Goal: Contribute content: Contribute content

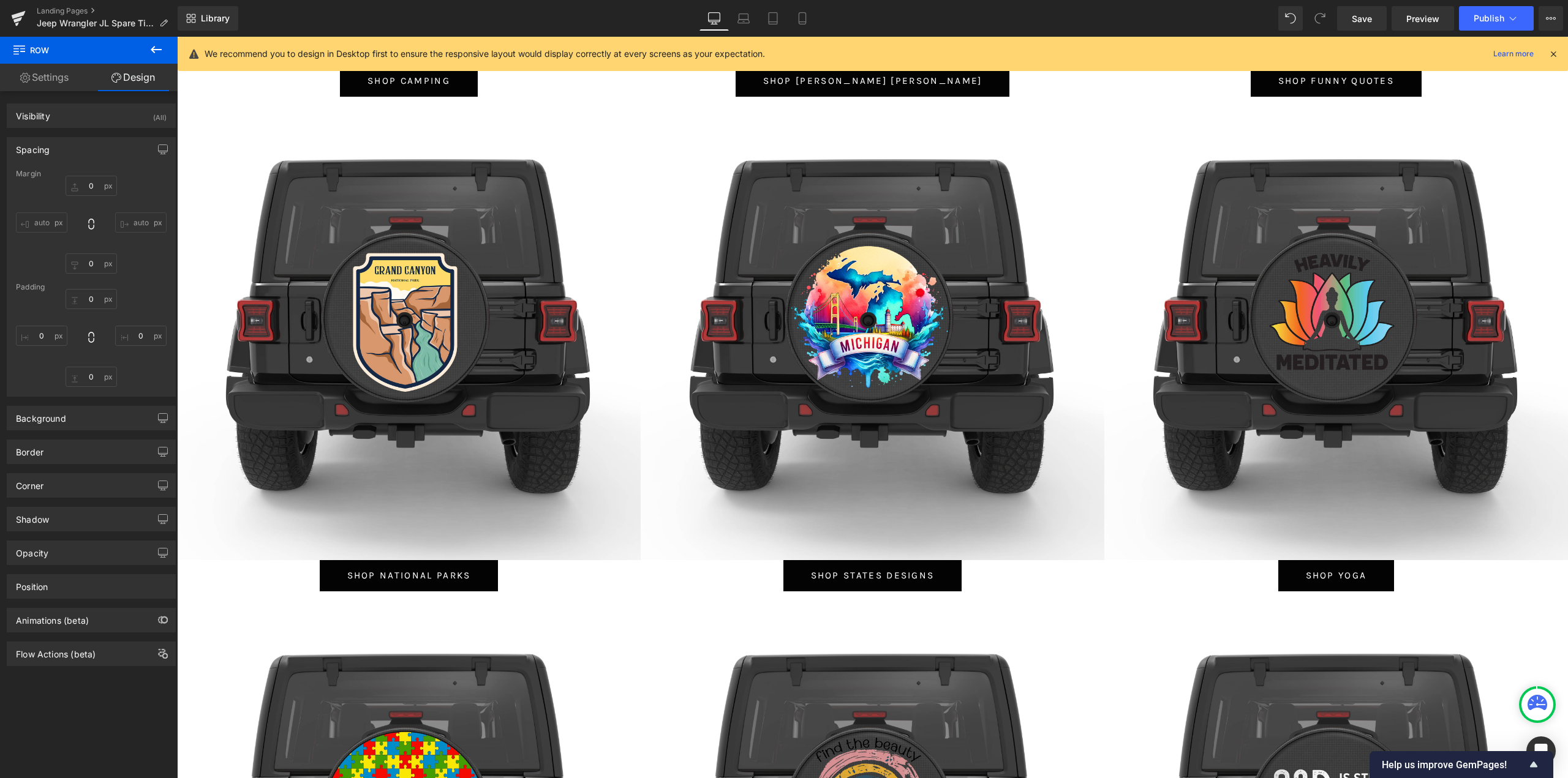
scroll to position [7694, 1381]
click at [1357, 18] on span "Save" at bounding box center [1362, 18] width 20 height 13
click at [12, 17] on icon at bounding box center [18, 15] width 14 height 8
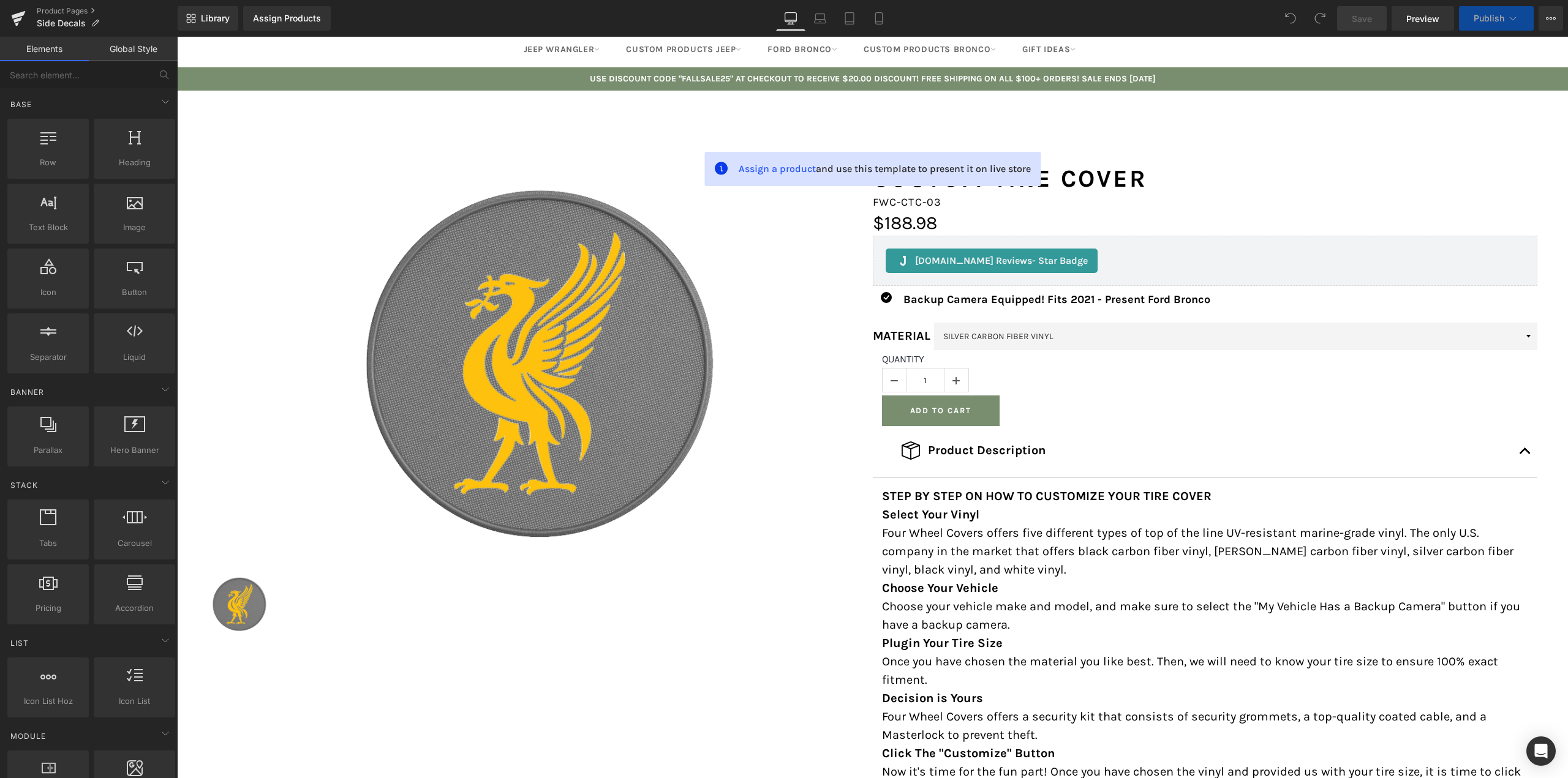
scroll to position [245, 0]
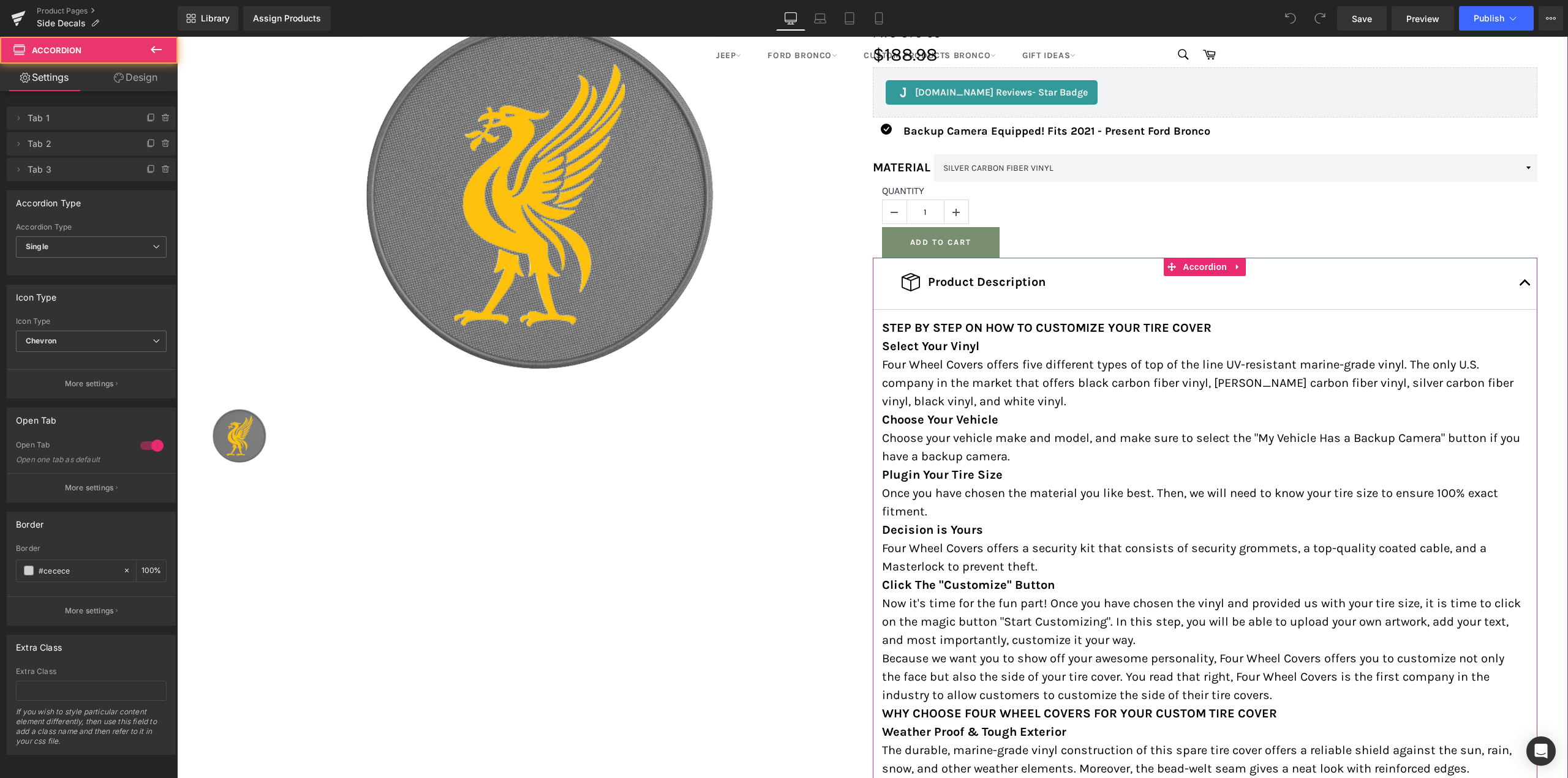
click at [1524, 276] on button "button" at bounding box center [1525, 283] width 25 height 51
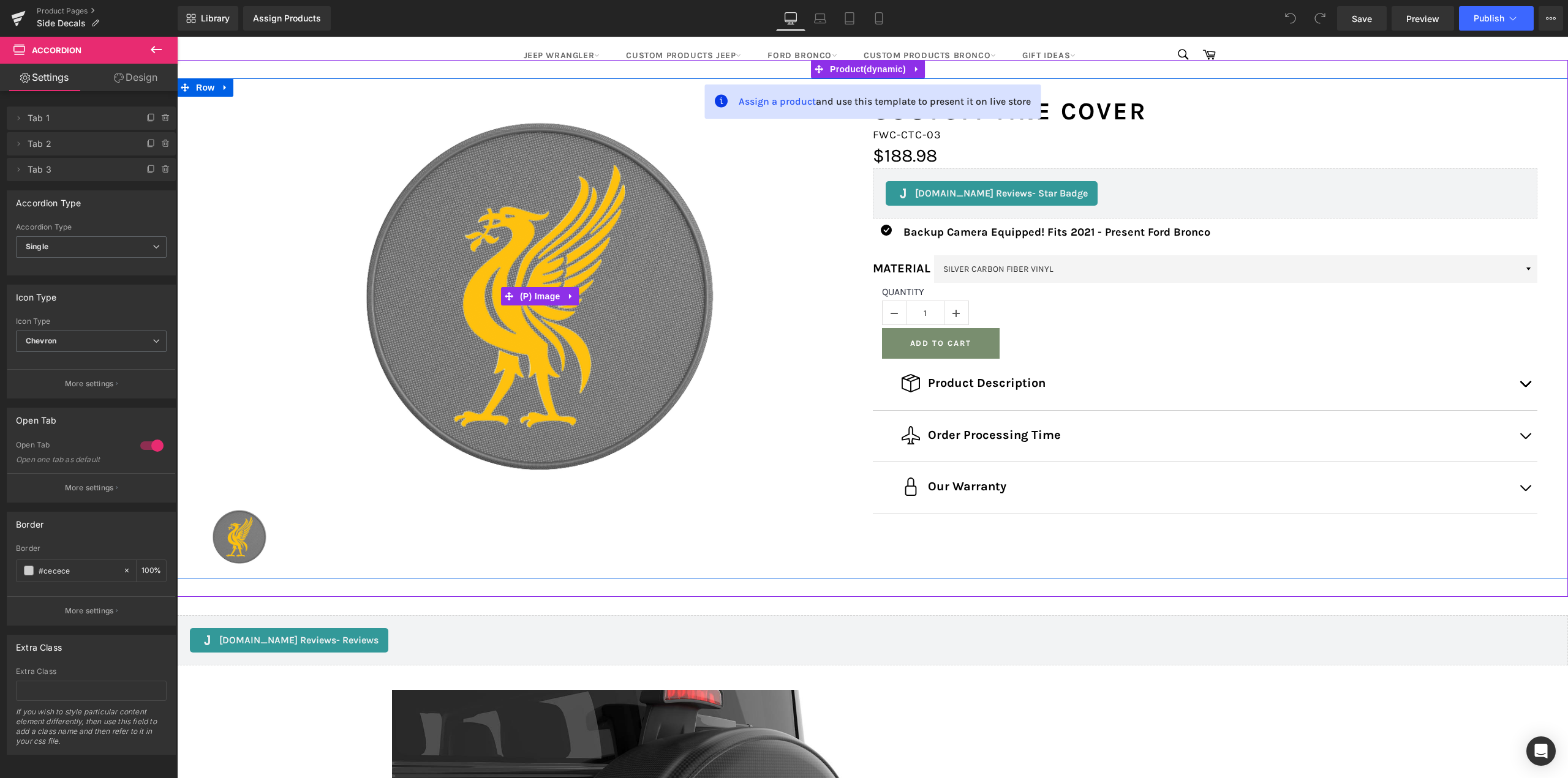
scroll to position [62, 0]
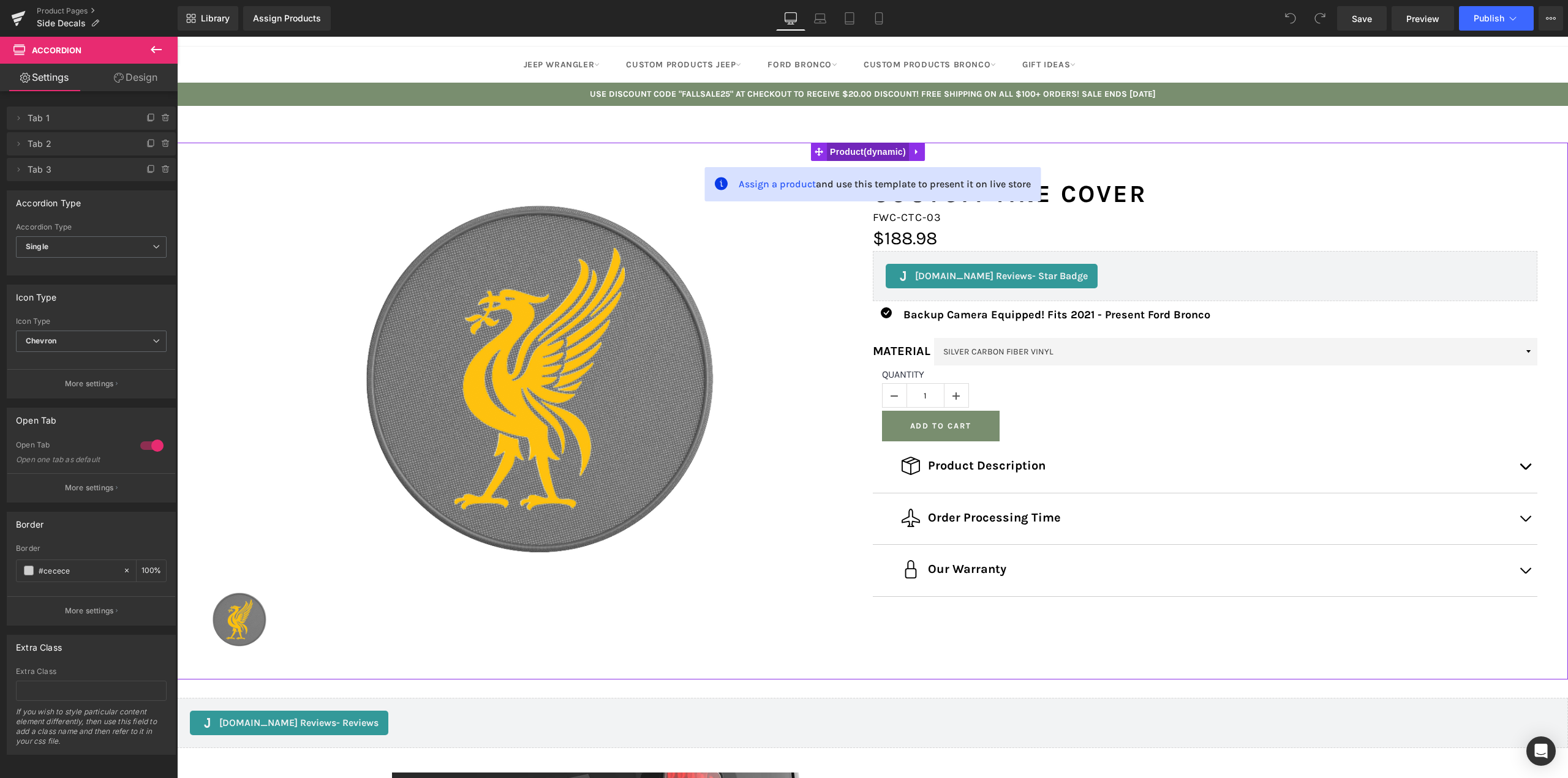
click at [879, 154] on span "Product" at bounding box center [867, 152] width 82 height 18
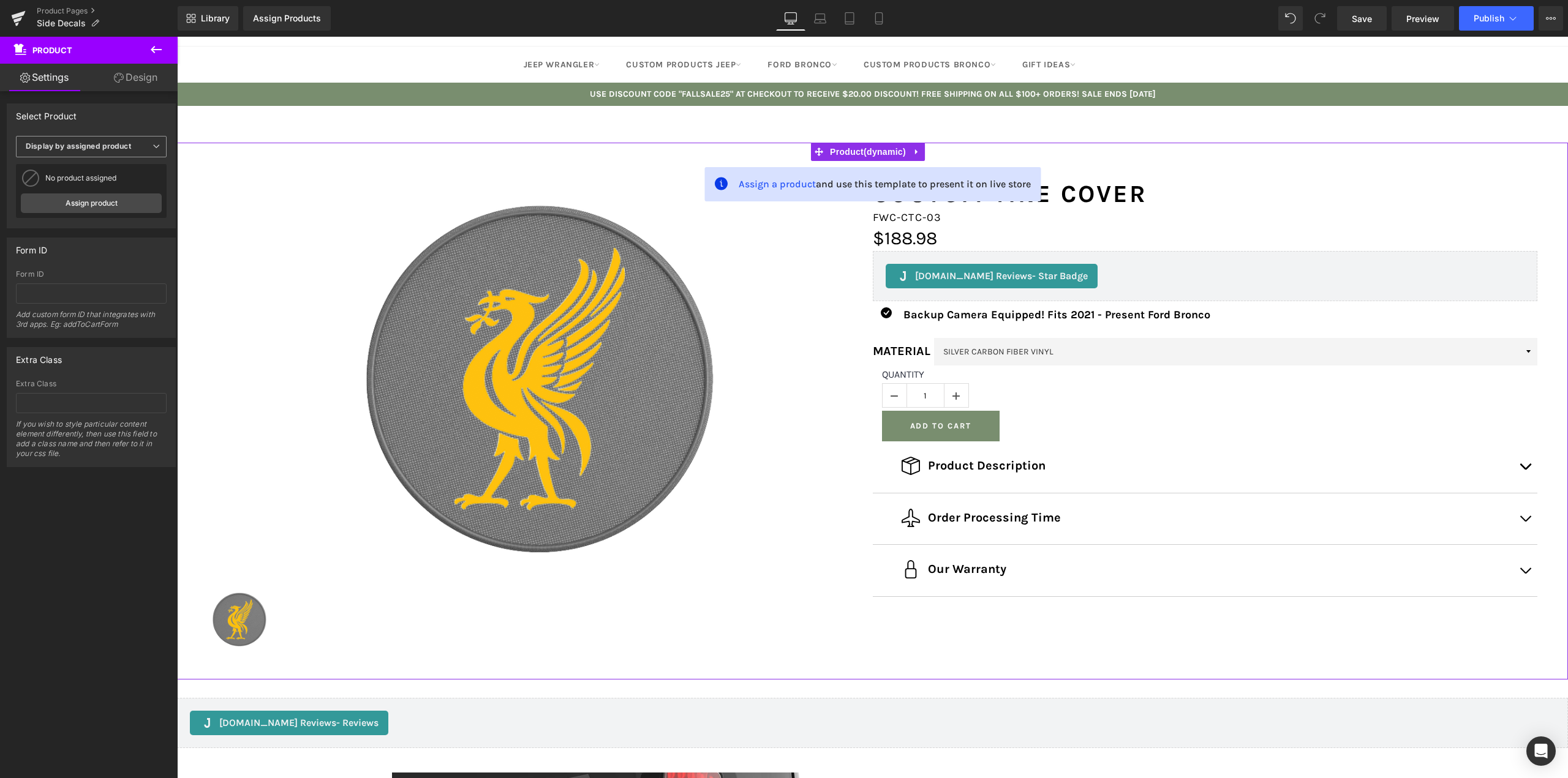
click at [115, 150] on b "Display by assigned product" at bounding box center [78, 146] width 106 height 9
click at [79, 180] on div "Select manually" at bounding box center [63, 184] width 57 height 8
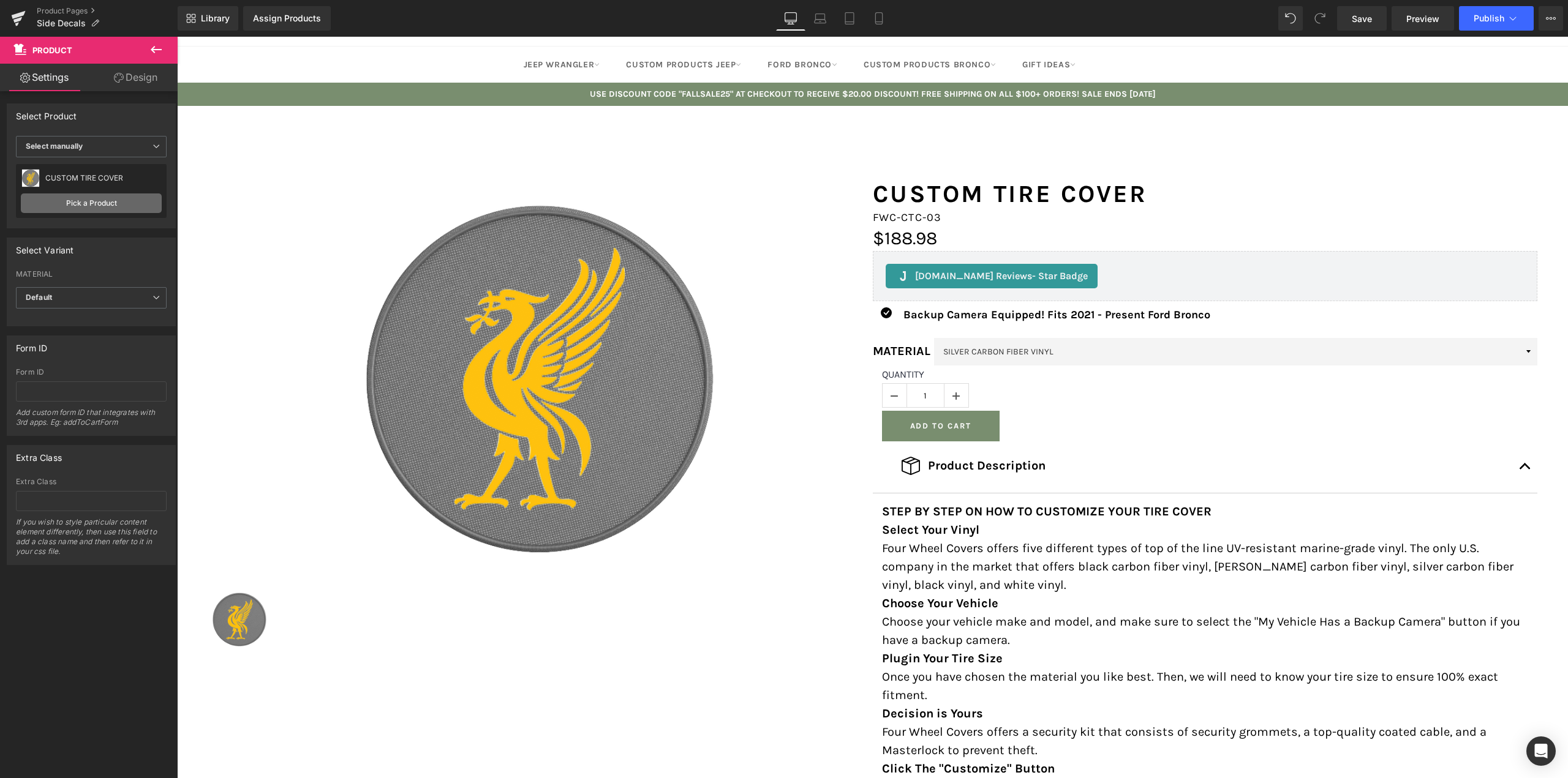
click at [94, 208] on link "Pick a Product" at bounding box center [91, 202] width 141 height 19
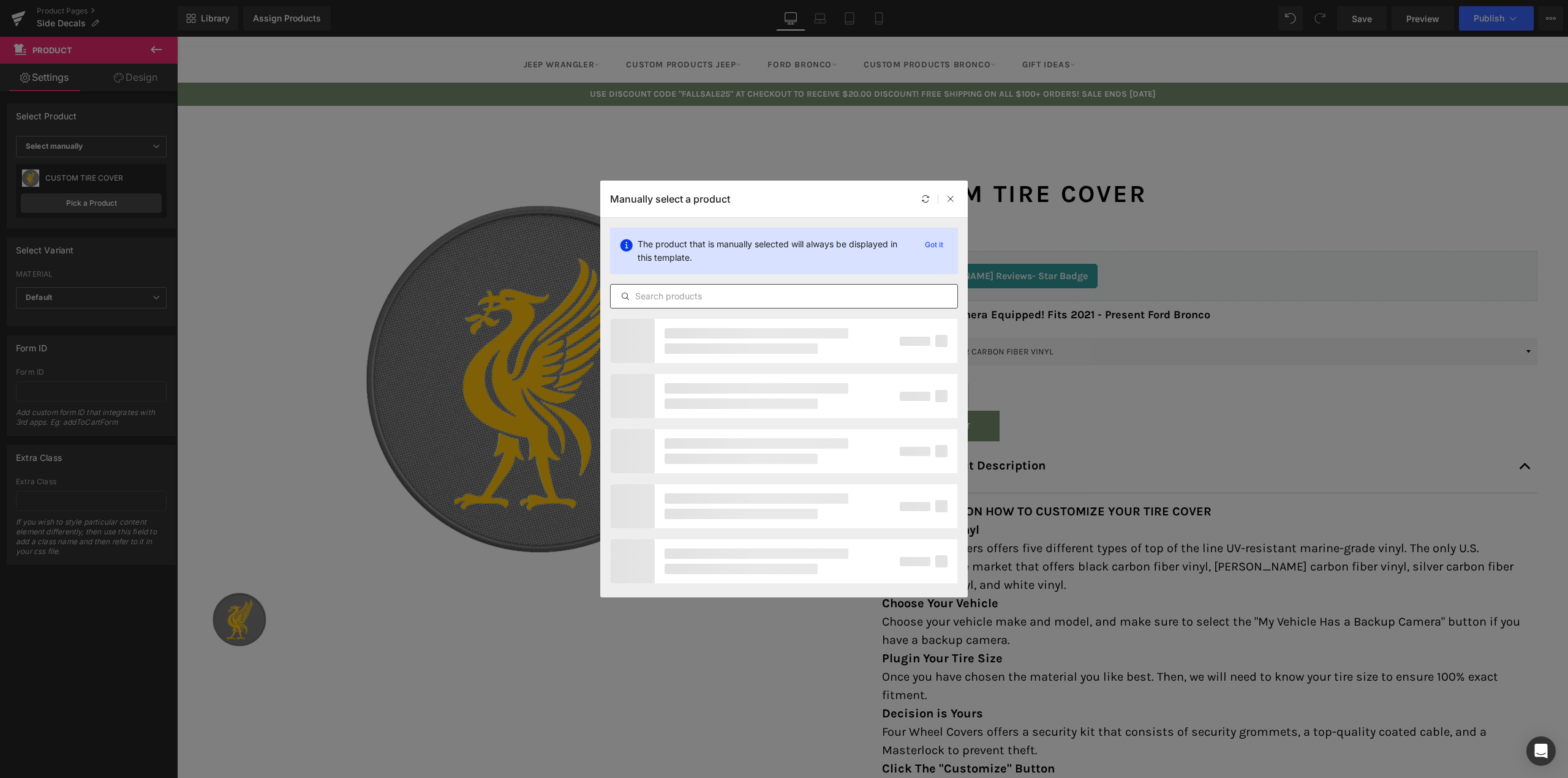
click at [701, 291] on input "text" at bounding box center [784, 296] width 347 height 15
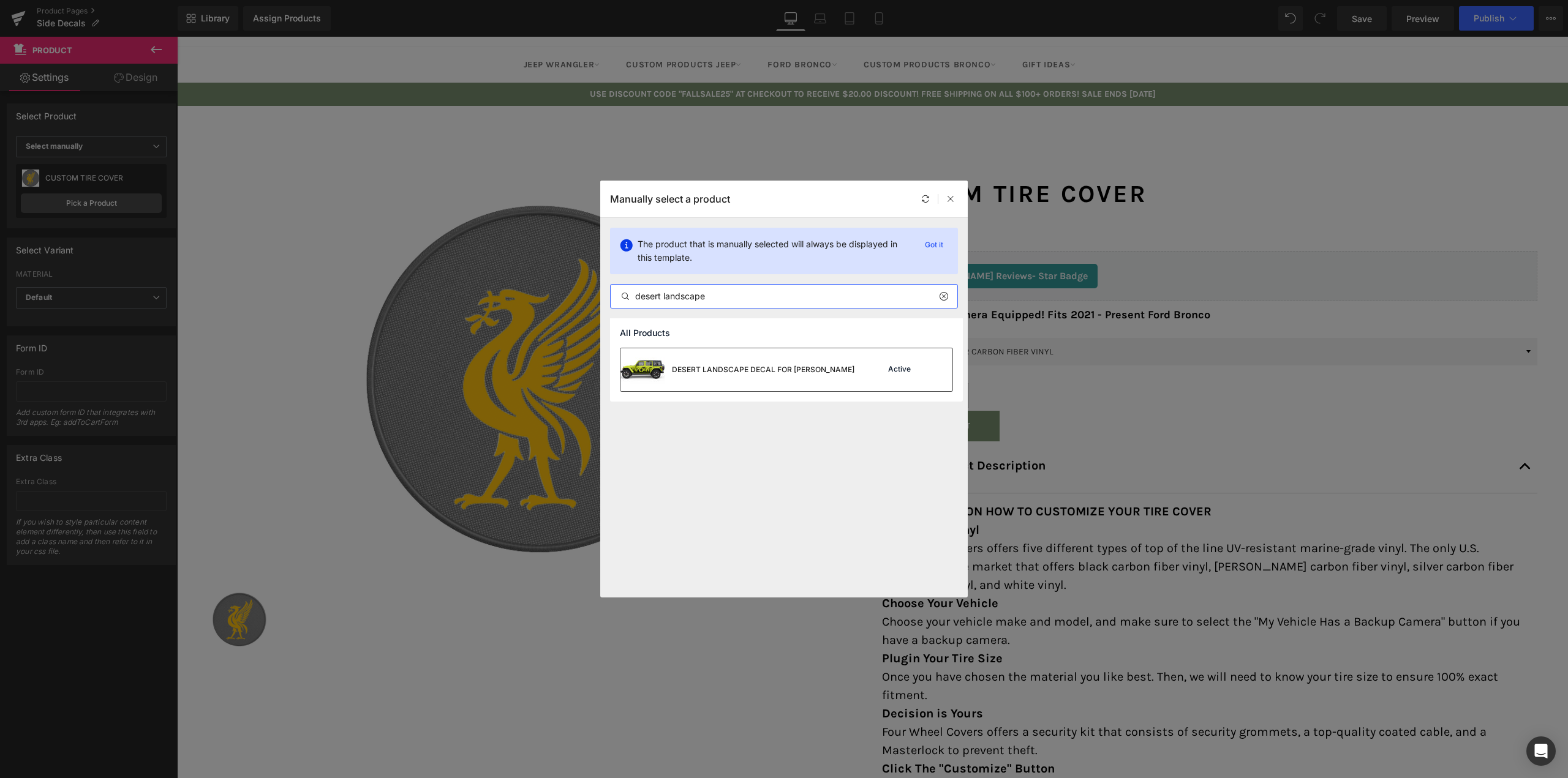
type input "desert landscape"
click at [718, 378] on div "DESERT LANDSCAPE DECAL FOR JEEP WRANGLER" at bounding box center [738, 370] width 234 height 43
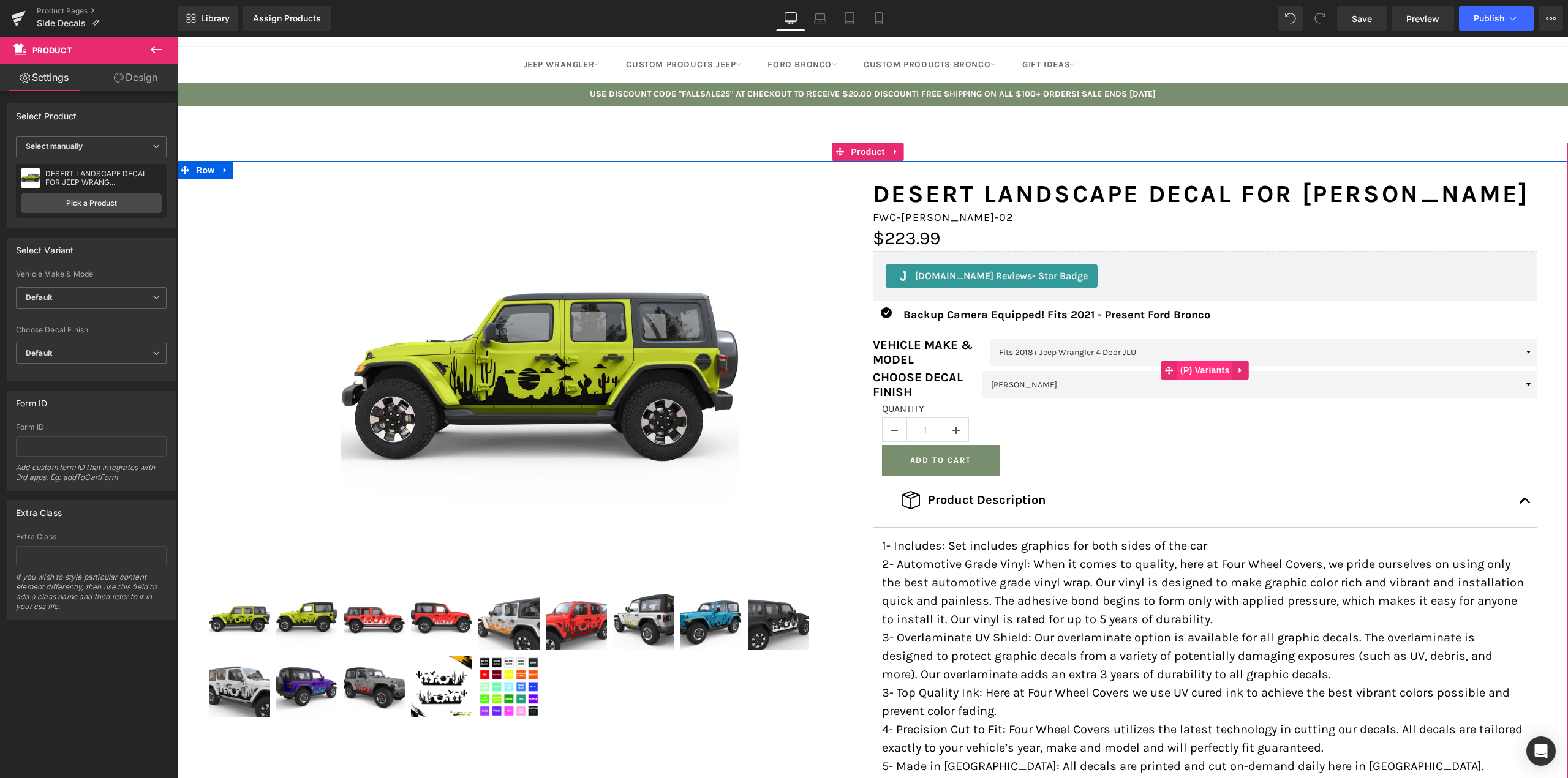
click at [1189, 373] on span "(P) Variants" at bounding box center [1205, 371] width 56 height 18
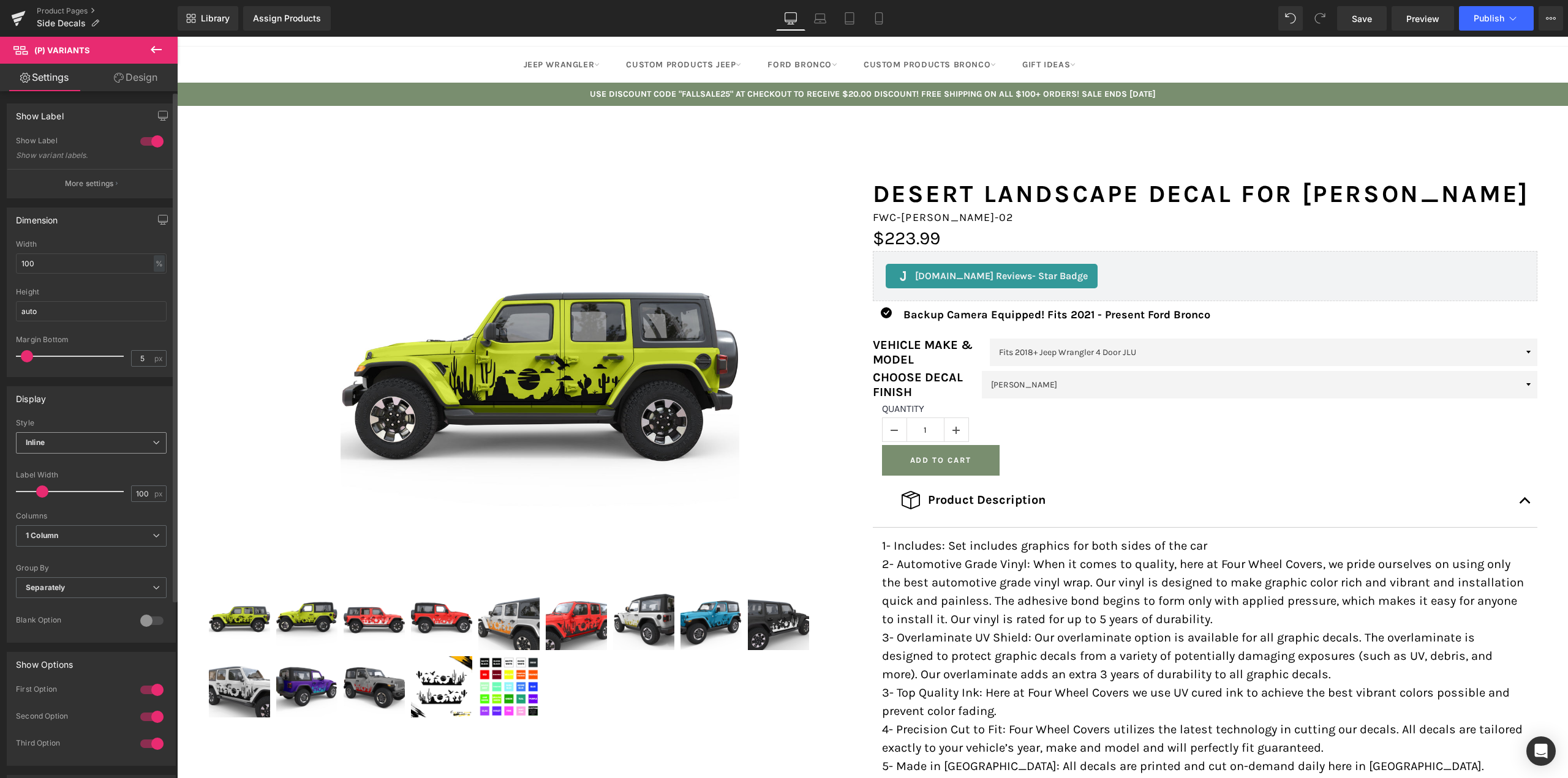
click at [67, 437] on span "Inline" at bounding box center [91, 442] width 151 height 21
click at [71, 466] on li "Default" at bounding box center [88, 464] width 146 height 18
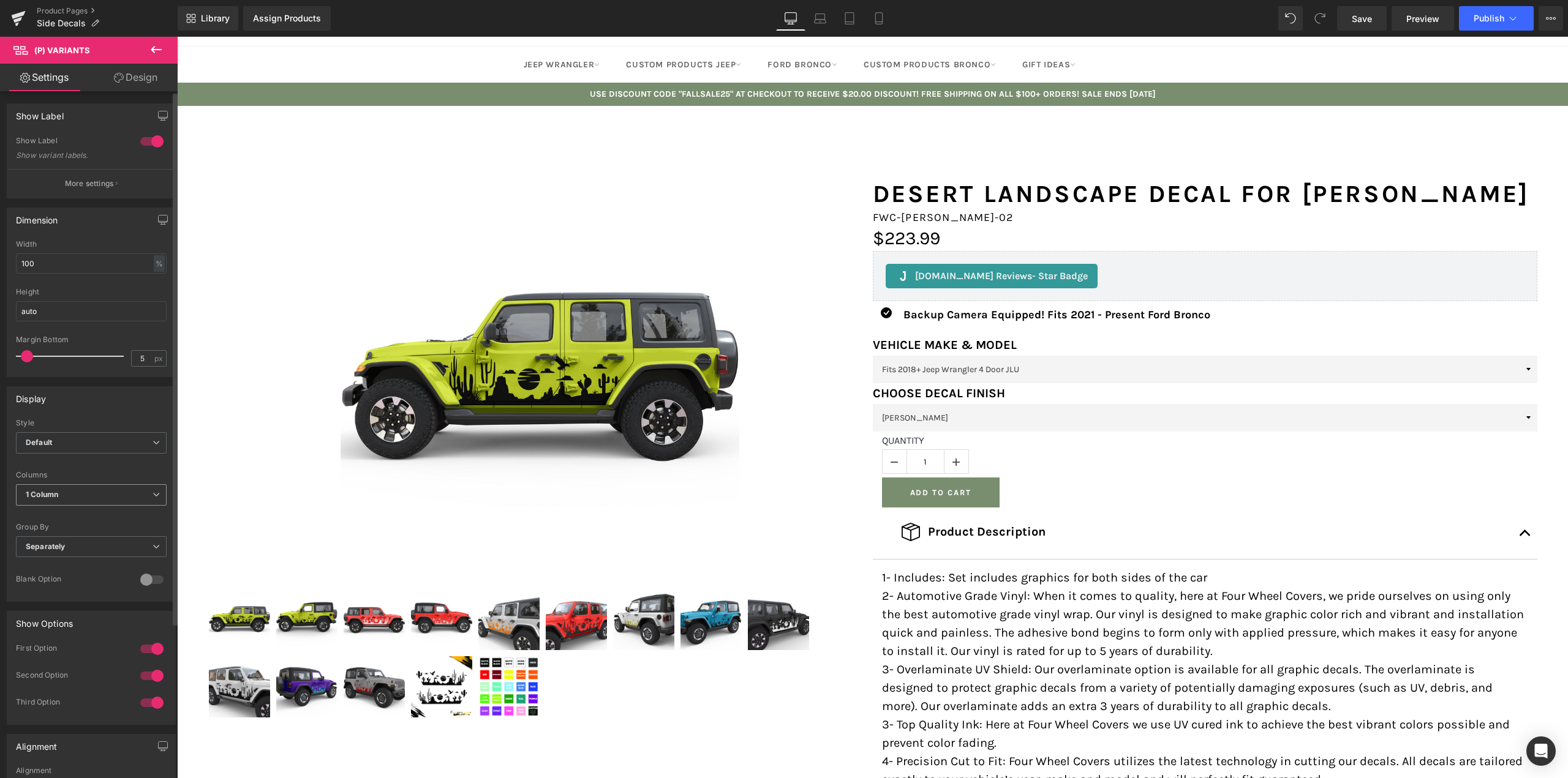
click at [91, 496] on span "1 Column" at bounding box center [91, 495] width 151 height 21
click at [81, 529] on li "2 Columns" at bounding box center [88, 535] width 146 height 18
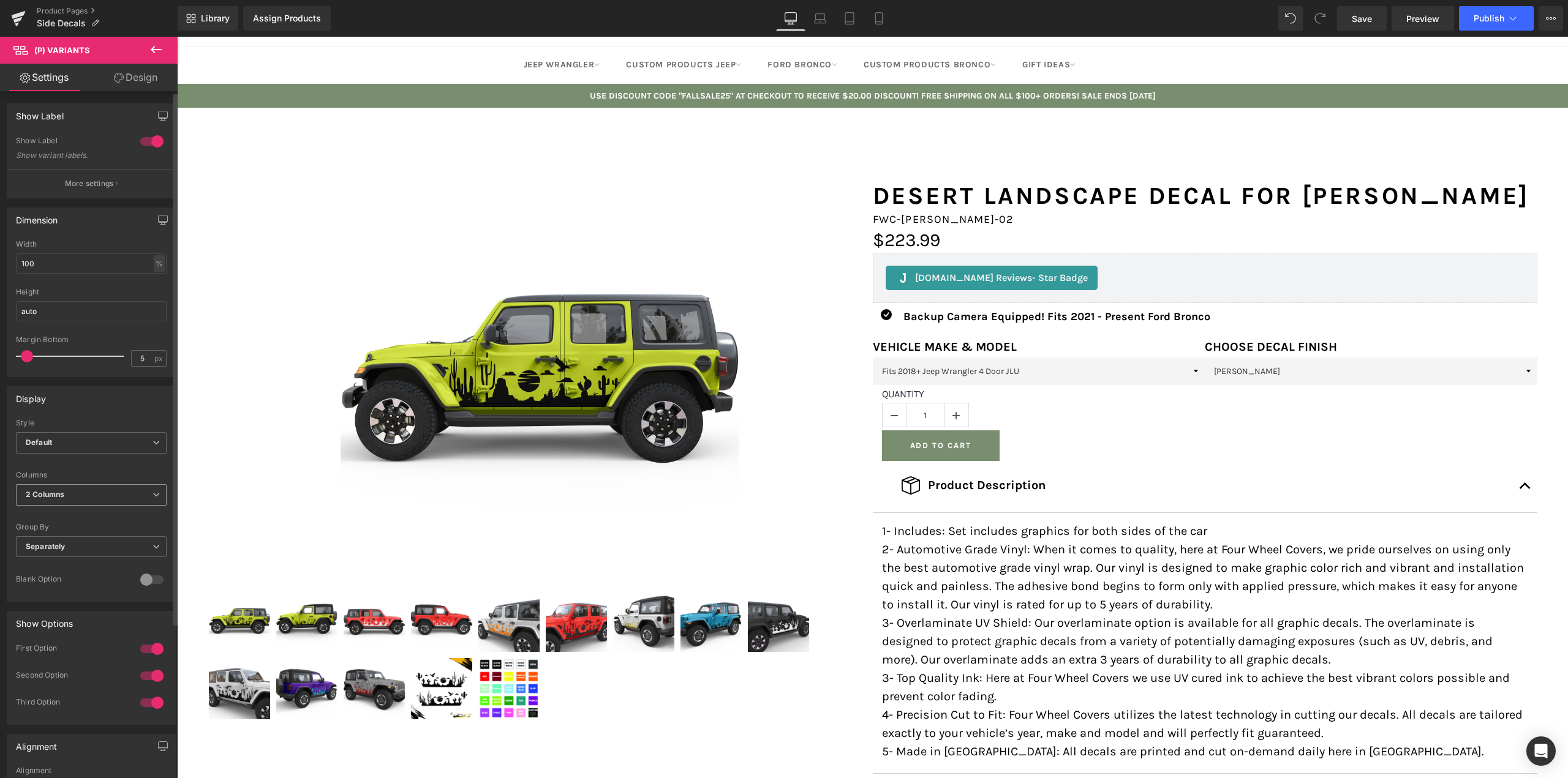
click at [63, 492] on b "2 Columns" at bounding box center [45, 495] width 39 height 9
click at [64, 522] on li "1 Column" at bounding box center [88, 517] width 146 height 18
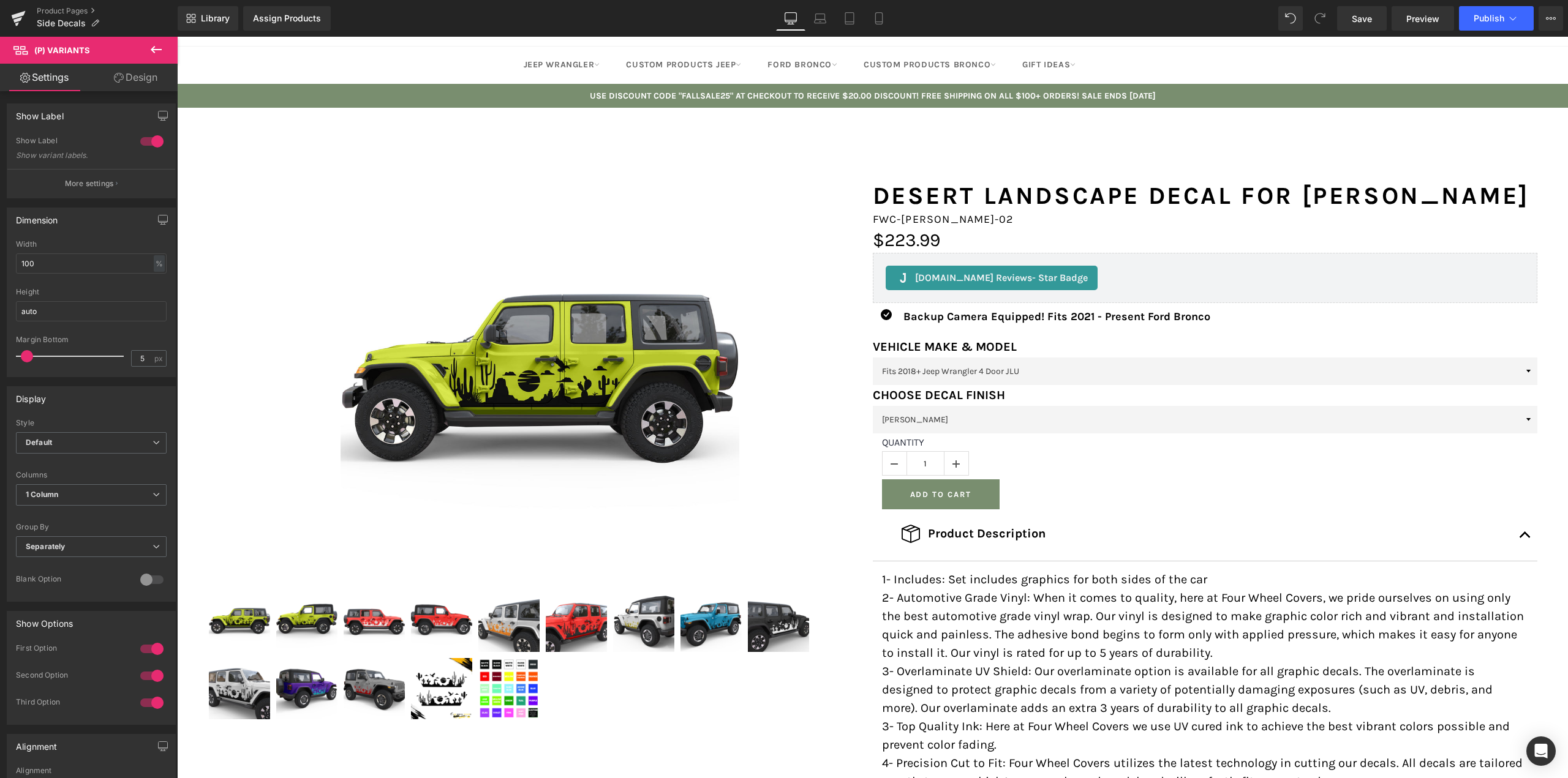
click at [156, 52] on icon at bounding box center [156, 50] width 15 height 15
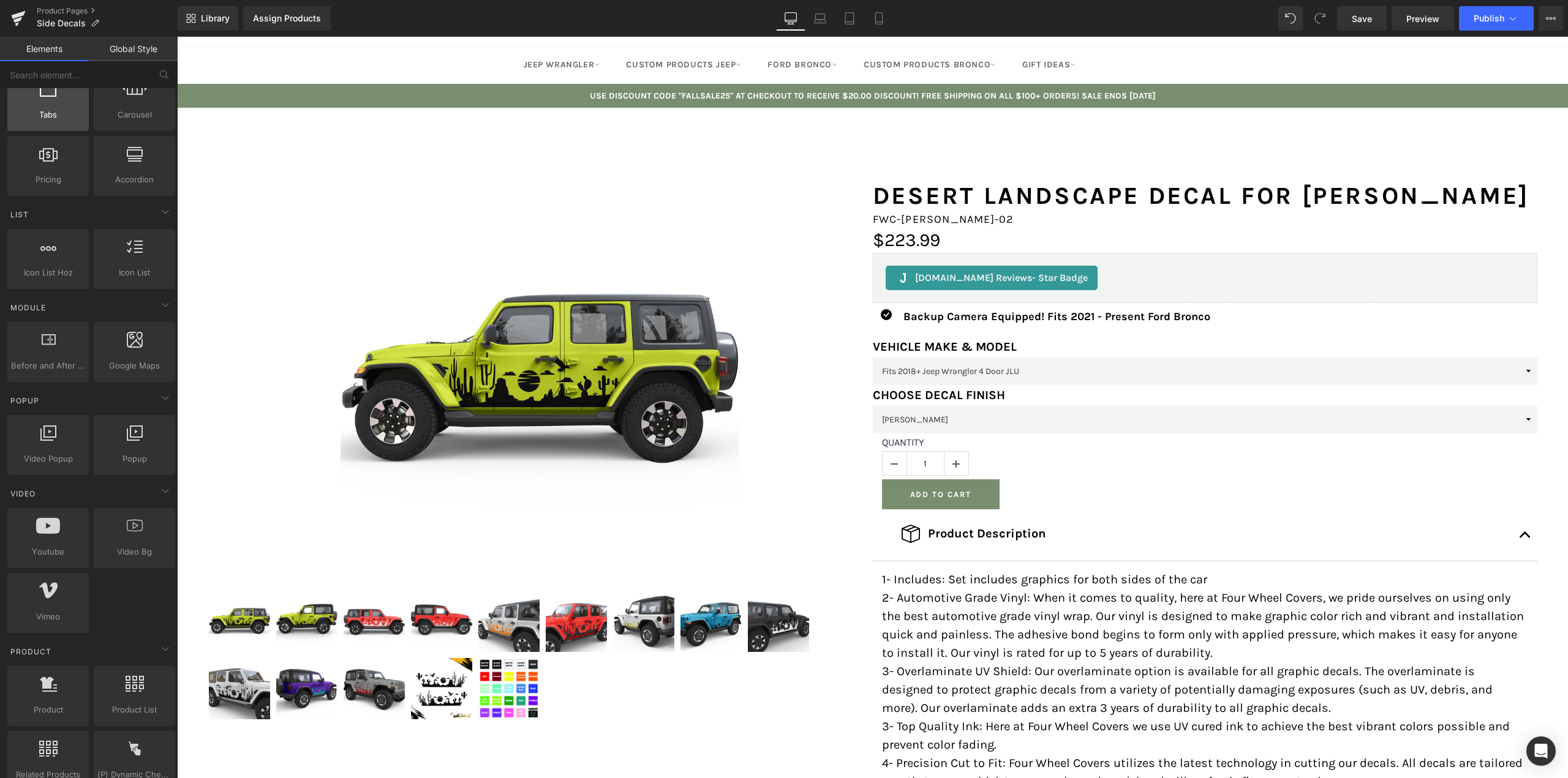
scroll to position [551, 0]
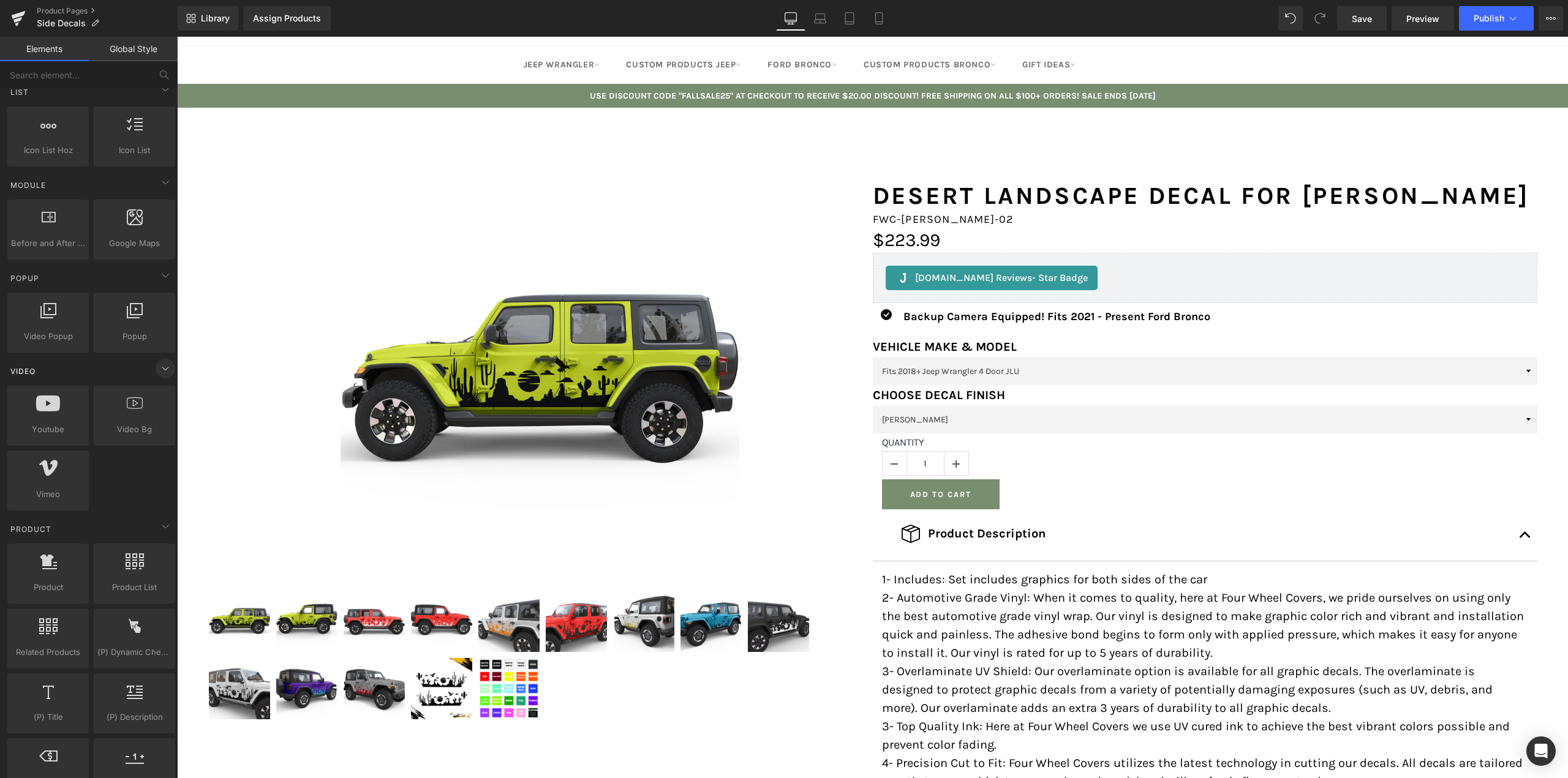
click at [162, 375] on icon at bounding box center [166, 369] width 15 height 15
click at [162, 276] on icon at bounding box center [165, 275] width 6 height 3
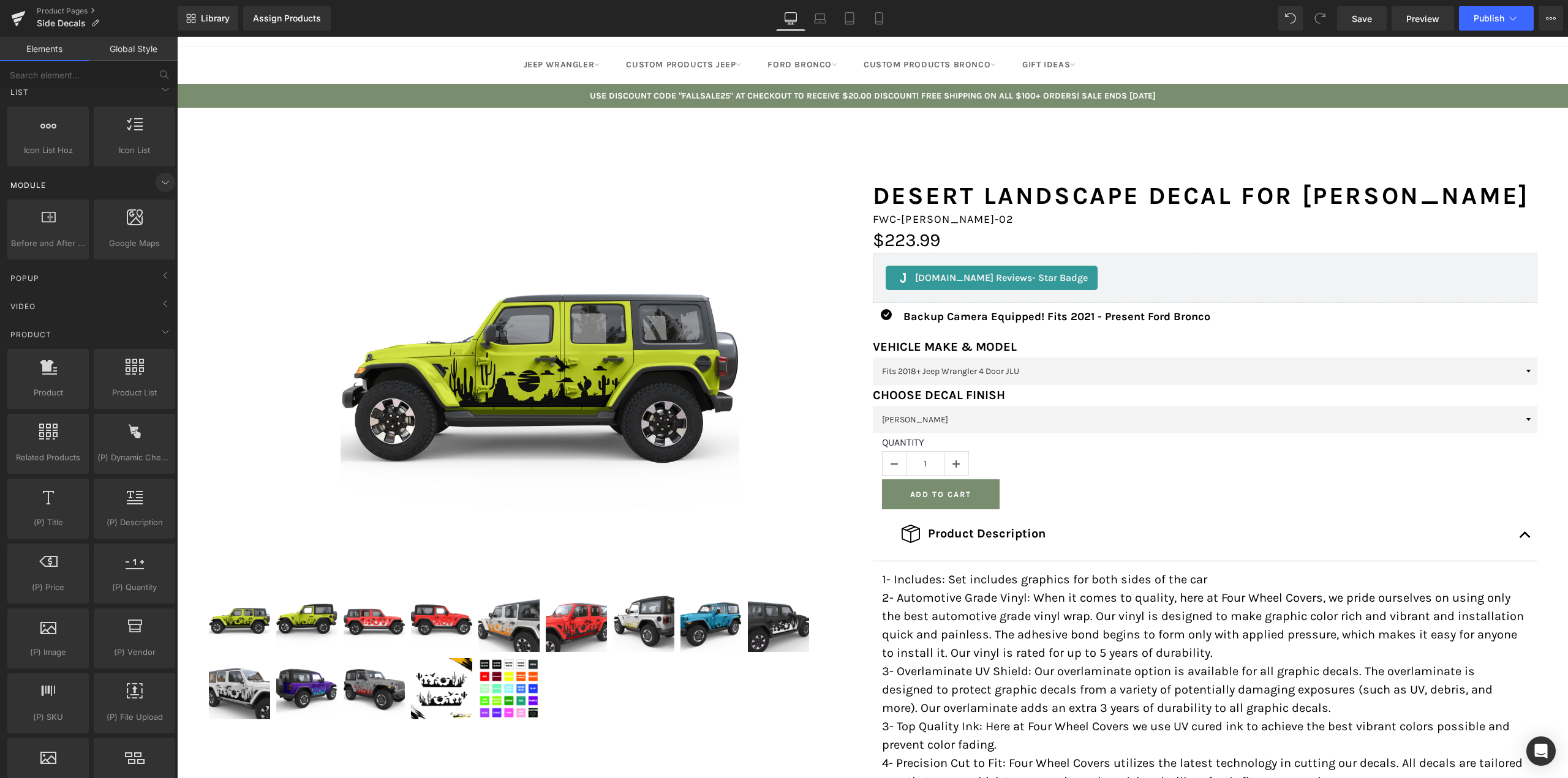
click at [158, 188] on icon at bounding box center [166, 182] width 15 height 15
click at [161, 91] on icon at bounding box center [166, 89] width 15 height 15
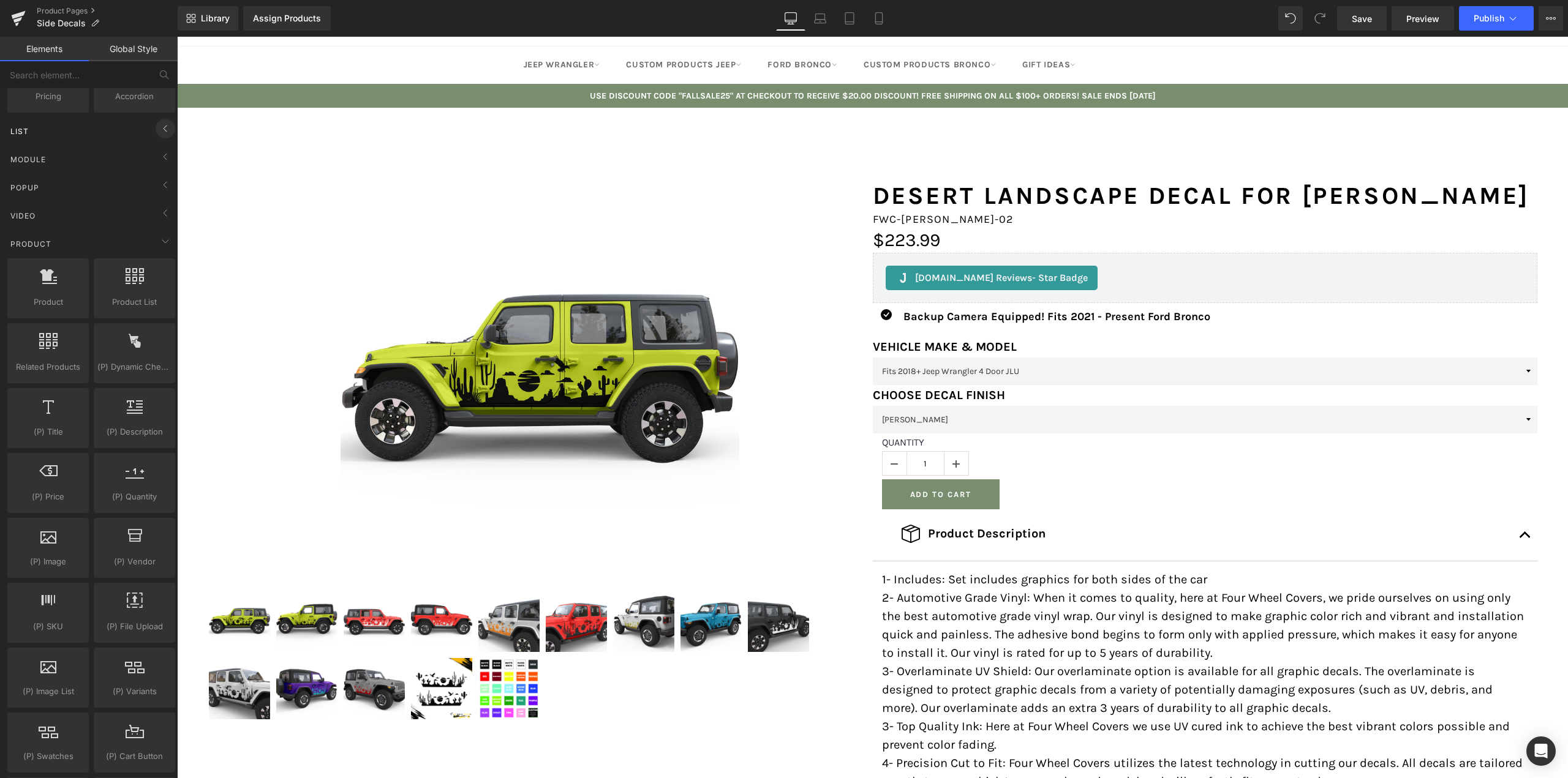
scroll to position [490, 0]
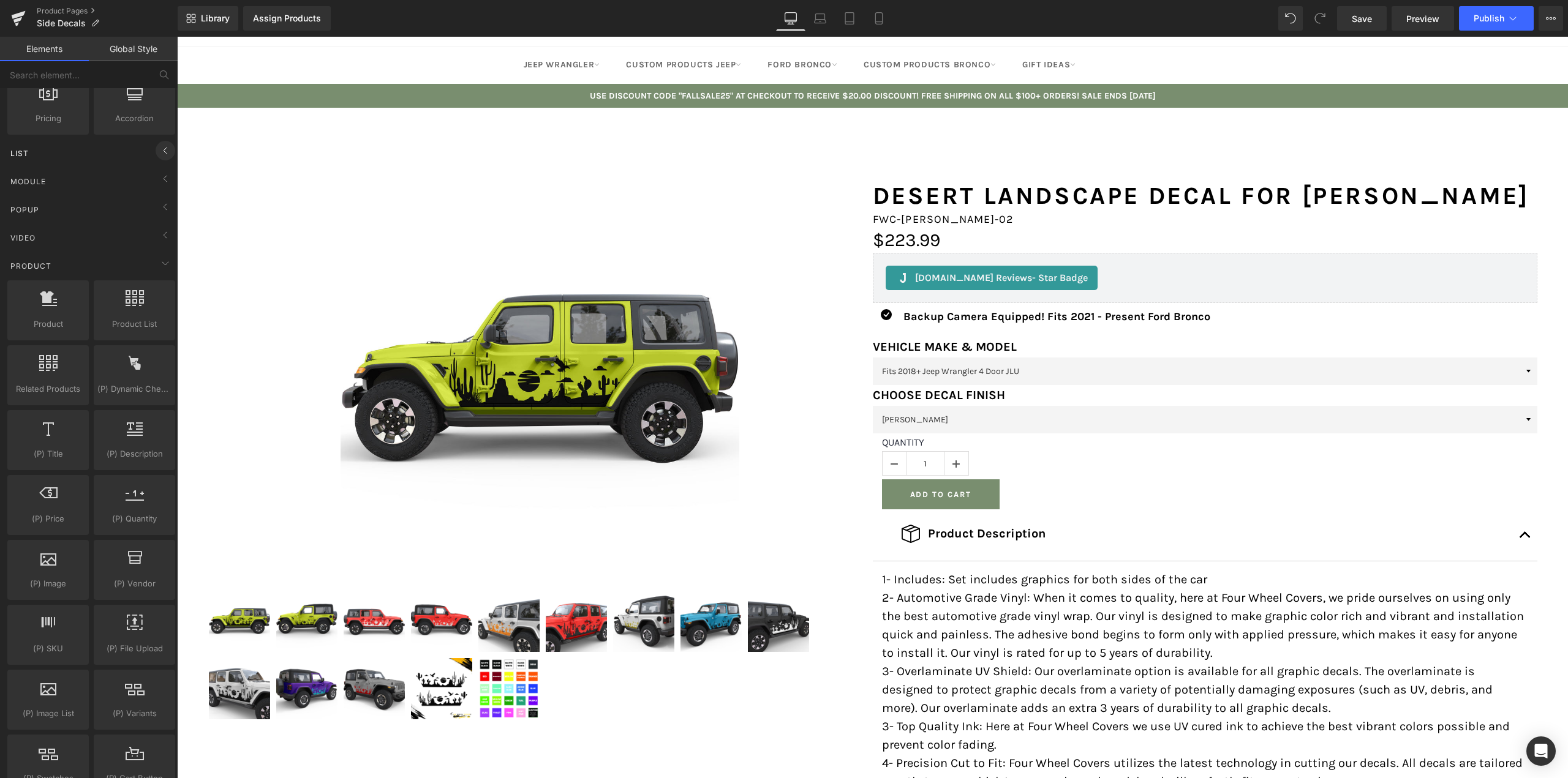
click at [158, 149] on icon at bounding box center [166, 151] width 15 height 15
click at [162, 149] on icon at bounding box center [165, 150] width 6 height 3
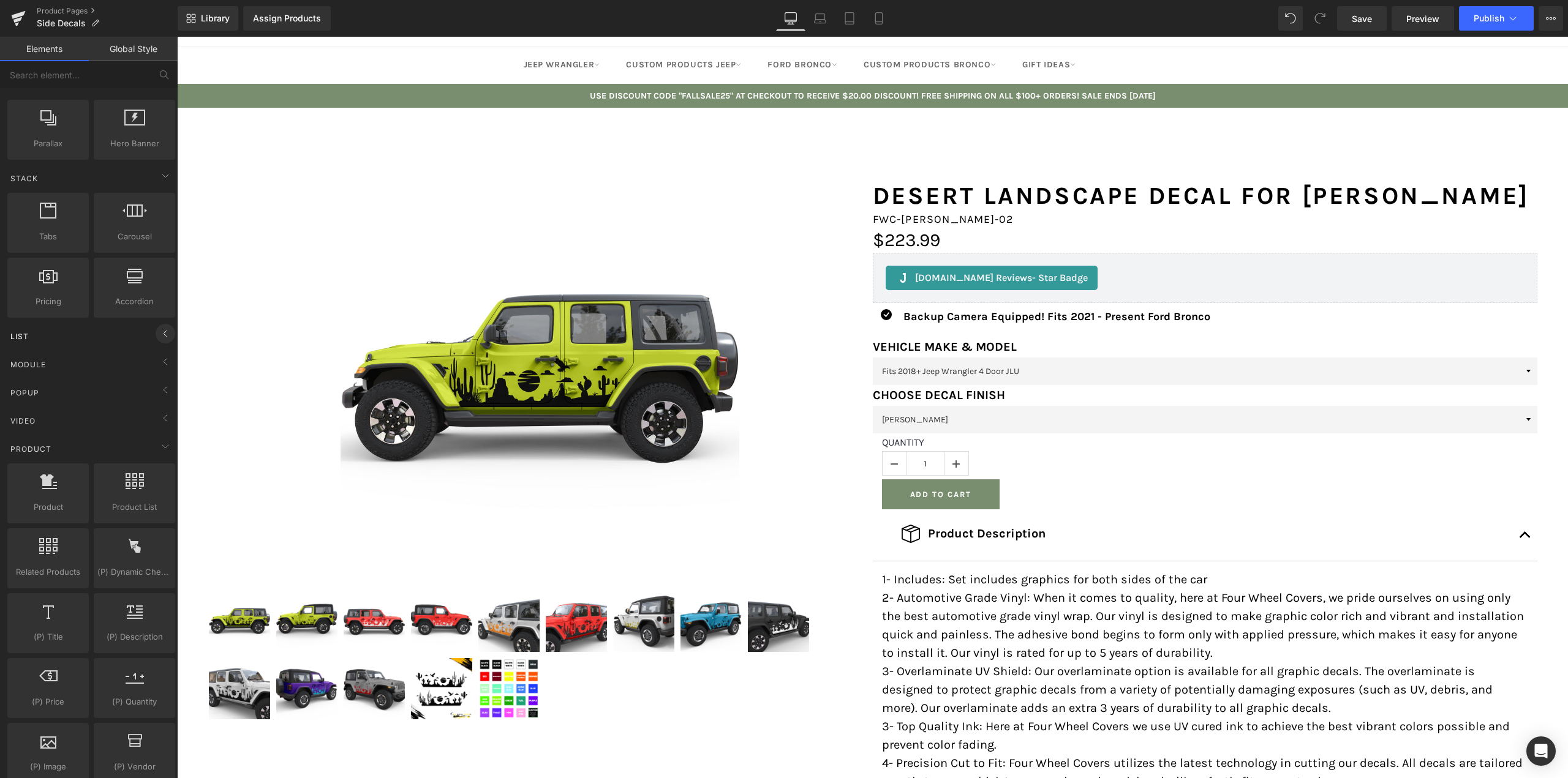
scroll to position [306, 0]
click at [158, 180] on icon at bounding box center [166, 177] width 15 height 15
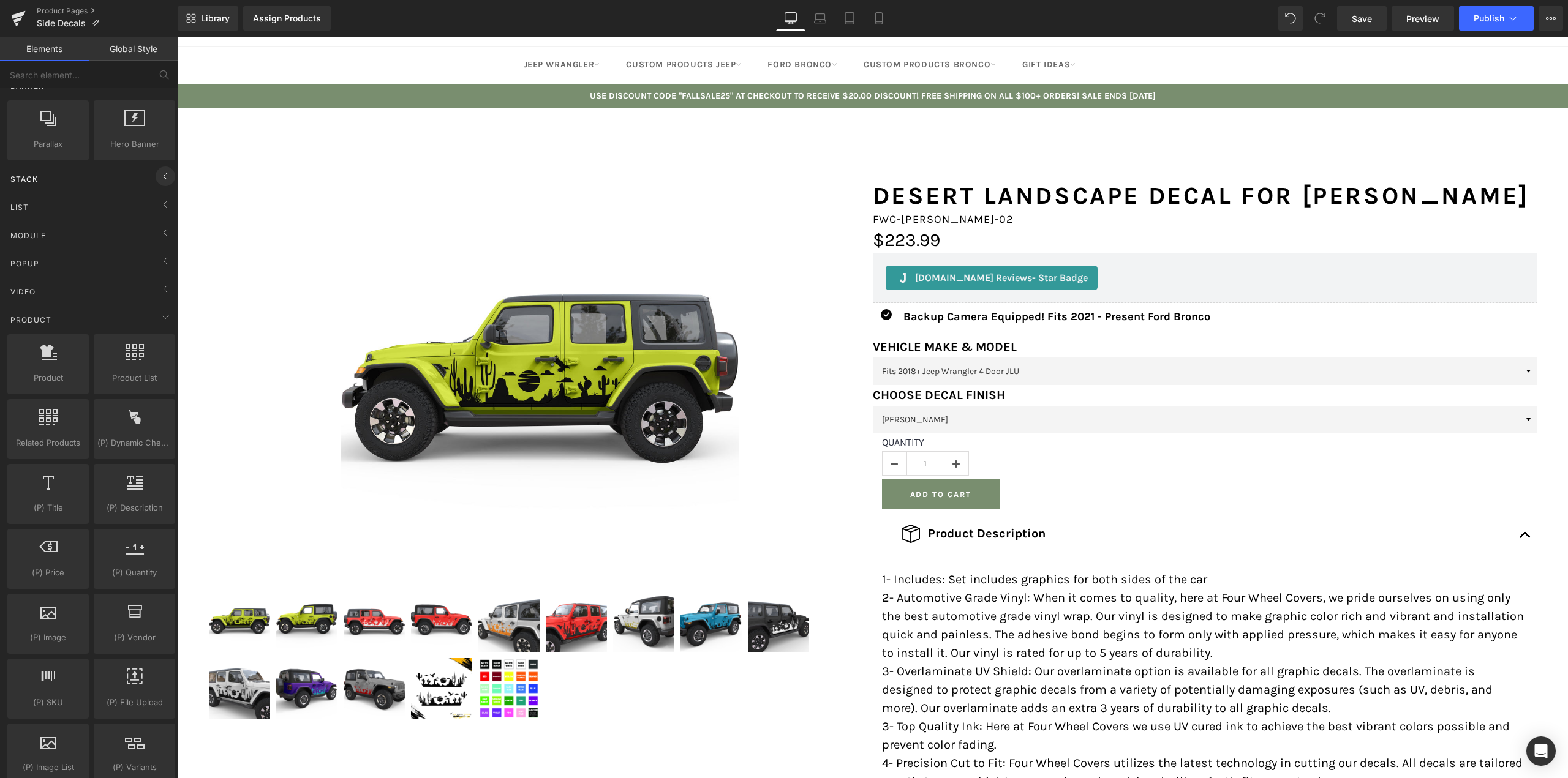
scroll to position [122, 0]
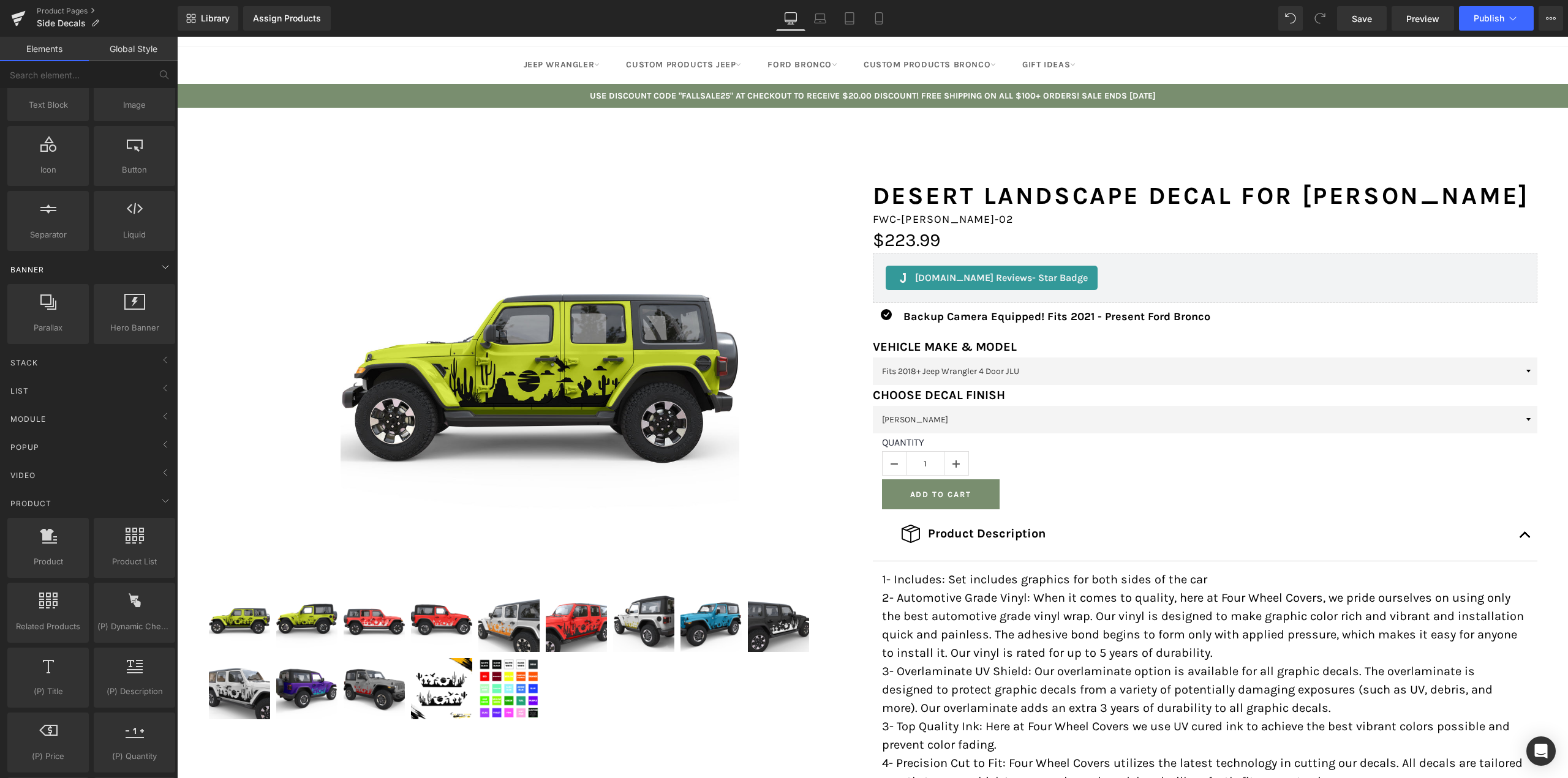
click at [155, 276] on div "Banner" at bounding box center [91, 269] width 173 height 25
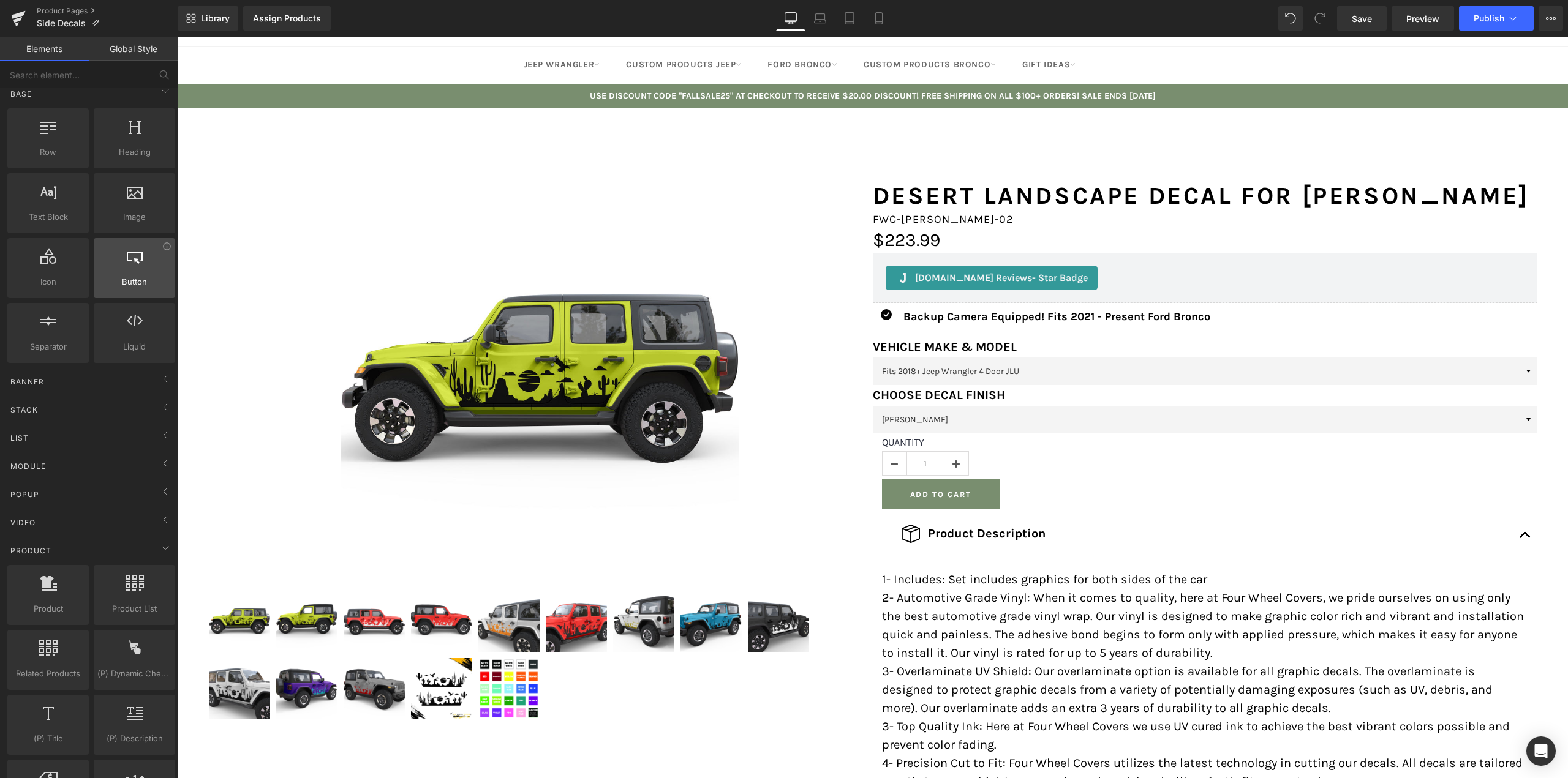
scroll to position [0, 0]
click at [165, 98] on icon at bounding box center [166, 102] width 15 height 15
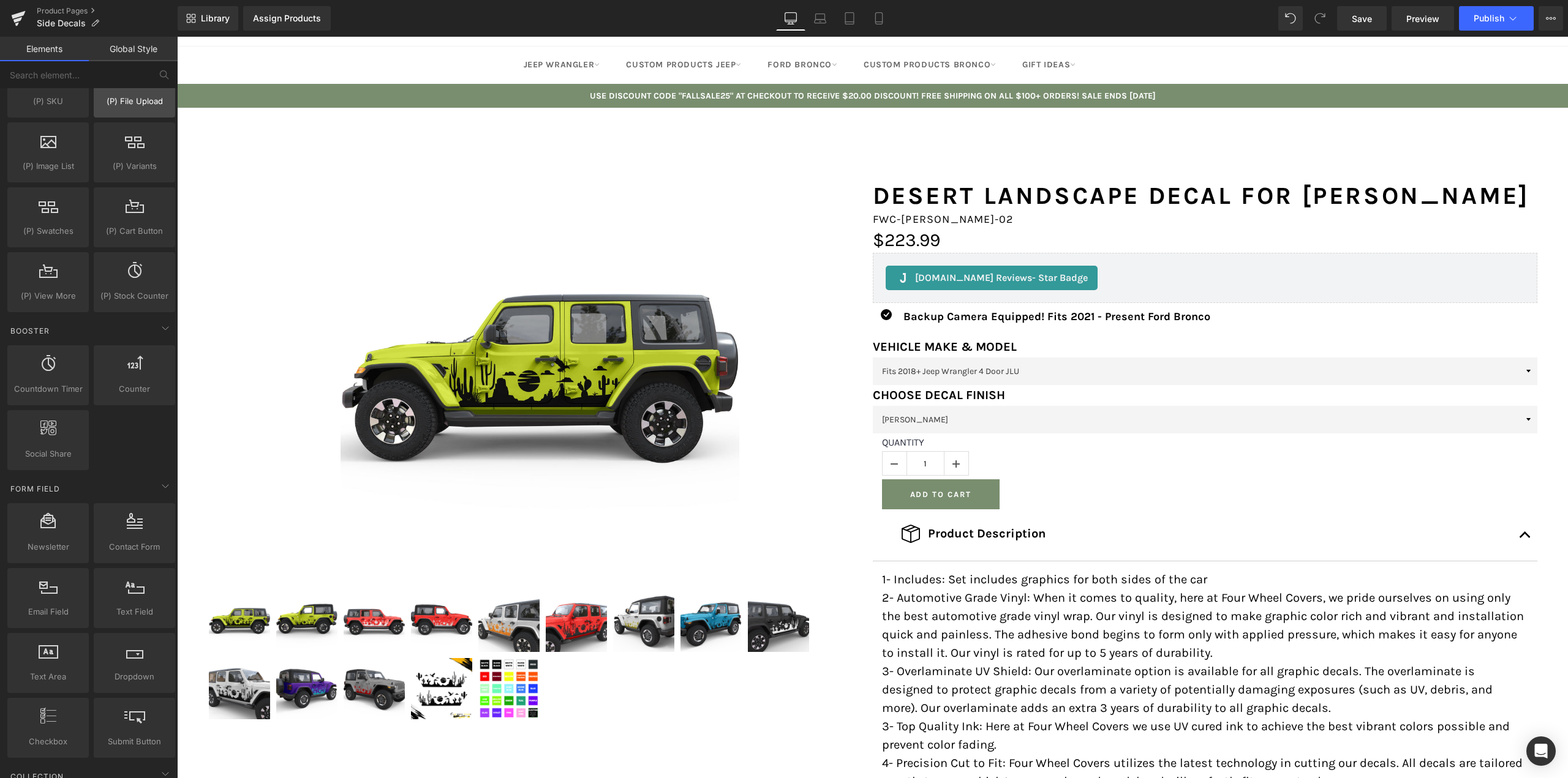
scroll to position [612, 0]
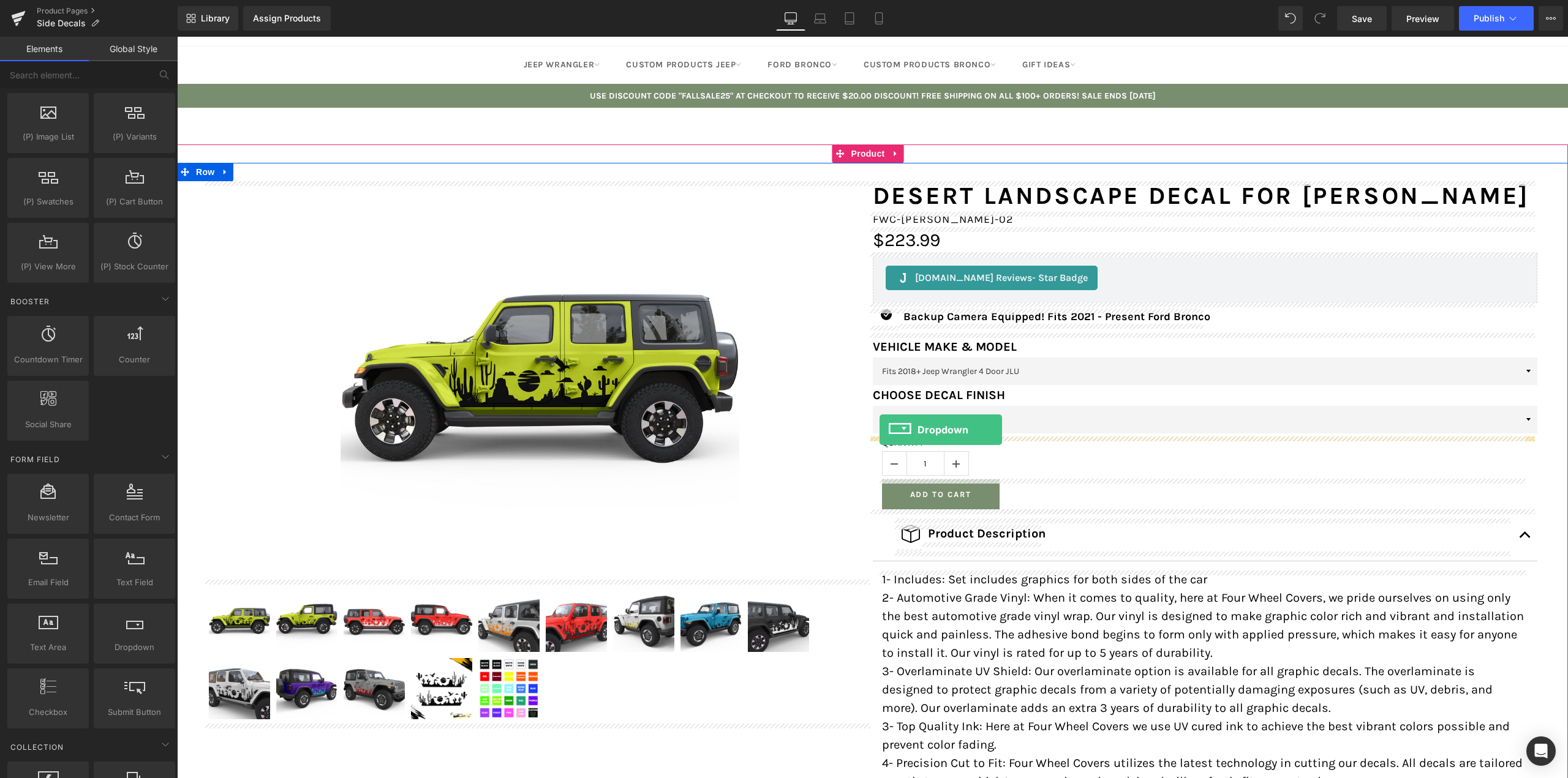
drag, startPoint x: 300, startPoint y: 676, endPoint x: 879, endPoint y: 430, distance: 629.1
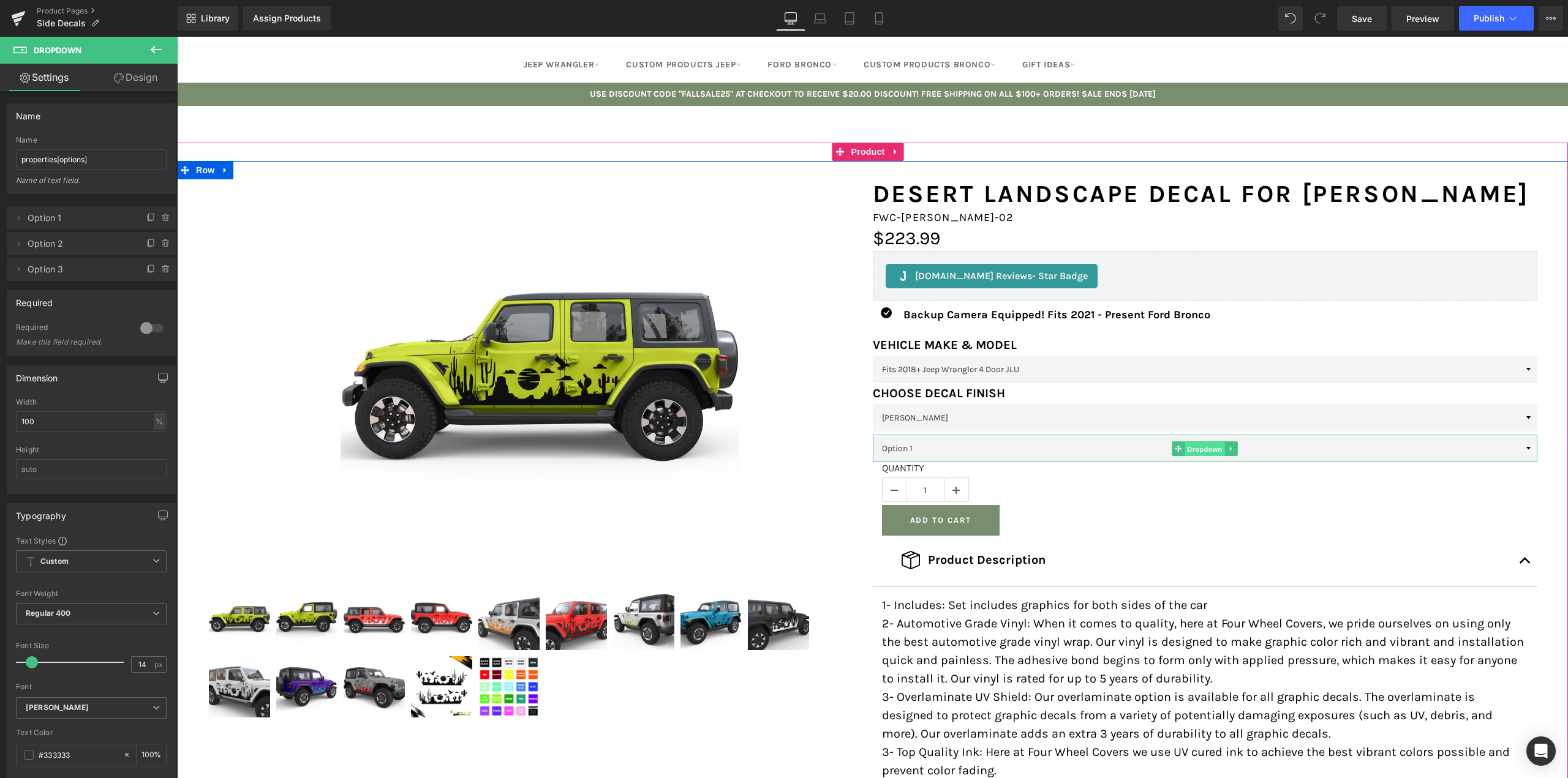
click at [1202, 447] on span "Dropdown" at bounding box center [1205, 450] width 40 height 15
click at [1522, 450] on select "Option 1 Option 2 Option 3" at bounding box center [1205, 449] width 665 height 28
click at [1521, 450] on select "Option 1 Option 2 Option 3" at bounding box center [1205, 449] width 665 height 28
click at [17, 223] on span at bounding box center [18, 218] width 15 height 15
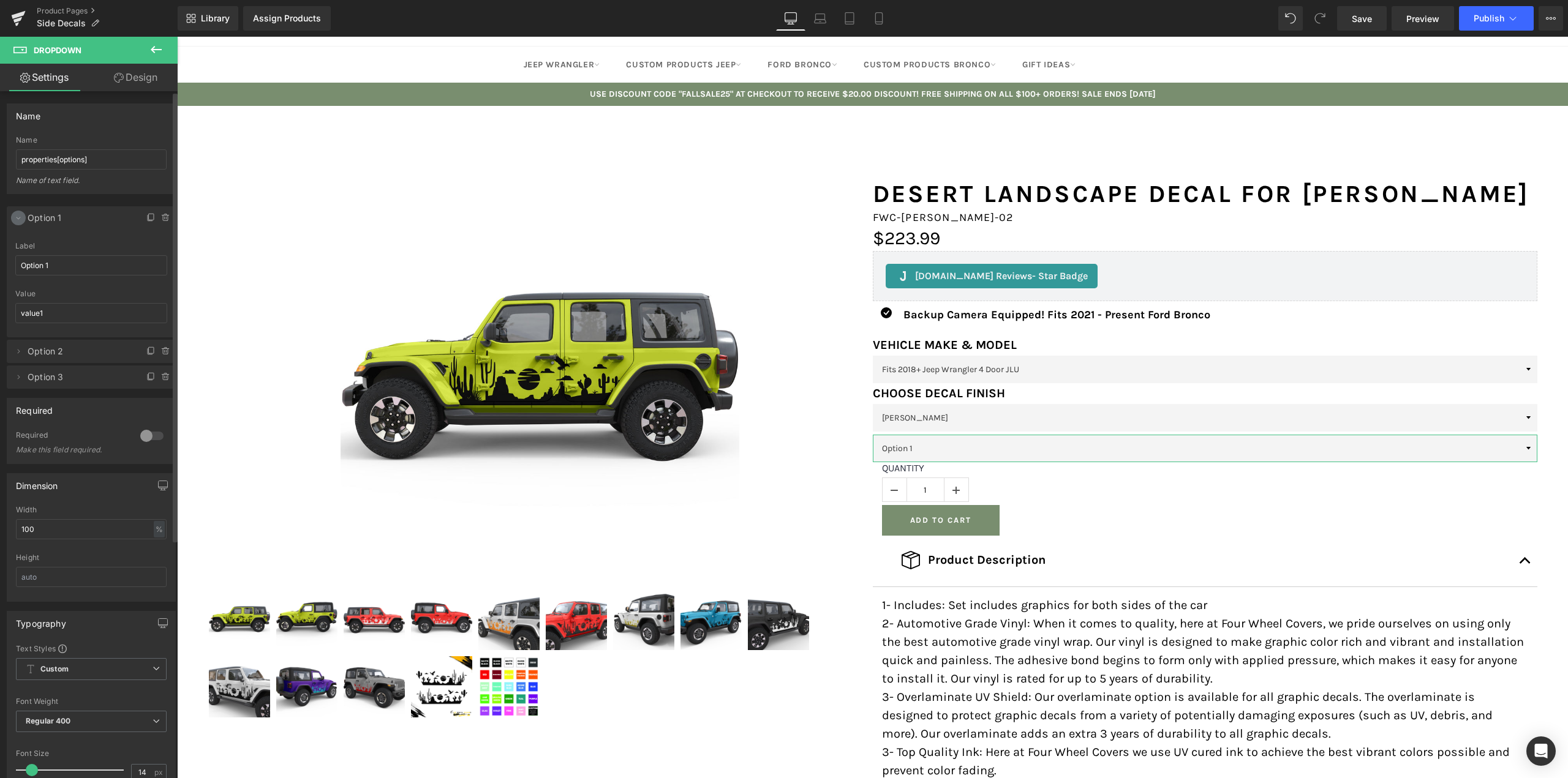
click at [18, 217] on icon at bounding box center [18, 218] width 10 height 10
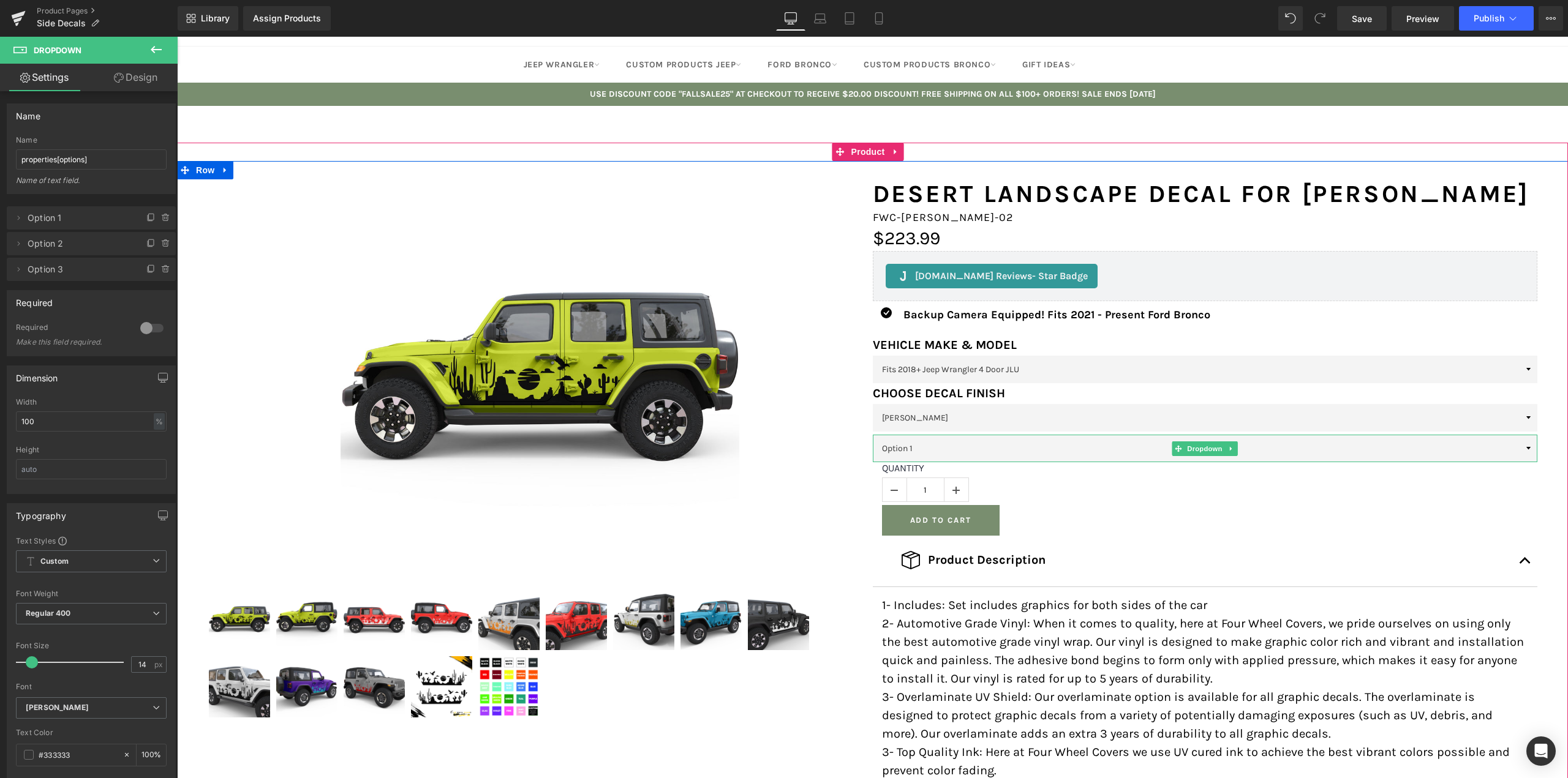
click at [1524, 453] on select "Option 1 Option 2 Option 3" at bounding box center [1205, 449] width 665 height 28
click at [19, 242] on icon at bounding box center [18, 244] width 10 height 10
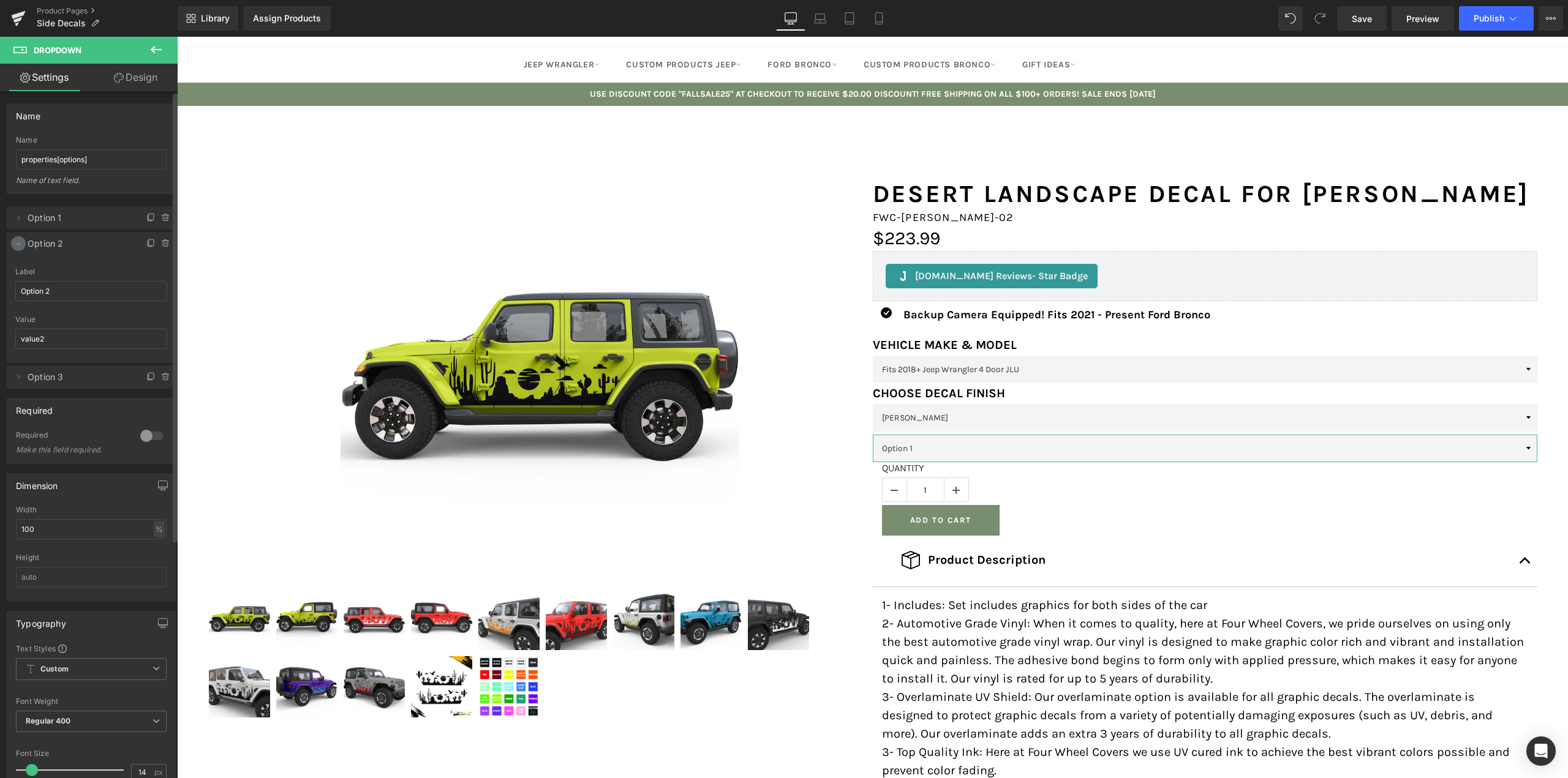
click at [14, 239] on icon at bounding box center [18, 244] width 10 height 10
click at [146, 270] on icon at bounding box center [151, 269] width 10 height 10
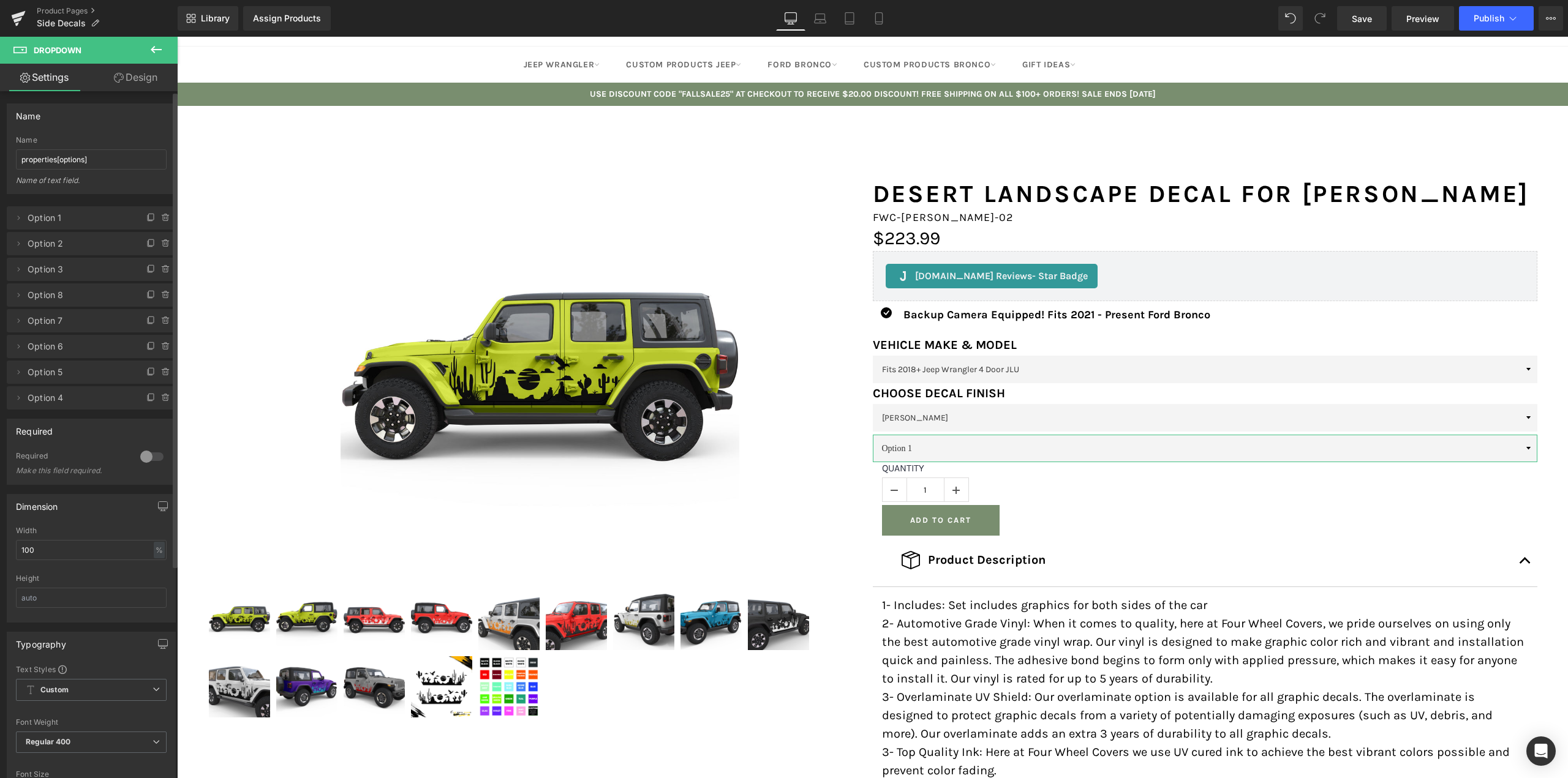
click at [146, 270] on icon at bounding box center [151, 269] width 10 height 10
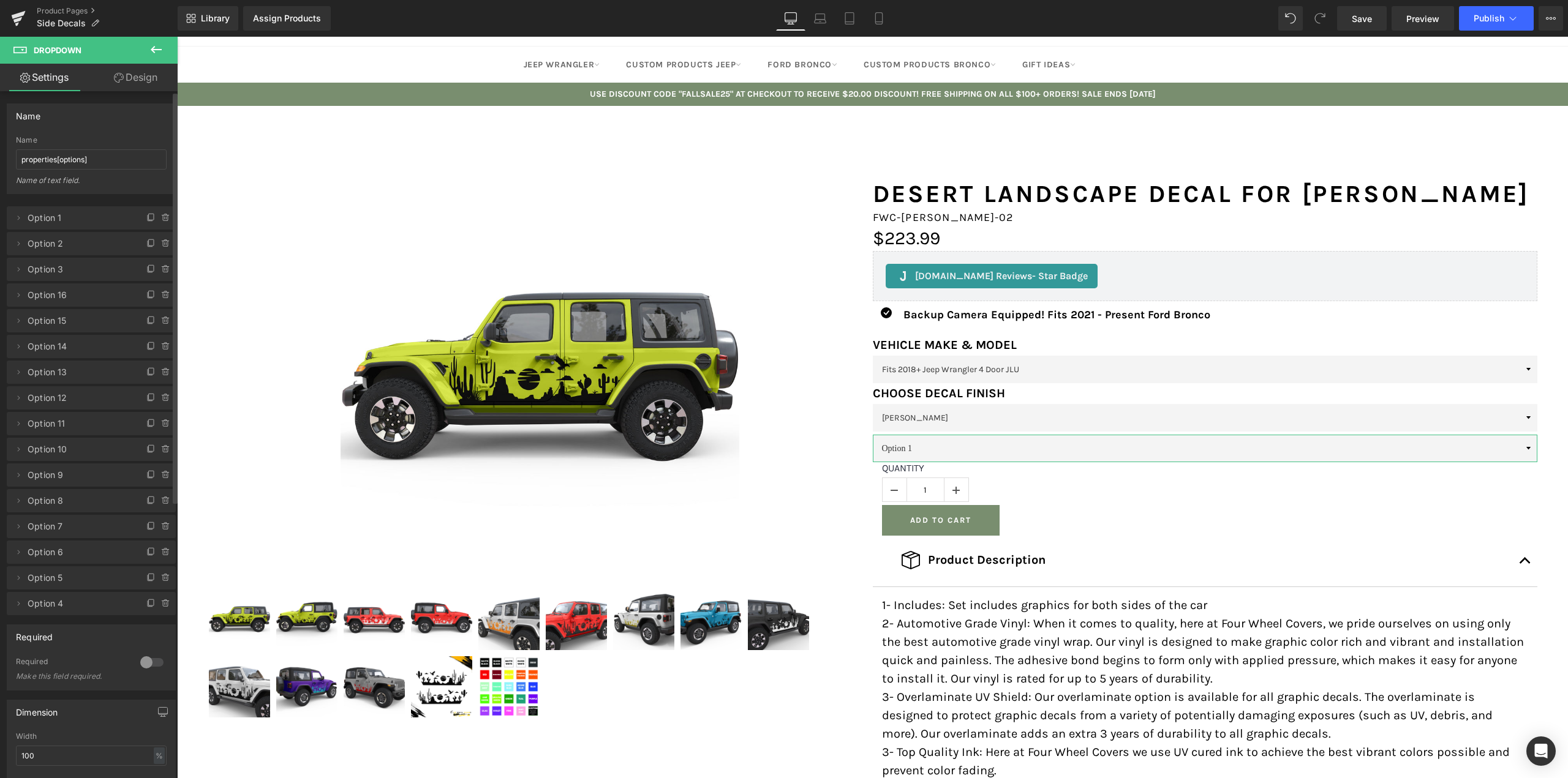
click at [146, 270] on icon at bounding box center [151, 269] width 10 height 10
click at [1519, 444] on select "Option 1 Option 2 Option 3 Option 21 Option 20 Option 19 Option 18 Option 17 Op…" at bounding box center [1205, 449] width 665 height 28
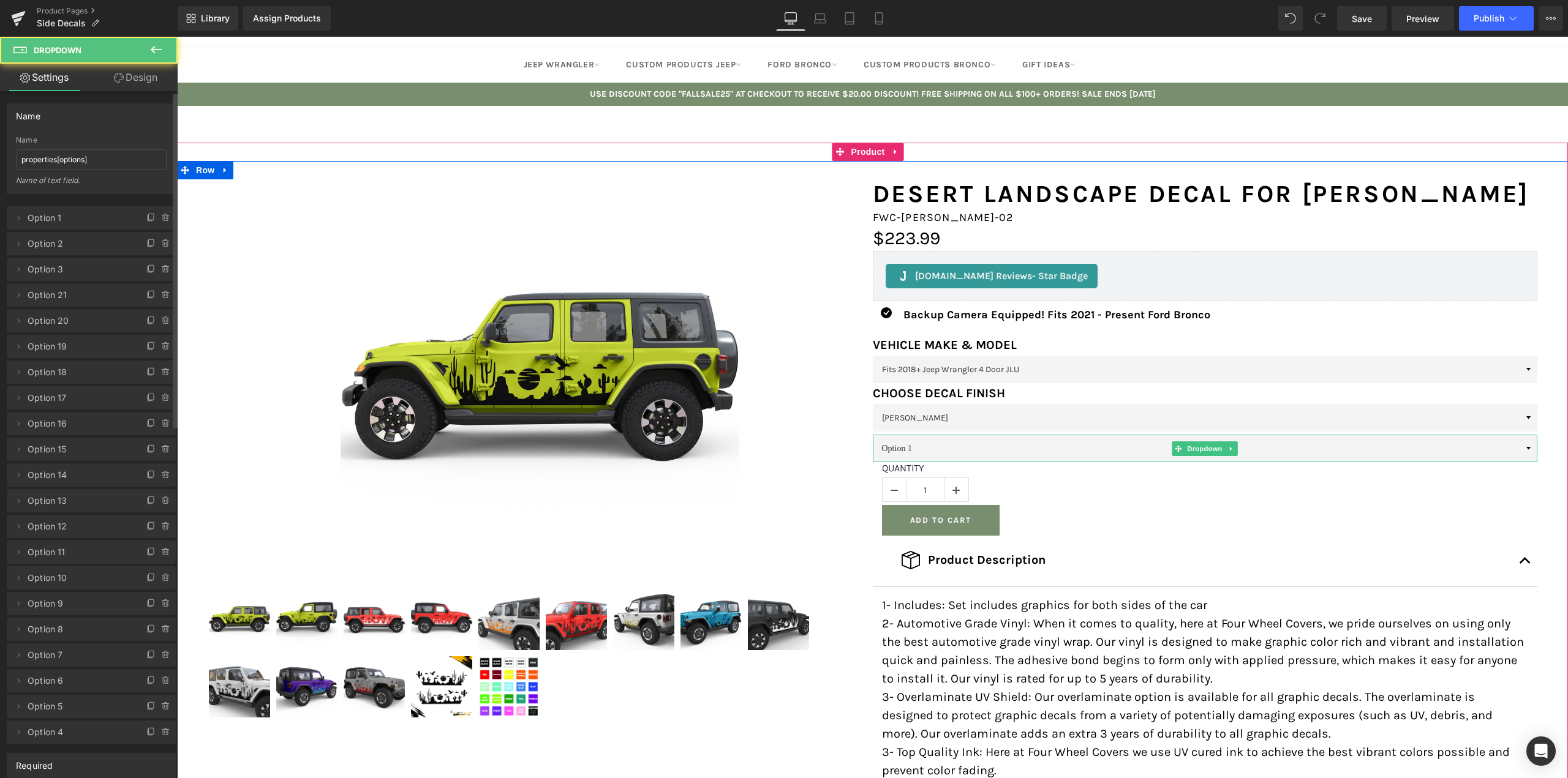
click at [1519, 444] on select "Option 1 Option 2 Option 3 Option 21 Option 20 Option 19 Option 18 Option 17 Op…" at bounding box center [1205, 449] width 665 height 28
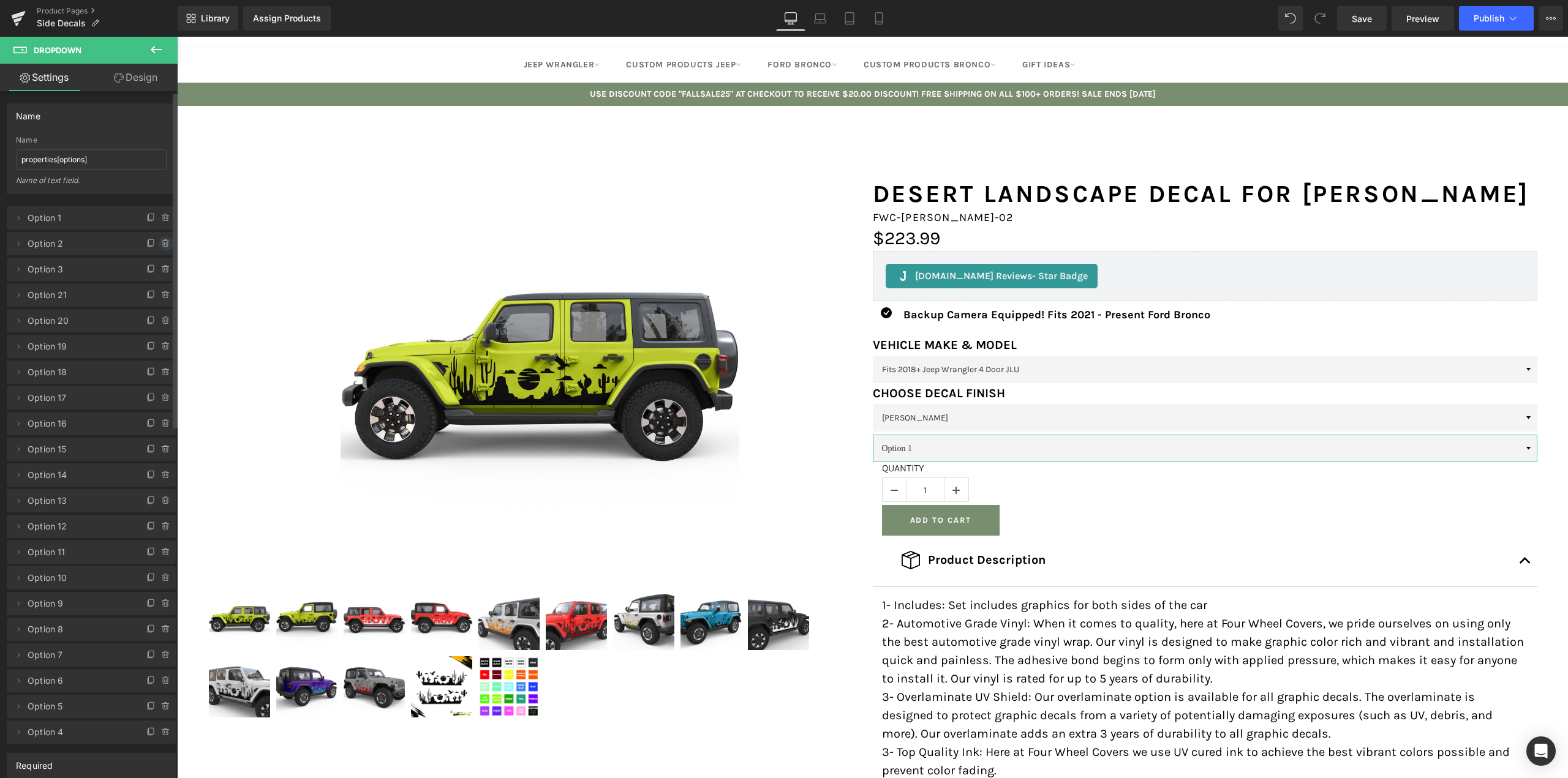
click at [162, 245] on icon at bounding box center [166, 244] width 10 height 10
click at [162, 245] on button "Delete" at bounding box center [153, 244] width 39 height 16
click at [161, 245] on icon at bounding box center [166, 244] width 10 height 10
click at [157, 245] on button "Delete" at bounding box center [153, 244] width 39 height 16
click at [161, 245] on icon at bounding box center [166, 244] width 10 height 10
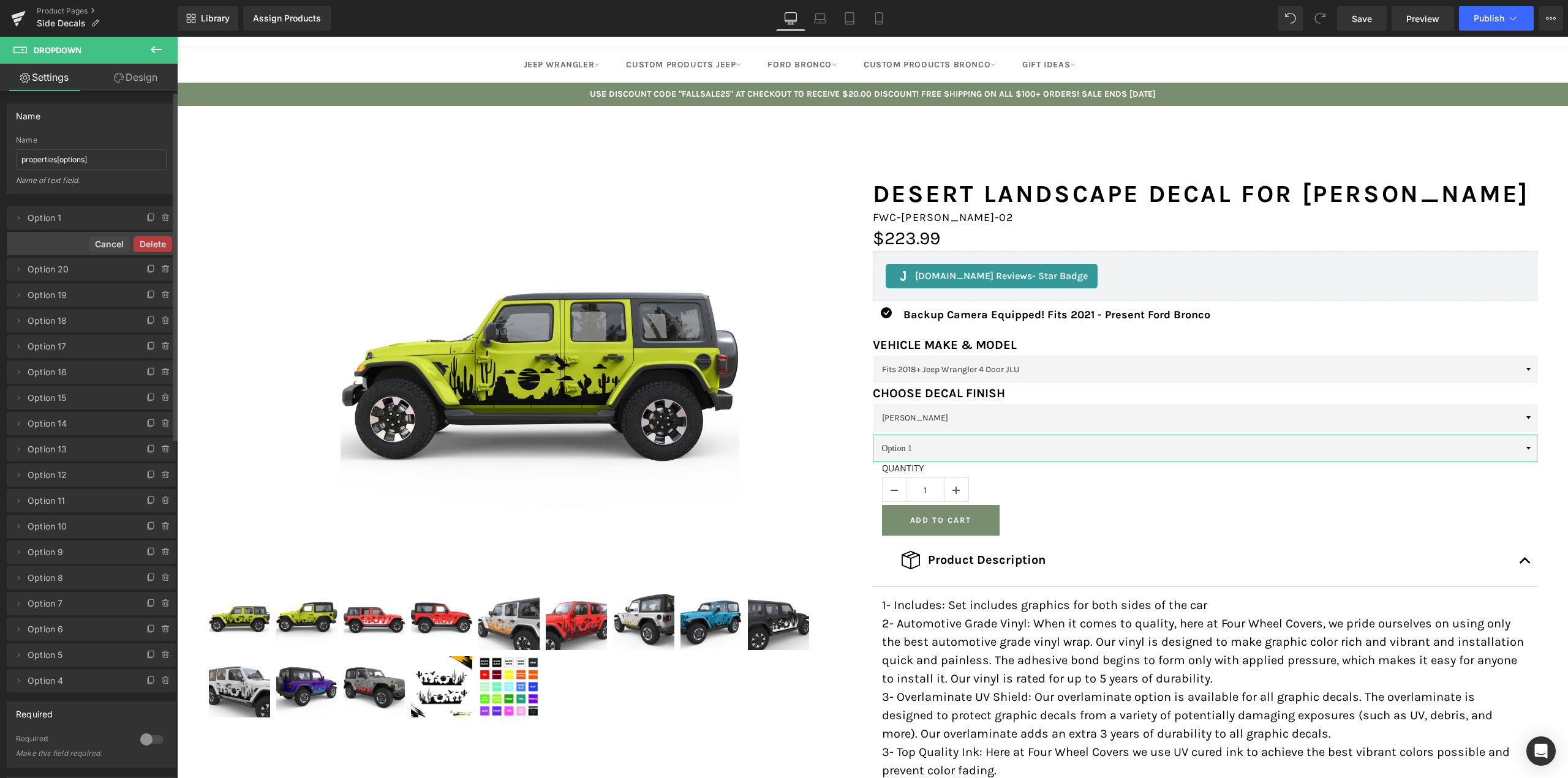
click at [157, 245] on button "Delete" at bounding box center [153, 244] width 39 height 16
click at [161, 245] on icon at bounding box center [166, 244] width 10 height 10
click at [157, 245] on button "Delete" at bounding box center [153, 244] width 39 height 16
click at [161, 245] on icon at bounding box center [166, 244] width 10 height 10
click at [157, 245] on button "Delete" at bounding box center [153, 244] width 39 height 16
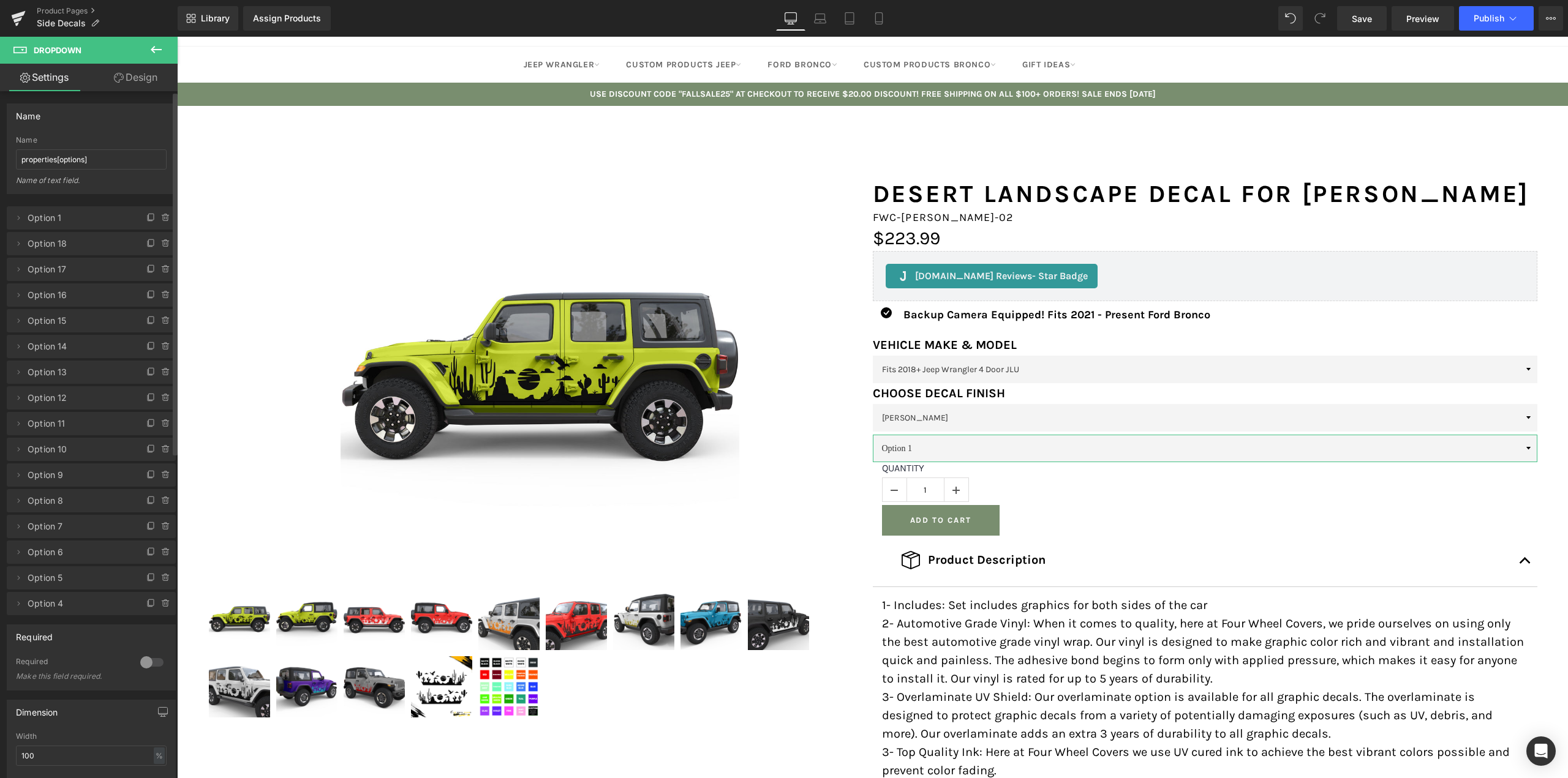
click at [161, 245] on icon at bounding box center [166, 244] width 10 height 10
click at [157, 245] on button "Delete" at bounding box center [153, 244] width 39 height 16
click at [161, 245] on icon at bounding box center [166, 244] width 10 height 10
click at [157, 245] on button "Delete" at bounding box center [153, 244] width 39 height 16
click at [161, 245] on icon at bounding box center [166, 244] width 10 height 10
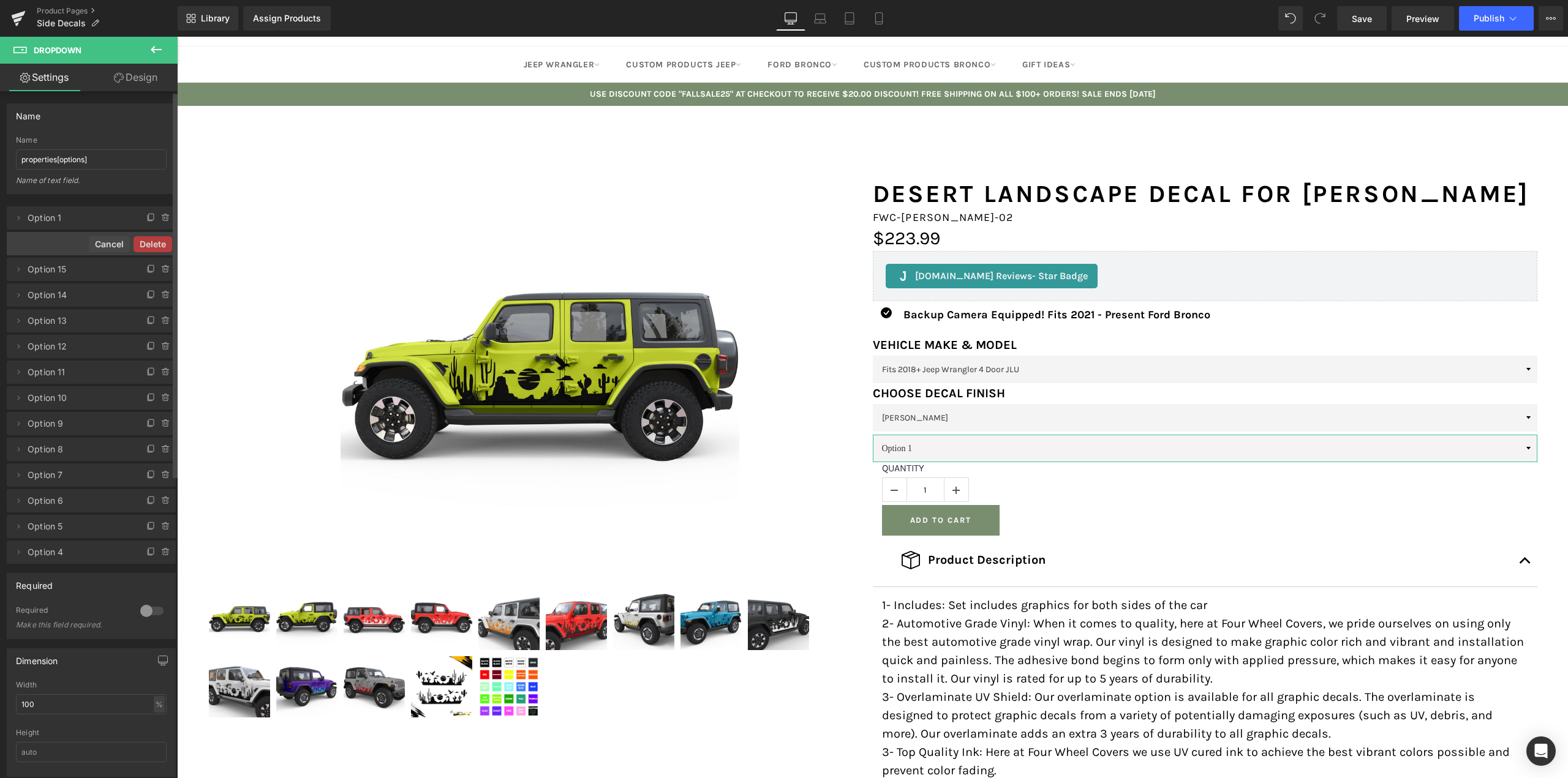
click at [157, 245] on button "Delete" at bounding box center [153, 244] width 39 height 16
click at [161, 245] on icon at bounding box center [166, 244] width 10 height 10
click at [156, 245] on button "Delete" at bounding box center [153, 244] width 39 height 16
click at [161, 245] on icon at bounding box center [166, 244] width 10 height 10
click at [156, 245] on button "Delete" at bounding box center [153, 244] width 39 height 16
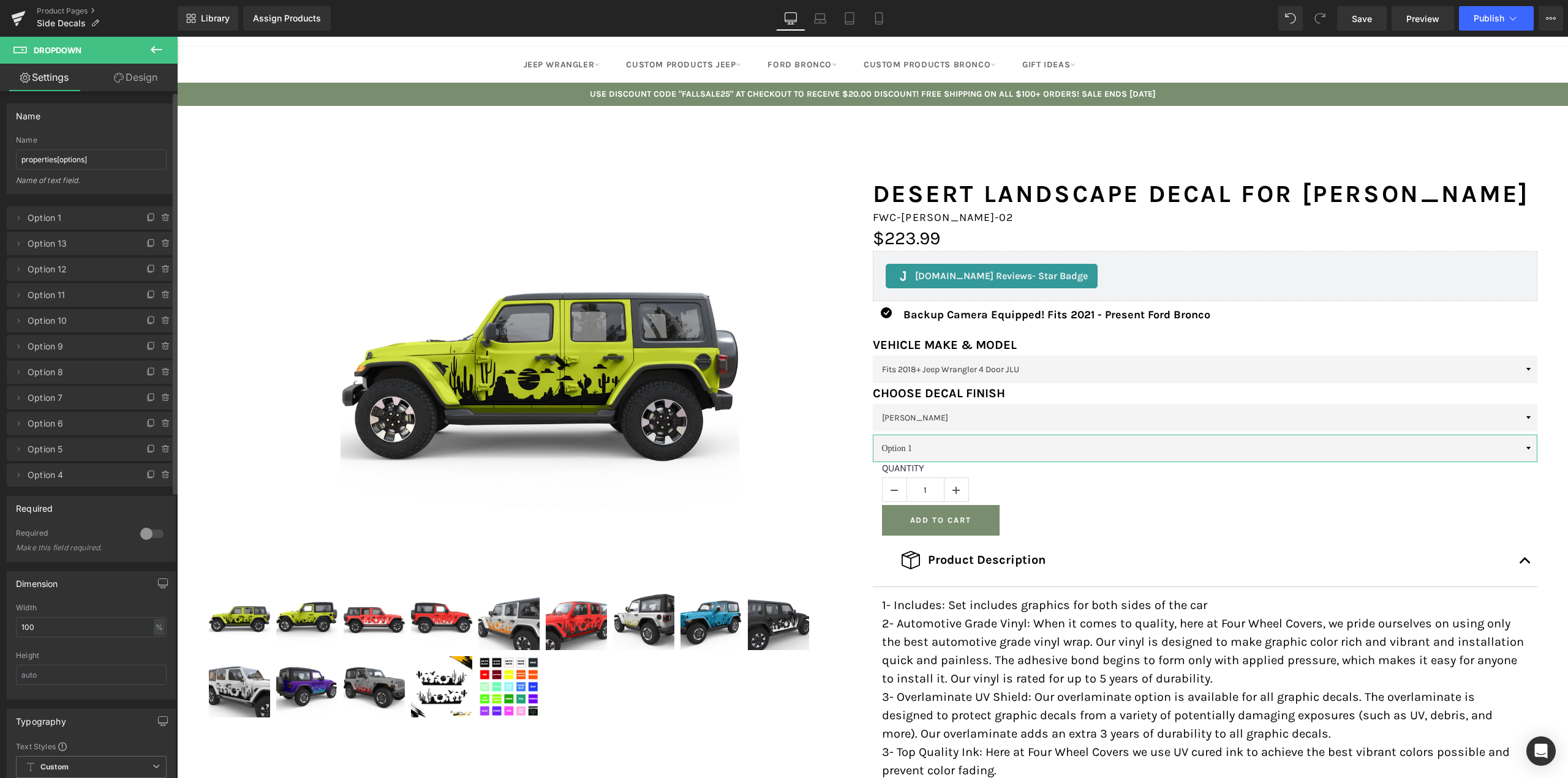
click at [161, 245] on icon at bounding box center [166, 244] width 10 height 10
click at [156, 245] on button "Delete" at bounding box center [153, 244] width 39 height 16
click at [161, 245] on icon at bounding box center [166, 244] width 10 height 10
click at [156, 245] on button "Delete" at bounding box center [153, 244] width 39 height 16
click at [161, 245] on icon at bounding box center [166, 244] width 10 height 10
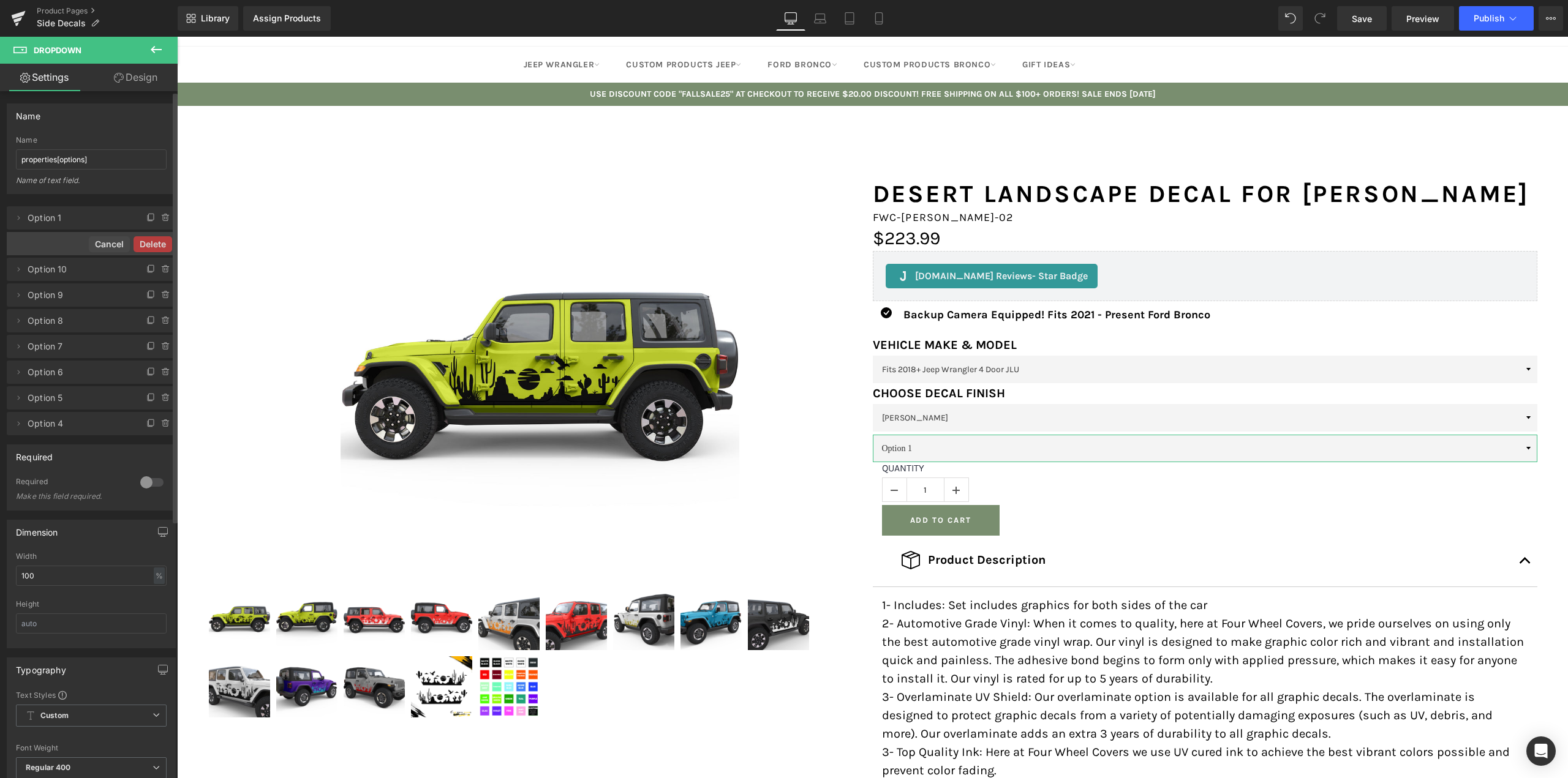
click at [156, 245] on button "Delete" at bounding box center [153, 244] width 39 height 16
click at [161, 245] on icon at bounding box center [166, 244] width 10 height 10
click at [156, 245] on button "Delete" at bounding box center [153, 244] width 39 height 16
click at [161, 245] on icon at bounding box center [166, 244] width 10 height 10
click at [156, 245] on button "Delete" at bounding box center [153, 244] width 39 height 16
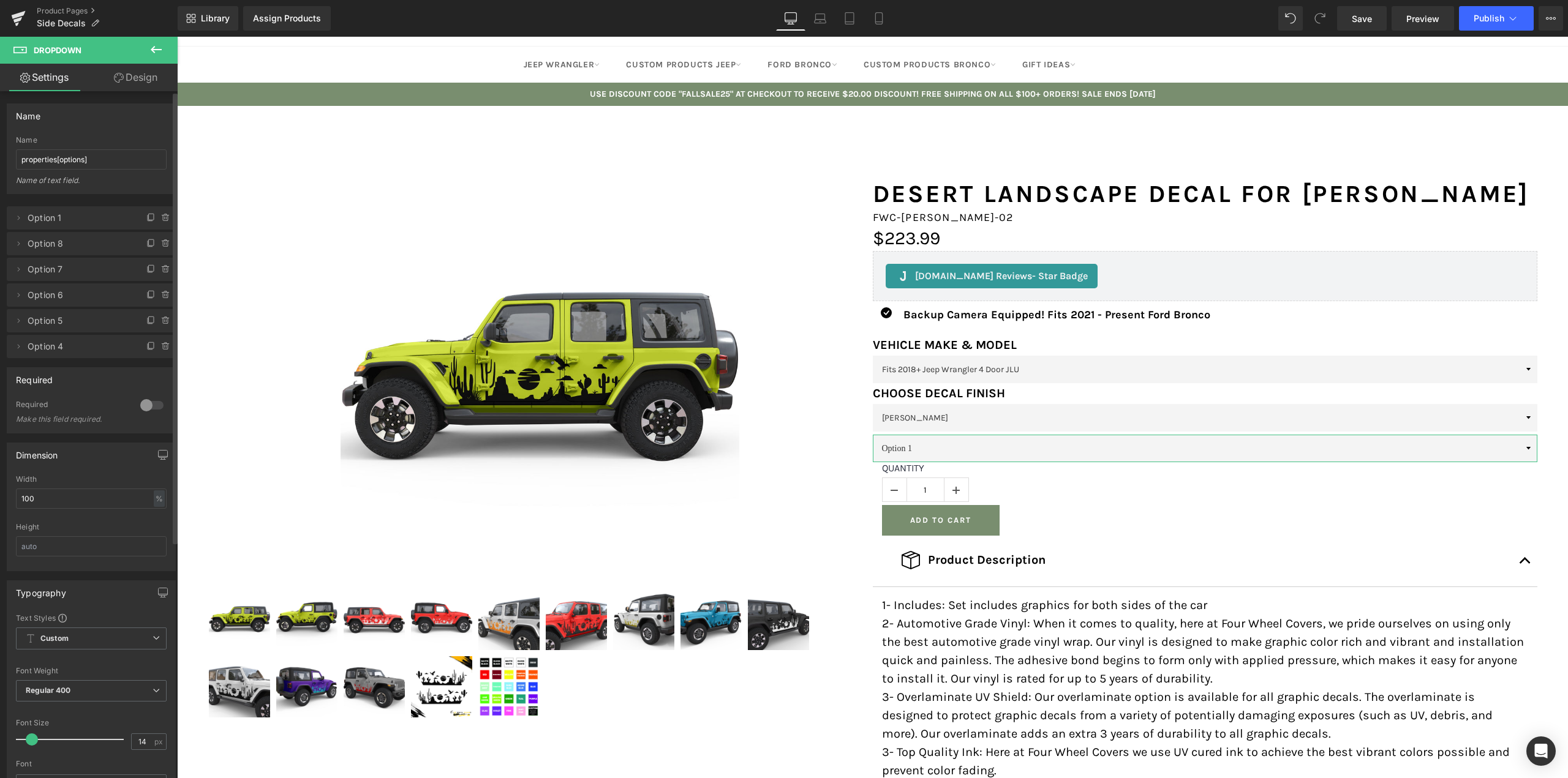
click at [161, 245] on icon at bounding box center [166, 244] width 10 height 10
click at [156, 245] on button "Delete" at bounding box center [153, 244] width 39 height 16
click at [161, 245] on icon at bounding box center [166, 244] width 10 height 10
click at [156, 245] on button "Delete" at bounding box center [153, 244] width 39 height 16
click at [161, 245] on icon at bounding box center [166, 244] width 10 height 10
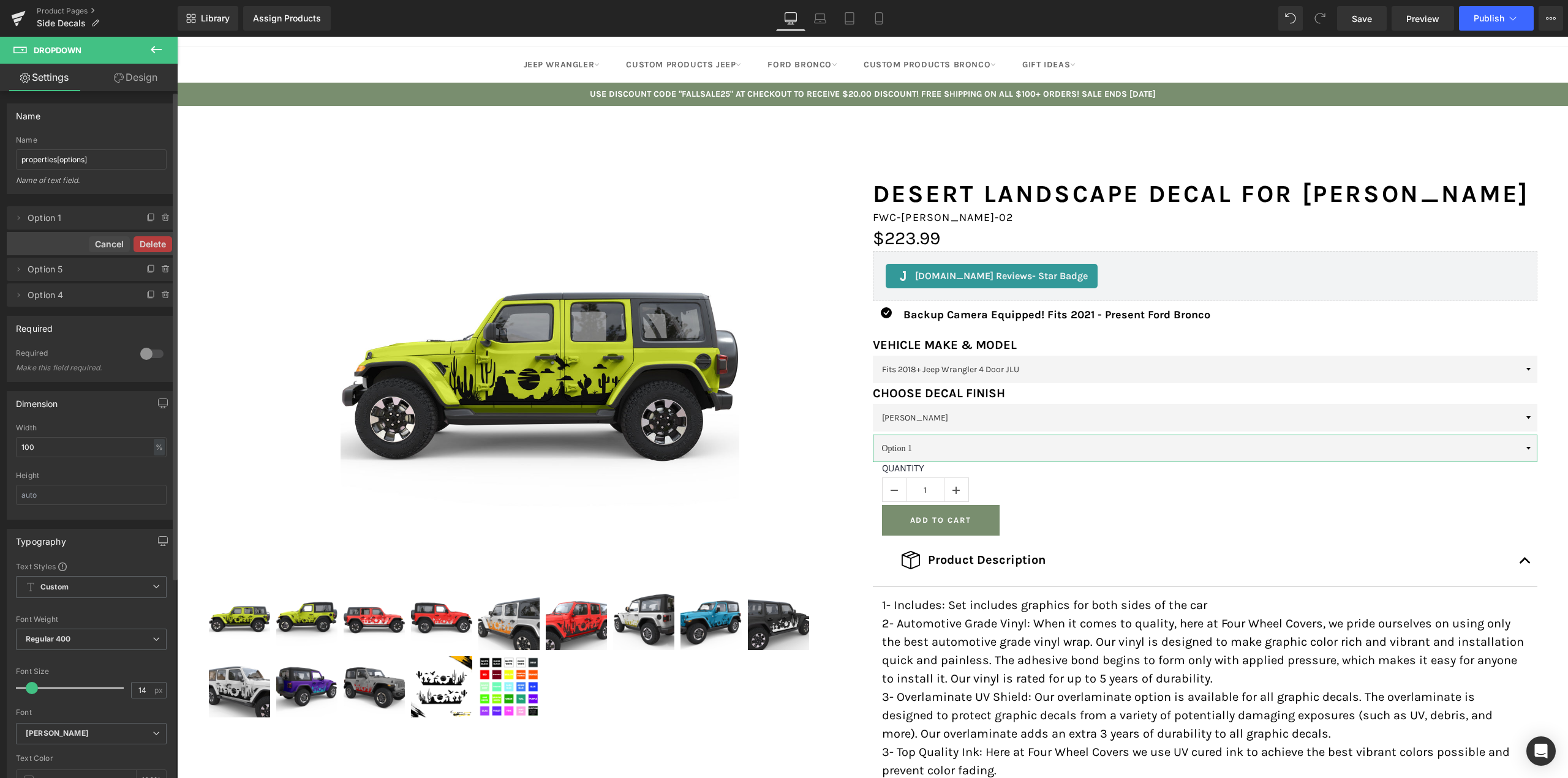
click at [156, 245] on button "Delete" at bounding box center [153, 244] width 39 height 16
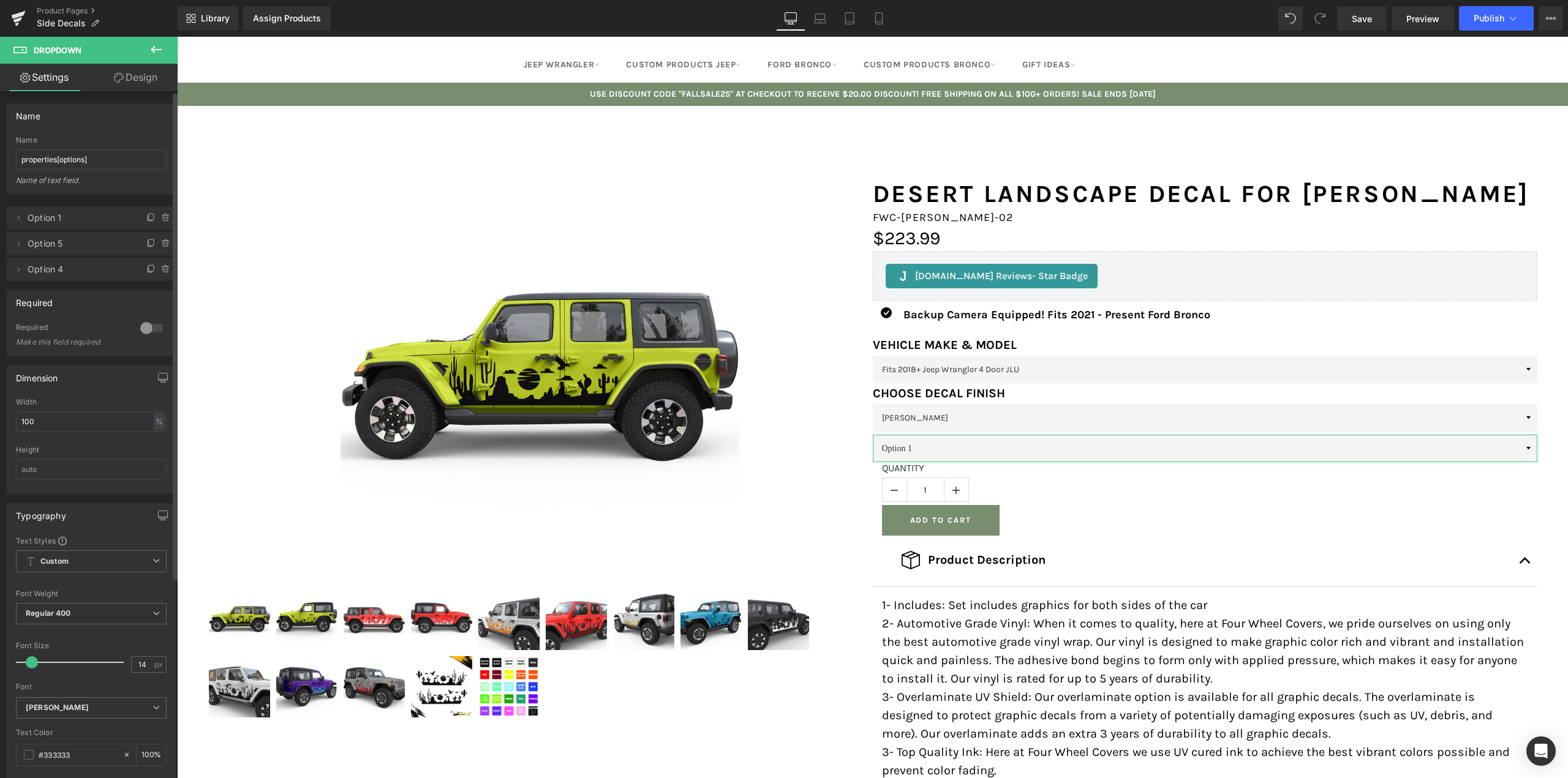
click at [161, 245] on icon at bounding box center [166, 244] width 10 height 10
click at [156, 245] on button "Delete" at bounding box center [153, 244] width 39 height 16
click at [161, 245] on icon at bounding box center [166, 244] width 10 height 10
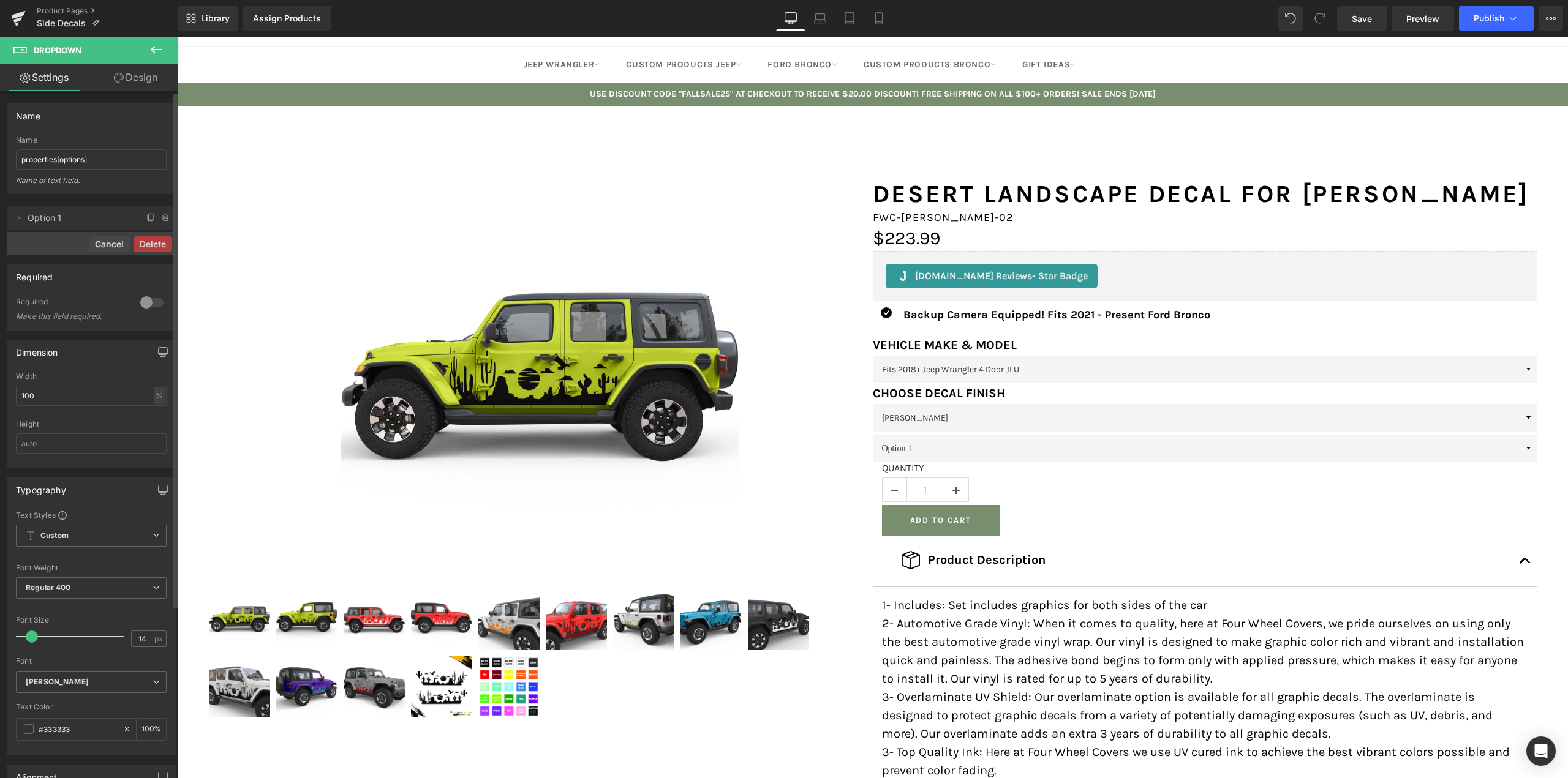
click at [156, 245] on button "Delete" at bounding box center [153, 244] width 39 height 16
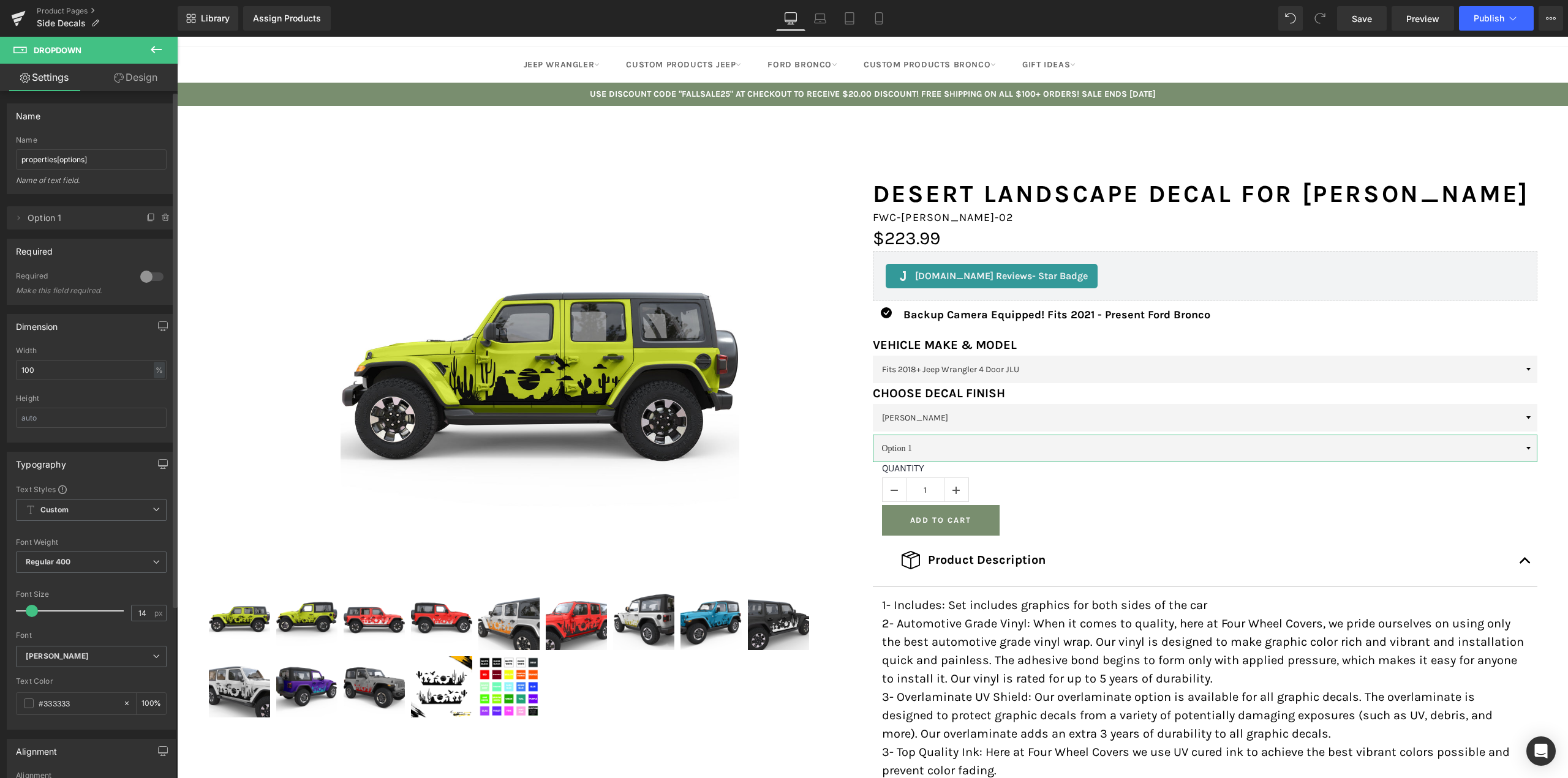
click at [80, 221] on span "Option 1" at bounding box center [79, 217] width 103 height 23
click at [16, 222] on icon at bounding box center [18, 218] width 10 height 10
click at [57, 266] on input "Option 1" at bounding box center [91, 266] width 152 height 20
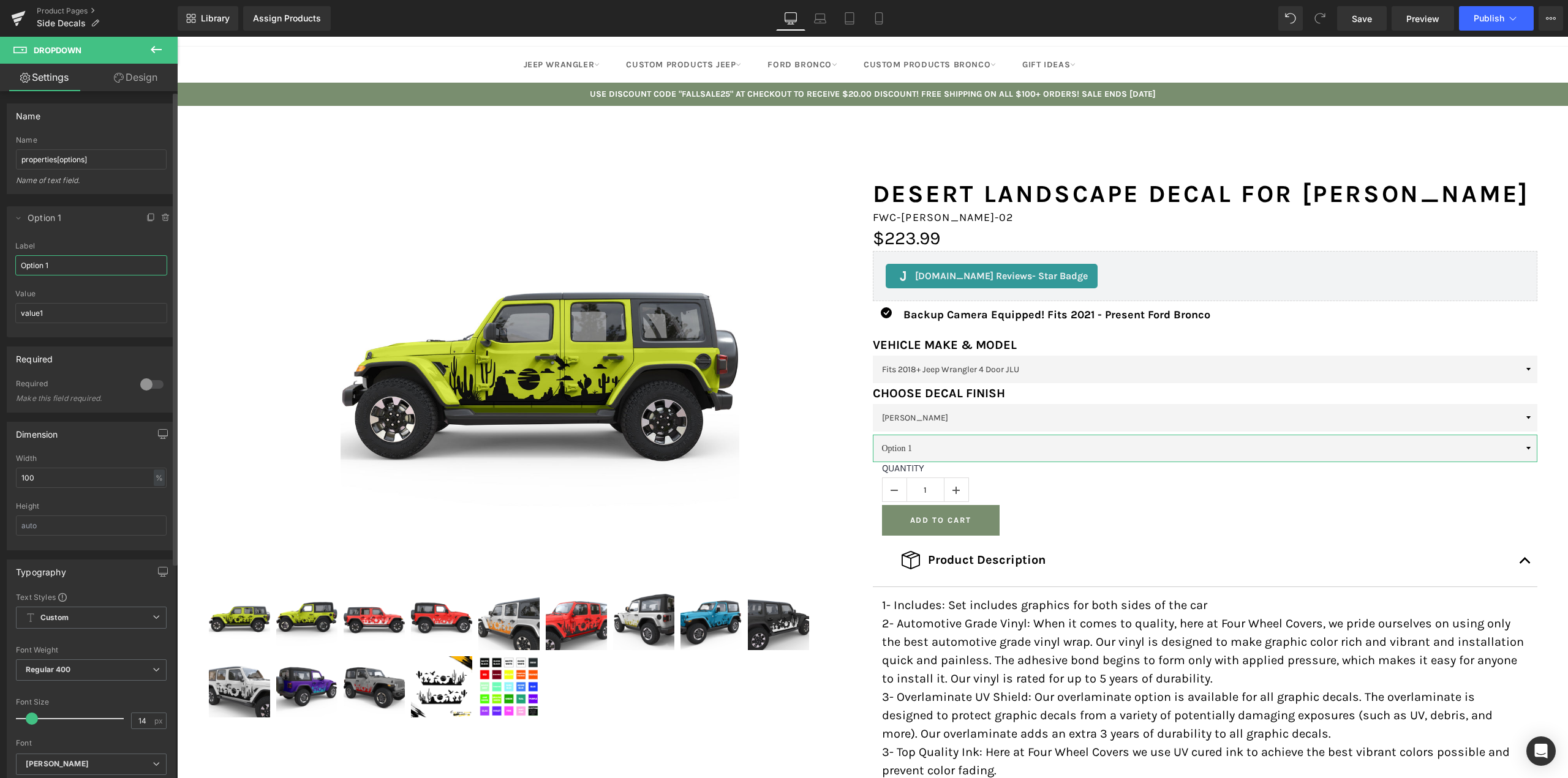
click at [52, 262] on input "Option 1" at bounding box center [91, 266] width 152 height 20
type input "Custom Color"
click at [933, 370] on select "Fits 2018+ Jeep Wrangler 4 Door JLU Fits 2018+ Jeep Wrangler 2 Door JL Fits 200…" at bounding box center [1205, 370] width 665 height 28
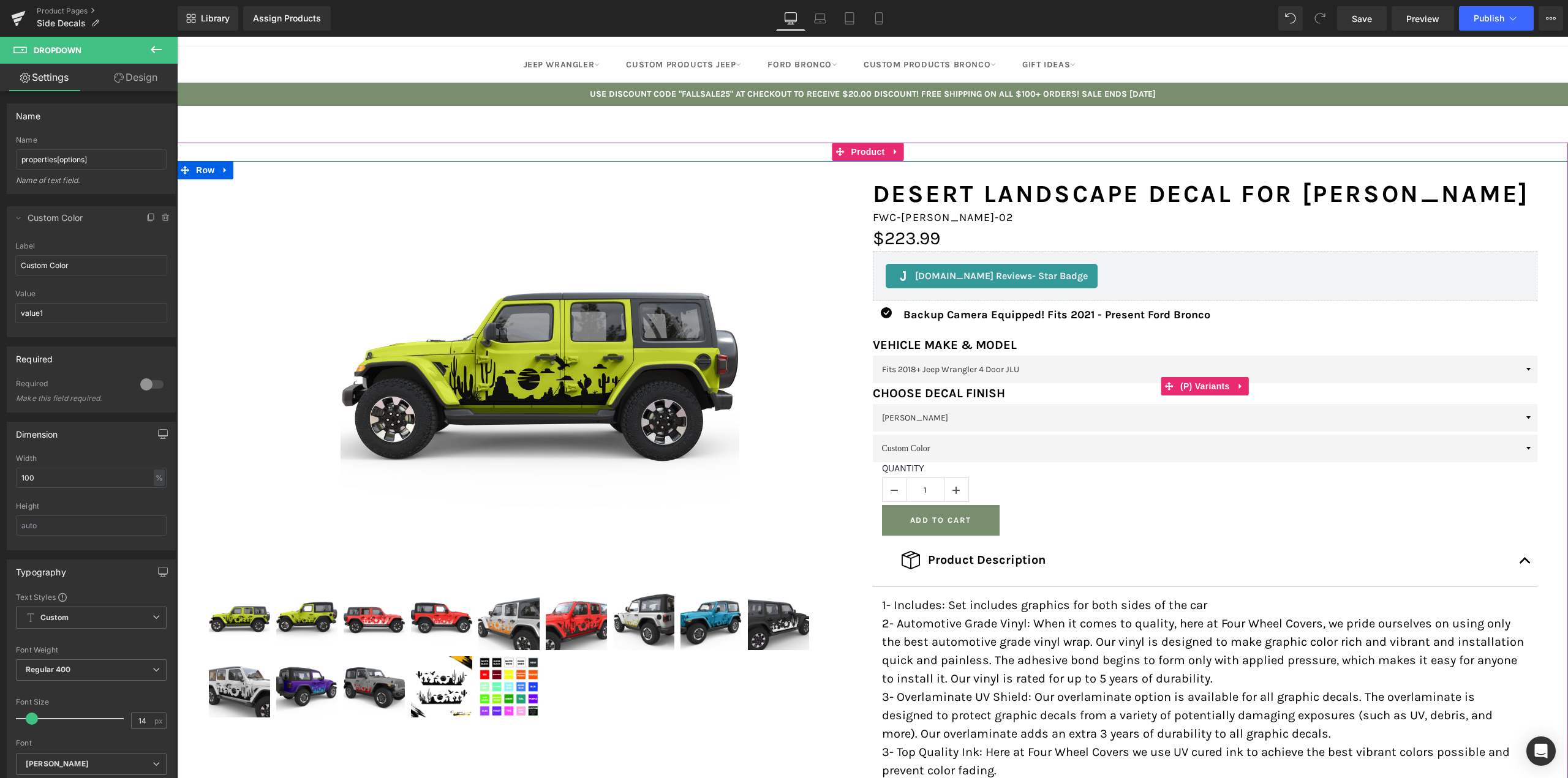
click at [933, 370] on select "Fits 2018+ Jeep Wrangler 4 Door JLU Fits 2018+ Jeep Wrangler 2 Door JL Fits 200…" at bounding box center [1205, 370] width 665 height 28
click at [1207, 387] on span "(P) Variants" at bounding box center [1205, 386] width 56 height 18
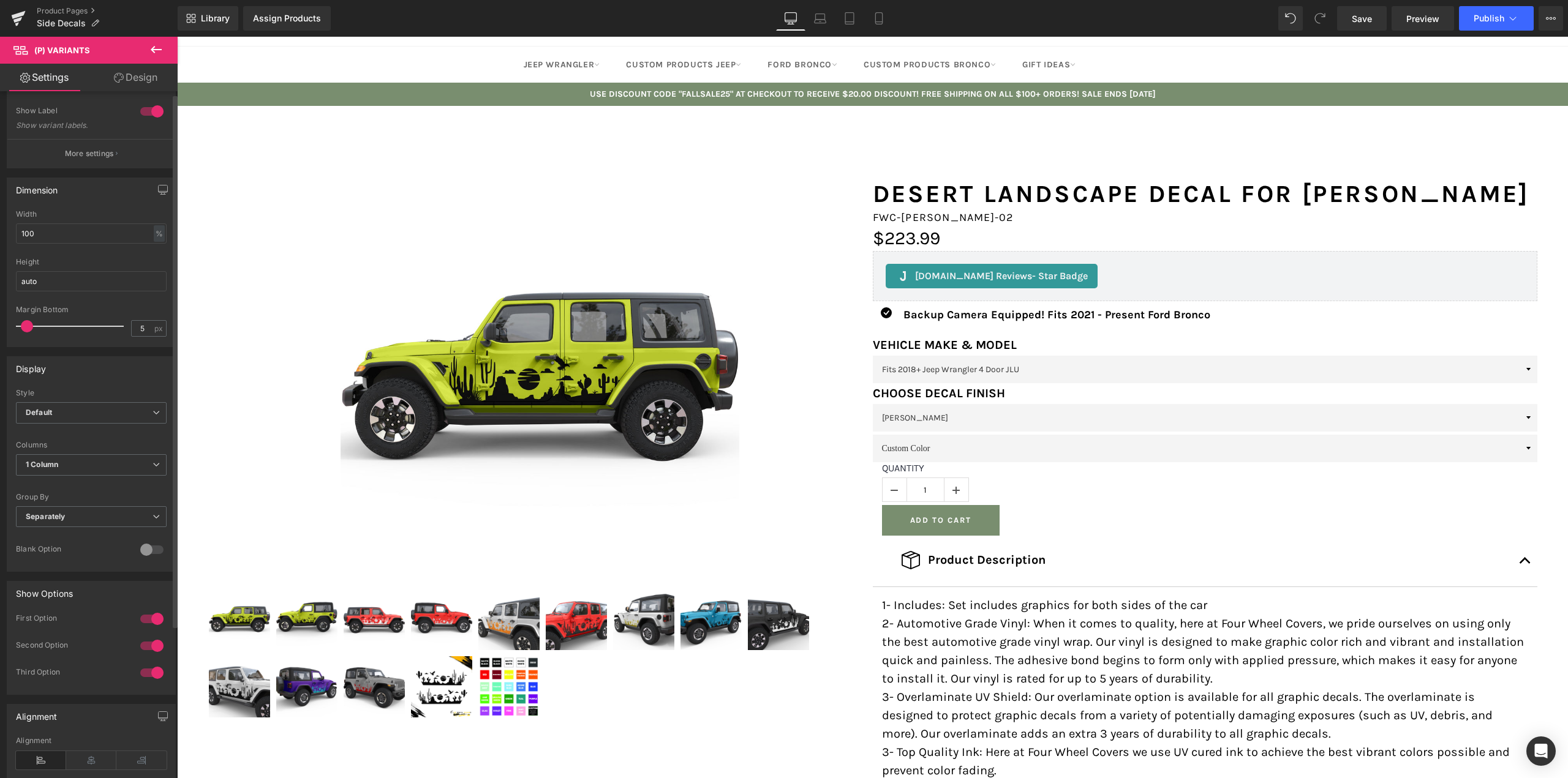
scroll to position [0, 0]
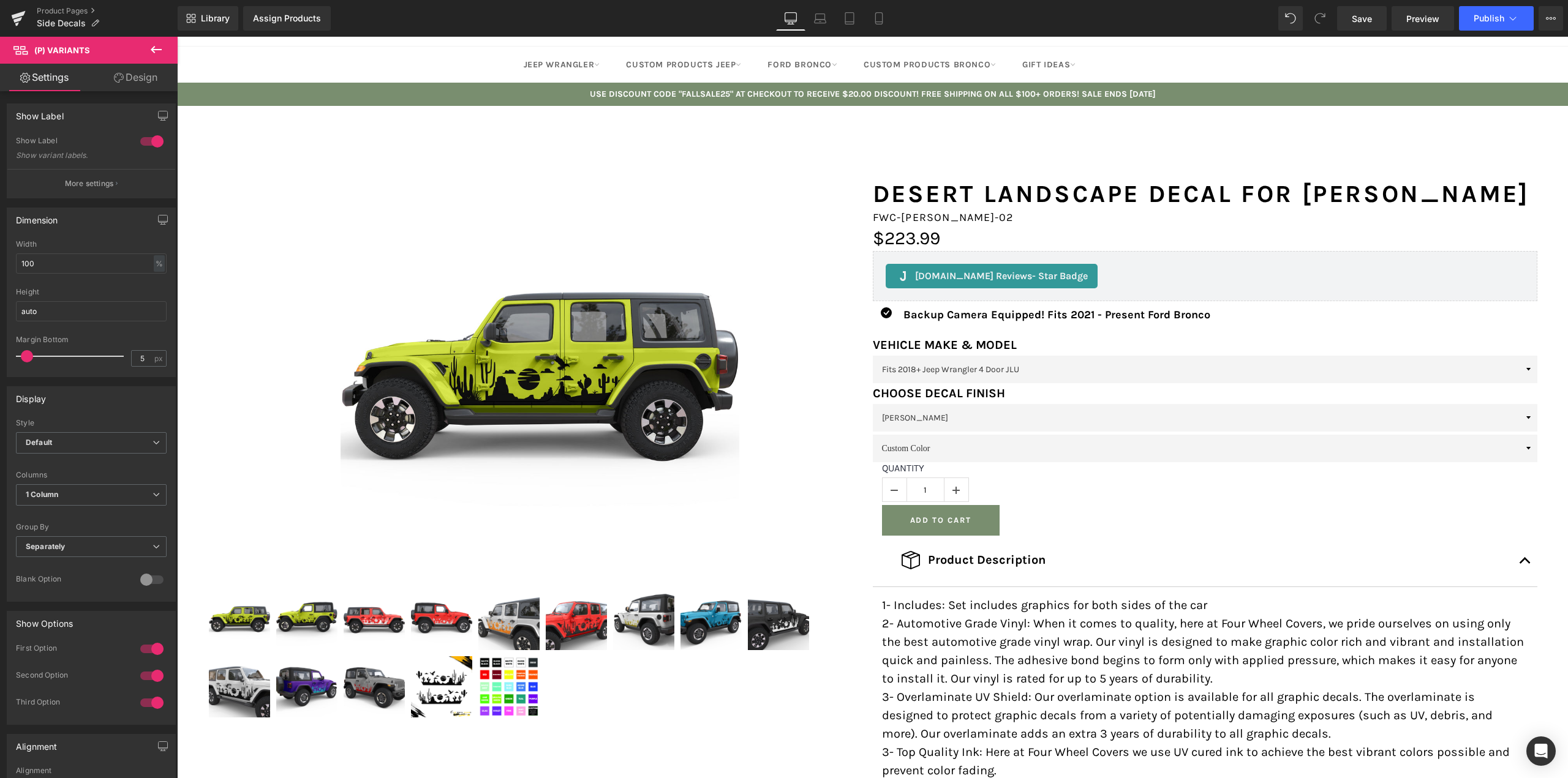
click at [142, 79] on link "Design" at bounding box center [135, 77] width 89 height 28
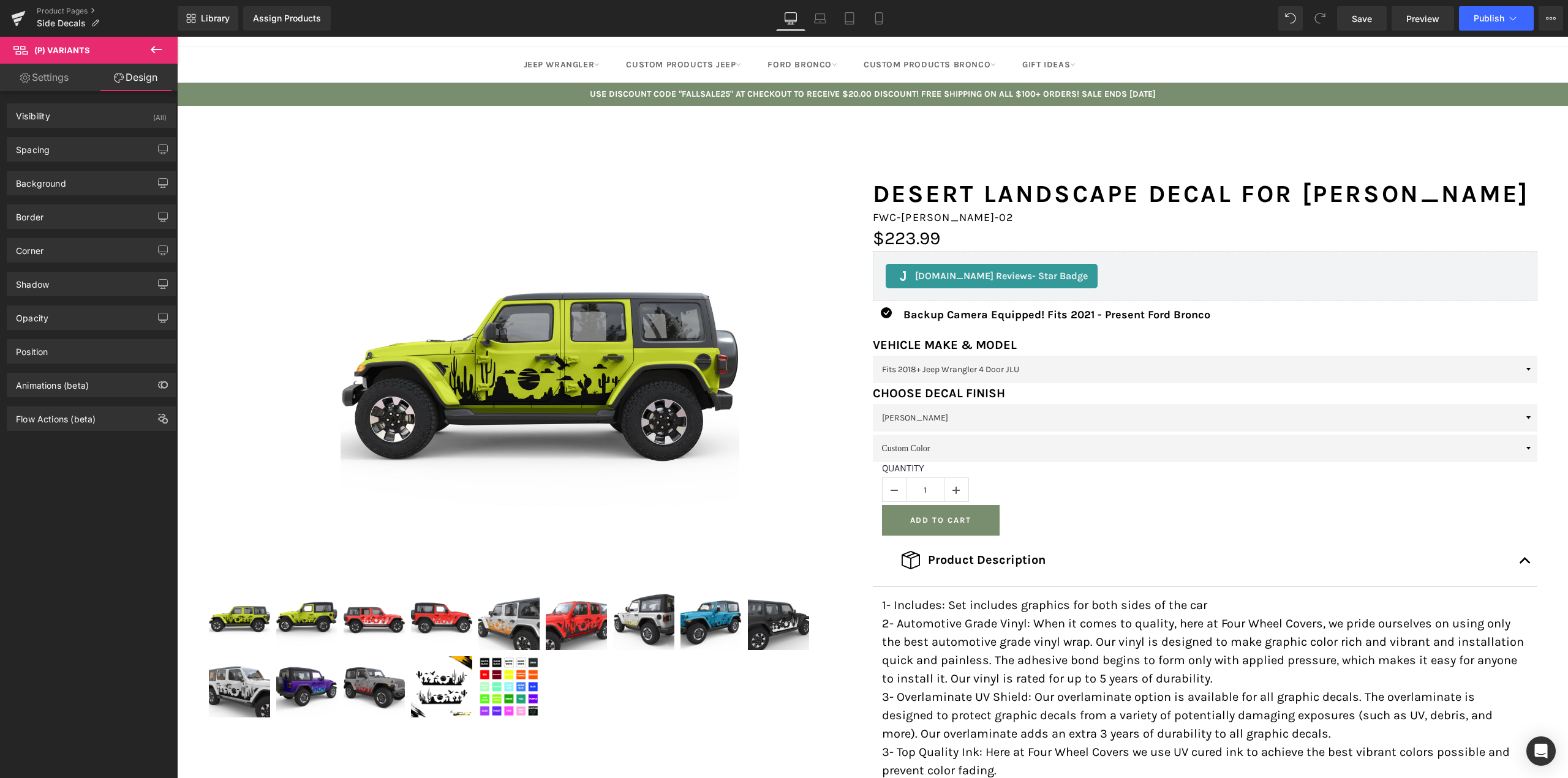
click at [47, 80] on link "Settings" at bounding box center [44, 77] width 89 height 28
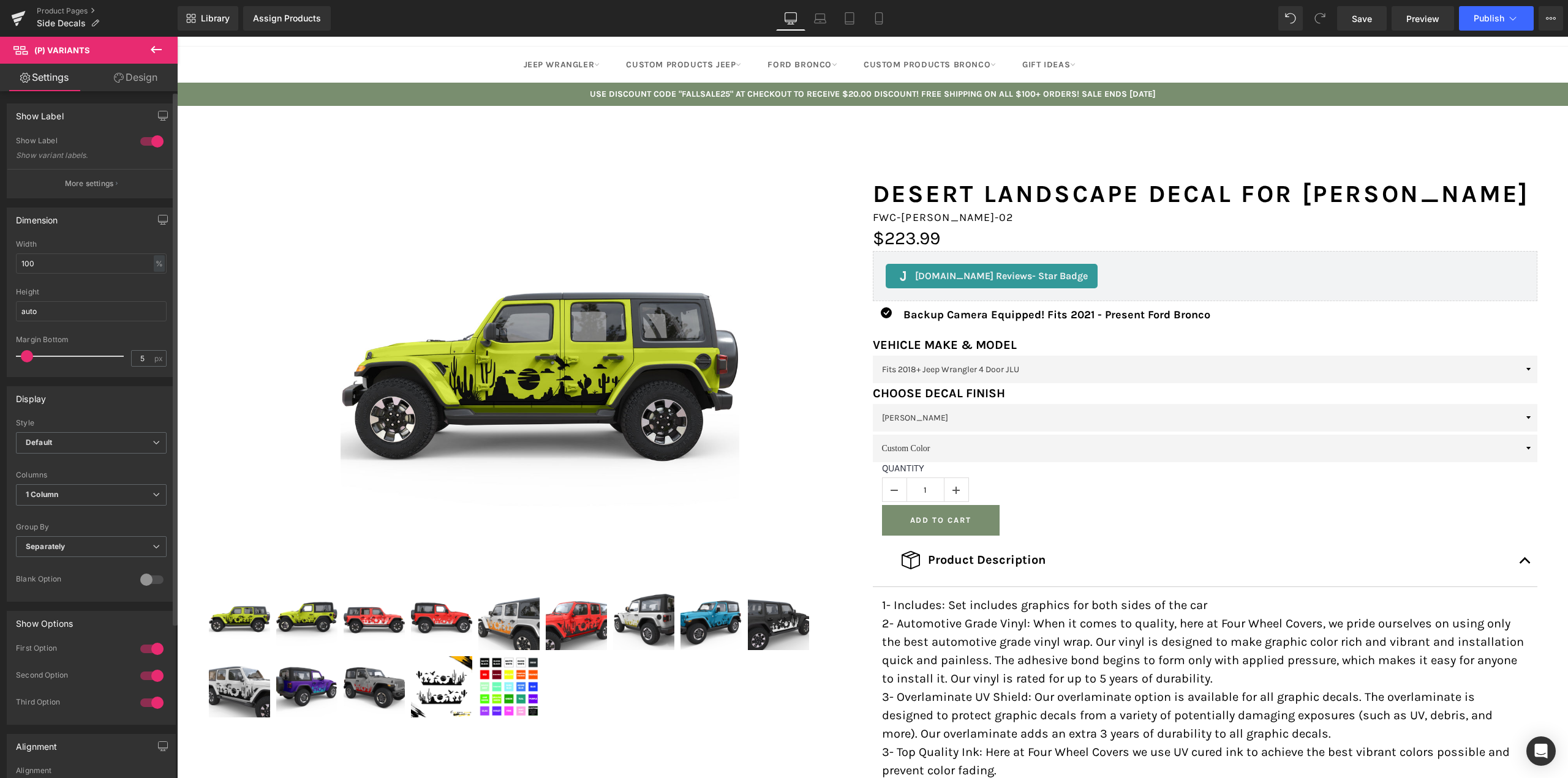
click at [143, 143] on div at bounding box center [152, 141] width 29 height 19
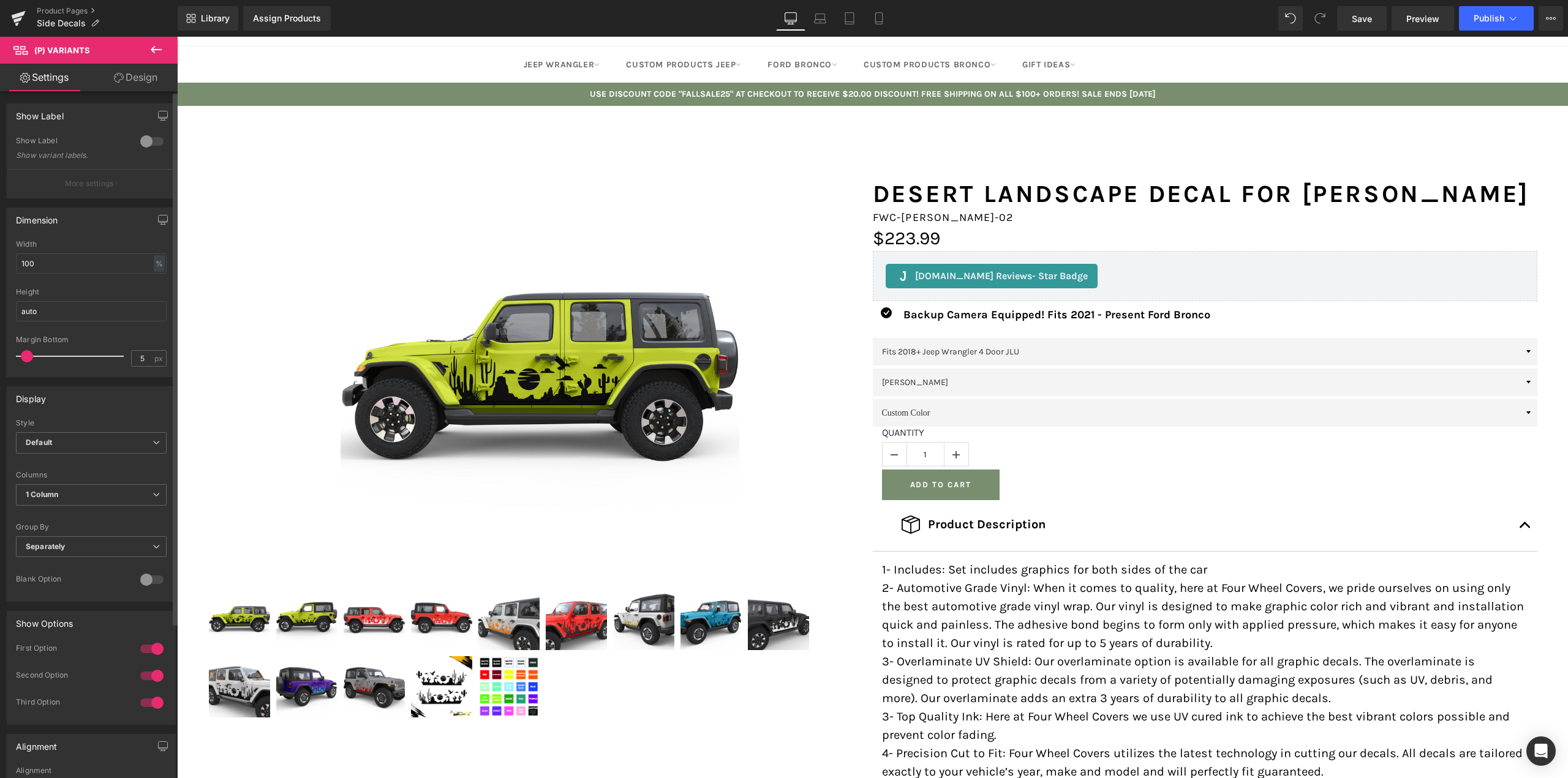
click at [143, 143] on div at bounding box center [152, 141] width 29 height 19
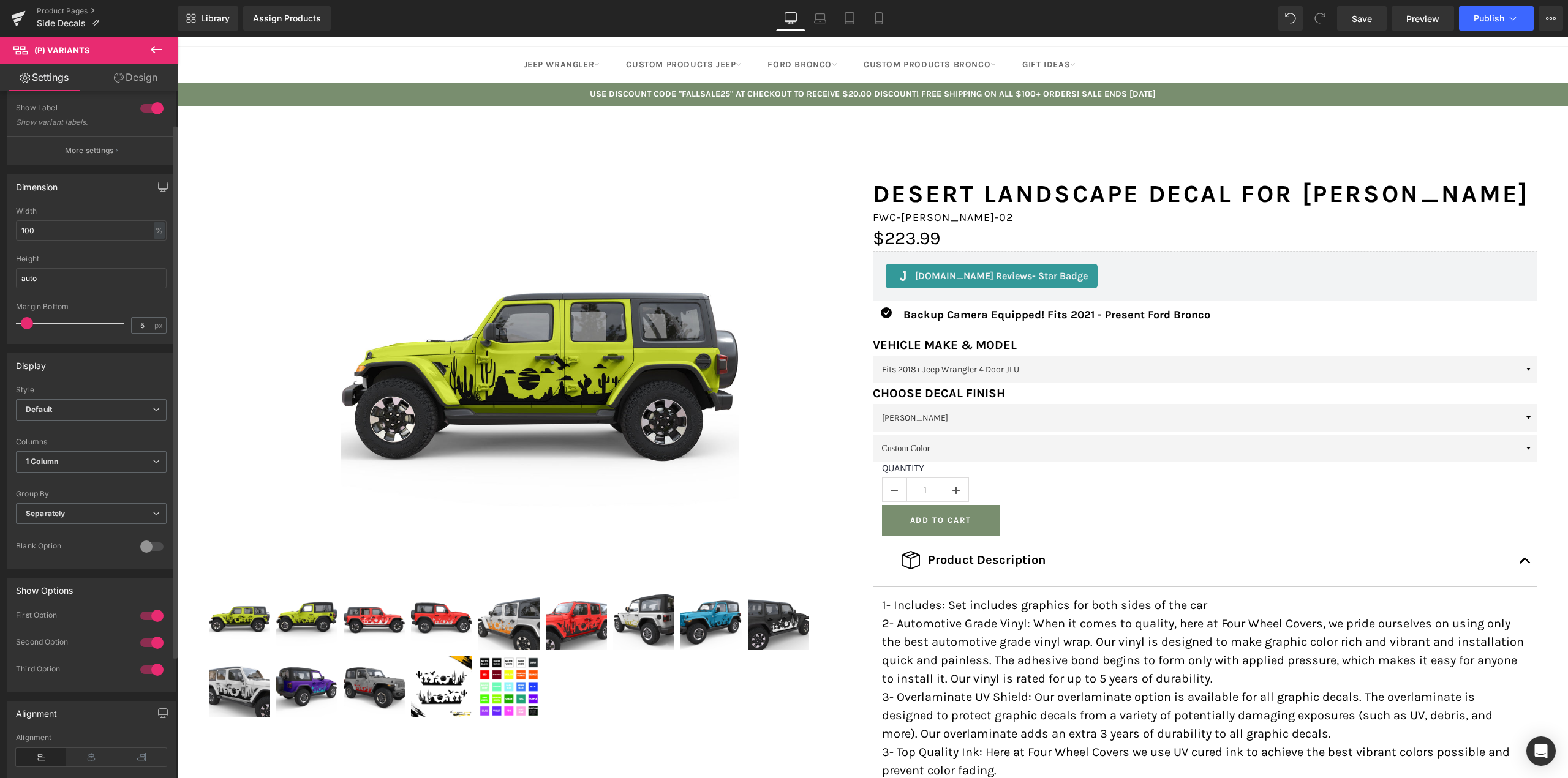
scroll to position [62, 0]
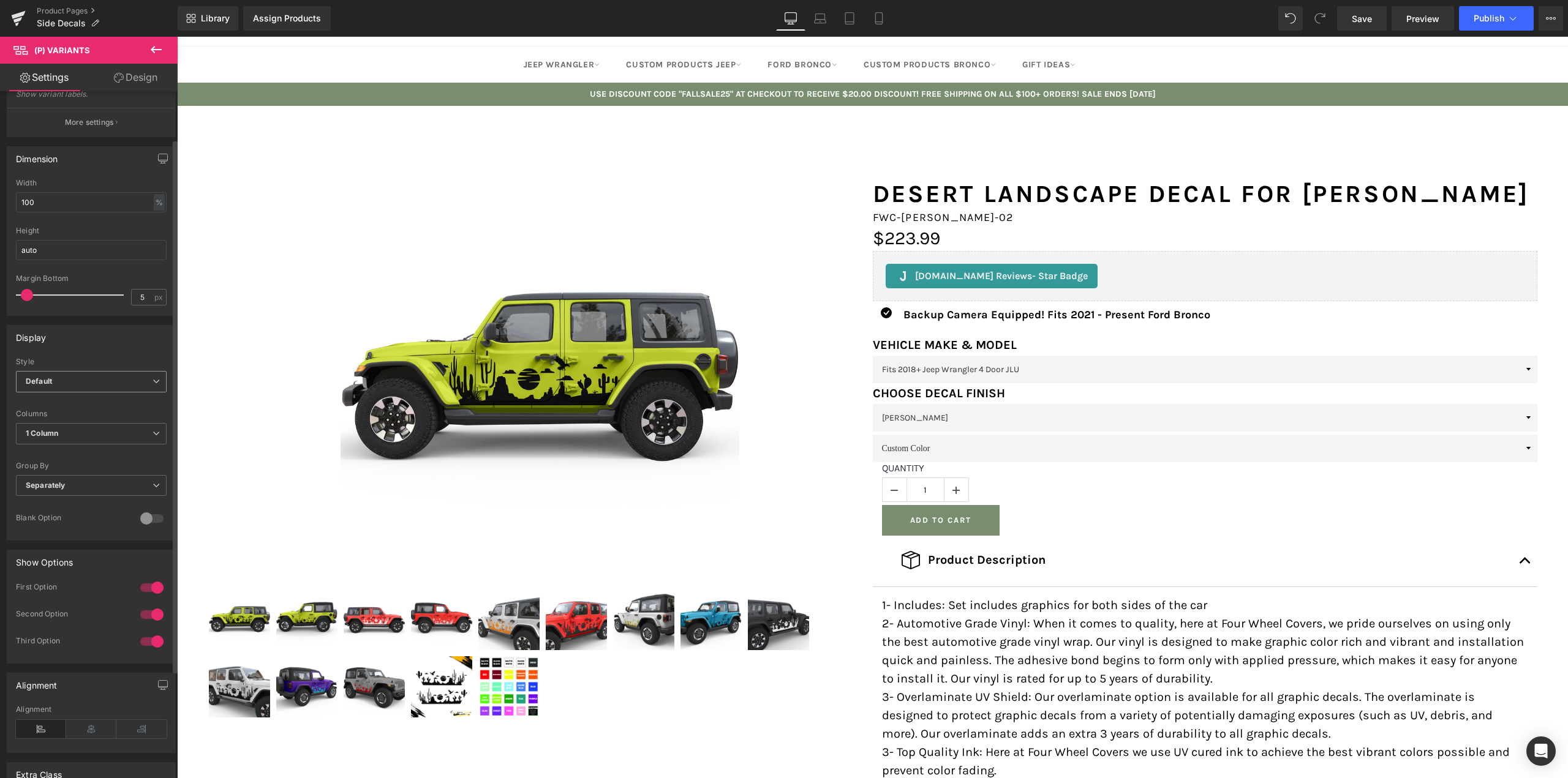
click at [64, 386] on span "Default" at bounding box center [91, 382] width 151 height 21
click at [63, 379] on span "Default" at bounding box center [88, 382] width 146 height 21
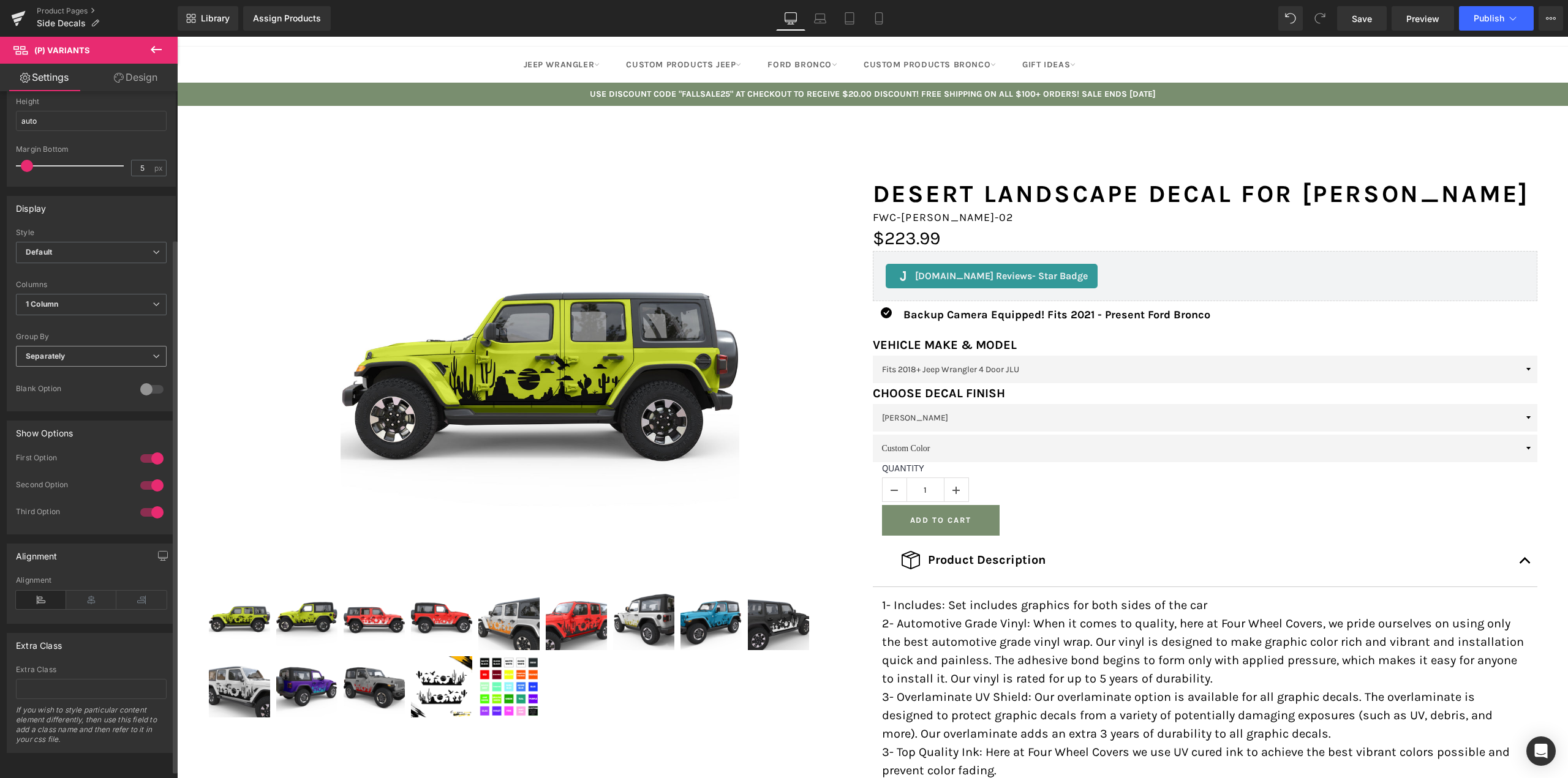
scroll to position [200, 0]
click at [1204, 384] on span "(P) Variants" at bounding box center [1205, 387] width 56 height 18
click at [1195, 450] on span "Dropdown" at bounding box center [1205, 449] width 40 height 15
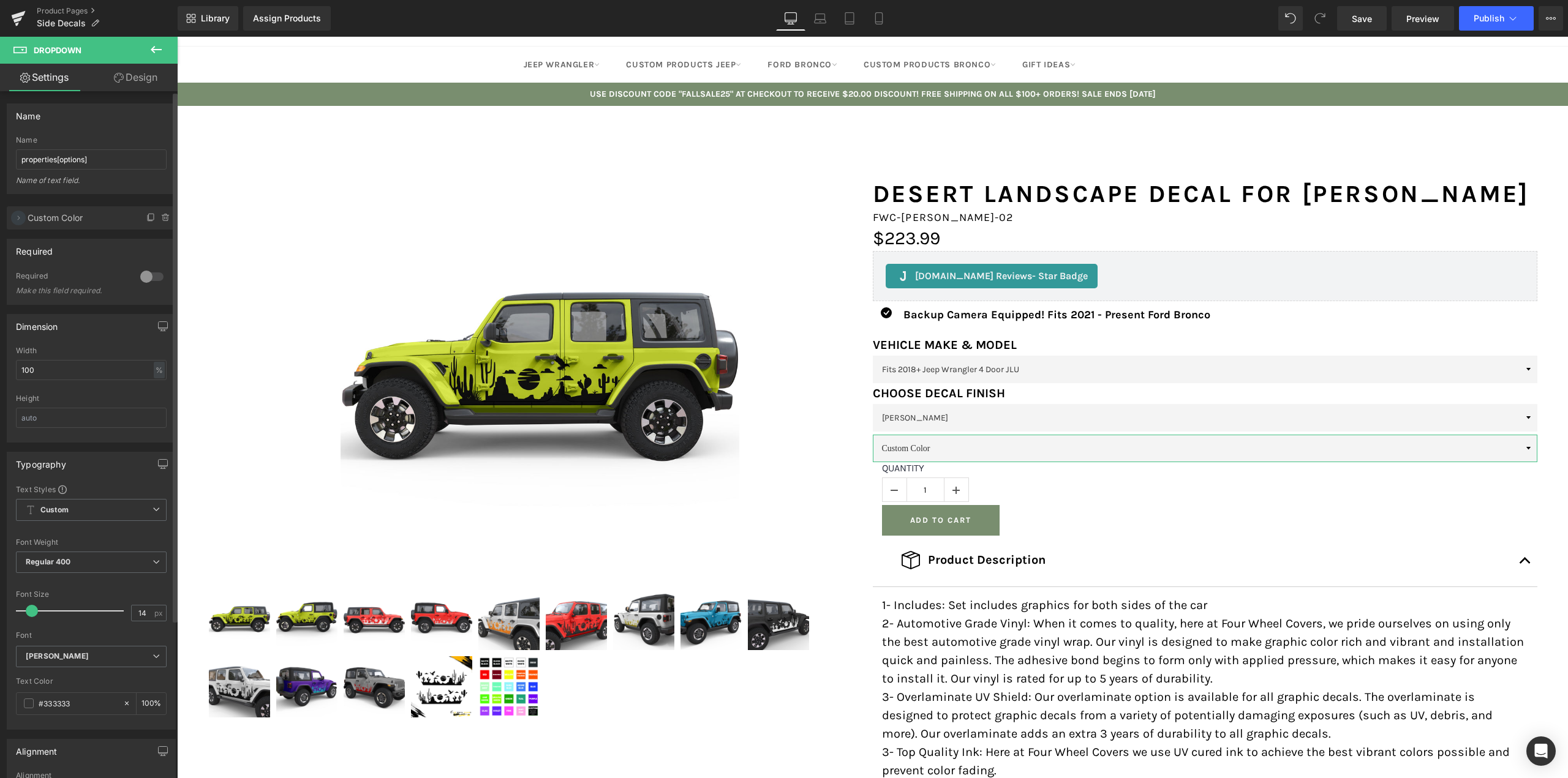
click at [12, 218] on span at bounding box center [18, 218] width 15 height 15
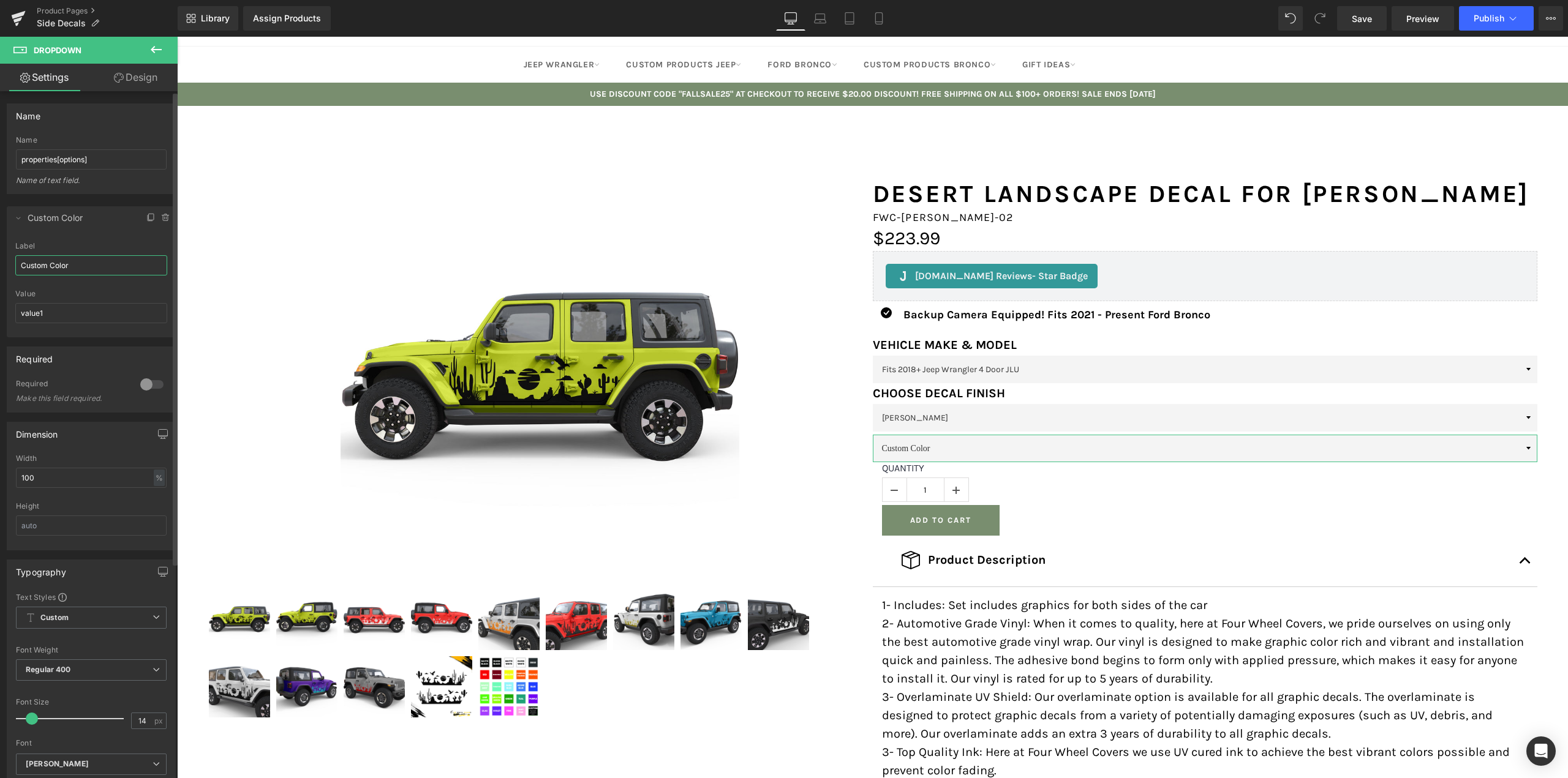
drag, startPoint x: 83, startPoint y: 264, endPoint x: 12, endPoint y: 264, distance: 71.0
click at [12, 264] on div "Custom Color Label Custom Color value1 Value value1" at bounding box center [91, 290] width 169 height 96
click at [1522, 450] on select "Choose Decal Color" at bounding box center [1205, 449] width 665 height 28
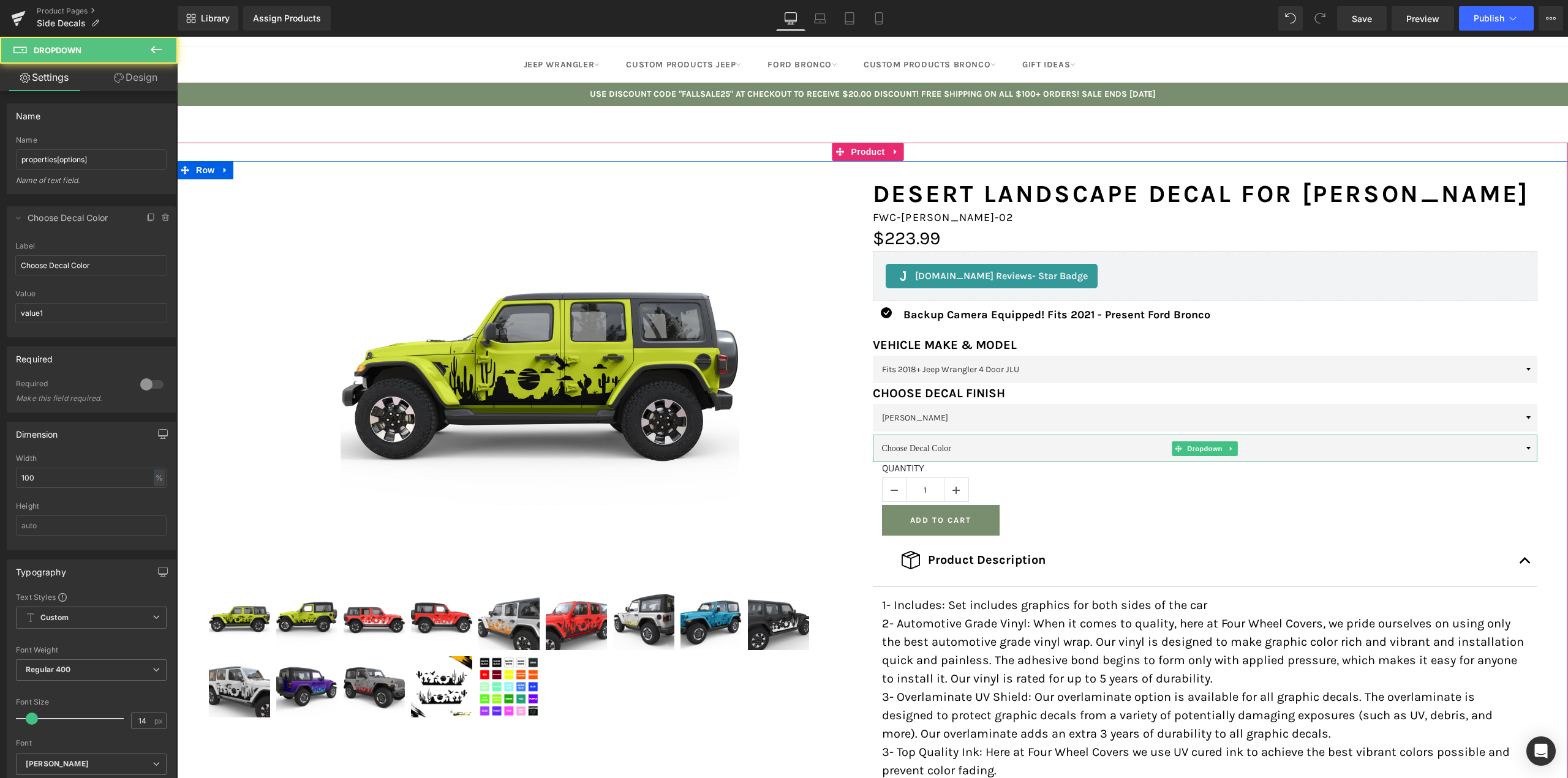
click at [1522, 450] on select "Choose Decal Color" at bounding box center [1205, 449] width 665 height 28
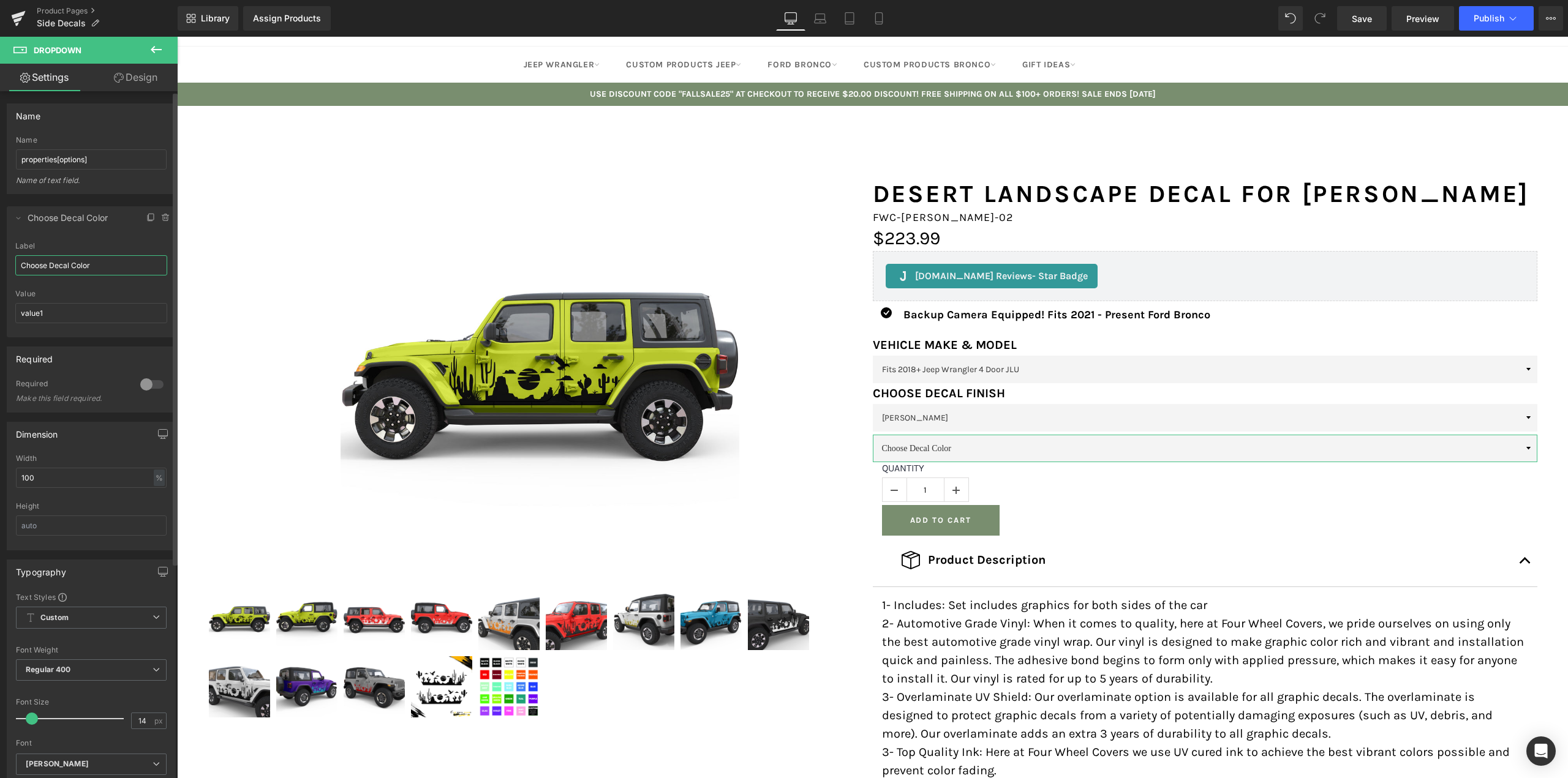
drag, startPoint x: 111, startPoint y: 266, endPoint x: 0, endPoint y: 259, distance: 111.2
click at [0, 259] on div "value1 => Choose Decal Color Delete Cancel Choose Decal Color Choose Decal Colo…" at bounding box center [91, 266] width 183 height 143
type input "Black"
click at [17, 219] on icon at bounding box center [18, 218] width 10 height 10
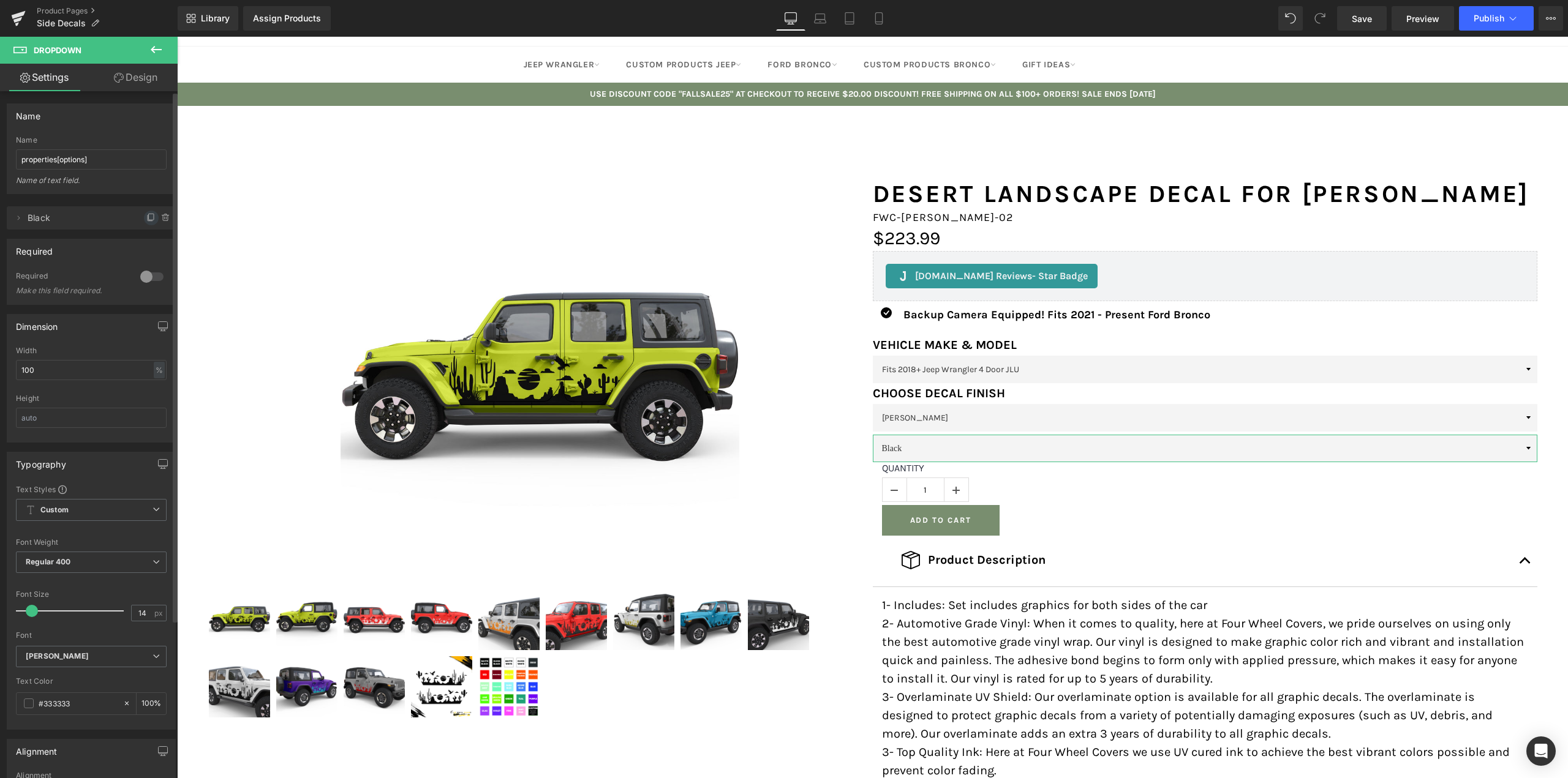
click at [146, 220] on icon at bounding box center [151, 218] width 10 height 10
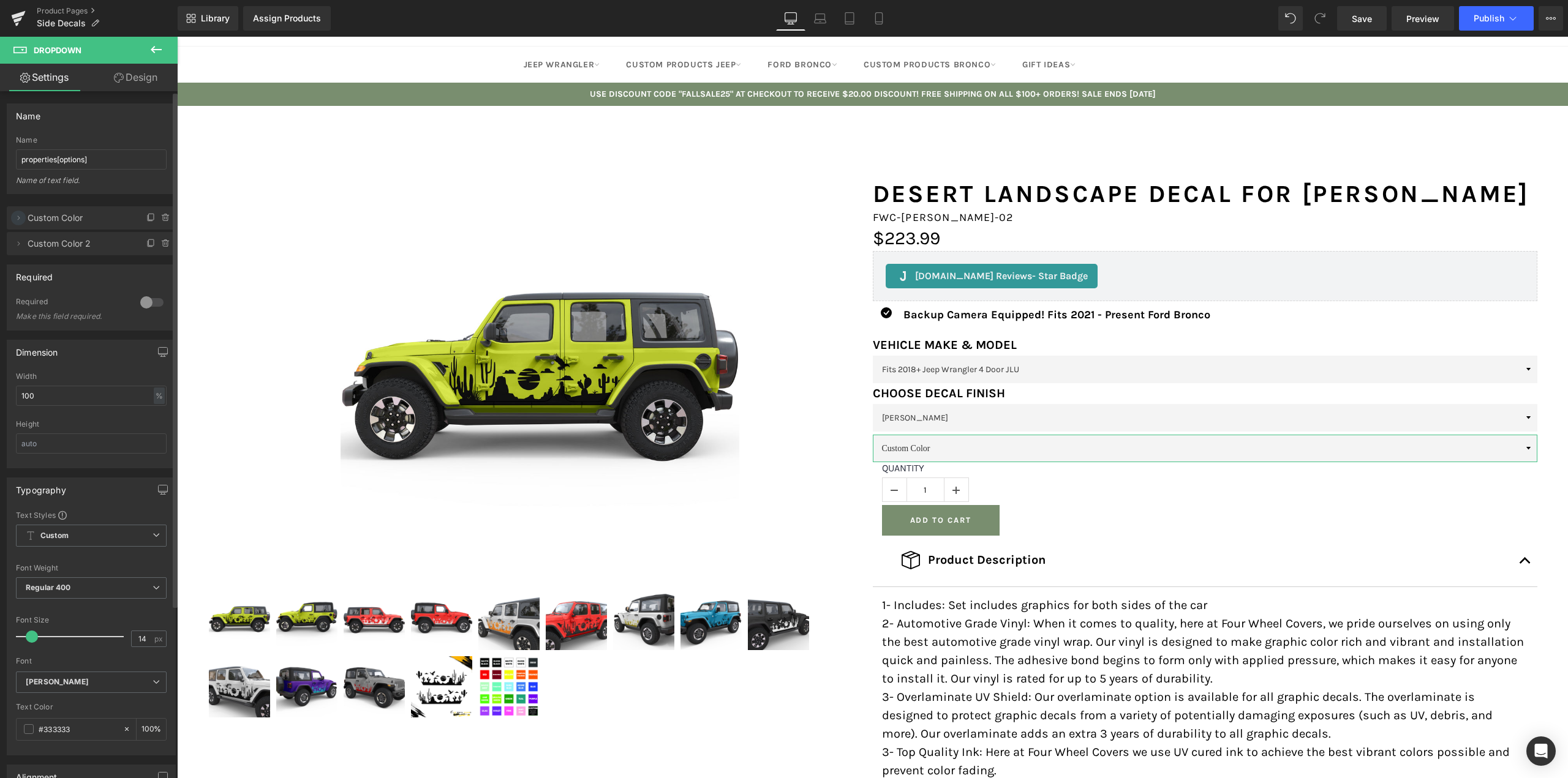
click at [19, 212] on span at bounding box center [18, 218] width 15 height 15
click at [63, 265] on input "Custom Color" at bounding box center [91, 266] width 152 height 20
type input "Black"
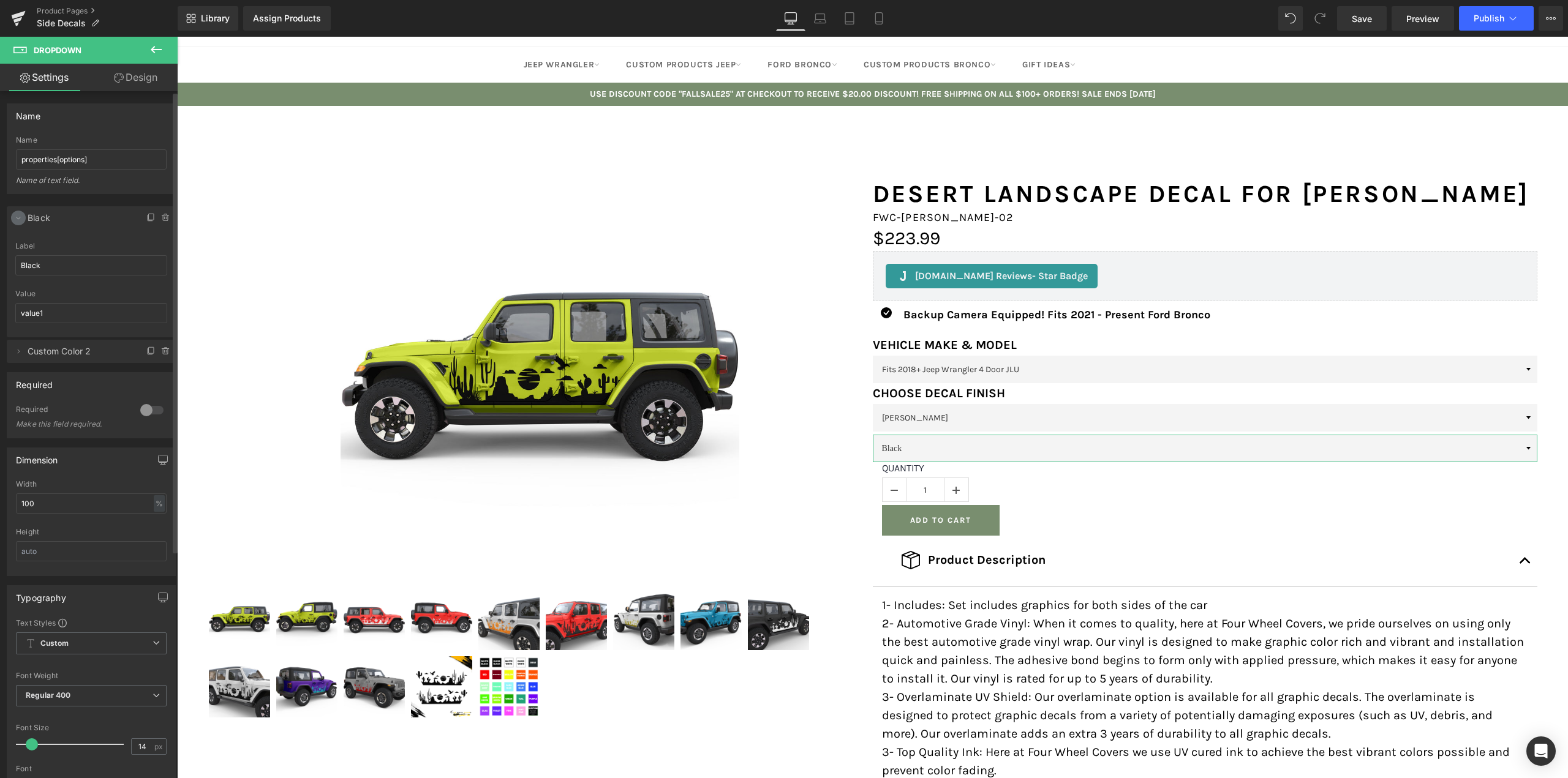
click at [19, 215] on icon at bounding box center [18, 218] width 10 height 10
click at [17, 246] on icon at bounding box center [18, 244] width 10 height 10
click at [52, 294] on input "Custom Color 2" at bounding box center [91, 292] width 152 height 20
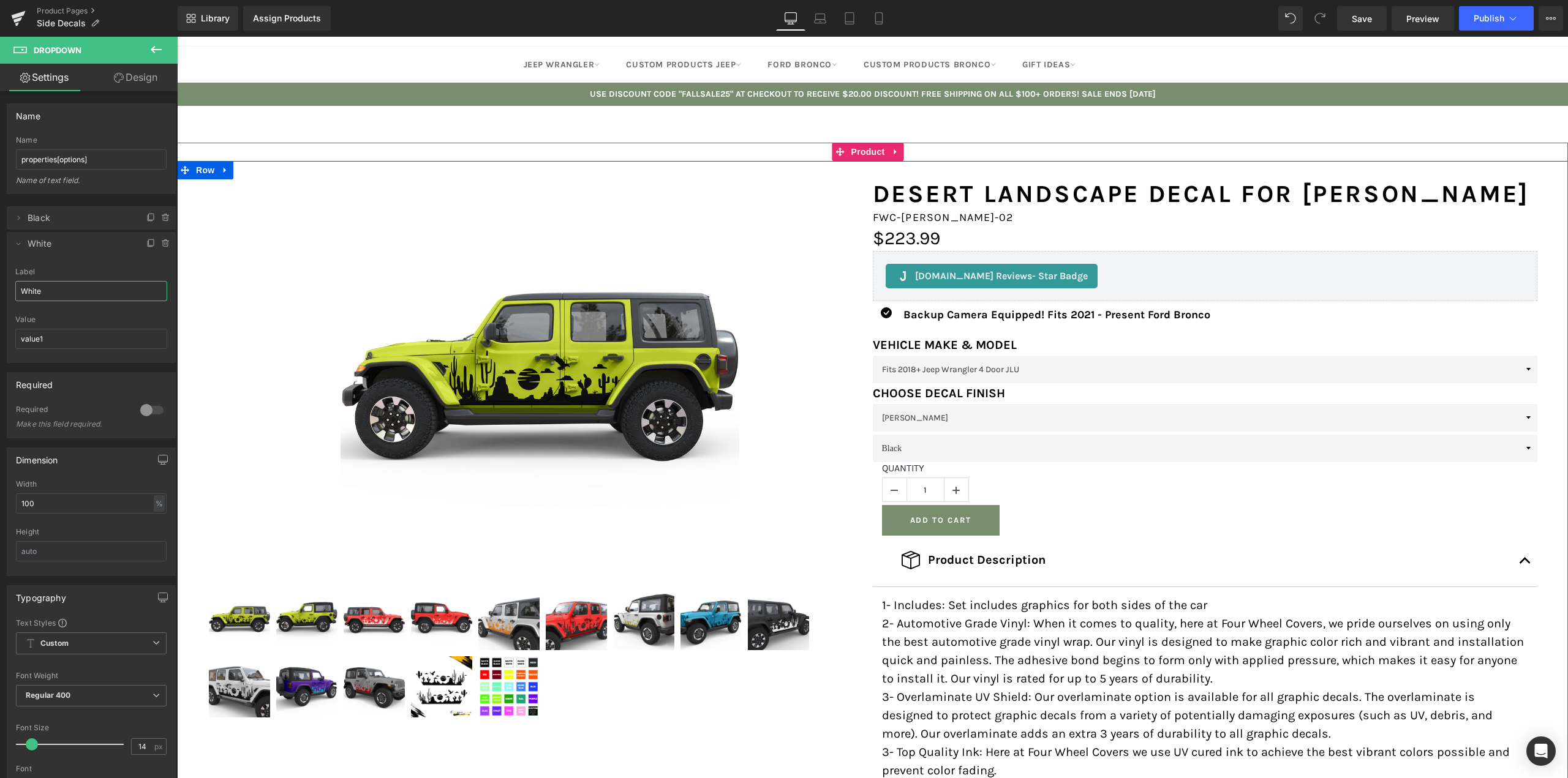
type input "White"
click at [1053, 444] on select "Black White" at bounding box center [1205, 449] width 665 height 28
click at [1379, 15] on link "Save" at bounding box center [1362, 18] width 50 height 25
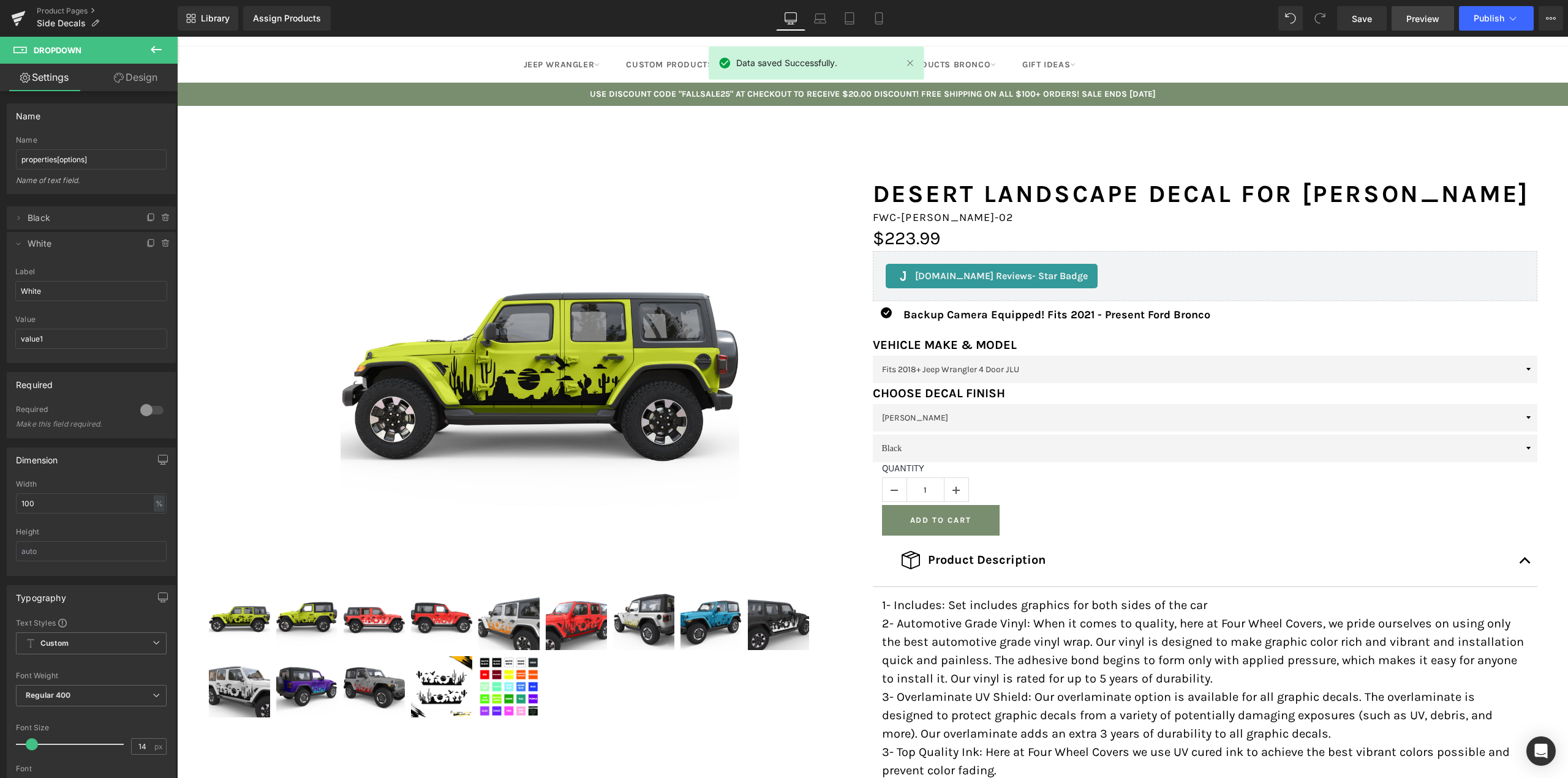
click at [1416, 16] on span "Preview" at bounding box center [1423, 18] width 33 height 13
click at [16, 244] on icon at bounding box center [18, 244] width 10 height 10
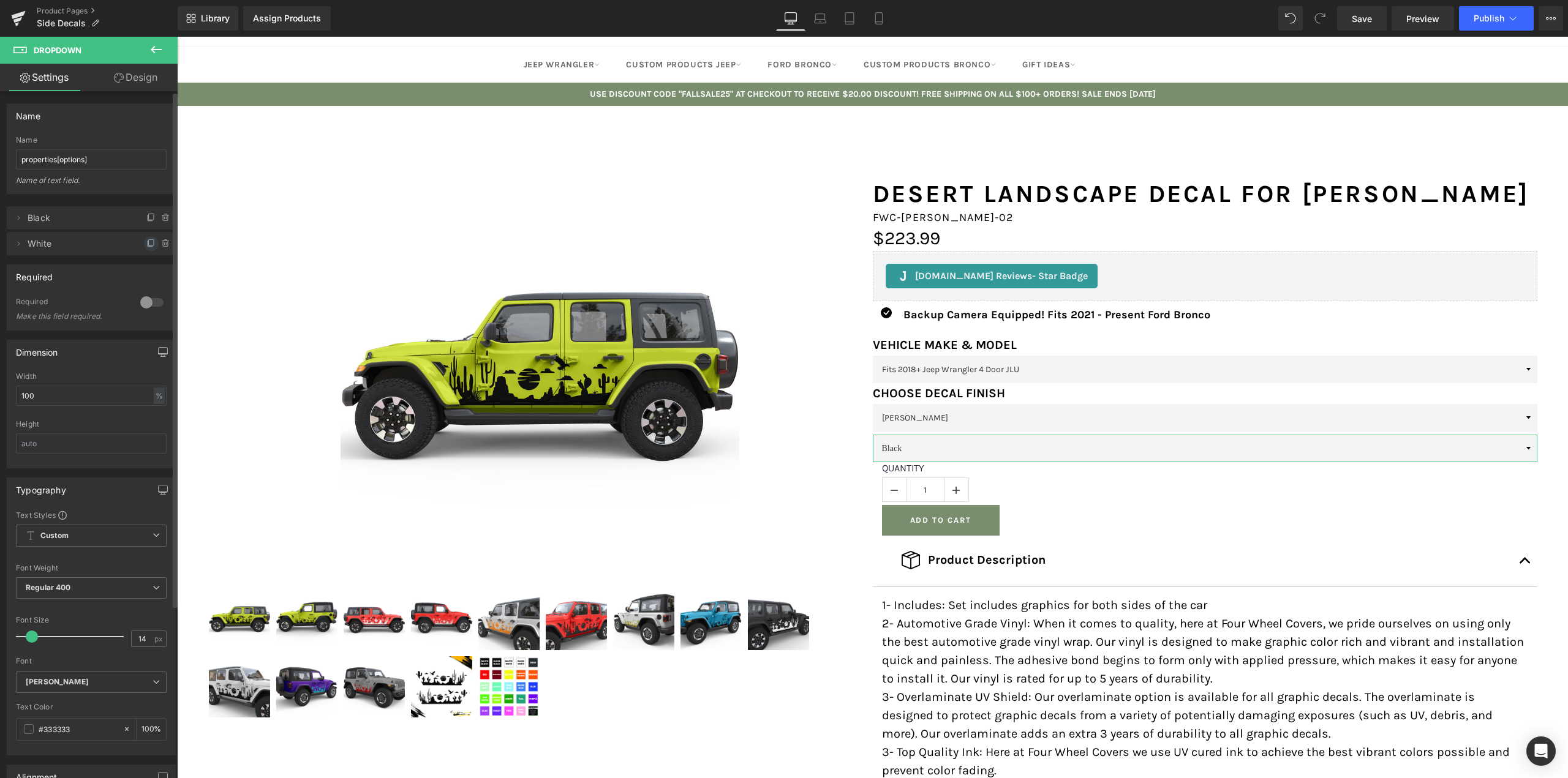
click at [149, 246] on icon at bounding box center [151, 242] width 5 height 6
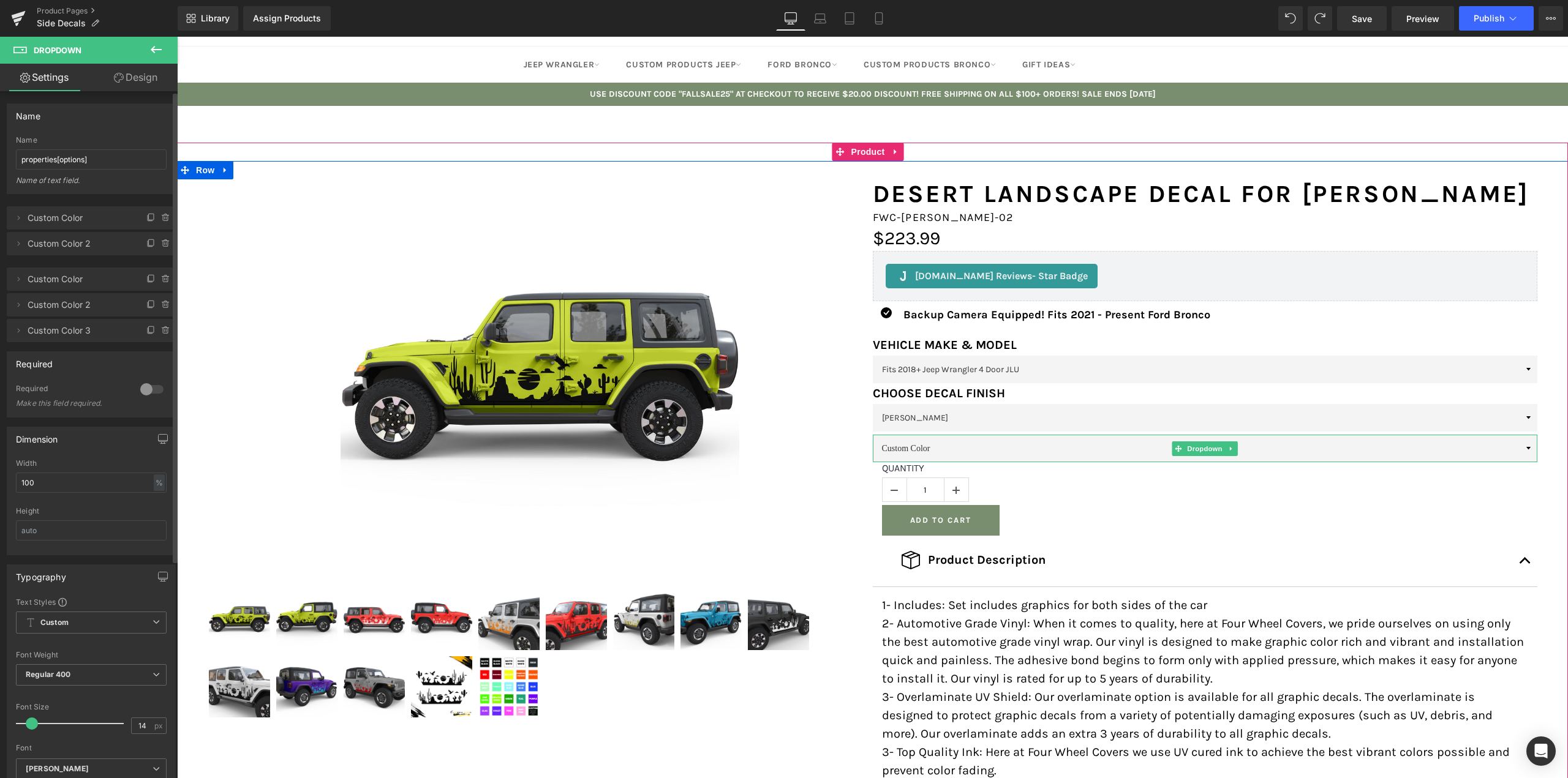
click at [1112, 450] on select "Custom Color Custom Color 2" at bounding box center [1205, 449] width 665 height 28
click at [157, 49] on icon at bounding box center [156, 50] width 11 height 7
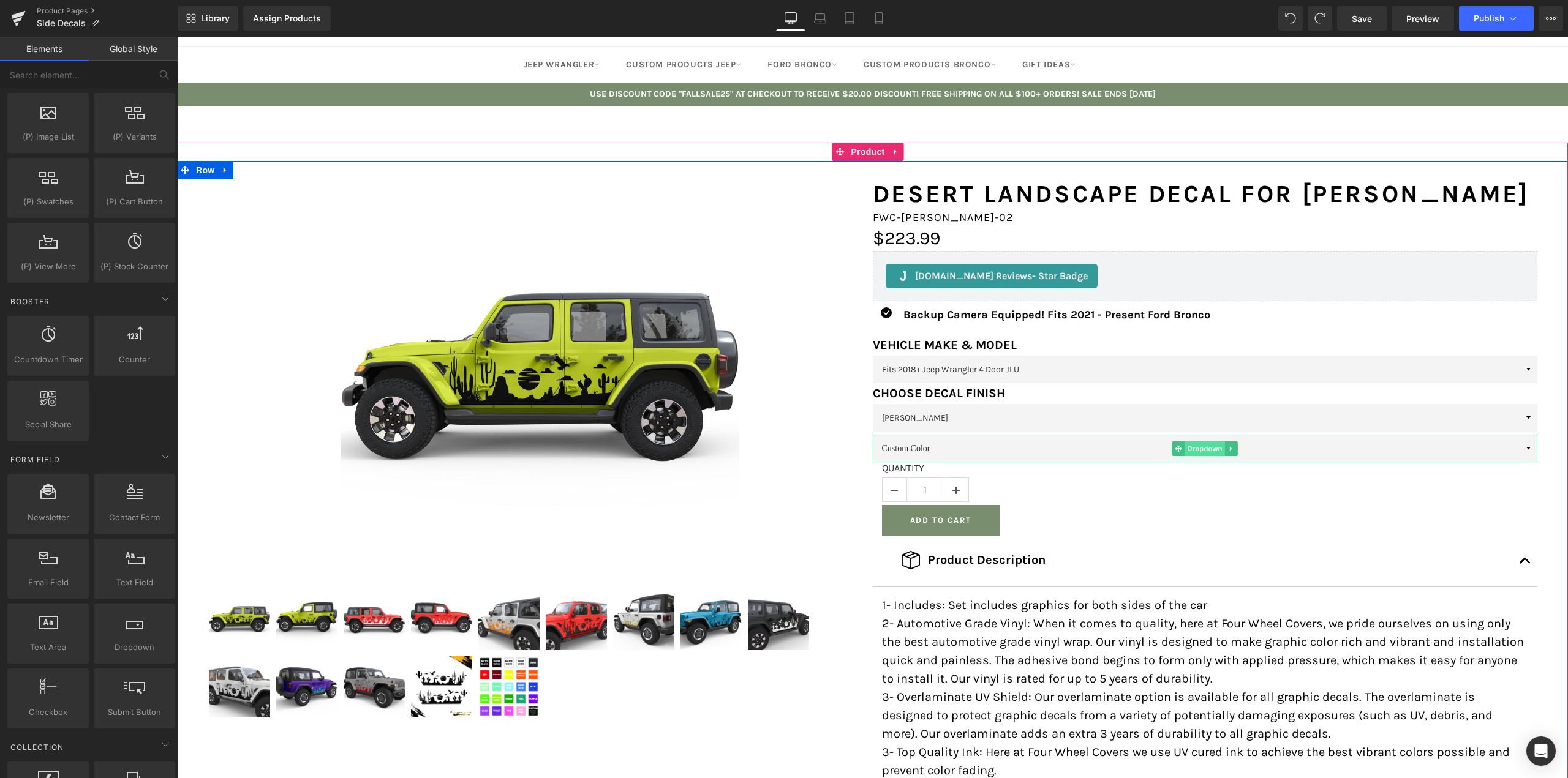
click at [1198, 448] on span "Dropdown" at bounding box center [1205, 449] width 40 height 15
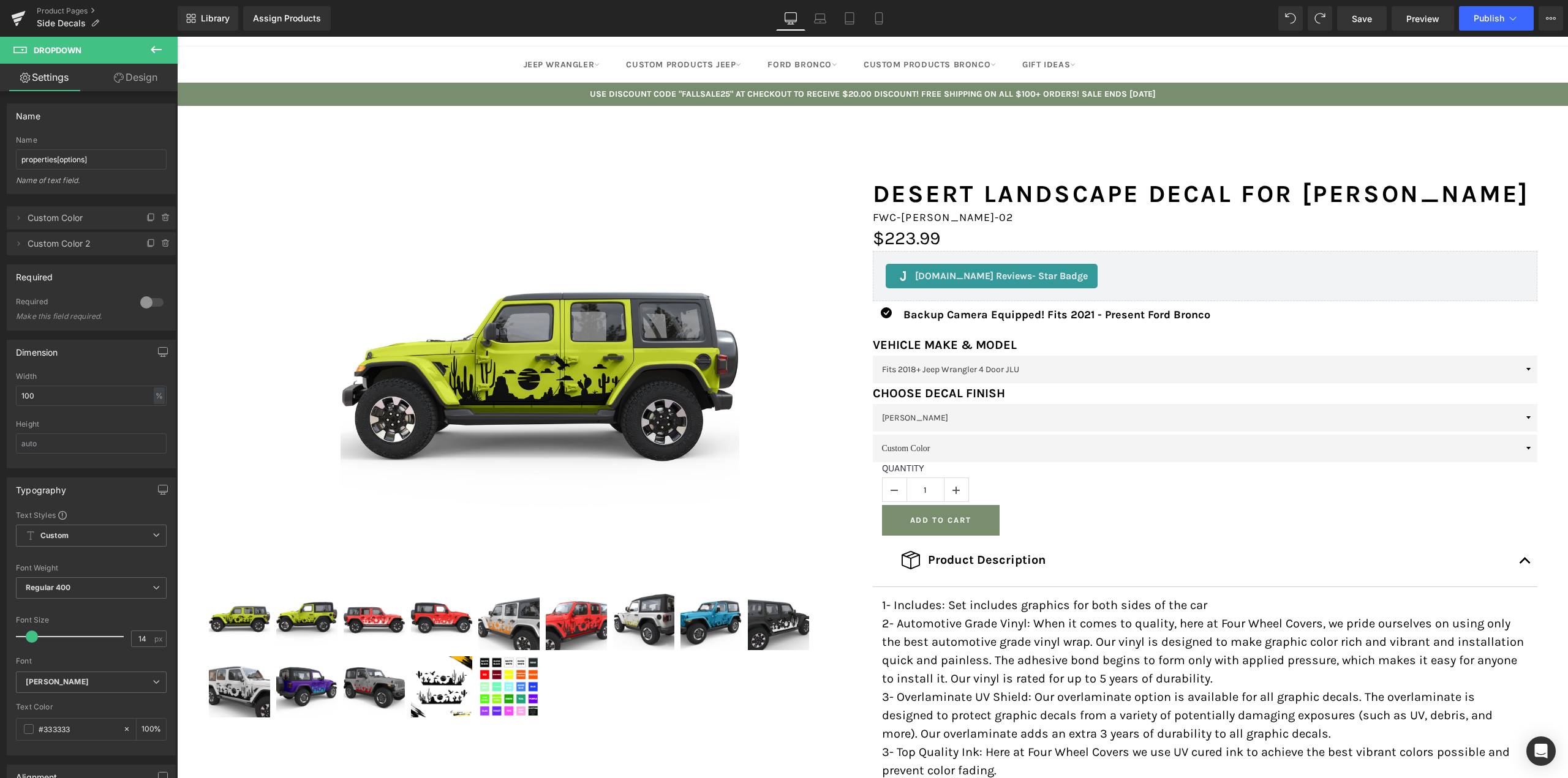
click at [157, 41] on button at bounding box center [156, 50] width 43 height 27
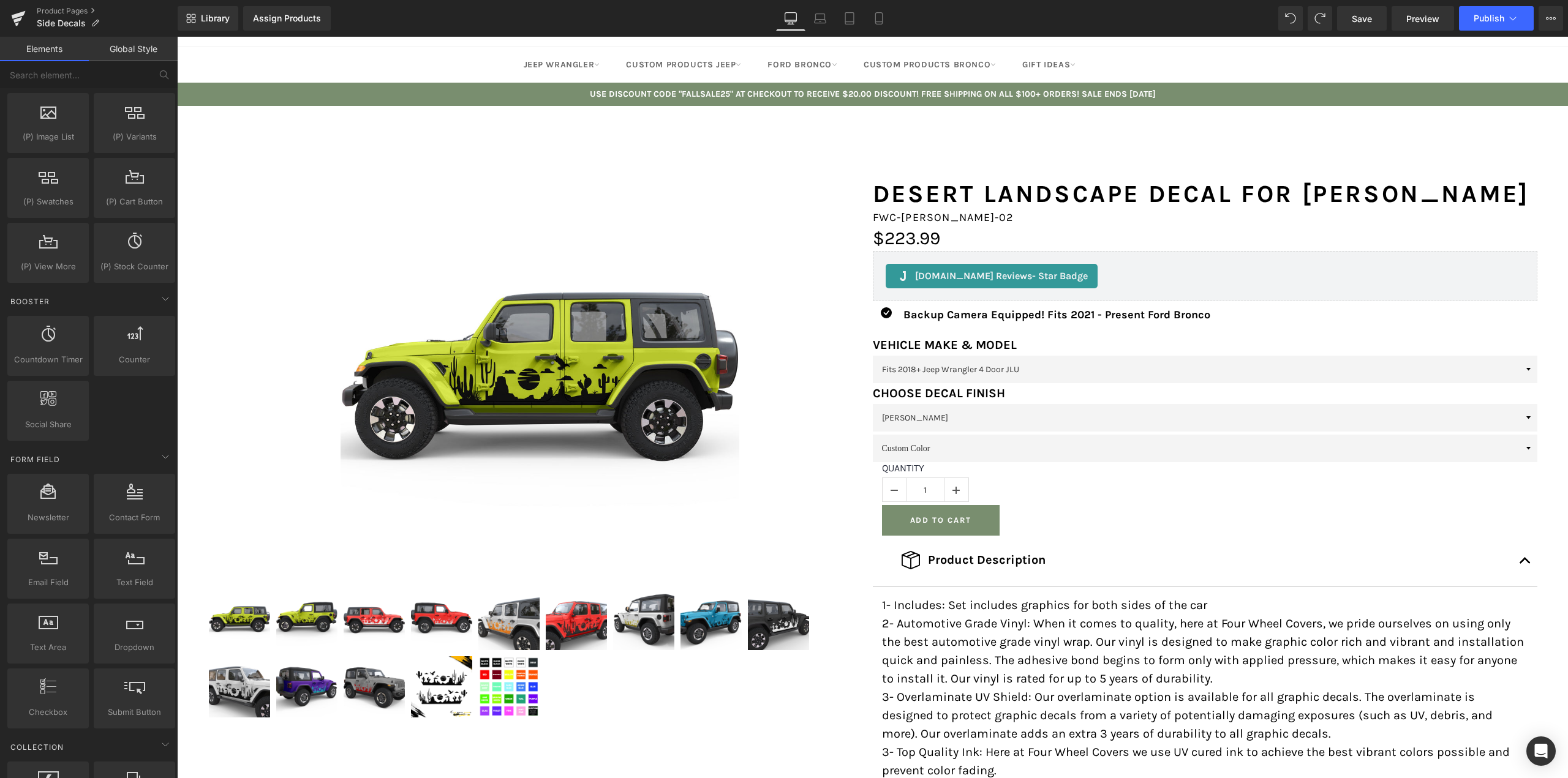
click at [151, 51] on link "Global Style" at bounding box center [133, 49] width 89 height 25
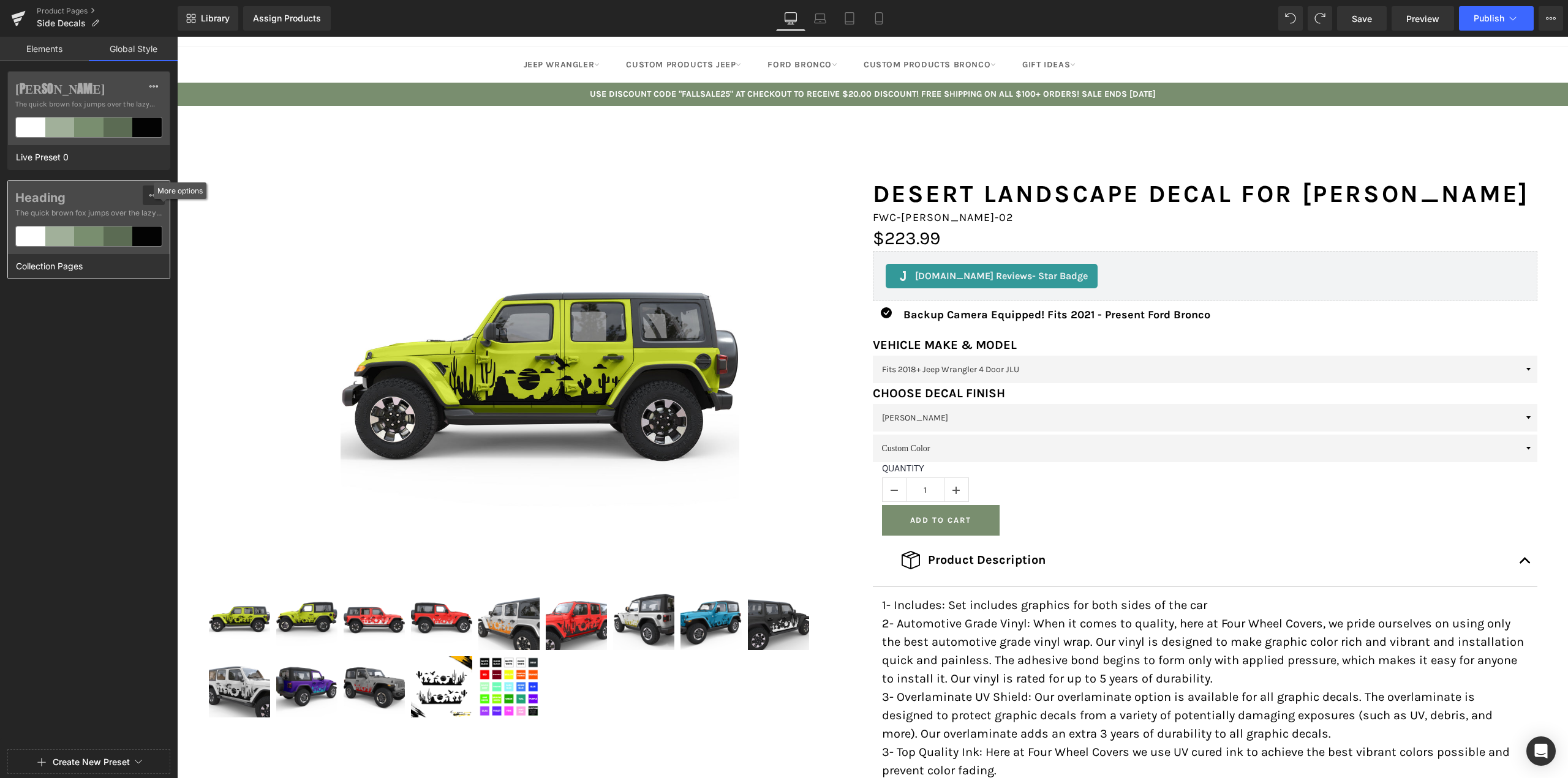
click at [151, 195] on icon at bounding box center [153, 195] width 8 height 3
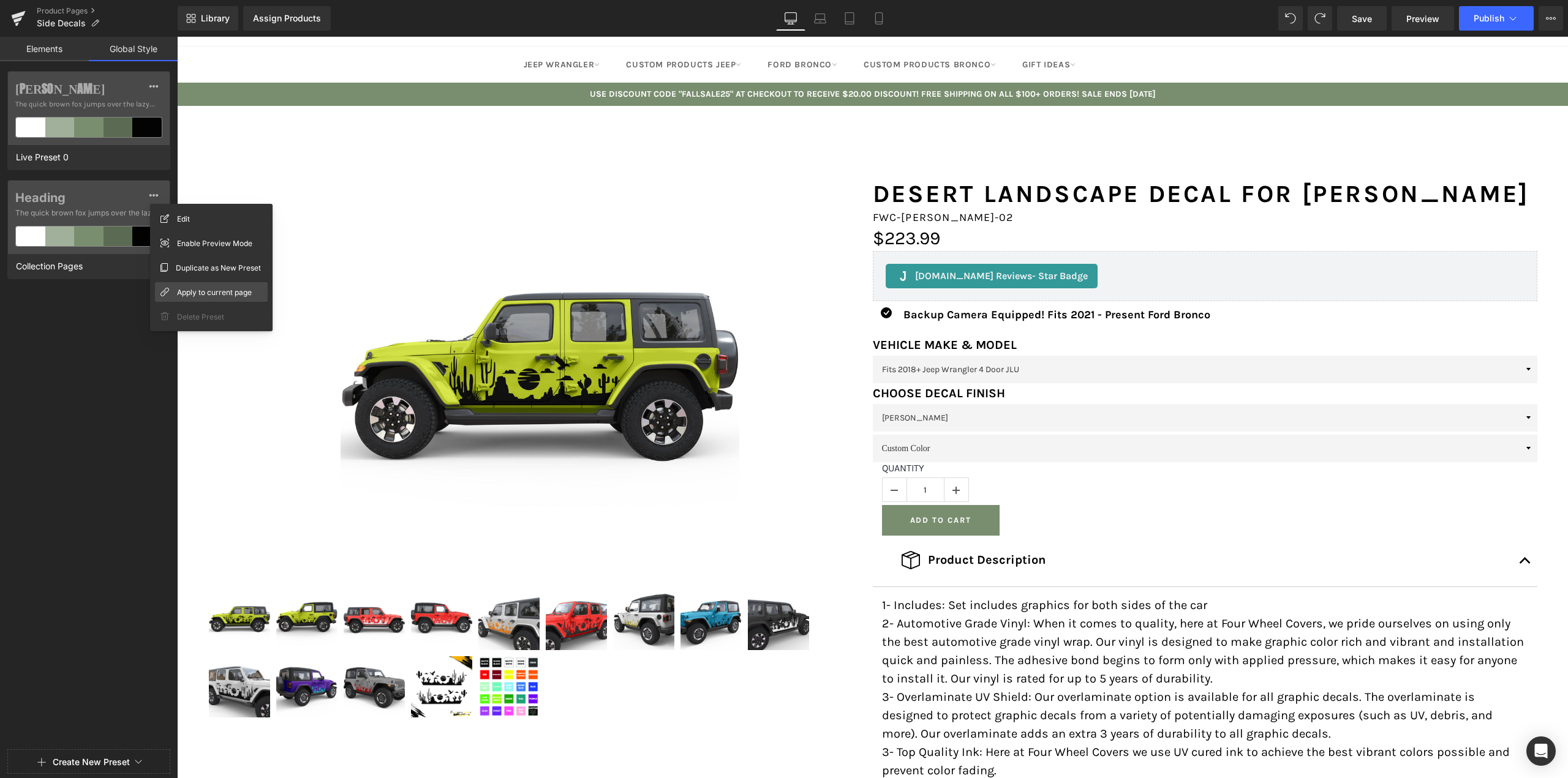
click at [223, 291] on span "Apply to current page" at bounding box center [213, 292] width 74 height 13
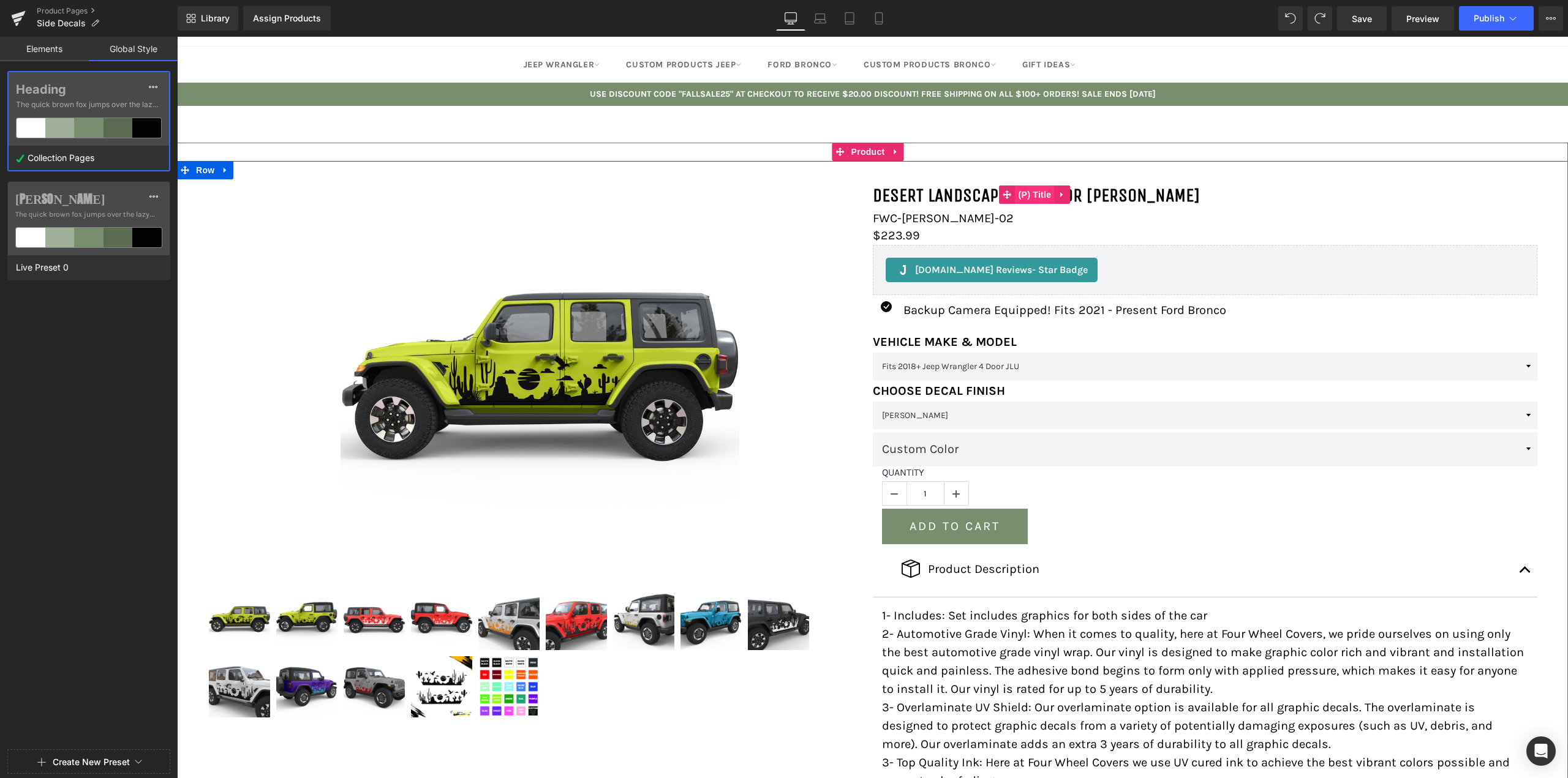
click at [1024, 197] on span "(P) Title" at bounding box center [1035, 195] width 40 height 18
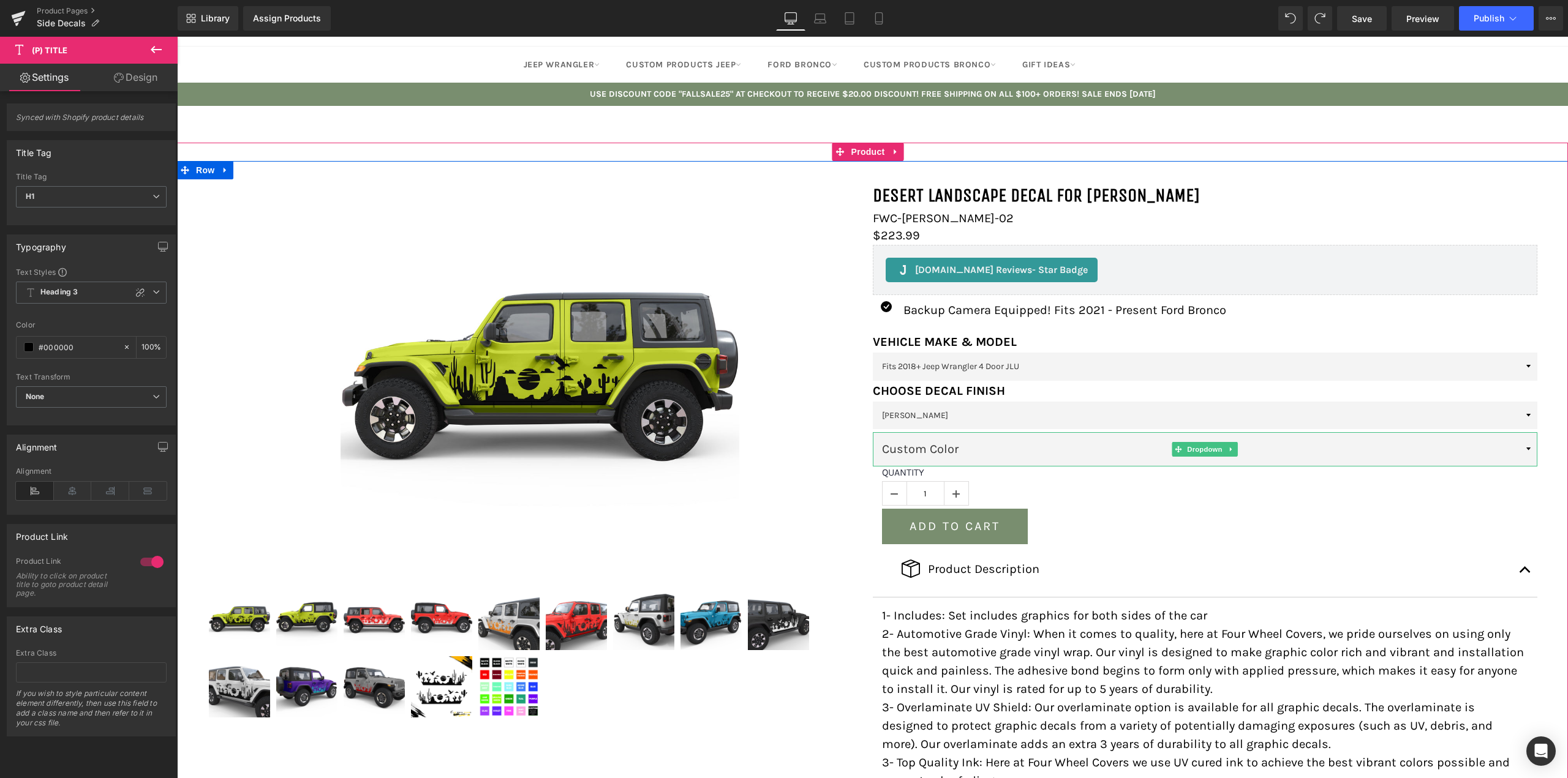
click at [951, 452] on select "Custom Color Custom Color 2" at bounding box center [1205, 449] width 665 height 34
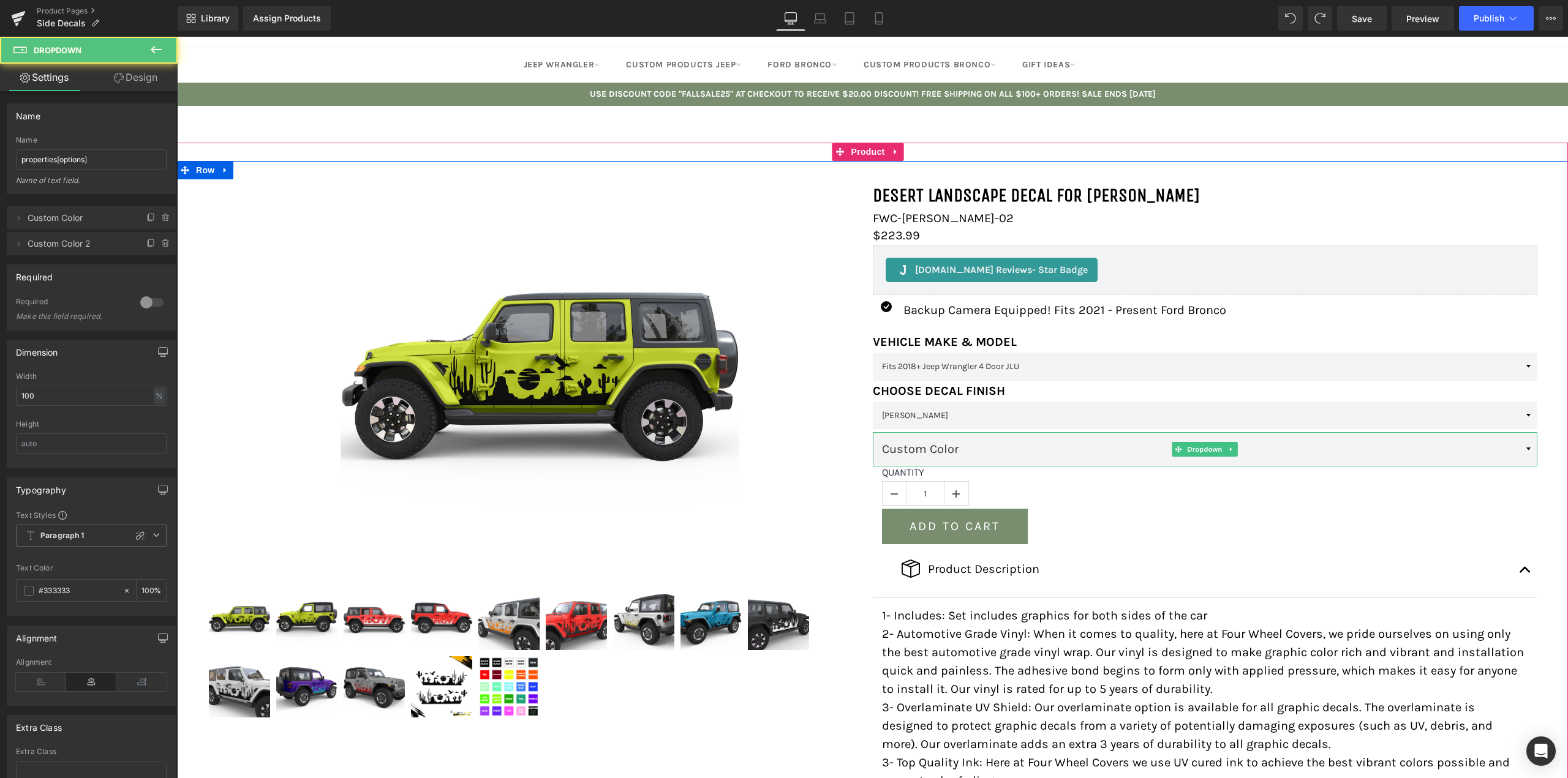
click at [951, 452] on select "Custom Color Custom Color 2" at bounding box center [1205, 449] width 665 height 34
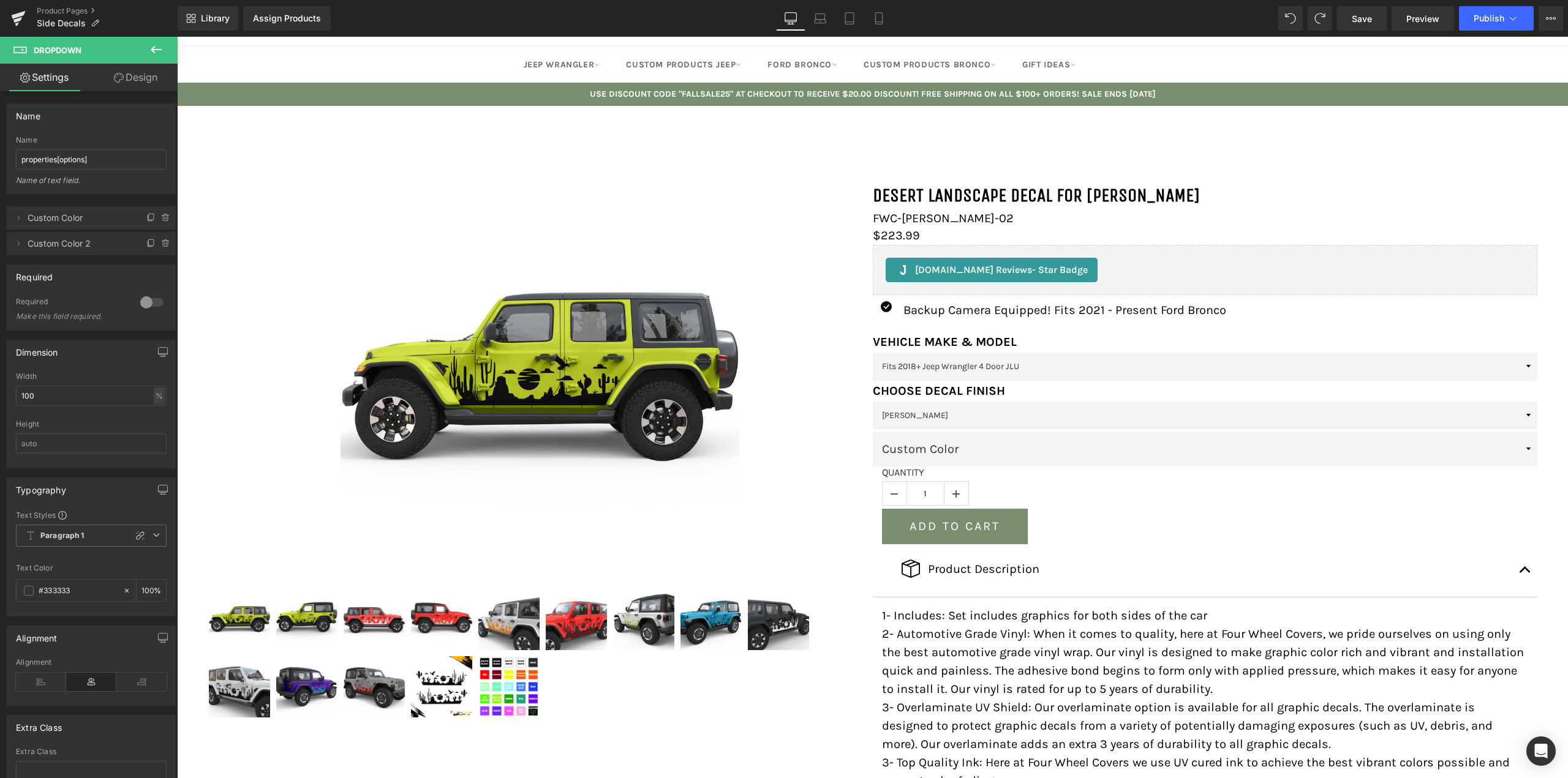
click at [156, 56] on icon at bounding box center [156, 50] width 15 height 15
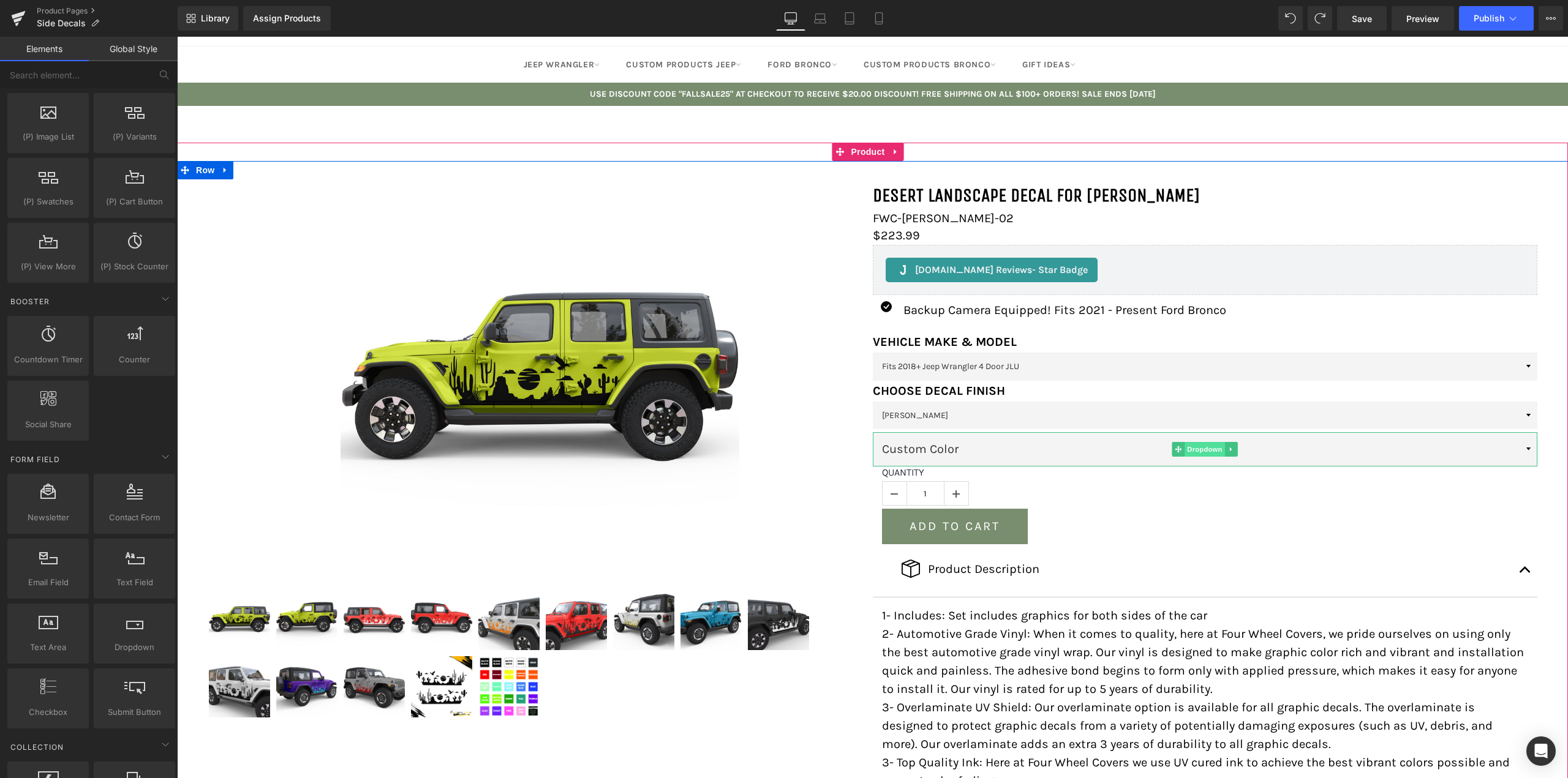
click at [1189, 453] on span "Dropdown" at bounding box center [1205, 450] width 40 height 15
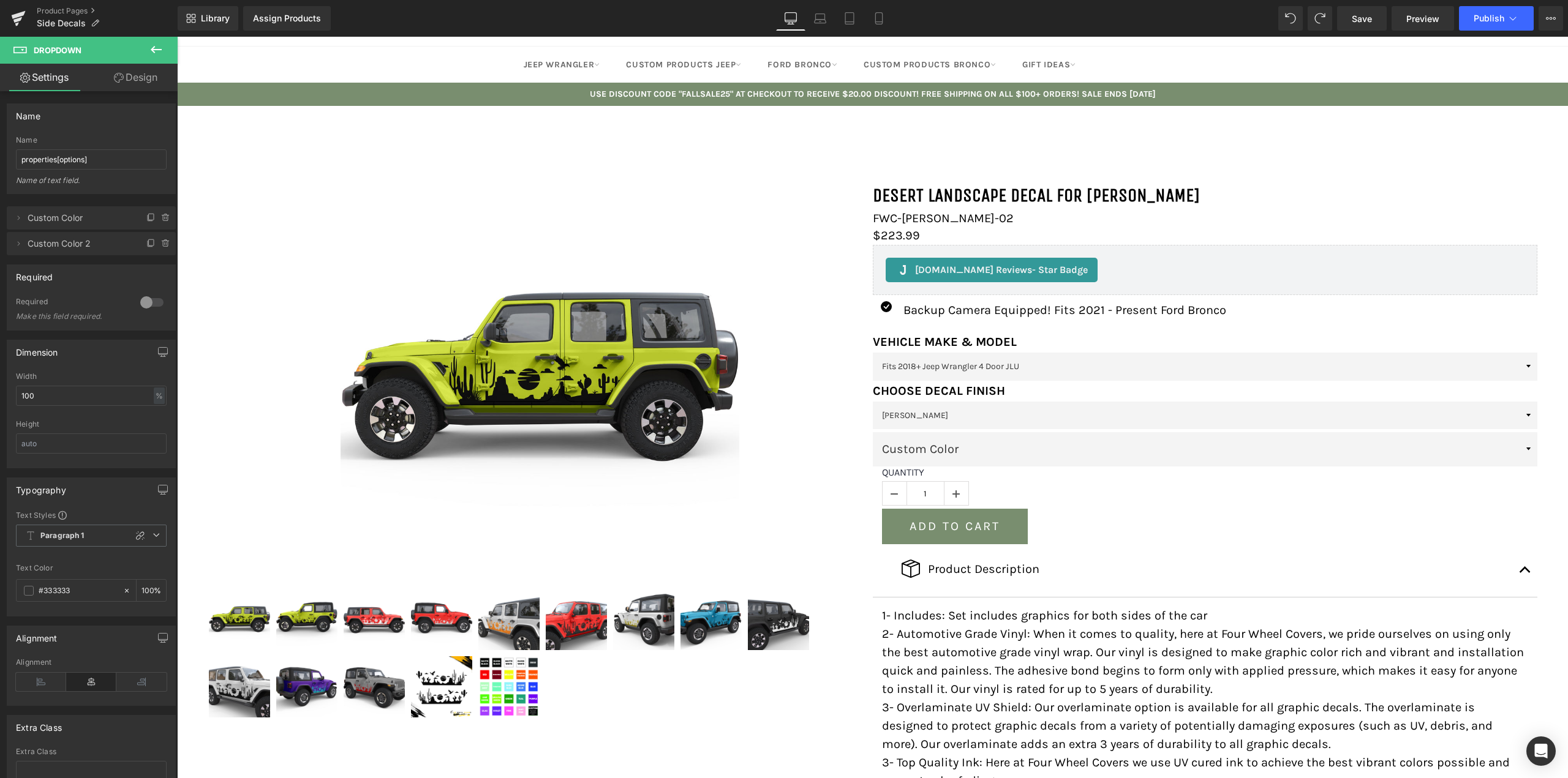
click at [156, 34] on div "Product Pages Side Decals" at bounding box center [88, 18] width 177 height 37
click at [158, 50] on icon at bounding box center [156, 50] width 11 height 7
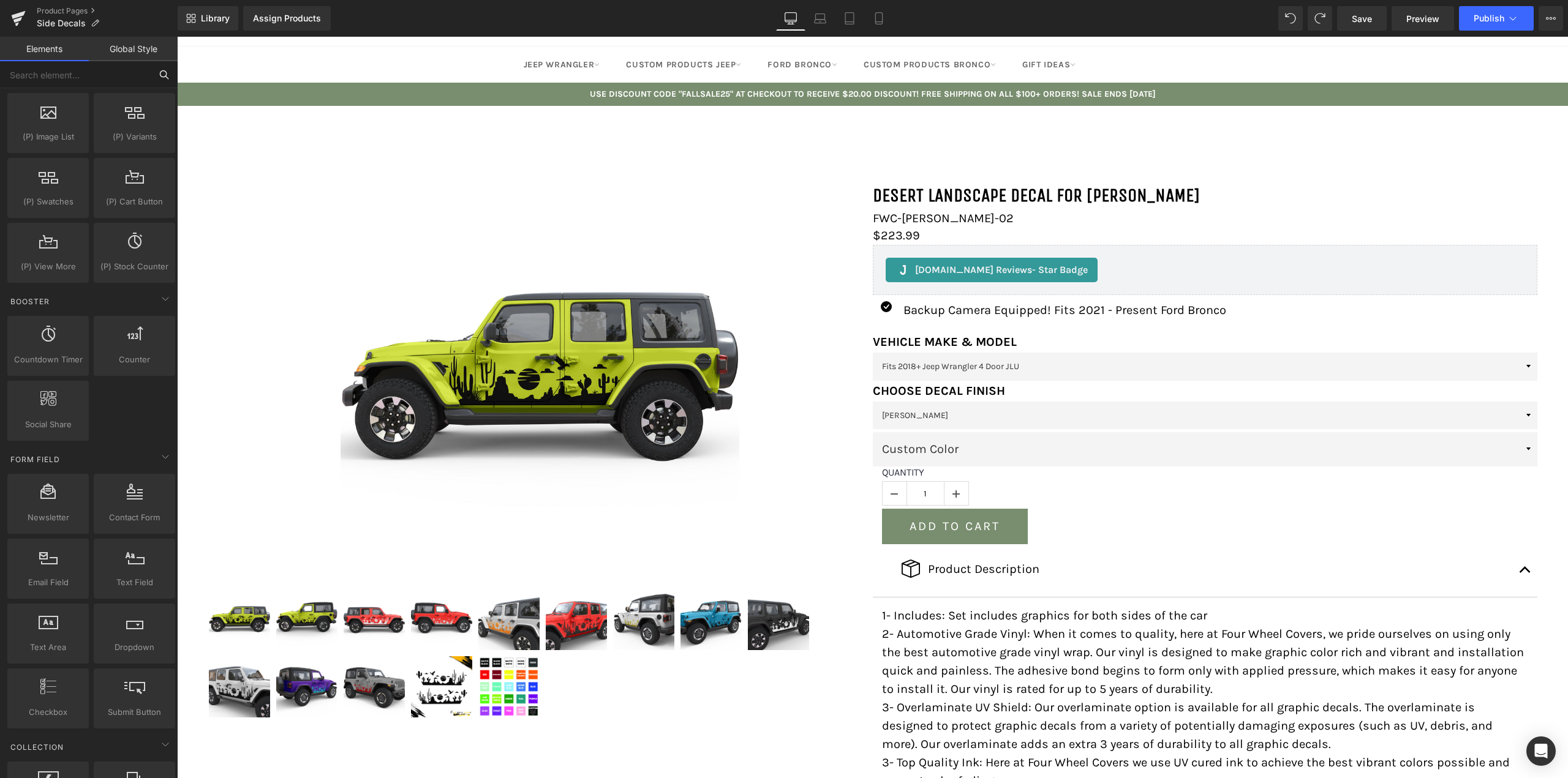
click at [132, 82] on input "text" at bounding box center [75, 74] width 151 height 27
click at [124, 59] on link "Global Style" at bounding box center [133, 49] width 89 height 25
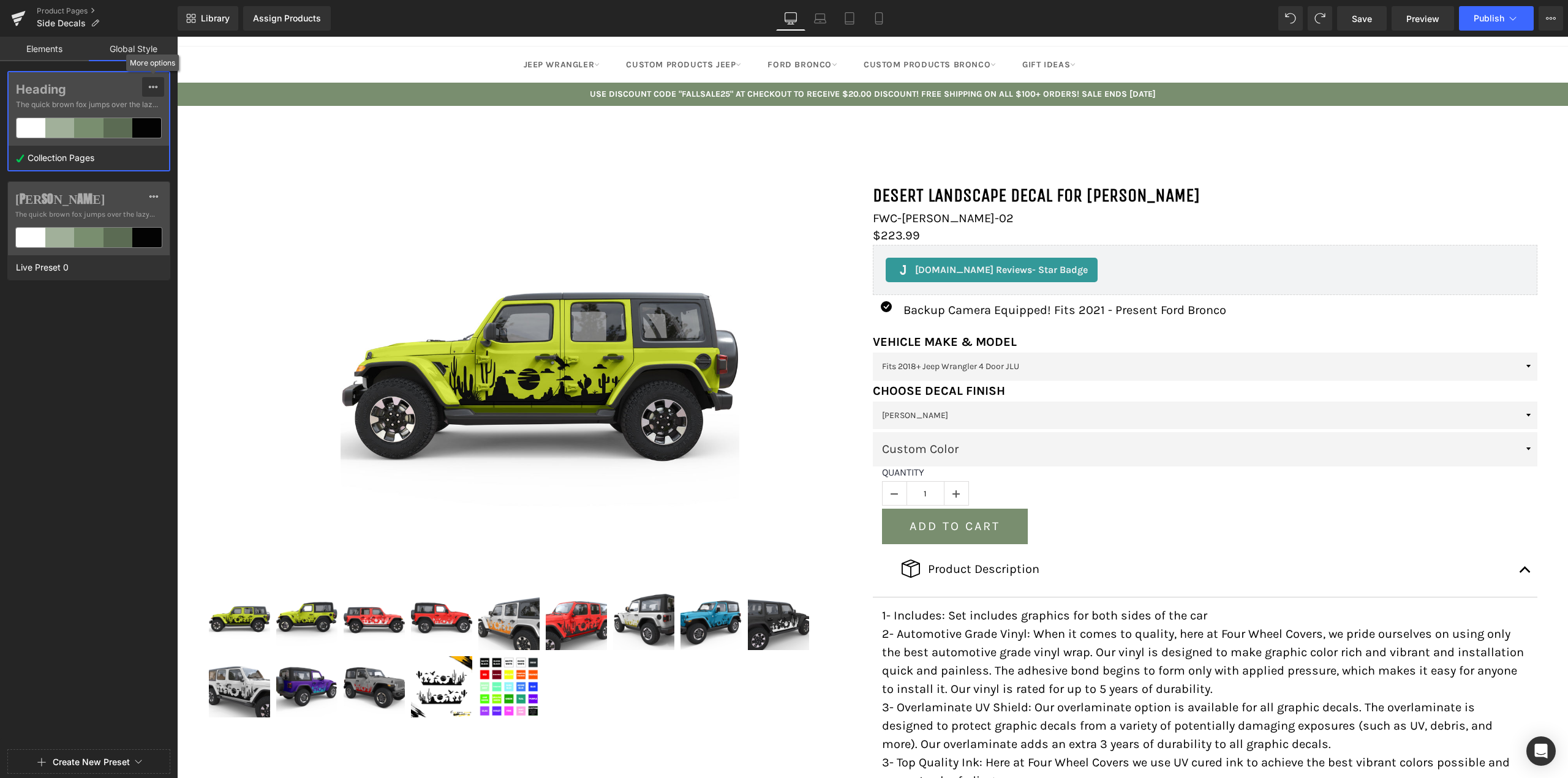
click at [155, 87] on icon at bounding box center [153, 86] width 10 height 10
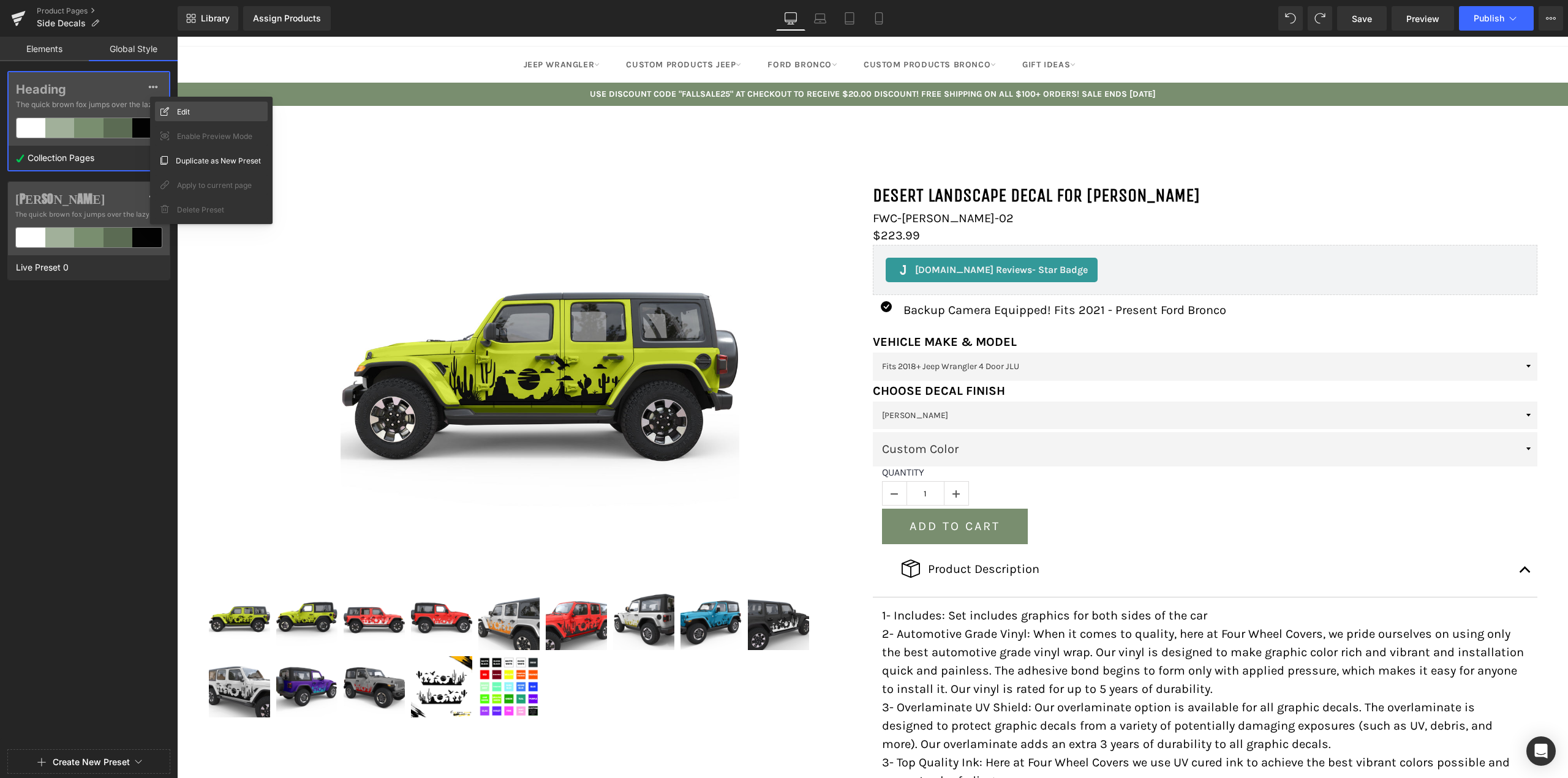
click at [189, 119] on div "Edit" at bounding box center [211, 111] width 113 height 19
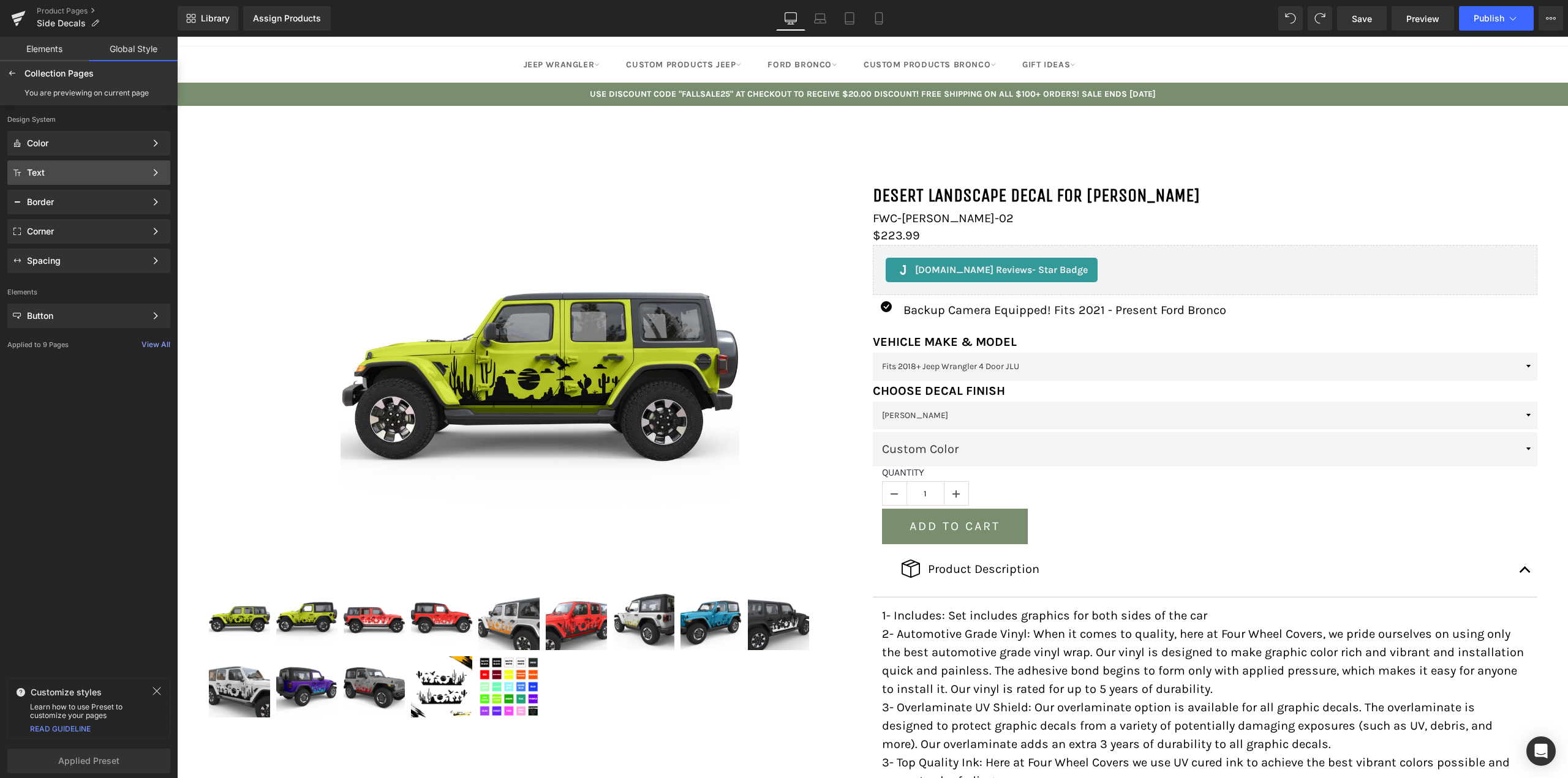
click at [74, 177] on div "Text" at bounding box center [86, 172] width 119 height 10
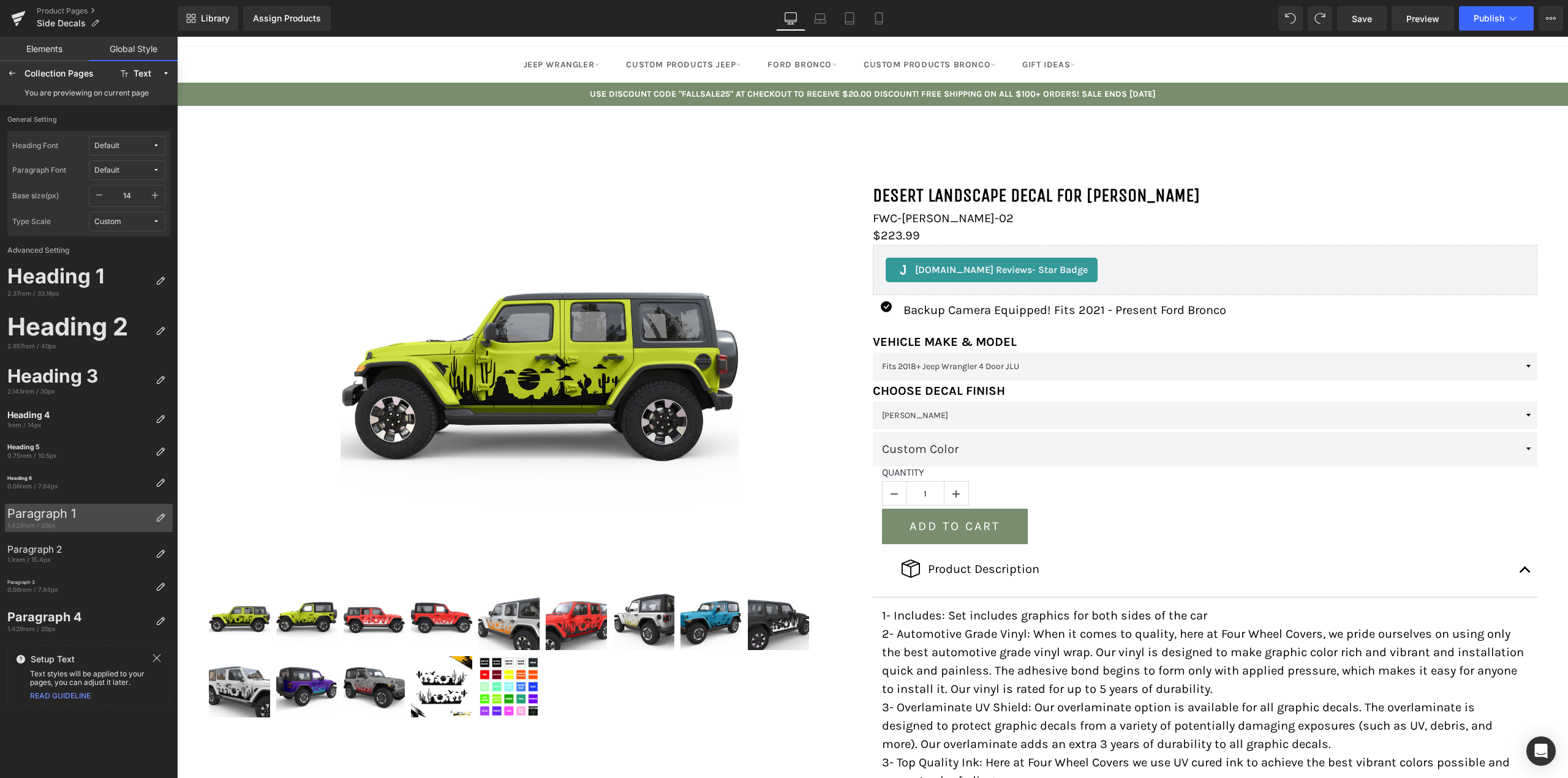
click at [85, 516] on div "Paragraph 1" at bounding box center [79, 514] width 143 height 15
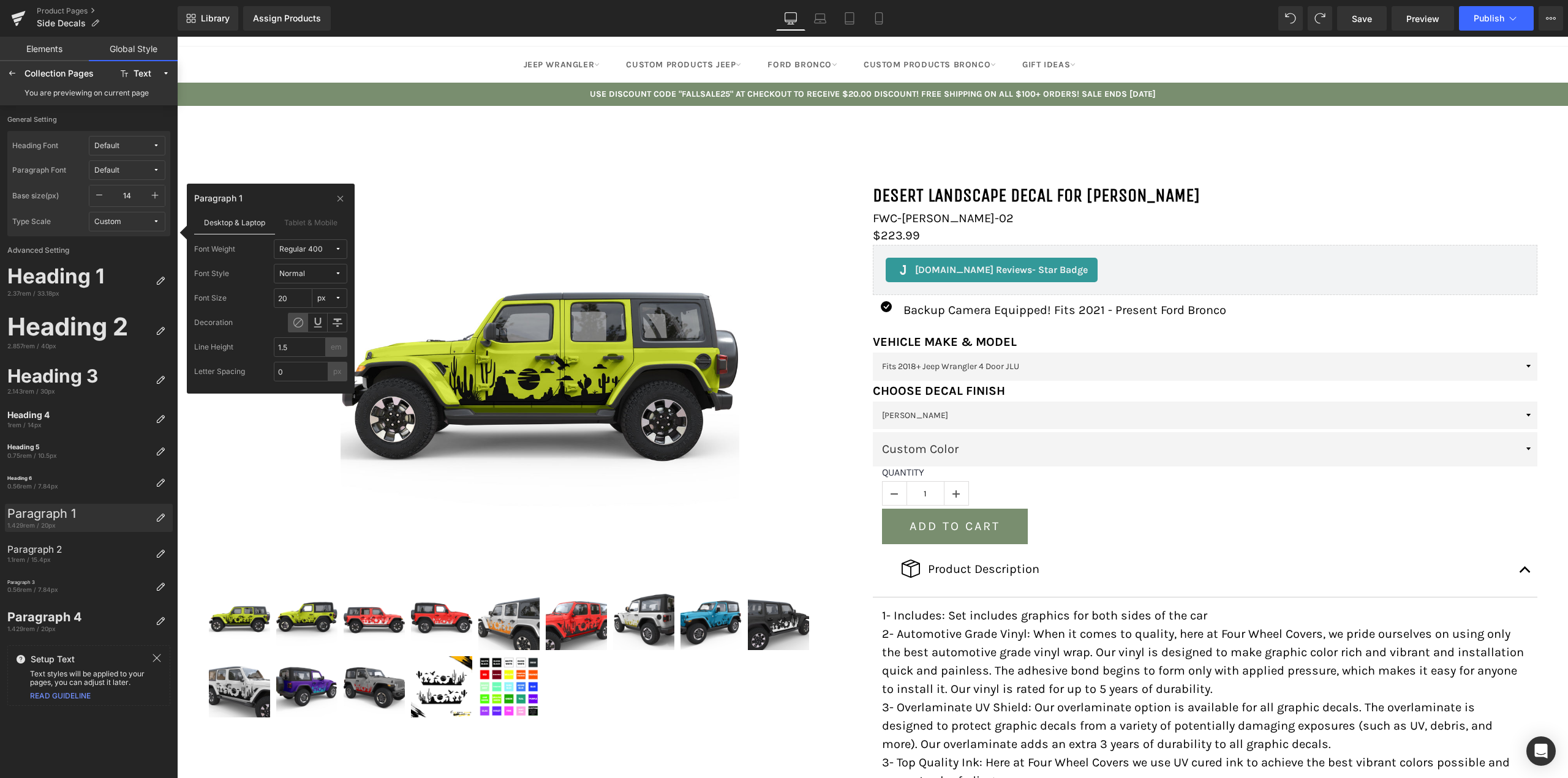
click at [85, 516] on div "Paragraph 1" at bounding box center [79, 514] width 143 height 15
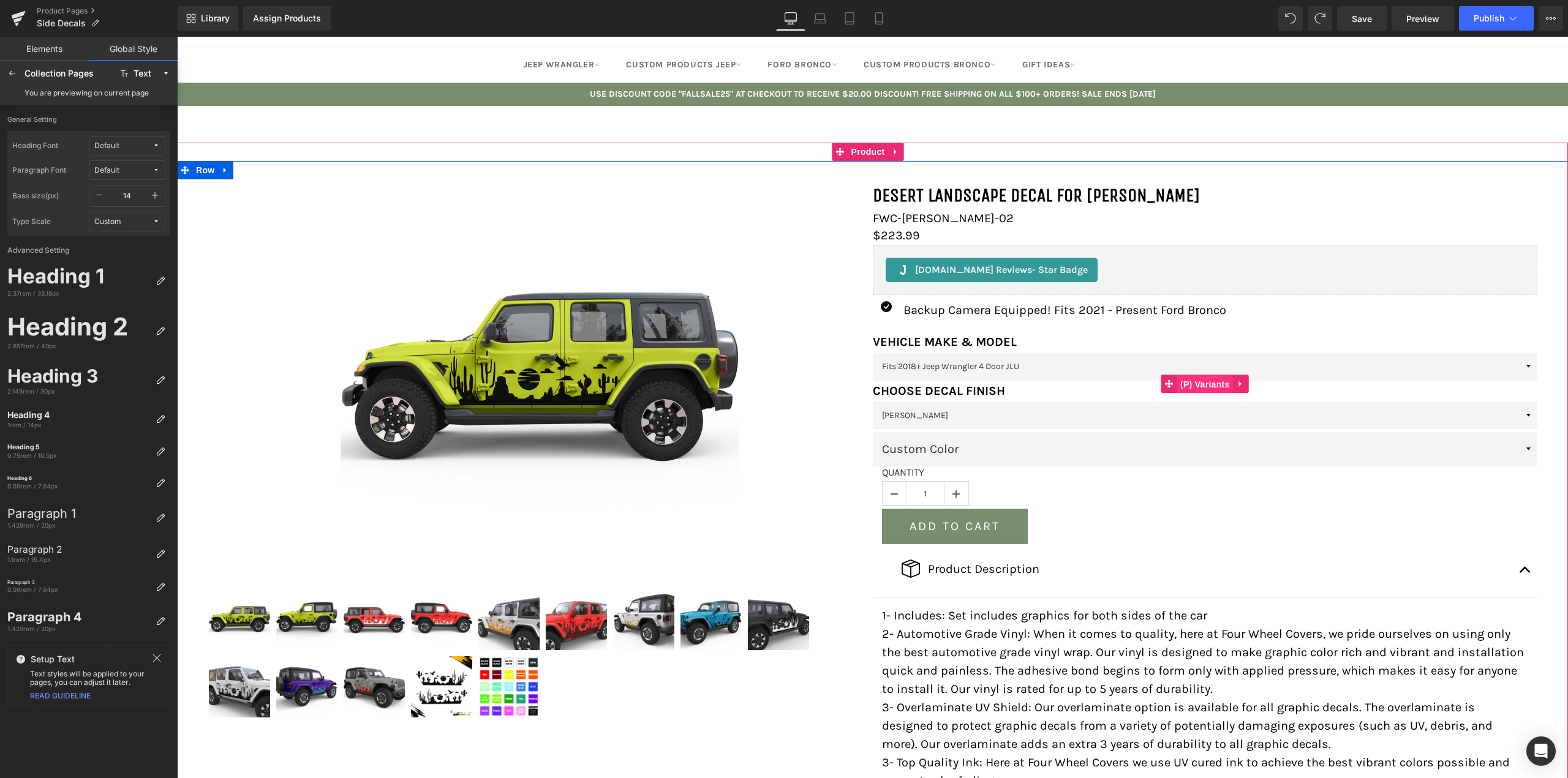
click at [1207, 384] on span "(P) Variants" at bounding box center [1205, 384] width 56 height 18
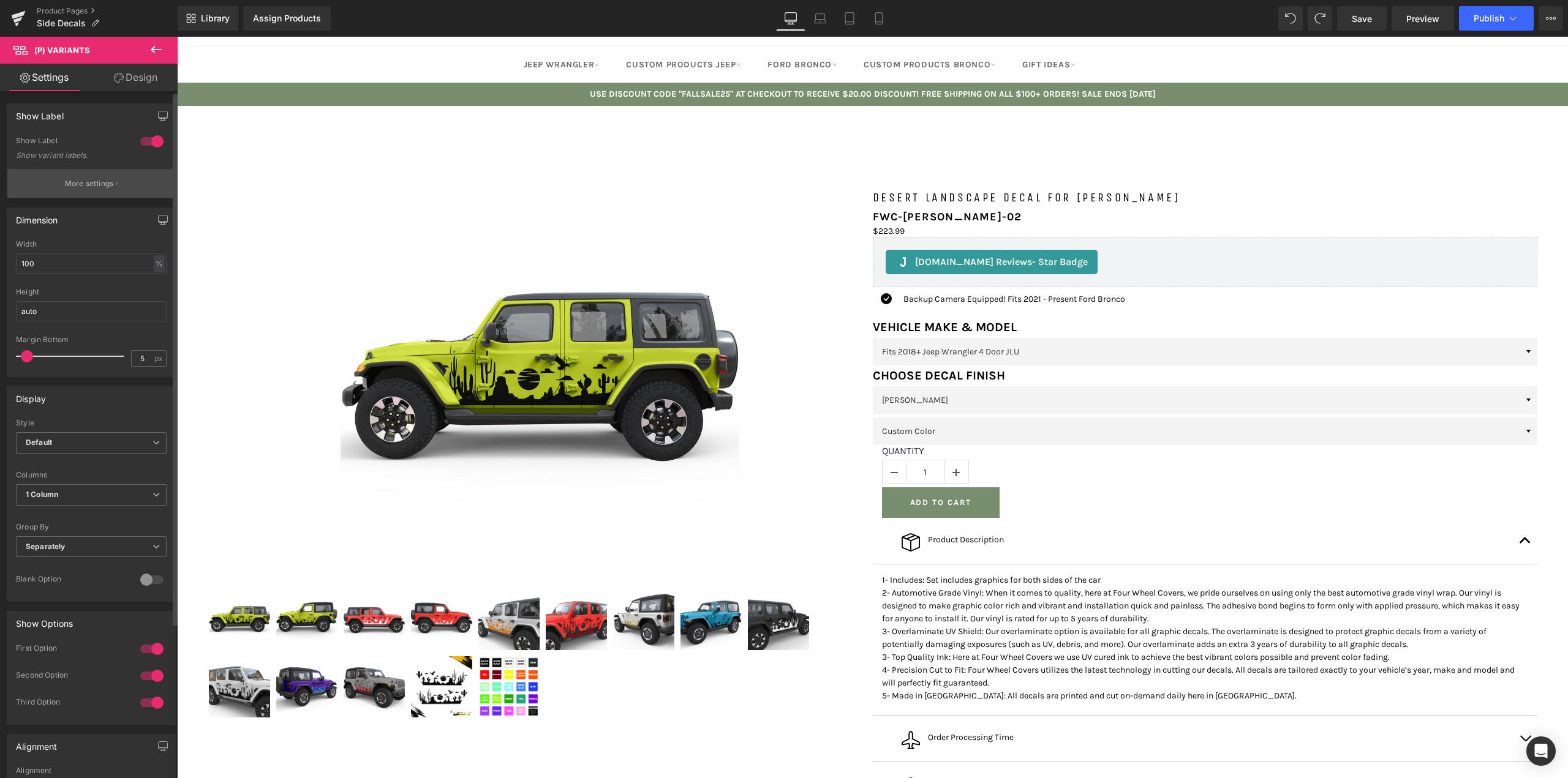
click at [97, 190] on button "More settings" at bounding box center [91, 183] width 167 height 29
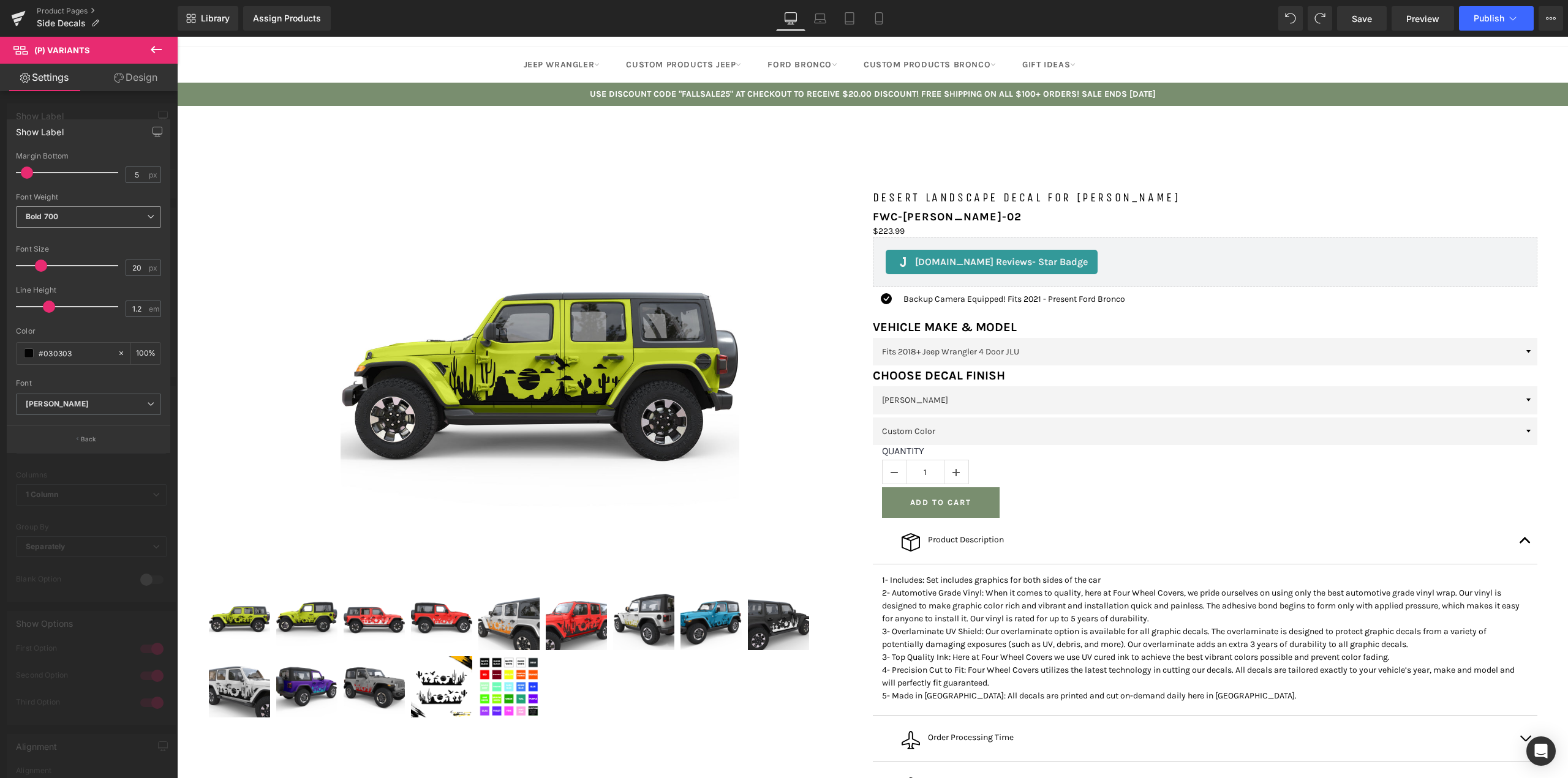
click at [117, 211] on span "Bold 700" at bounding box center [88, 216] width 145 height 21
click at [82, 234] on li "Thin 100" at bounding box center [91, 238] width 151 height 18
click at [94, 216] on span "Thin 100" at bounding box center [88, 216] width 145 height 21
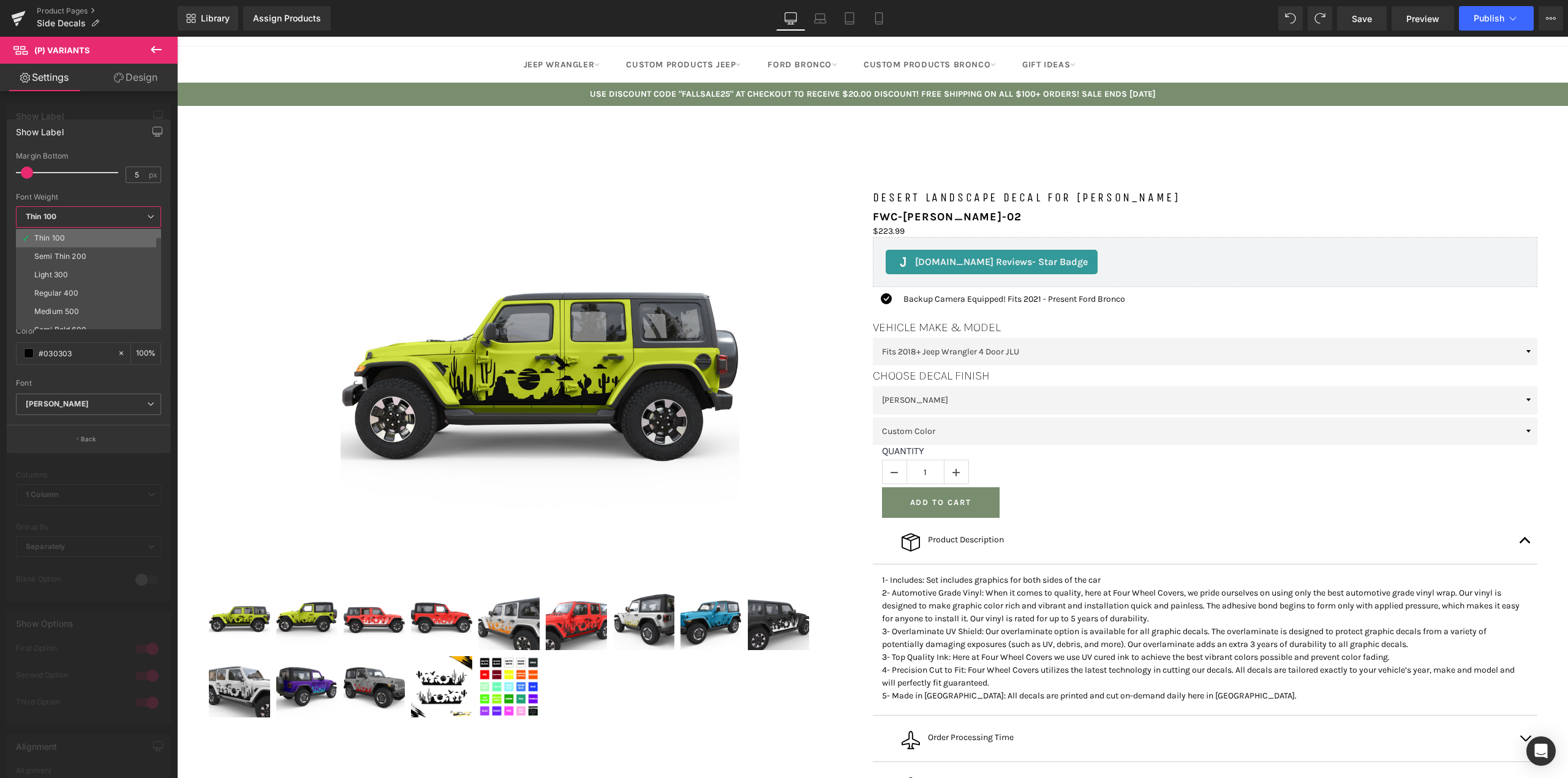
scroll to position [62, 0]
click at [69, 319] on li "Bold 700" at bounding box center [91, 324] width 151 height 18
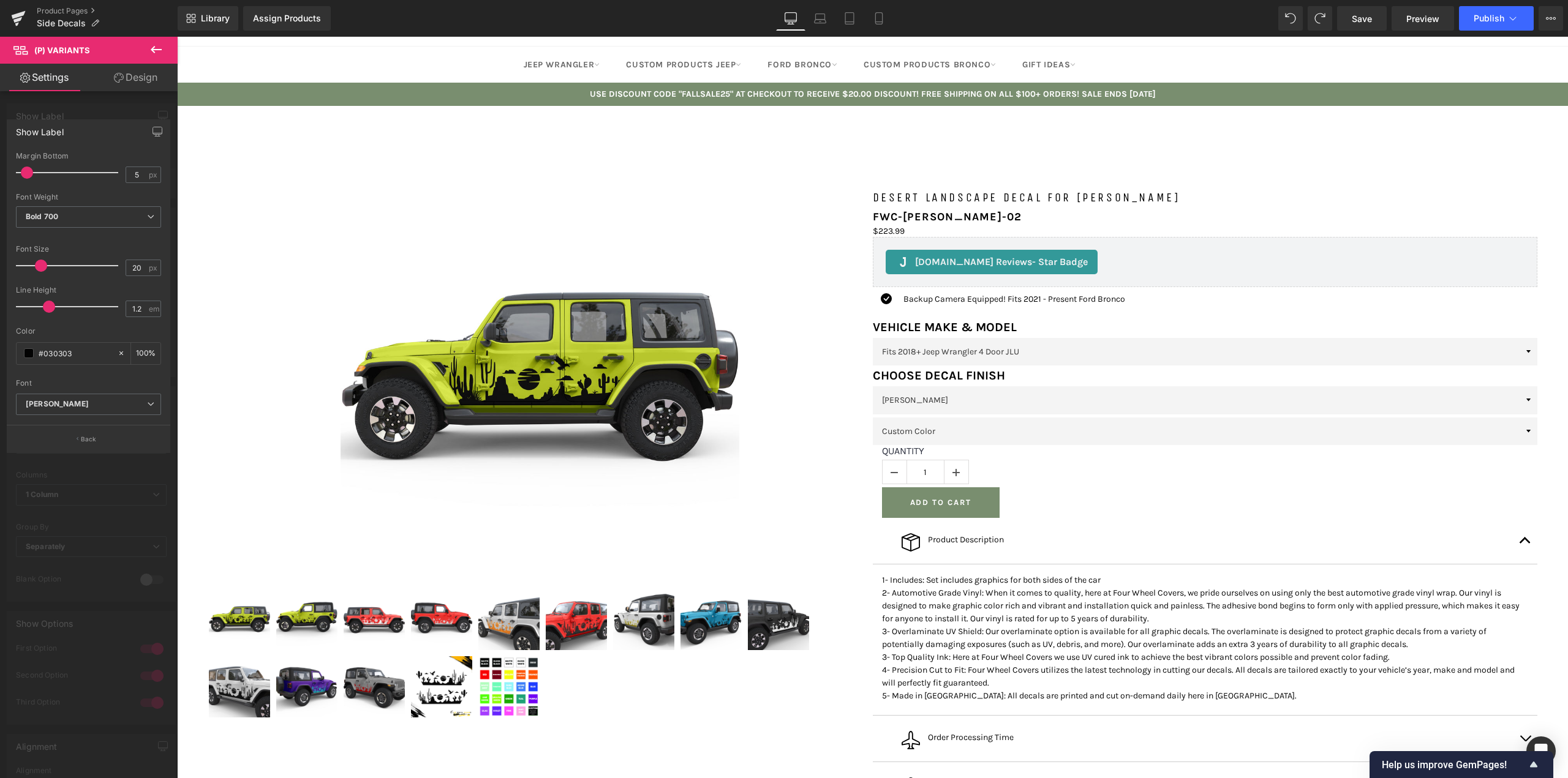
drag, startPoint x: 158, startPoint y: 48, endPoint x: 12, endPoint y: 36, distance: 146.5
click at [158, 48] on icon at bounding box center [156, 50] width 15 height 15
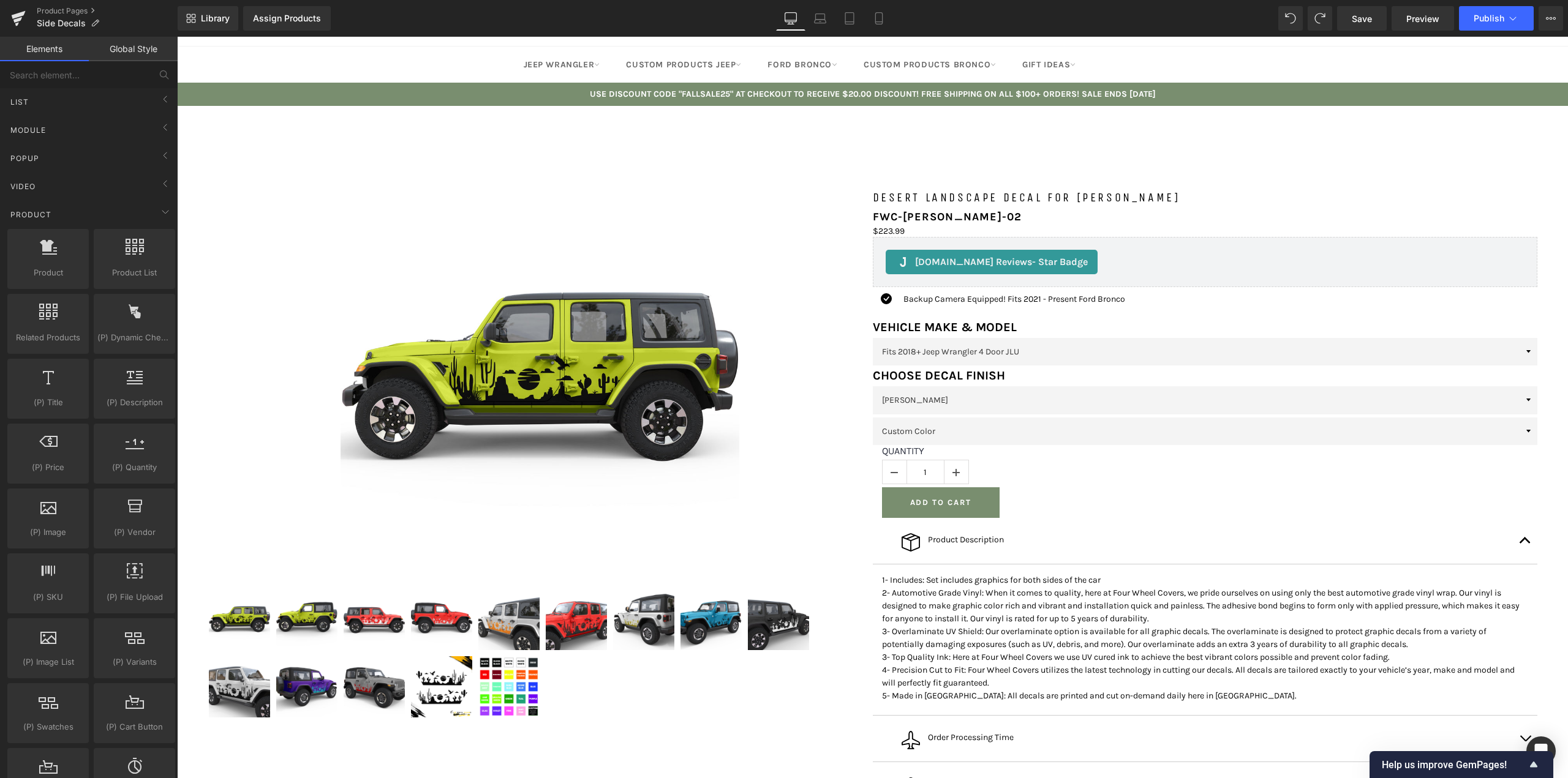
scroll to position [0, 0]
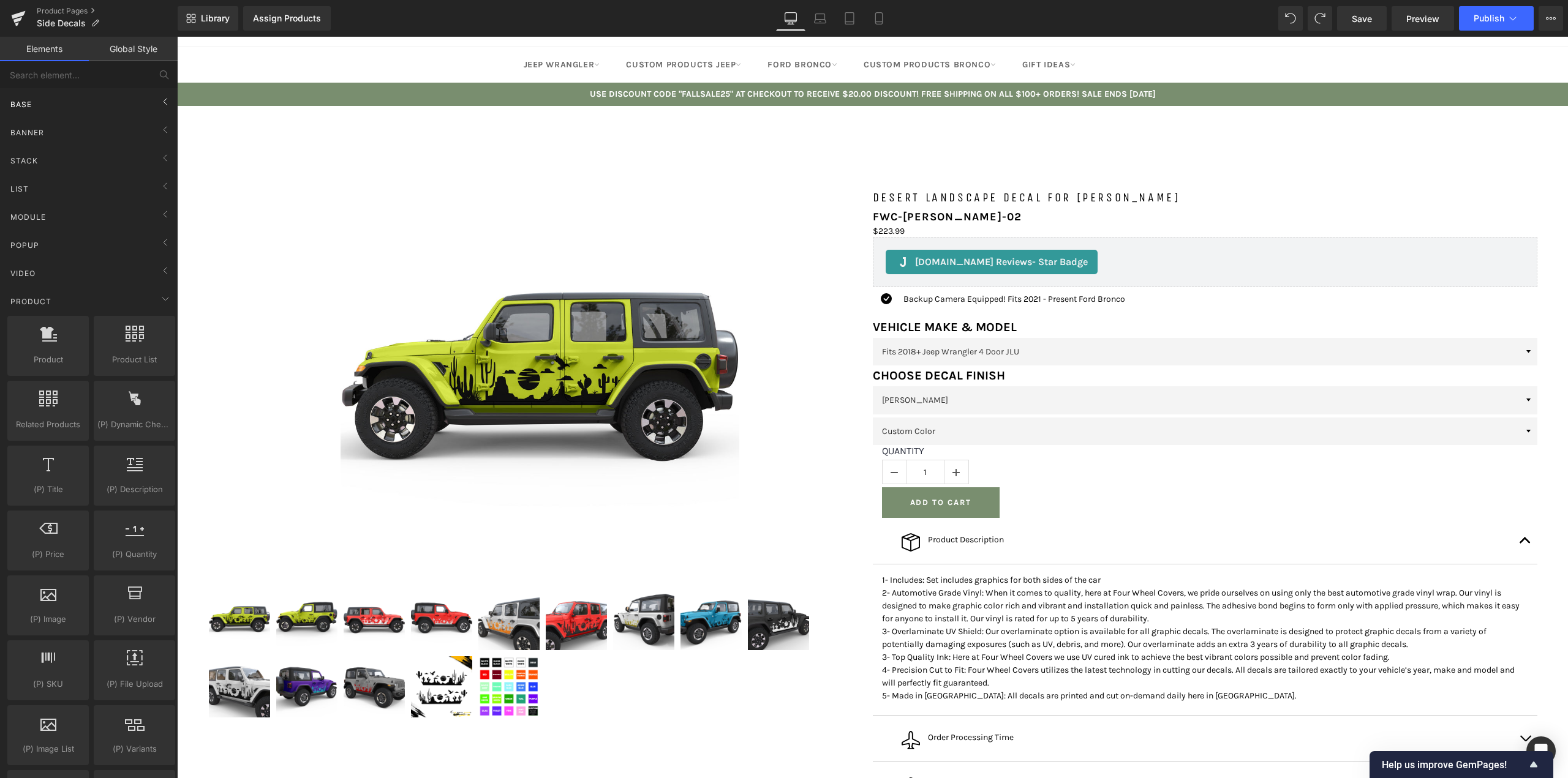
click at [97, 93] on div "Base" at bounding box center [91, 104] width 173 height 25
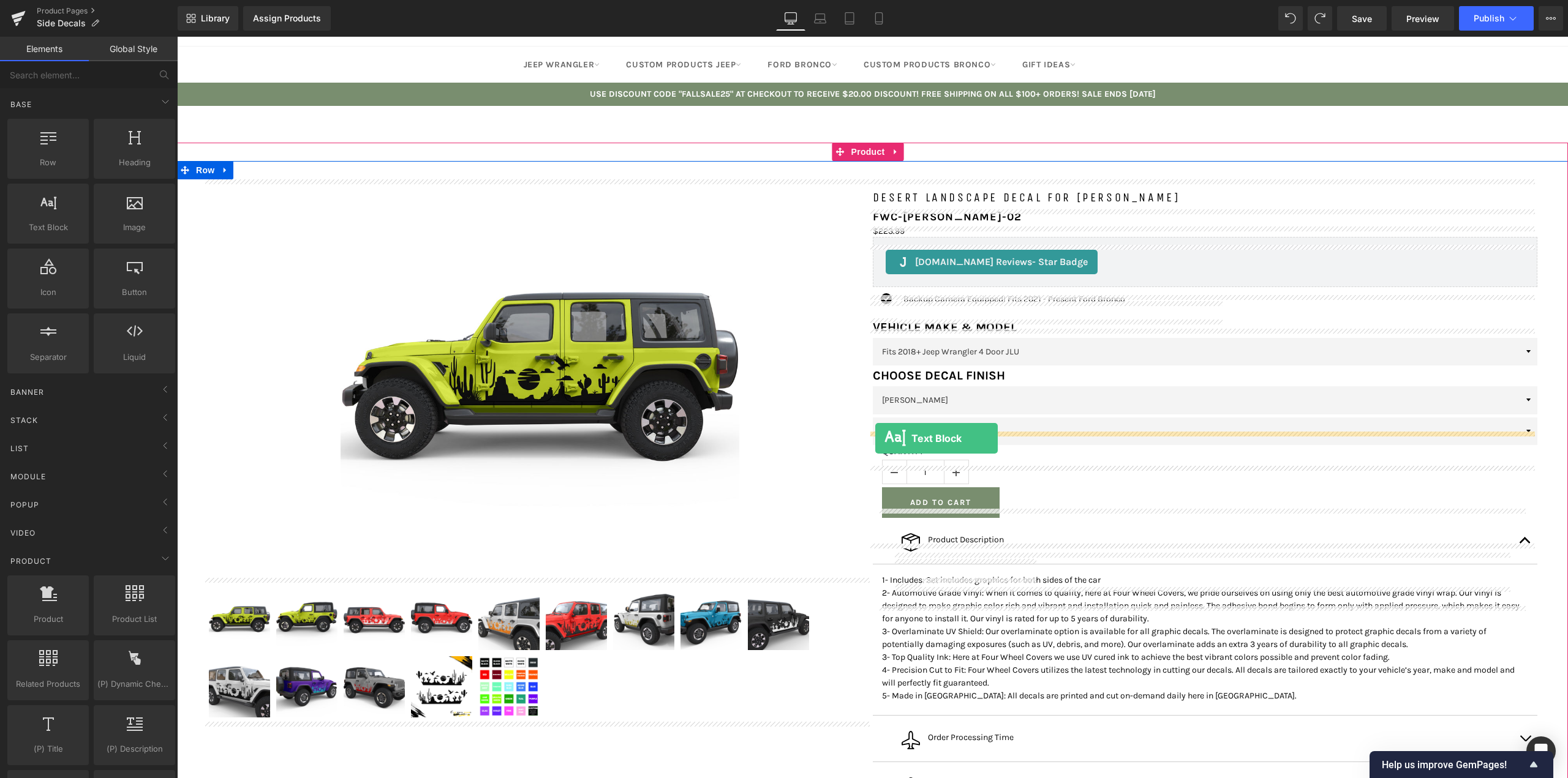
drag, startPoint x: 235, startPoint y: 262, endPoint x: 874, endPoint y: 438, distance: 662.8
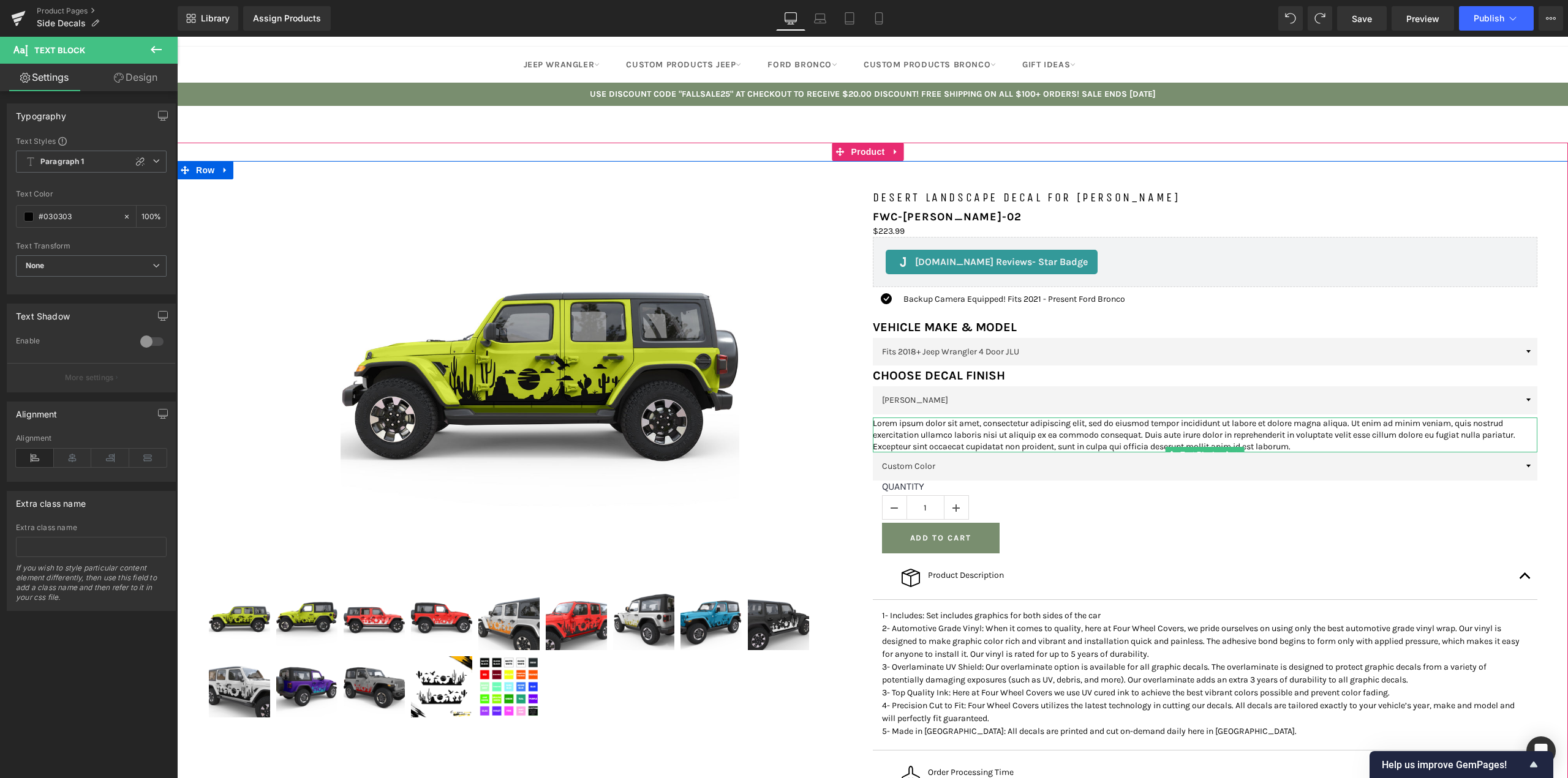
click at [917, 453] on p "Lorem ipsum dolor sit amet, consectetur adipiscing elit, sed do eiusmod tempor …" at bounding box center [1205, 435] width 665 height 36
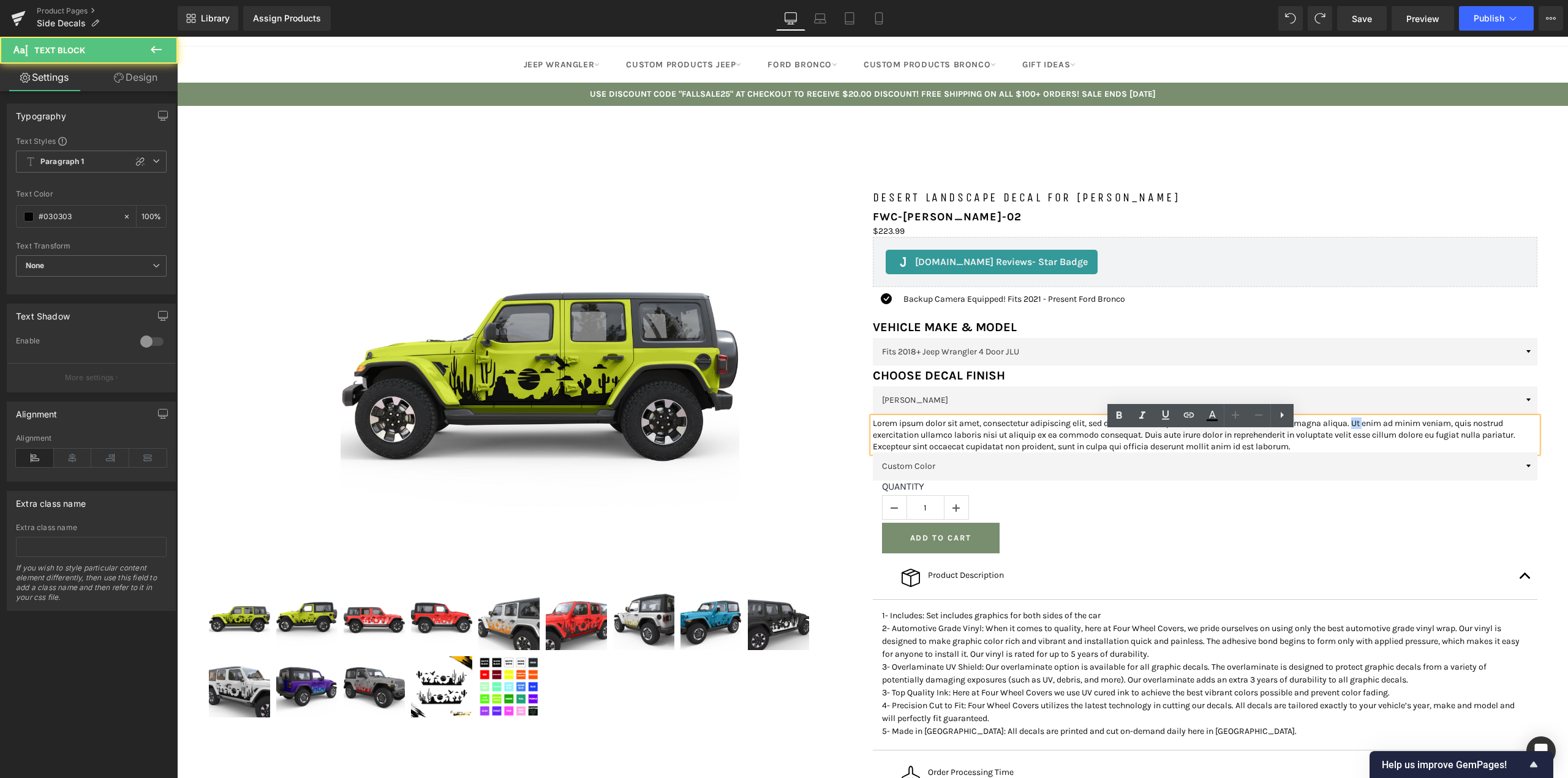
click at [917, 453] on p "Lorem ipsum dolor sit amet, consectetur adipiscing elit, sed do eiusmod tempor …" at bounding box center [1205, 435] width 665 height 36
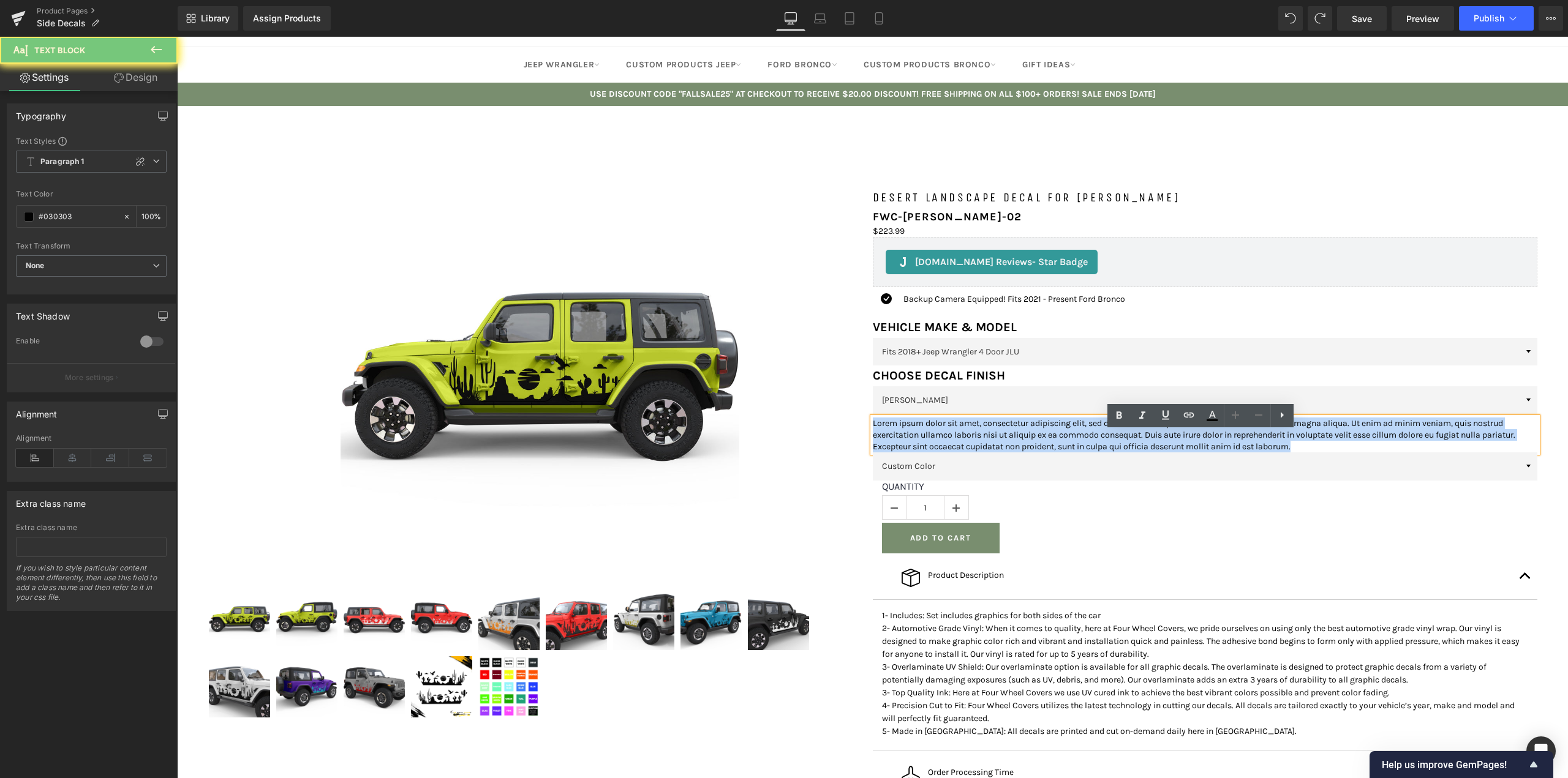
click at [917, 453] on p "Lorem ipsum dolor sit amet, consectetur adipiscing elit, sed do eiusmod tempor …" at bounding box center [1205, 435] width 665 height 36
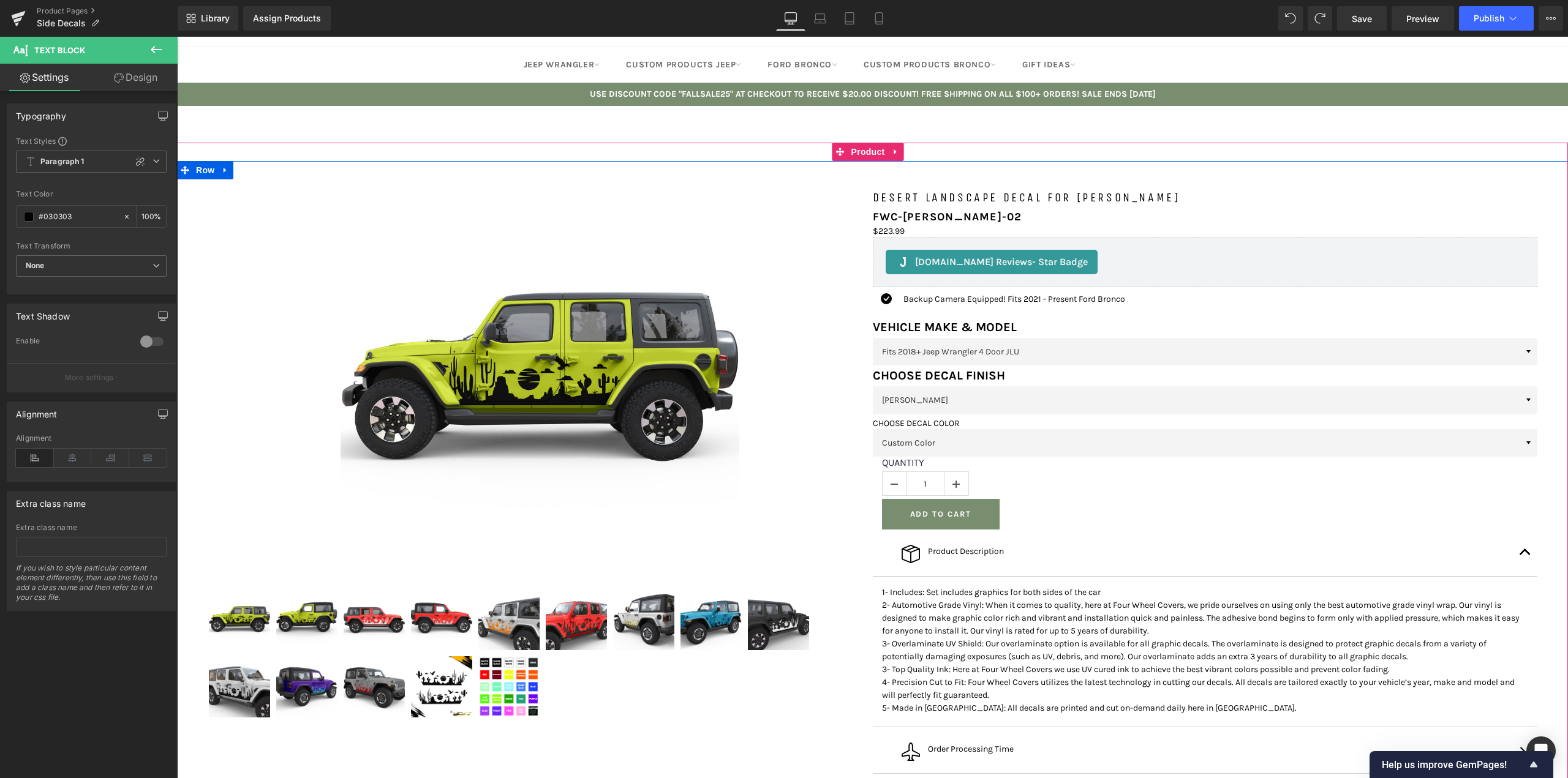
click at [905, 429] on p "CHOOSE DECAL COLOR" at bounding box center [1205, 423] width 665 height 12
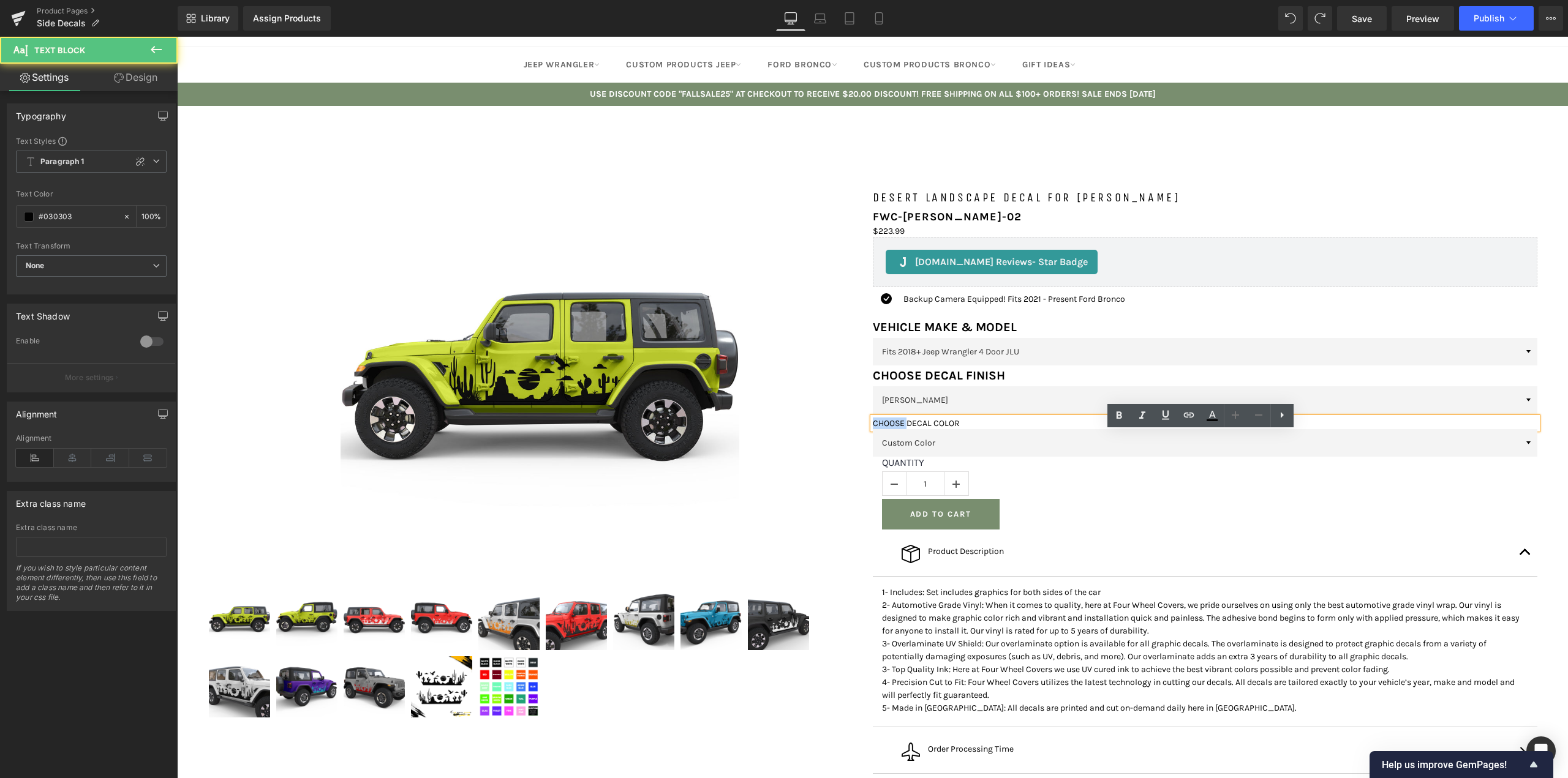
click at [905, 429] on p "CHOOSE DECAL COLOR" at bounding box center [1205, 423] width 665 height 12
click at [1119, 418] on icon at bounding box center [1119, 416] width 6 height 7
click at [724, 517] on img at bounding box center [540, 379] width 399 height 399
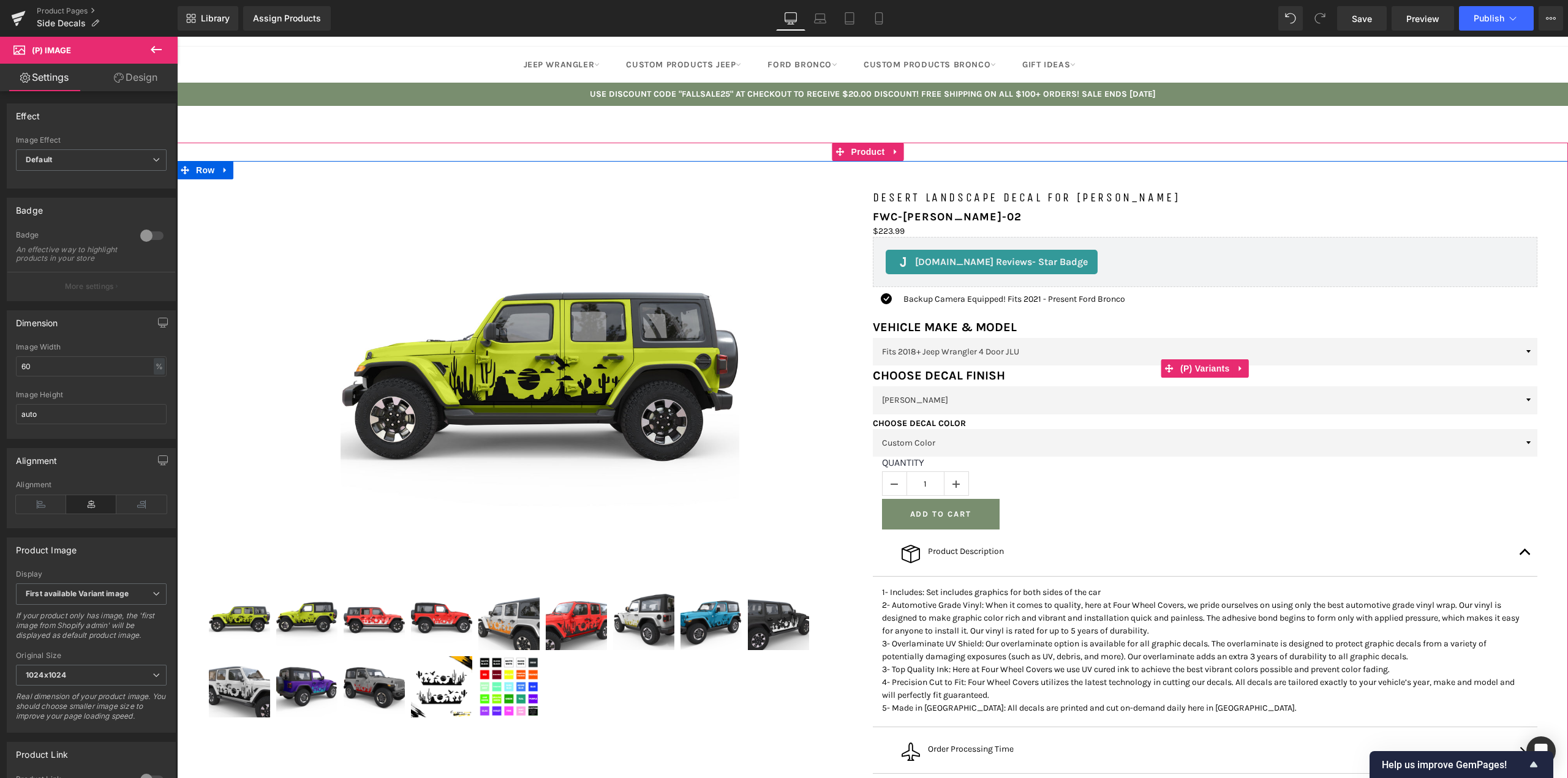
click at [933, 414] on select "Matte Finish Glossy Finish Overlaminate Matte Finish Overlaminate Glossy Finish" at bounding box center [1205, 400] width 665 height 28
click at [1202, 378] on span "(P) Variants" at bounding box center [1205, 369] width 56 height 18
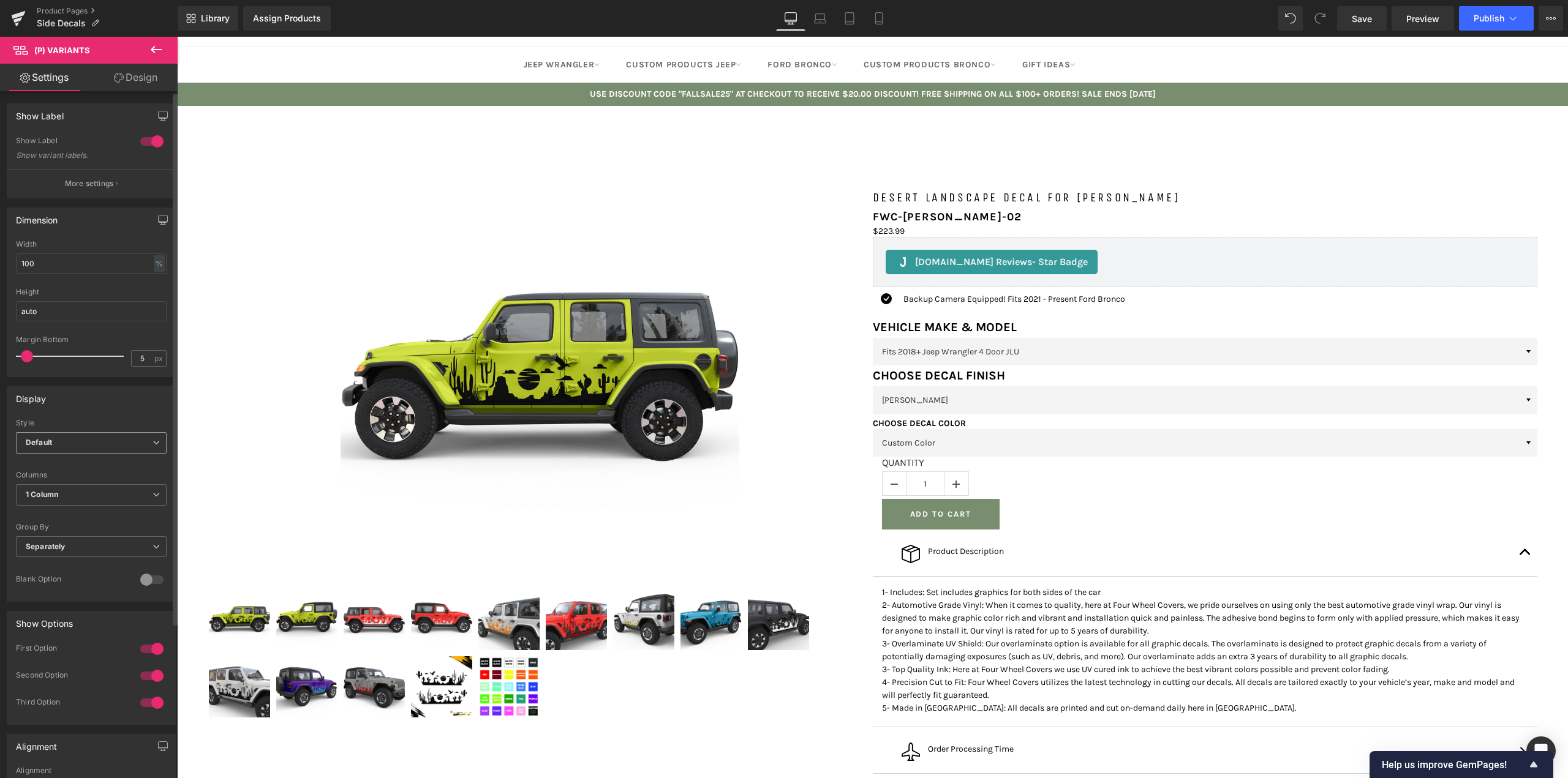
click at [58, 440] on span "Default" at bounding box center [91, 442] width 151 height 21
click at [58, 440] on span "Default" at bounding box center [88, 442] width 146 height 21
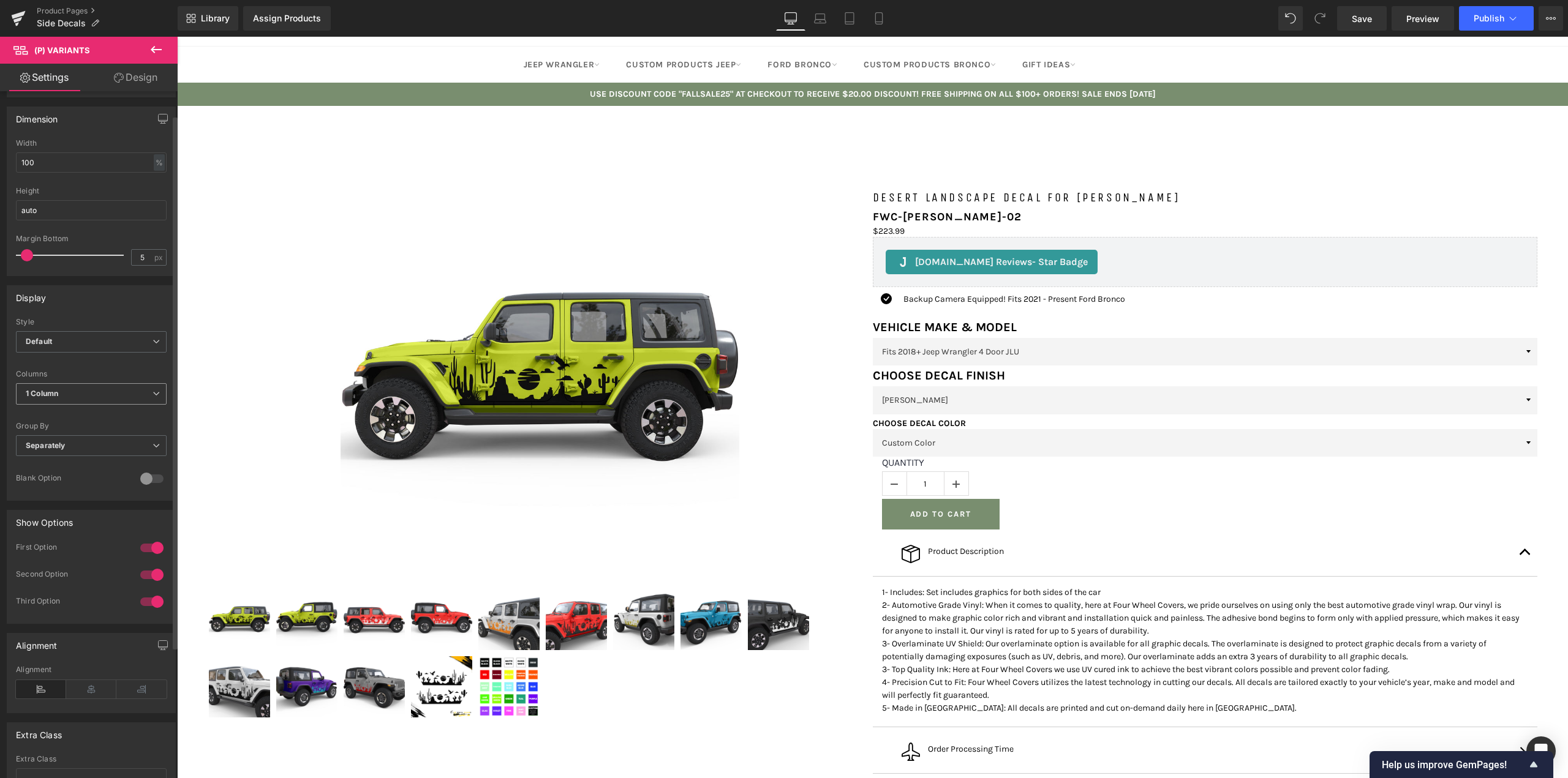
scroll to position [122, 0]
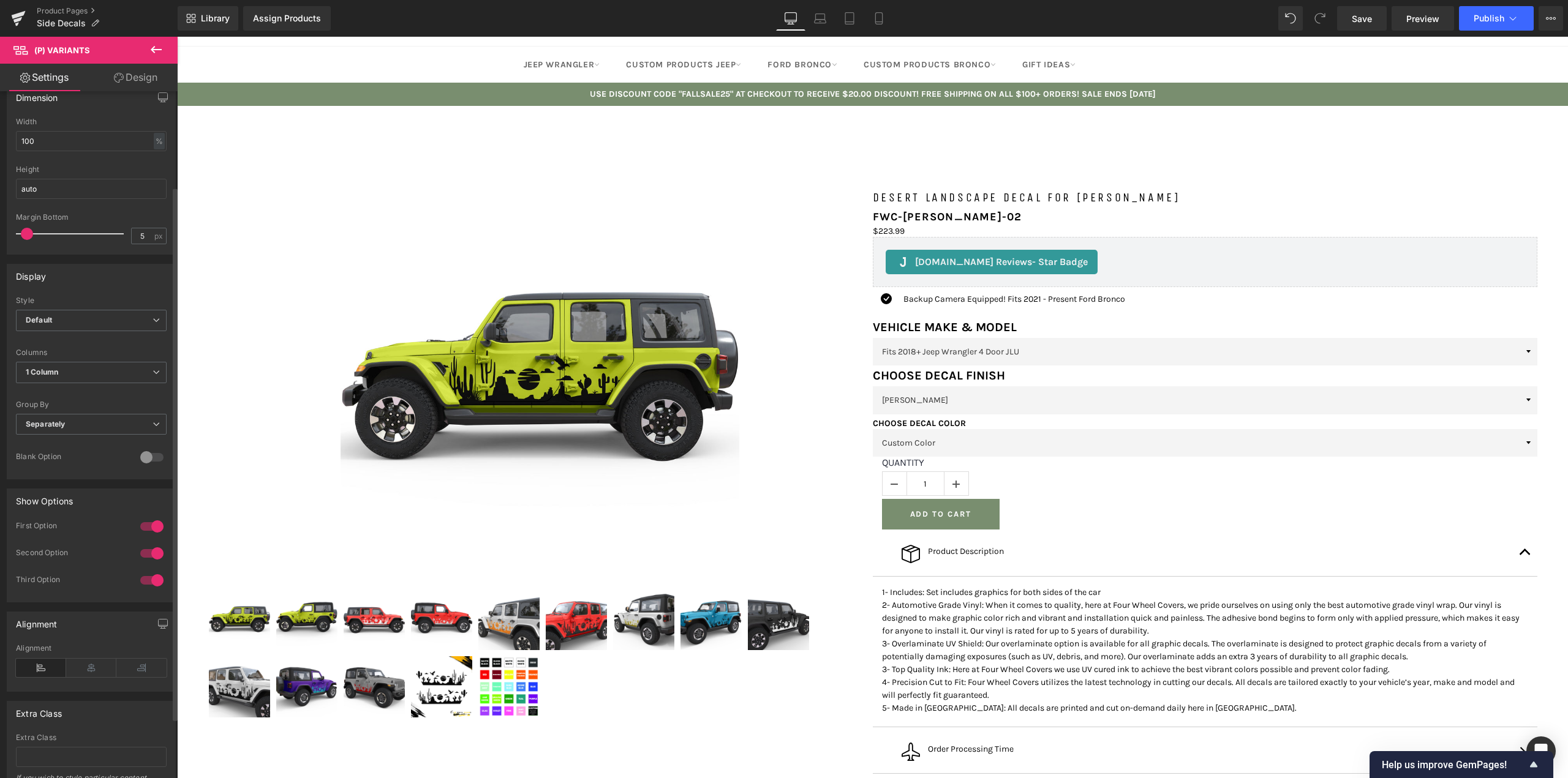
click at [143, 458] on div at bounding box center [152, 457] width 29 height 19
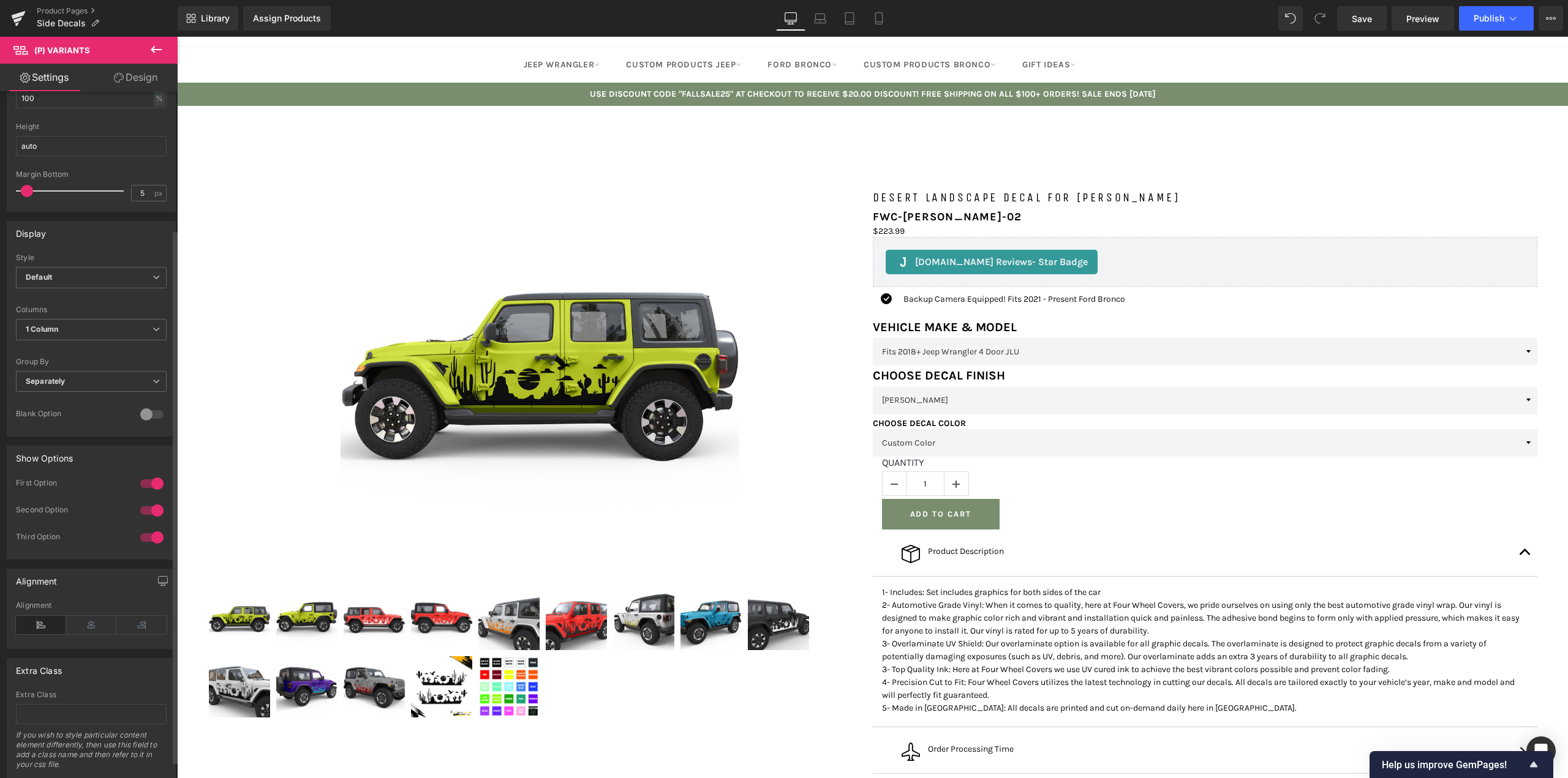
scroll to position [184, 0]
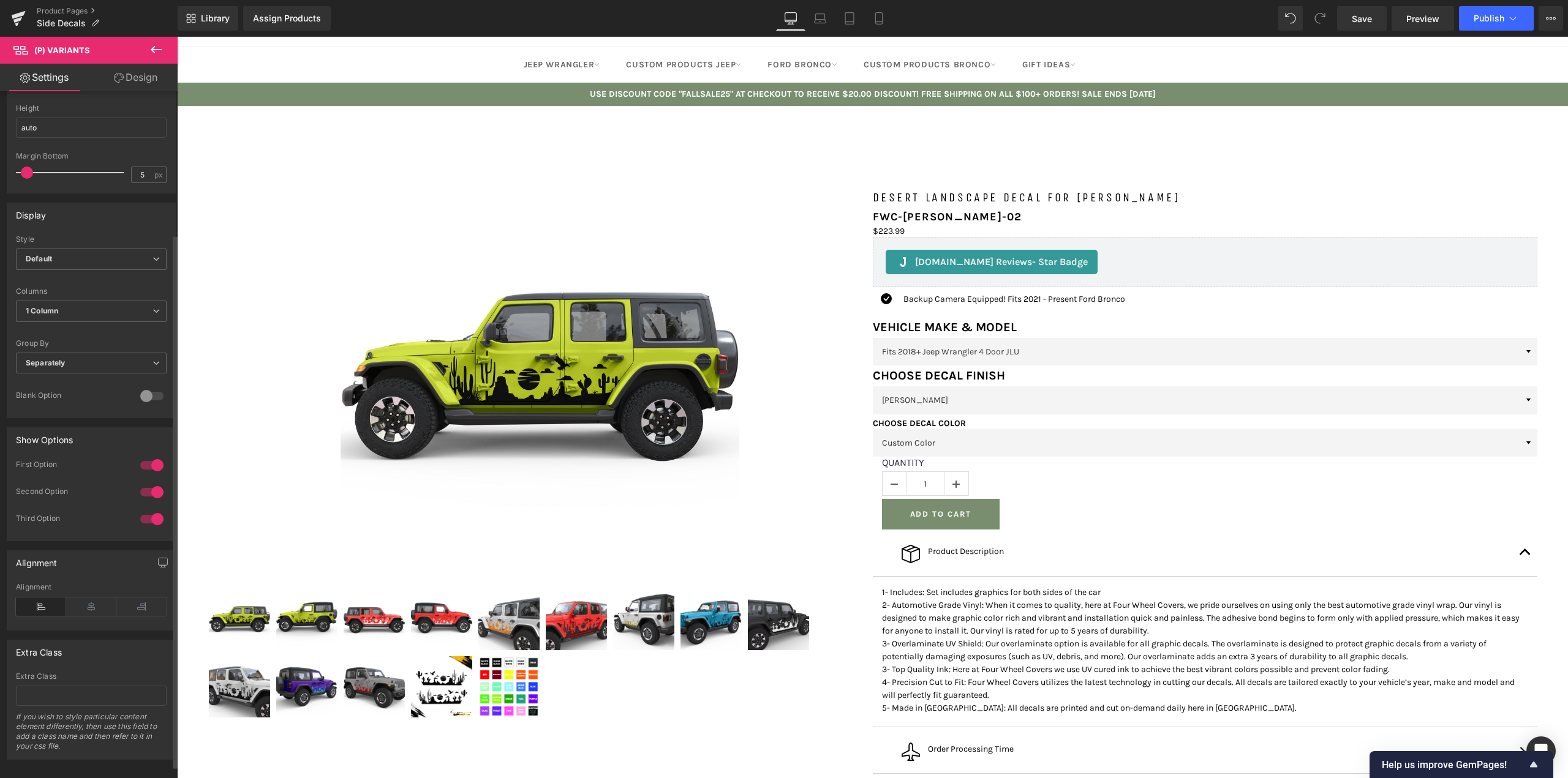
click at [155, 469] on div at bounding box center [152, 464] width 29 height 19
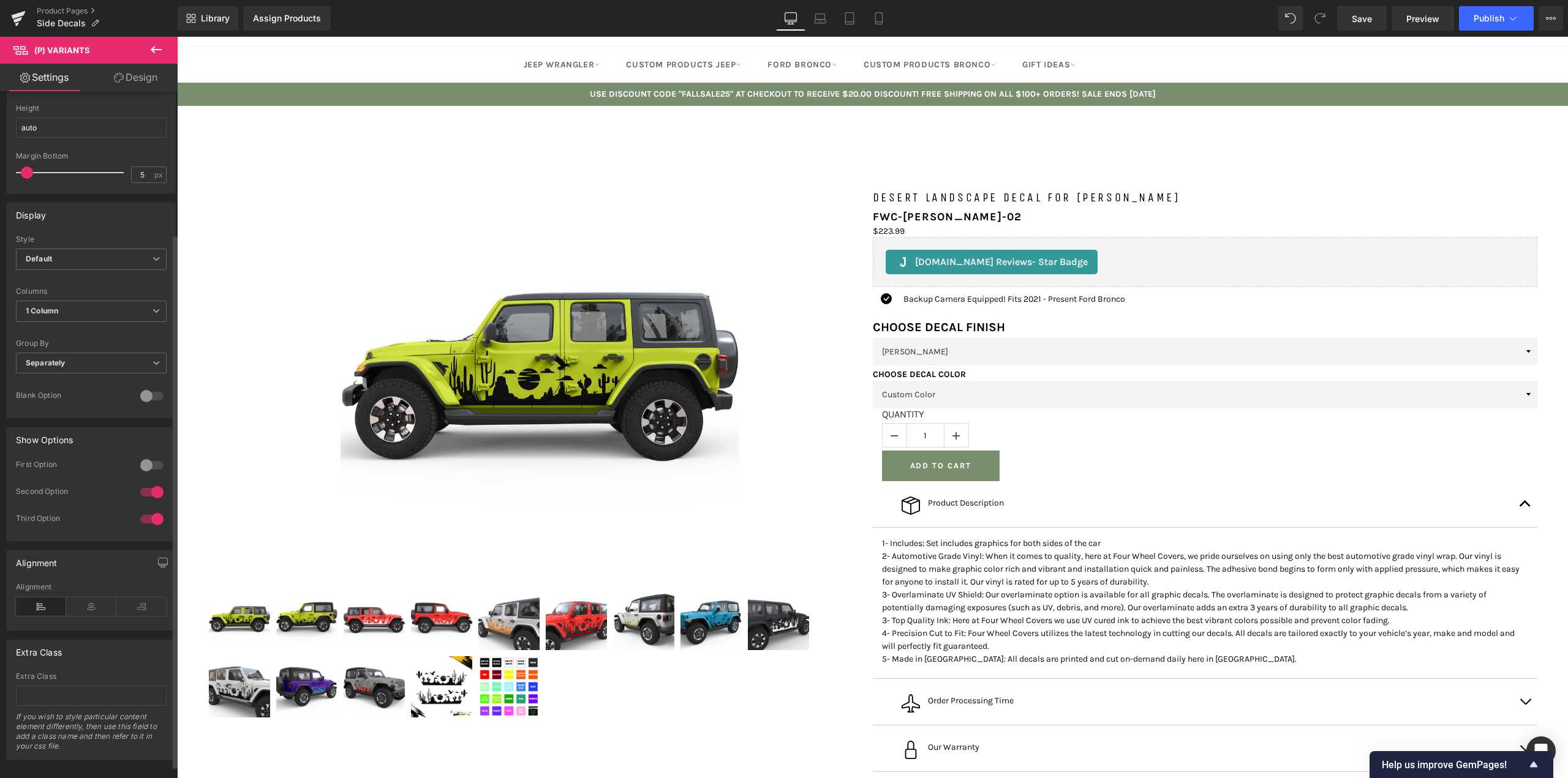
click at [155, 469] on div at bounding box center [152, 464] width 29 height 19
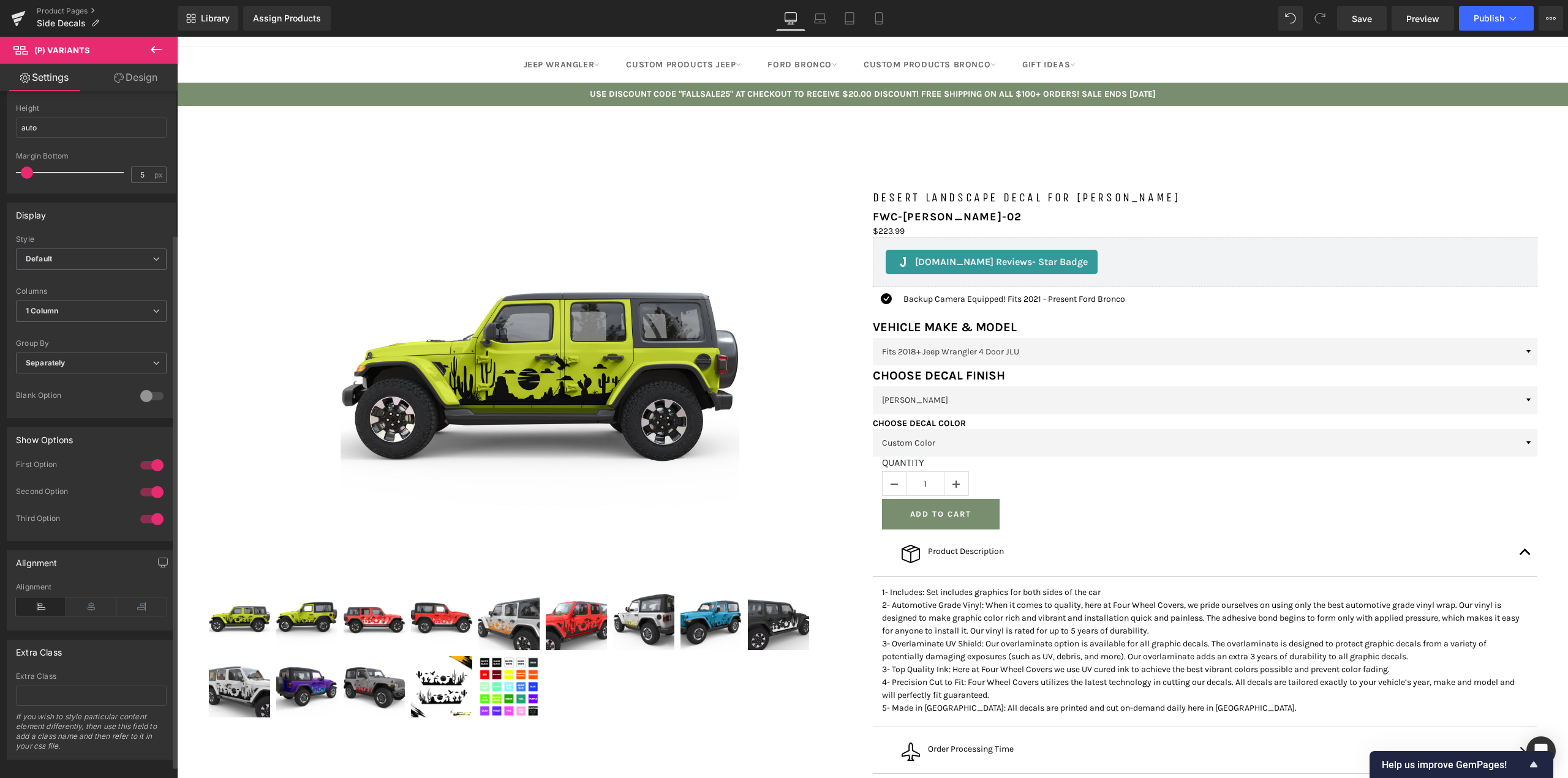
click at [155, 469] on div at bounding box center [152, 464] width 29 height 19
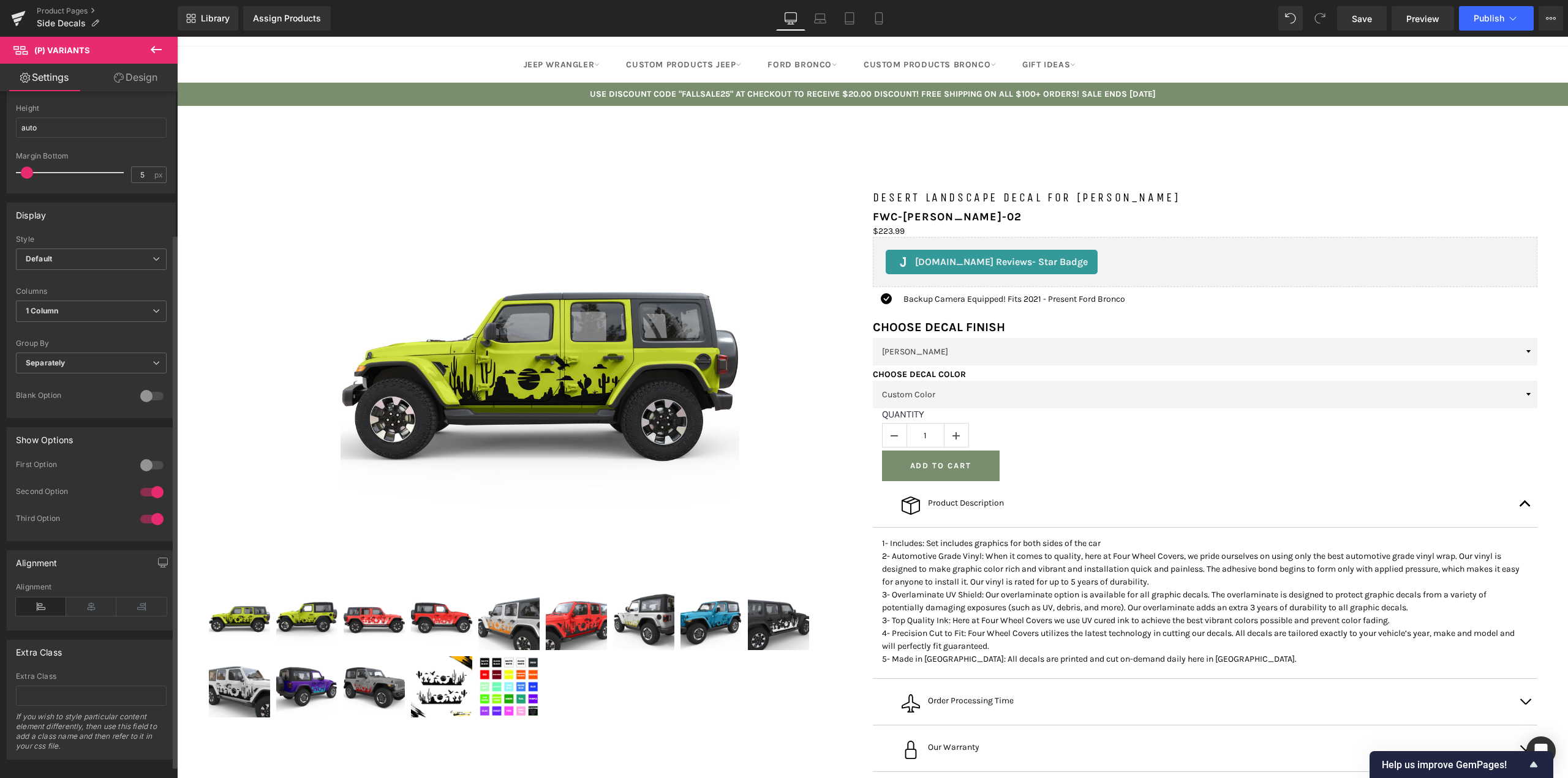
click at [155, 469] on div at bounding box center [152, 464] width 29 height 19
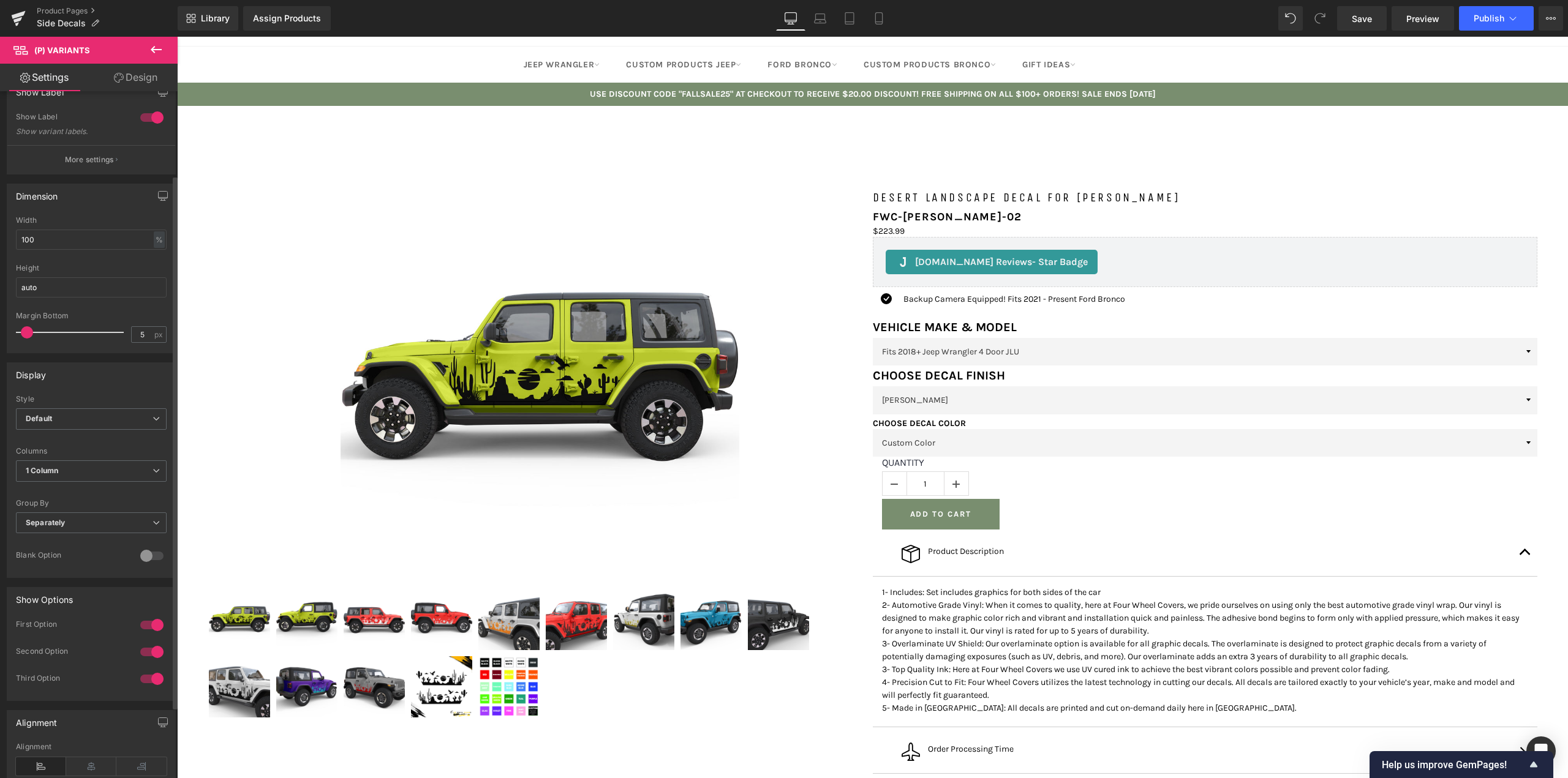
scroll to position [0, 0]
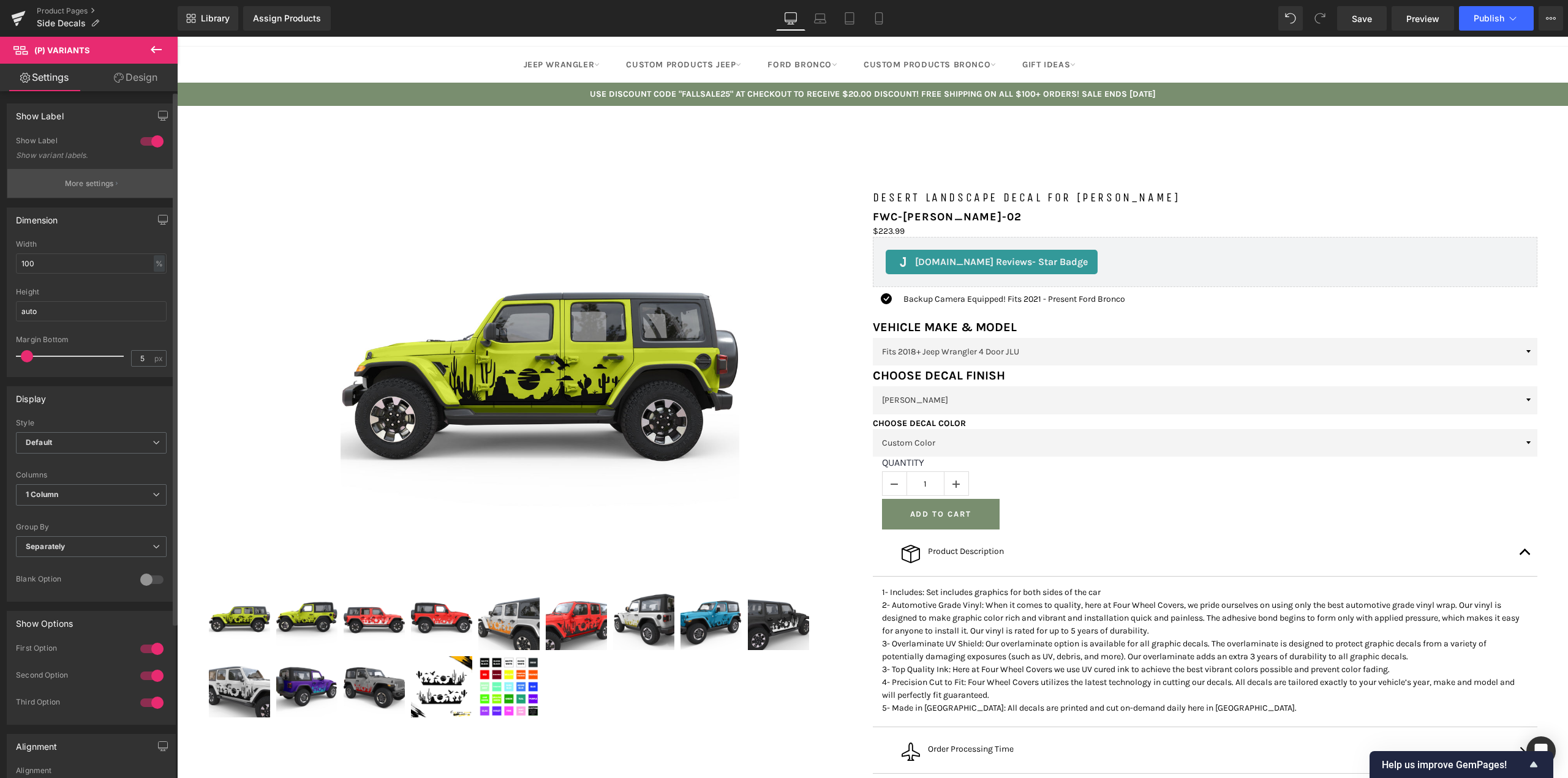
click at [95, 191] on button "More settings" at bounding box center [91, 183] width 167 height 29
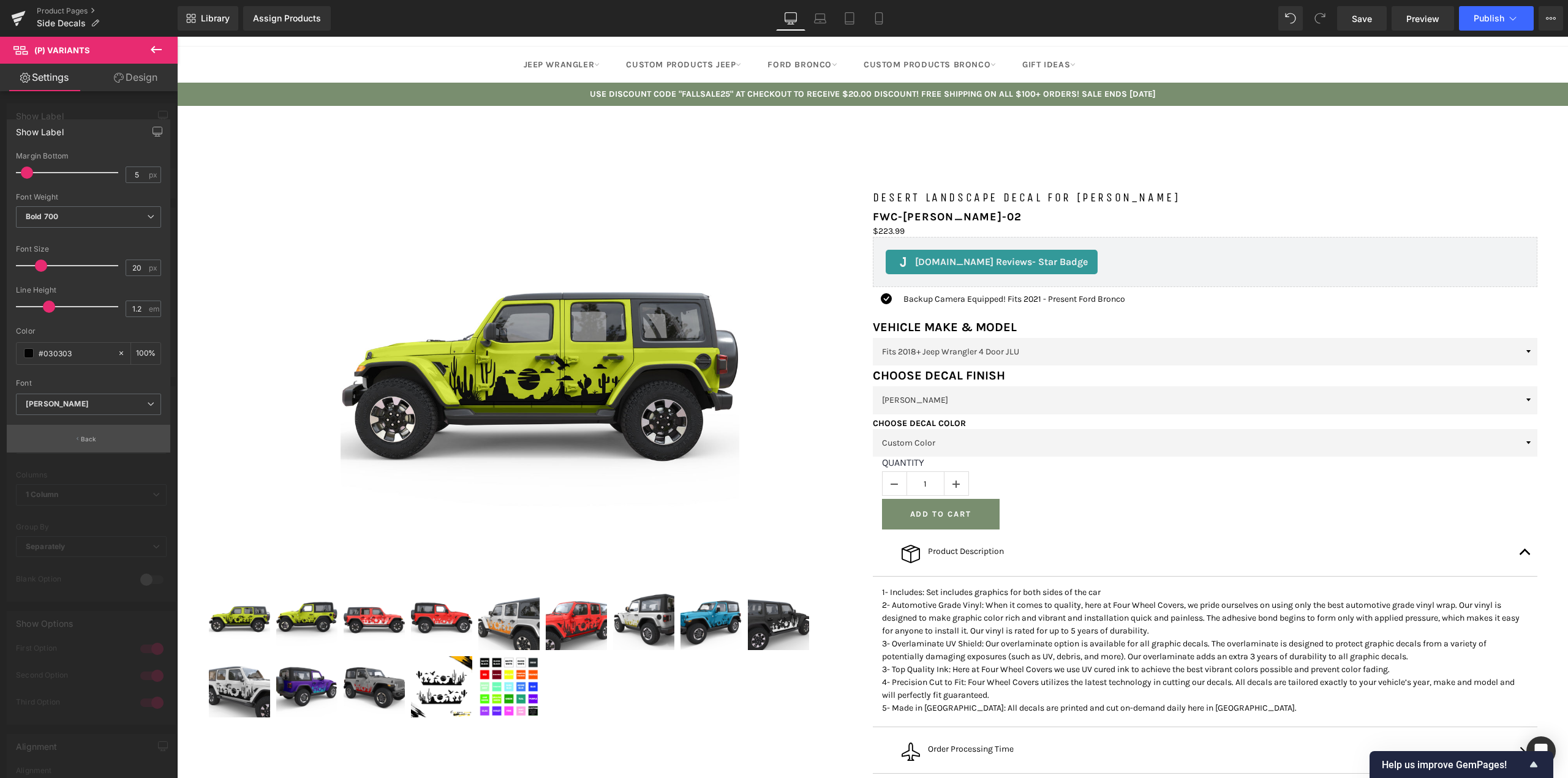
click at [75, 440] on button "Back" at bounding box center [88, 439] width 164 height 28
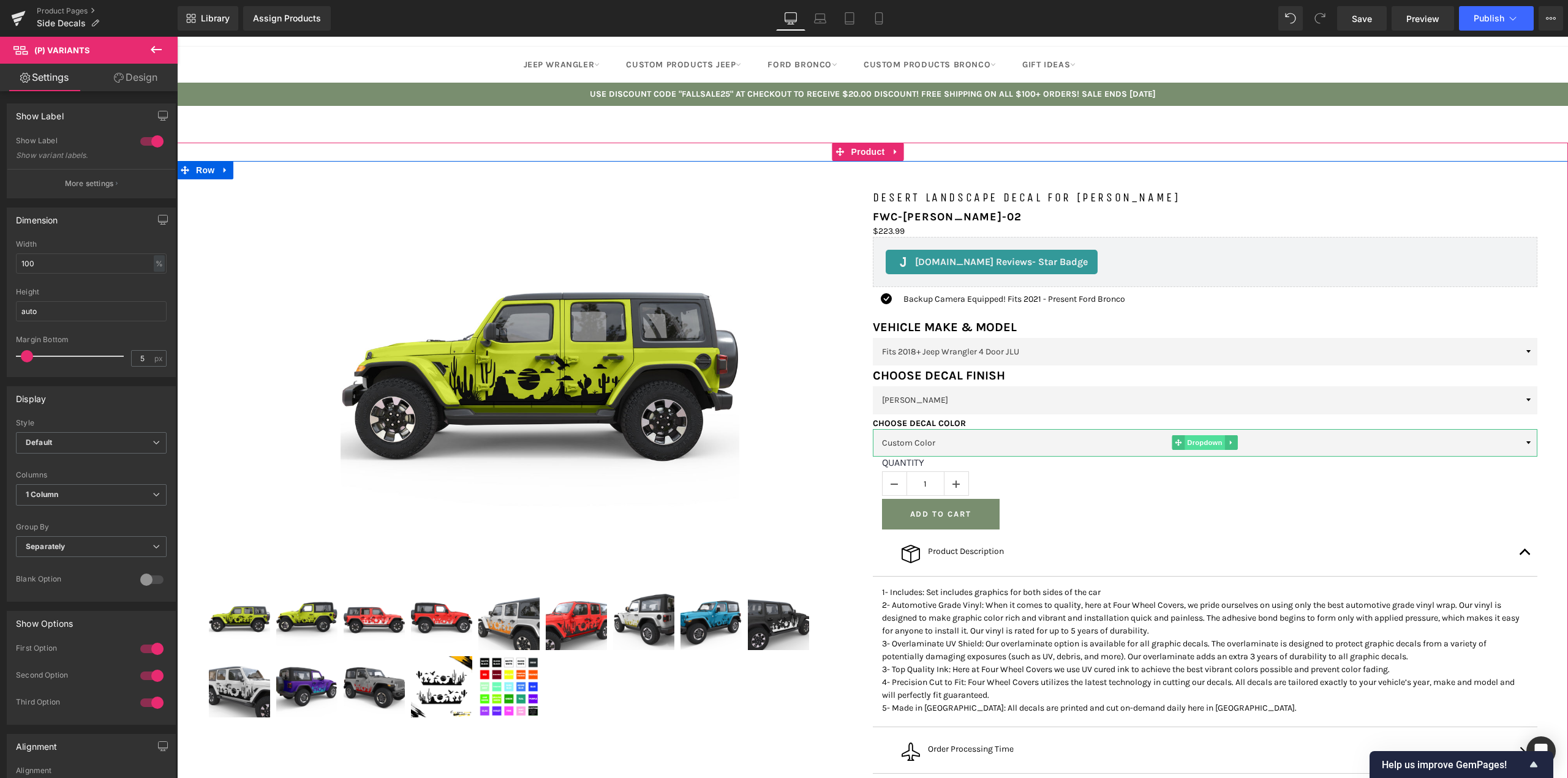
click at [1202, 450] on span "Dropdown" at bounding box center [1205, 443] width 40 height 15
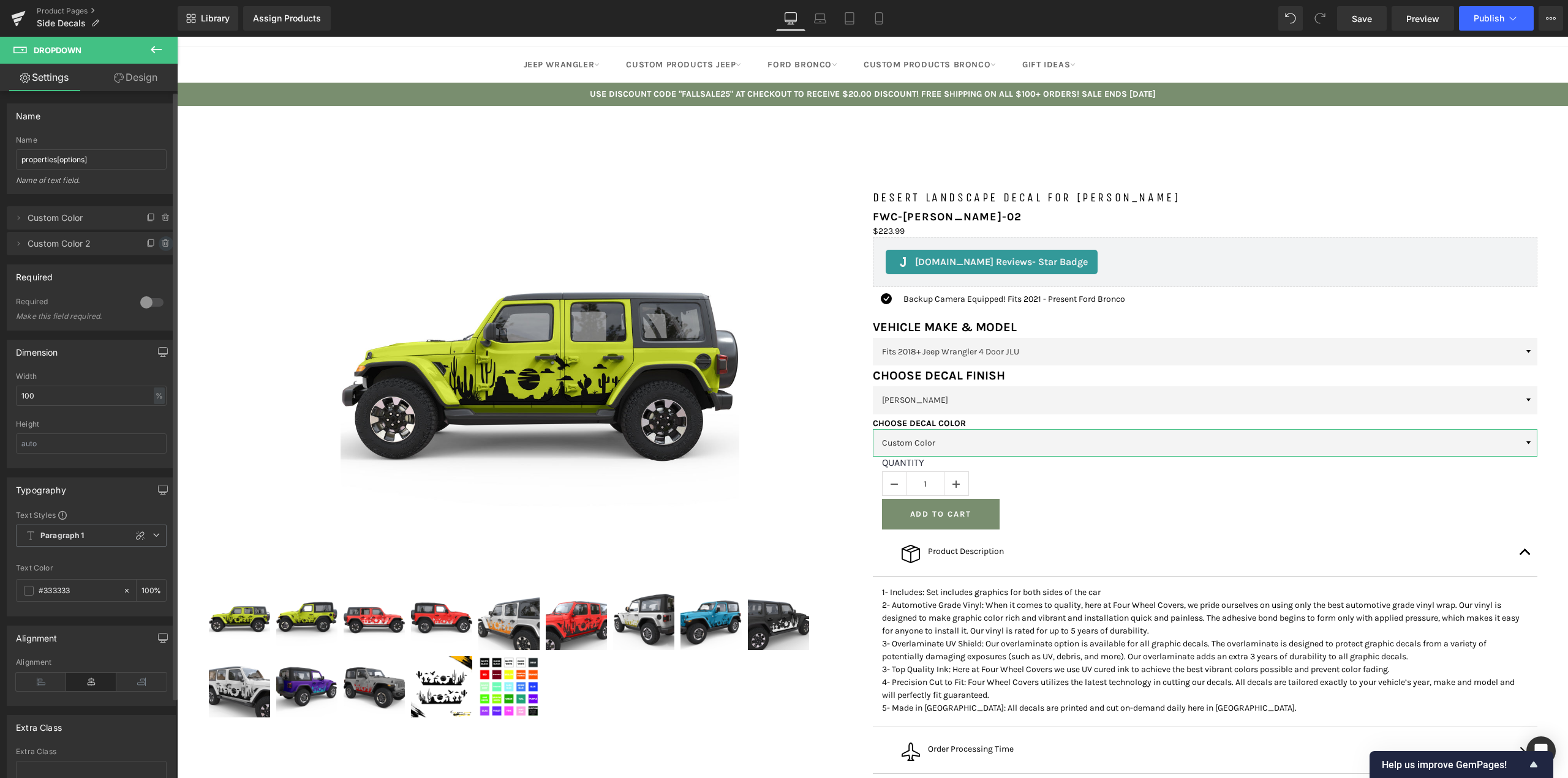
click at [161, 239] on icon at bounding box center [166, 244] width 10 height 10
click at [161, 245] on button "Delete" at bounding box center [153, 244] width 39 height 16
click at [99, 218] on span "Custom Color" at bounding box center [79, 217] width 103 height 23
click at [18, 217] on icon at bounding box center [18, 217] width 3 height 5
click at [56, 265] on input "Custom Color" at bounding box center [91, 266] width 152 height 20
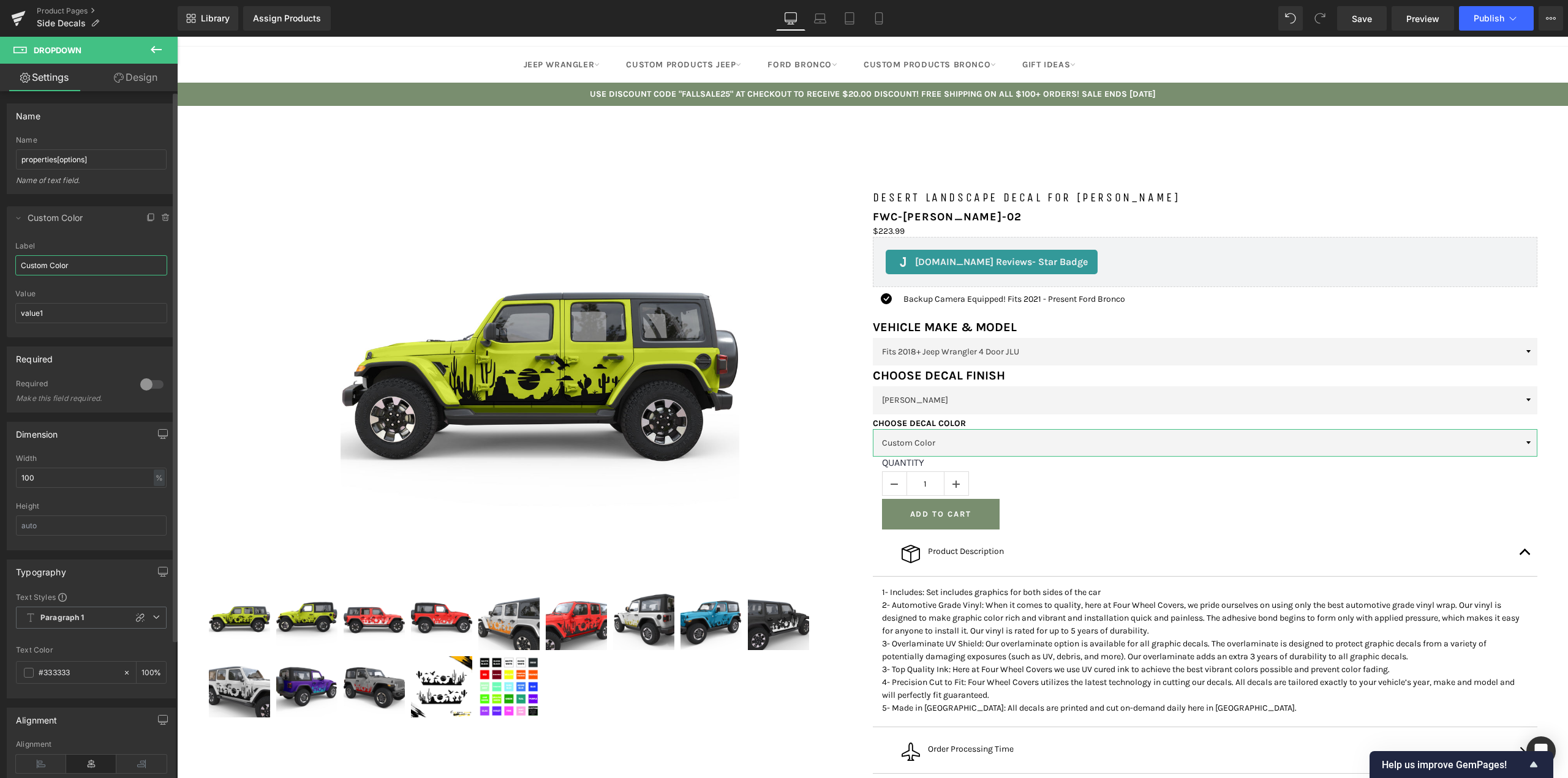
click at [56, 265] on input "Custom Color" at bounding box center [91, 266] width 152 height 20
type input "Black"
click at [144, 222] on span at bounding box center [152, 218] width 15 height 15
click at [21, 216] on icon at bounding box center [18, 218] width 10 height 10
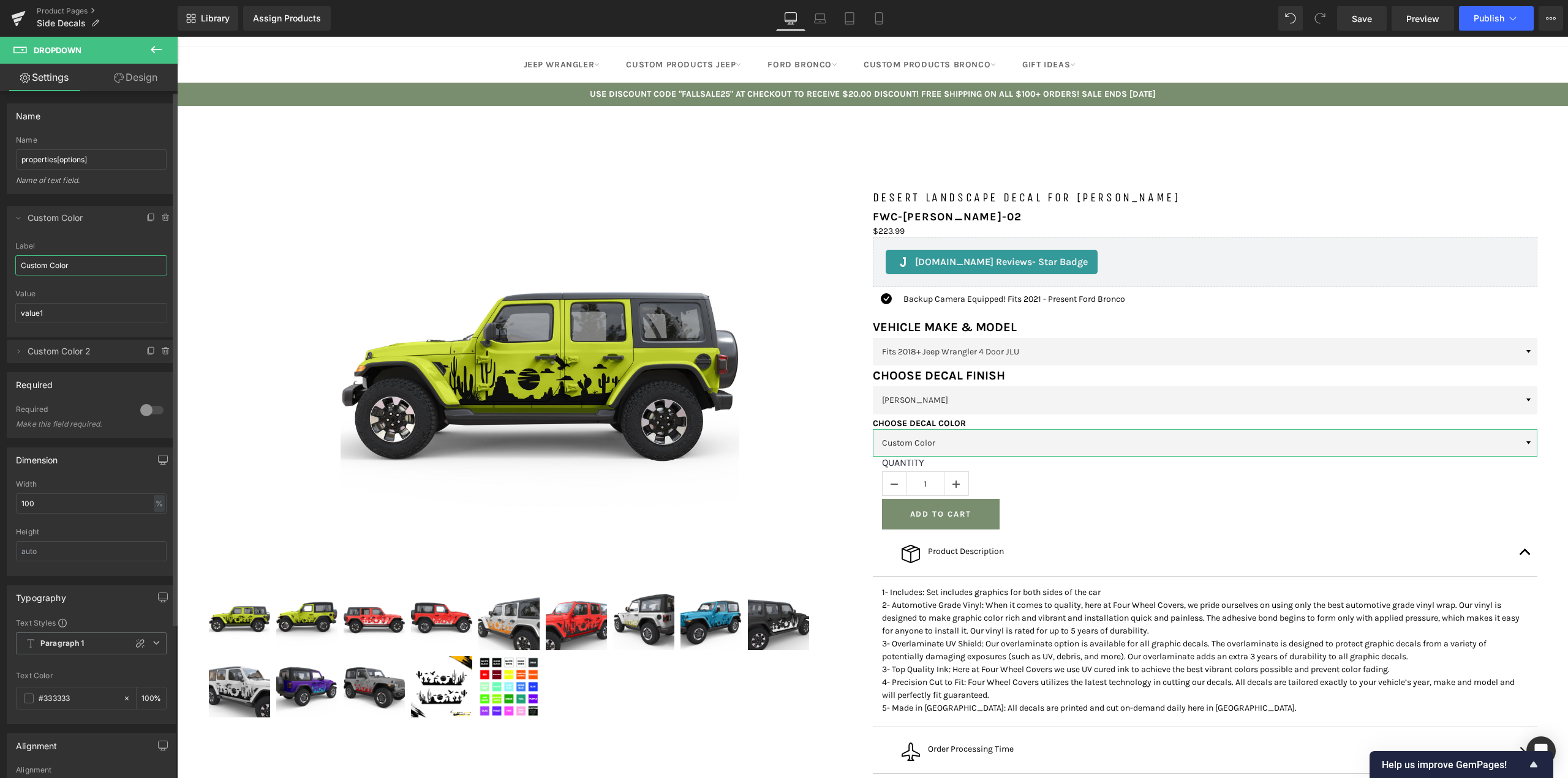
click at [84, 262] on input "Custom Color" at bounding box center [91, 266] width 152 height 20
type input "Black"
click at [17, 217] on icon at bounding box center [18, 218] width 10 height 10
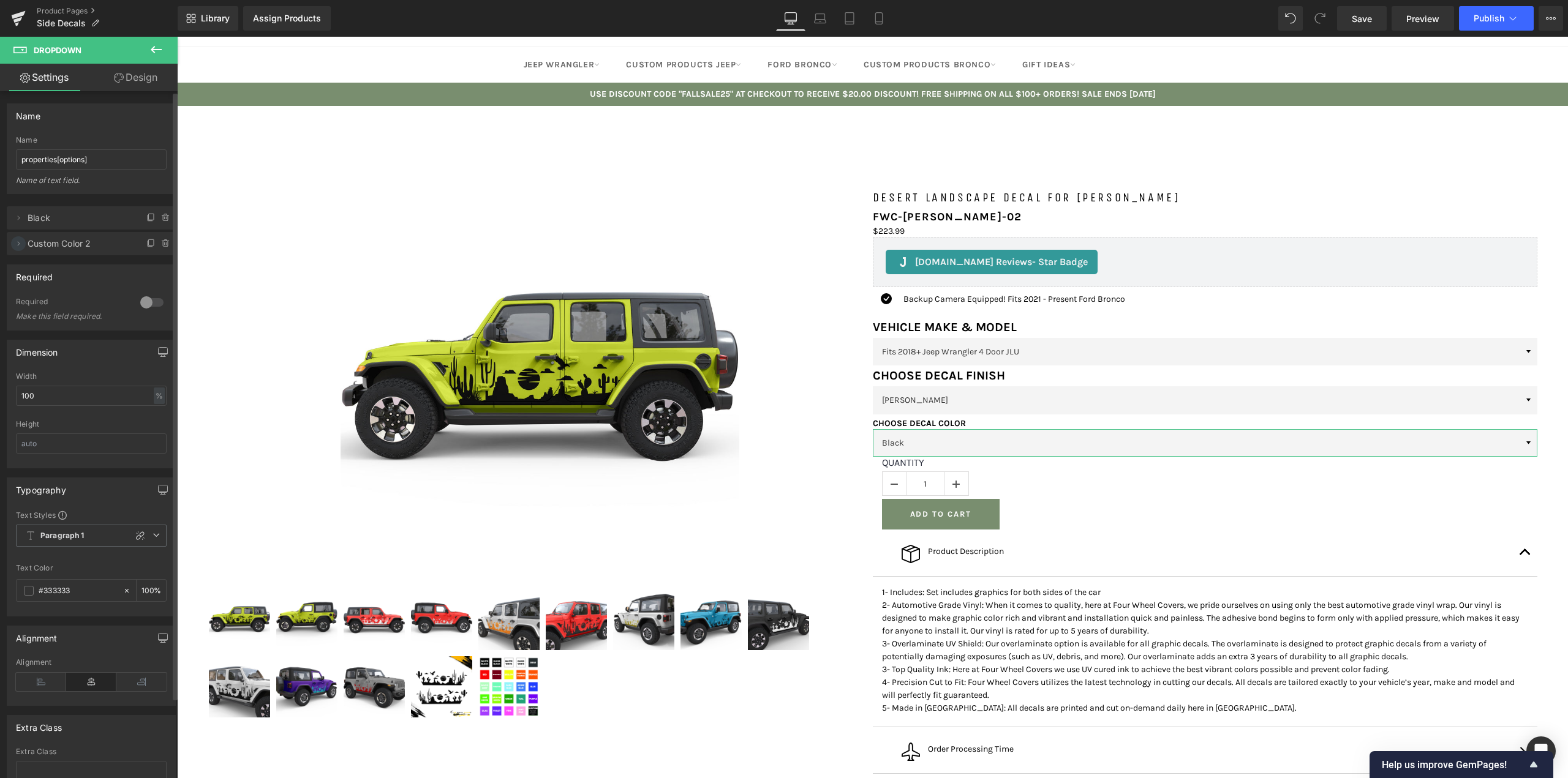
click at [19, 246] on icon at bounding box center [18, 244] width 10 height 10
click at [144, 242] on span at bounding box center [152, 244] width 15 height 15
click at [53, 704] on icon at bounding box center [40, 708] width 51 height 18
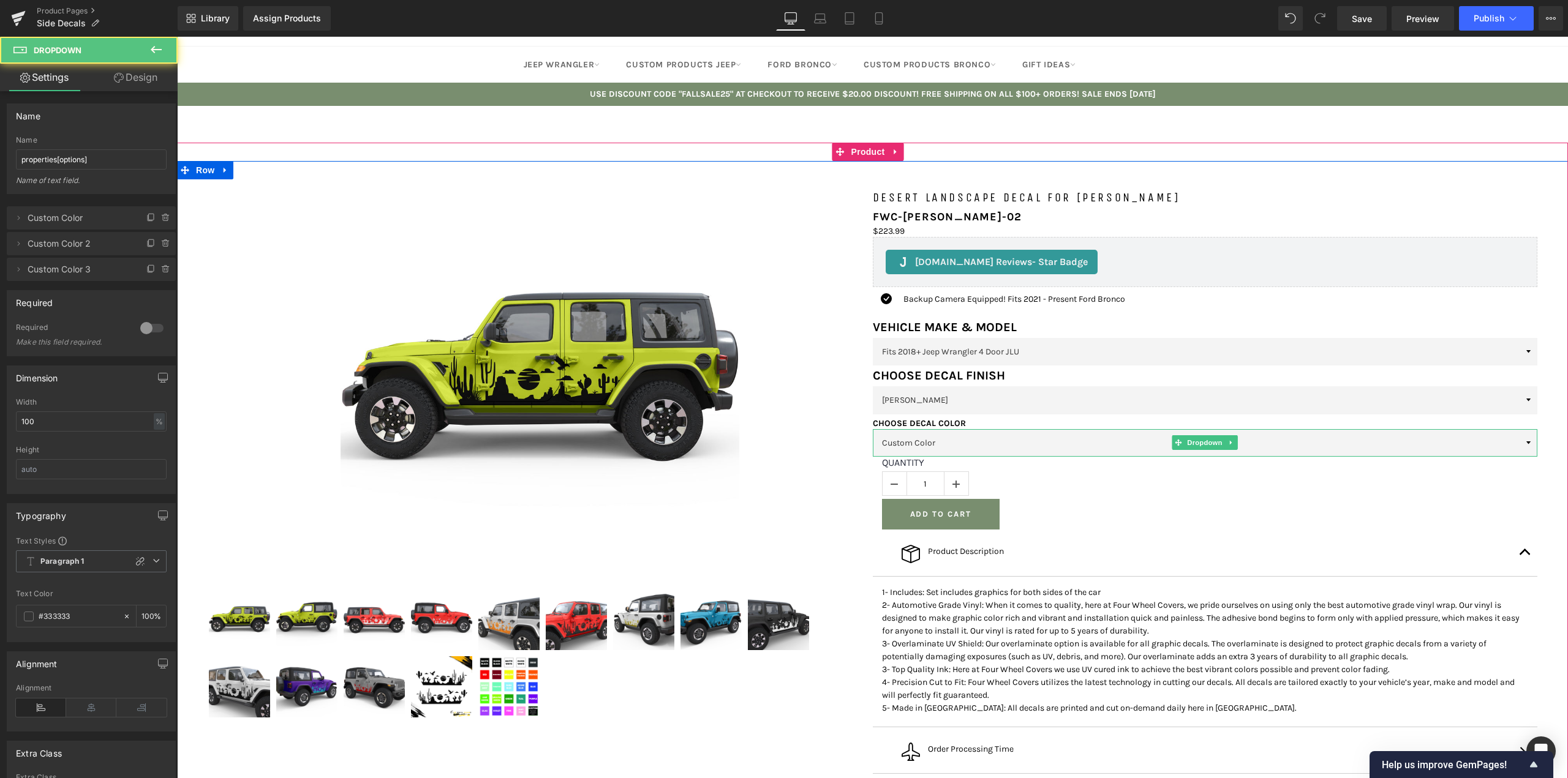
click at [962, 457] on select "Custom Color Custom Color 2 Custom Color 3" at bounding box center [1205, 443] width 665 height 28
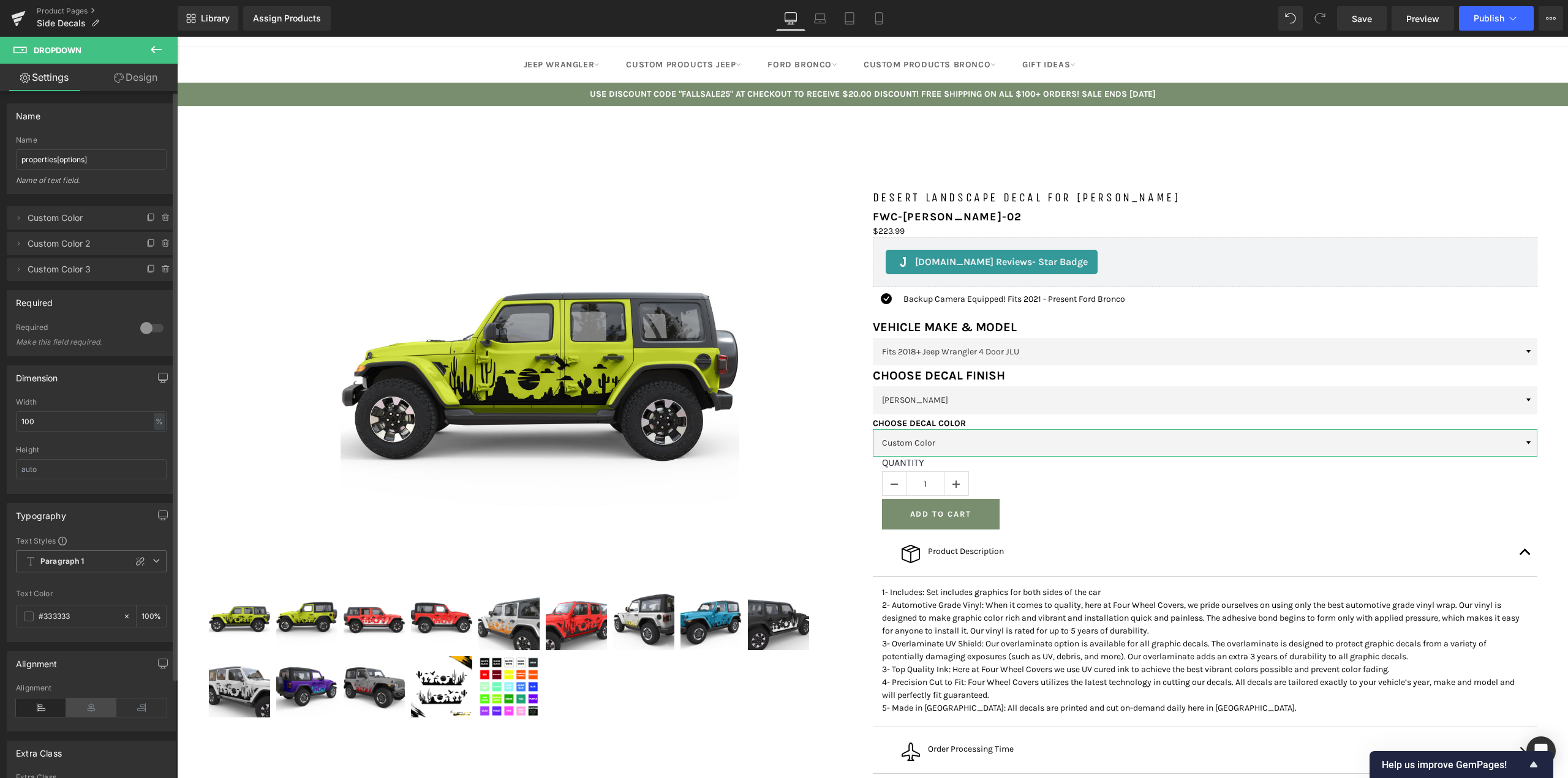
click at [93, 712] on icon at bounding box center [91, 708] width 51 height 18
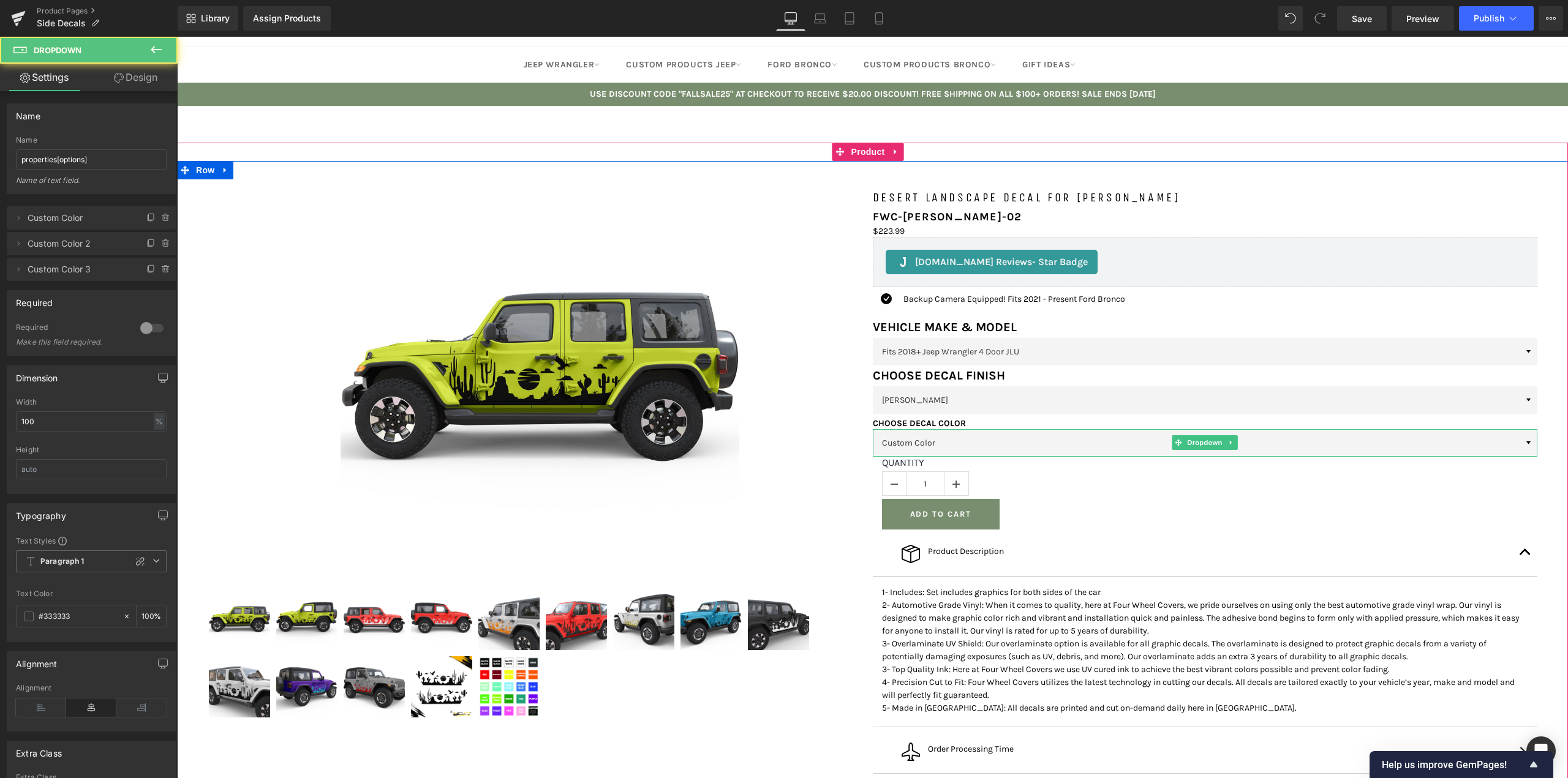
click at [1003, 457] on select "Custom Color Custom Color 2 Custom Color 3" at bounding box center [1205, 443] width 665 height 28
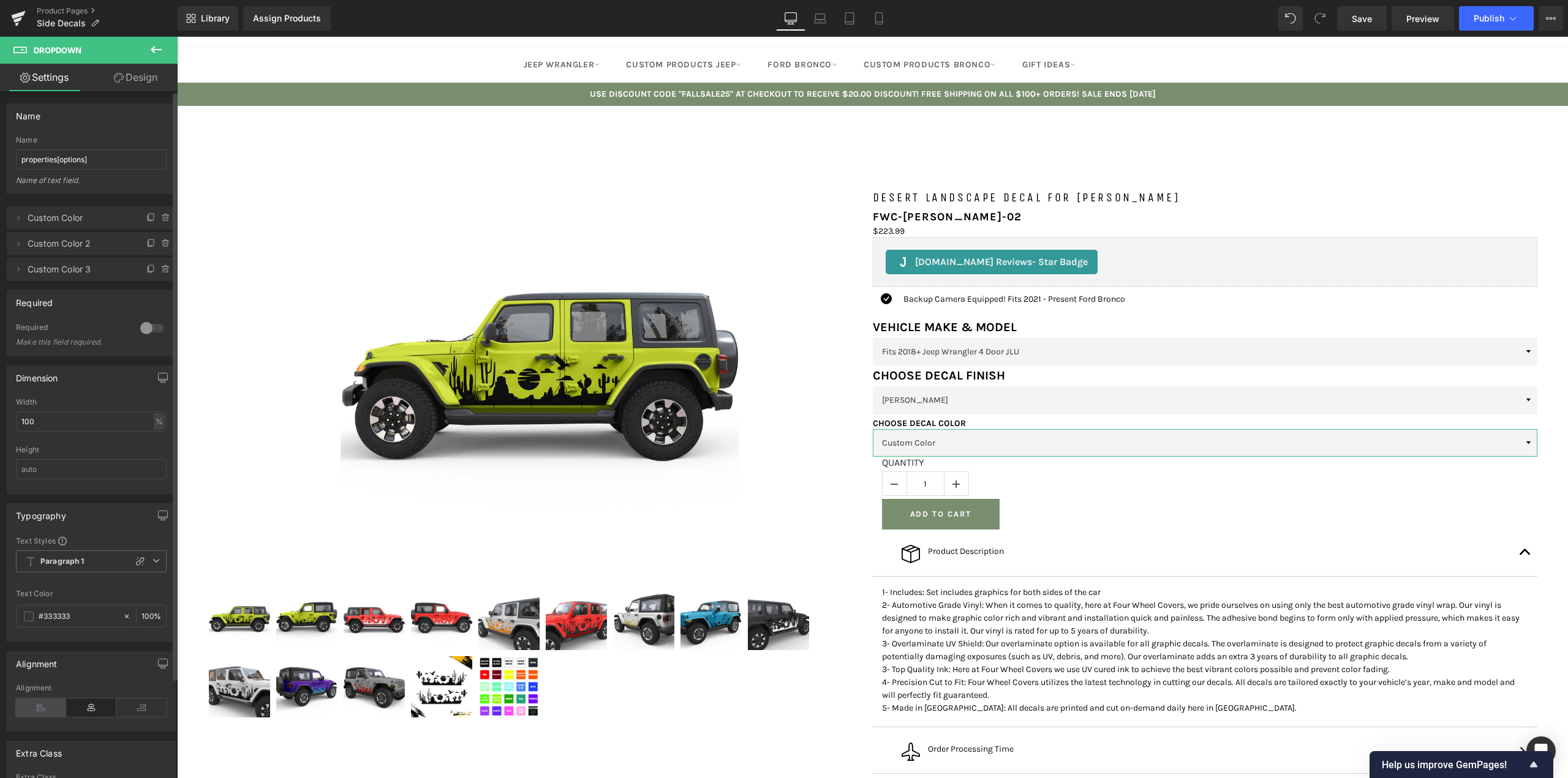
click at [30, 706] on icon at bounding box center [40, 708] width 51 height 18
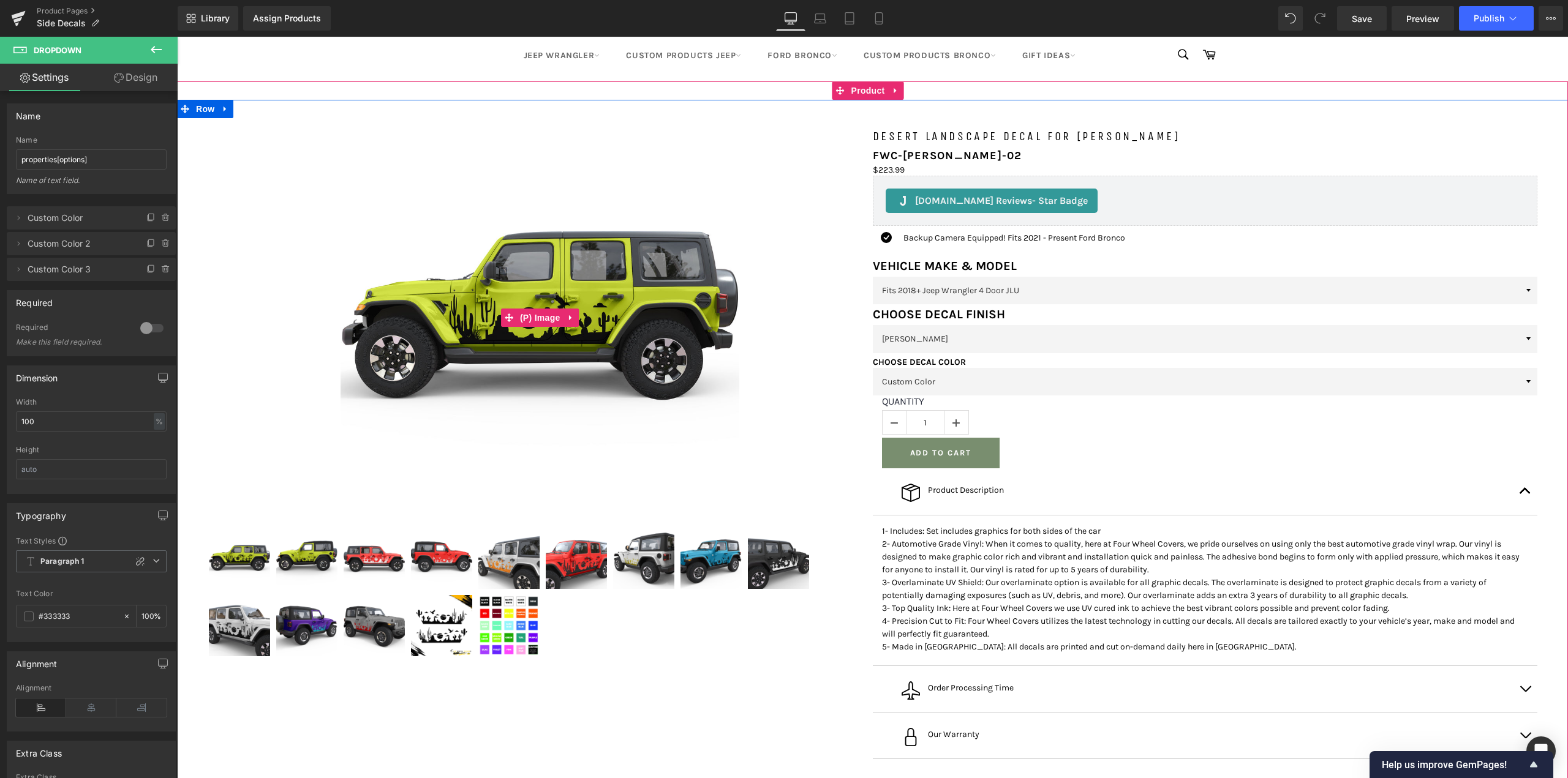
scroll to position [62, 0]
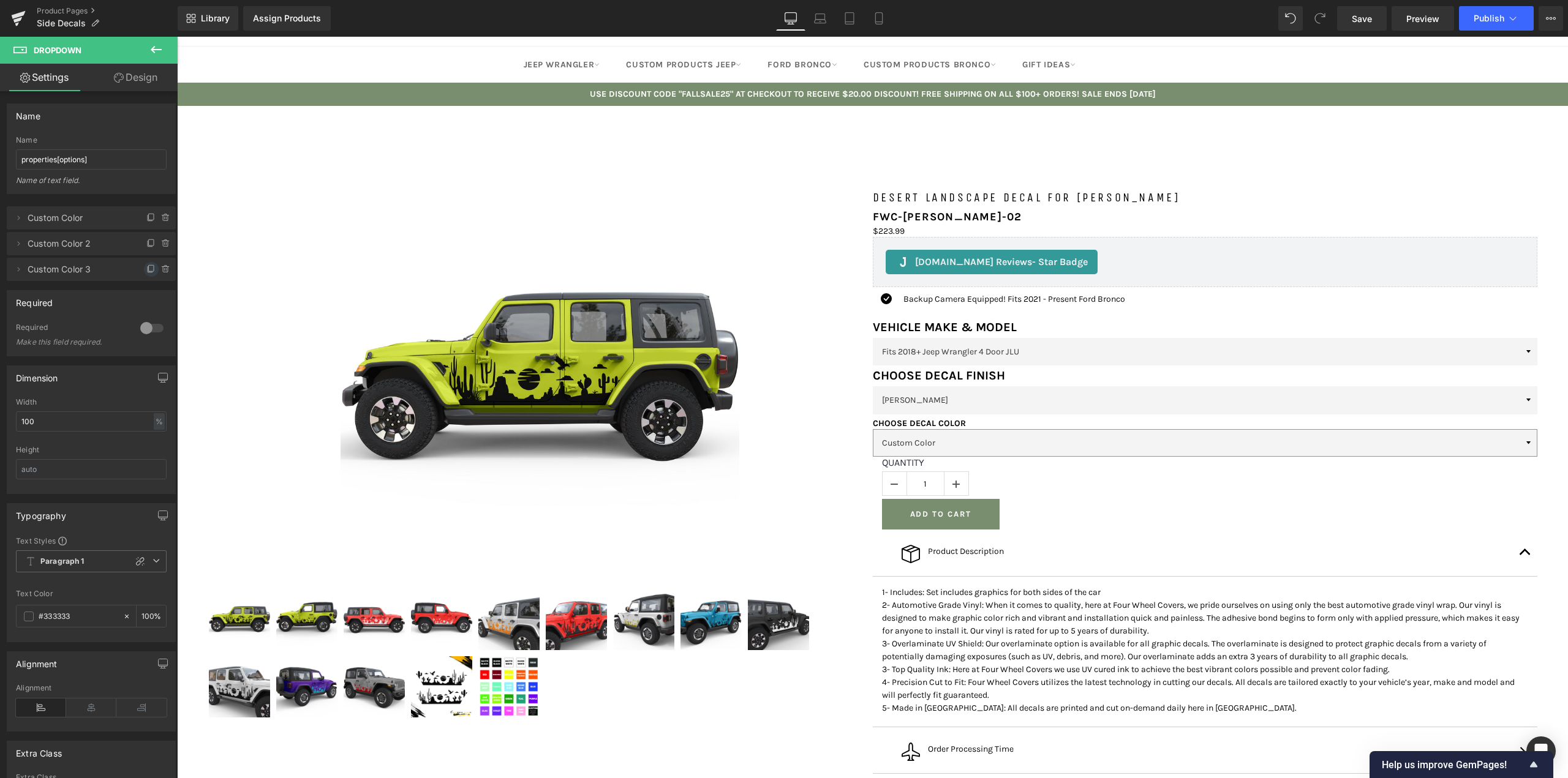
click at [146, 268] on icon at bounding box center [151, 269] width 10 height 10
click at [144, 300] on span at bounding box center [152, 295] width 15 height 15
click at [139, 318] on li "Delete Cancel Custom Color 5 Custom Color 5 value1" at bounding box center [91, 320] width 169 height 23
click at [147, 320] on icon at bounding box center [149, 321] width 5 height 6
click at [146, 348] on icon at bounding box center [151, 347] width 10 height 10
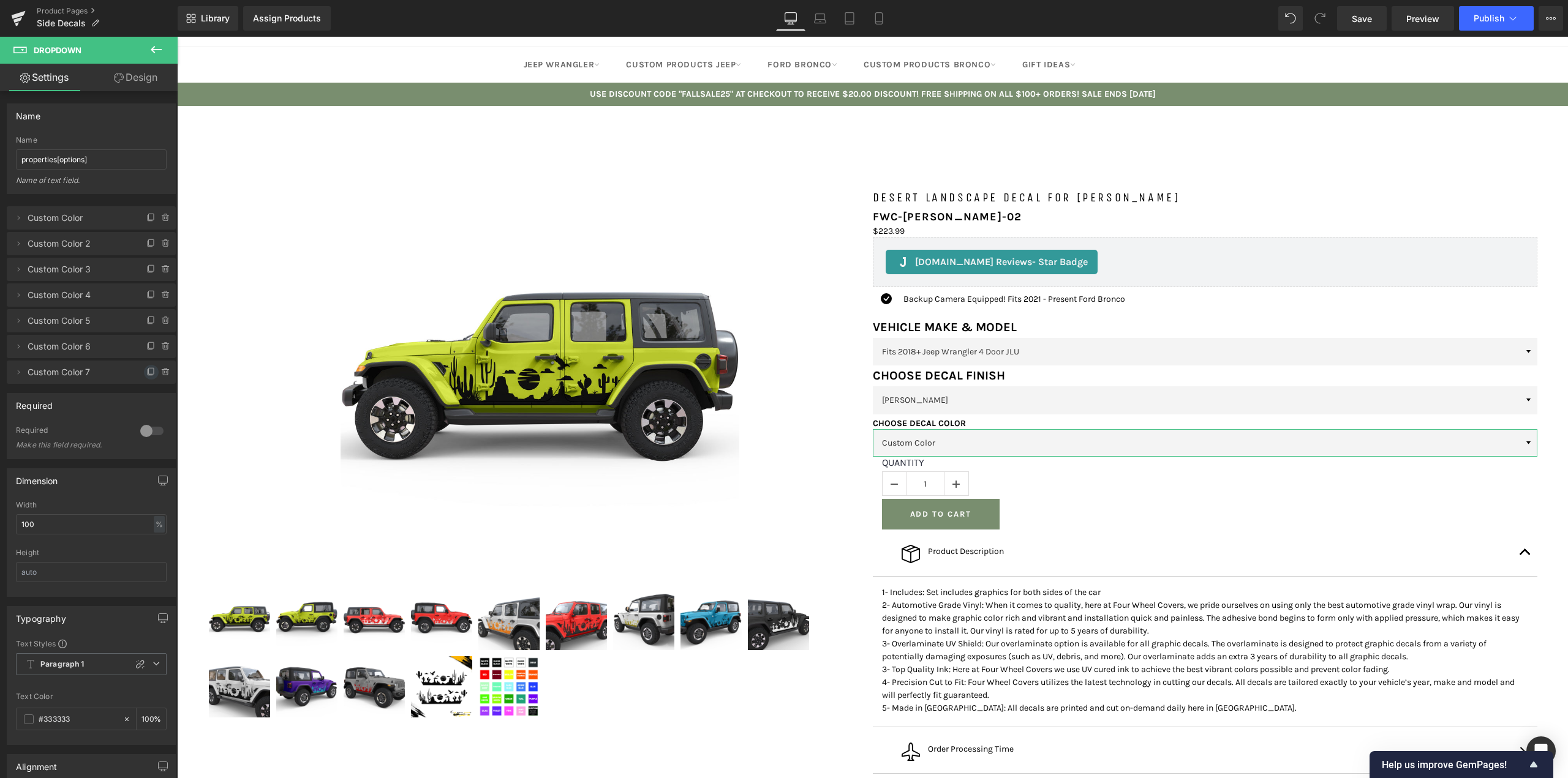
click at [147, 372] on icon at bounding box center [151, 372] width 10 height 10
click at [147, 397] on icon at bounding box center [151, 398] width 10 height 10
drag, startPoint x: 143, startPoint y: 421, endPoint x: 143, endPoint y: 436, distance: 15.0
click at [146, 423] on icon at bounding box center [151, 424] width 10 height 10
click at [147, 450] on icon at bounding box center [149, 450] width 5 height 6
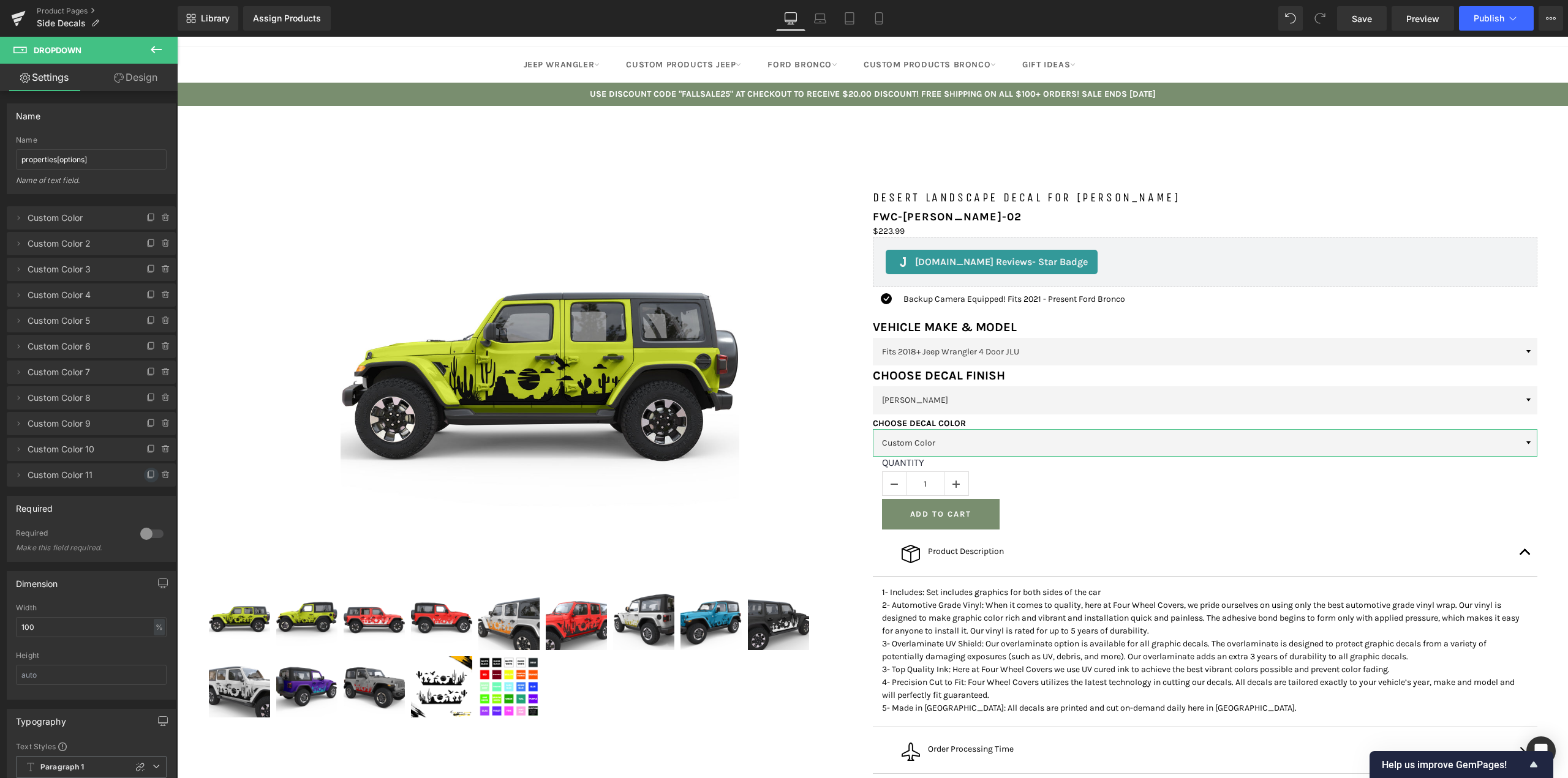
click at [147, 475] on icon at bounding box center [149, 475] width 5 height 6
click at [149, 501] on icon at bounding box center [151, 499] width 5 height 6
click at [149, 522] on icon at bounding box center [151, 525] width 5 height 6
click at [146, 550] on icon at bounding box center [151, 552] width 10 height 10
click at [144, 578] on span at bounding box center [152, 578] width 15 height 15
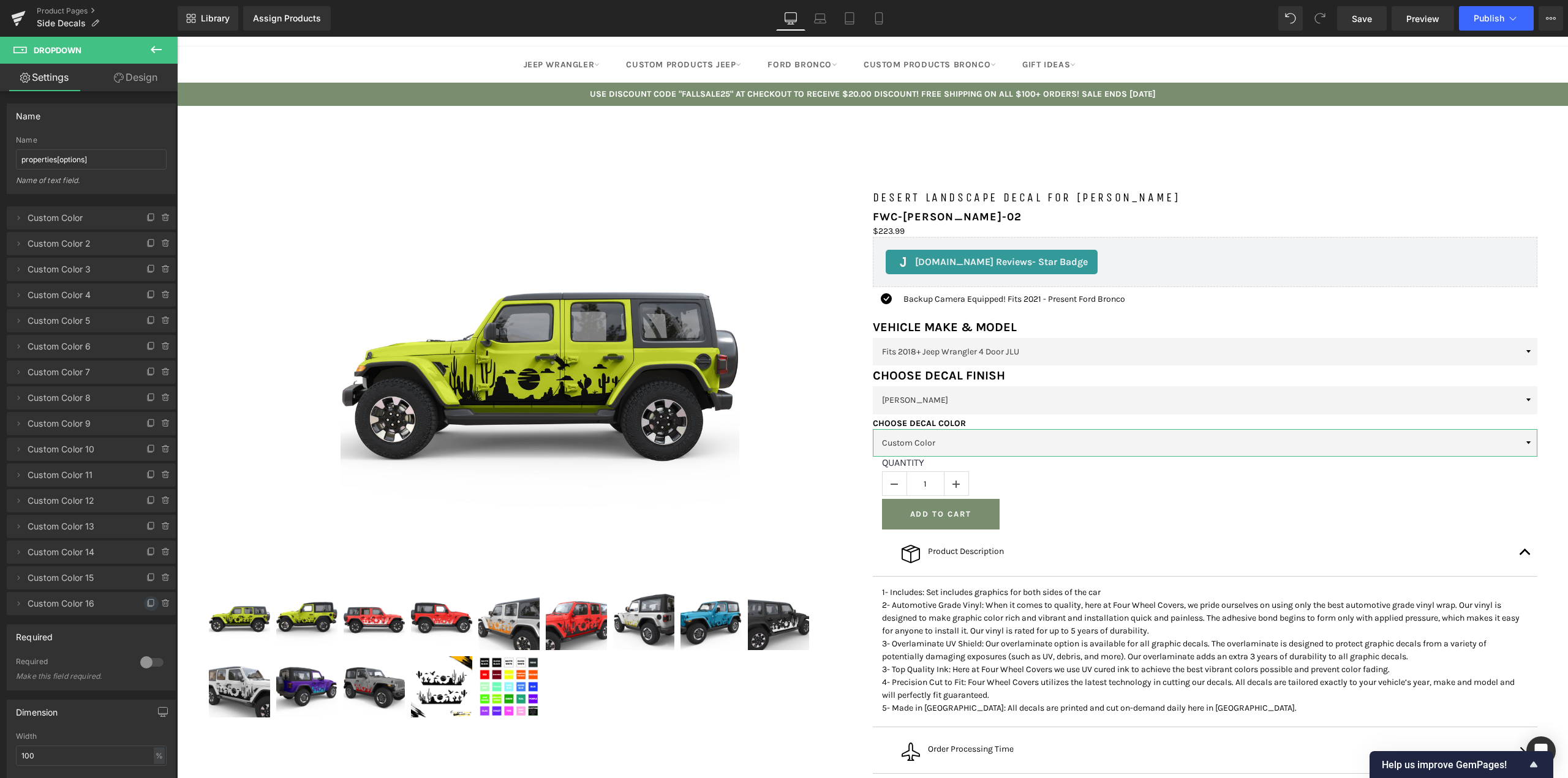
click at [149, 606] on icon at bounding box center [151, 602] width 5 height 6
click at [145, 624] on span at bounding box center [152, 630] width 15 height 15
click at [146, 657] on icon at bounding box center [151, 655] width 10 height 10
click at [146, 679] on icon at bounding box center [151, 681] width 10 height 10
click at [146, 705] on icon at bounding box center [151, 706] width 10 height 10
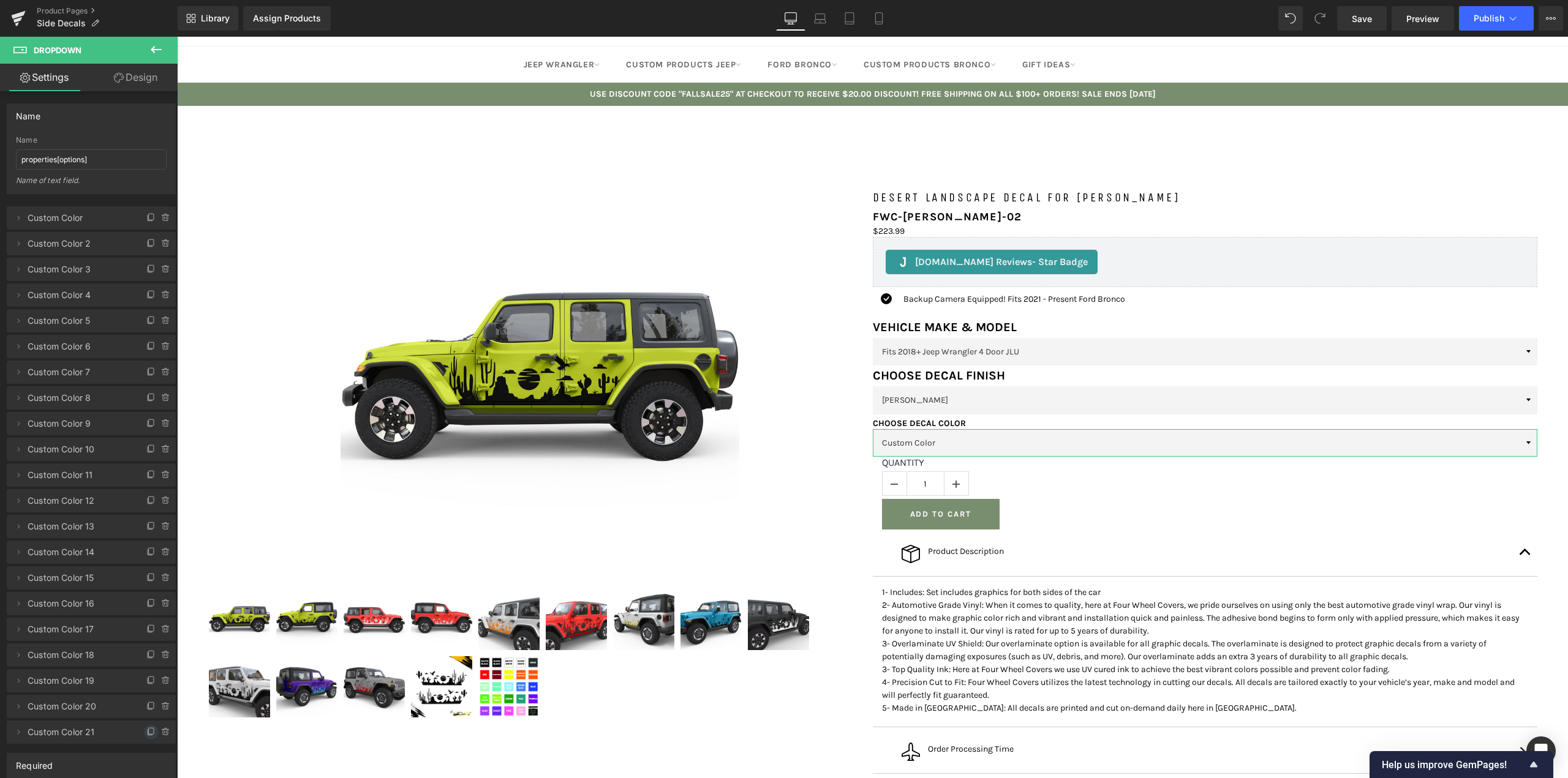
click at [146, 732] on icon at bounding box center [151, 732] width 10 height 10
click at [146, 762] on icon at bounding box center [151, 758] width 10 height 10
click at [60, 215] on span "Custom Color" at bounding box center [79, 217] width 103 height 23
click at [16, 219] on icon at bounding box center [18, 218] width 10 height 10
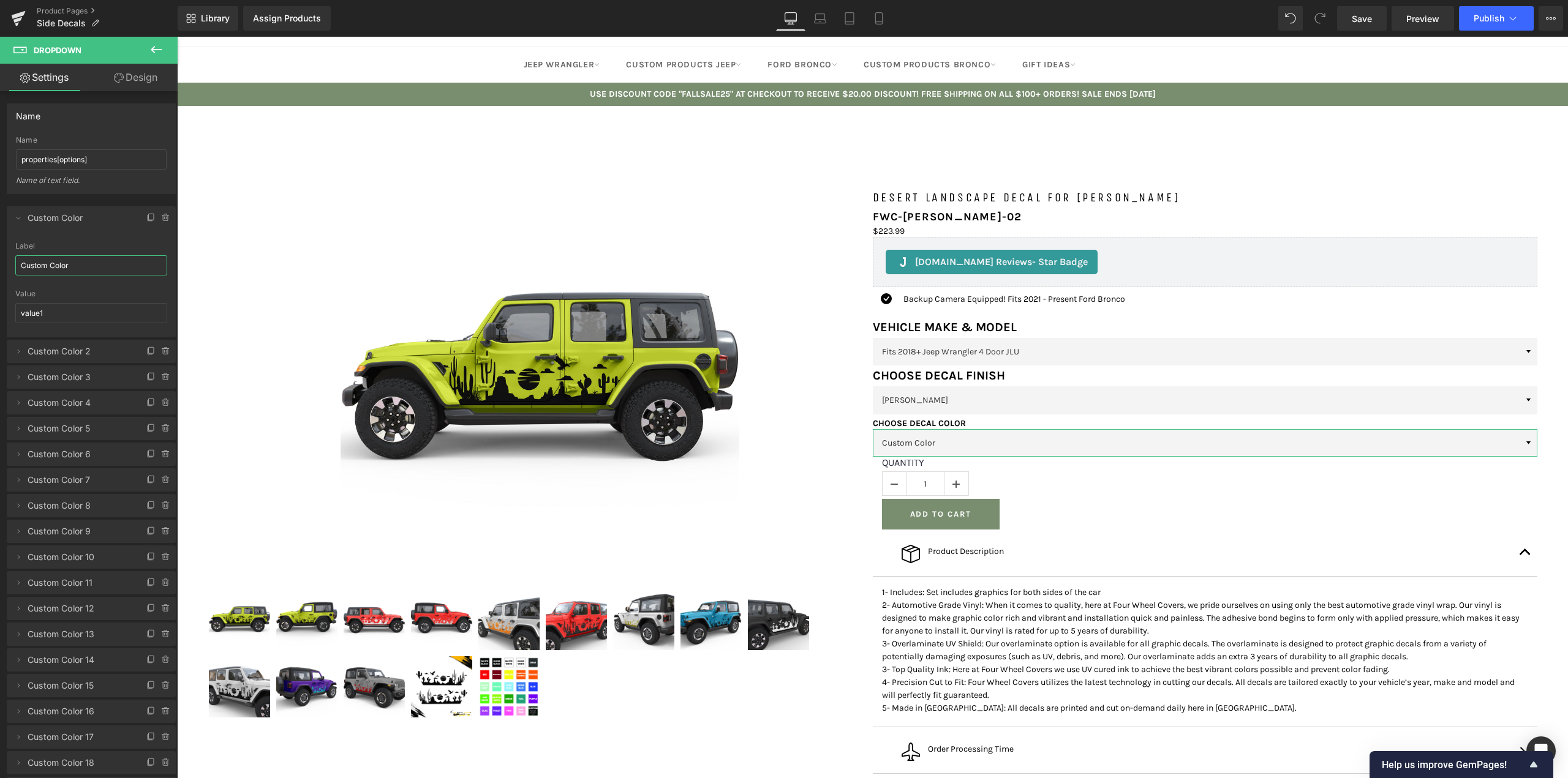
click at [55, 262] on input "Custom Color" at bounding box center [91, 266] width 152 height 20
type input "Black"
click at [17, 215] on icon at bounding box center [18, 218] width 10 height 10
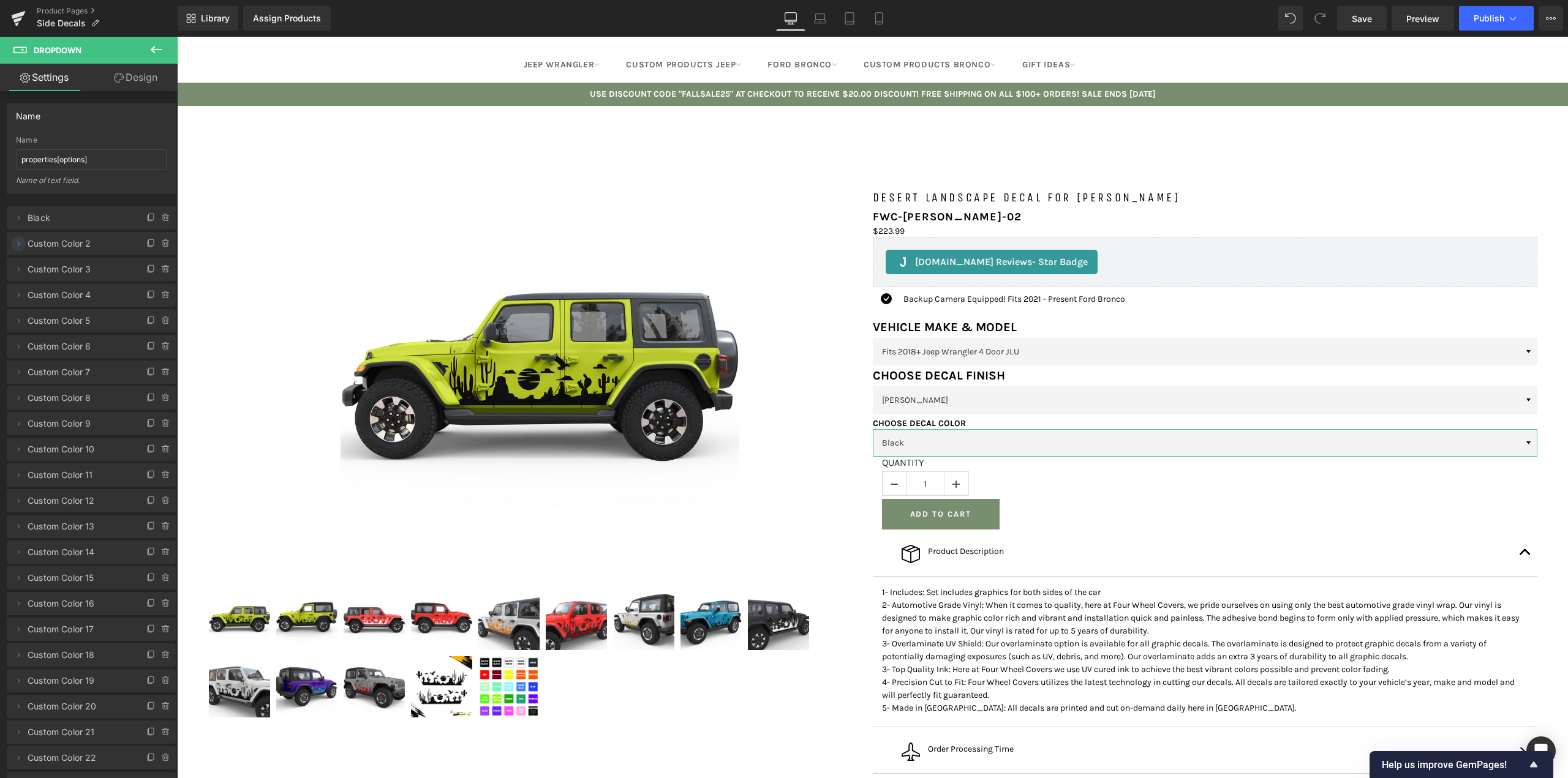
click at [16, 245] on icon at bounding box center [18, 244] width 10 height 10
click at [43, 294] on input "Custom Color 2" at bounding box center [91, 292] width 152 height 20
type input "White"
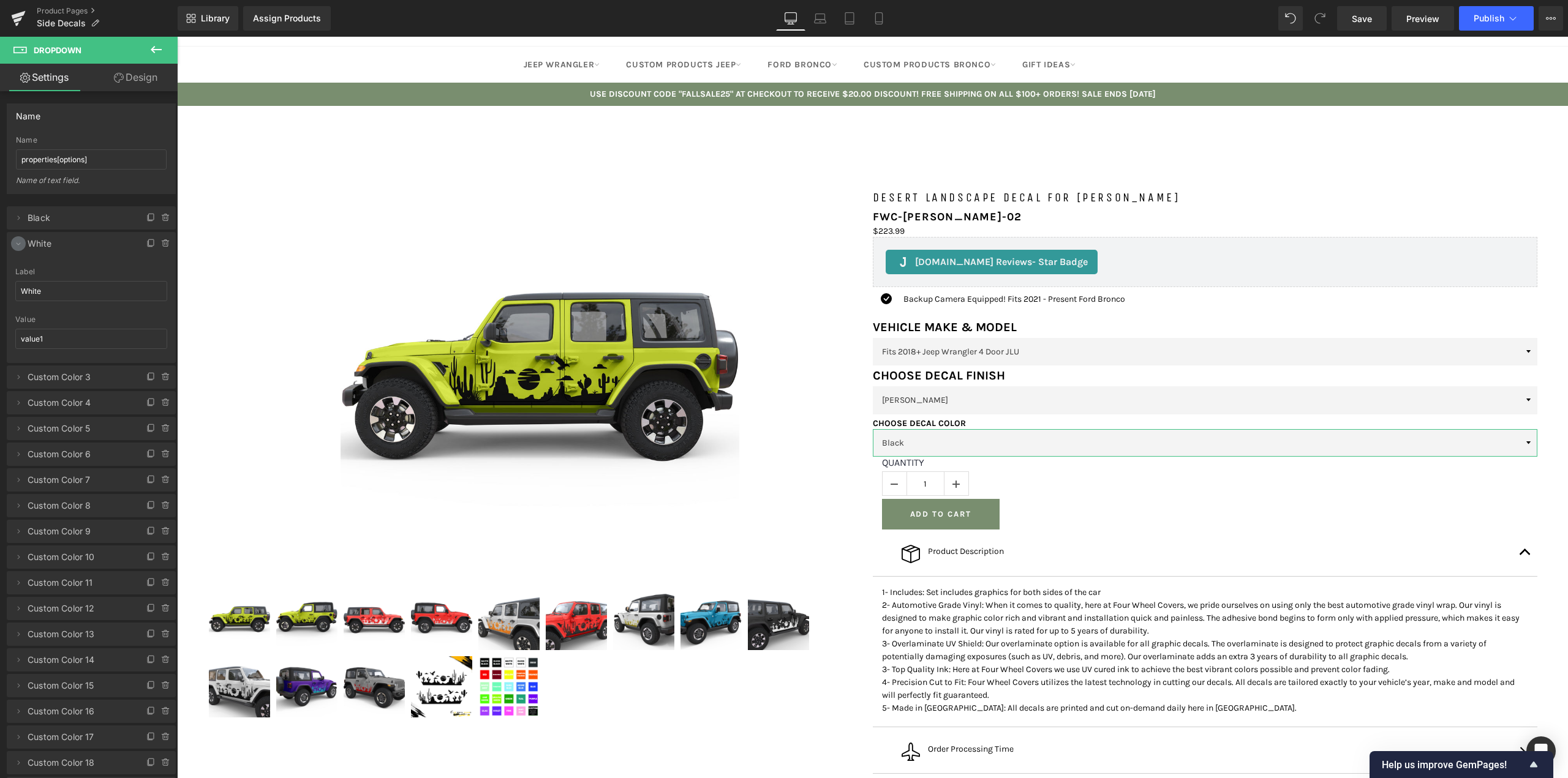
click at [19, 241] on icon at bounding box center [18, 244] width 10 height 10
click at [16, 268] on icon at bounding box center [18, 269] width 10 height 10
click at [51, 316] on input "Custom Color 3" at bounding box center [91, 317] width 152 height 20
click at [51, 315] on input "Custom Color 3" at bounding box center [91, 317] width 152 height 20
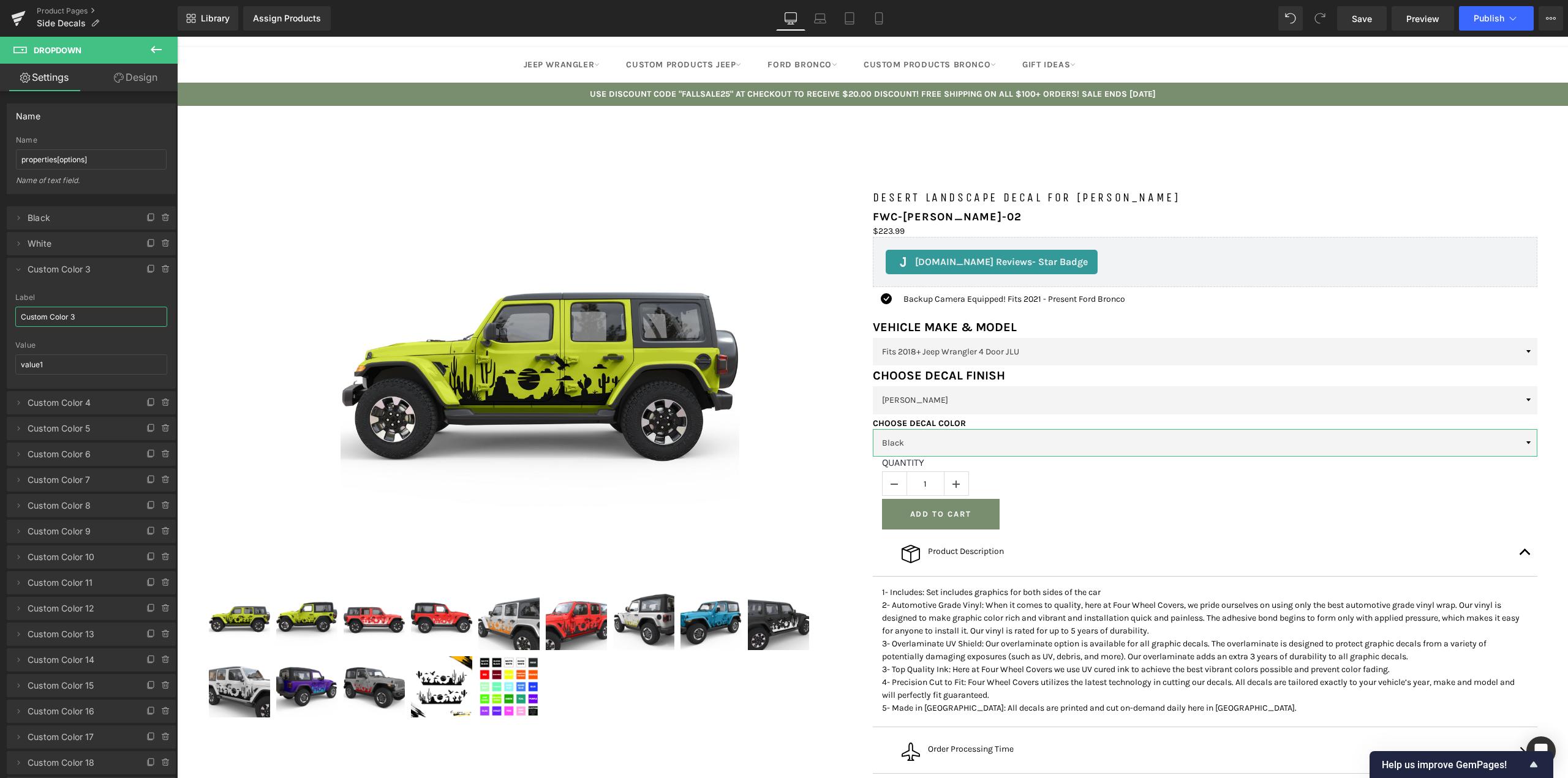
type input "H"
type input "Gray"
click at [17, 270] on icon at bounding box center [18, 269] width 5 height 3
click at [17, 293] on icon at bounding box center [18, 295] width 10 height 10
click at [52, 340] on input "Custom Color 4" at bounding box center [91, 343] width 152 height 20
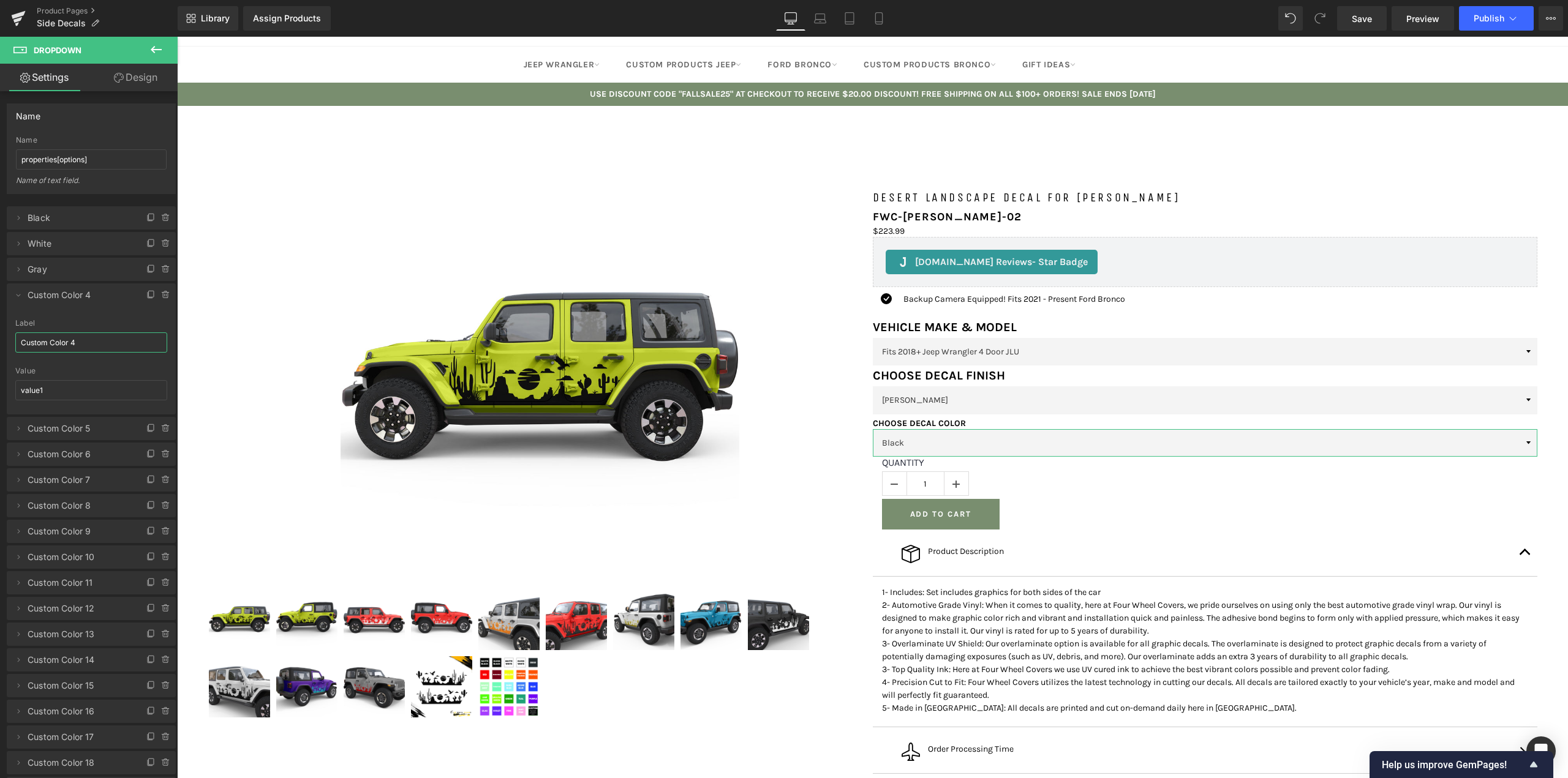
click at [52, 340] on input "Custom Color 4" at bounding box center [91, 343] width 152 height 20
type input "Red"
click at [20, 291] on icon at bounding box center [18, 295] width 10 height 10
click at [23, 320] on span at bounding box center [18, 321] width 15 height 15
click at [60, 362] on input "Custom Color 5" at bounding box center [91, 369] width 152 height 20
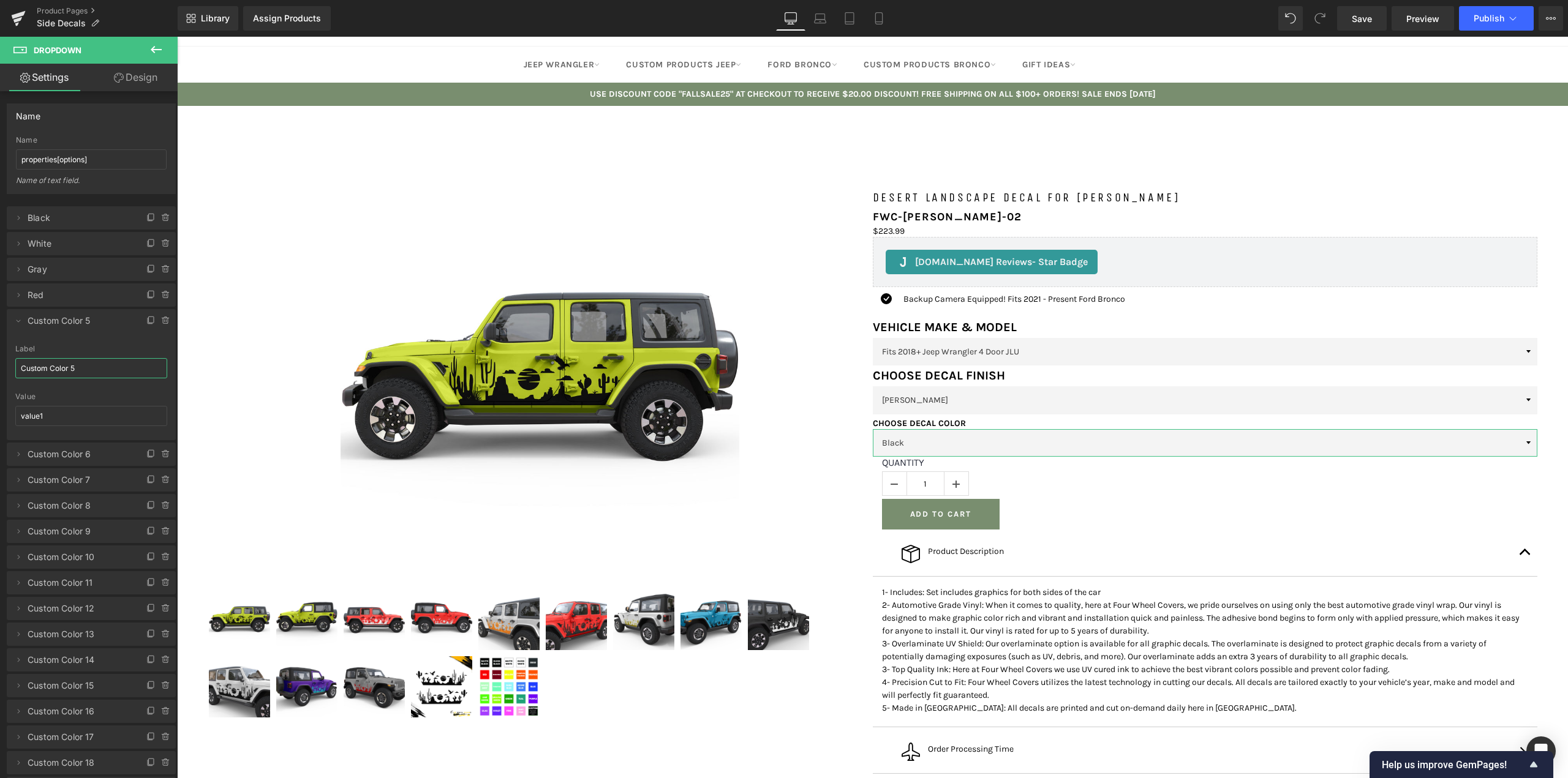
click at [60, 362] on input "Custom Color 5" at bounding box center [91, 369] width 152 height 20
click at [60, 361] on input "Custom Color 5" at bounding box center [91, 369] width 152 height 20
type input "Burgundy"
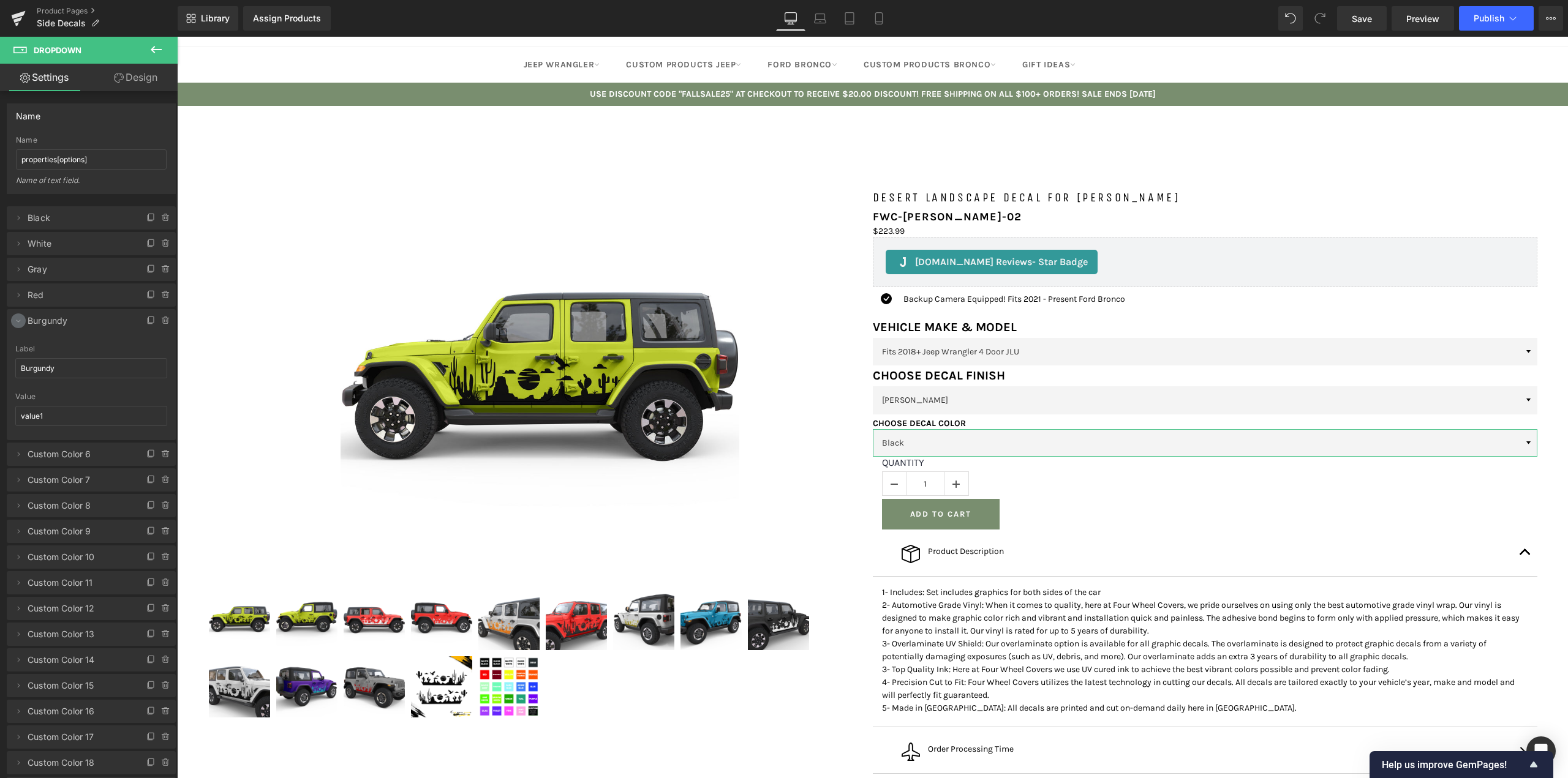
click at [19, 323] on icon at bounding box center [18, 321] width 10 height 10
click at [23, 344] on icon at bounding box center [18, 347] width 10 height 10
click at [62, 397] on input "Custom Color 6" at bounding box center [91, 395] width 152 height 20
type input "Yellow"
click at [16, 348] on icon at bounding box center [18, 347] width 10 height 10
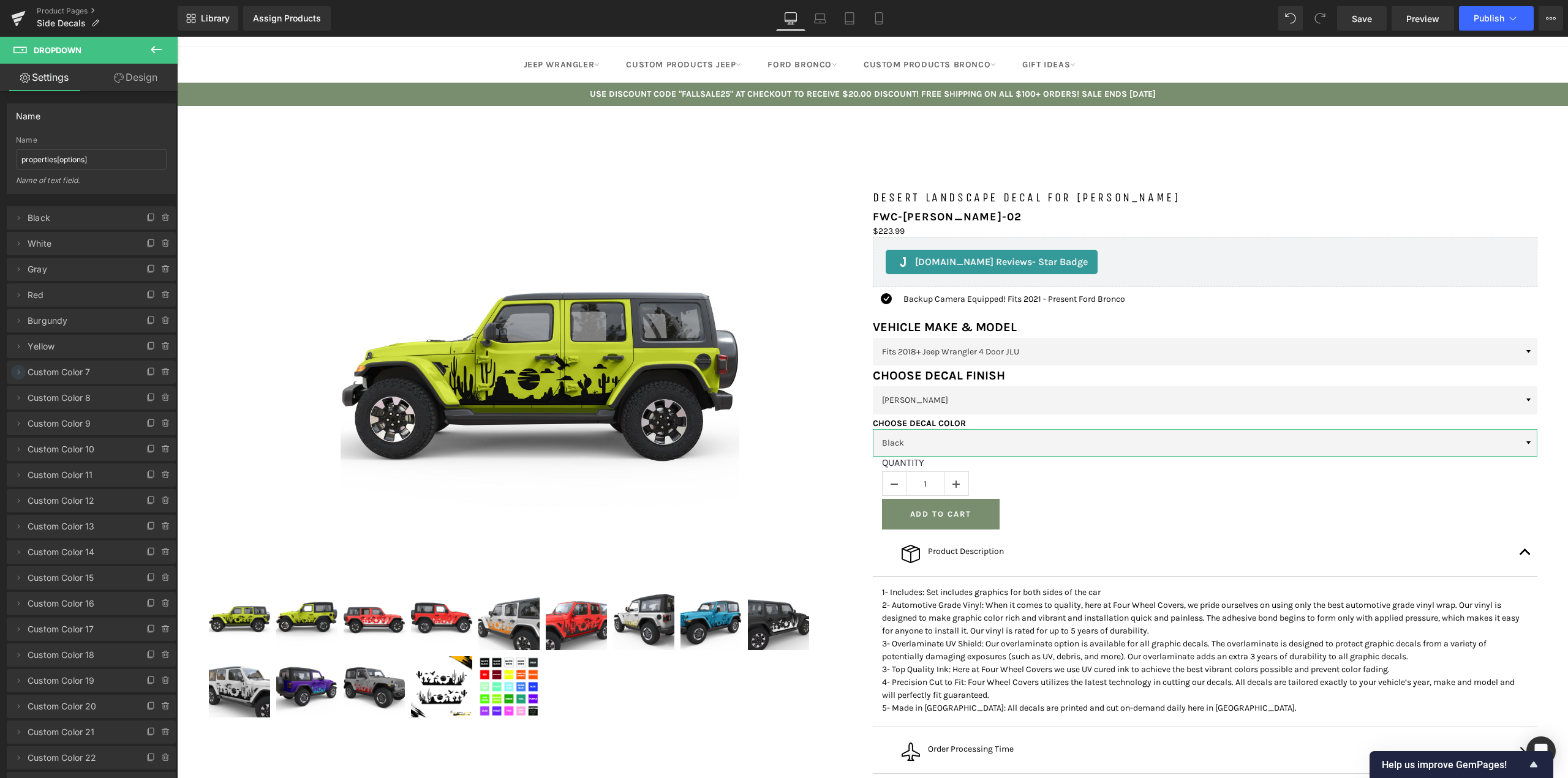
click at [19, 372] on icon at bounding box center [18, 372] width 10 height 10
click at [80, 428] on input "Custom Color 7" at bounding box center [91, 420] width 152 height 20
type input "Pumpkin Orange"
click at [22, 378] on span at bounding box center [18, 372] width 15 height 15
click at [18, 397] on icon at bounding box center [18, 398] width 10 height 10
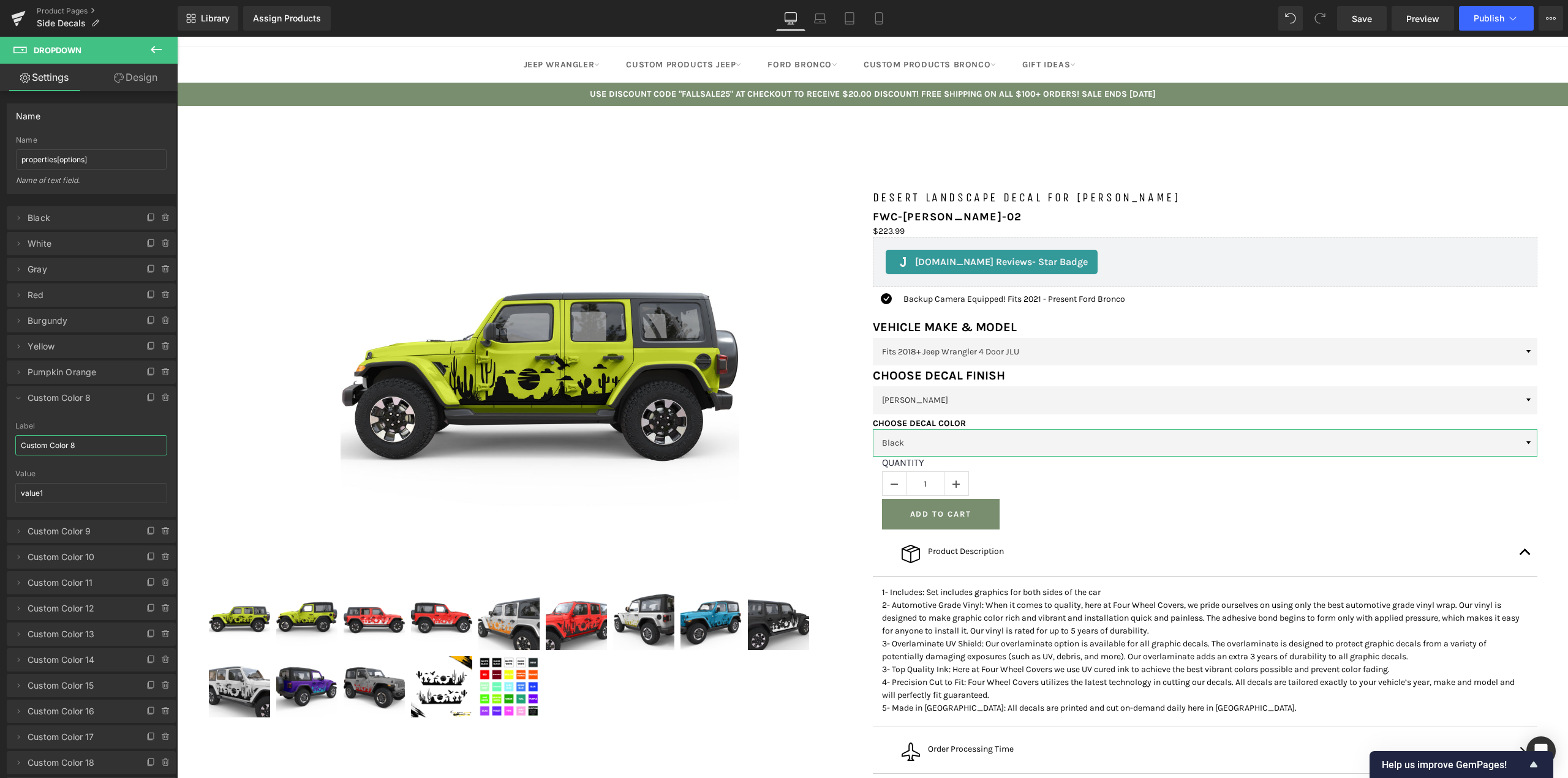
click at [62, 440] on input "Custom Color 8" at bounding box center [91, 446] width 152 height 20
type input "Orange"
click at [24, 403] on span at bounding box center [18, 398] width 15 height 15
click at [14, 425] on icon at bounding box center [18, 424] width 10 height 10
click at [53, 476] on input "Custom Color 9" at bounding box center [91, 471] width 152 height 20
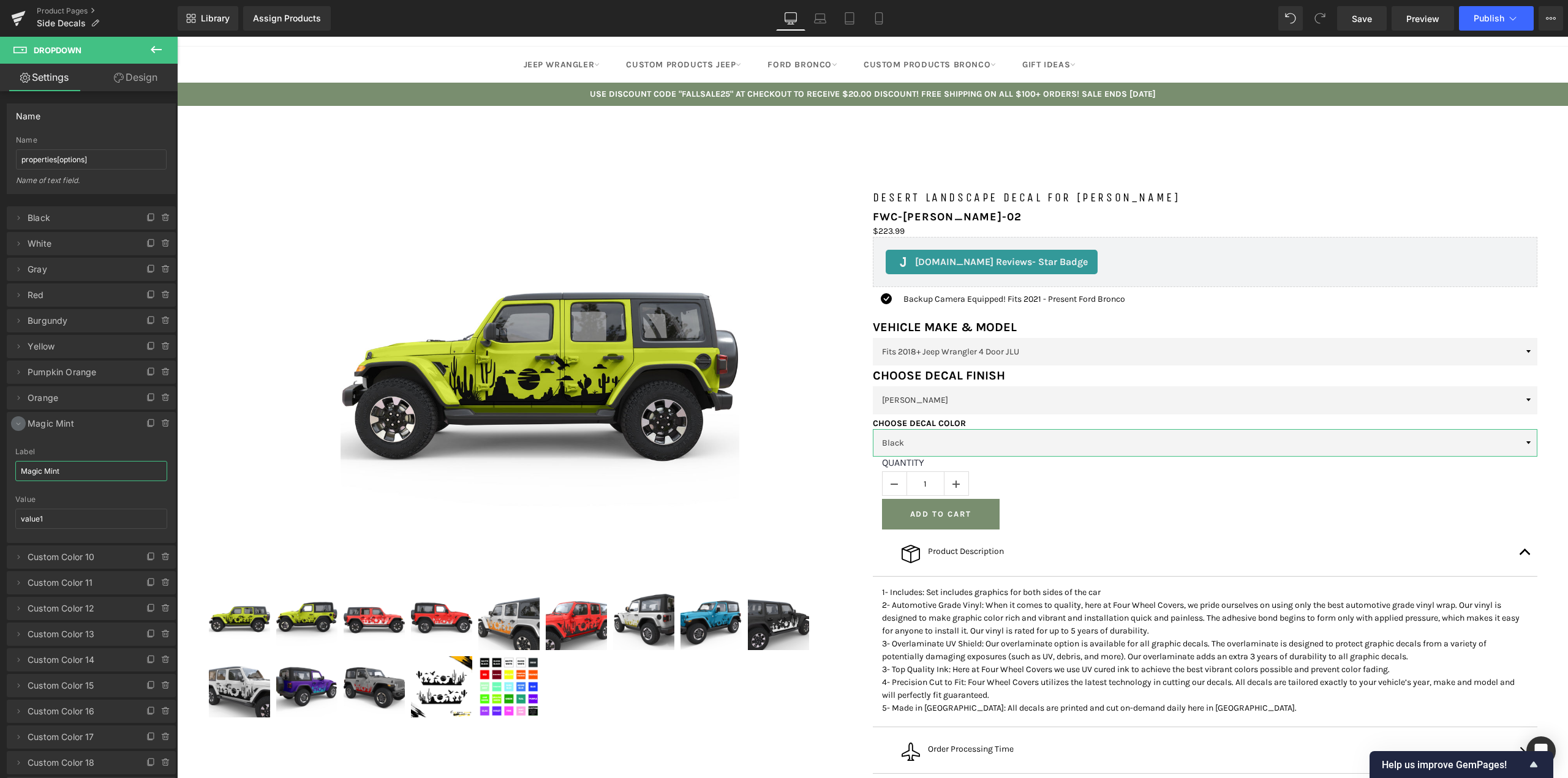
type input "Magic Mint"
click at [17, 424] on icon at bounding box center [18, 424] width 10 height 10
click at [22, 459] on li "Delete Cancel Custom Color 10 Custom Color 10 Label Custom Color 10 value1 Valu…" at bounding box center [91, 449] width 169 height 23
drag, startPoint x: 17, startPoint y: 450, endPoint x: 23, endPoint y: 453, distance: 6.7
click at [17, 450] on icon at bounding box center [18, 449] width 10 height 10
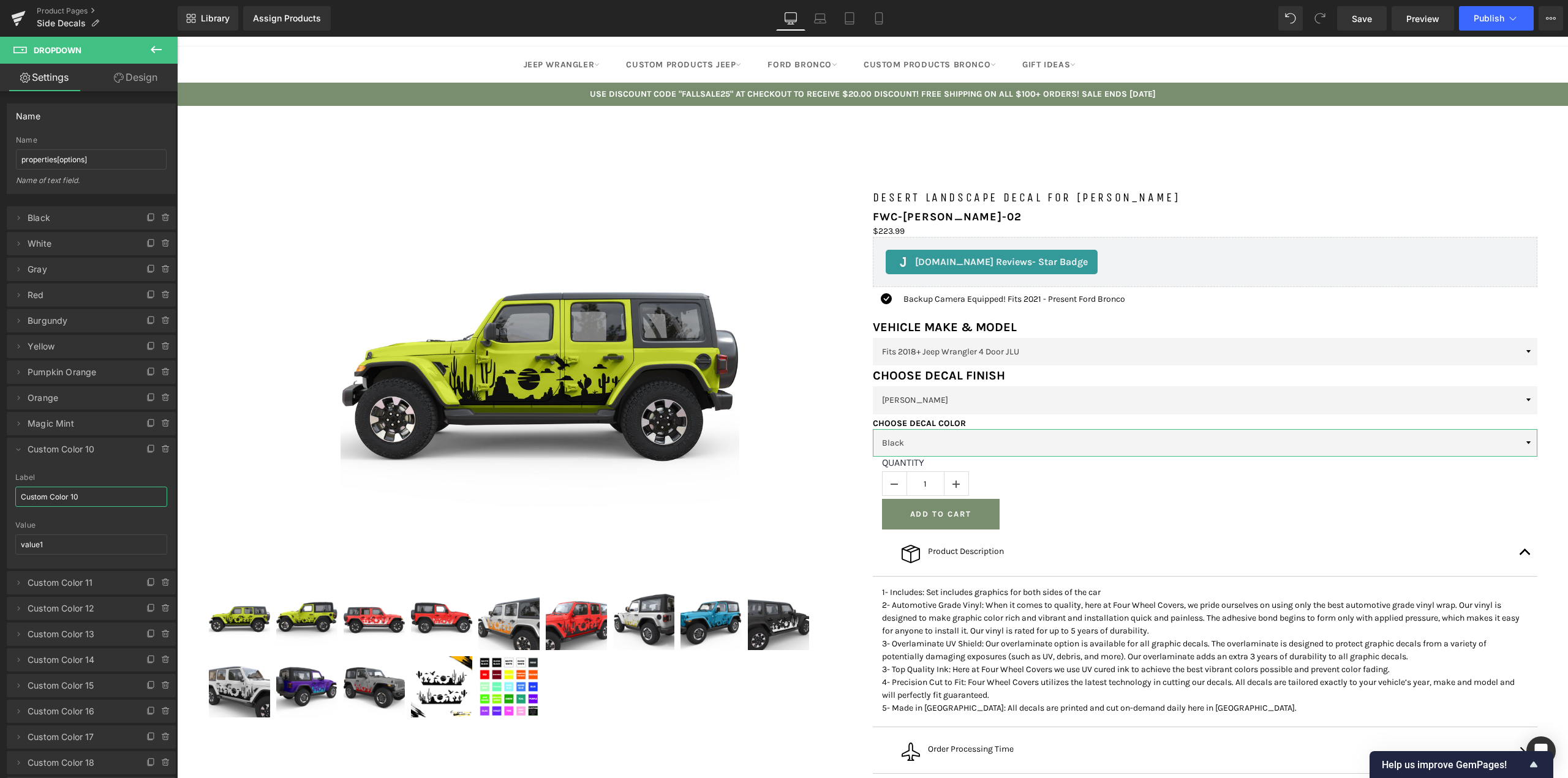
click at [57, 505] on input "Custom Color 10" at bounding box center [91, 497] width 152 height 20
type input "Turquoise"
click at [20, 450] on icon at bounding box center [18, 449] width 10 height 10
click at [23, 481] on span at bounding box center [18, 475] width 15 height 15
click at [57, 524] on input "Custom Color 11" at bounding box center [91, 522] width 152 height 20
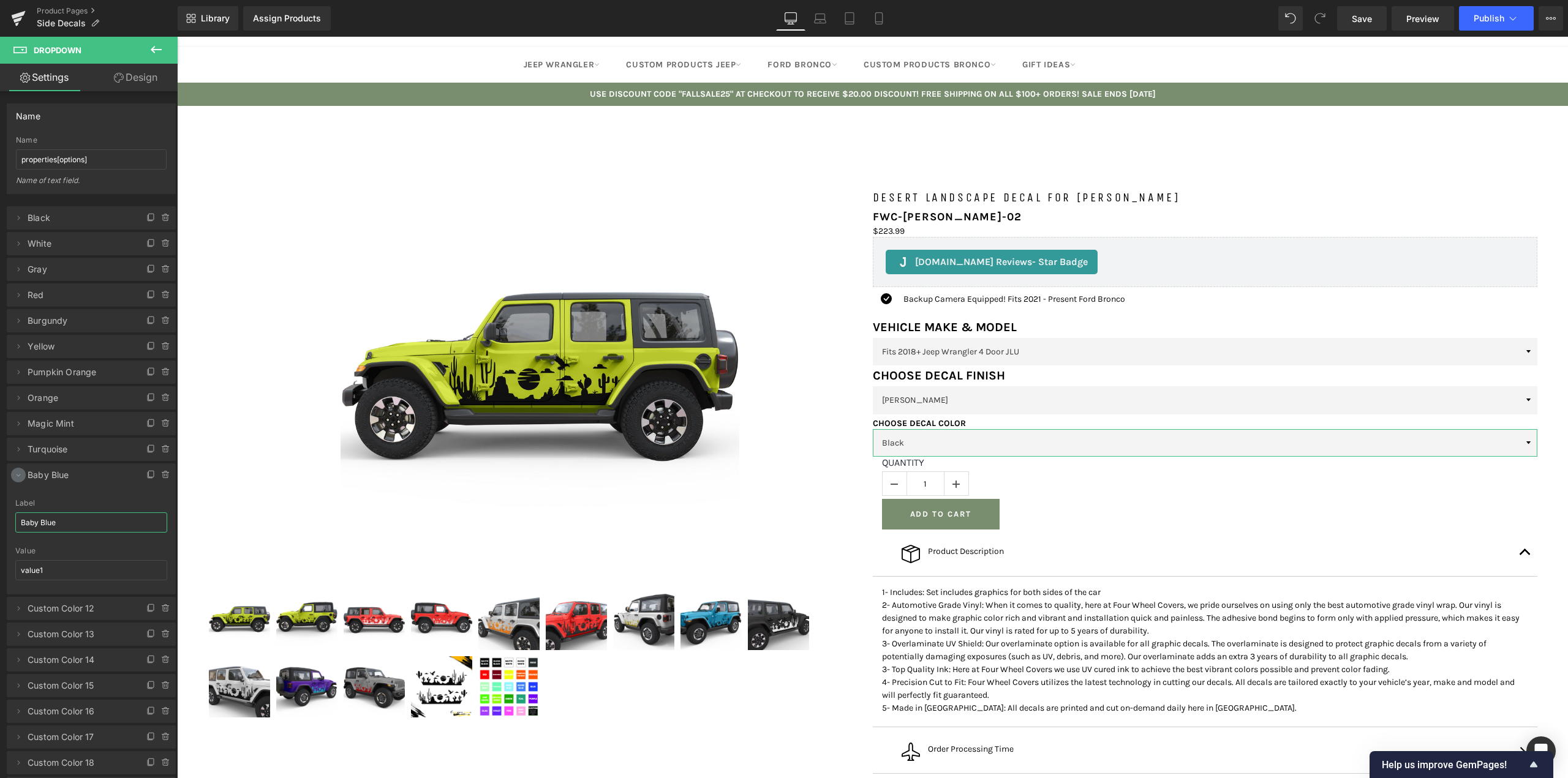
type input "Baby Blue"
click at [17, 474] on icon at bounding box center [18, 475] width 10 height 10
click at [23, 499] on span at bounding box center [18, 501] width 15 height 15
click at [61, 545] on input "Custom Color 12" at bounding box center [91, 548] width 152 height 20
type input "Azure Blue"
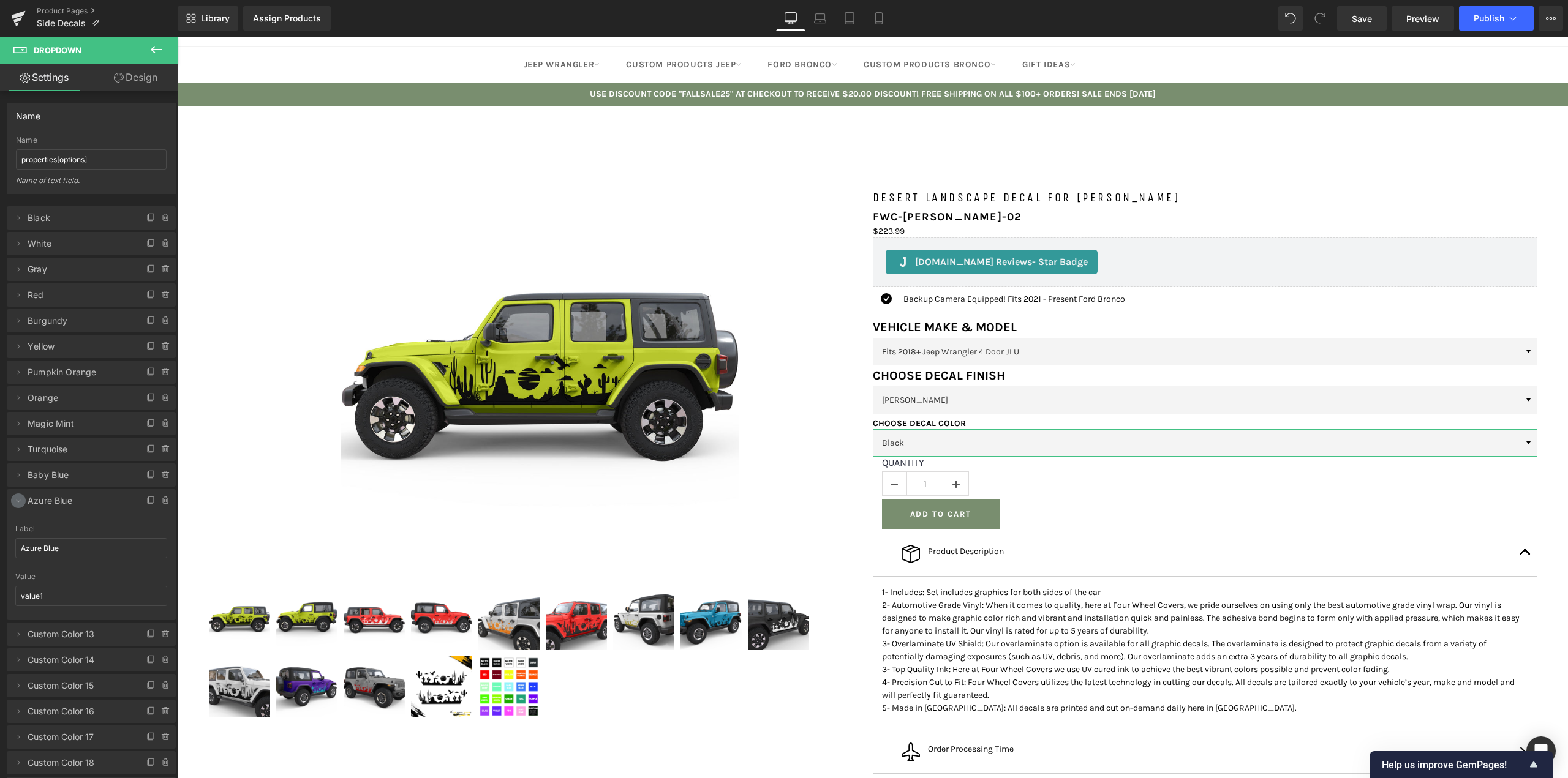
click at [21, 496] on icon at bounding box center [18, 500] width 10 height 10
click at [23, 529] on span at bounding box center [18, 527] width 15 height 15
click at [57, 587] on div "Label Custom Color 13" at bounding box center [91, 575] width 152 height 48
click at [54, 578] on input "Custom Color 13" at bounding box center [91, 574] width 152 height 20
type input "Blue"
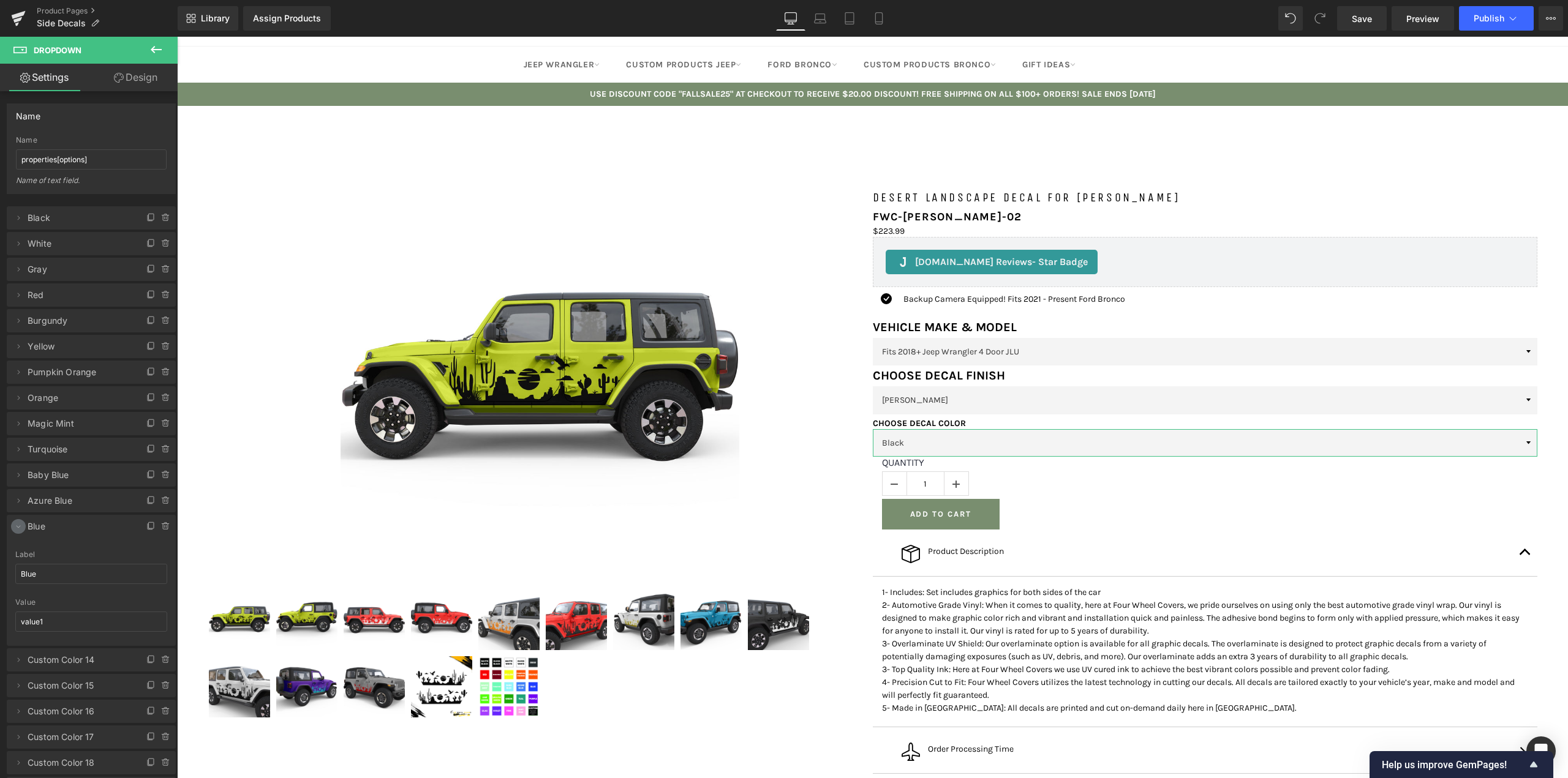
click at [16, 523] on icon at bounding box center [18, 526] width 10 height 10
click at [24, 549] on span at bounding box center [18, 553] width 15 height 15
click at [62, 602] on input "Custom Color 14" at bounding box center [91, 600] width 152 height 20
type input "Lime Green"
click at [17, 555] on icon at bounding box center [18, 552] width 10 height 10
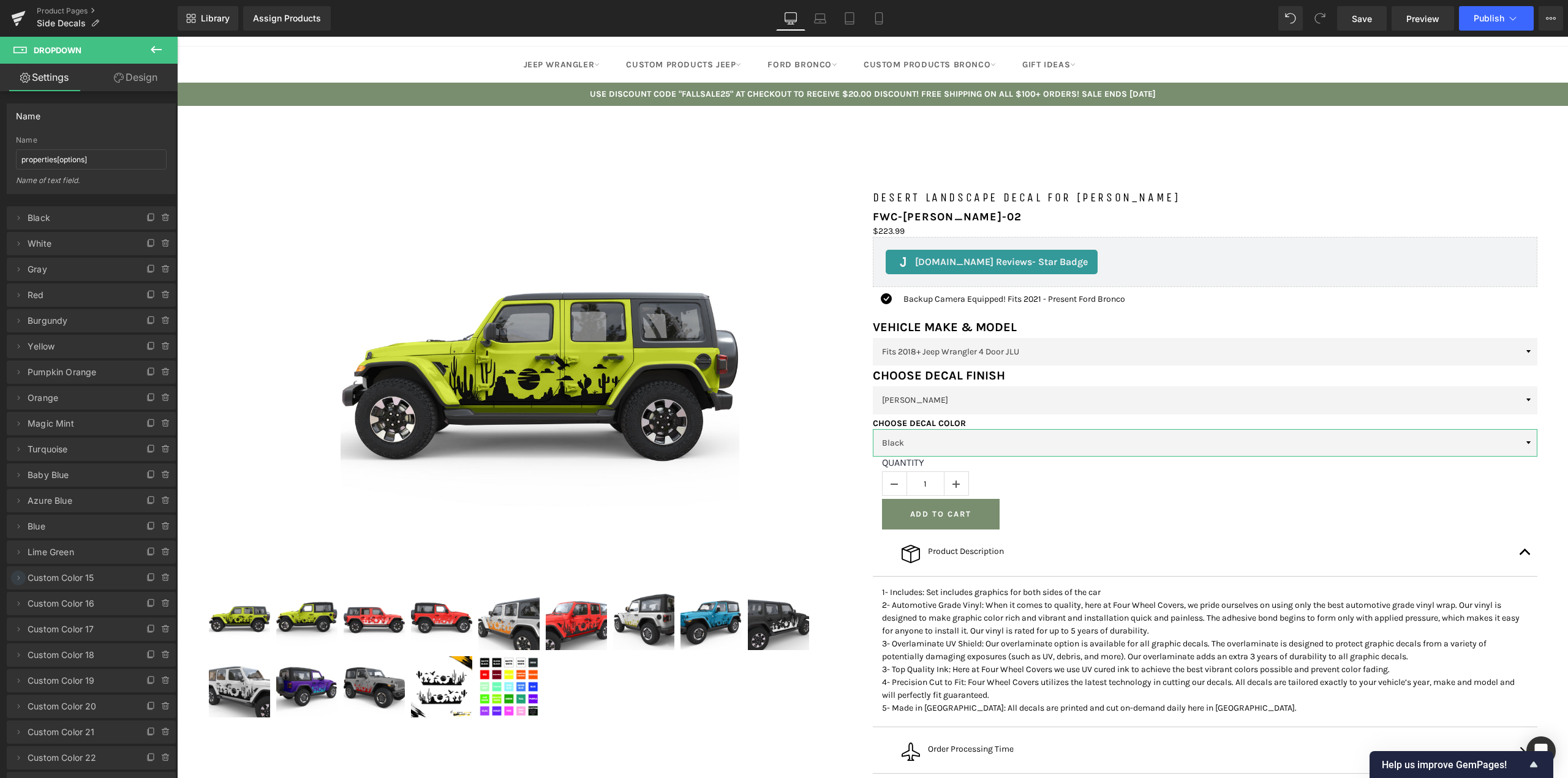
click at [17, 580] on icon at bounding box center [18, 578] width 10 height 10
click at [47, 628] on input "Custom Color 15" at bounding box center [91, 625] width 152 height 20
type input "Yellow Green"
click at [23, 578] on icon at bounding box center [18, 578] width 10 height 10
click at [21, 604] on icon at bounding box center [18, 603] width 10 height 10
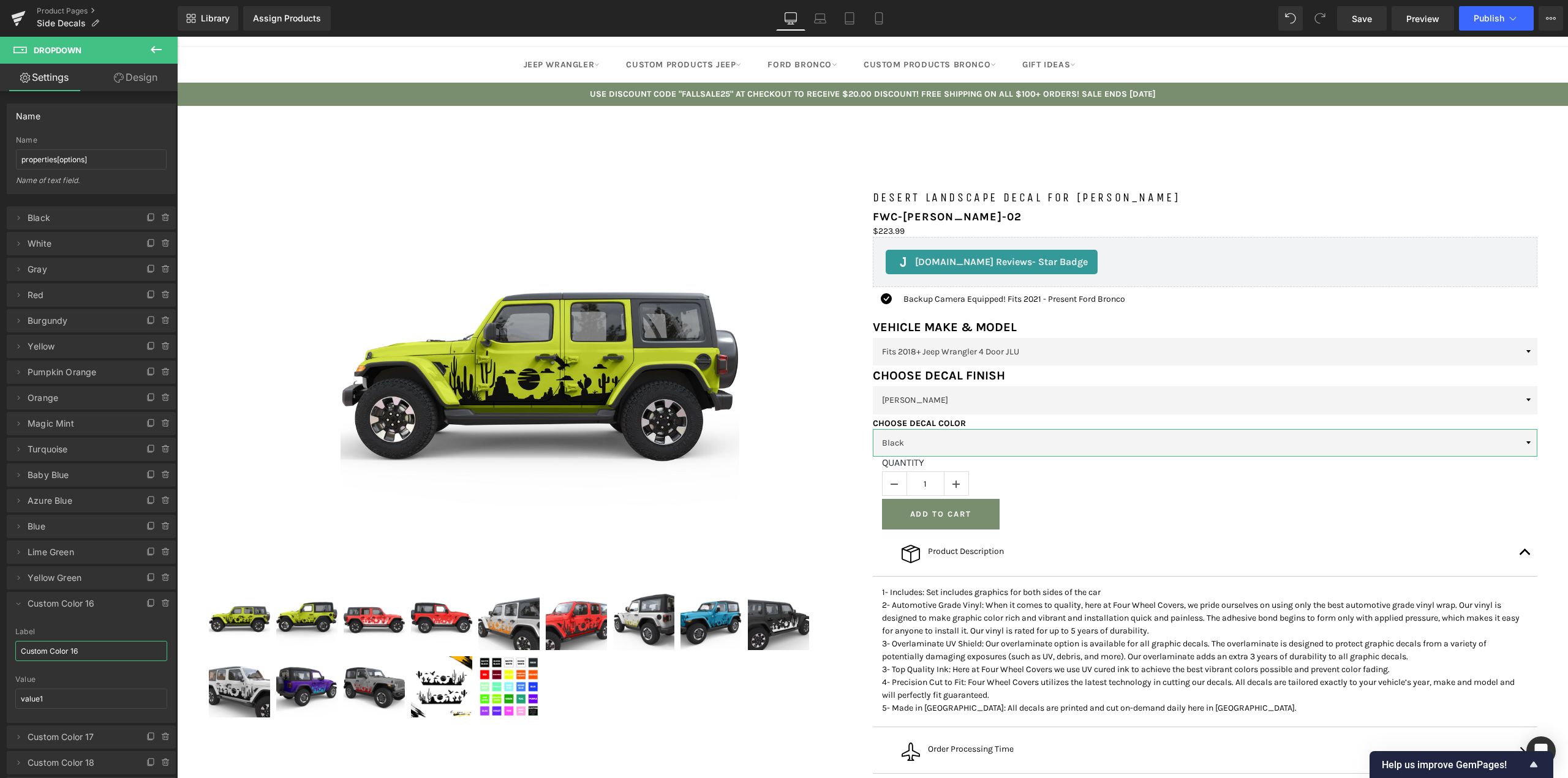
click at [38, 652] on input "Custom Color 16" at bounding box center [91, 651] width 152 height 20
type input "Green"
click at [16, 602] on icon at bounding box center [18, 603] width 10 height 10
click at [14, 621] on li "Delete Cancel Custom Color 17 Custom Color 17 Label Custom Color 17 value1 Valu…" at bounding box center [91, 629] width 169 height 23
click at [23, 632] on icon at bounding box center [18, 629] width 10 height 10
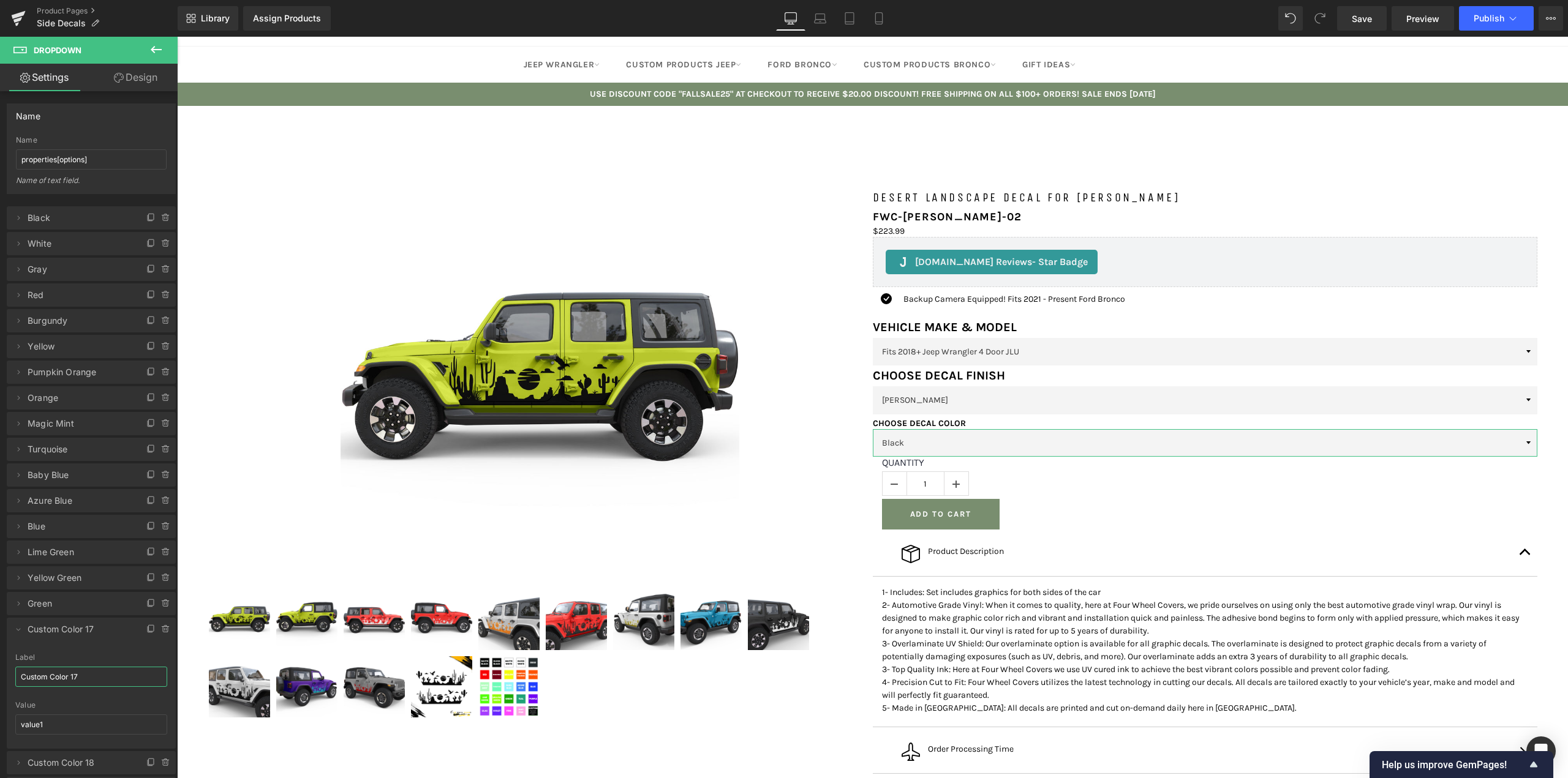
click at [53, 676] on input "Custom Color 17" at bounding box center [91, 677] width 152 height 20
type input "Teal"
click at [20, 633] on icon at bounding box center [18, 629] width 10 height 10
click at [19, 663] on li "Delete Cancel Custom Color 18 Custom Color 18 Label Custom Color 18 value1 Valu…" at bounding box center [91, 655] width 169 height 23
click at [25, 656] on span at bounding box center [18, 656] width 15 height 15
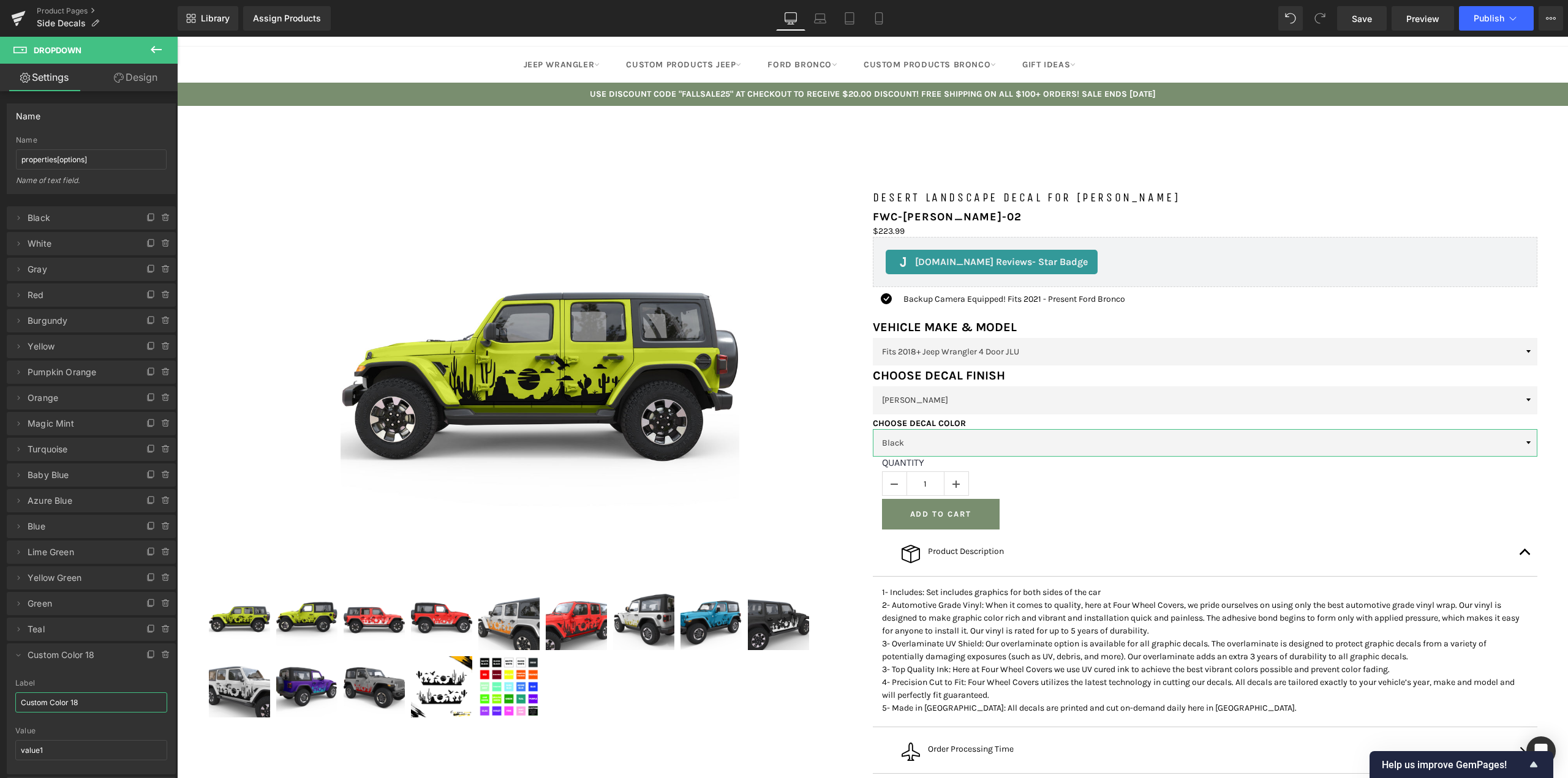
click at [48, 694] on input "Custom Color 18" at bounding box center [91, 703] width 152 height 20
type input "Purple"
click at [16, 651] on icon at bounding box center [18, 655] width 10 height 10
click at [17, 682] on icon at bounding box center [18, 681] width 10 height 10
click at [59, 718] on input "Custom Color 19" at bounding box center [91, 728] width 152 height 20
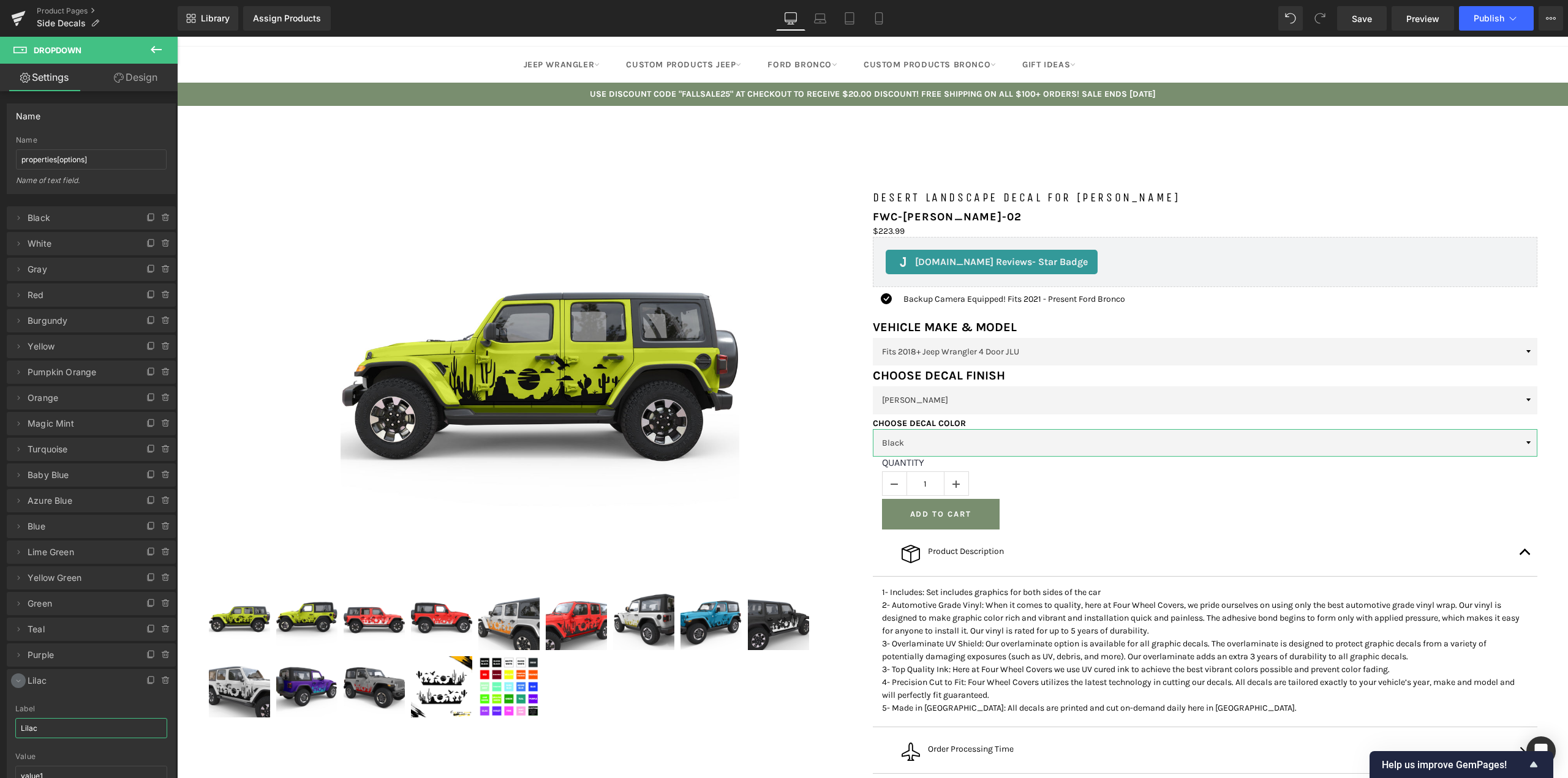
type input "Lilac"
click at [17, 681] on icon at bounding box center [18, 681] width 5 height 3
click at [17, 704] on icon at bounding box center [18, 706] width 10 height 10
click at [49, 754] on input "Custom Color 20" at bounding box center [91, 754] width 152 height 20
type input "Violet"
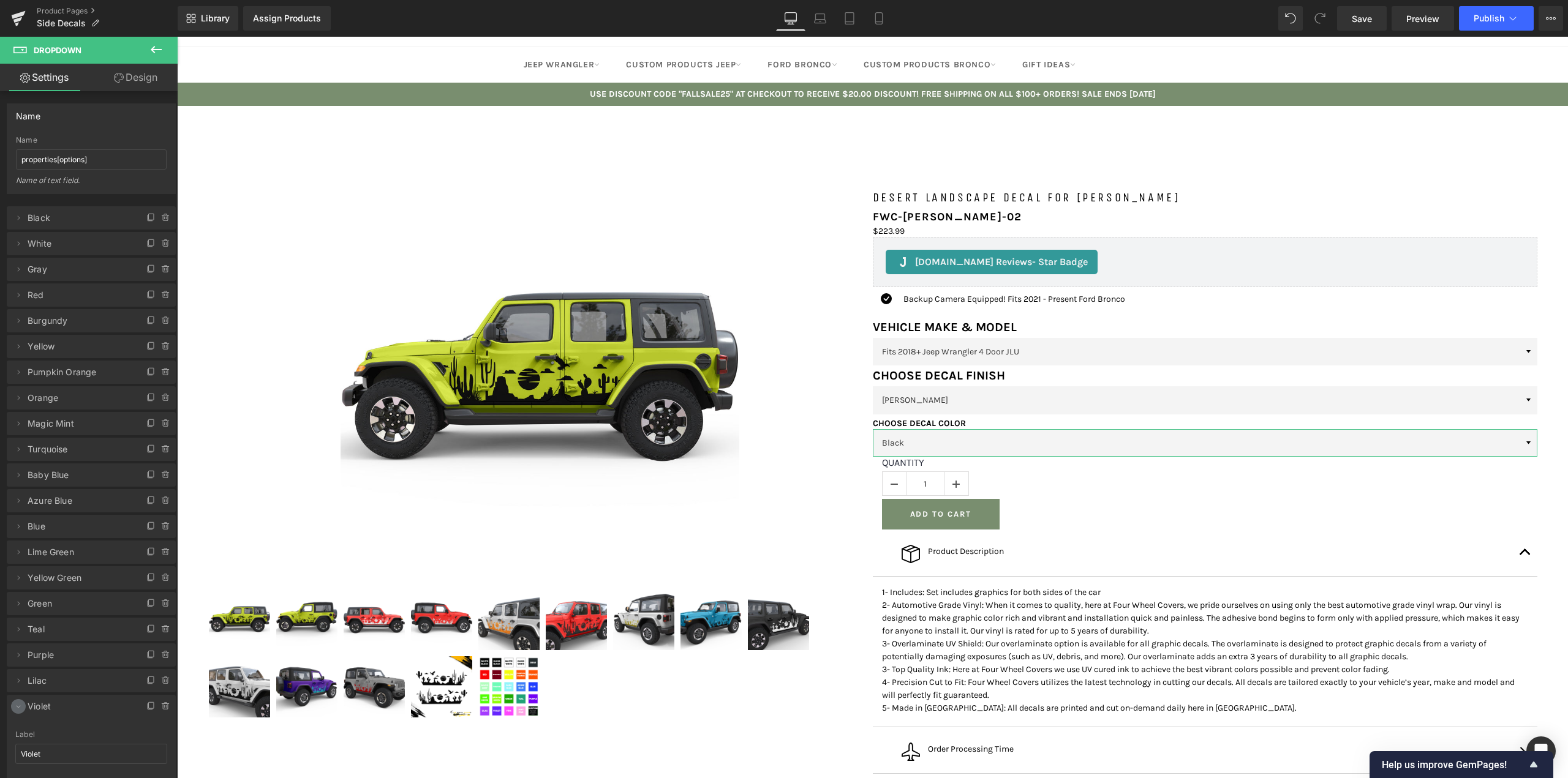
click at [16, 710] on icon at bounding box center [18, 706] width 10 height 10
click at [17, 734] on icon at bounding box center [18, 732] width 10 height 10
click at [50, 654] on input "Custom Color 21" at bounding box center [91, 658] width 152 height 20
type input "Pink"
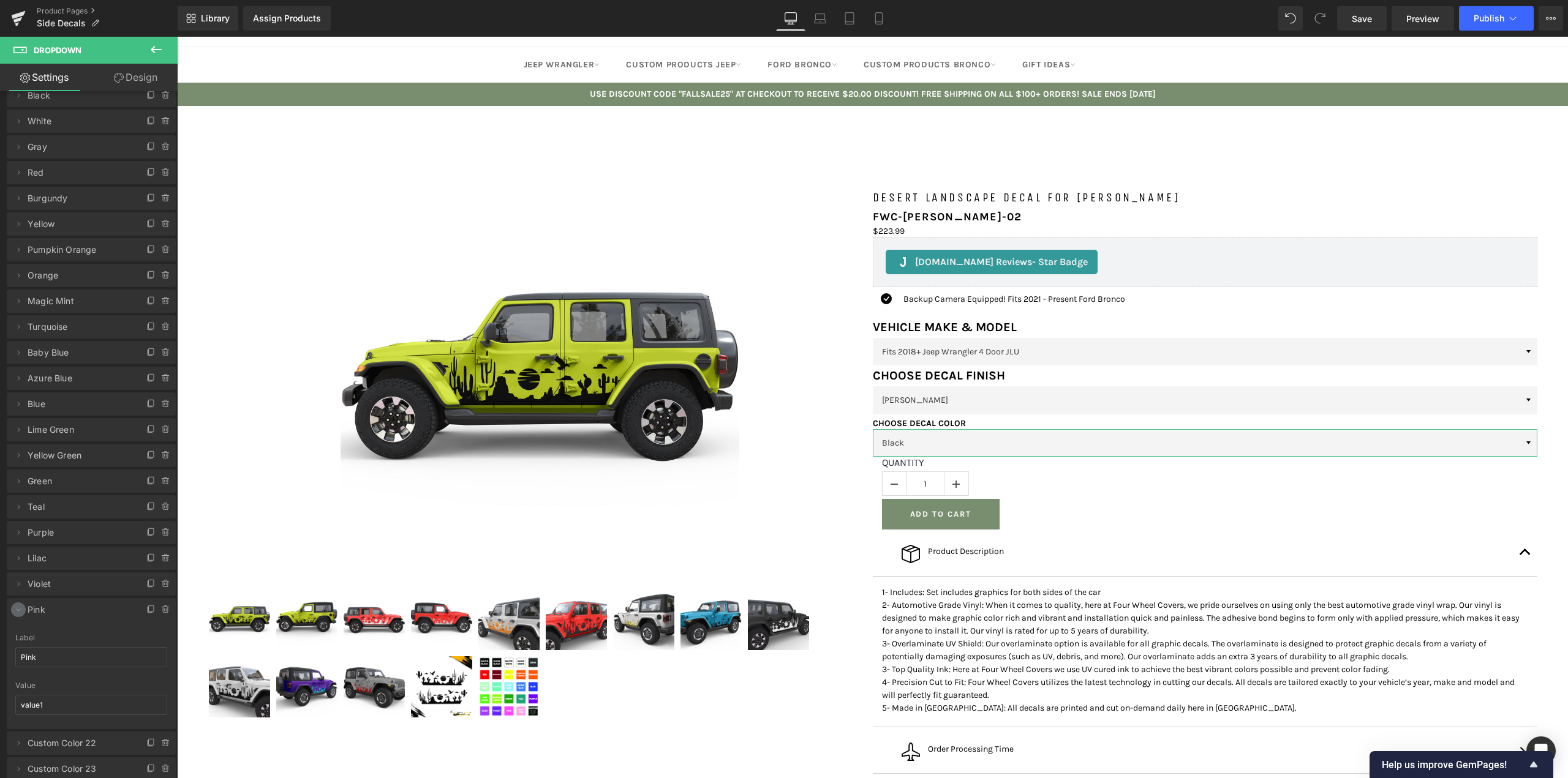
click at [21, 612] on icon at bounding box center [18, 610] width 10 height 10
click at [16, 634] on icon at bounding box center [18, 635] width 10 height 10
click at [43, 679] on input "Custom Color 22" at bounding box center [91, 683] width 152 height 20
type input "Soft Pink"
click at [17, 634] on icon at bounding box center [18, 635] width 10 height 10
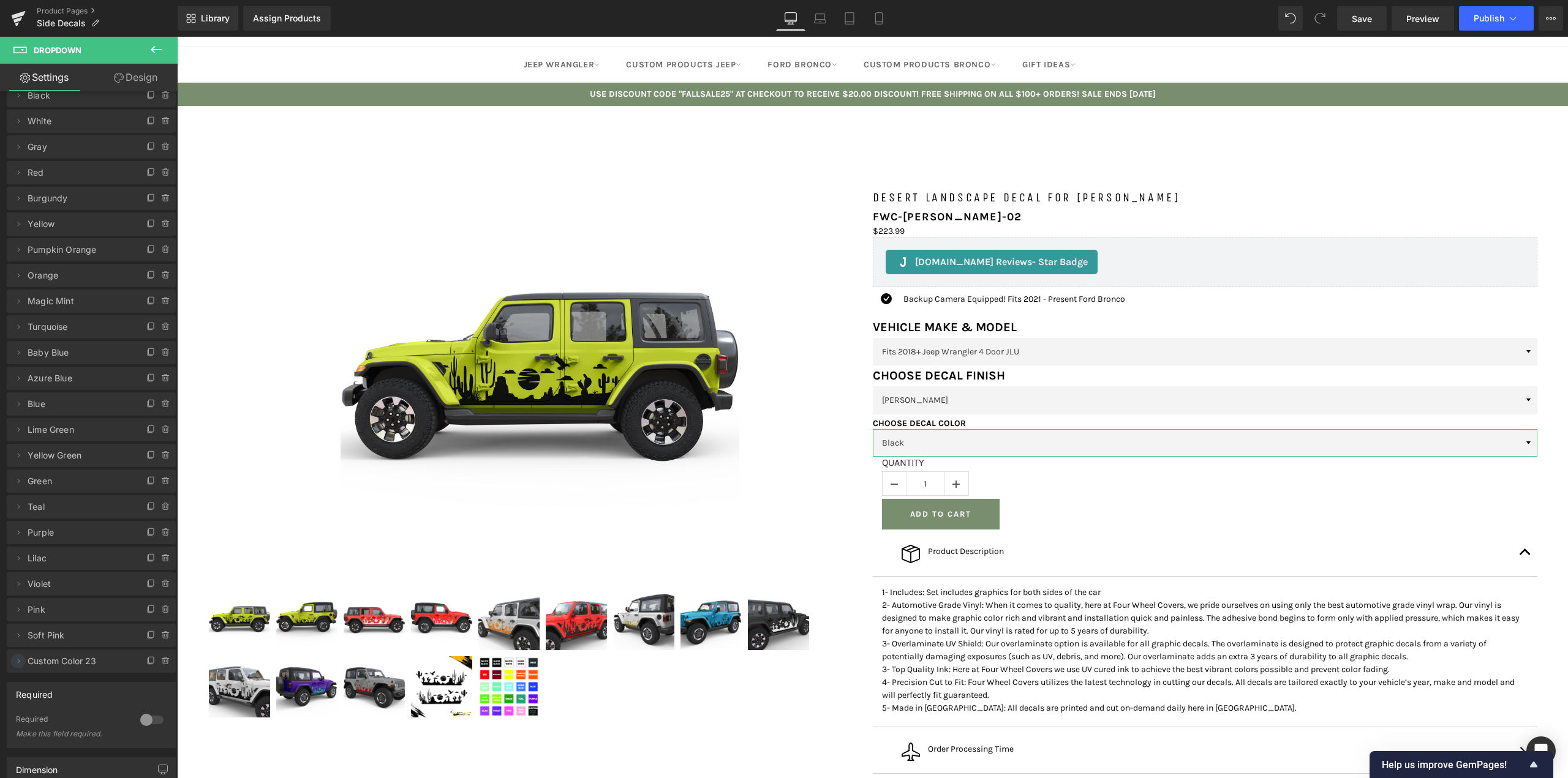
click at [21, 667] on span at bounding box center [18, 661] width 15 height 15
click at [41, 701] on input "Custom Color 23" at bounding box center [91, 709] width 152 height 20
click at [103, 707] on input "Custom Color (Send Us RGB Code)" at bounding box center [91, 709] width 152 height 20
drag, startPoint x: 105, startPoint y: 707, endPoint x: 74, endPoint y: 711, distance: 31.3
click at [74, 711] on input "Custom Color (Send Us RGB Code)" at bounding box center [91, 709] width 152 height 20
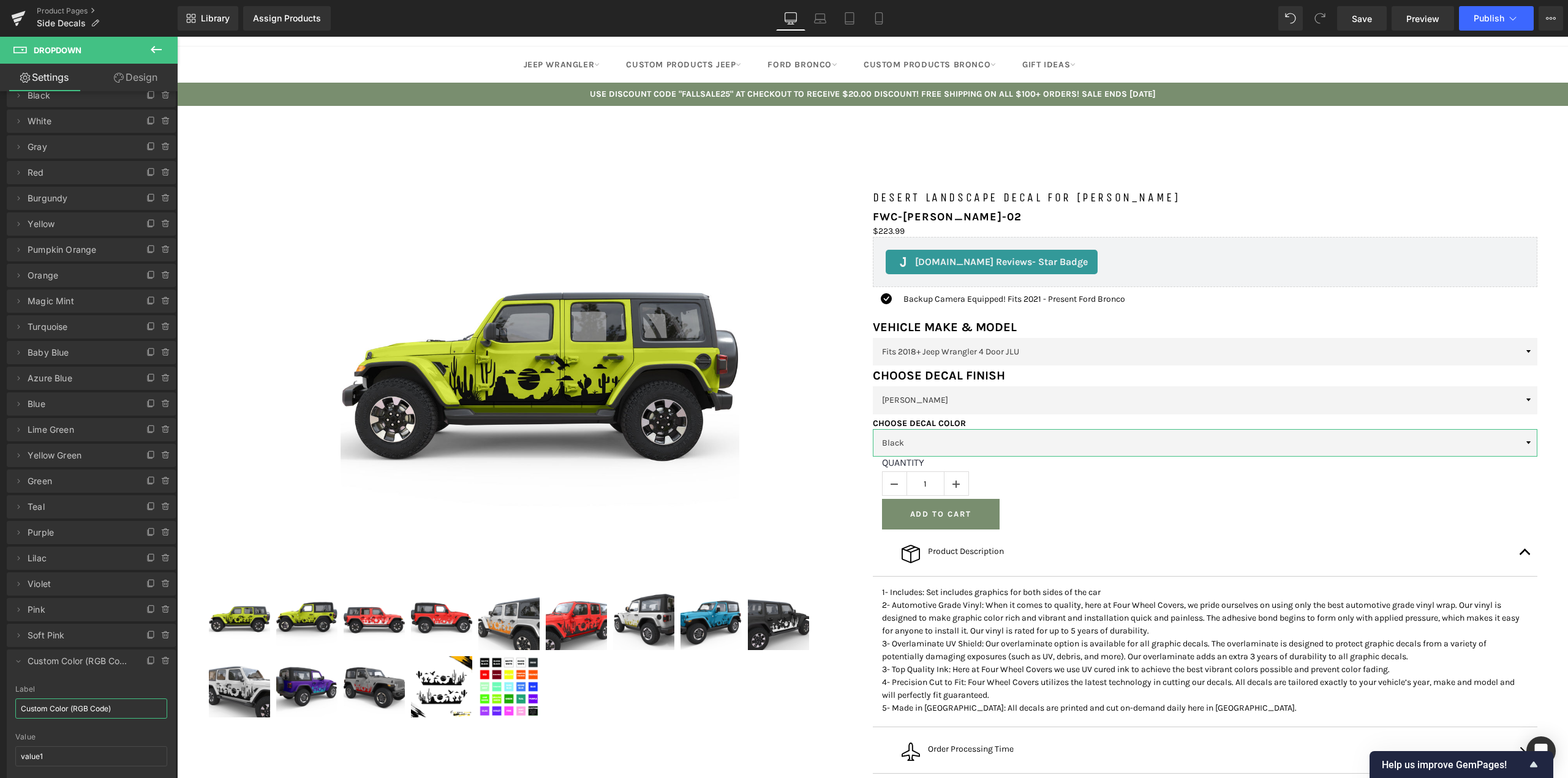
click at [108, 709] on input "Custom Color (RGB Code)" at bounding box center [91, 709] width 152 height 20
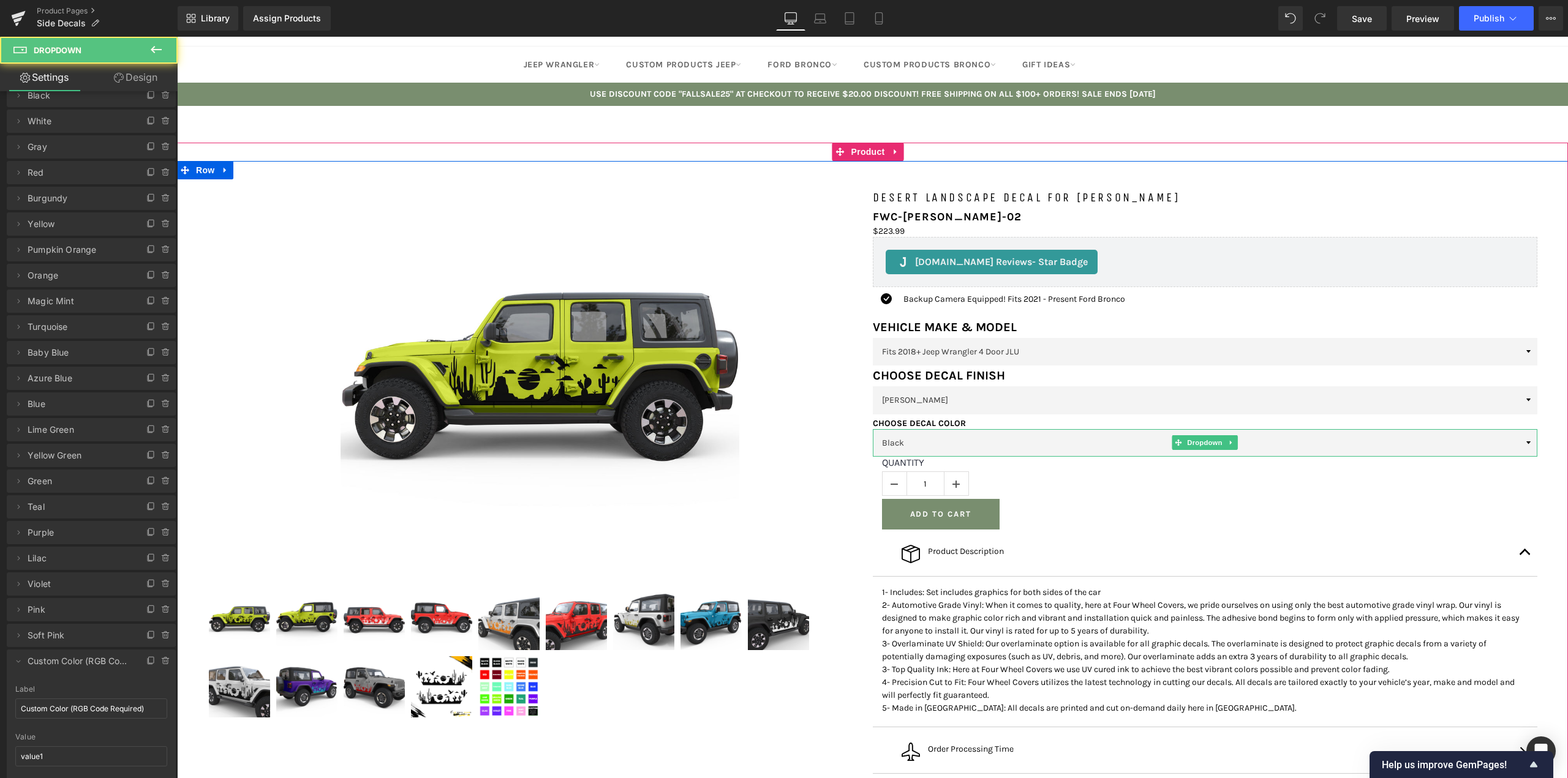
click at [1528, 457] on select "Black White Gray Red Burgundy Yellow Pumpkin Orange Orange Magic Mint Turquoise…" at bounding box center [1205, 443] width 665 height 28
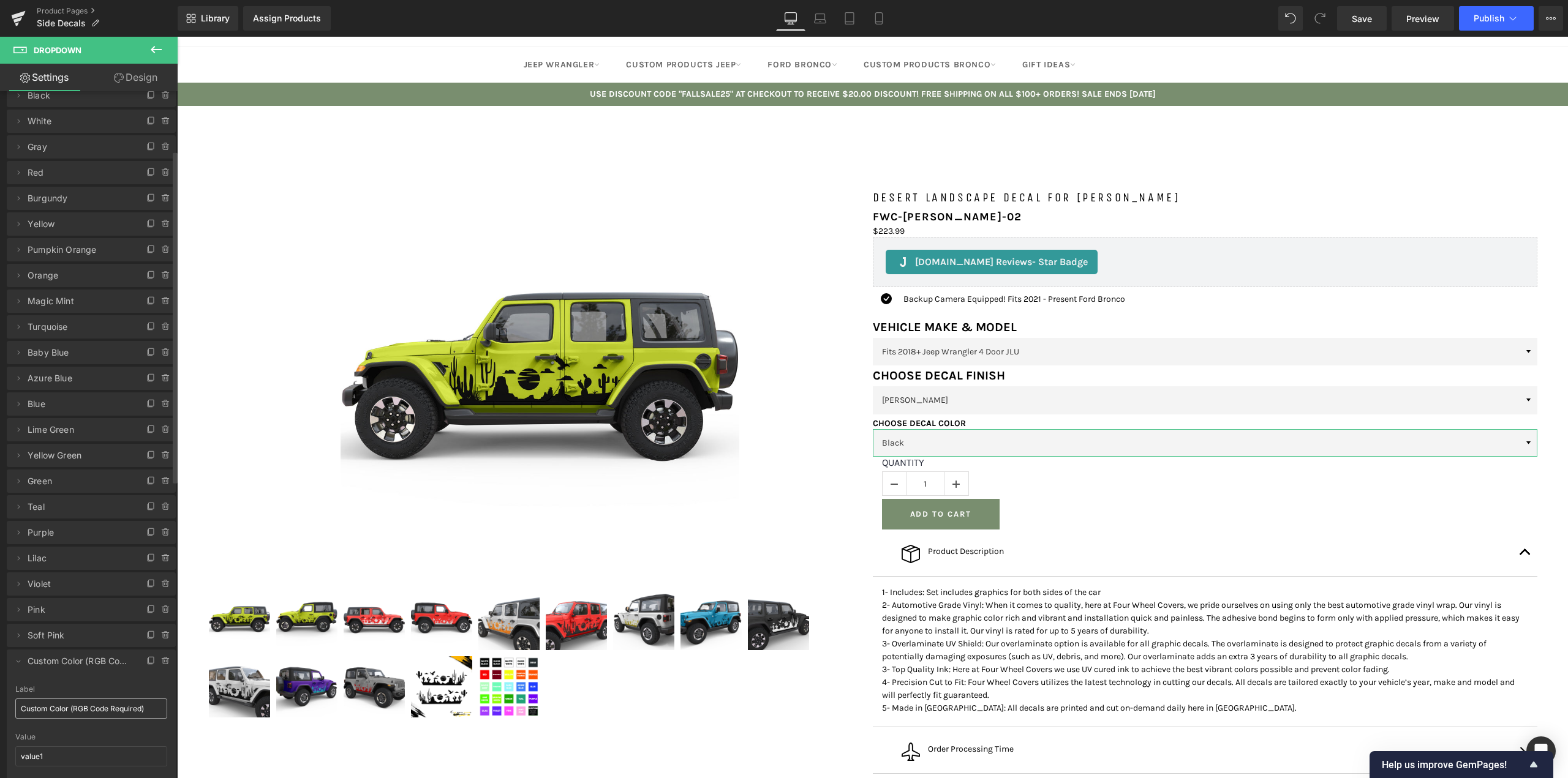
click at [90, 710] on input "Custom Color (RGB Code Required)" at bounding box center [91, 709] width 152 height 20
type input "Custom Color (RGB Color Code Required)"
click at [1517, 457] on select "Black White Gray Red Burgundy Yellow Pumpkin Orange Orange Magic Mint Turquoise…" at bounding box center [1205, 443] width 665 height 28
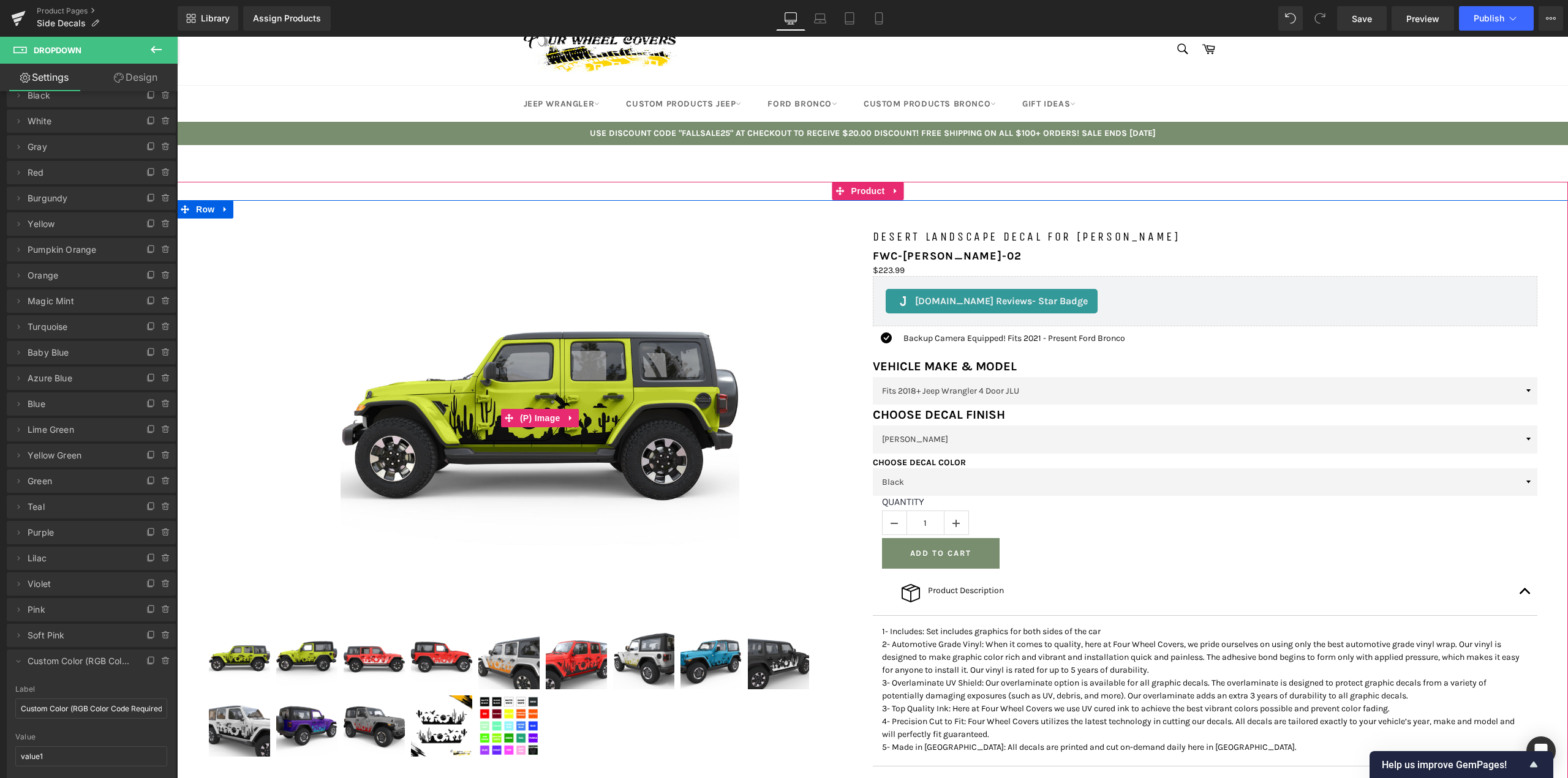
scroll to position [0, 0]
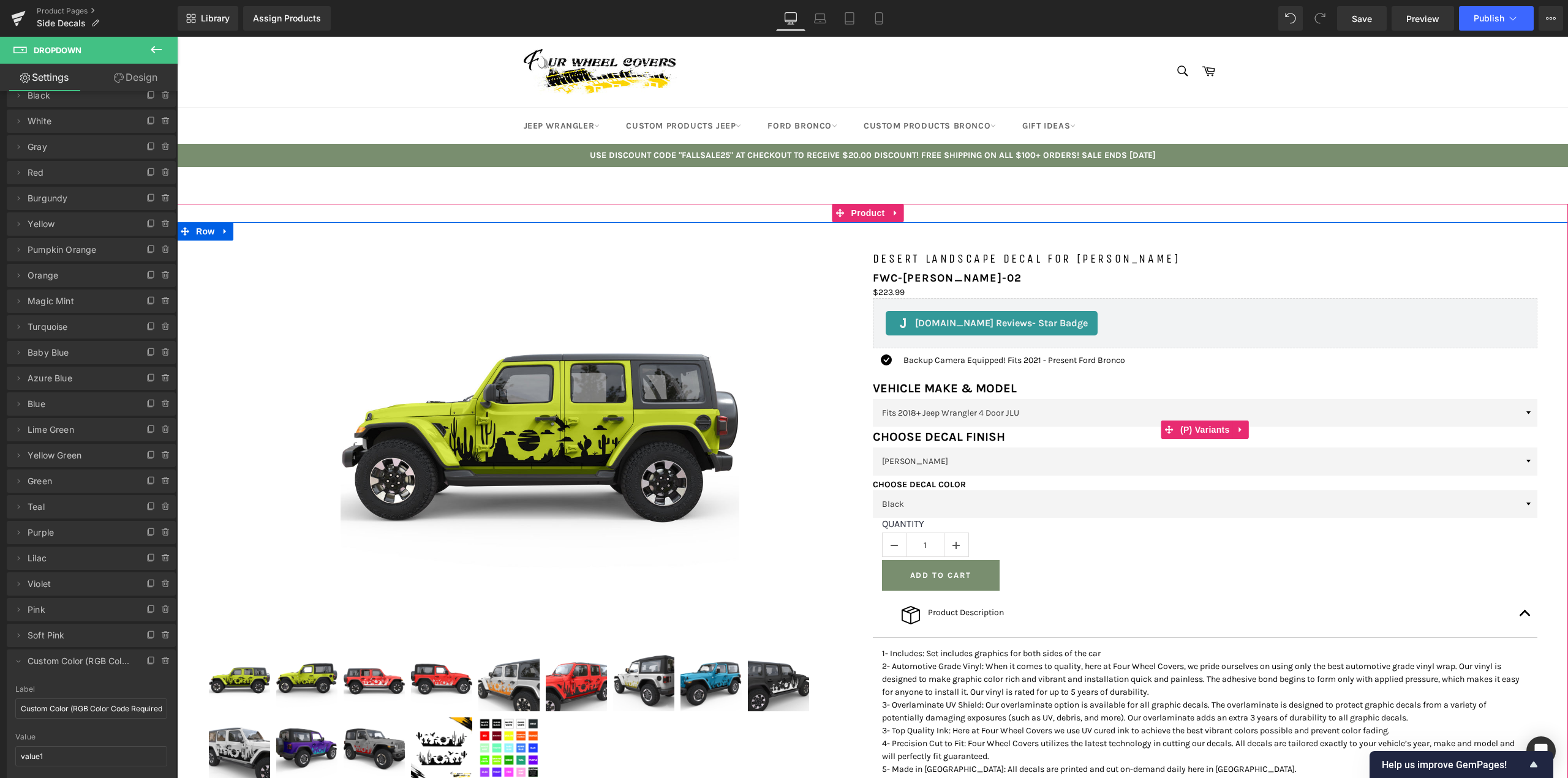
click at [1101, 468] on select "Matte Finish Glossy Finish Overlaminate Matte Finish Overlaminate Glossy Finish" at bounding box center [1205, 462] width 665 height 28
click at [1067, 518] on select "Black White Gray Red Burgundy Yellow Pumpkin Orange Orange Magic Mint Turquoise…" at bounding box center [1205, 504] width 665 height 28
click at [1036, 425] on select "Fits 2018+ Jeep Wrangler 4 Door JLU Fits 2018+ Jeep Wrangler 2 Door JL Fits 200…" at bounding box center [1205, 413] width 665 height 28
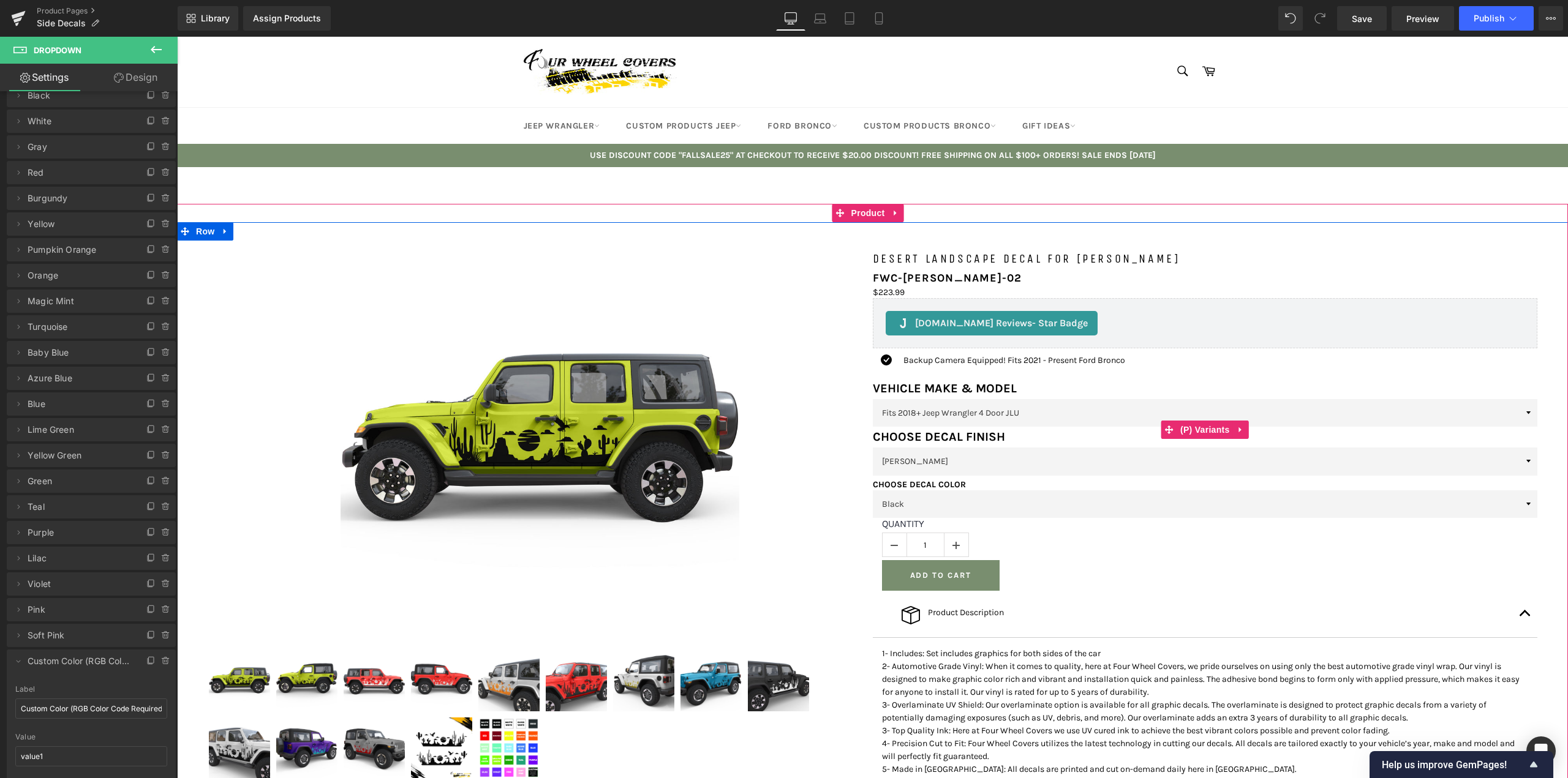
click at [1036, 425] on select "Fits 2018+ Jeep Wrangler 4 Door JLU Fits 2018+ Jeep Wrangler 2 Door JL Fits 200…" at bounding box center [1205, 413] width 665 height 28
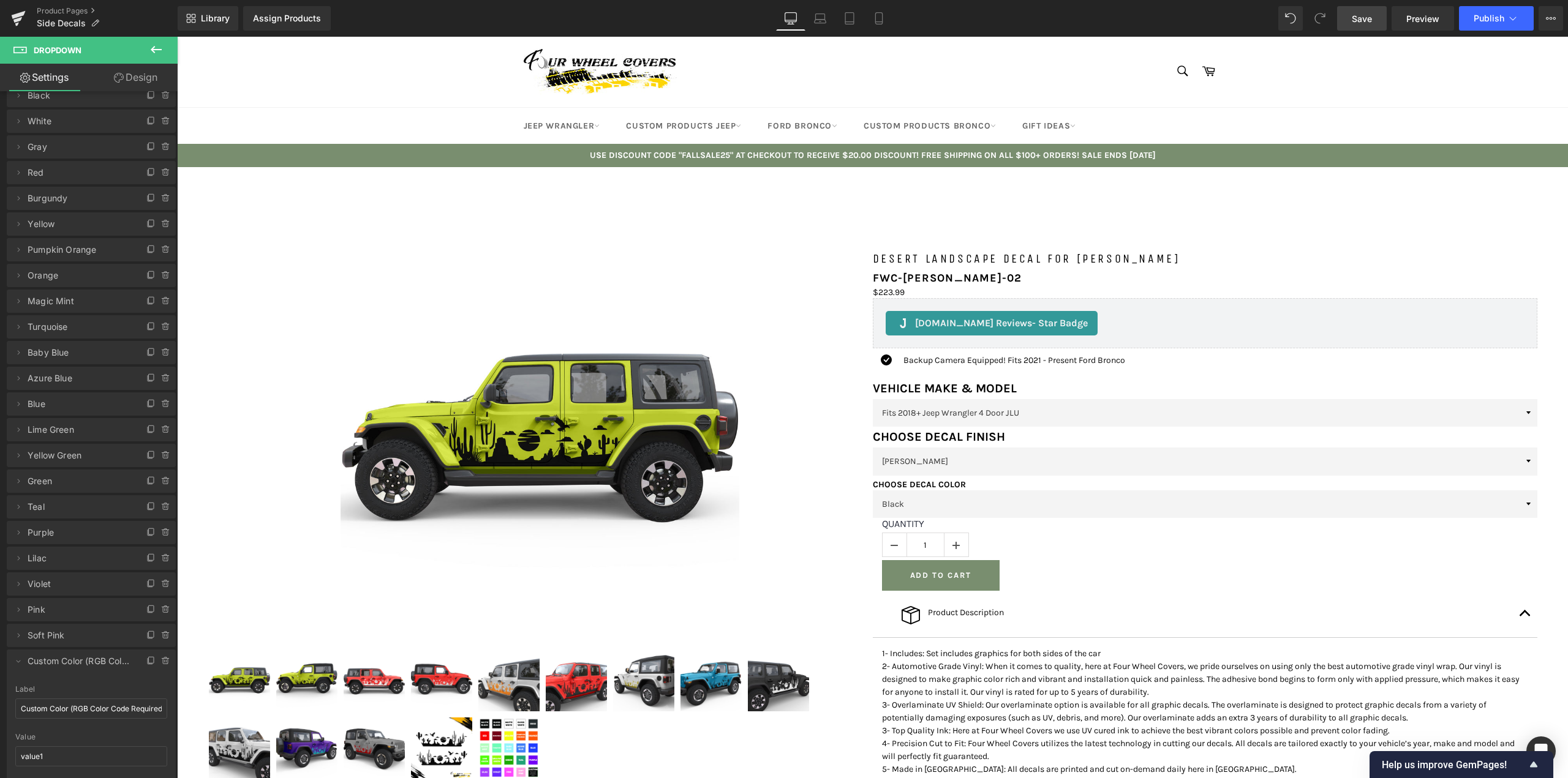
click at [1363, 21] on span "Save" at bounding box center [1362, 18] width 20 height 13
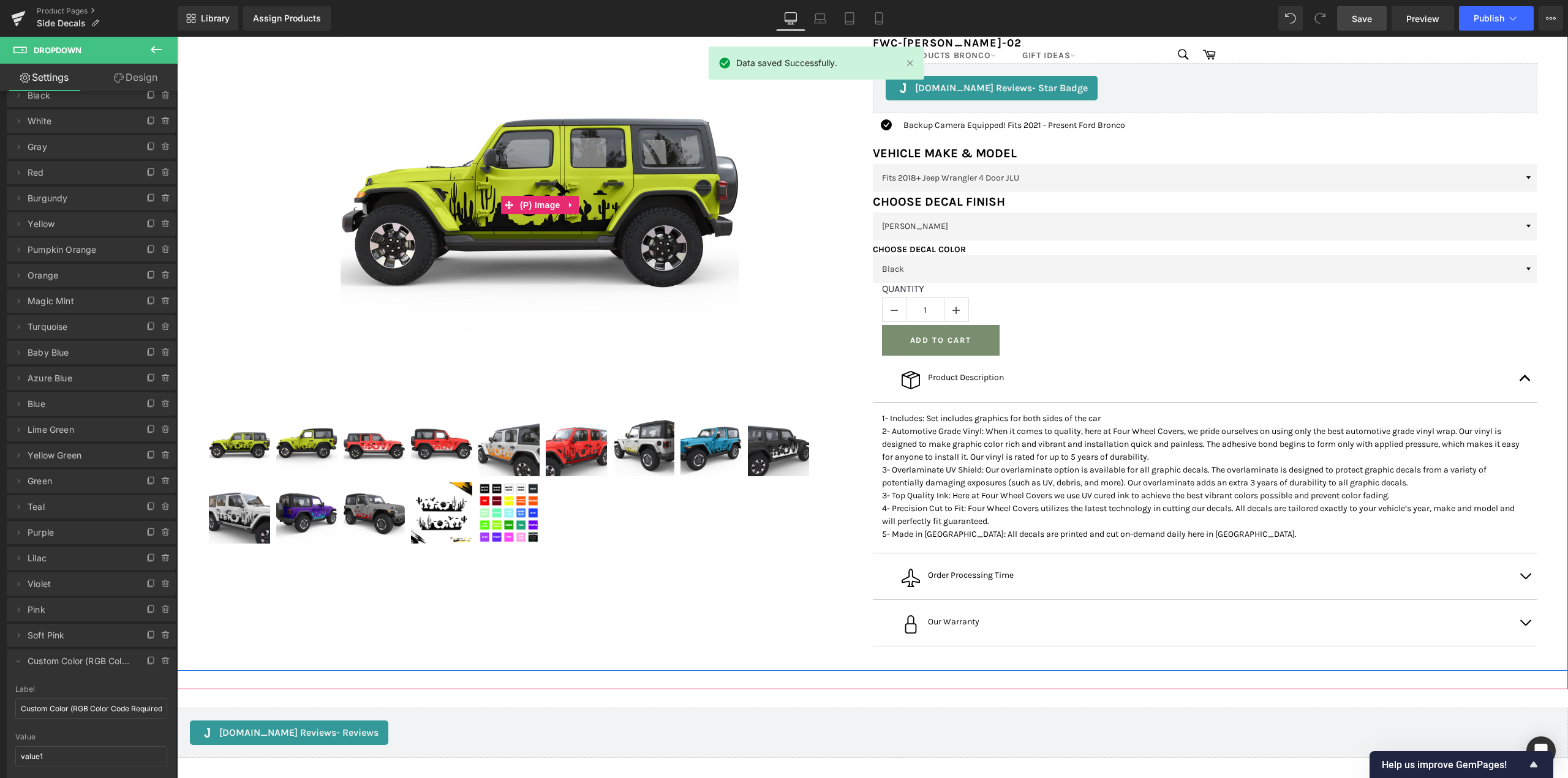
scroll to position [306, 0]
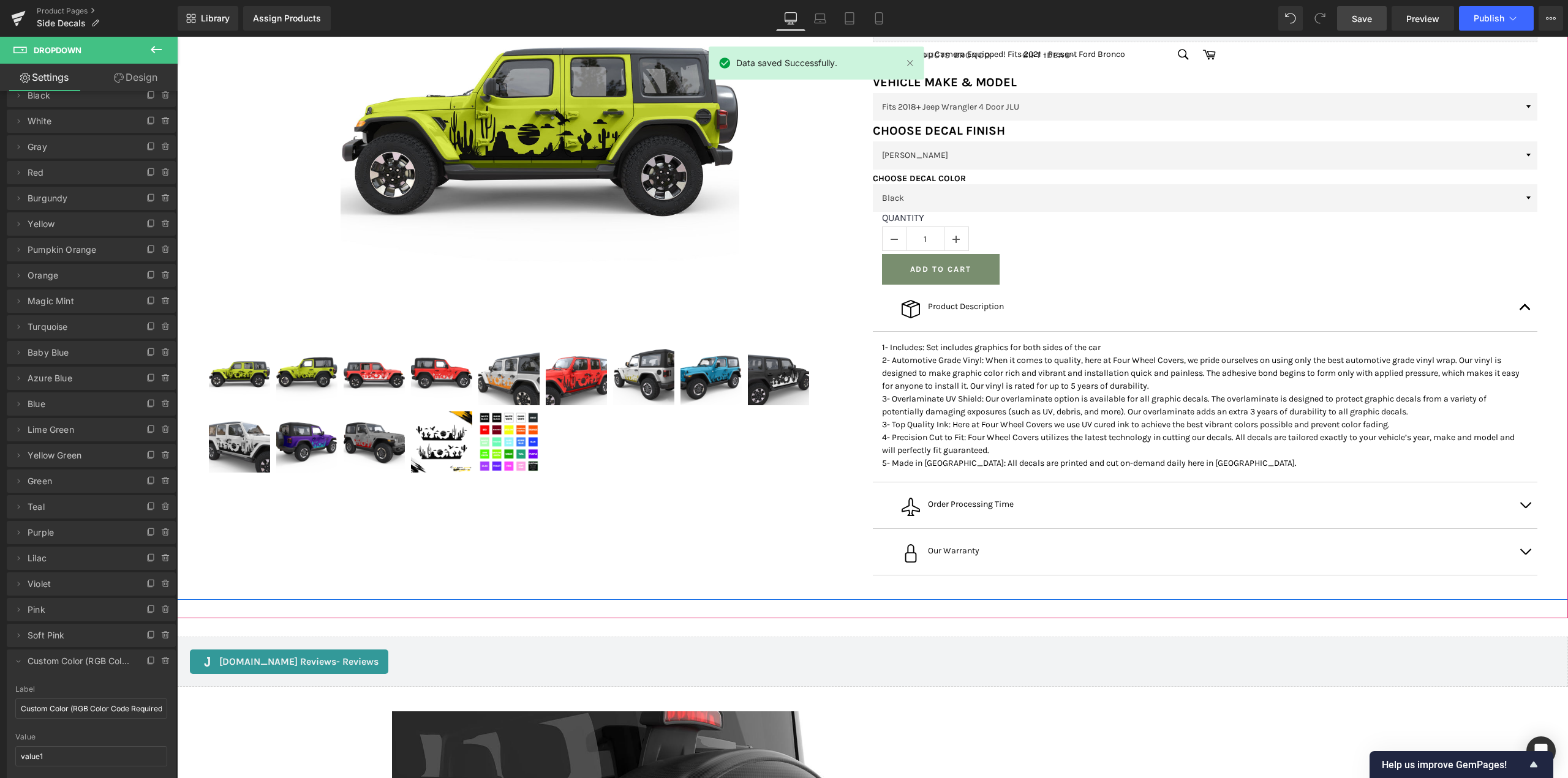
click at [1191, 470] on p "1- Includes: Set includes graphics for both sides of the car 2- Automotive Grad…" at bounding box center [1205, 406] width 647 height 129
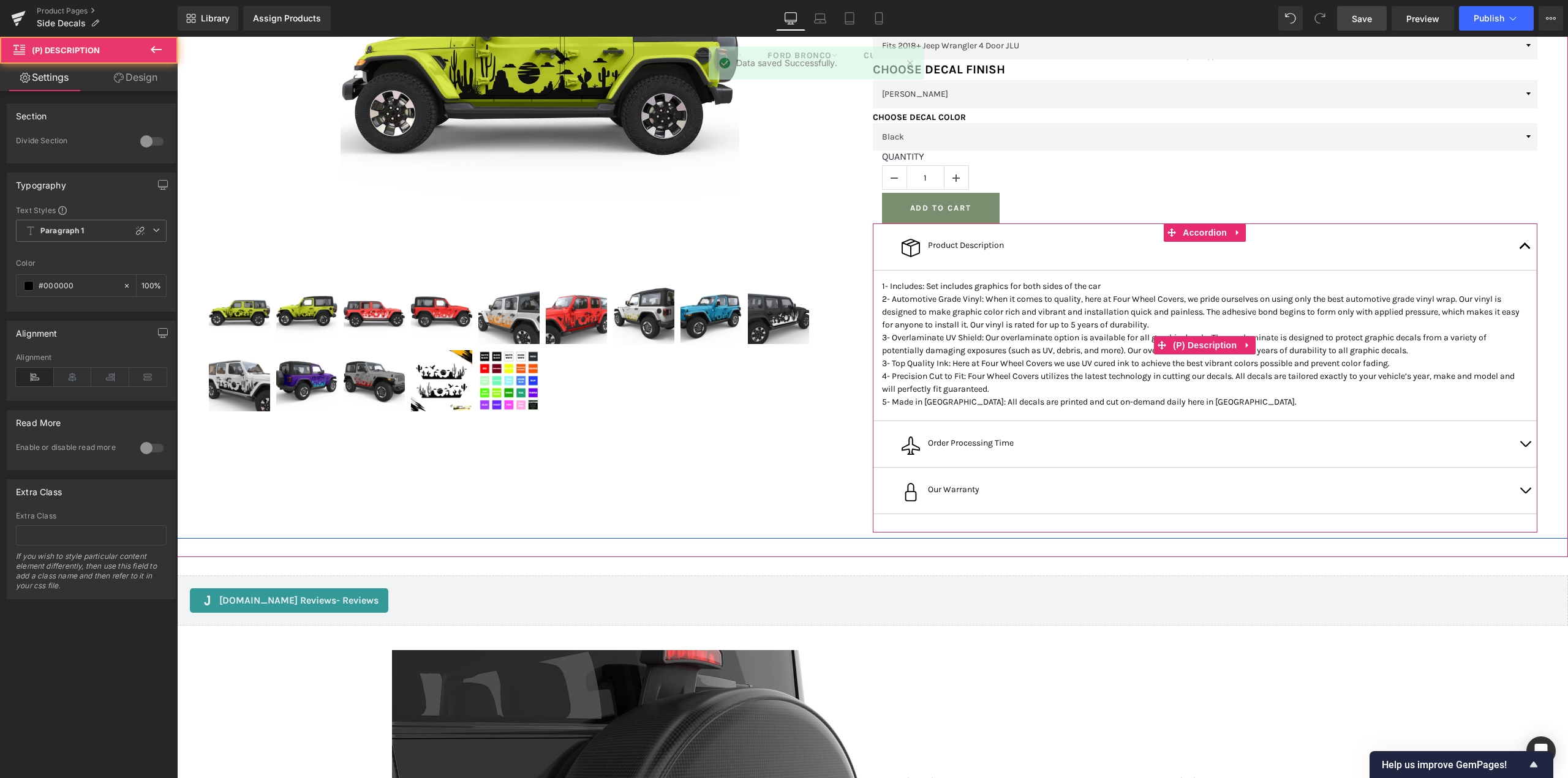
scroll to position [429, 0]
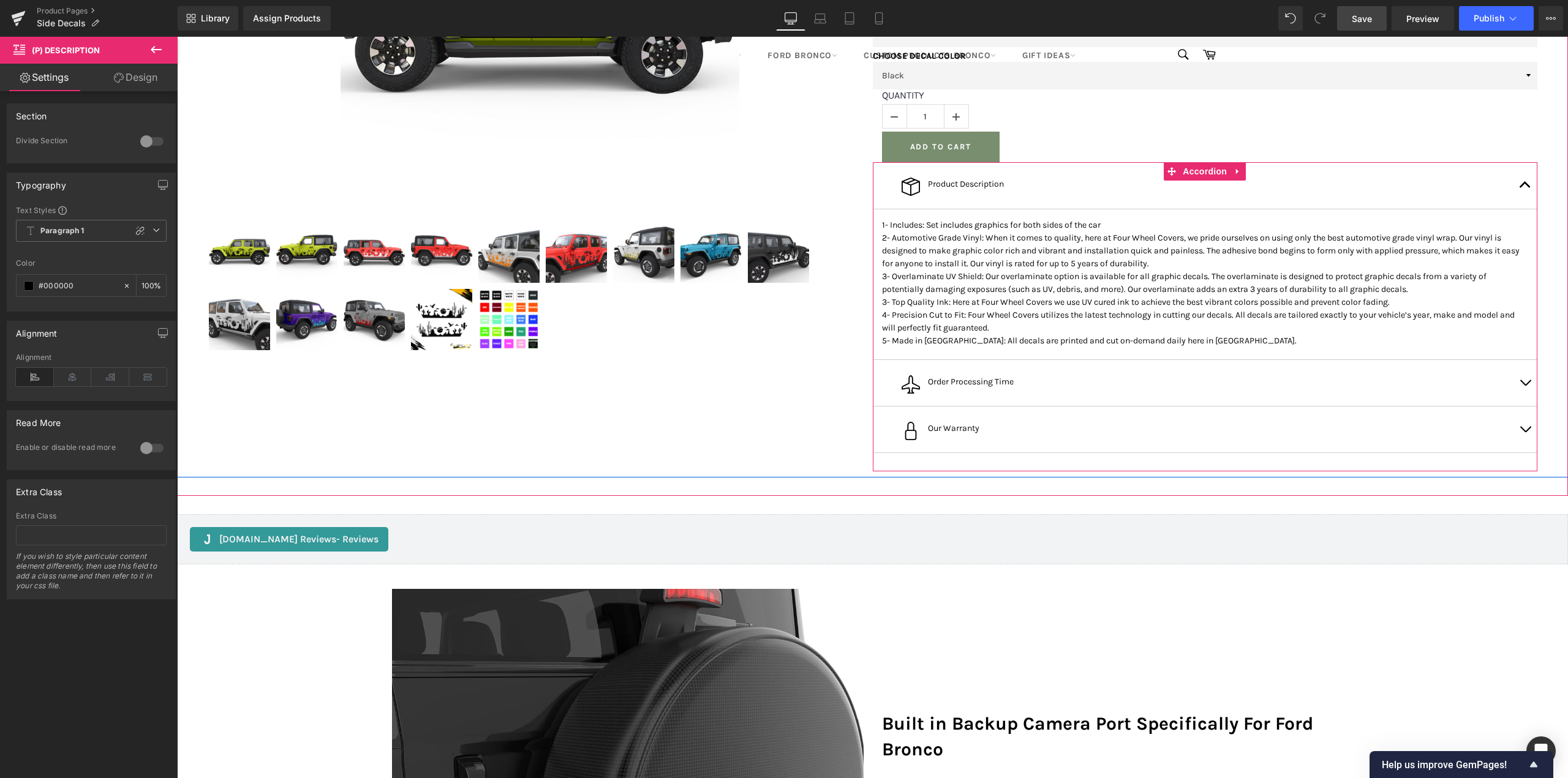
click at [1524, 406] on button "button" at bounding box center [1525, 383] width 25 height 46
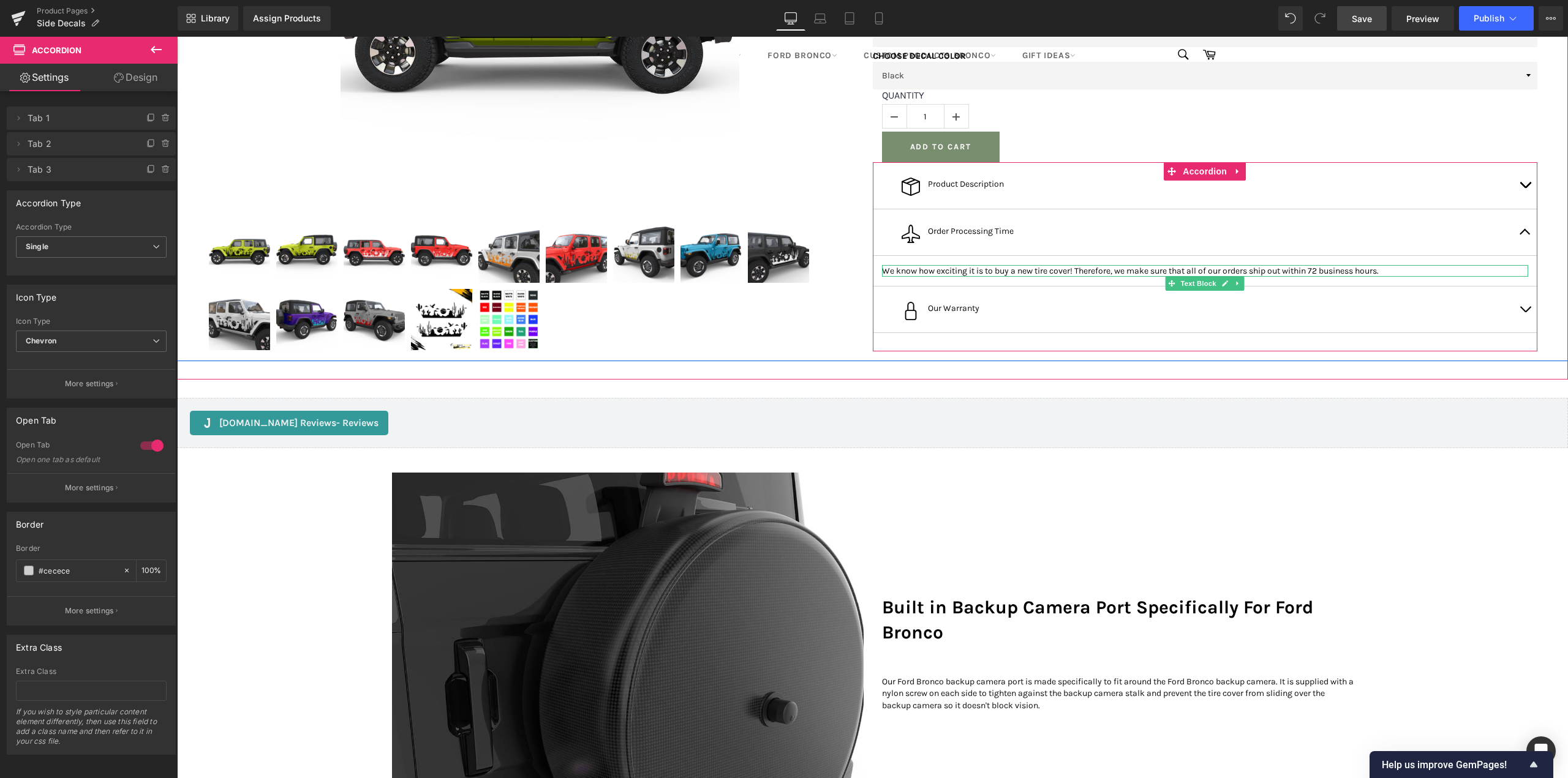
click at [1140, 277] on p "We know how exciting it is to buy a new tire cover! Therefore, we make sure tha…" at bounding box center [1205, 270] width 647 height 12
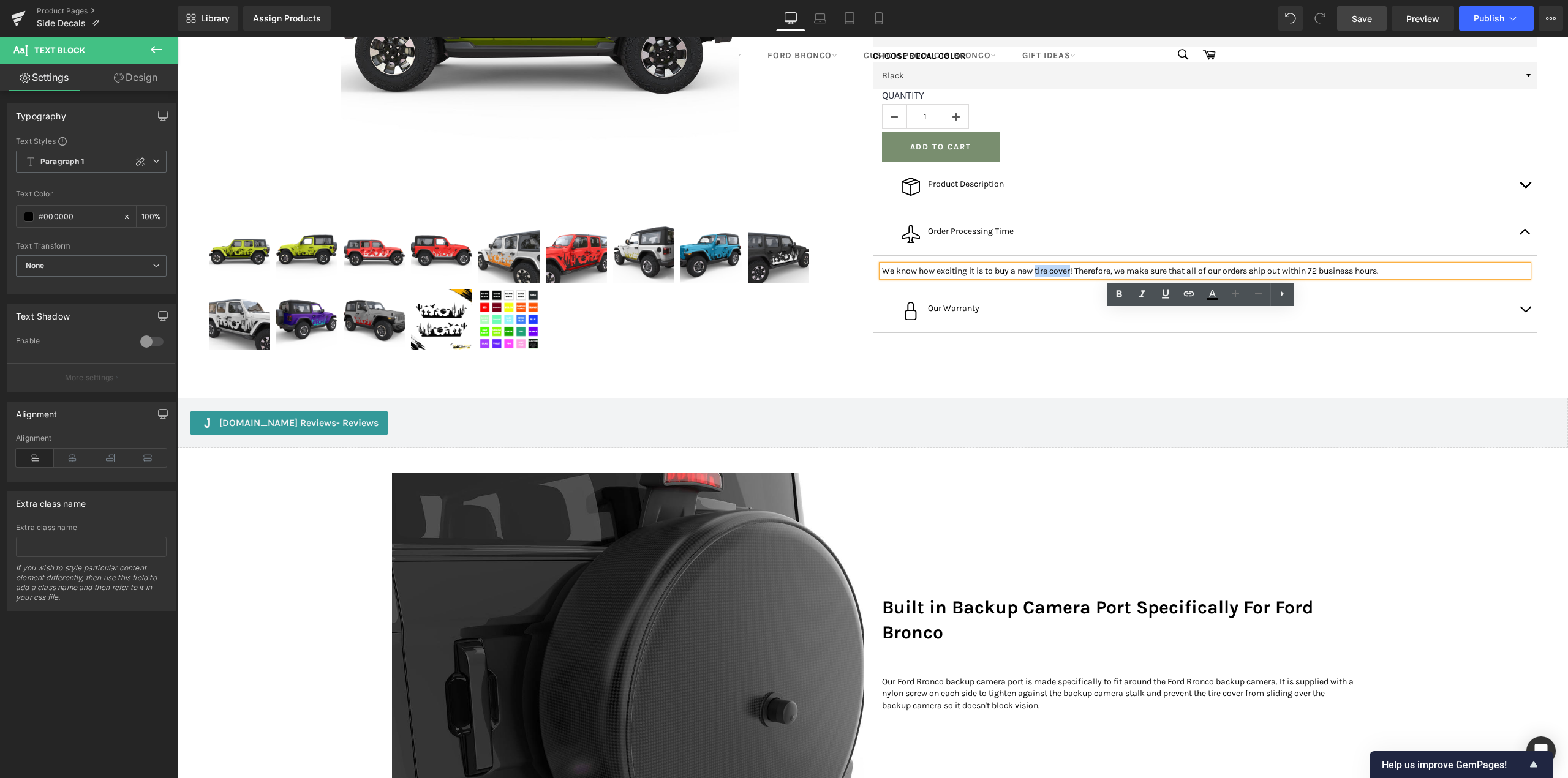
drag, startPoint x: 1151, startPoint y: 322, endPoint x: 1102, endPoint y: 322, distance: 49.0
click at [1102, 277] on p "We know how exciting it is to buy a new tire cover! Therefore, we make sure tha…" at bounding box center [1205, 270] width 647 height 12
click at [1530, 256] on button "button" at bounding box center [1525, 233] width 25 height 46
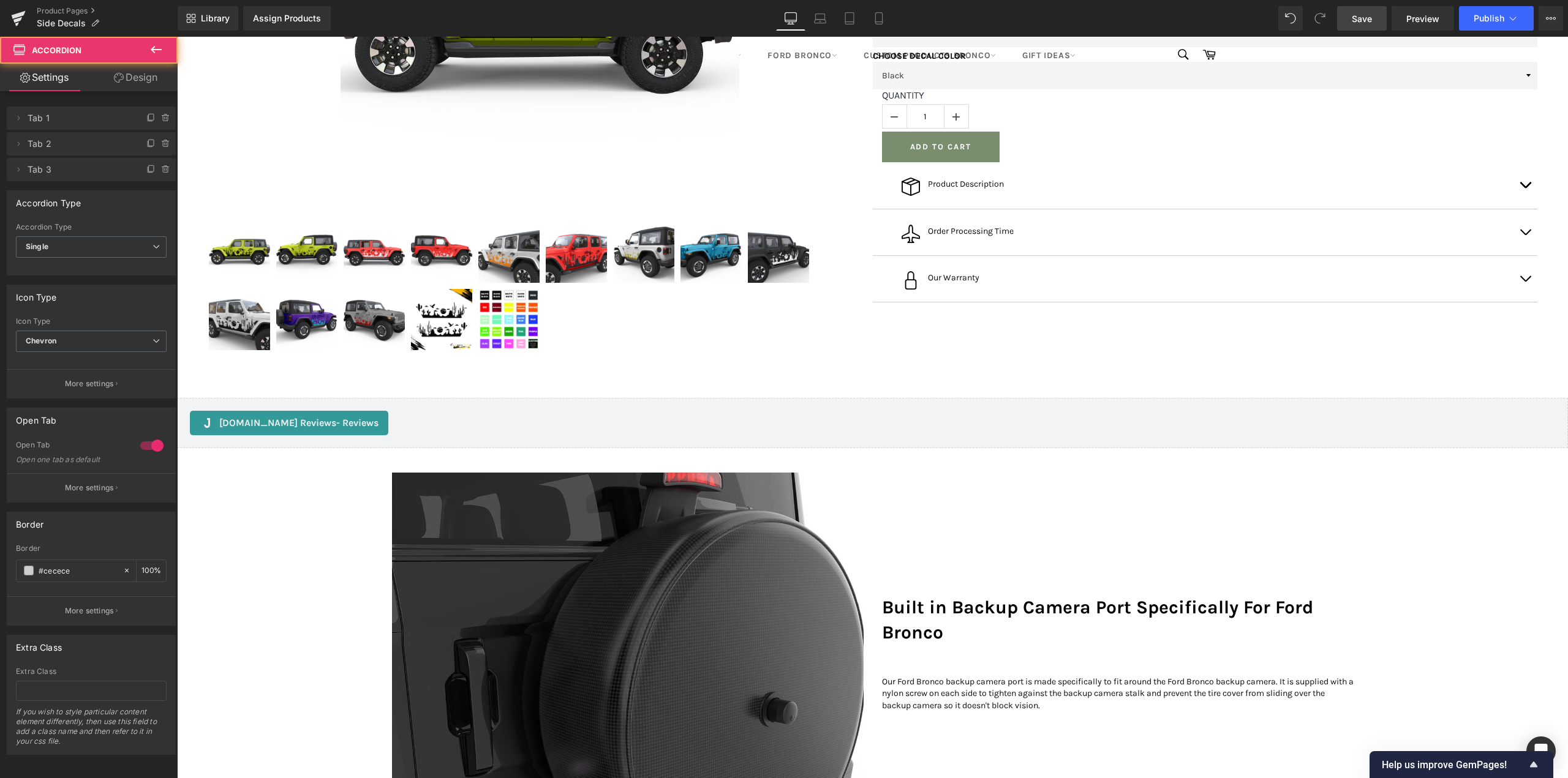
click at [1520, 302] on button "button" at bounding box center [1525, 279] width 25 height 46
click at [1519, 302] on button "button" at bounding box center [1525, 279] width 25 height 46
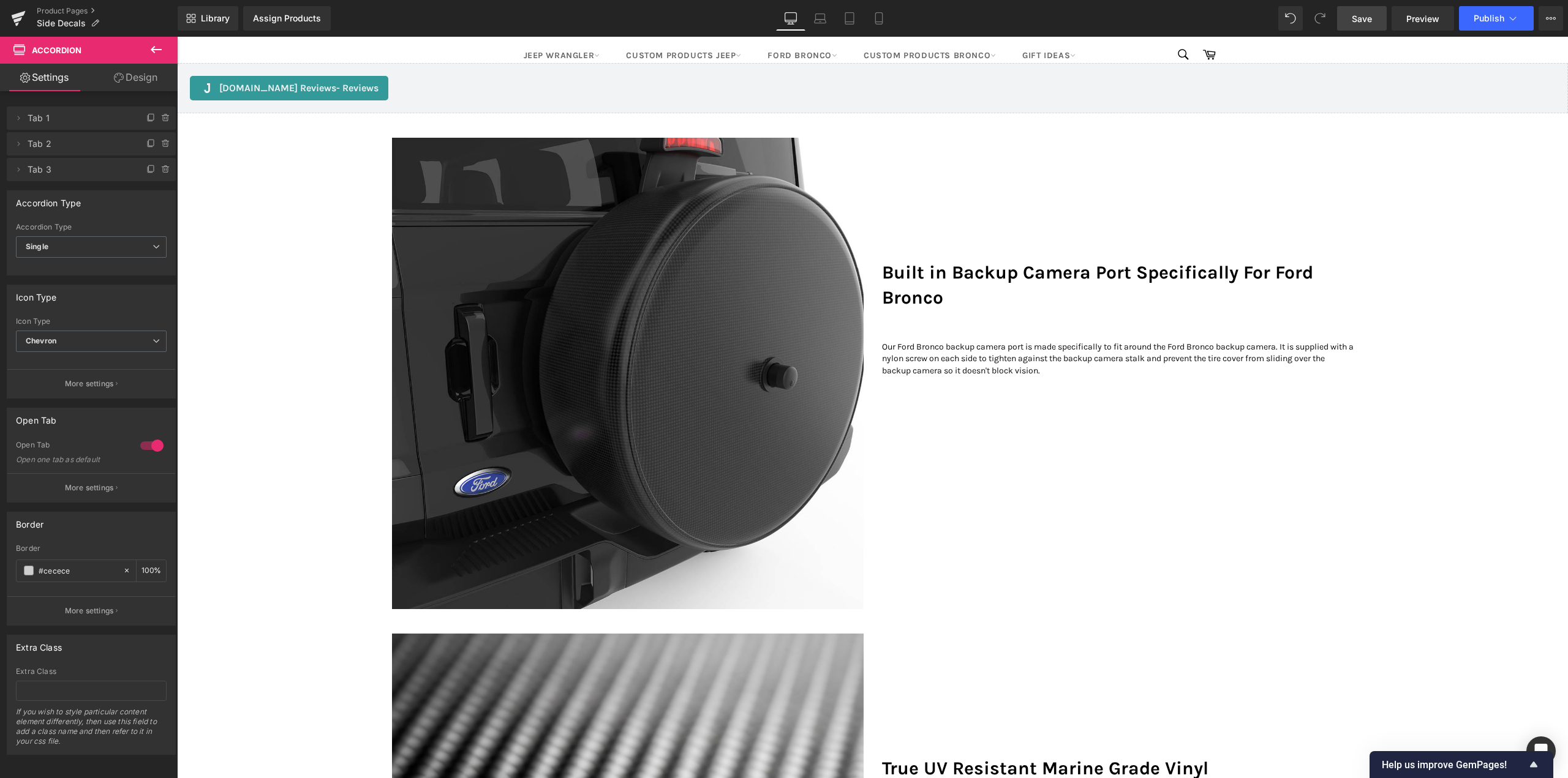
scroll to position [735, 0]
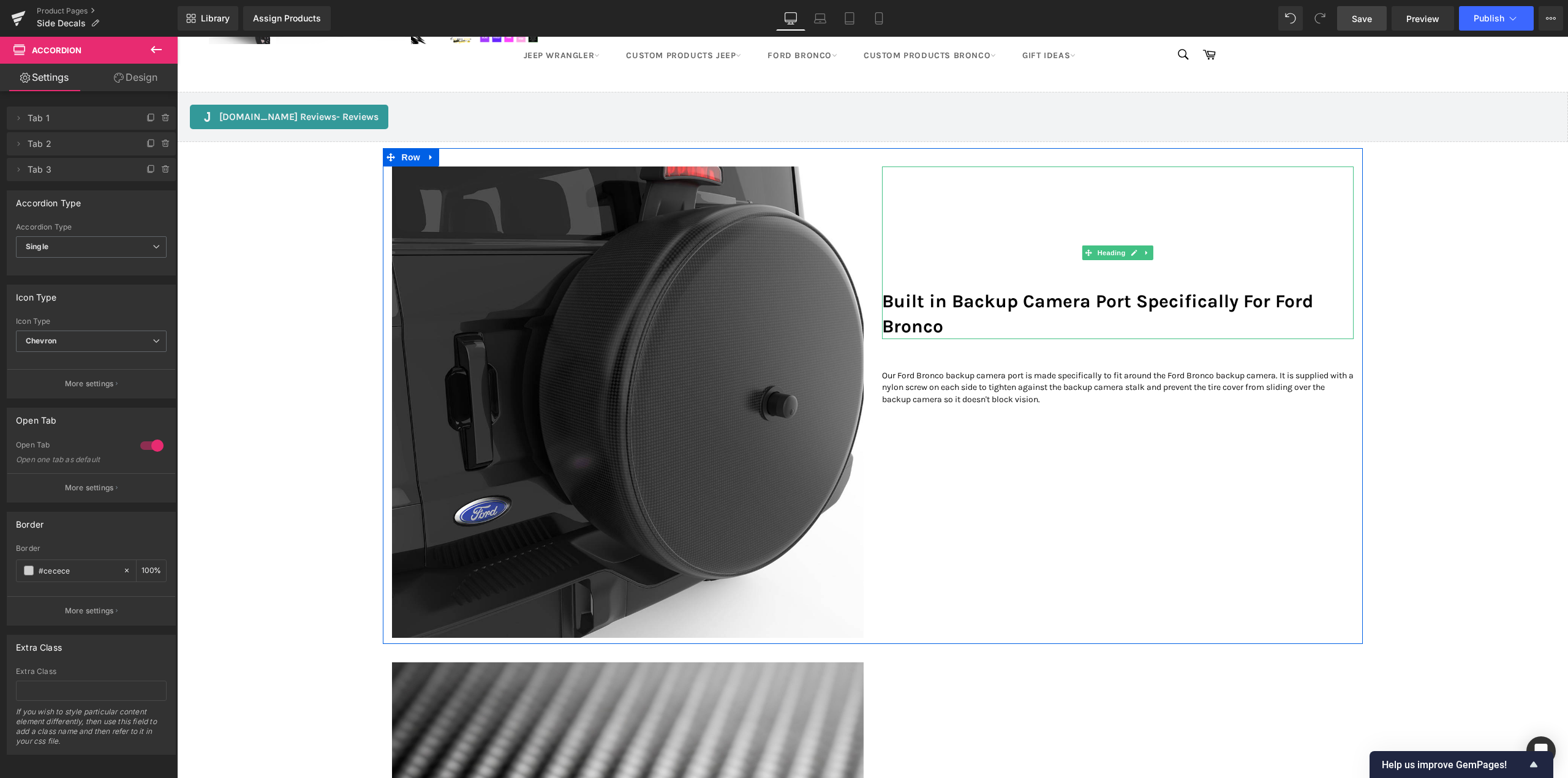
click at [1008, 340] on h2 "Built in Backup Camera Port Specifically For Ford Bronco" at bounding box center [1117, 314] width 472 height 51
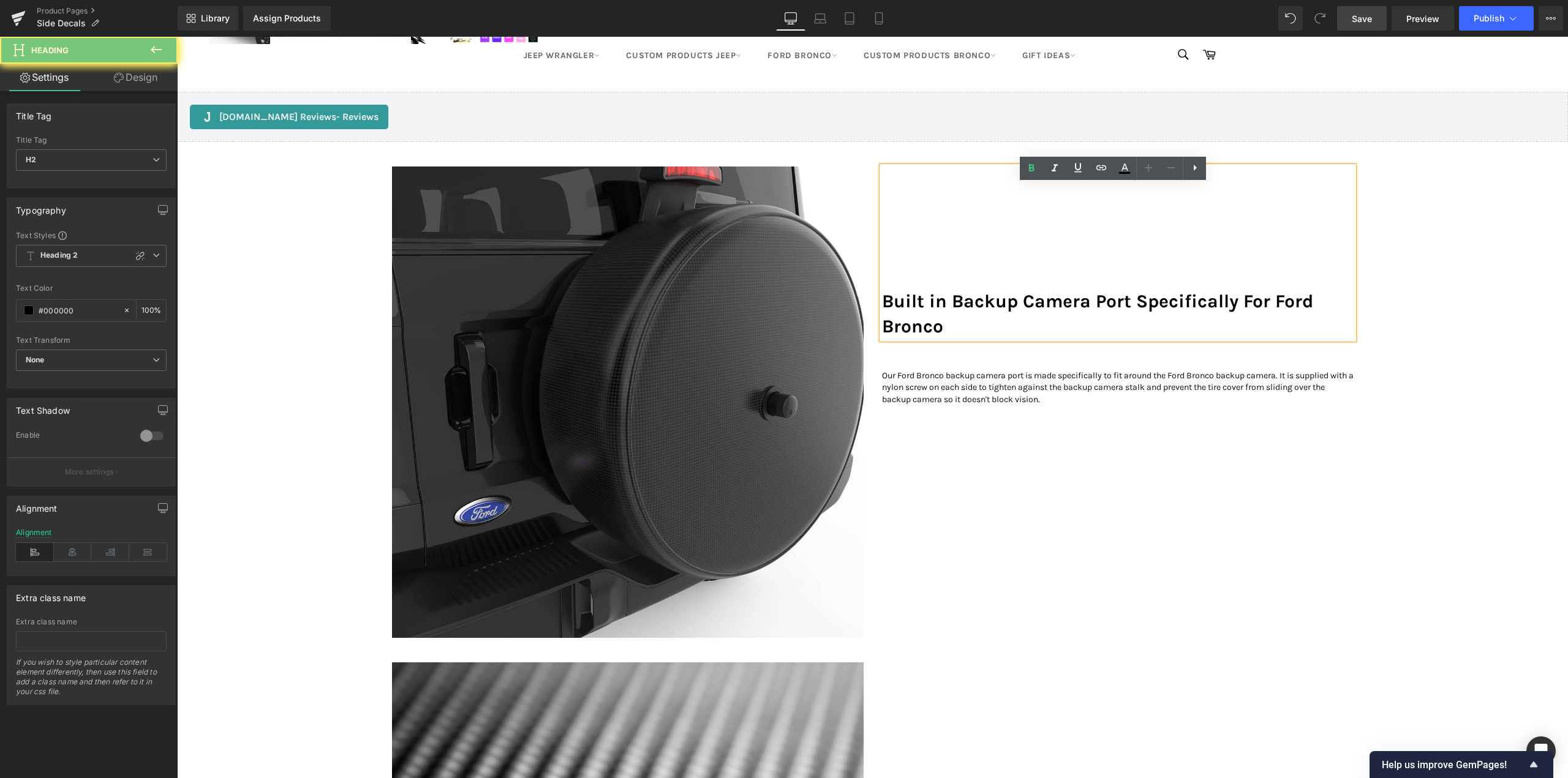
click at [1008, 340] on h2 "Built in Backup Camera Port Specifically For Ford Bronco" at bounding box center [1117, 314] width 472 height 51
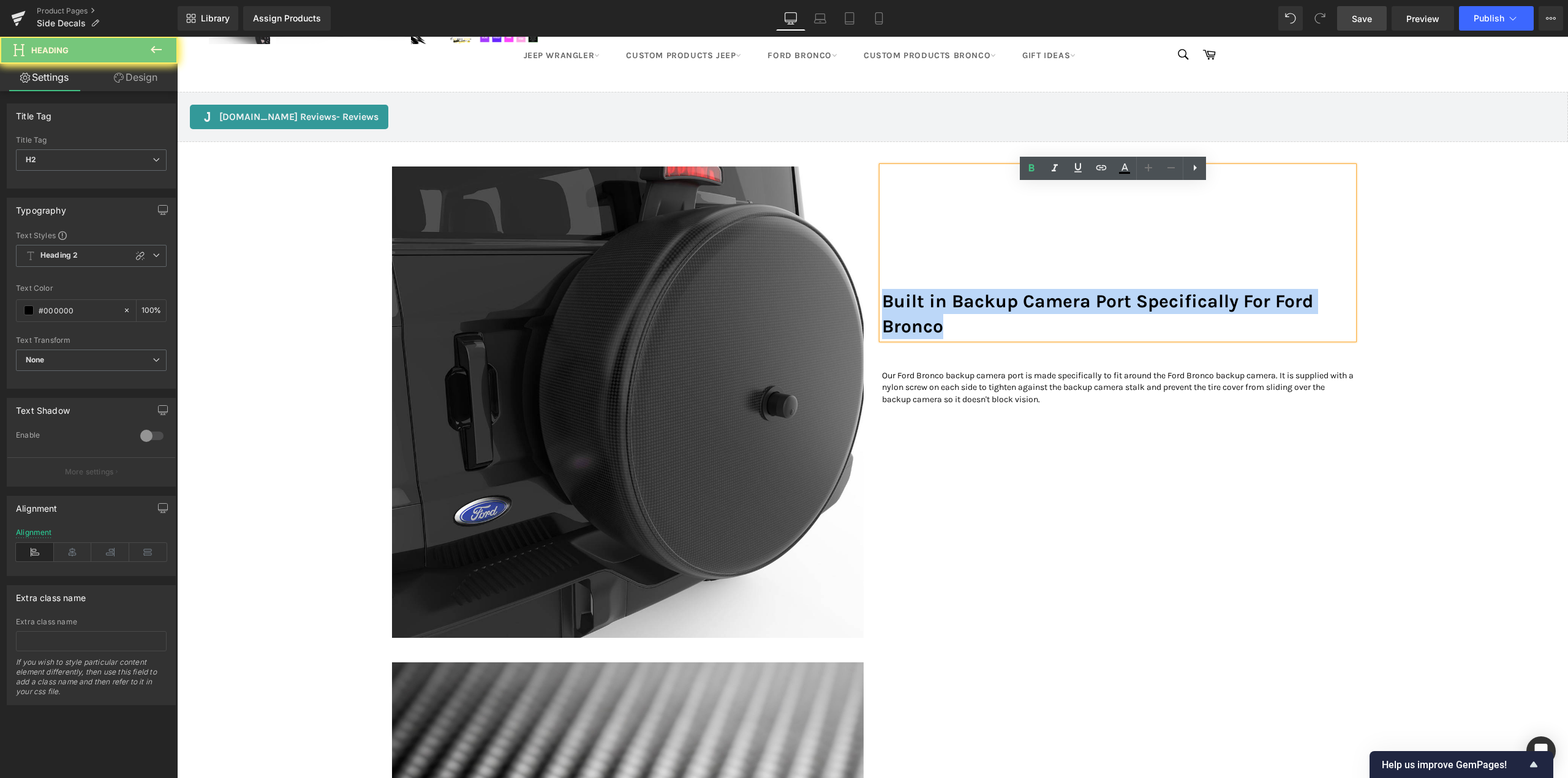
click at [1008, 340] on h2 "Built in Backup Camera Port Specifically For Ford Bronco" at bounding box center [1117, 314] width 472 height 51
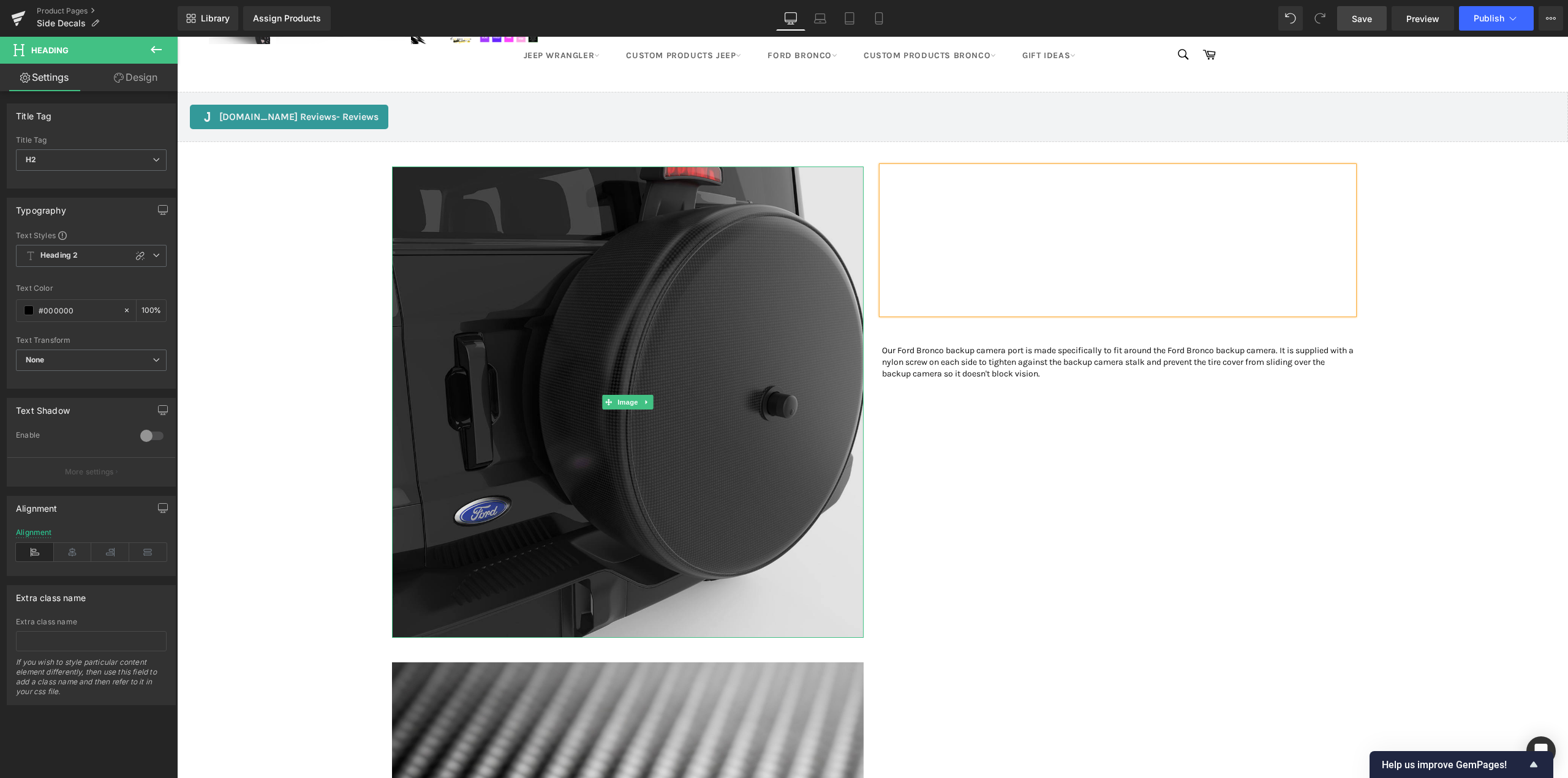
click at [480, 244] on img at bounding box center [627, 402] width 472 height 472
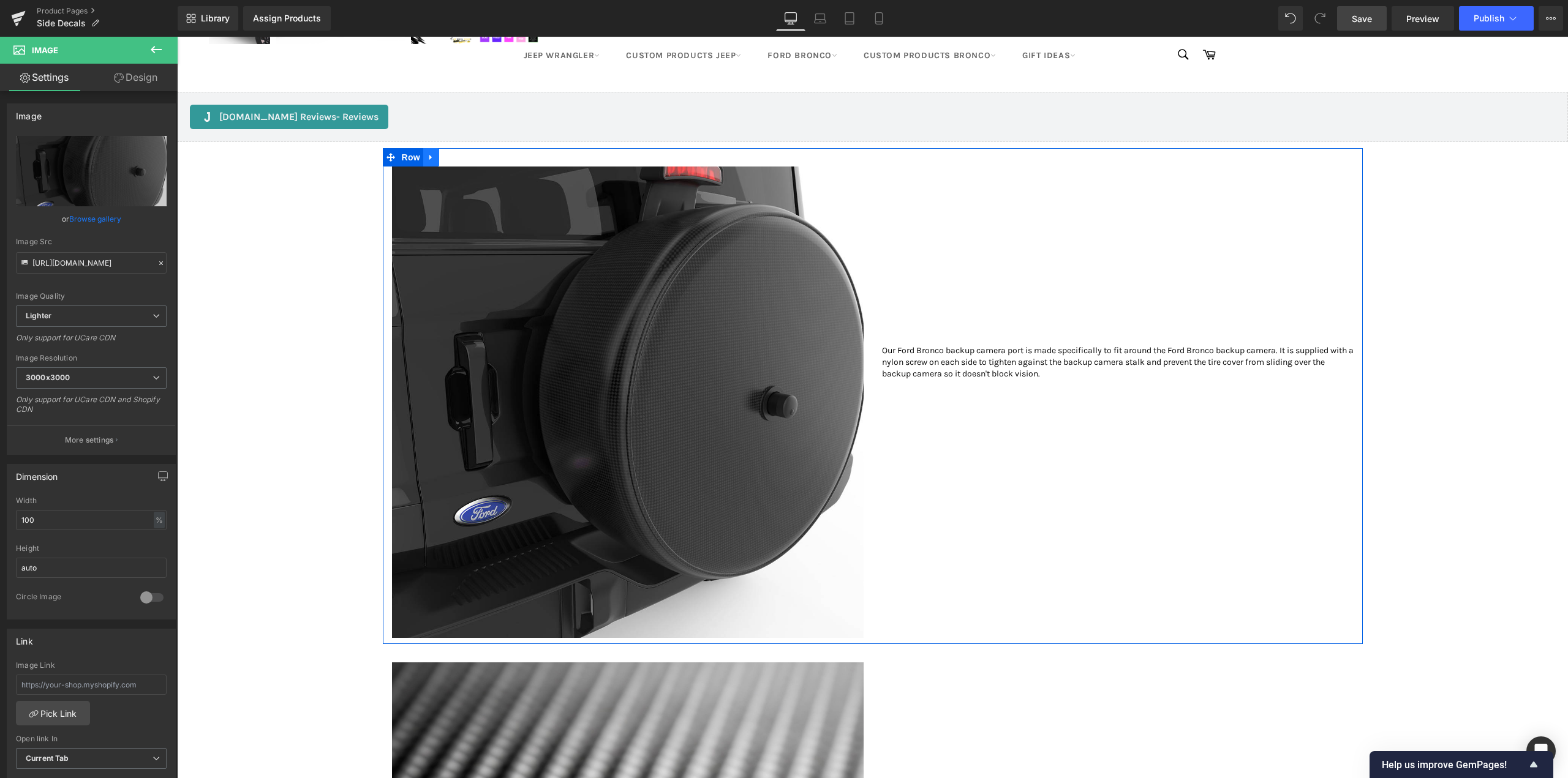
click at [427, 162] on icon at bounding box center [430, 157] width 8 height 9
click at [459, 162] on icon at bounding box center [463, 156] width 8 height 8
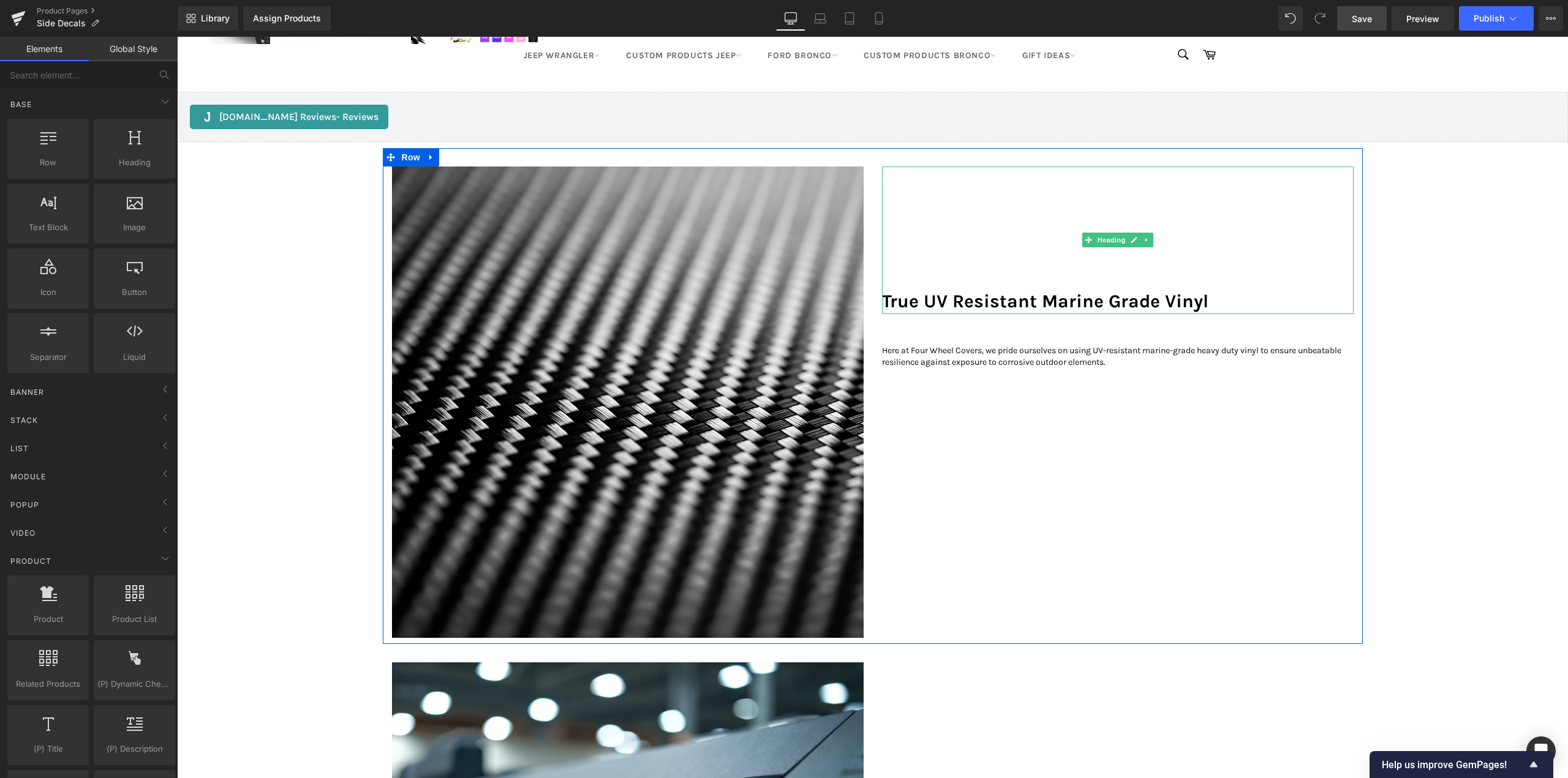
click at [990, 315] on h2 "True UV Resistant Marine Grade Vinyl" at bounding box center [1117, 301] width 472 height 25
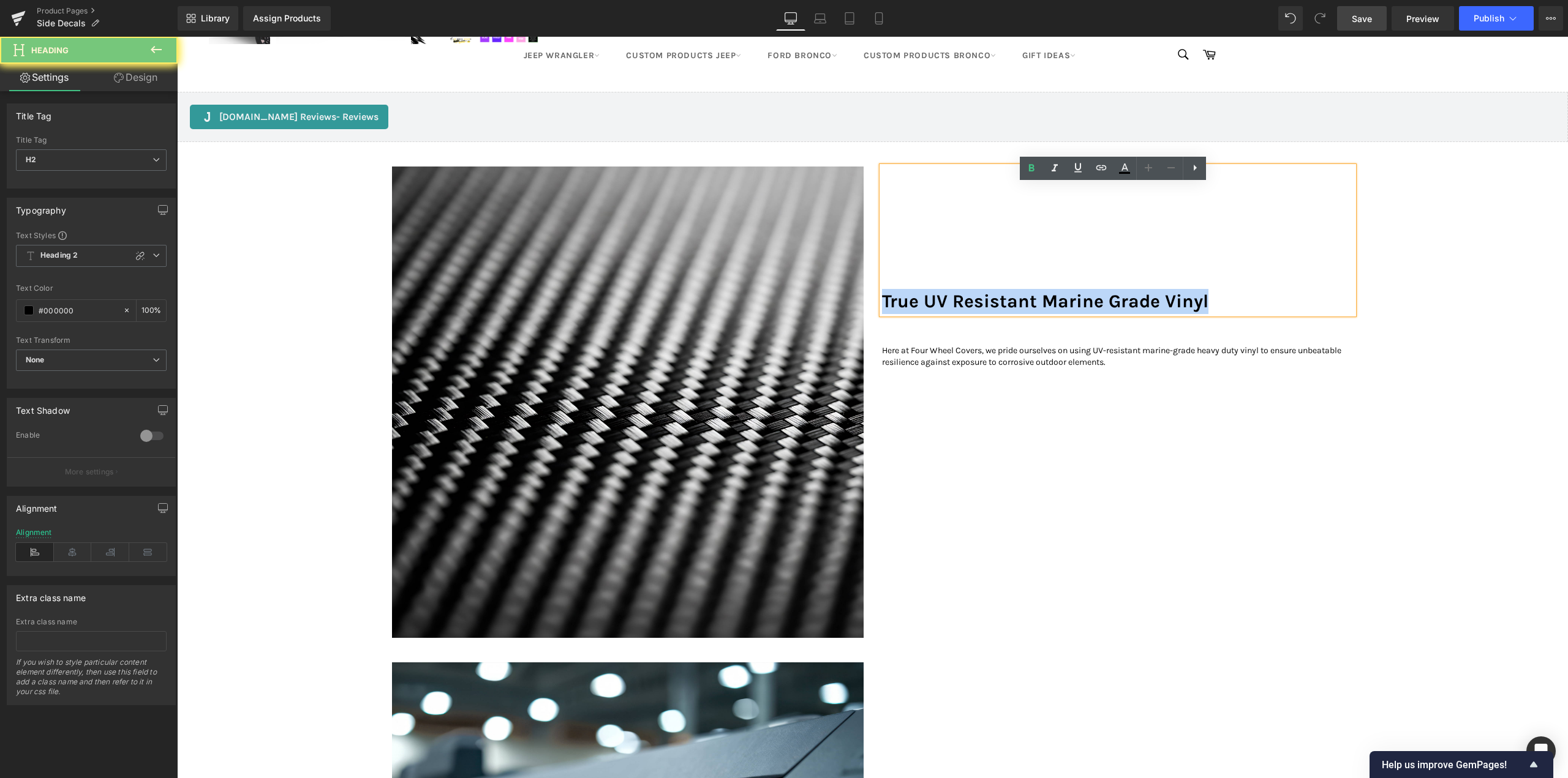
click at [990, 315] on h2 "True UV Resistant Marine Grade Vinyl" at bounding box center [1117, 301] width 472 height 25
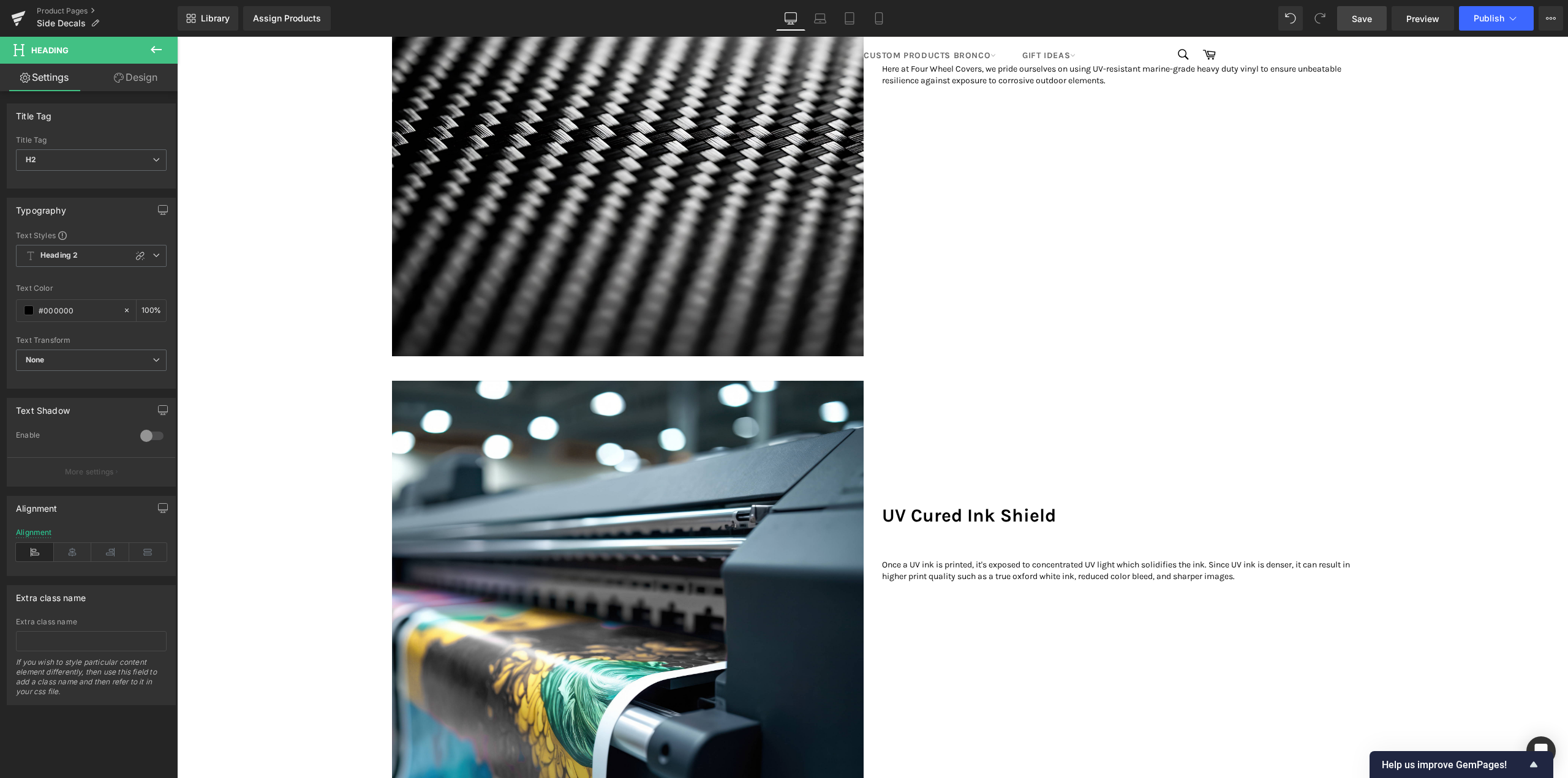
scroll to position [1163, 0]
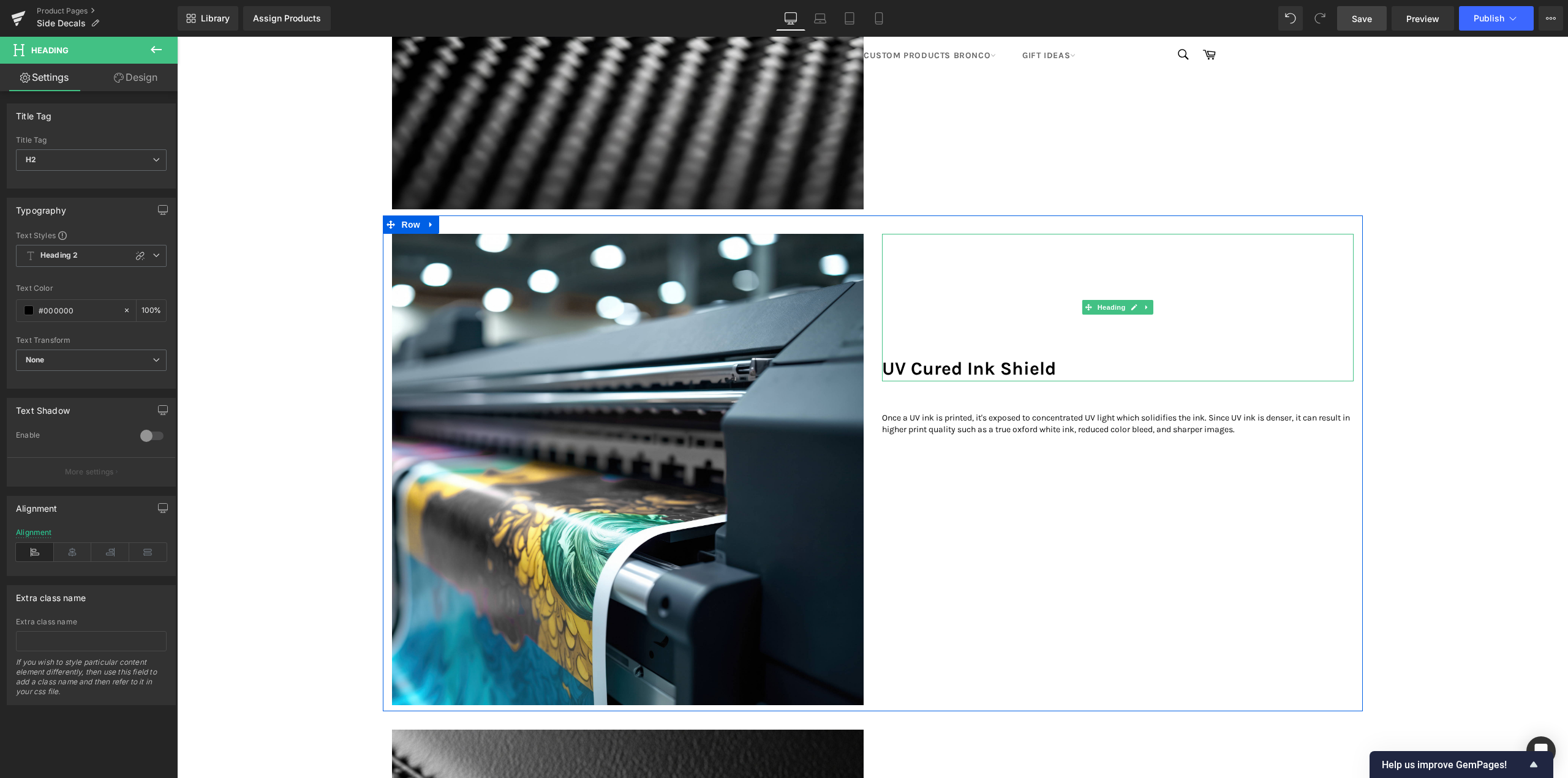
click at [936, 382] on h2 "UV Cured Ink Shield" at bounding box center [1117, 369] width 472 height 25
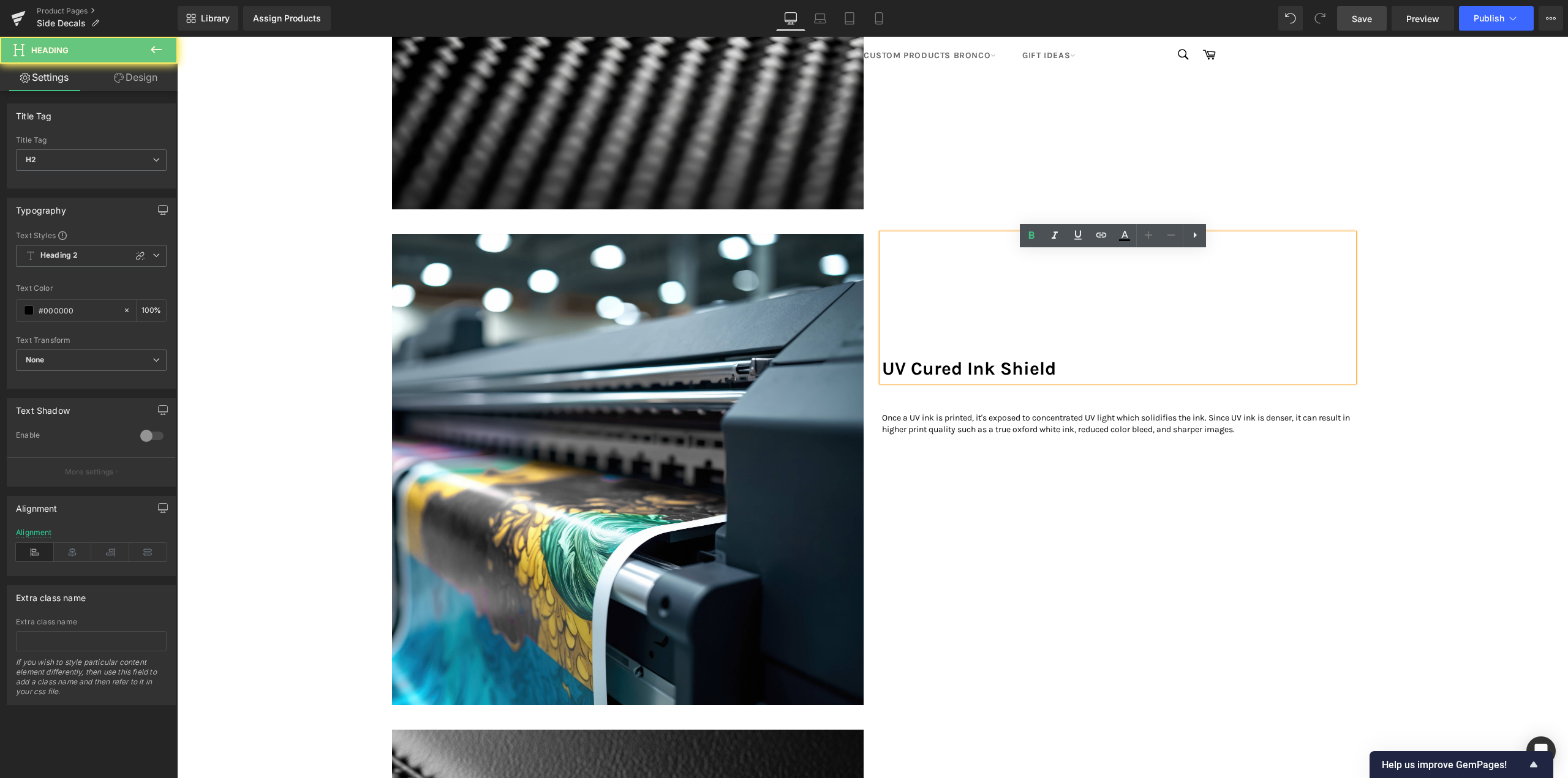
click at [901, 382] on h2 "UV Cured Ink Shield" at bounding box center [1117, 369] width 472 height 25
drag, startPoint x: 882, startPoint y: 392, endPoint x: 1147, endPoint y: 392, distance: 265.0
click at [1147, 382] on h2 "UV Cured Ink Shield" at bounding box center [1117, 369] width 472 height 25
click at [1162, 382] on h2 "UV Cured Ink Shield" at bounding box center [1117, 369] width 472 height 25
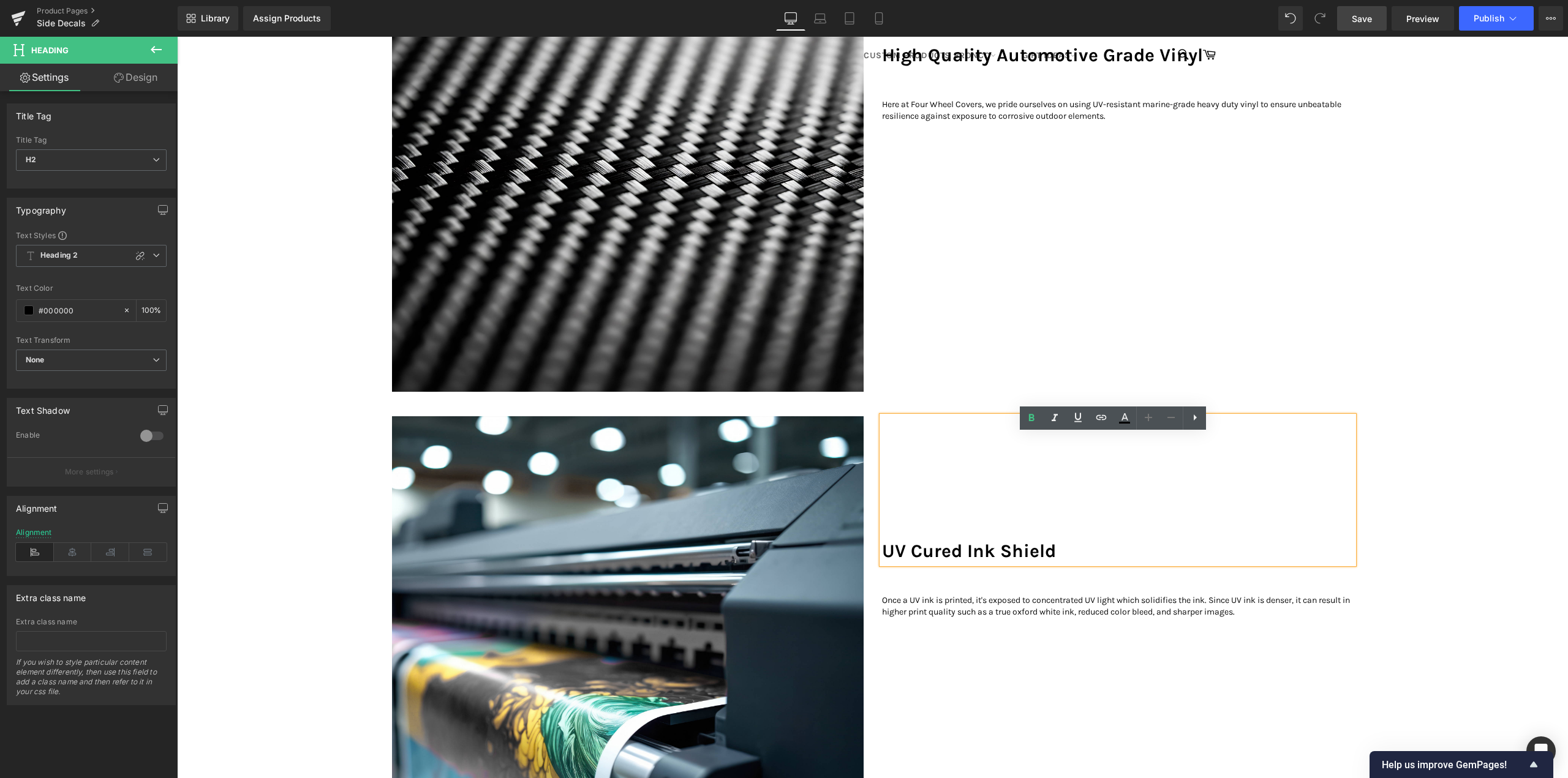
scroll to position [1041, 0]
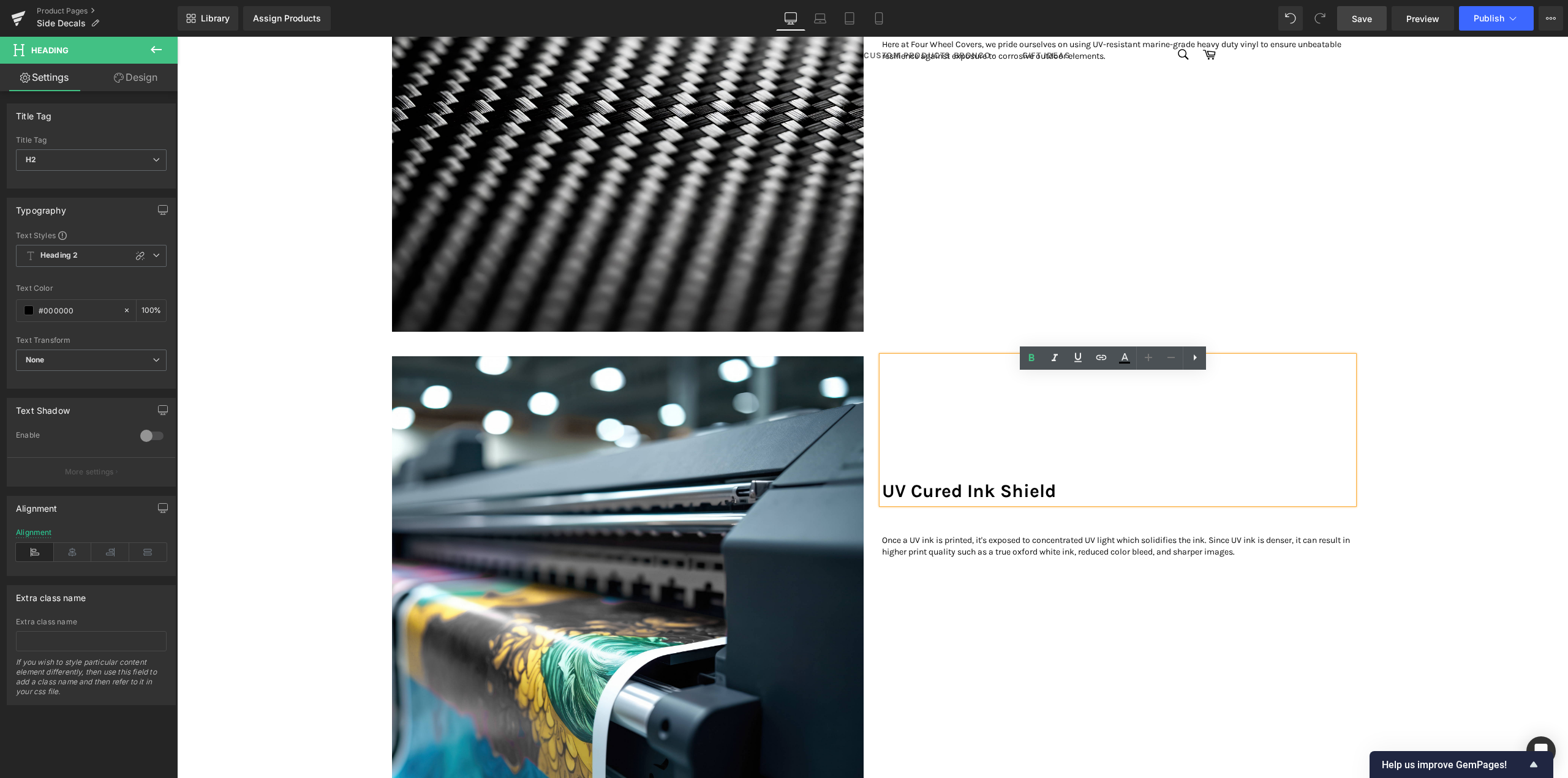
click at [956, 504] on h2 "UV Cured Ink Shield" at bounding box center [1117, 491] width 472 height 25
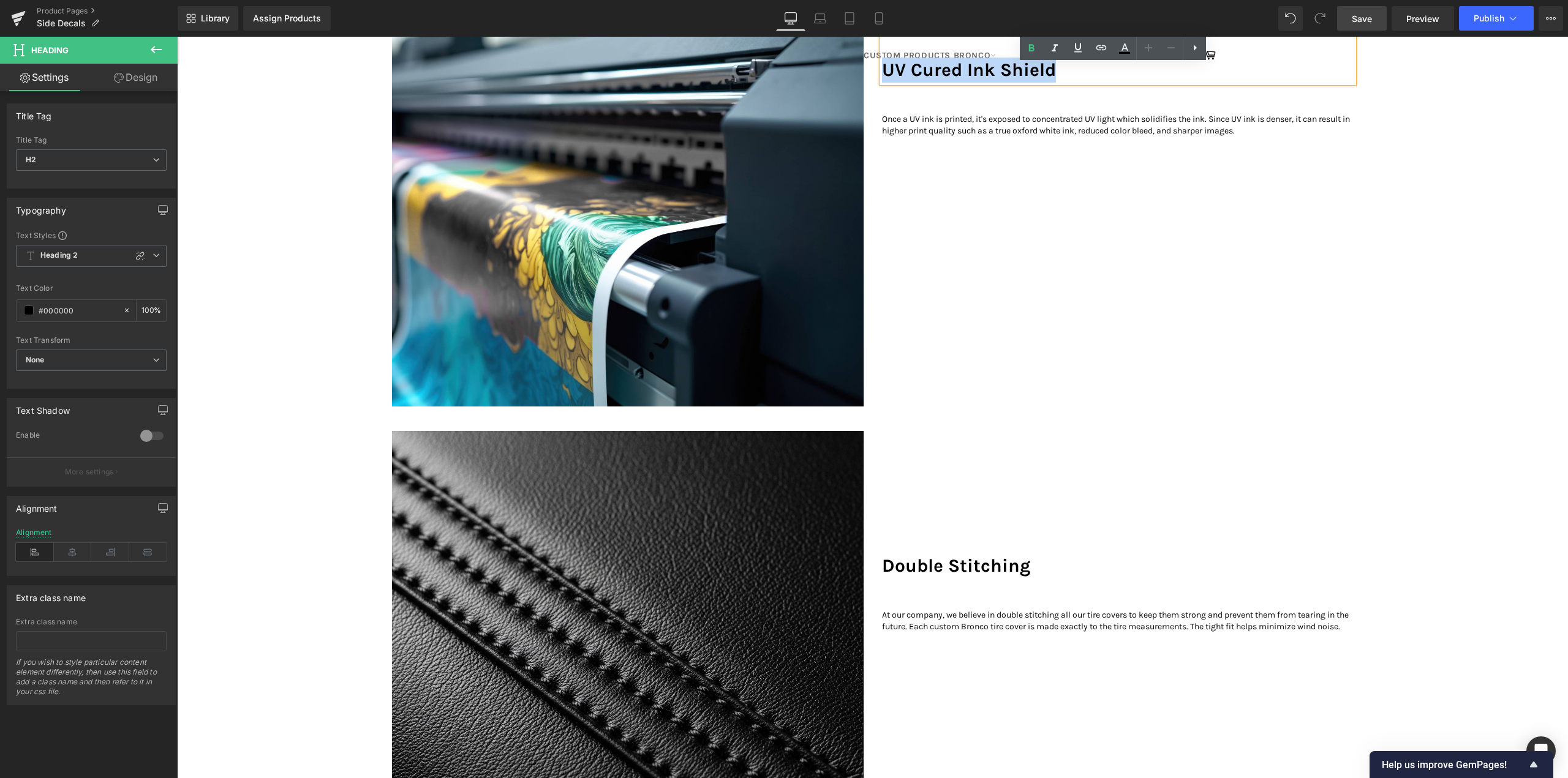
scroll to position [1531, 0]
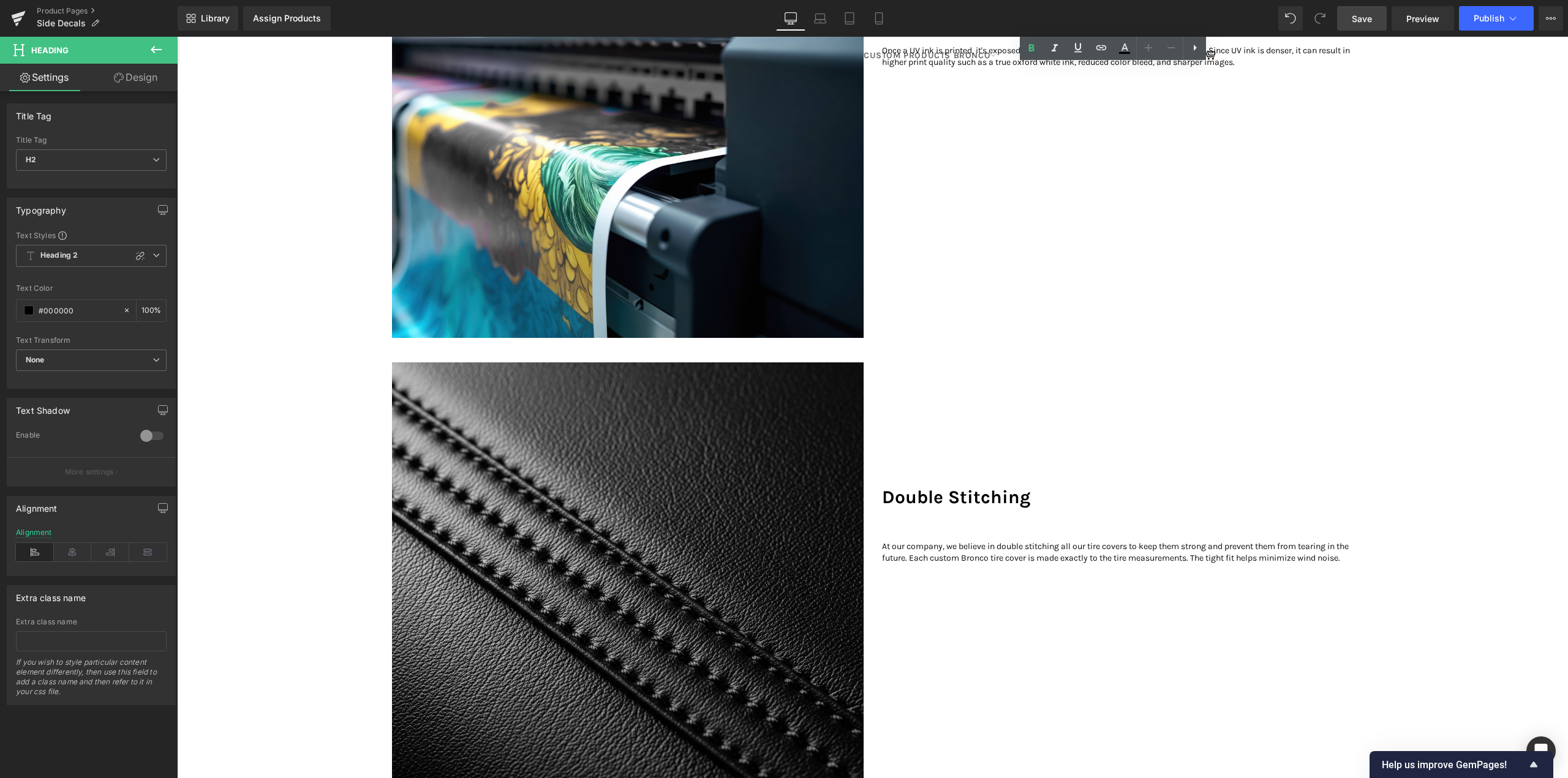
click at [944, 510] on h2 "Double Stitching" at bounding box center [1117, 497] width 472 height 25
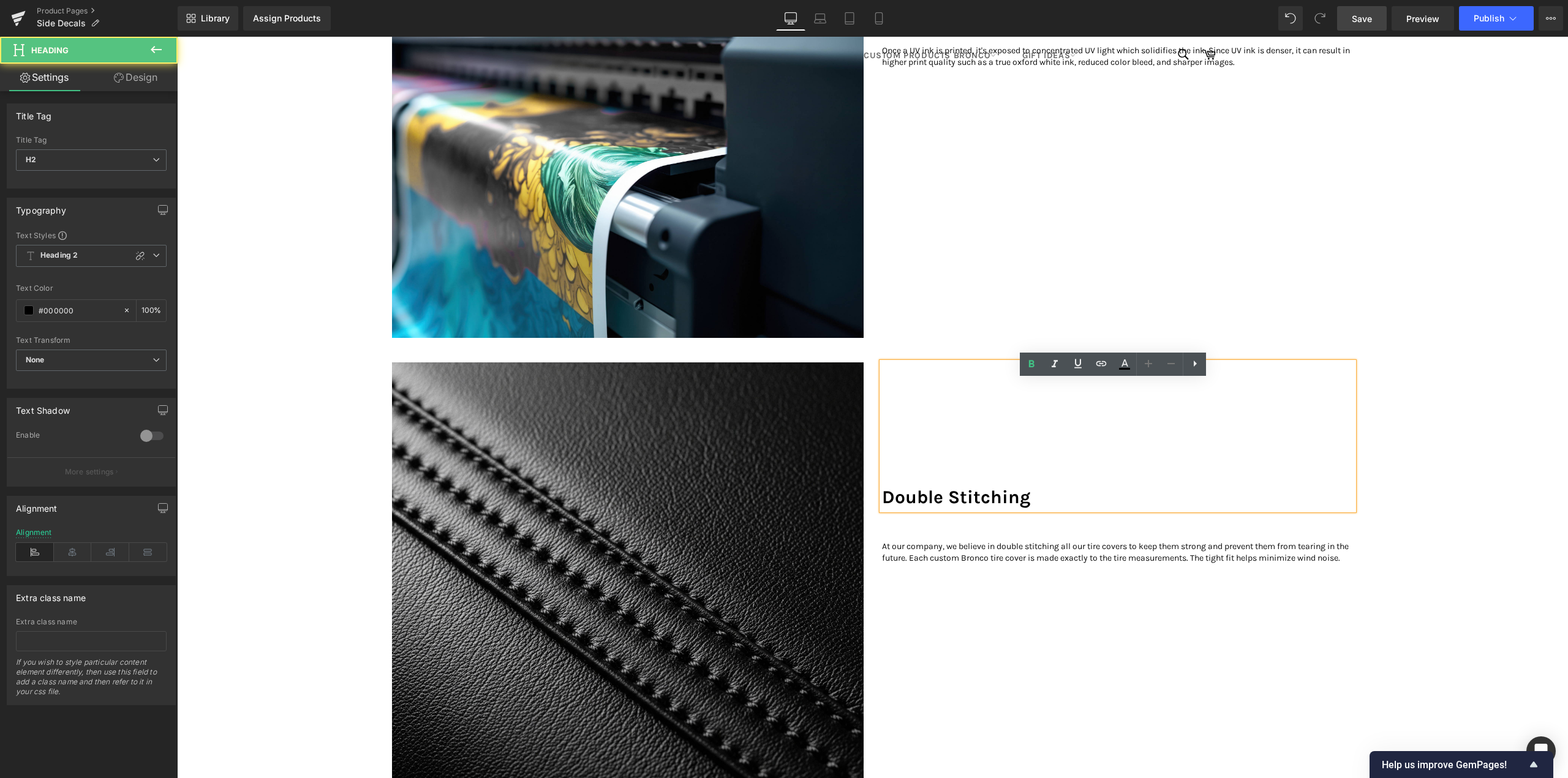
click at [938, 510] on h2 "Double Stitching" at bounding box center [1117, 497] width 472 height 25
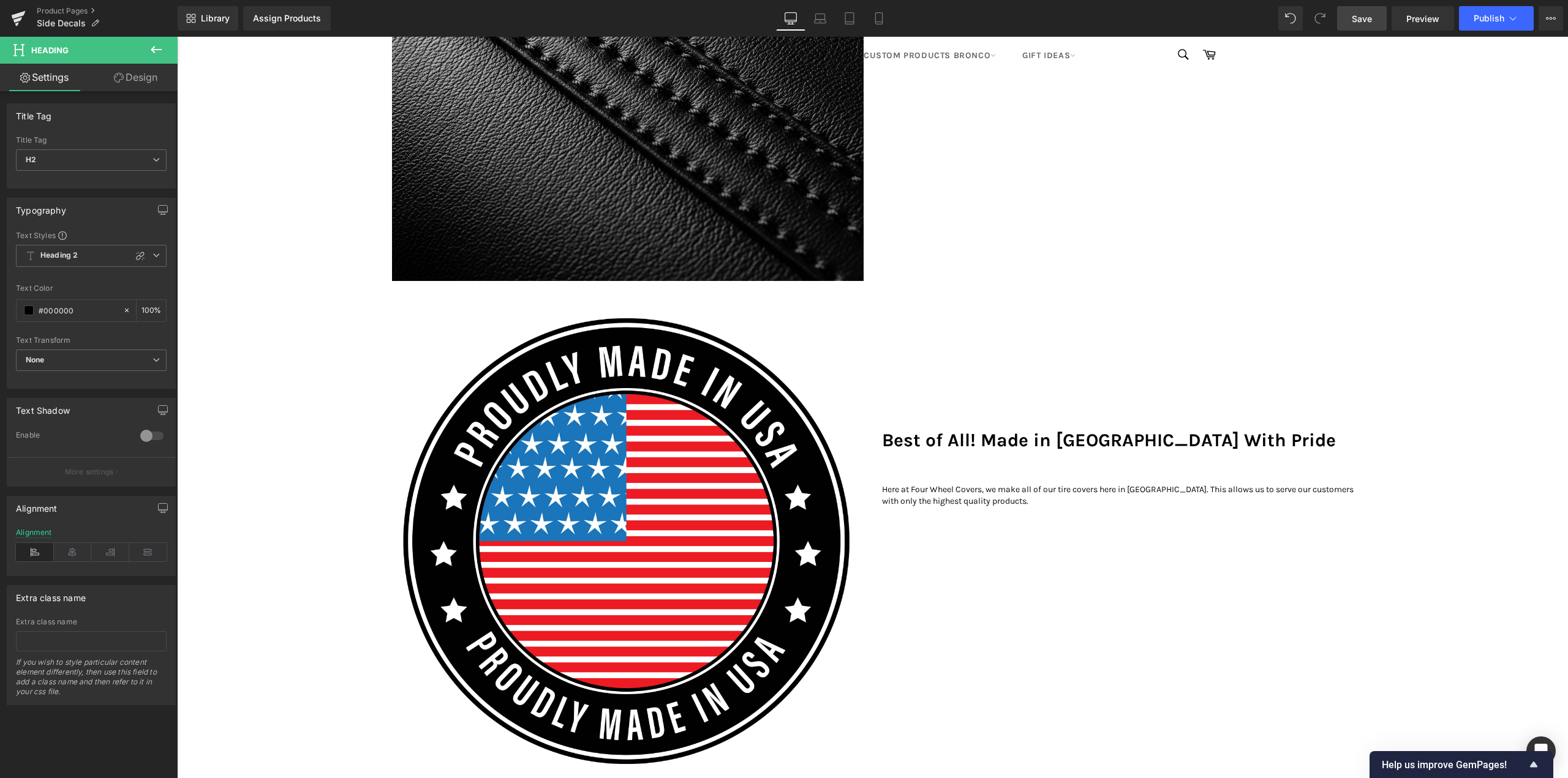
scroll to position [2144, 0]
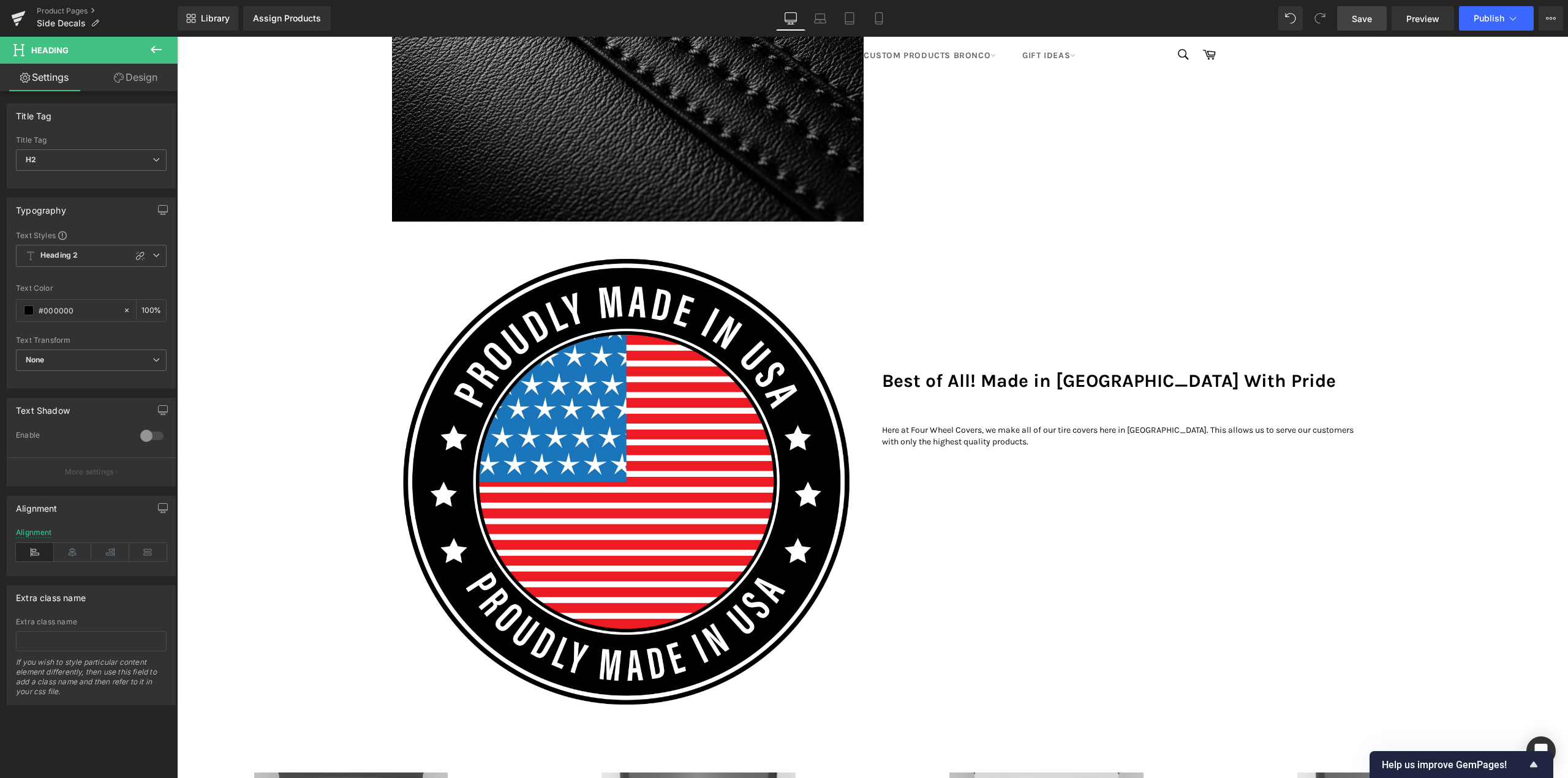
click at [1031, 392] on h2 "Best of All! Made in USA With Pride" at bounding box center [1117, 381] width 472 height 25
click at [984, 394] on h2 "Best of All! Made in USA With Pride" at bounding box center [1117, 381] width 472 height 25
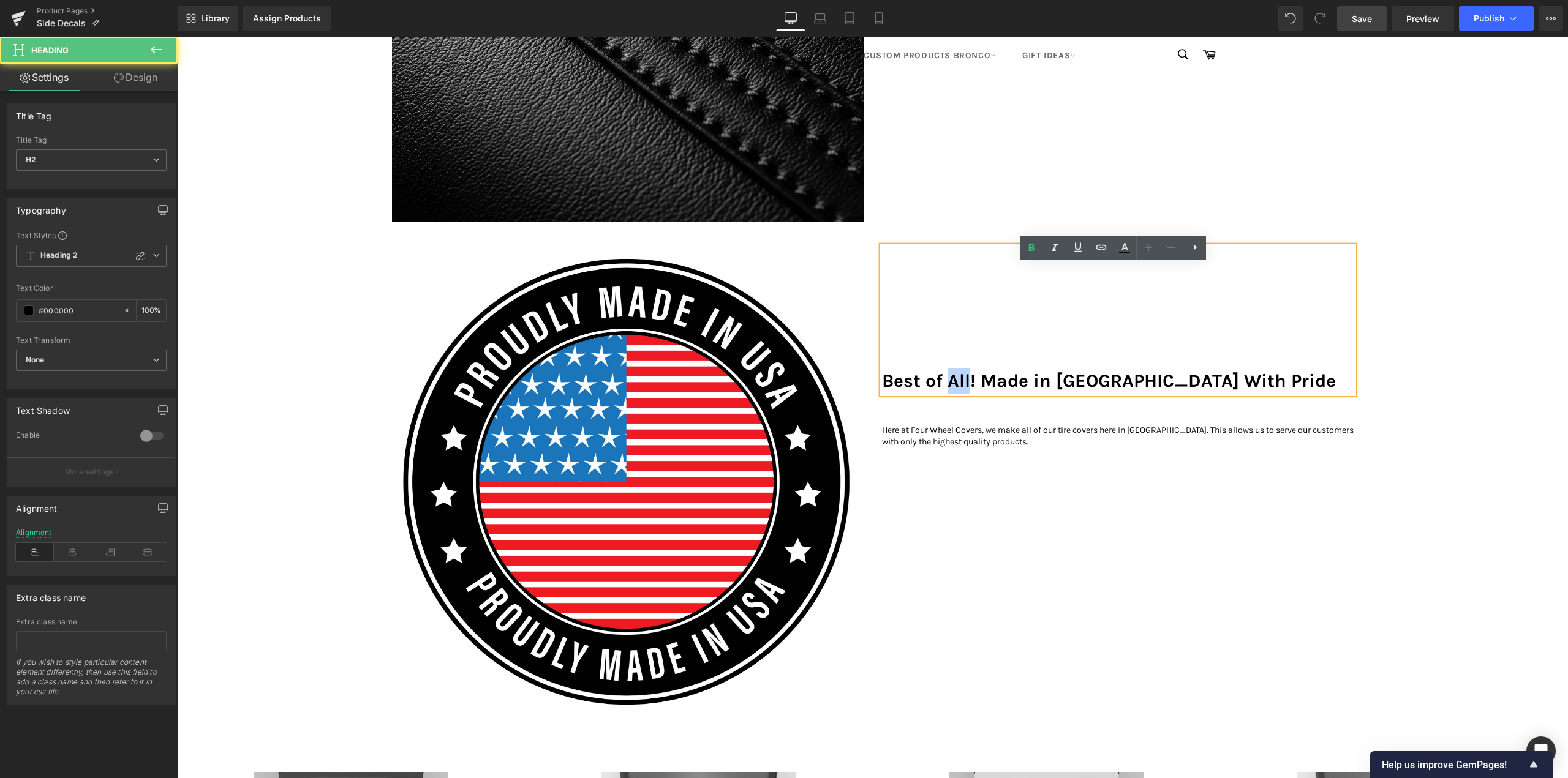
click at [984, 394] on h2 "Best of All! Made in USA With Pride" at bounding box center [1117, 381] width 472 height 25
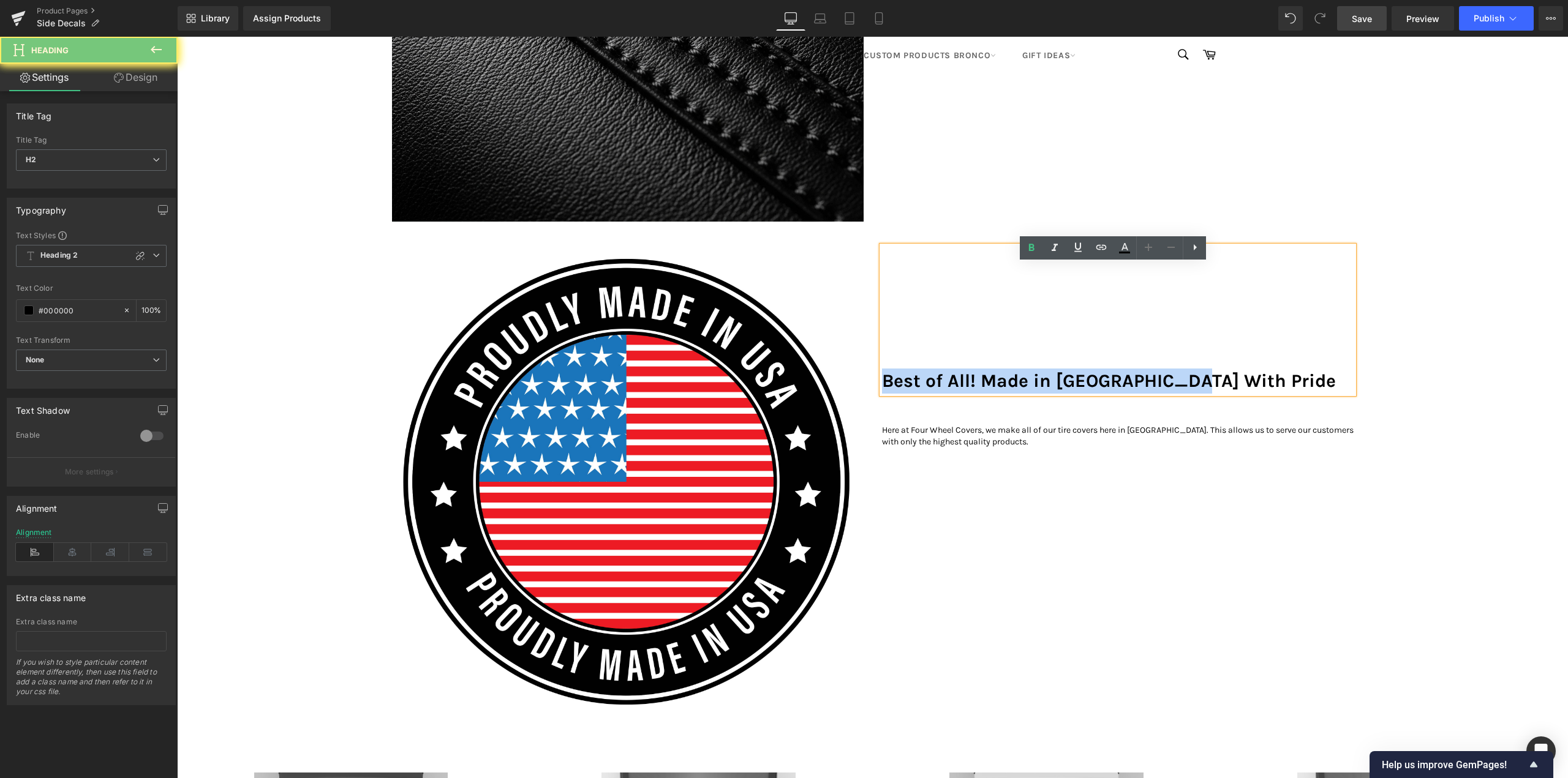
click at [984, 394] on h2 "Best of All! Made in USA With Pride" at bounding box center [1117, 381] width 472 height 25
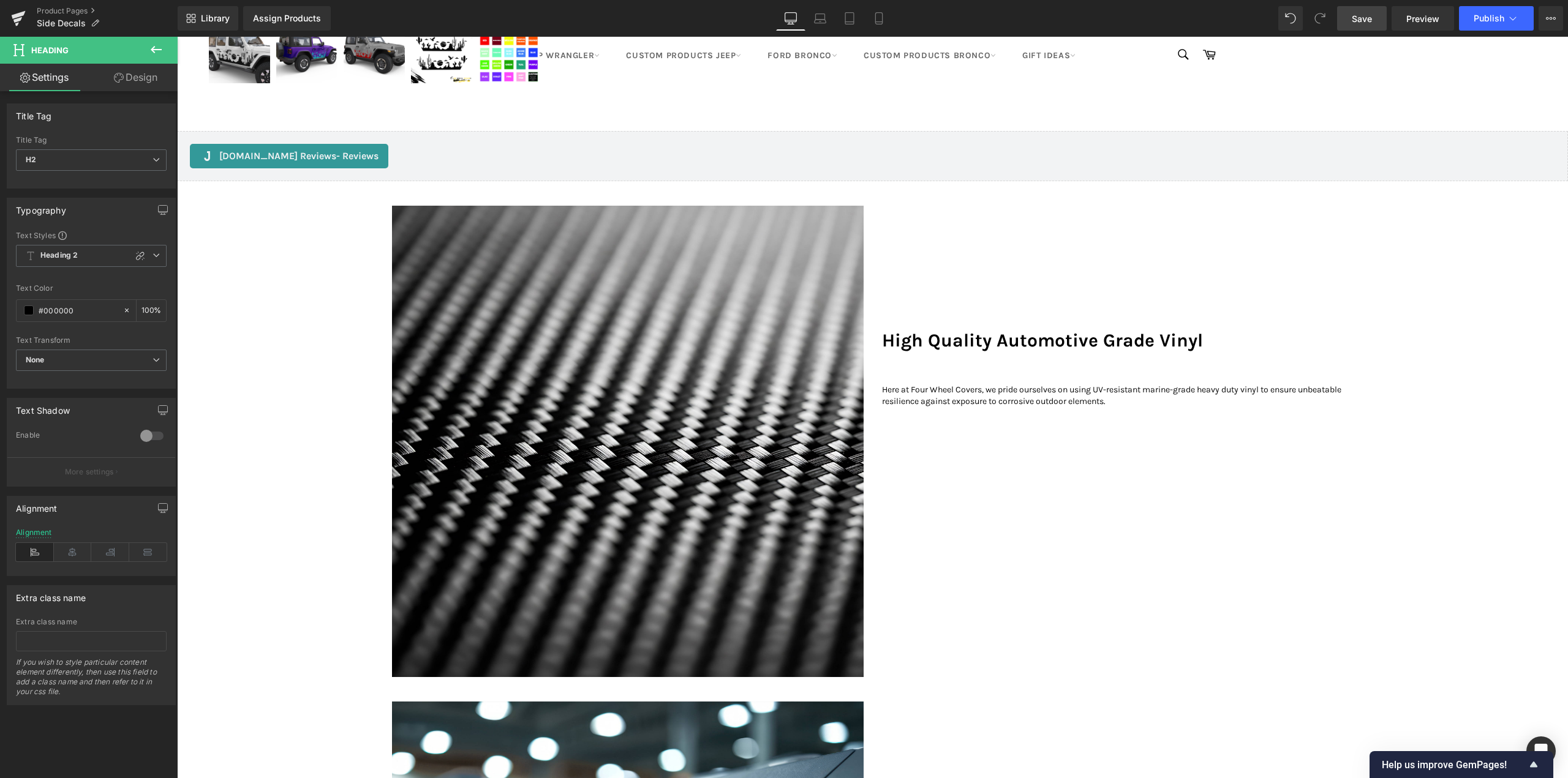
scroll to position [674, 0]
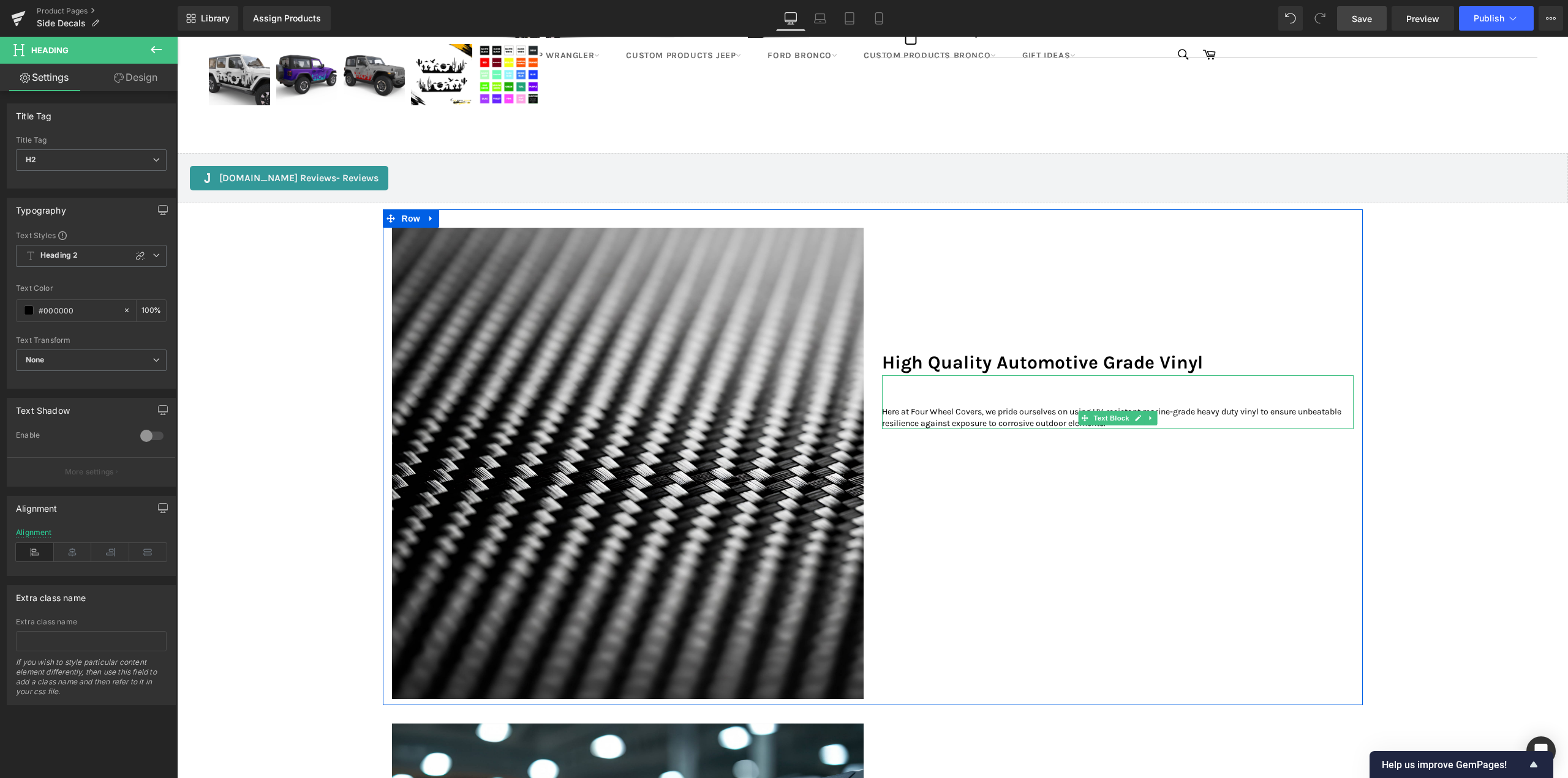
click at [931, 430] on p "Here at Four Wheel Covers, we pride ourselves on using UV-resistant marine-grad…" at bounding box center [1117, 418] width 472 height 24
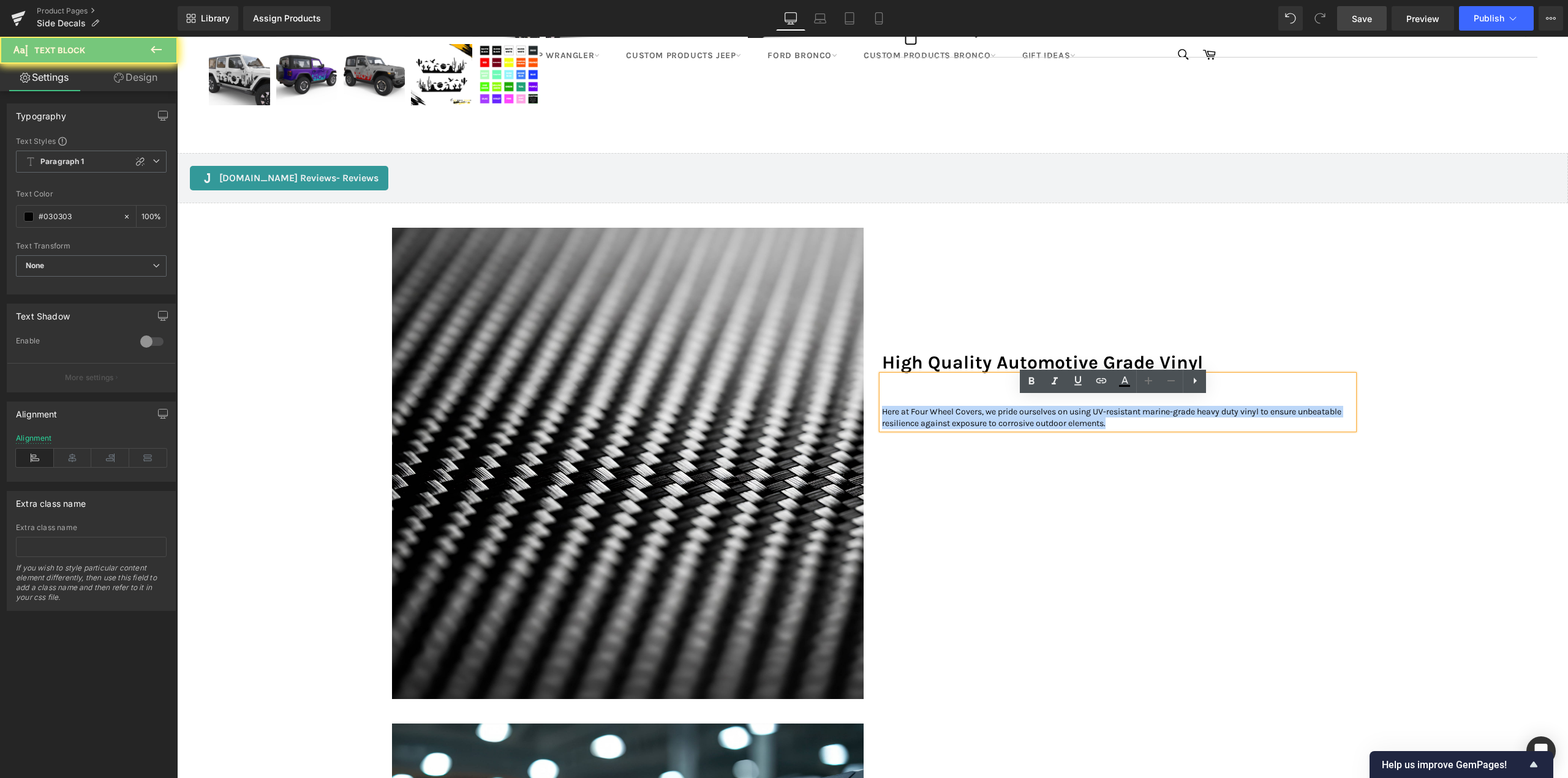
click at [931, 430] on p "Here at Four Wheel Covers, we pride ourselves on using UV-resistant marine-grad…" at bounding box center [1117, 418] width 472 height 24
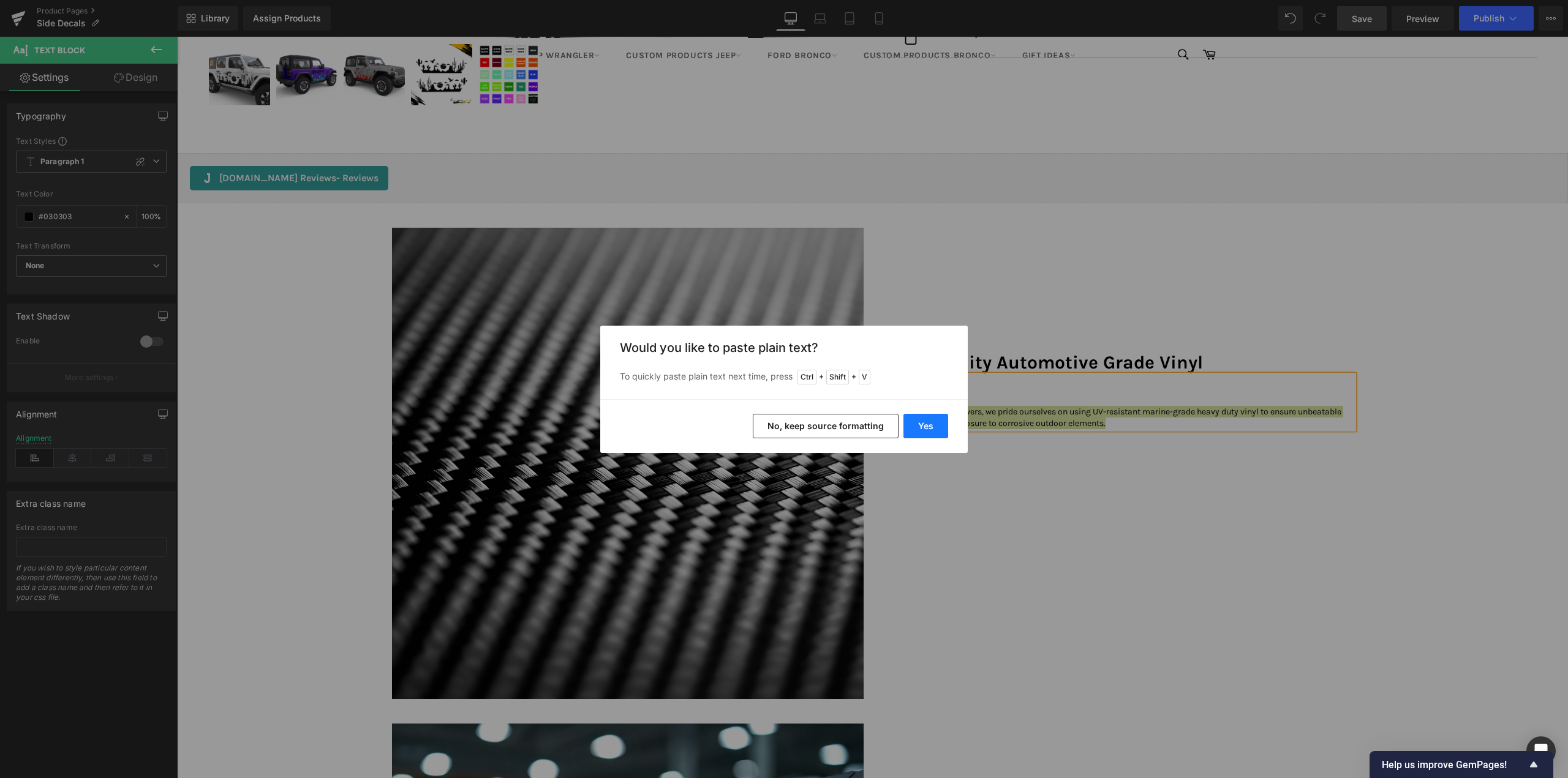
click at [923, 427] on button "Yes" at bounding box center [925, 426] width 45 height 25
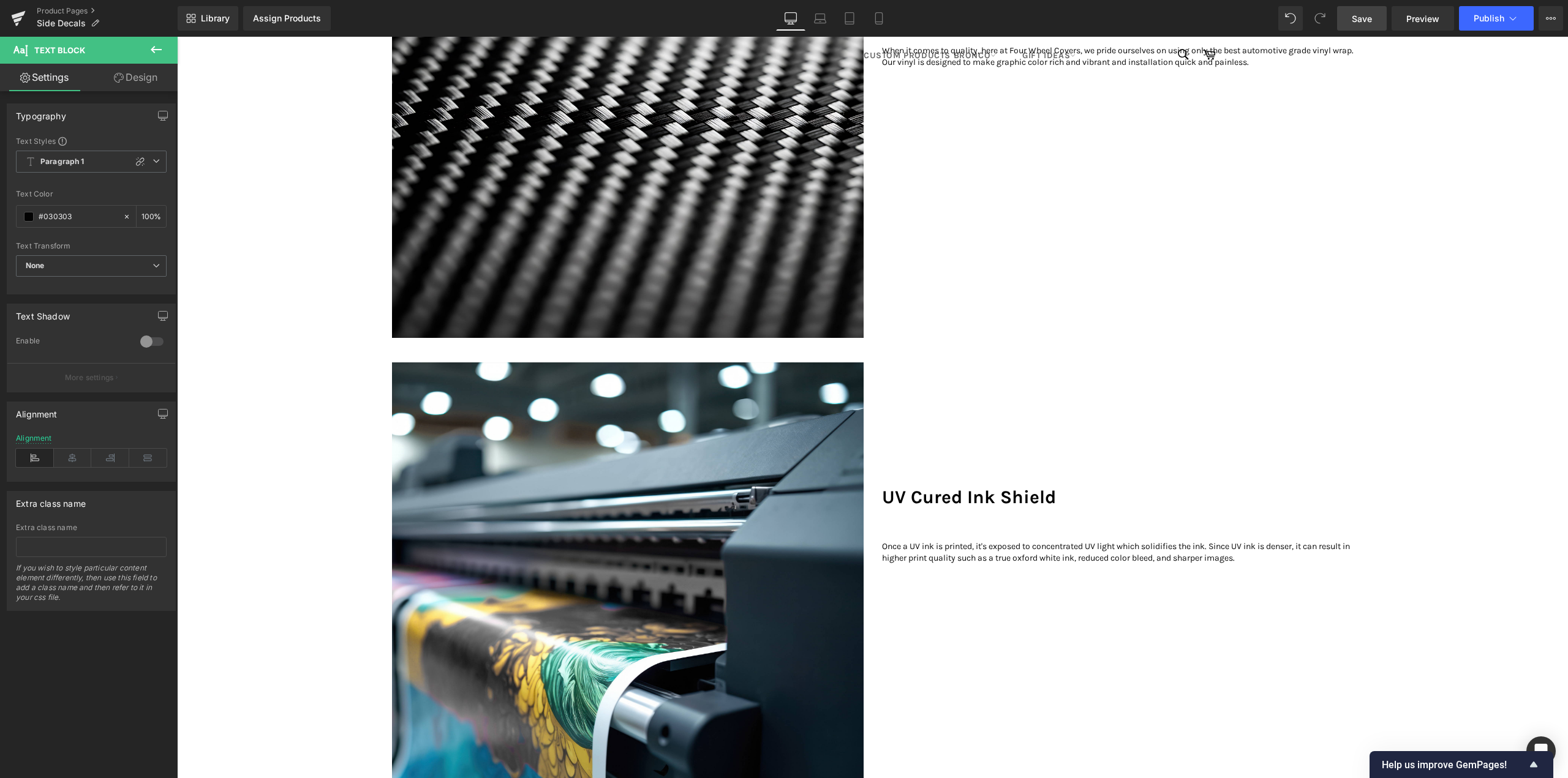
scroll to position [1163, 0]
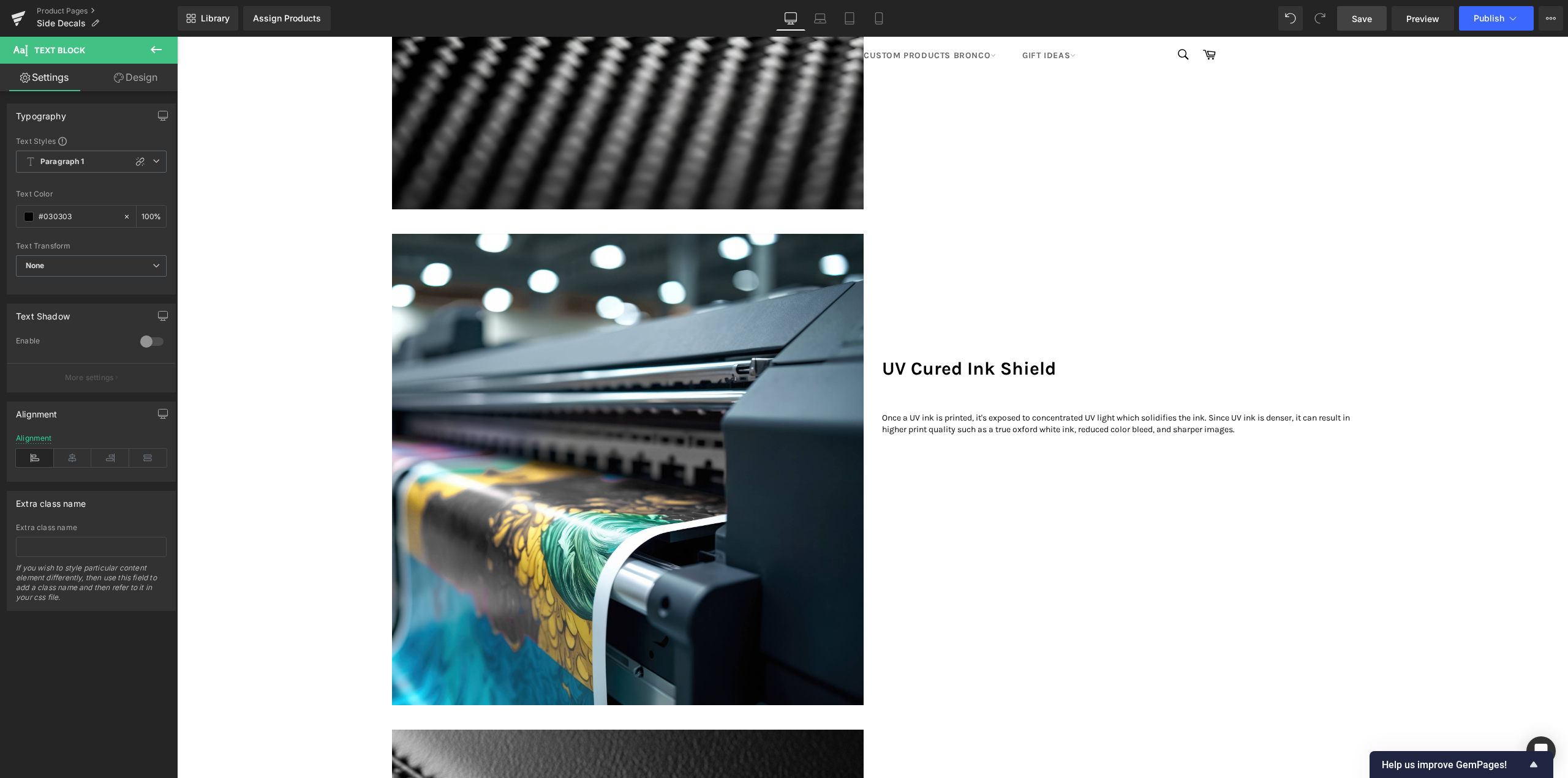
click at [989, 436] on p "Once a UV ink is printed, it's exposed to concentrated UV light which solidifie…" at bounding box center [1117, 424] width 472 height 24
click at [932, 436] on p "Once a UV ink is printed, it's exposed to concentrated UV light which solidifie…" at bounding box center [1117, 424] width 472 height 24
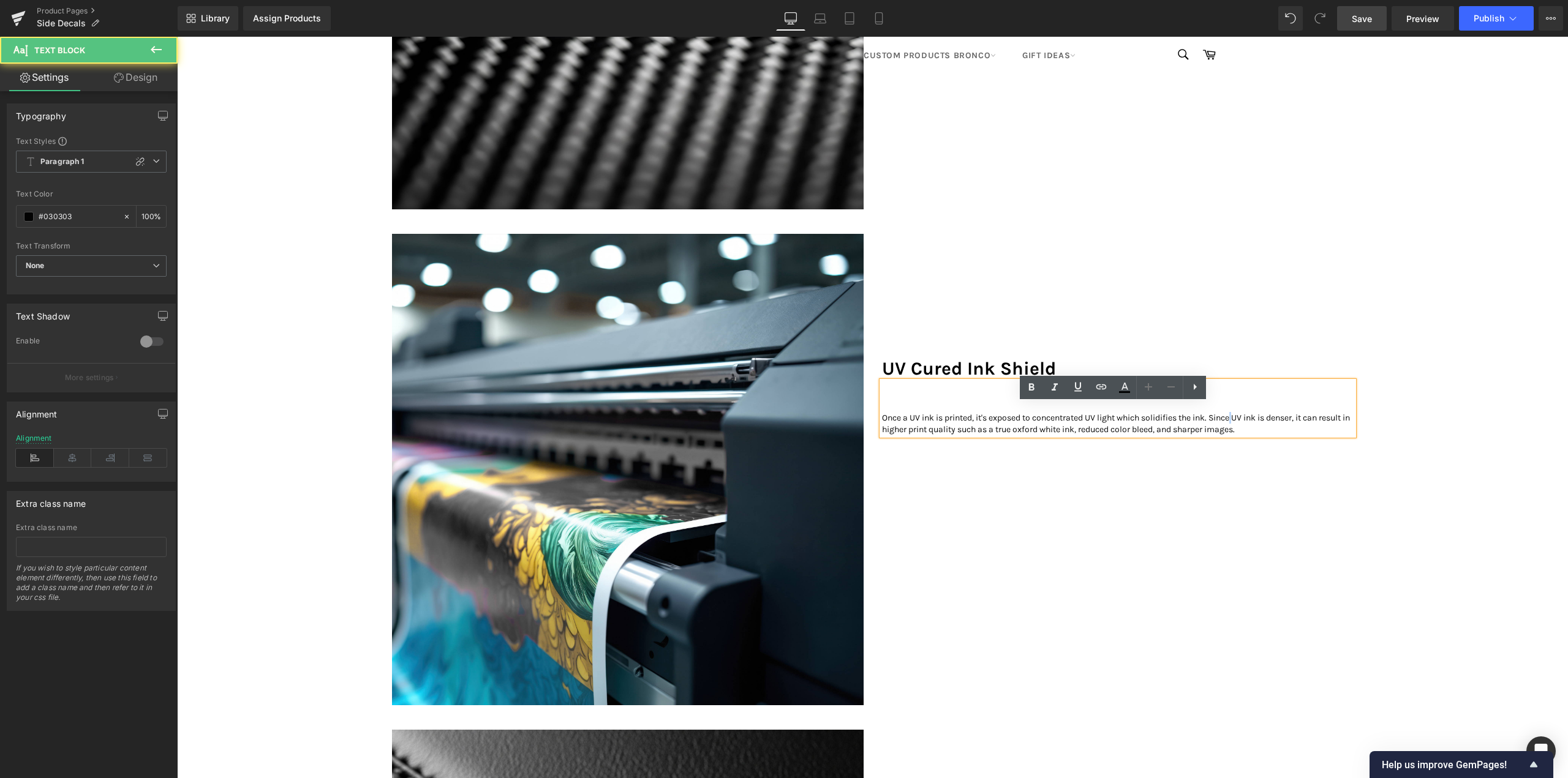
click at [932, 436] on p "Once a UV ink is printed, it's exposed to concentrated UV light which solidifie…" at bounding box center [1117, 424] width 472 height 24
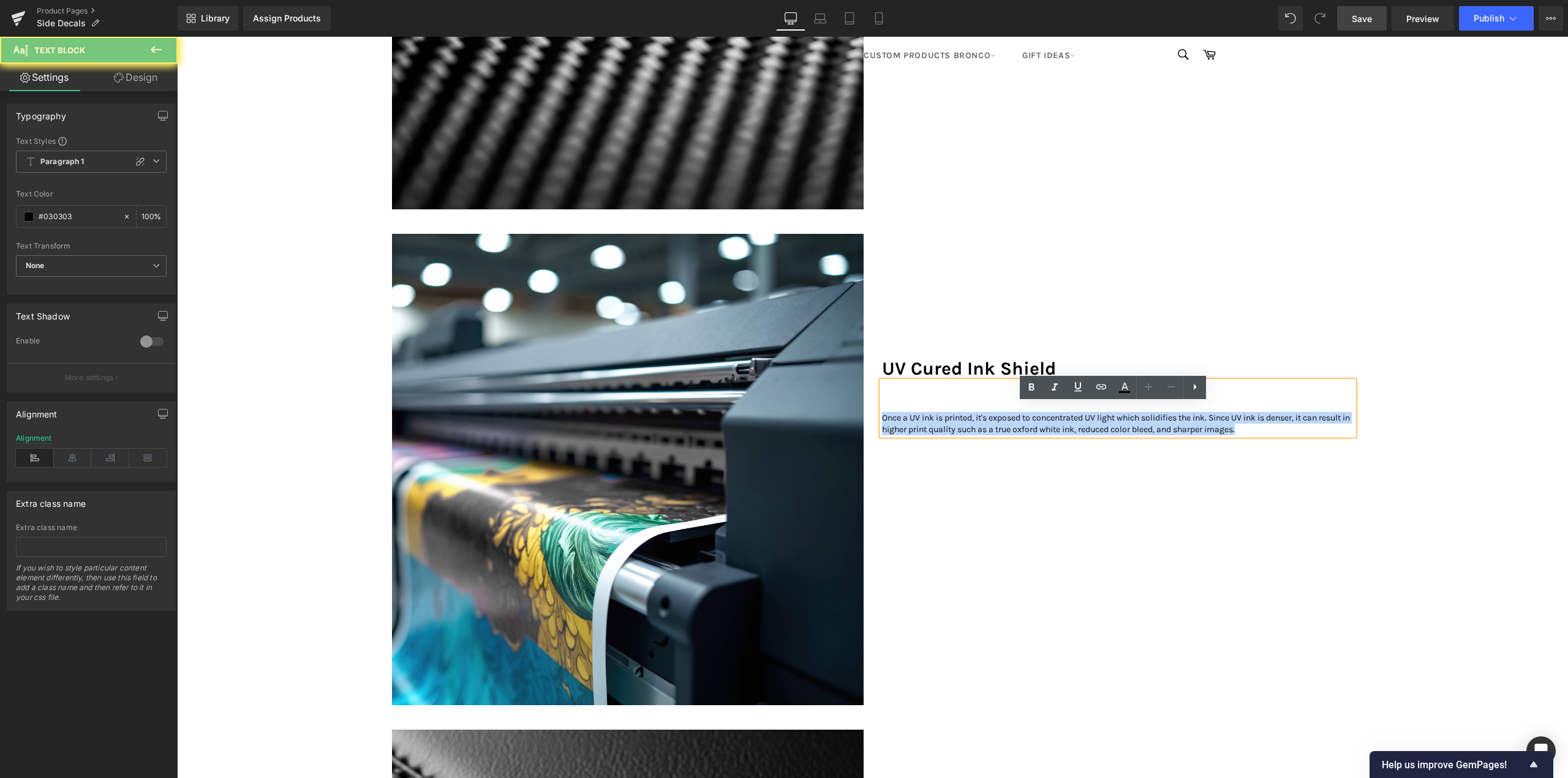
click at [932, 436] on p "Once a UV ink is printed, it's exposed to concentrated UV light which solidifie…" at bounding box center [1117, 424] width 472 height 24
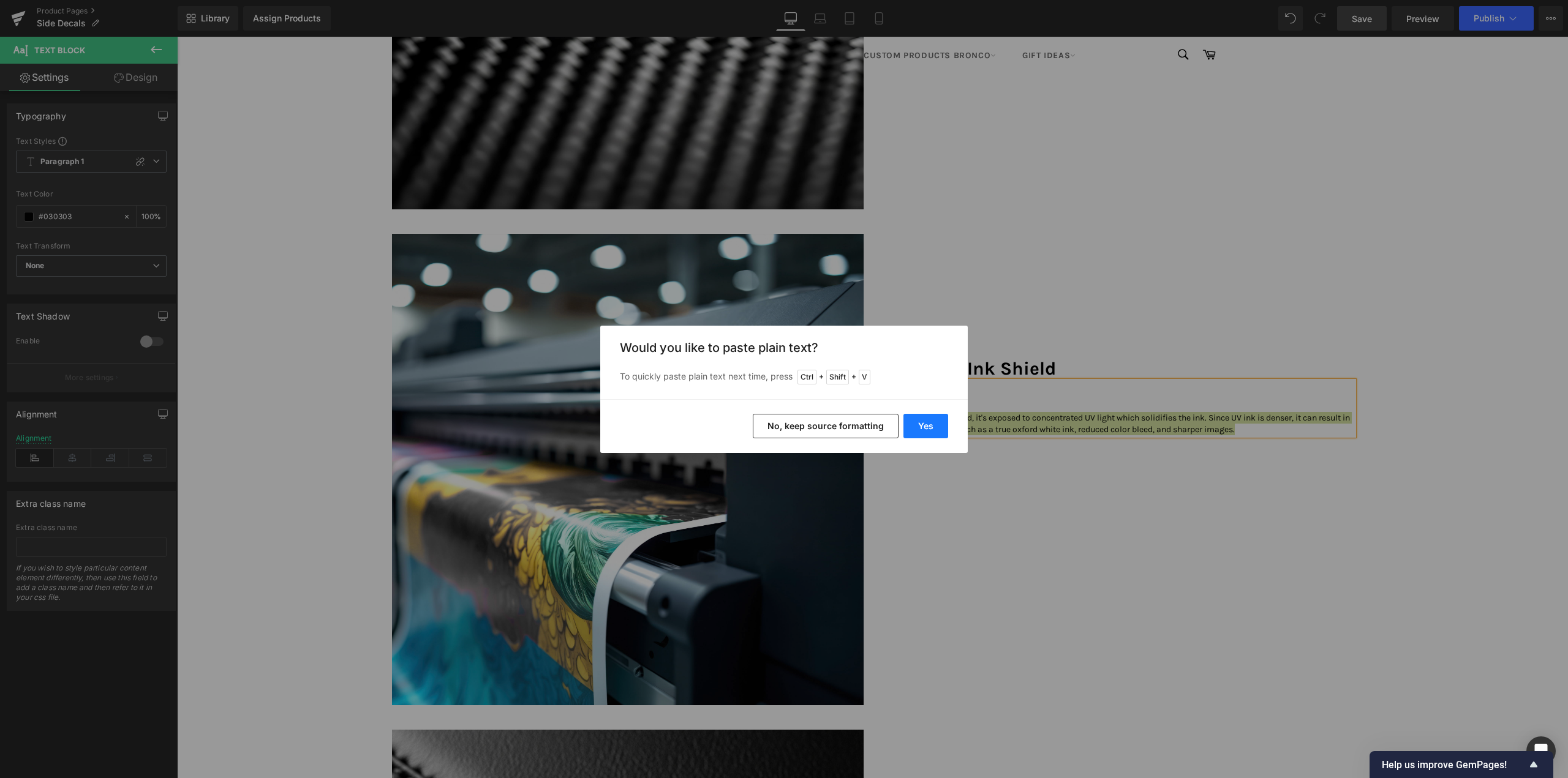
click at [929, 426] on button "Yes" at bounding box center [925, 426] width 45 height 25
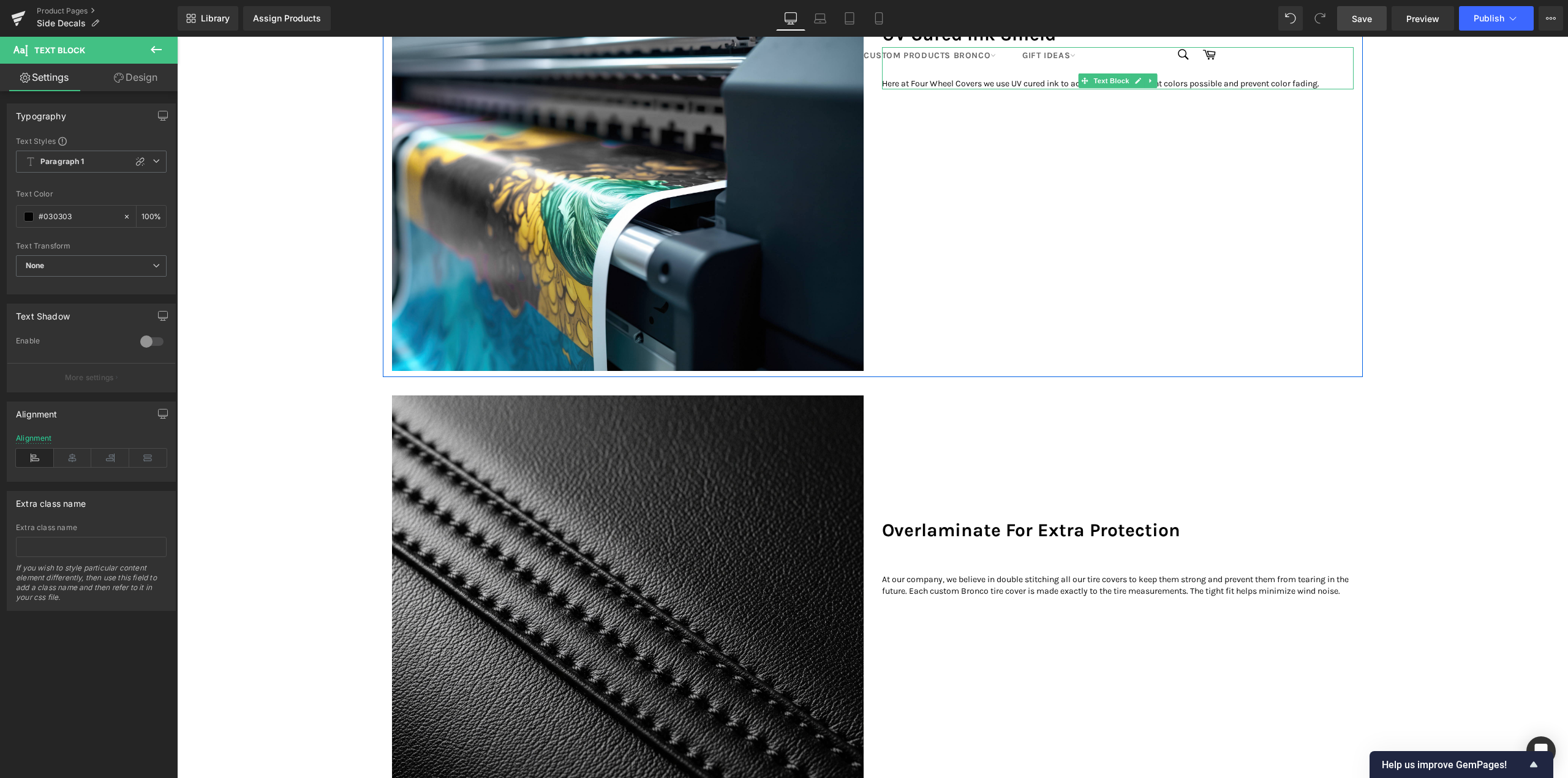
scroll to position [1593, 0]
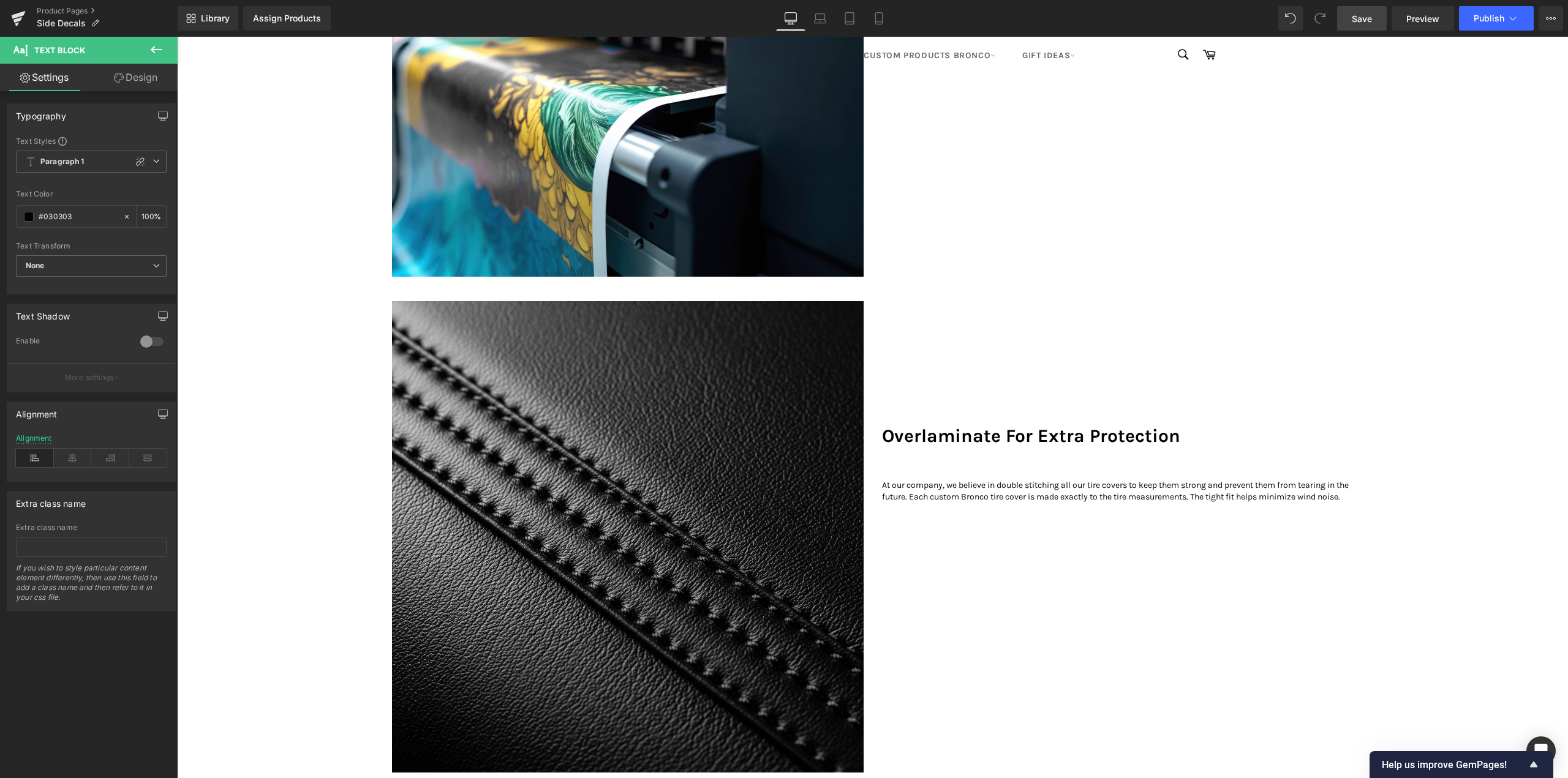
click at [946, 503] on p "At our company, we believe in double stitching all our tire covers to keep them…" at bounding box center [1117, 491] width 472 height 24
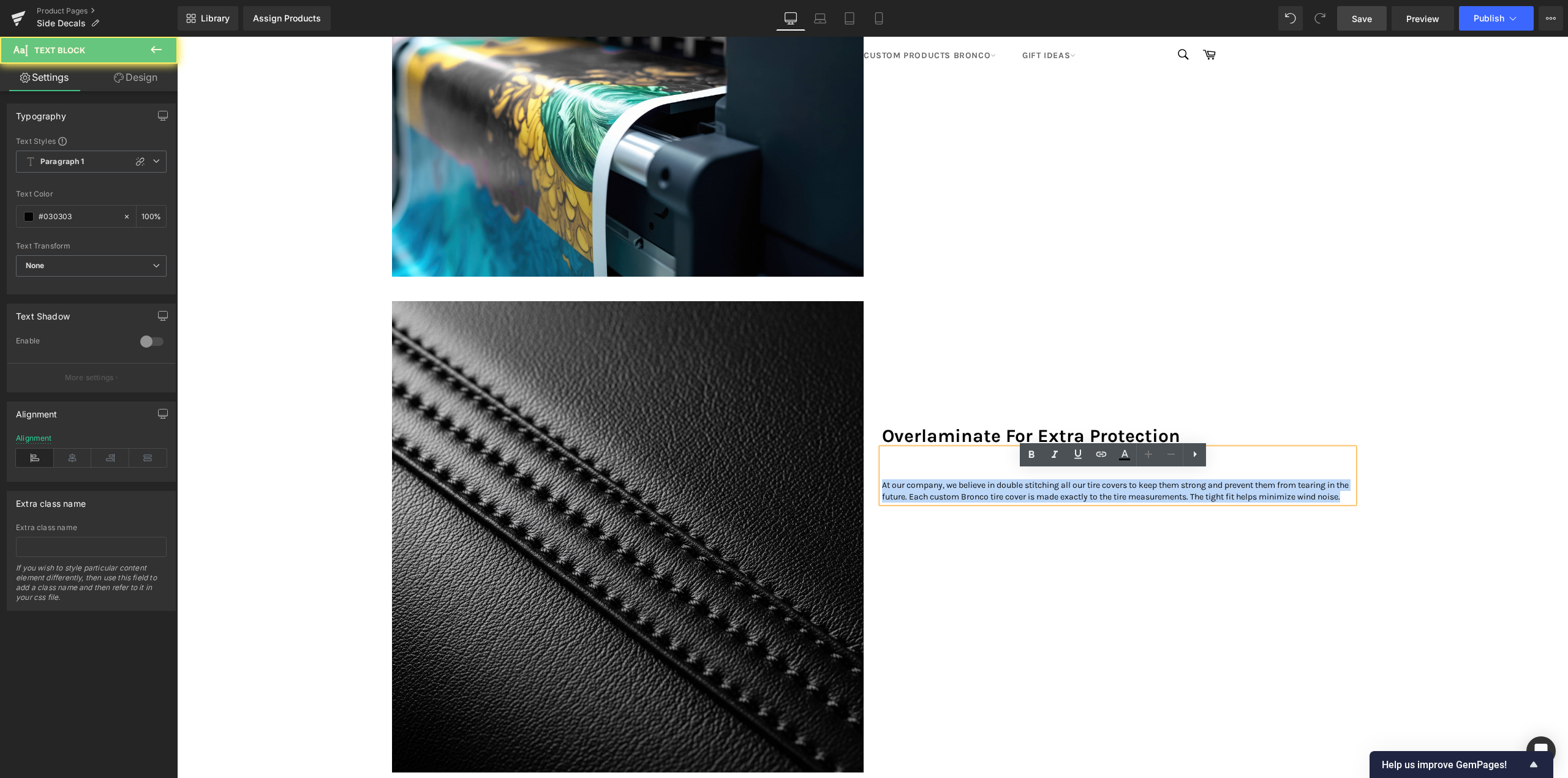
click at [946, 503] on p "At our company, we believe in double stitching all our tire covers to keep them…" at bounding box center [1117, 491] width 472 height 24
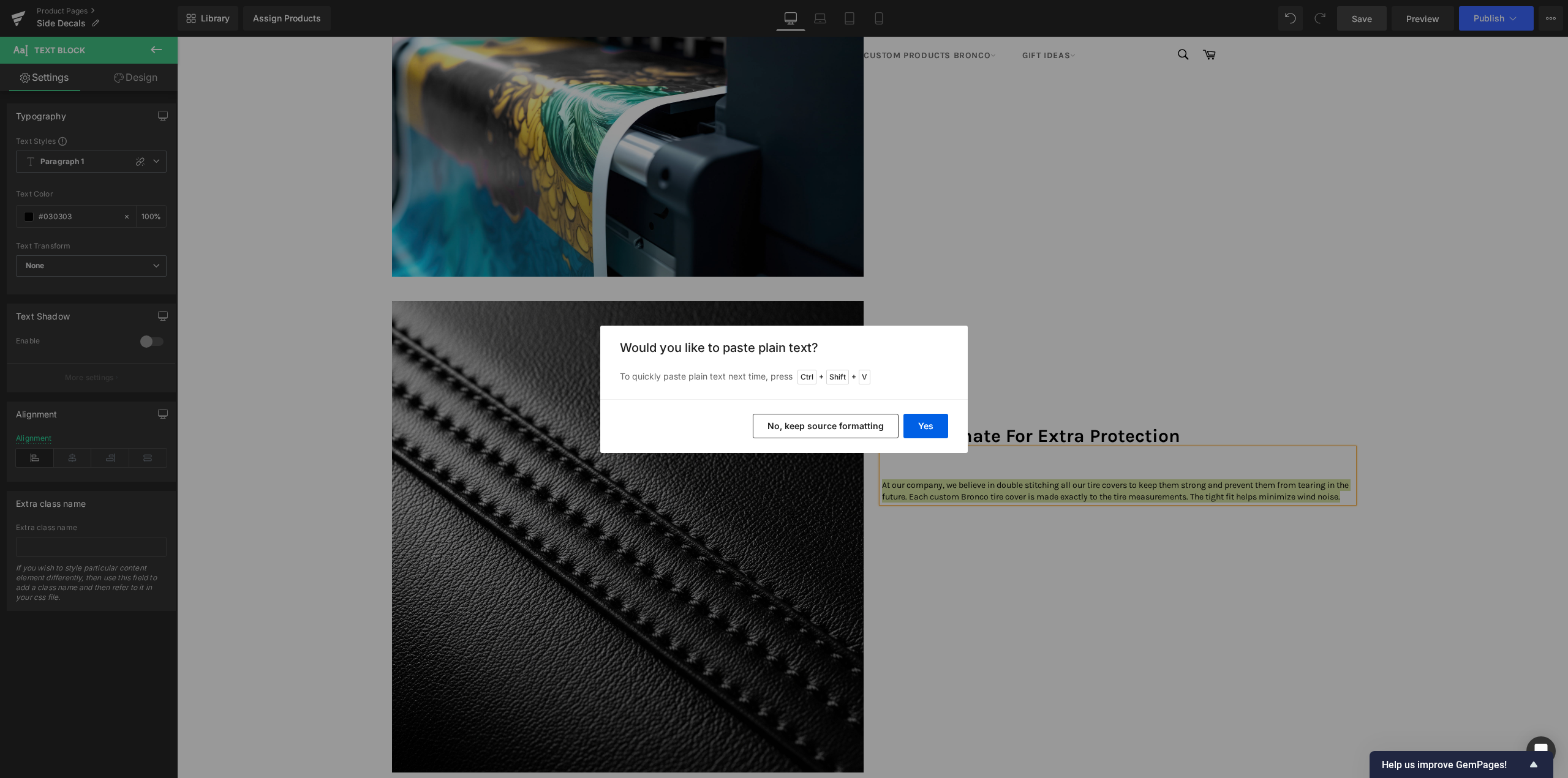
click at [933, 410] on div "Yes No, keep source formatting" at bounding box center [784, 426] width 368 height 54
click at [934, 427] on button "Yes" at bounding box center [925, 426] width 45 height 25
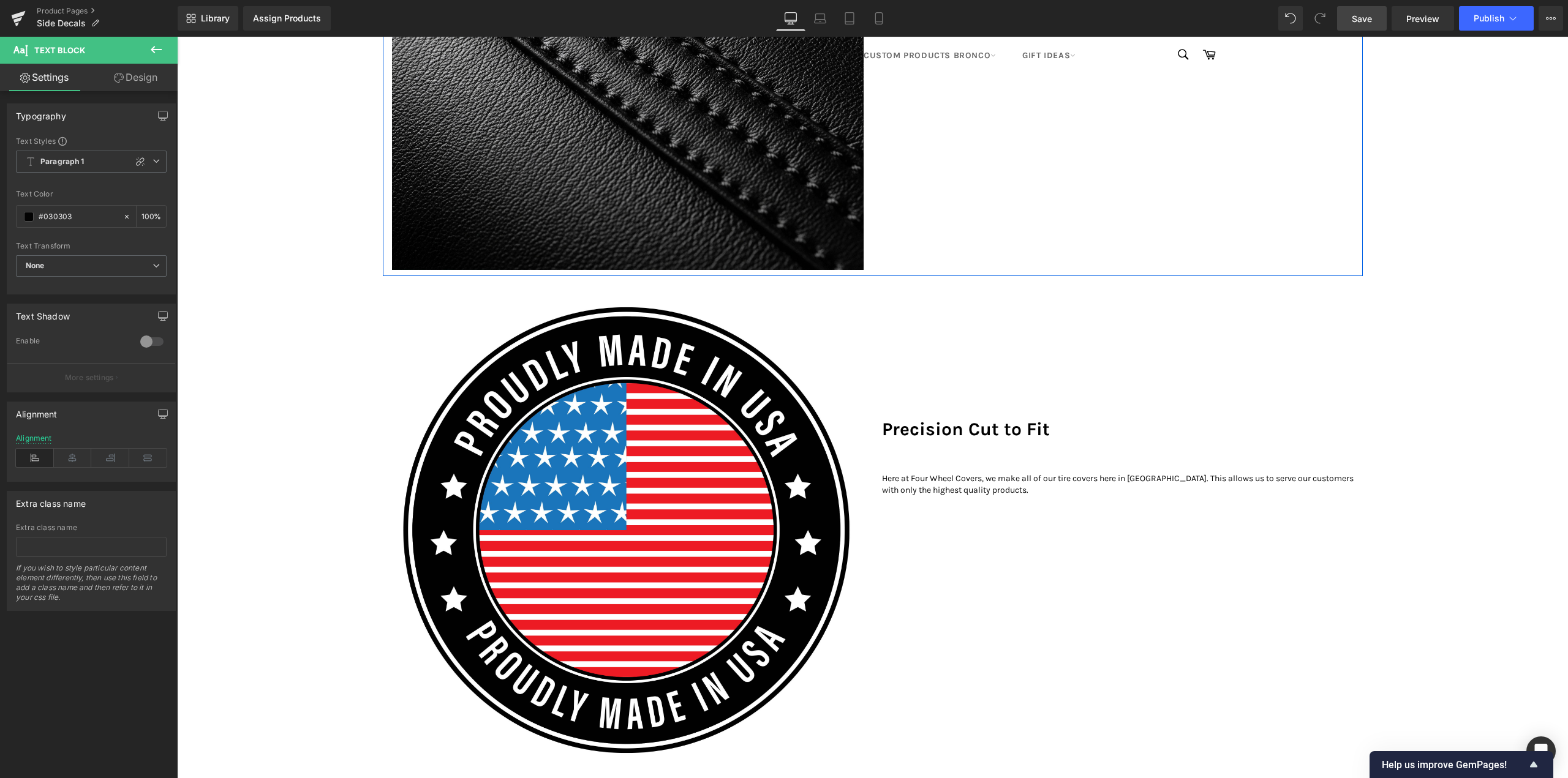
scroll to position [2204, 0]
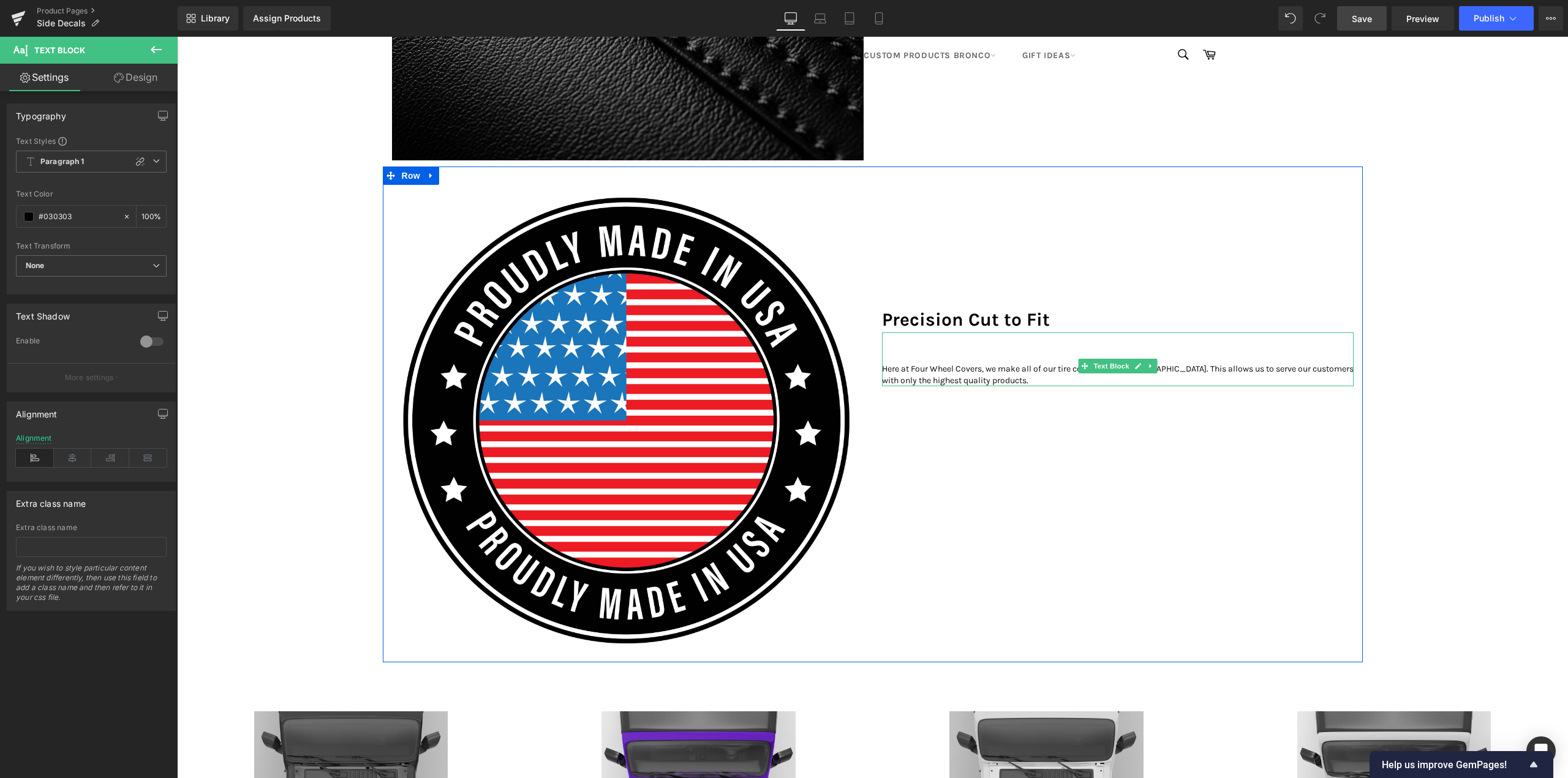
click at [907, 387] on p "Here at Four Wheel Covers, we make all of our tire covers here in the United St…" at bounding box center [1117, 375] width 472 height 24
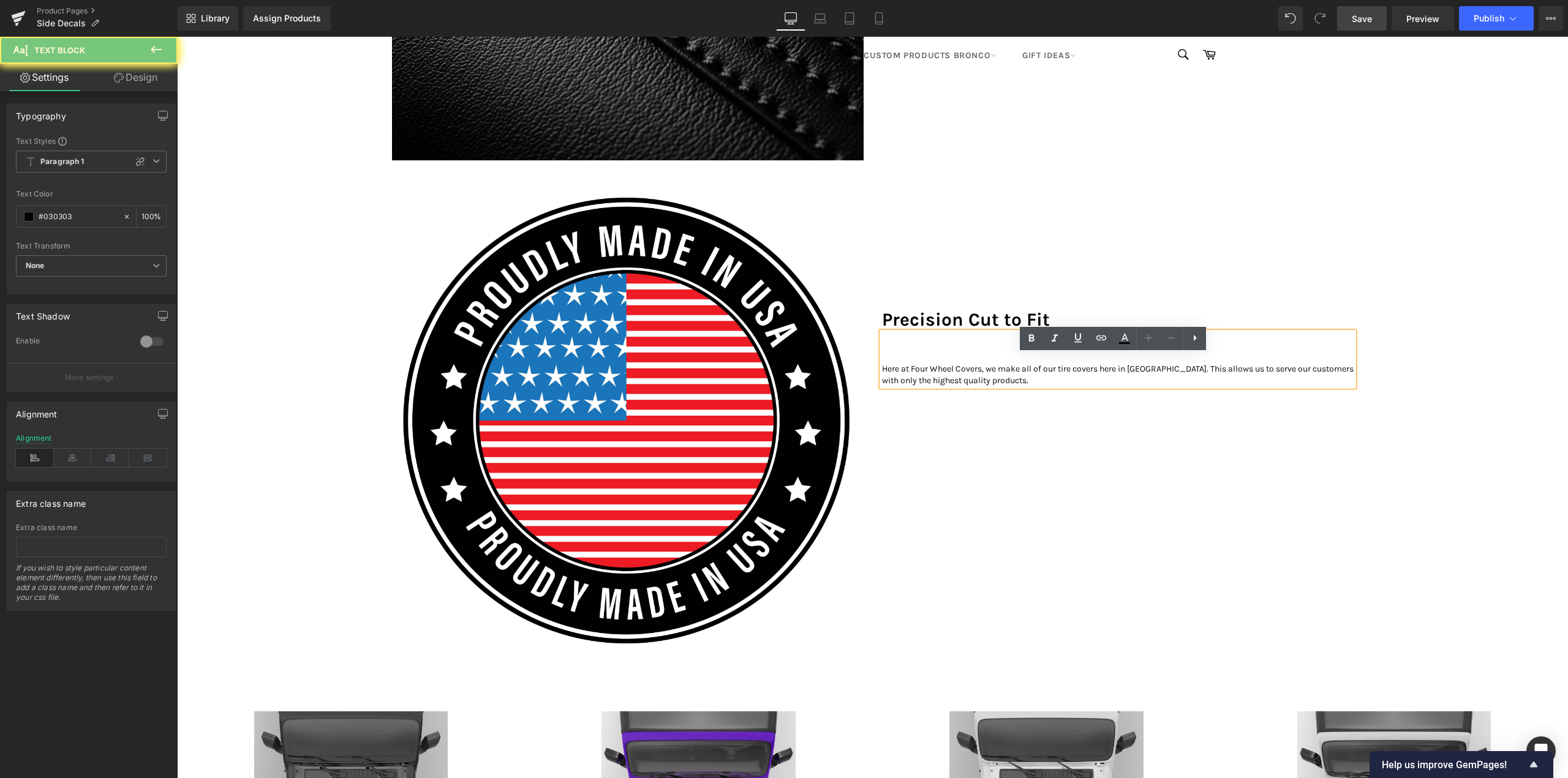
click at [907, 387] on p "Here at Four Wheel Covers, we make all of our tire covers here in the United St…" at bounding box center [1117, 375] width 472 height 24
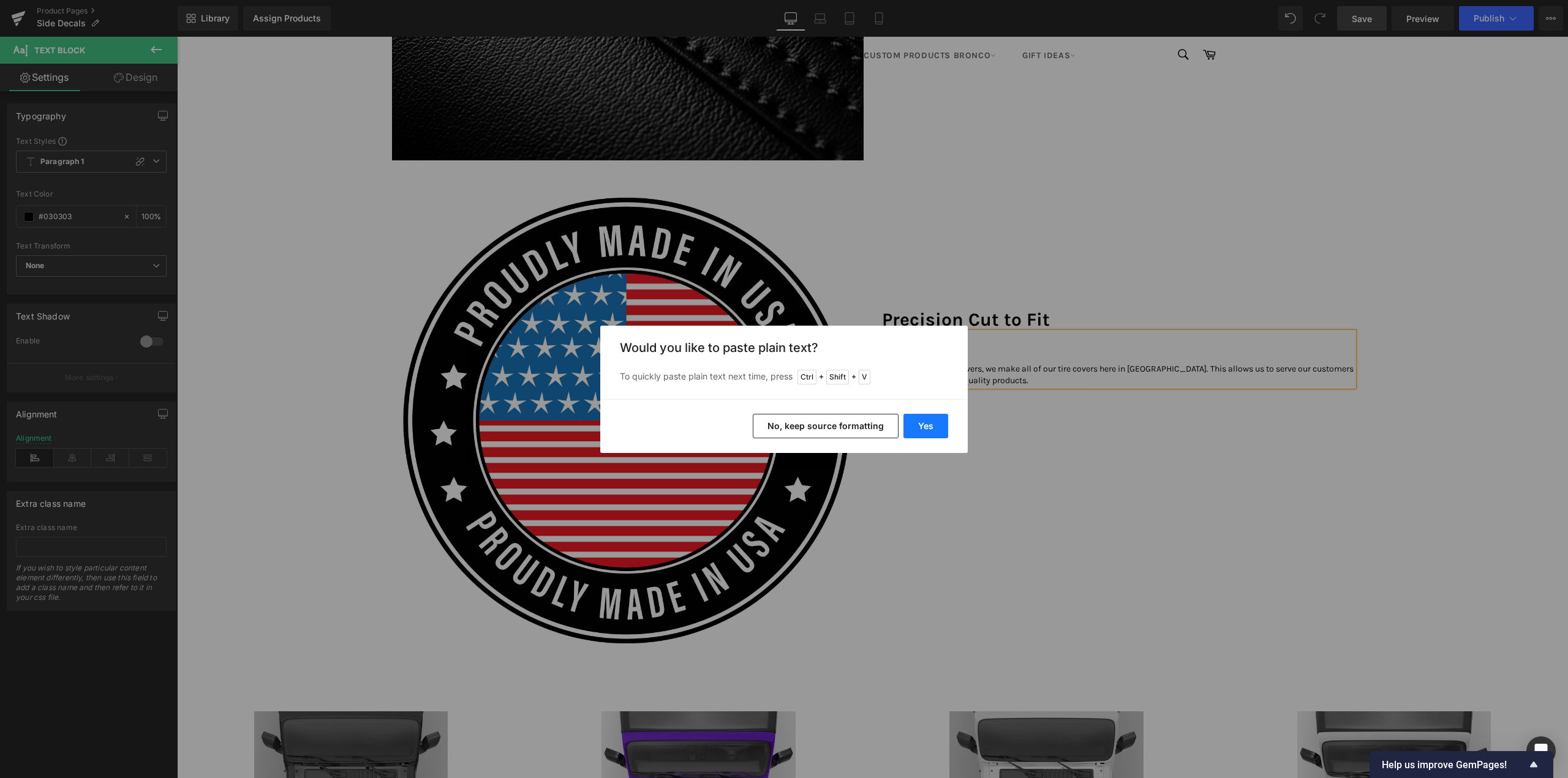
click at [927, 424] on button "Yes" at bounding box center [925, 426] width 45 height 25
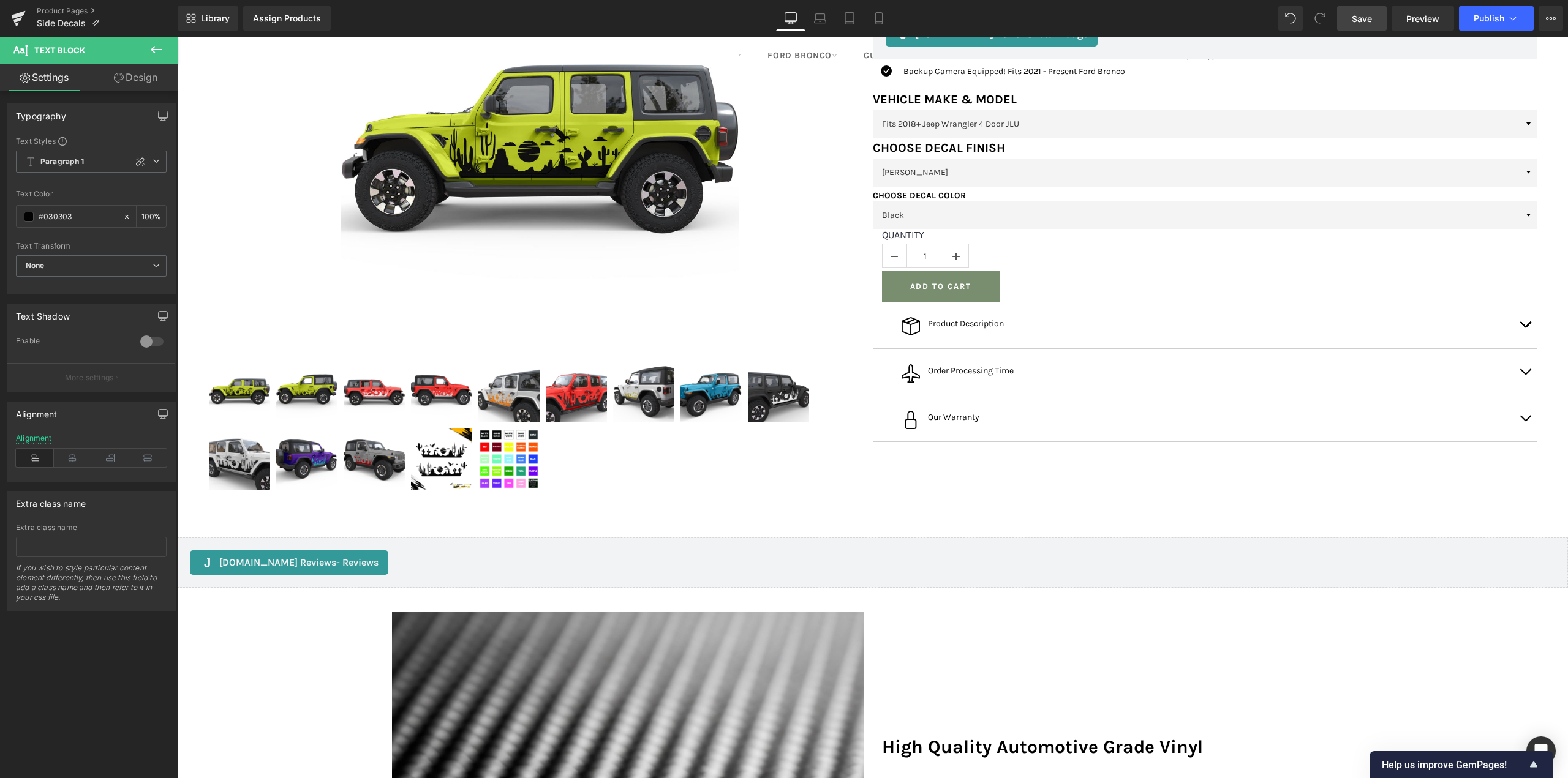
scroll to position [184, 0]
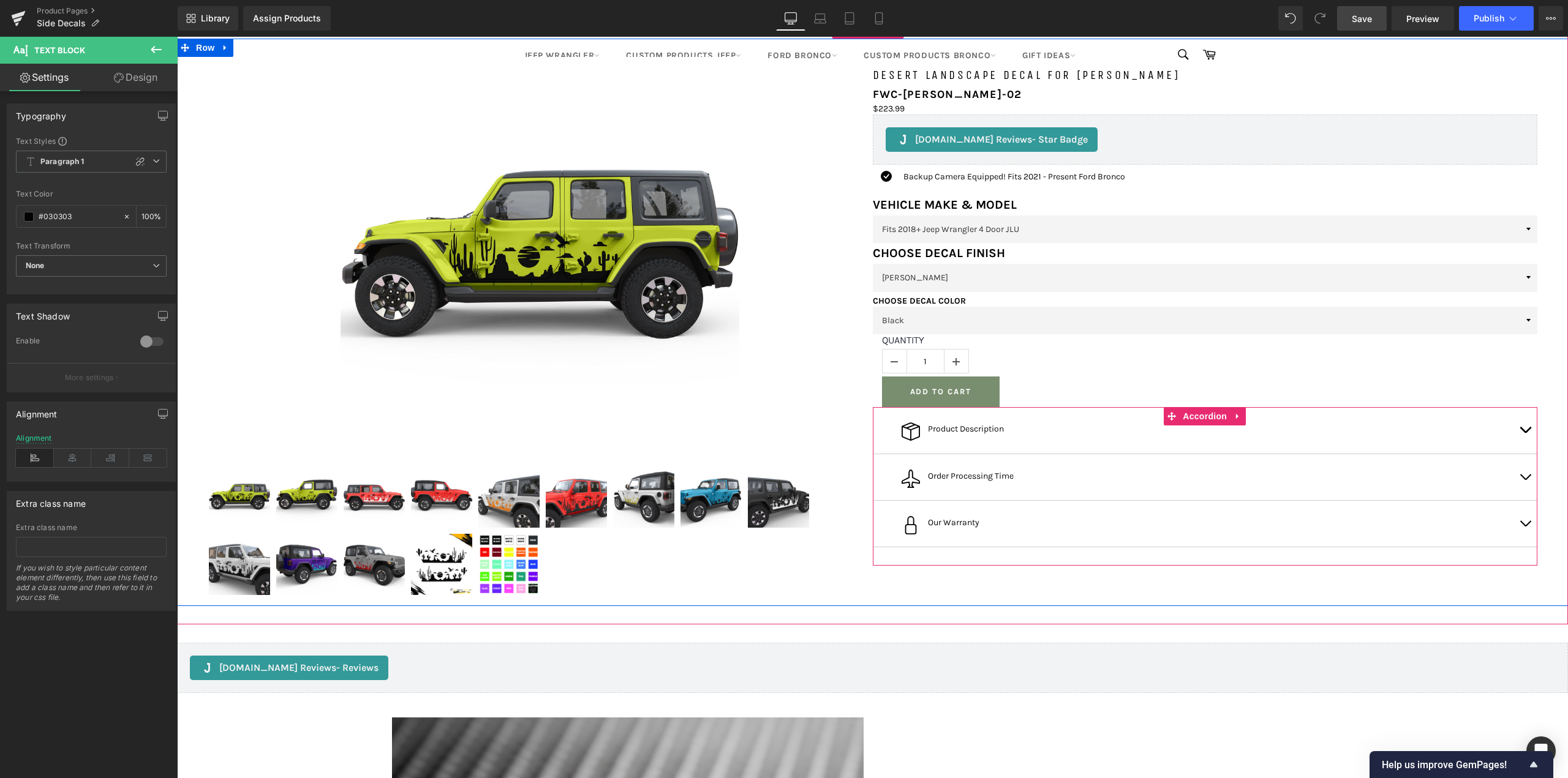
click at [1521, 547] on button "button" at bounding box center [1525, 524] width 25 height 46
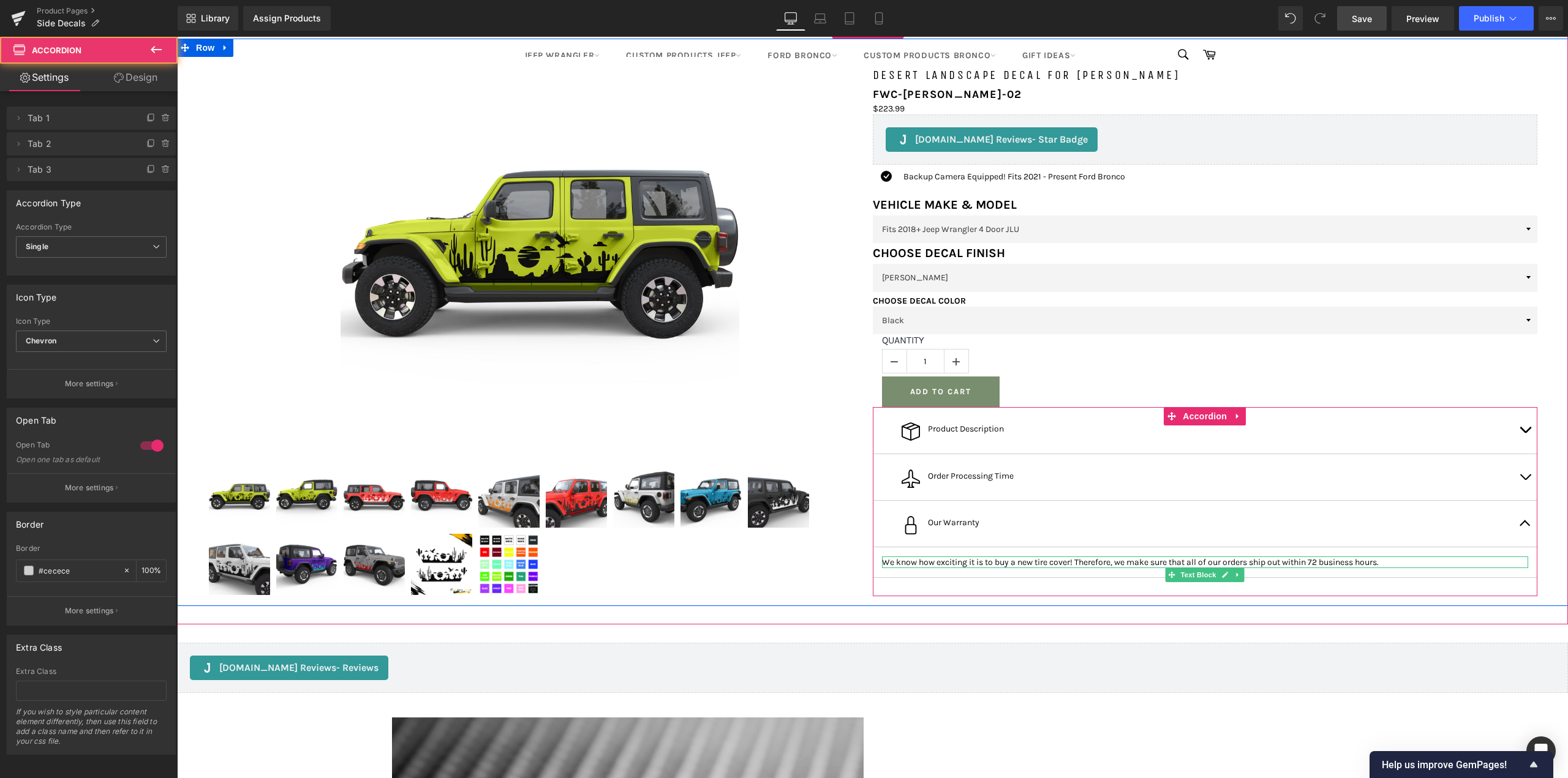
click at [916, 568] on p "We know how exciting it is to buy a new tire cover! Therefore, we make sure tha…" at bounding box center [1205, 562] width 647 height 12
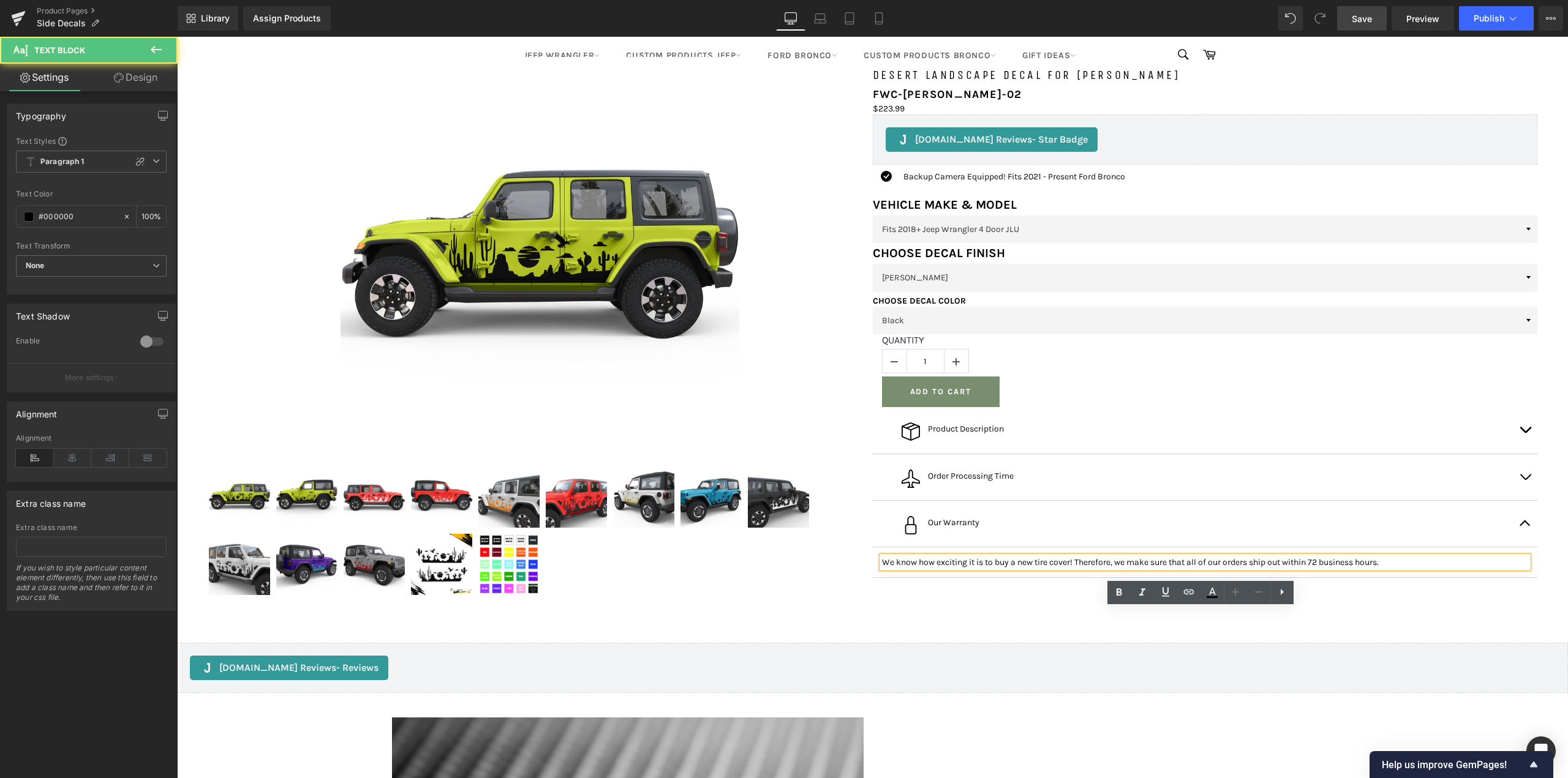
click at [930, 568] on p "We know how exciting it is to buy a new tire cover! Therefore, we make sure tha…" at bounding box center [1205, 562] width 647 height 12
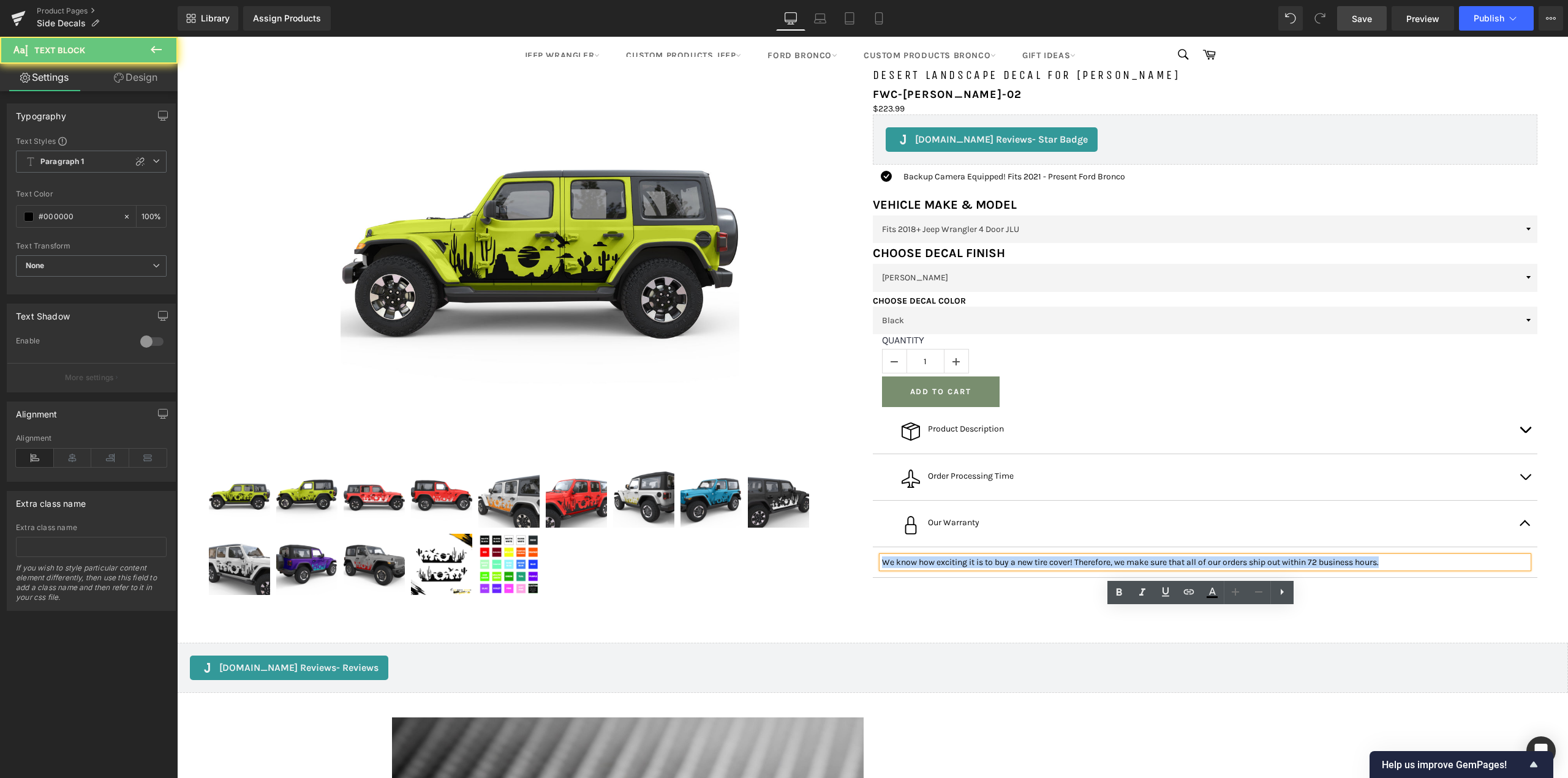
click at [930, 568] on p "We know how exciting it is to buy a new tire cover! Therefore, we make sure tha…" at bounding box center [1205, 562] width 647 height 12
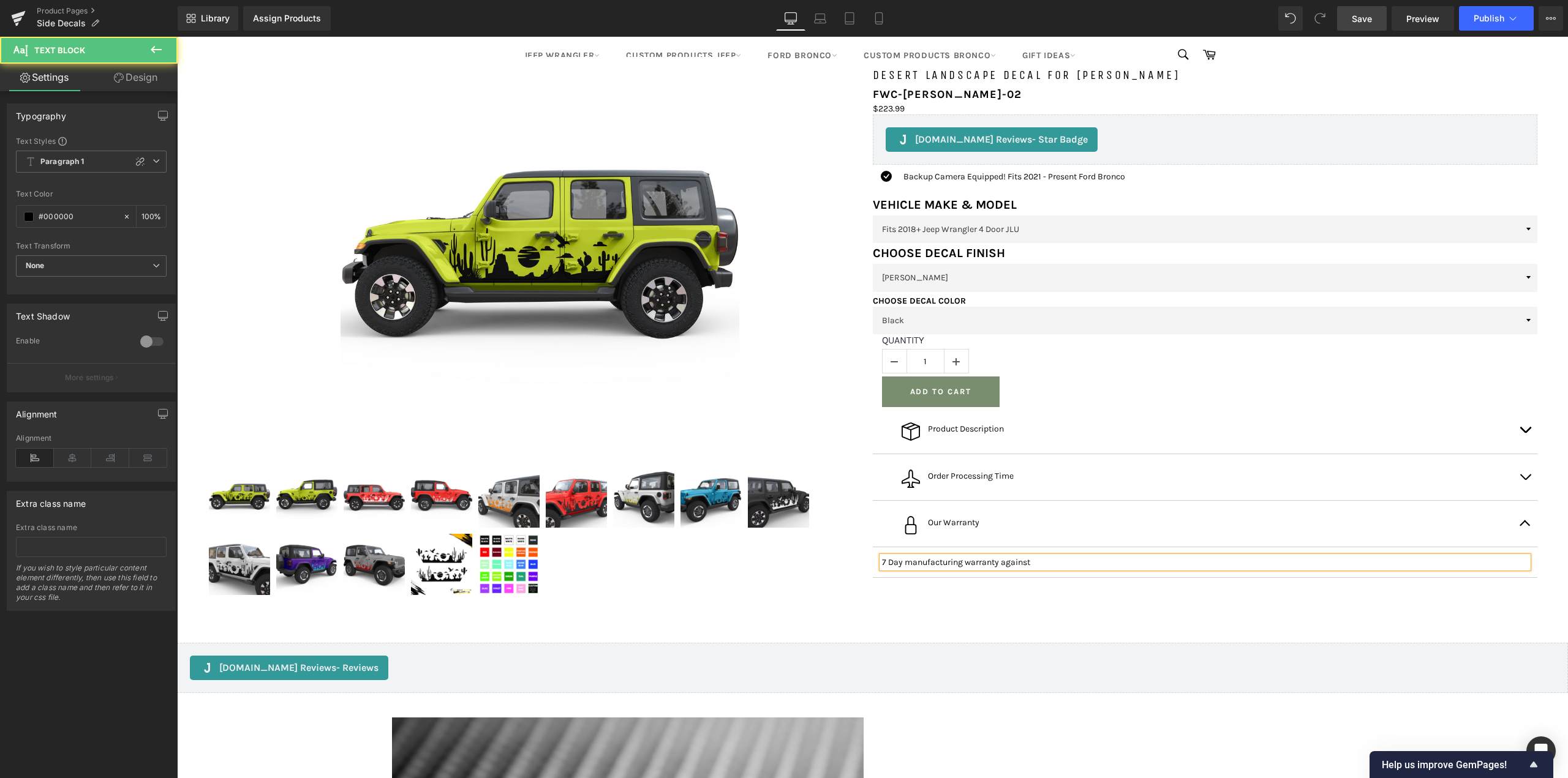
click at [907, 568] on p "7 Day manufacturing warranty against" at bounding box center [1205, 562] width 647 height 12
click at [895, 568] on p "7 Days manufacturing warranty against" at bounding box center [1205, 562] width 647 height 12
click at [886, 568] on p "7 Days manufacturing warranty against" at bounding box center [1205, 562] width 647 height 12
click at [1111, 568] on p "7-Days manufacturing warranty against" at bounding box center [1205, 562] width 647 height 12
drag, startPoint x: 1314, startPoint y: 619, endPoint x: 1420, endPoint y: 633, distance: 106.9
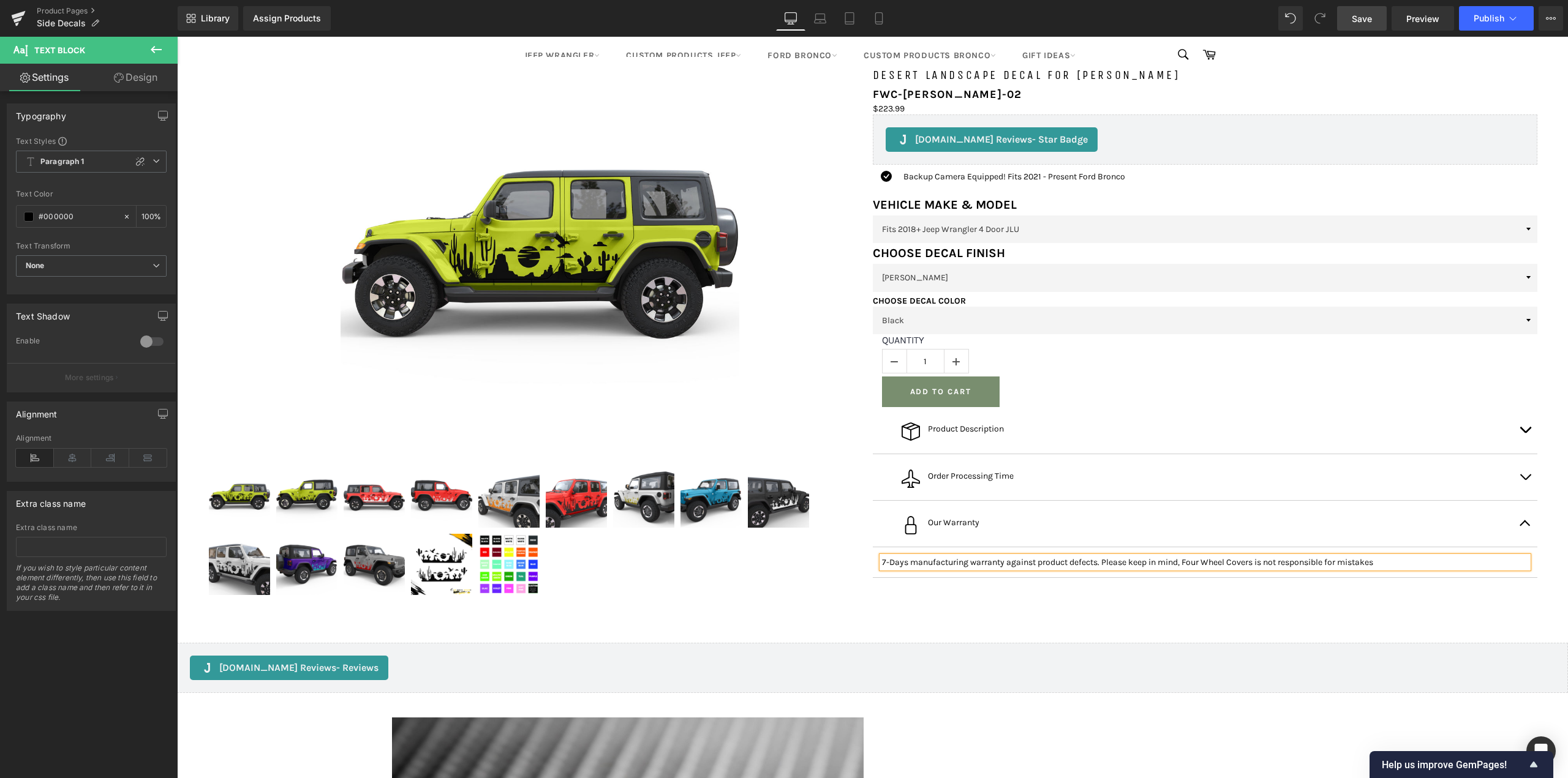
click at [1420, 568] on p "7-Days manufacturing warranty against product defects. Please keep in mind, Fou…" at bounding box center [1205, 562] width 647 height 12
click at [1520, 547] on button "button" at bounding box center [1525, 524] width 25 height 46
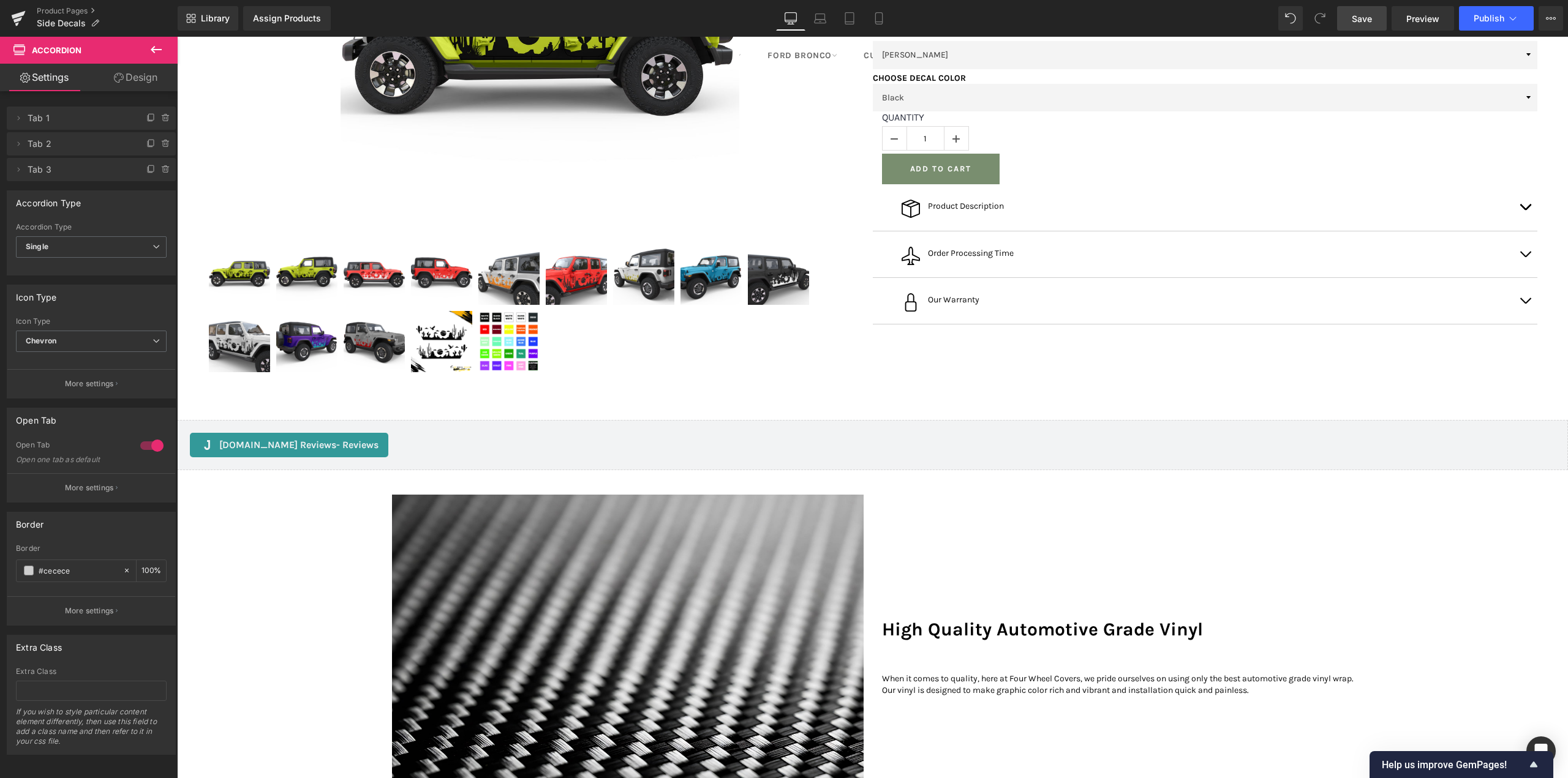
scroll to position [306, 0]
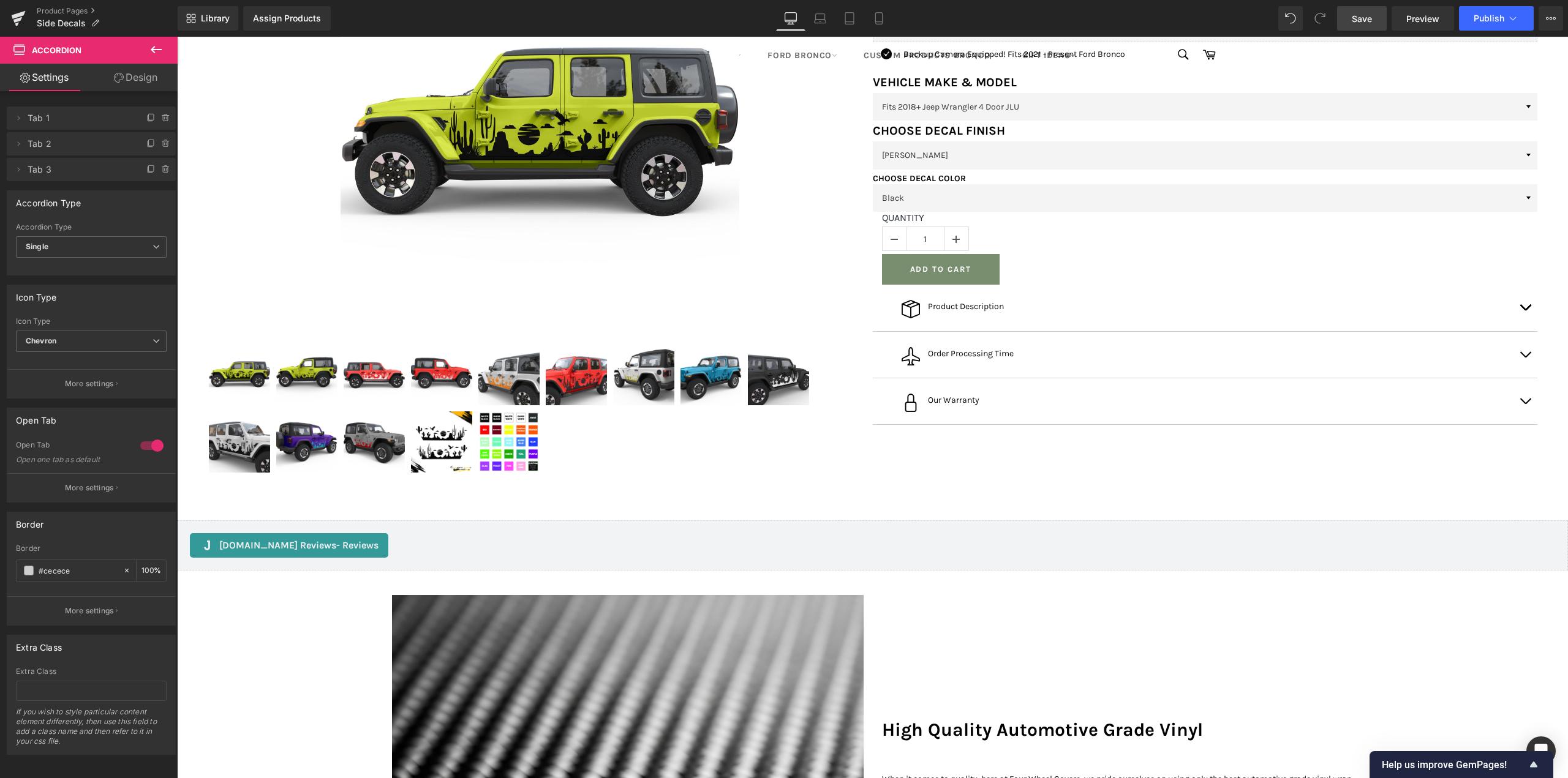
click at [1367, 17] on span "Save" at bounding box center [1362, 18] width 20 height 13
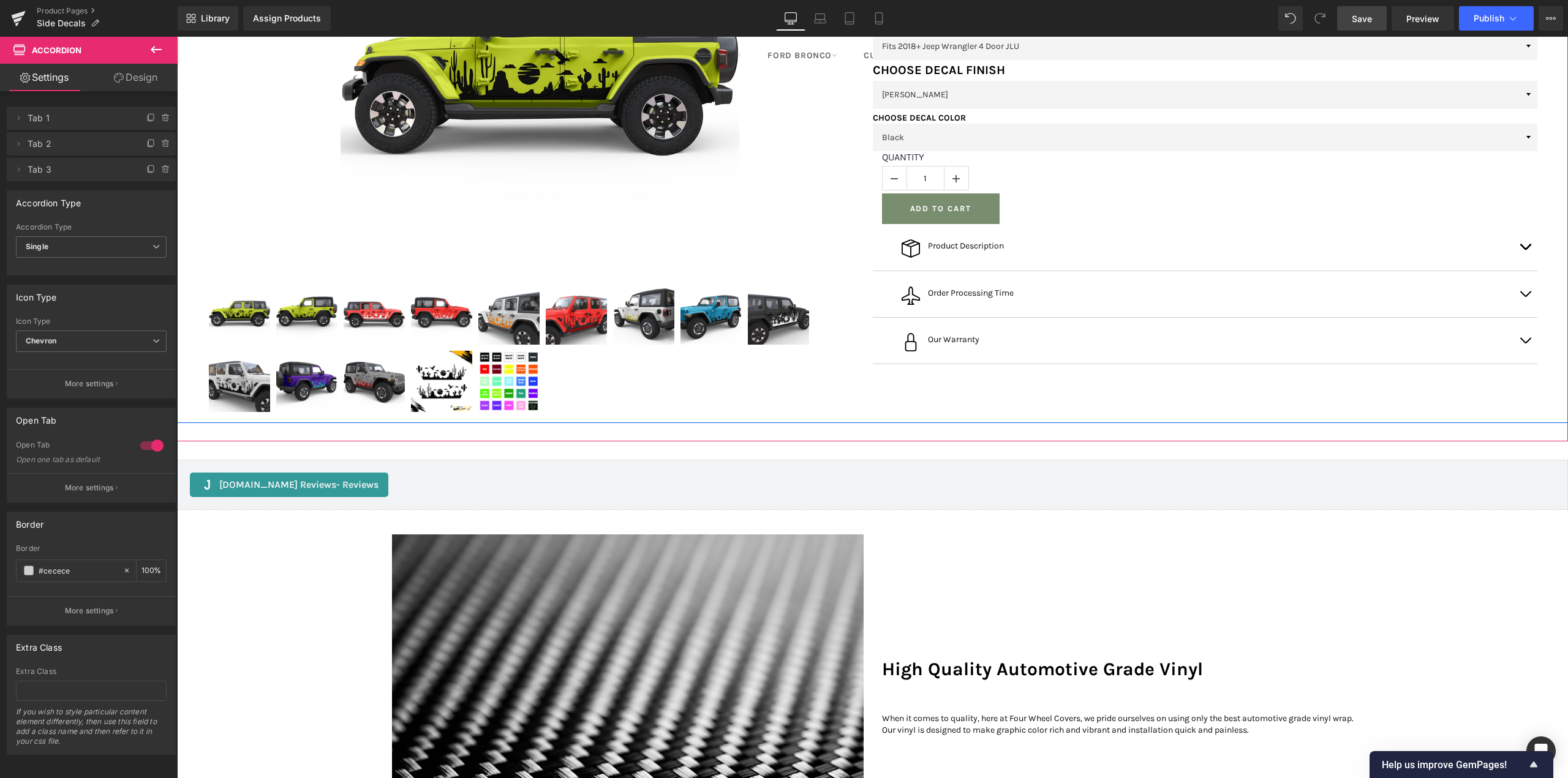
scroll to position [368, 0]
click at [1526, 316] on button "button" at bounding box center [1525, 293] width 25 height 46
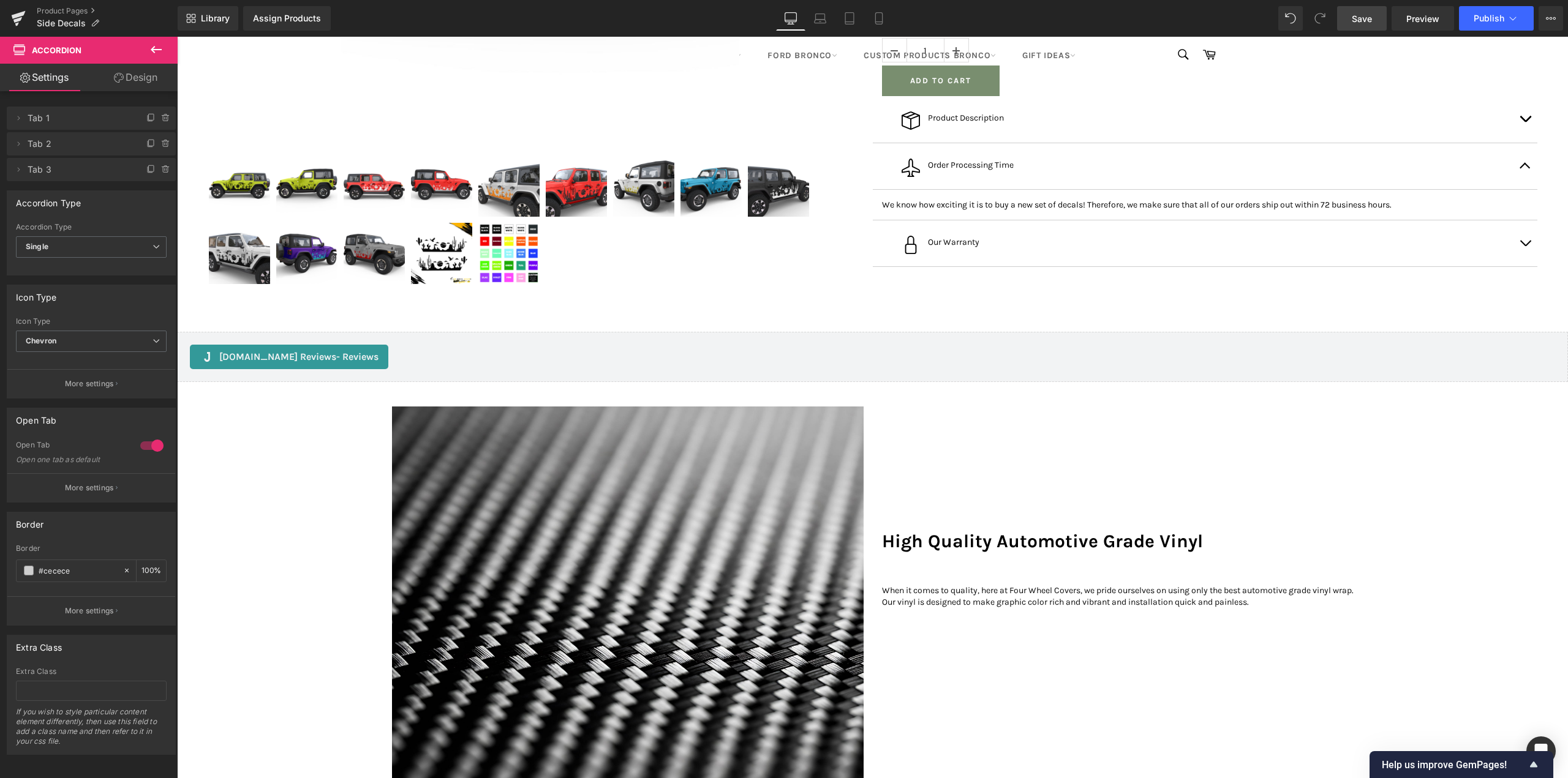
scroll to position [490, 0]
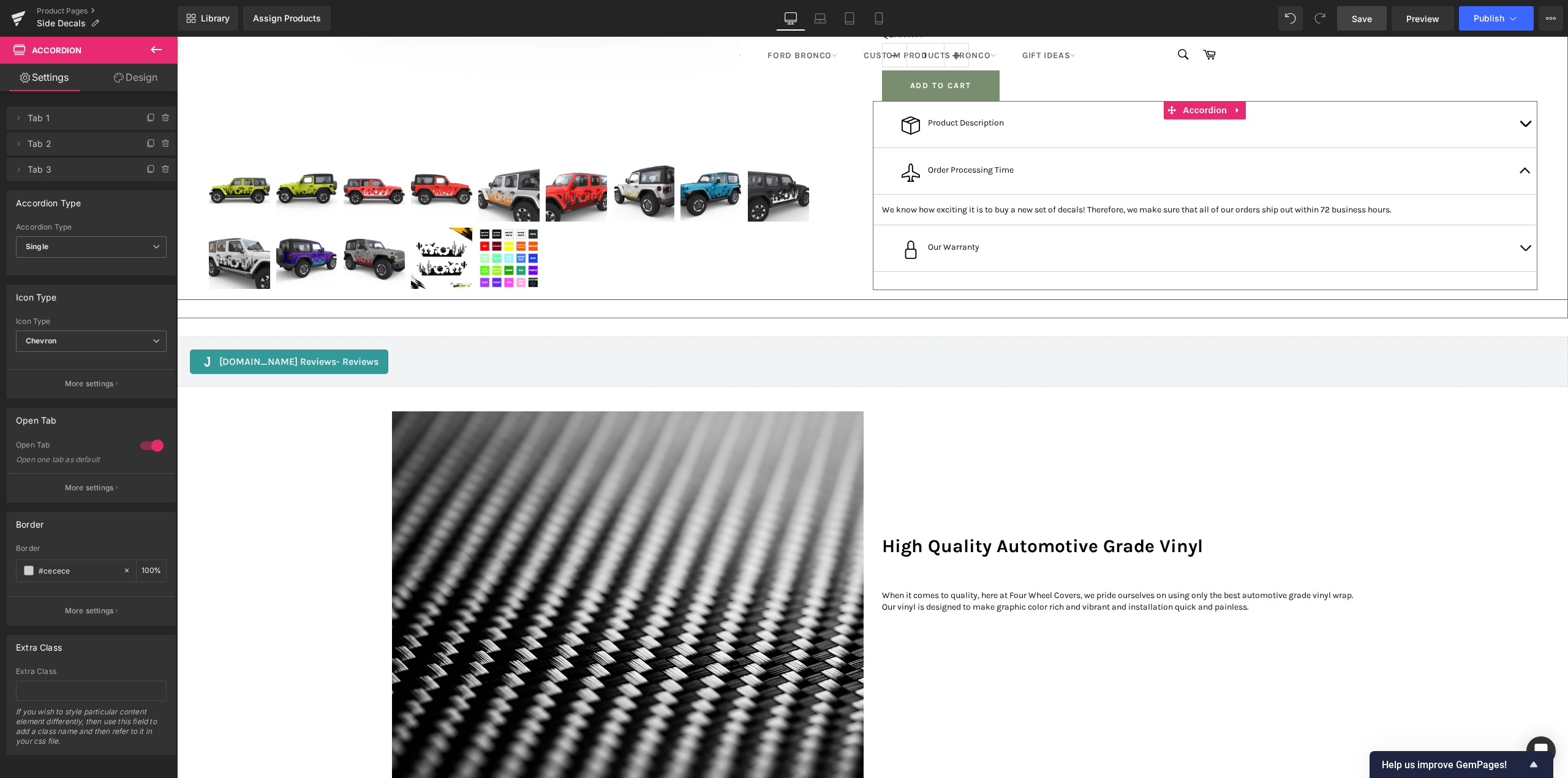
click at [1520, 194] on button "button" at bounding box center [1525, 171] width 25 height 46
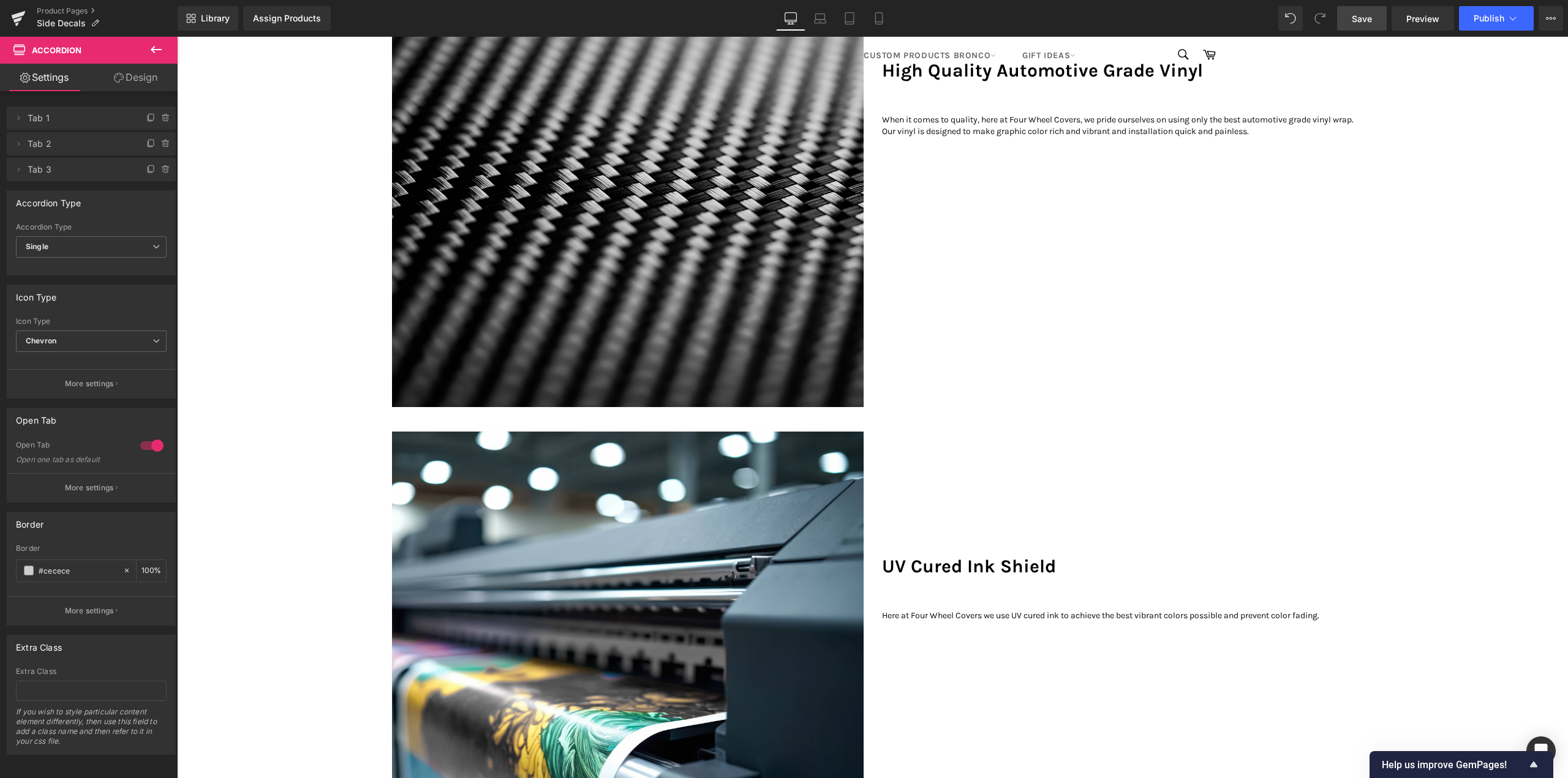
scroll to position [735, 0]
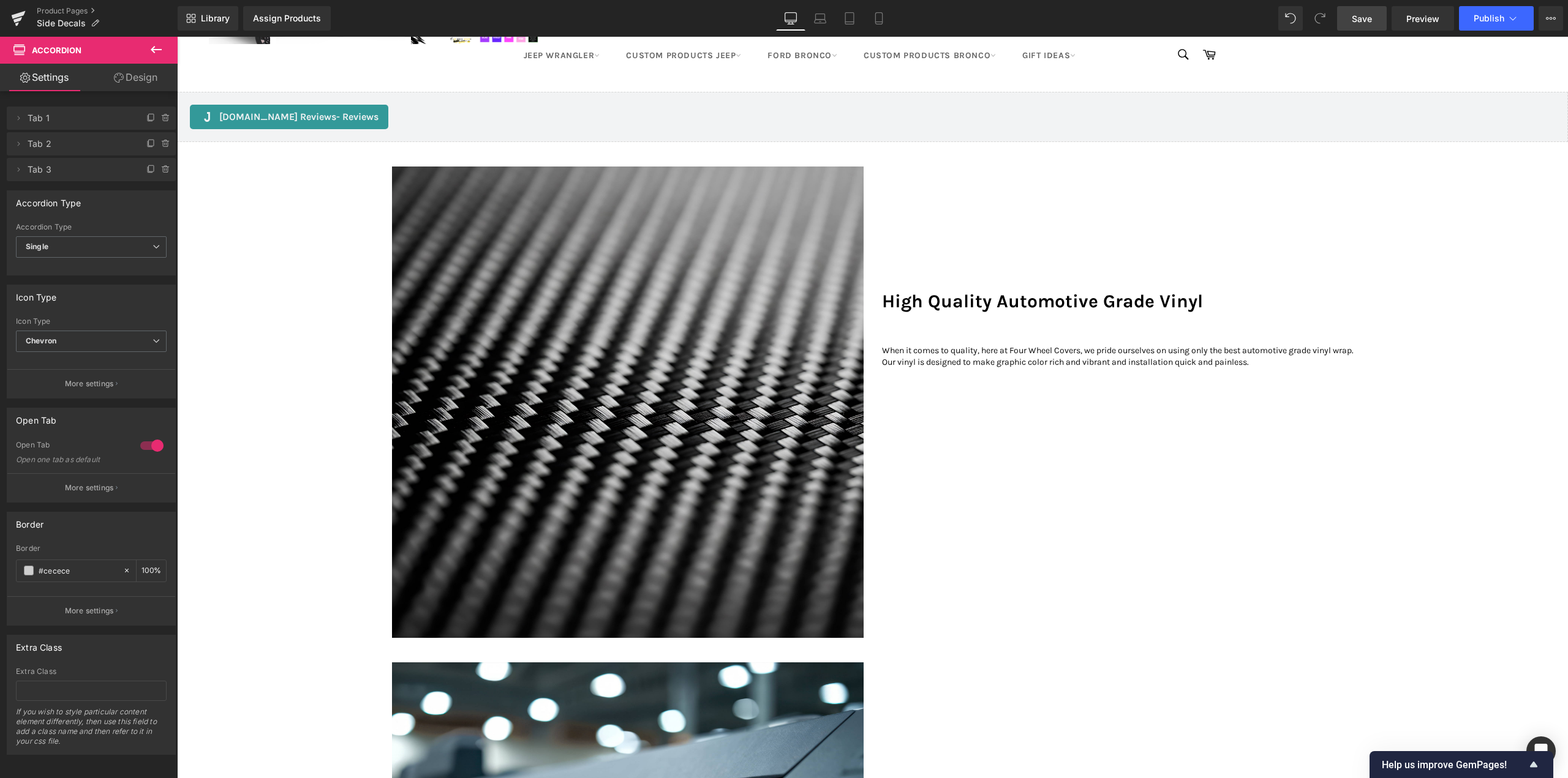
click at [593, 295] on img at bounding box center [627, 402] width 472 height 472
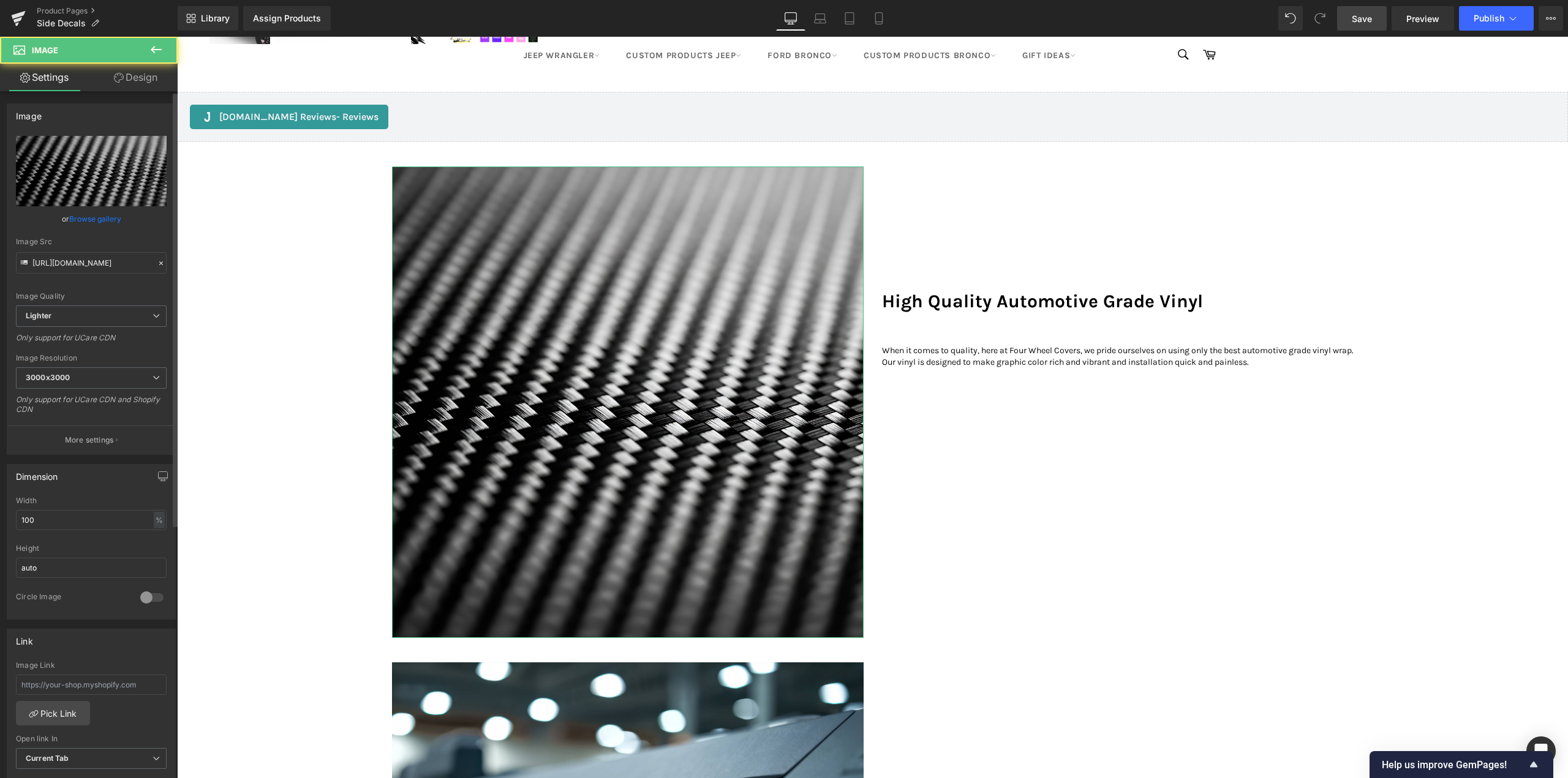
click at [72, 214] on link "Browse gallery" at bounding box center [95, 218] width 52 height 21
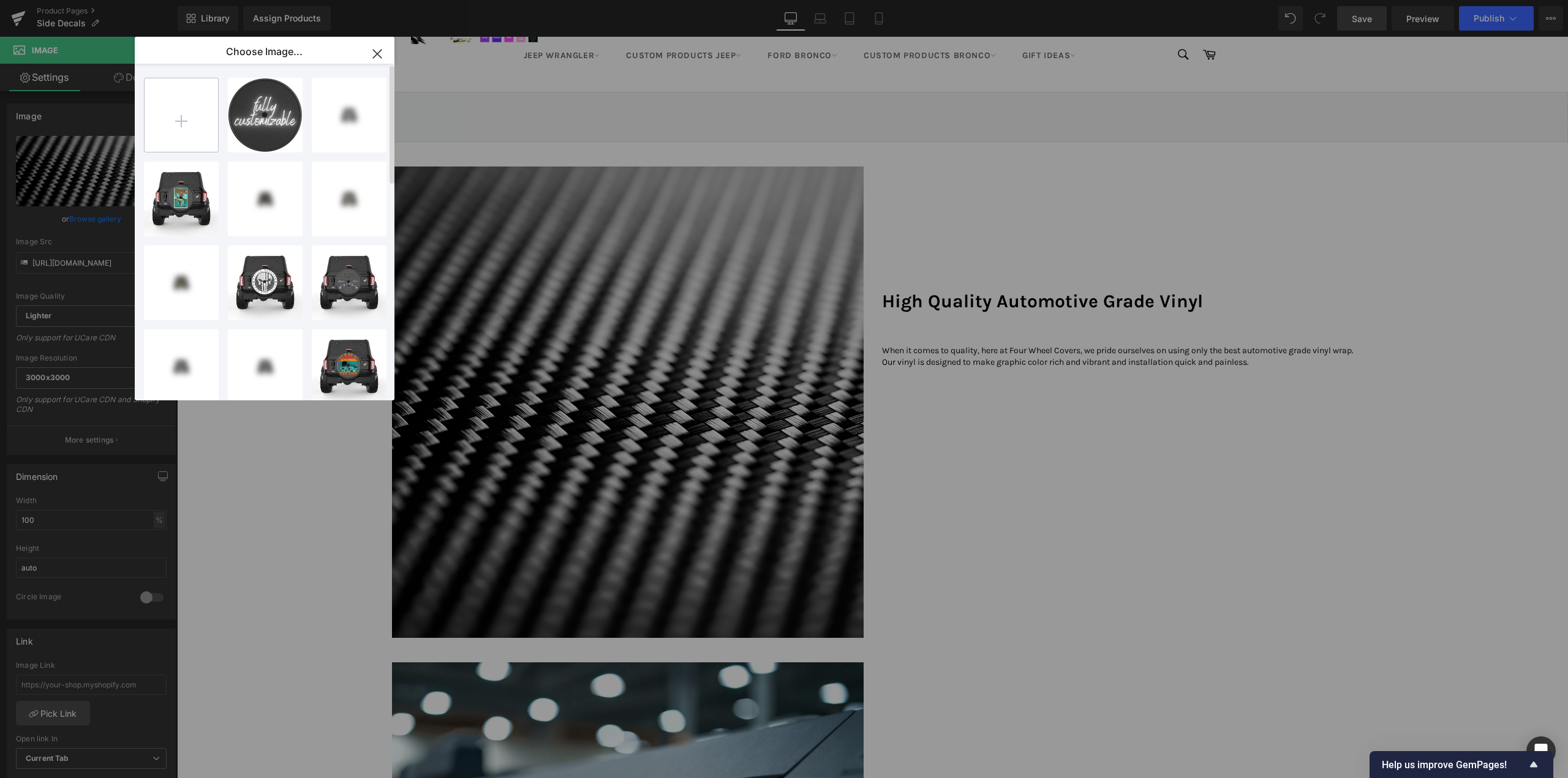
click at [180, 109] on input "file" at bounding box center [181, 115] width 74 height 74
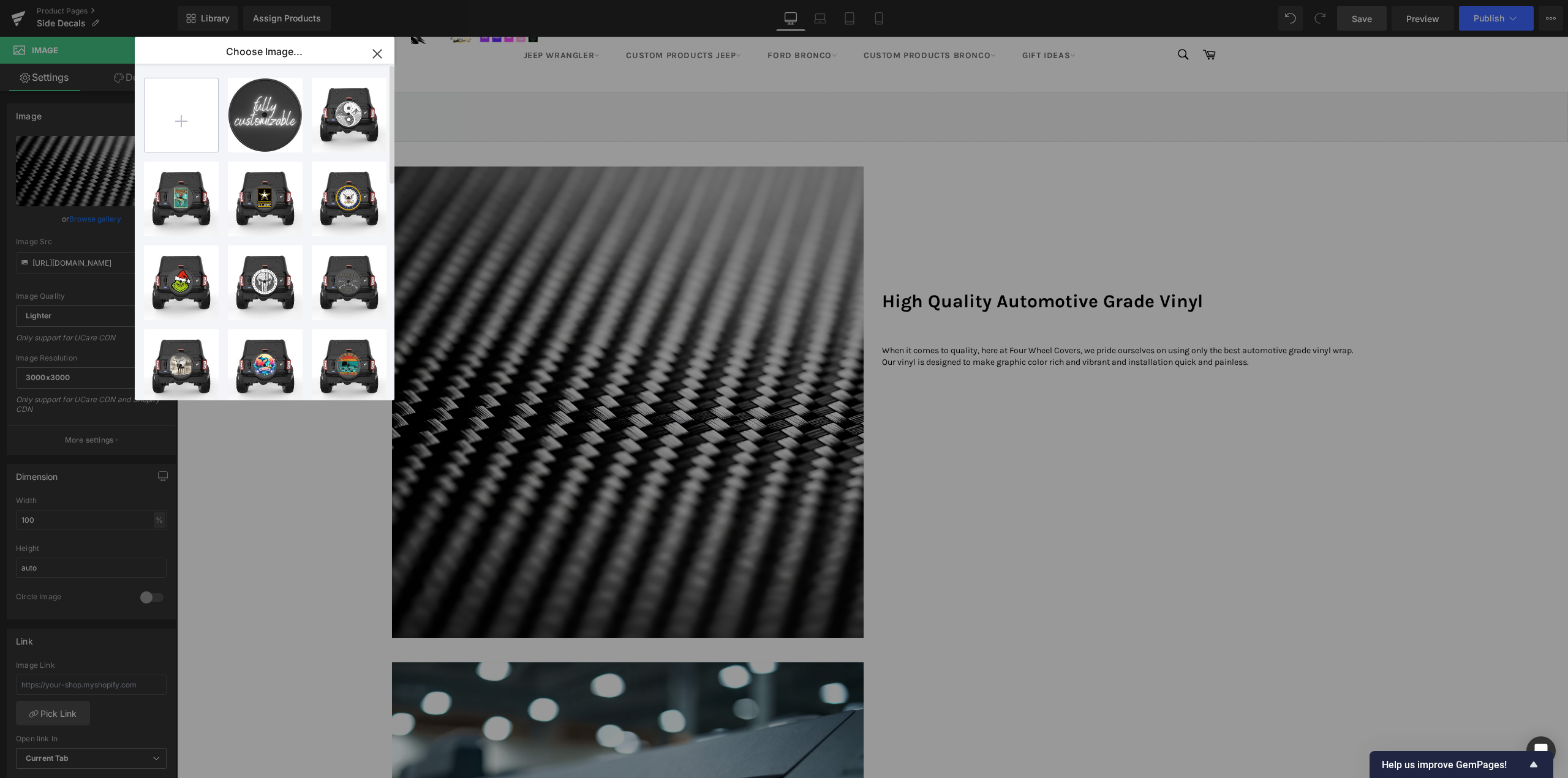
type input "C:\fakepath\Automotive Grade Vinyl.jpg"
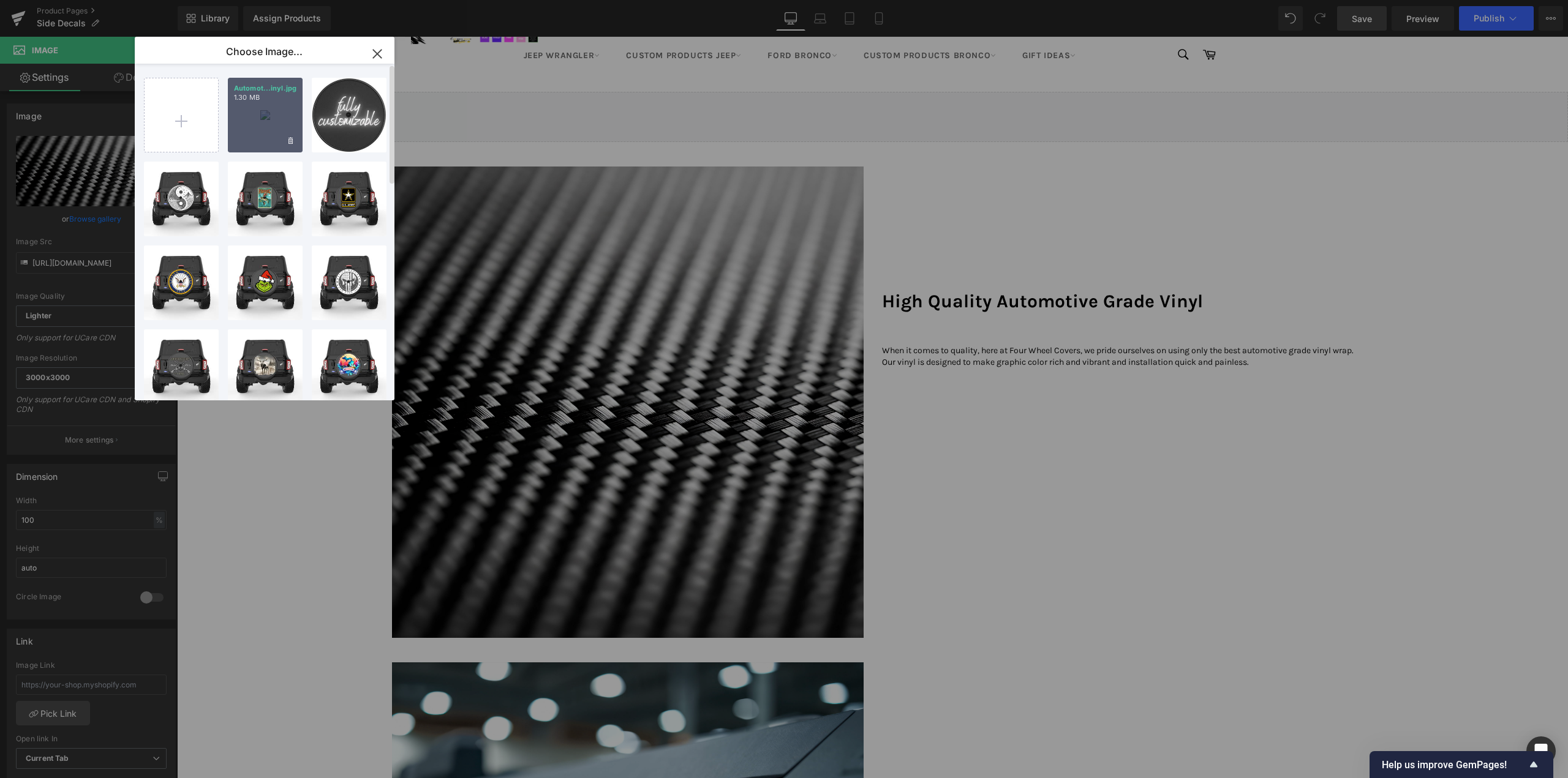
click at [241, 135] on div "Automot...inyl.jpg 1.30 MB" at bounding box center [265, 115] width 74 height 74
type input "https://ucarecdn.com/017059d1-88ef-4c20-a9ab-391c52824f96/-/format/auto/-/previ…"
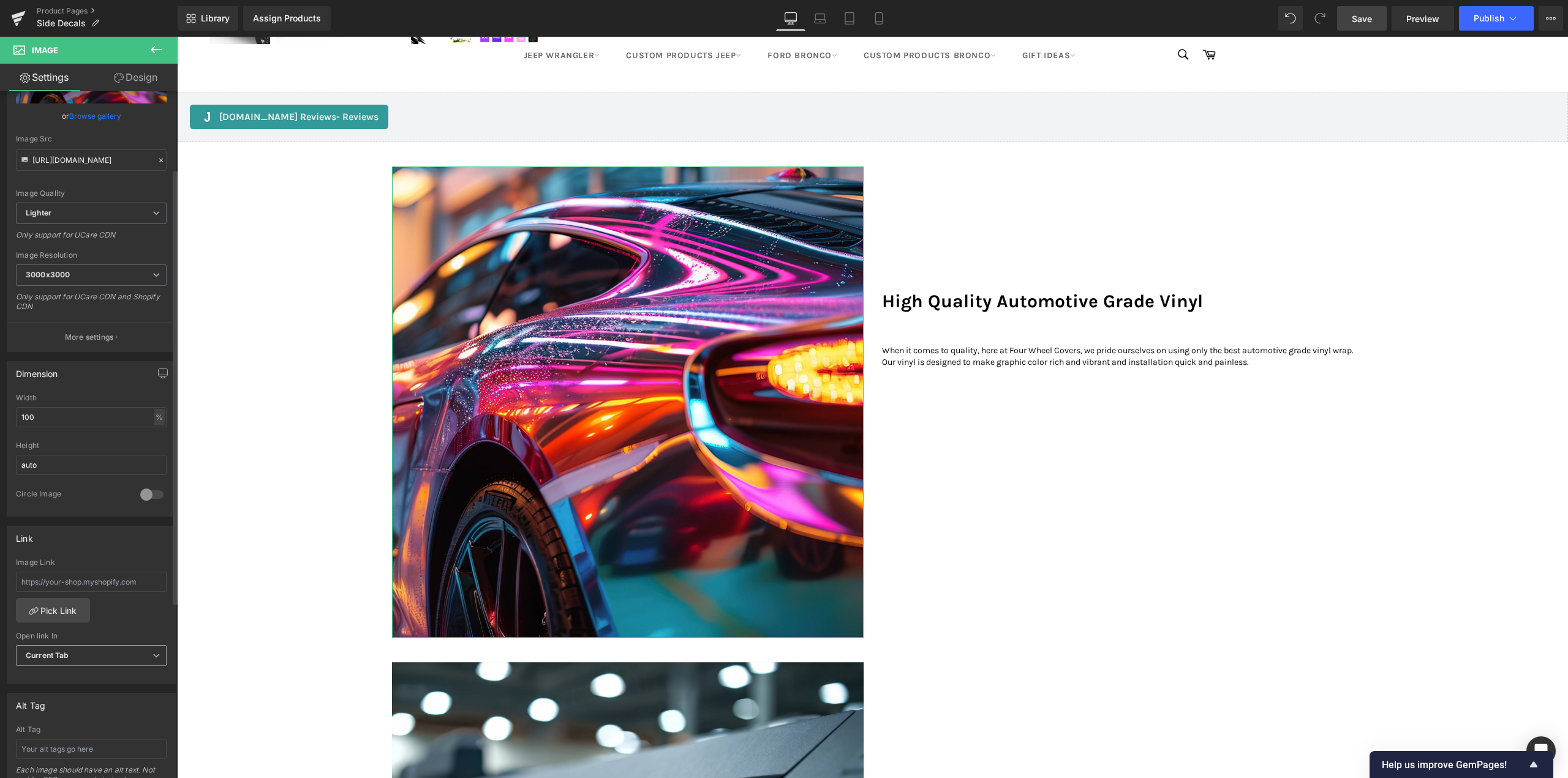
scroll to position [122, 0]
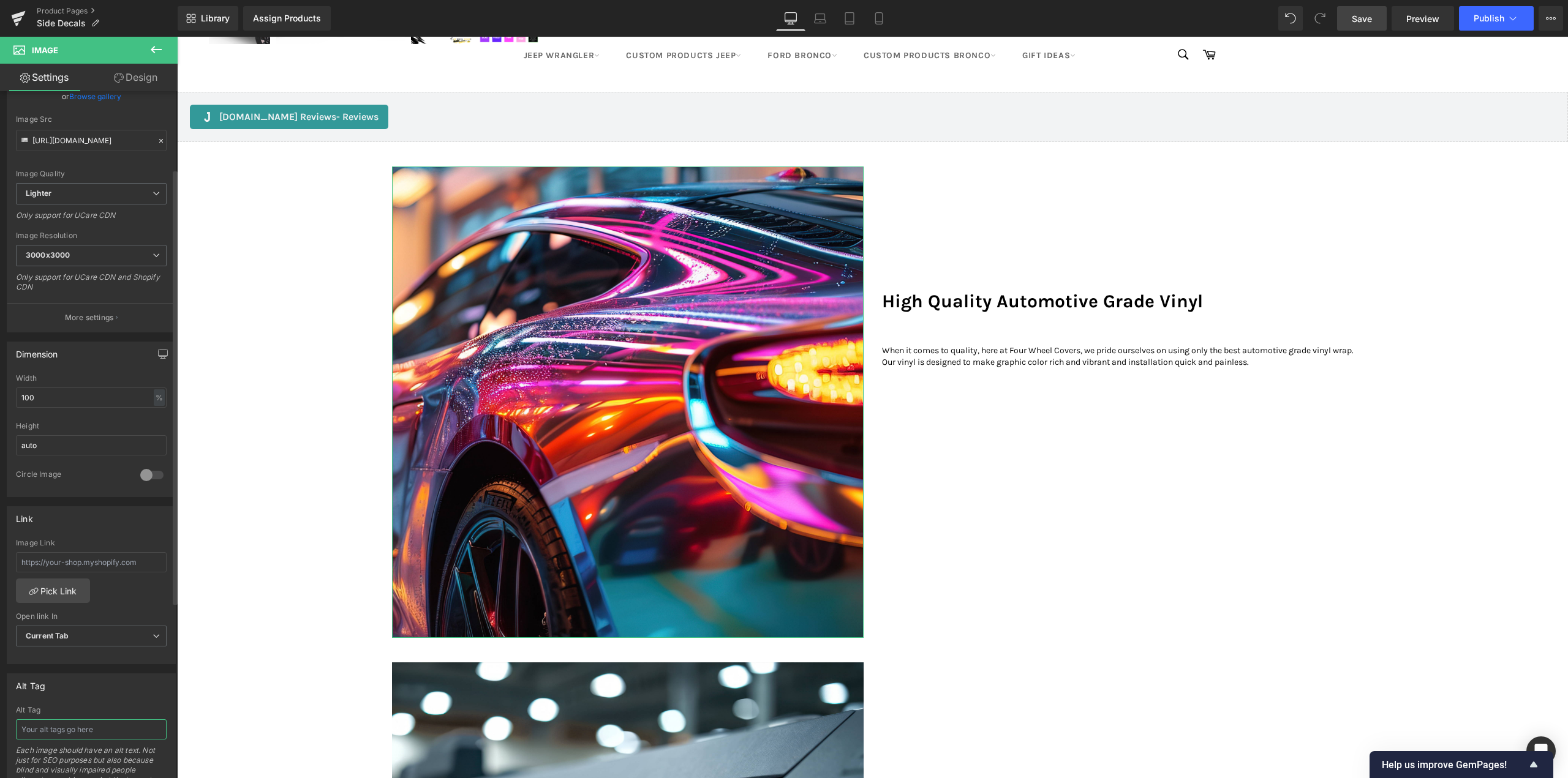
click at [49, 733] on input "text" at bounding box center [91, 730] width 151 height 20
type input "Automotive Grade Vinyl"
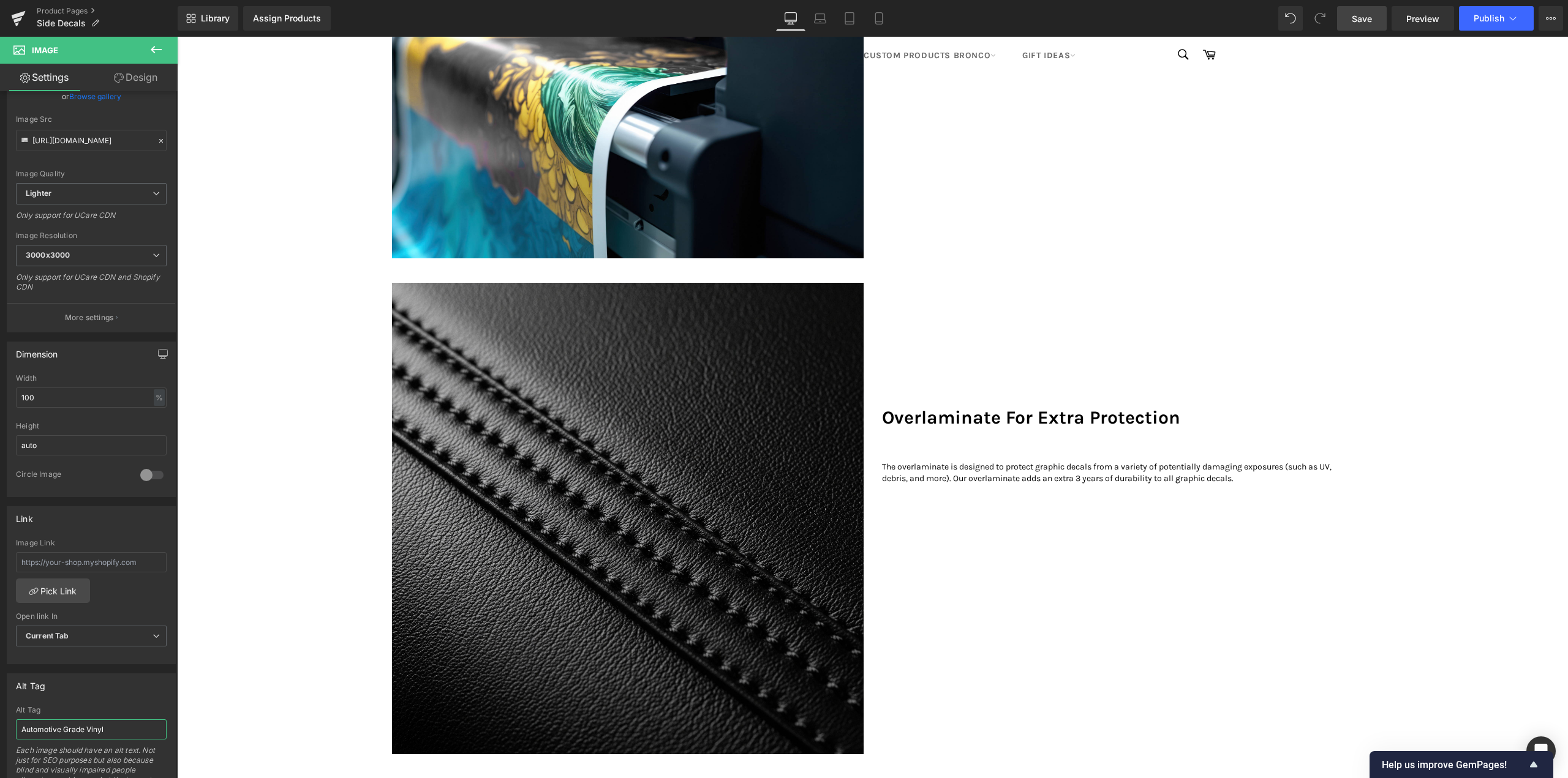
scroll to position [1715, 0]
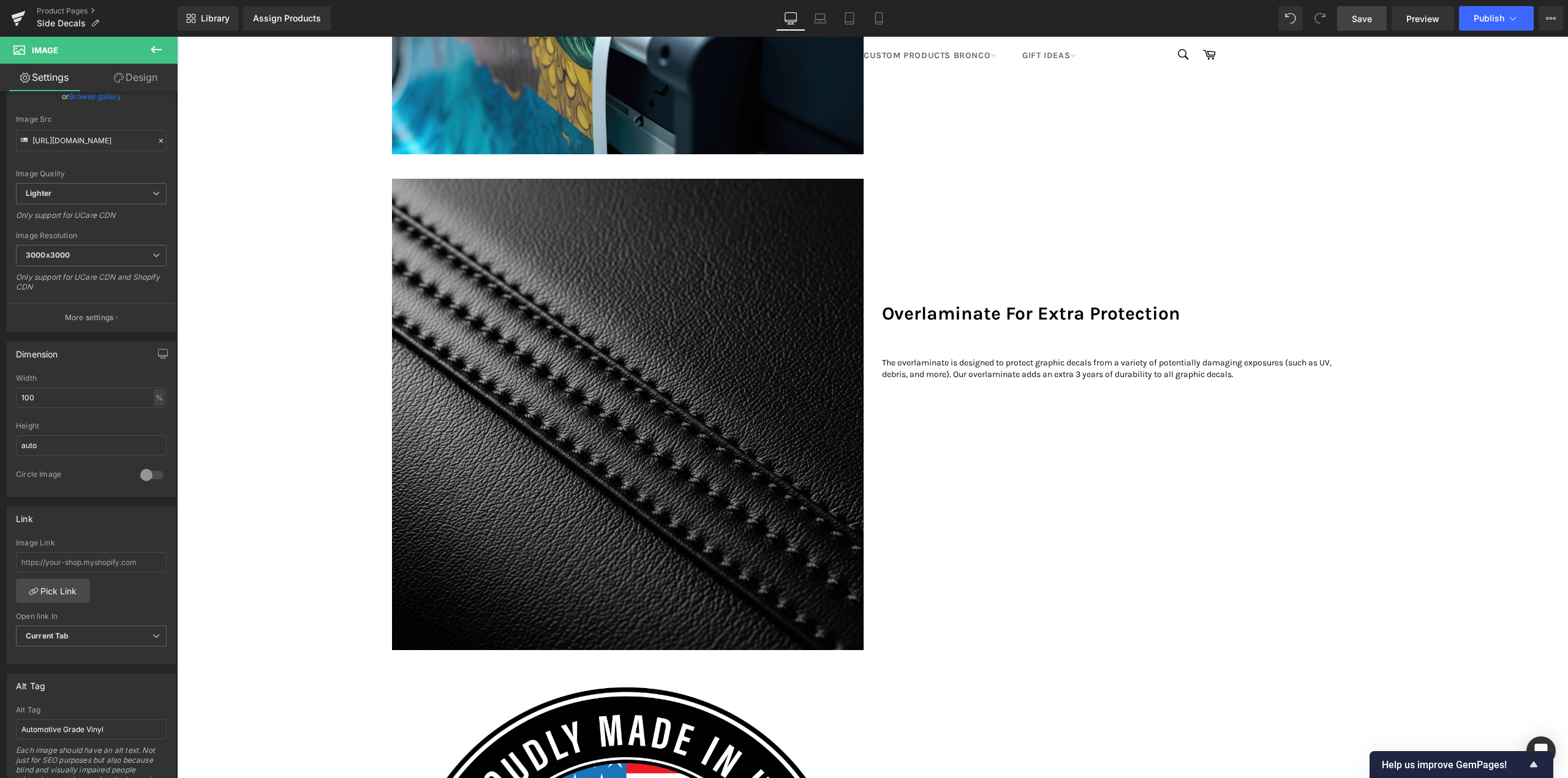
click at [613, 363] on img at bounding box center [627, 414] width 472 height 472
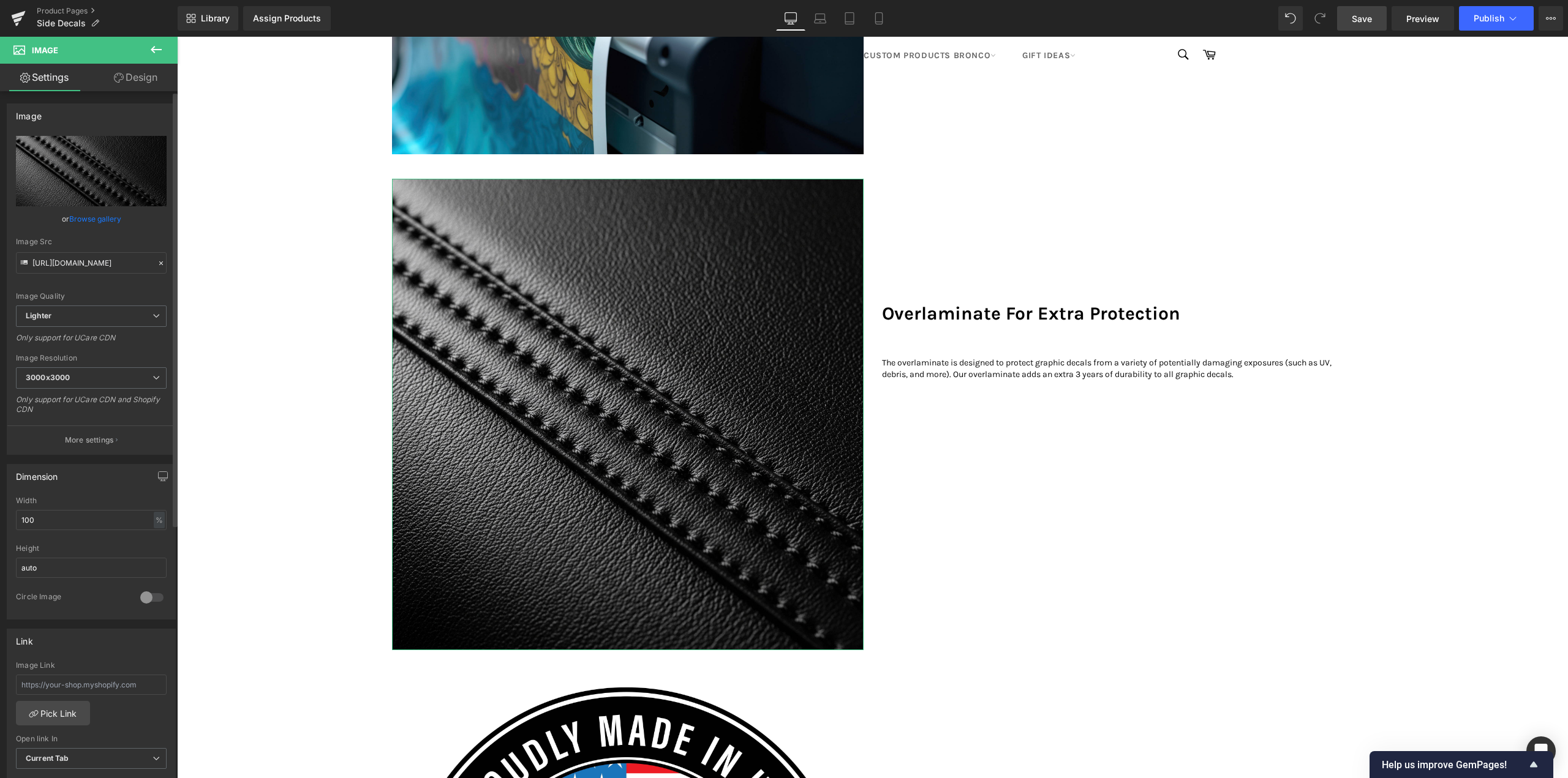
click at [97, 221] on link "Browse gallery" at bounding box center [95, 218] width 52 height 21
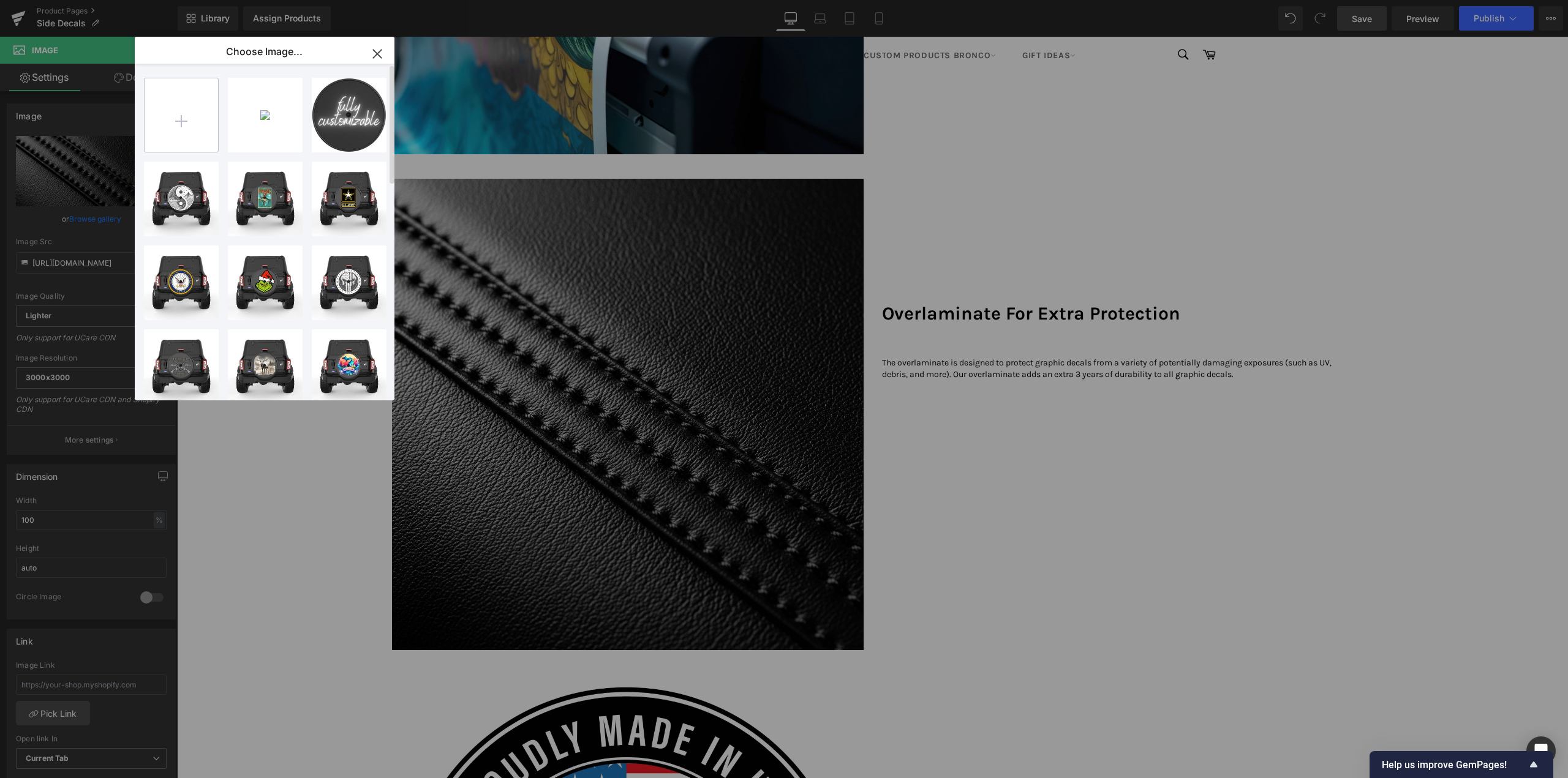
click at [191, 109] on input "file" at bounding box center [181, 115] width 74 height 74
type input "C:\fakepath\Overlaminate Protection Fil.jpg"
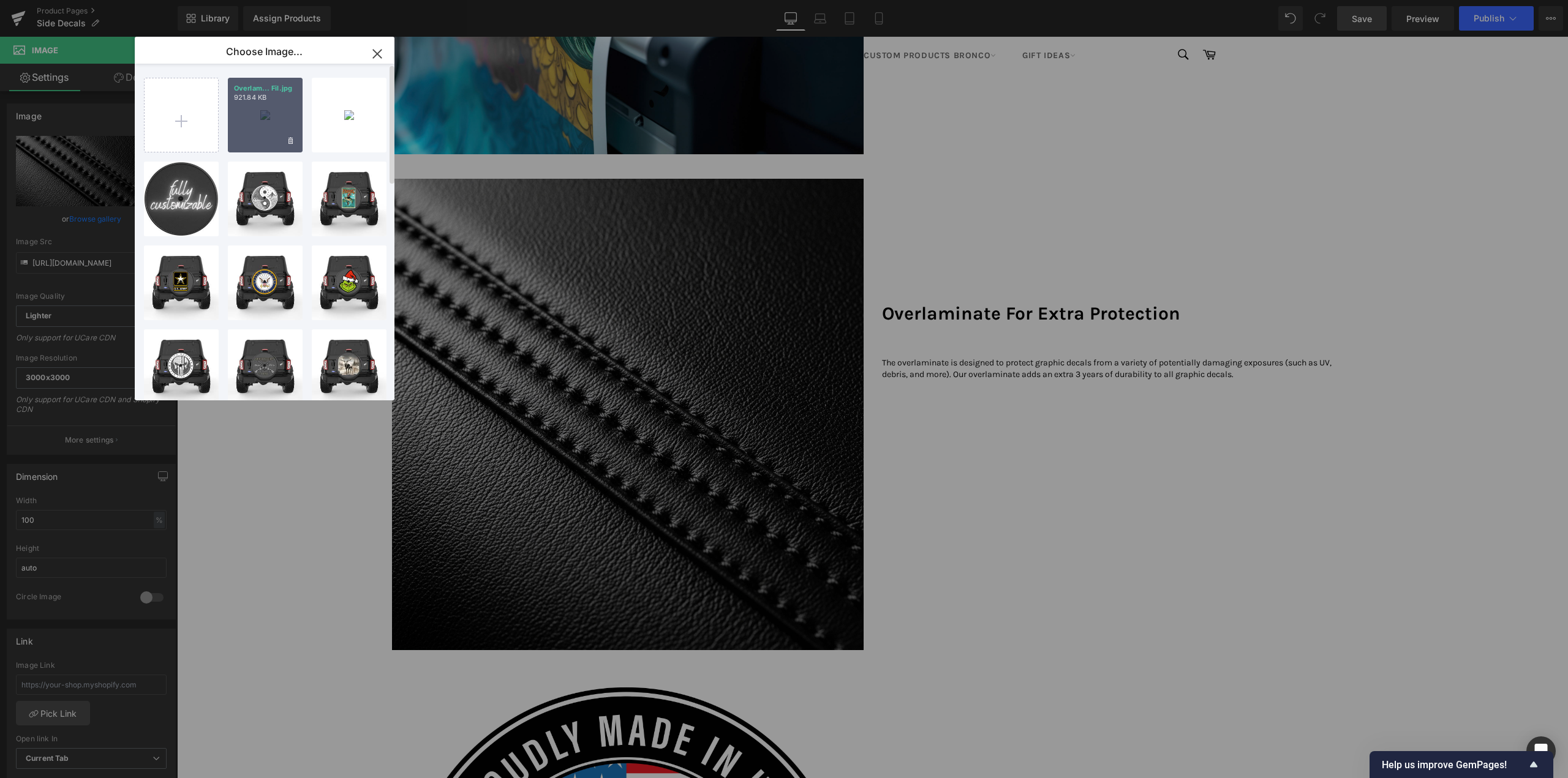
click at [279, 109] on div "Overlam... Fil.jpg 921.84 KB" at bounding box center [265, 115] width 74 height 74
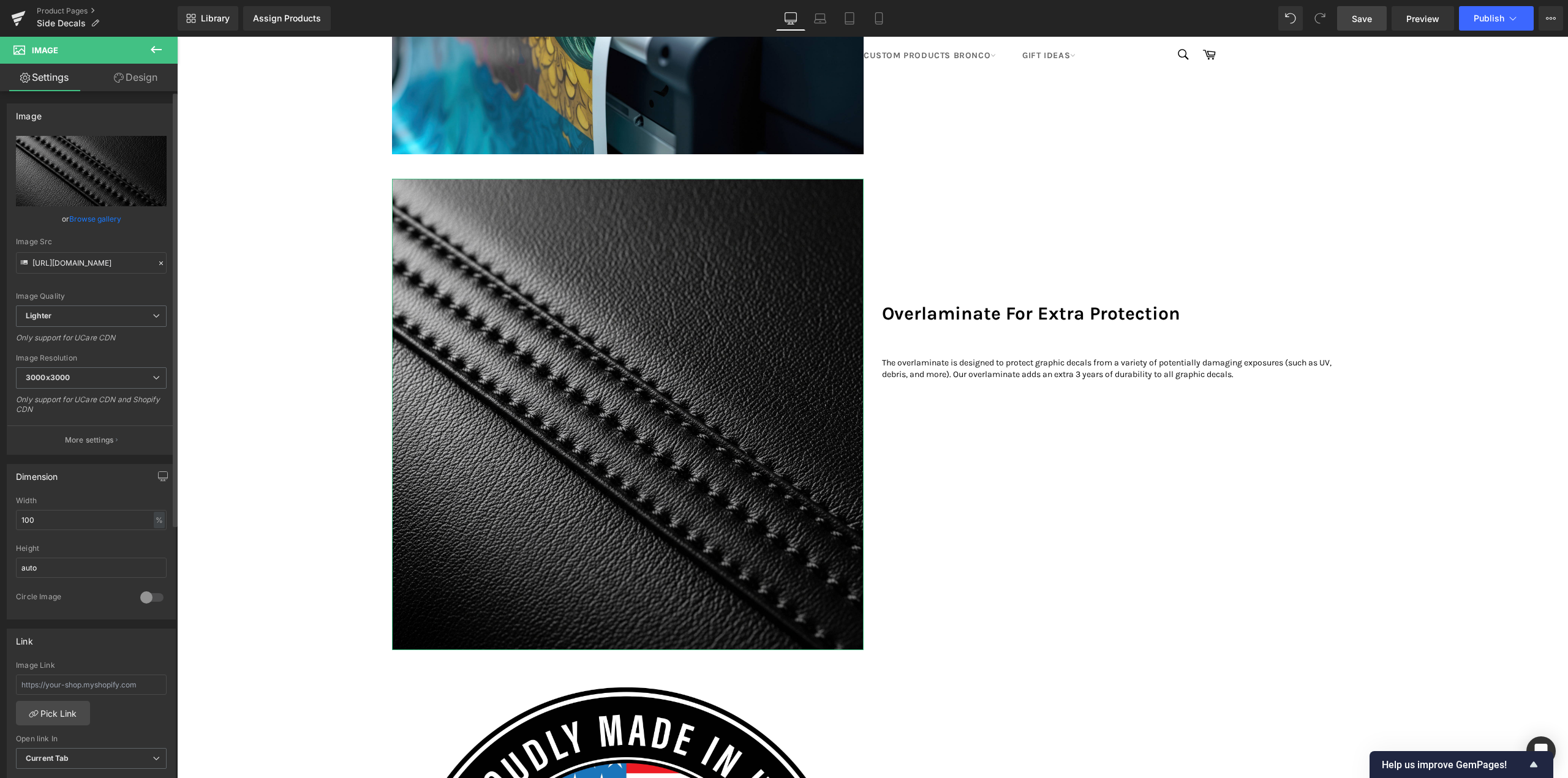
click at [93, 223] on link "Browse gallery" at bounding box center [95, 218] width 52 height 21
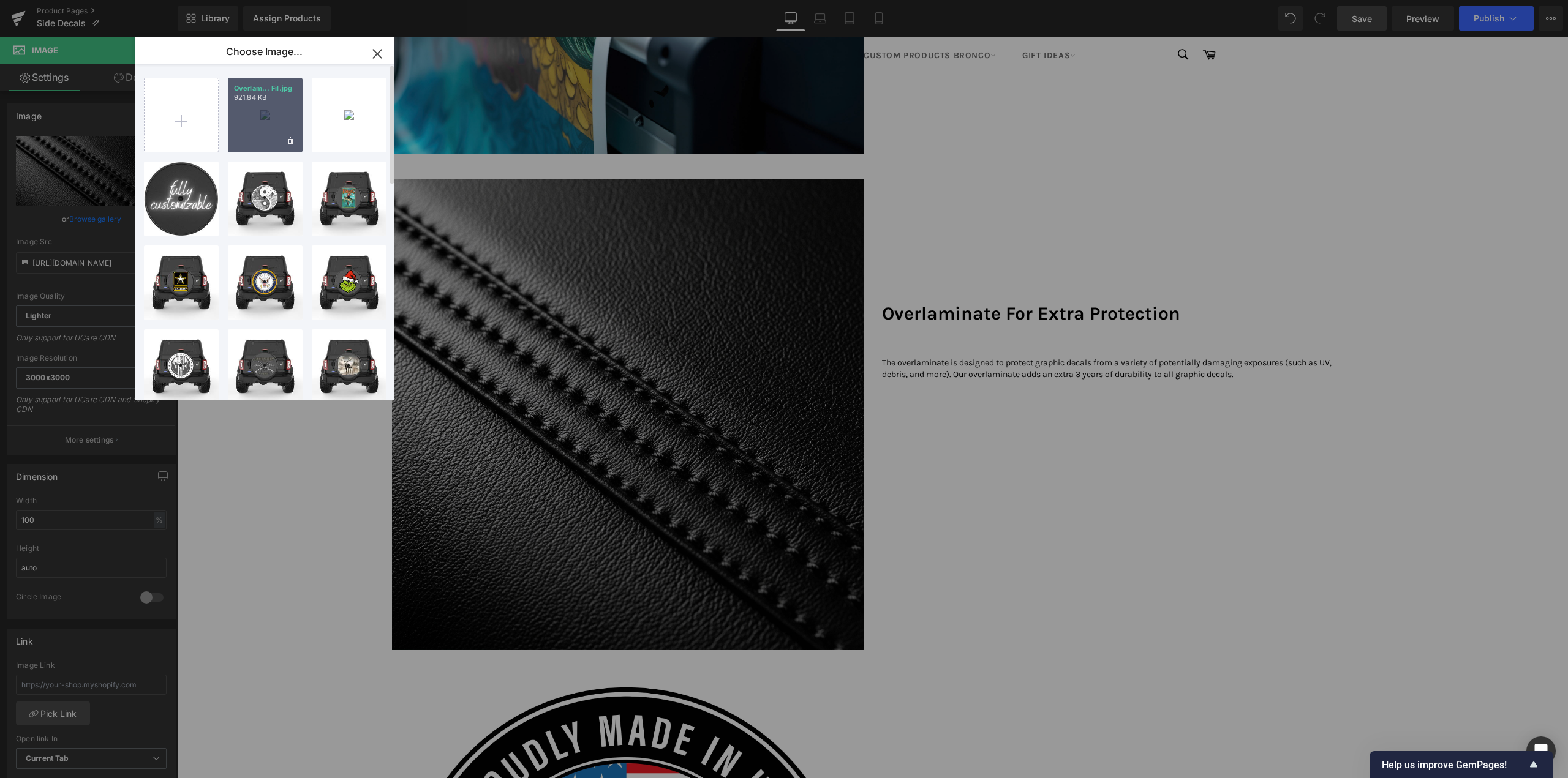
drag, startPoint x: 275, startPoint y: 106, endPoint x: 98, endPoint y: 69, distance: 180.8
click at [275, 106] on div "Overlam... Fil.jpg 921.84 KB" at bounding box center [265, 115] width 74 height 74
type input "https://ucarecdn.com/41d6e19a-96a7-4d83-89fd-c26cb22aafb9/-/format/auto/-/previ…"
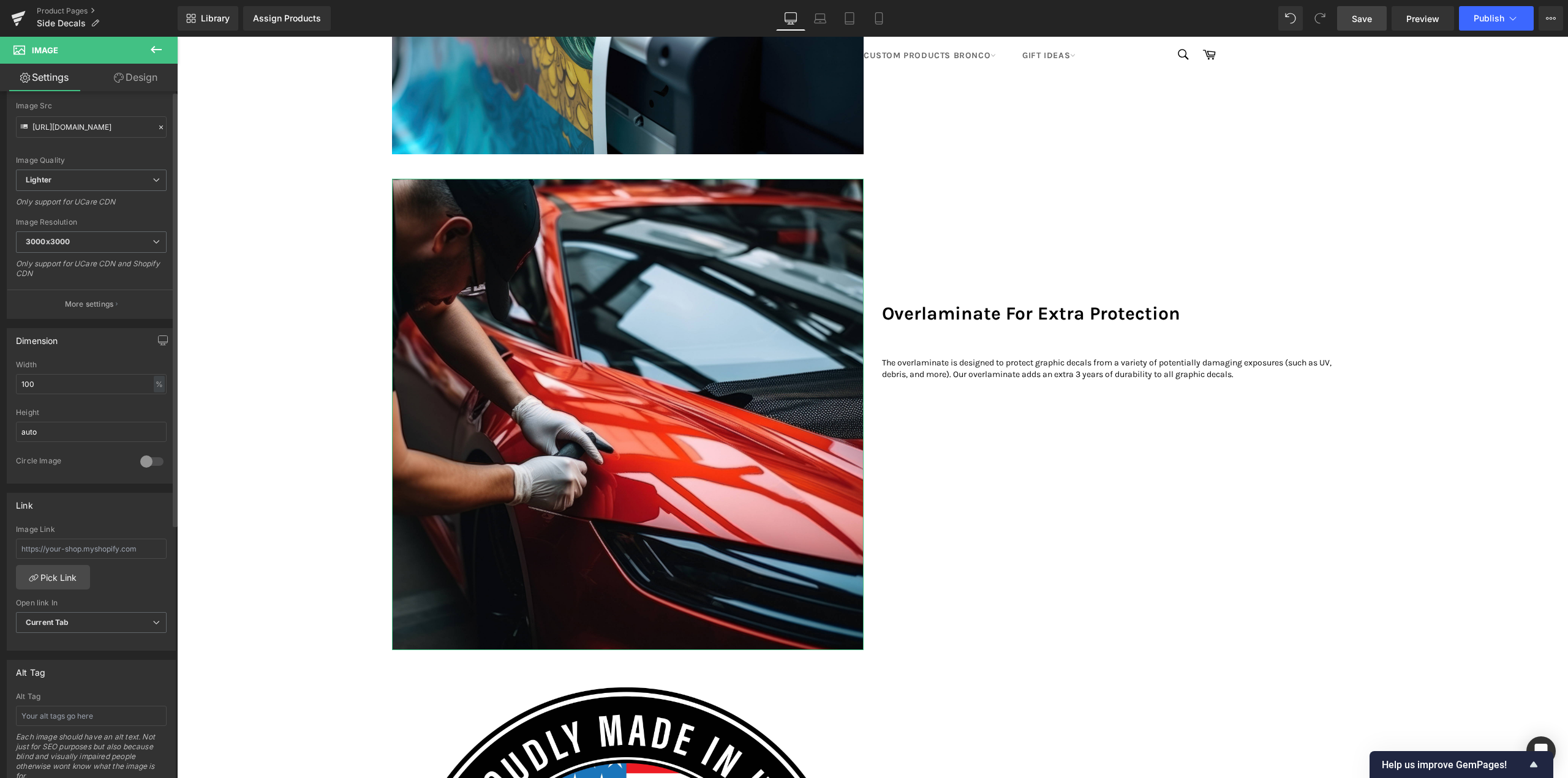
scroll to position [306, 0]
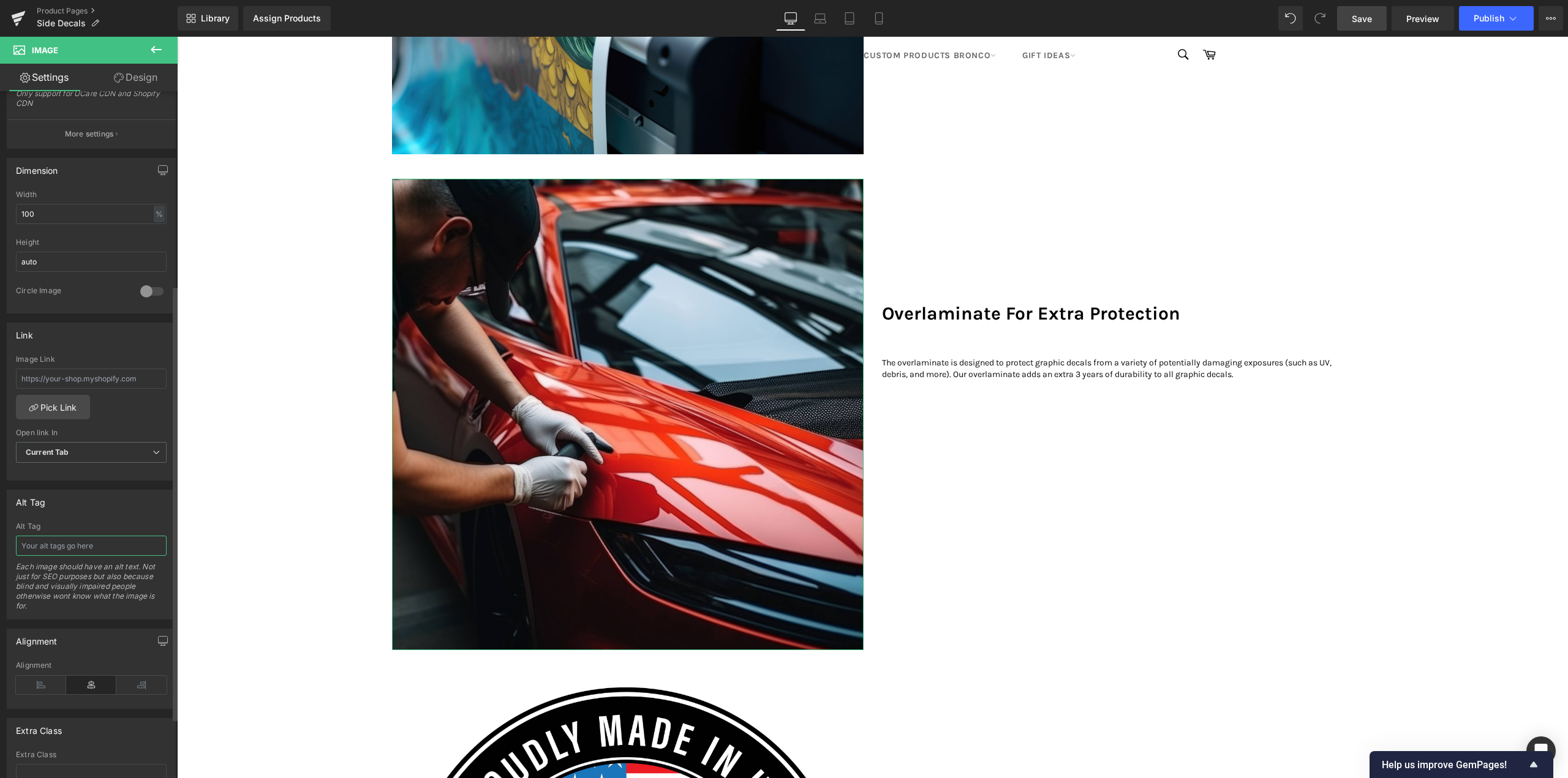
click at [66, 555] on input "text" at bounding box center [91, 546] width 151 height 20
type input "Overl"
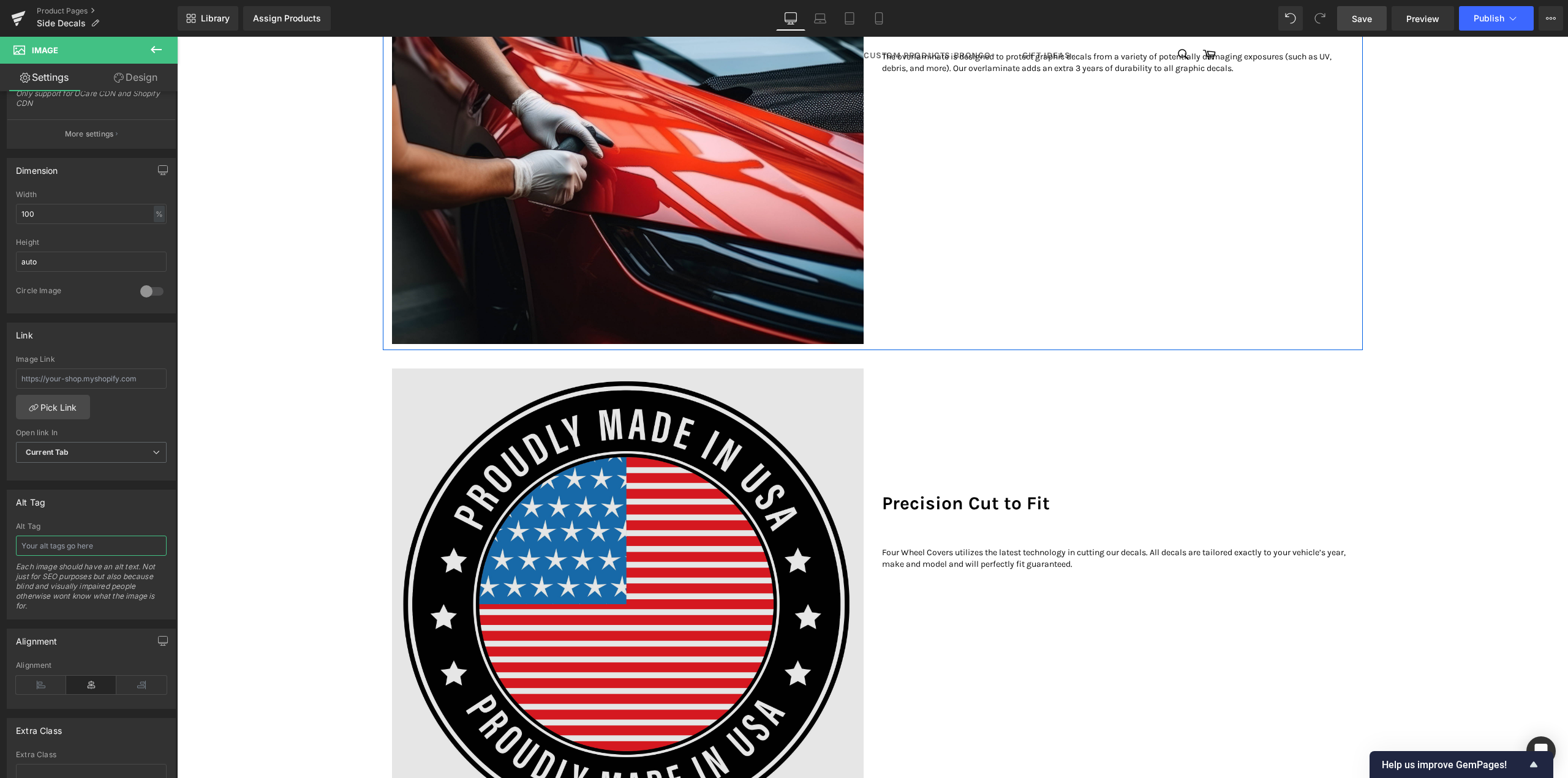
scroll to position [2266, 0]
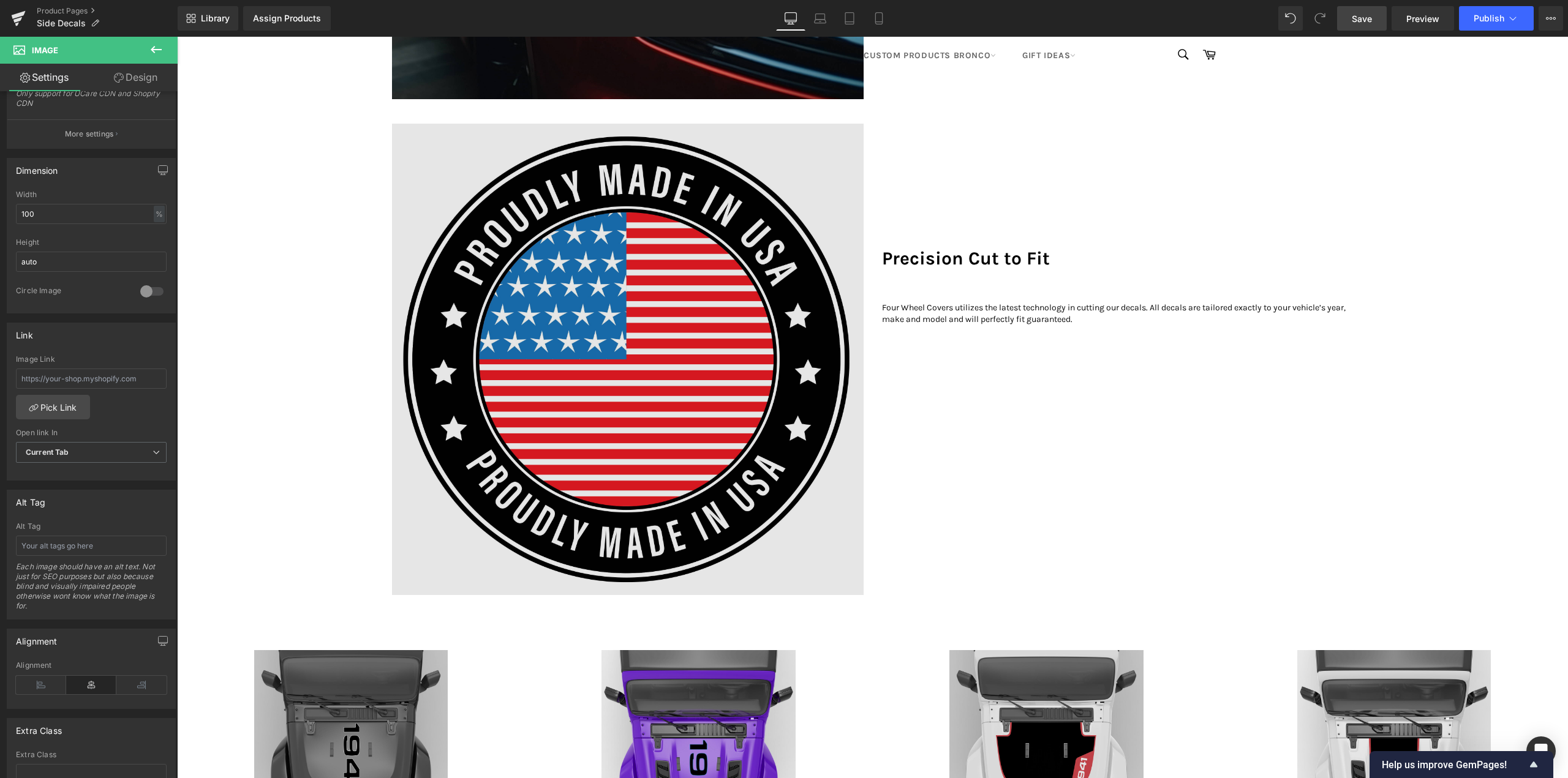
click at [621, 316] on img at bounding box center [627, 360] width 472 height 472
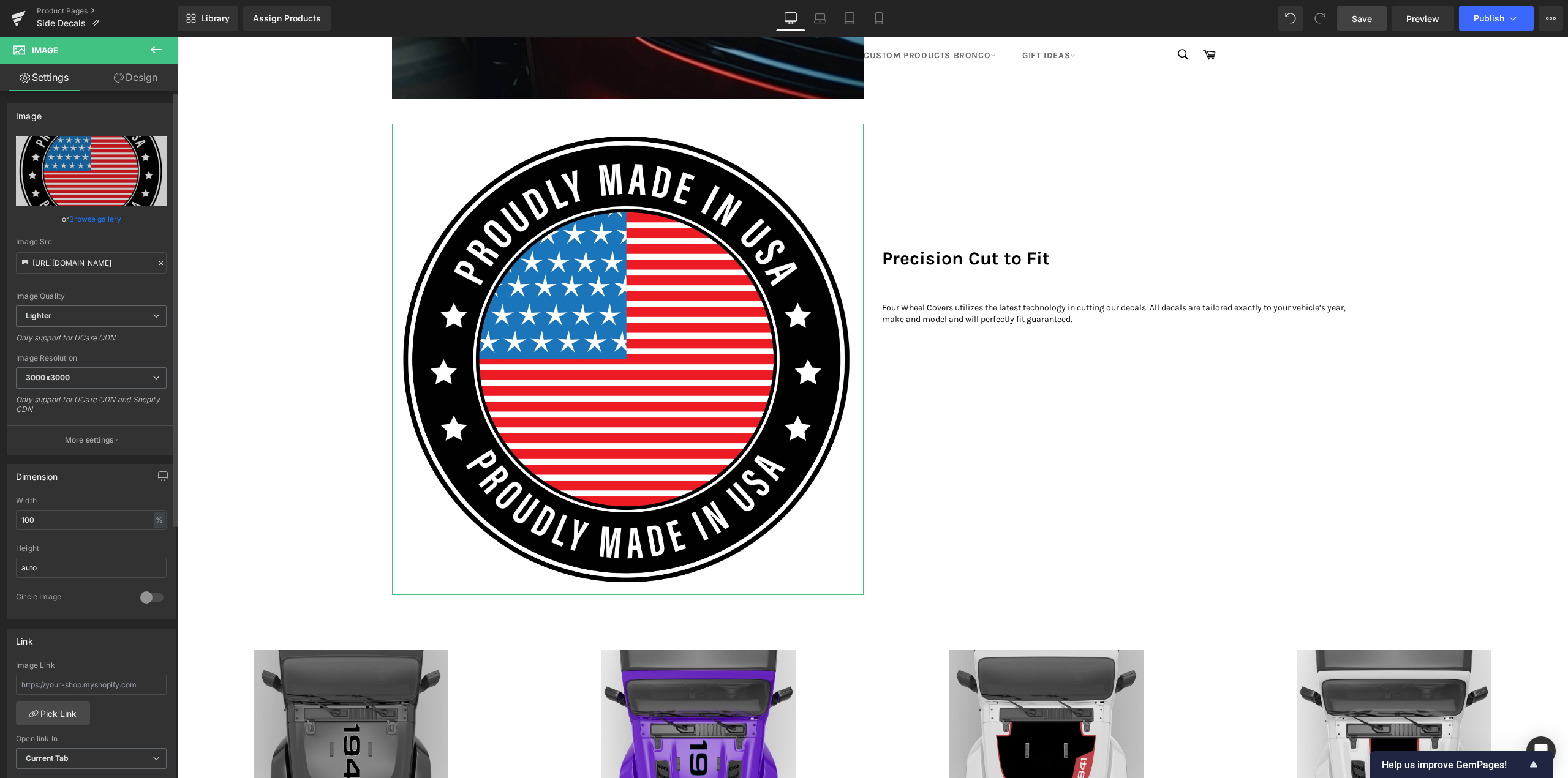
click at [75, 223] on link "Browse gallery" at bounding box center [95, 218] width 52 height 21
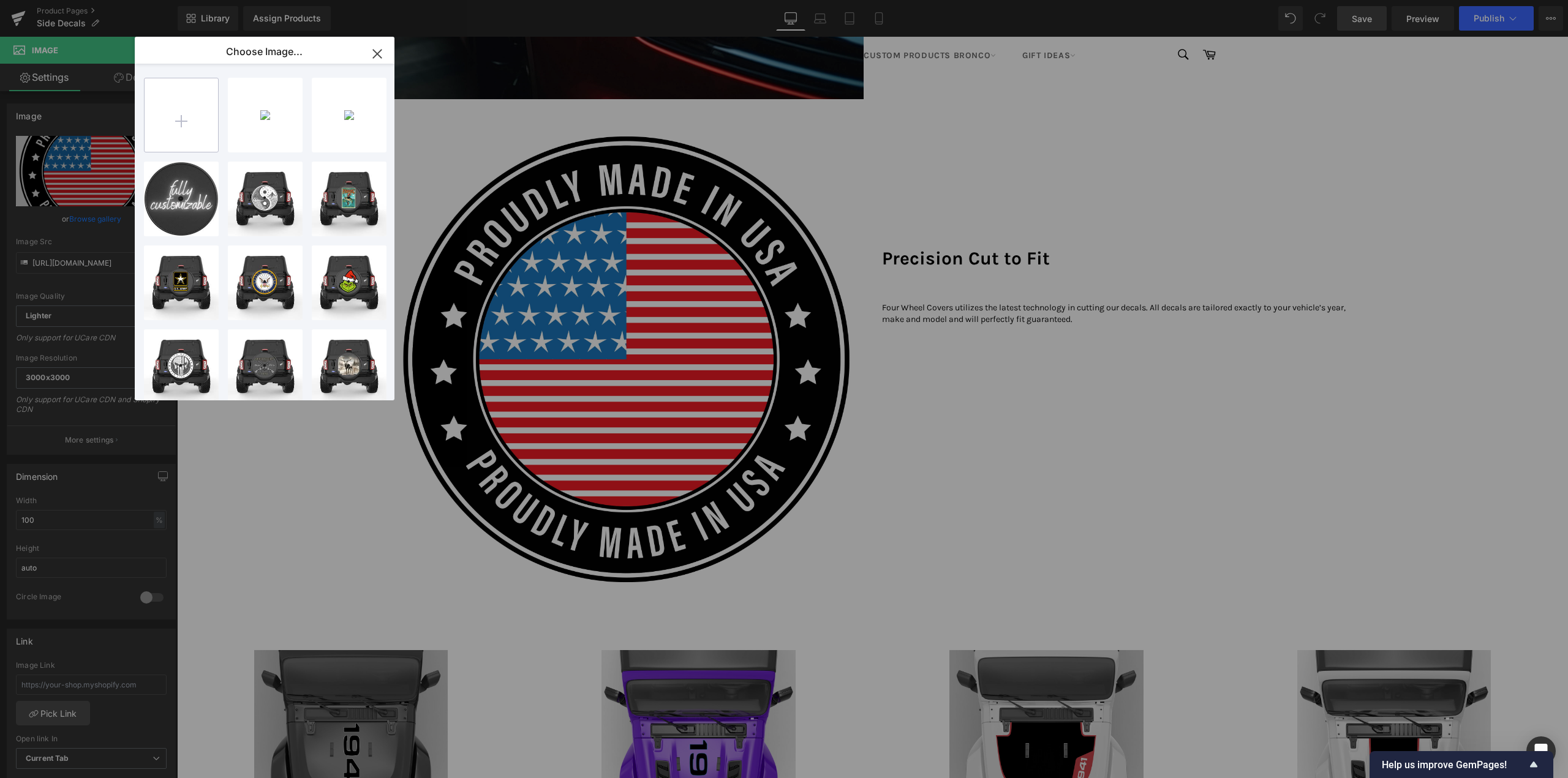
click at [188, 102] on input "file" at bounding box center [181, 115] width 74 height 74
type input "C:\fakepath\Percision Cut.jpg"
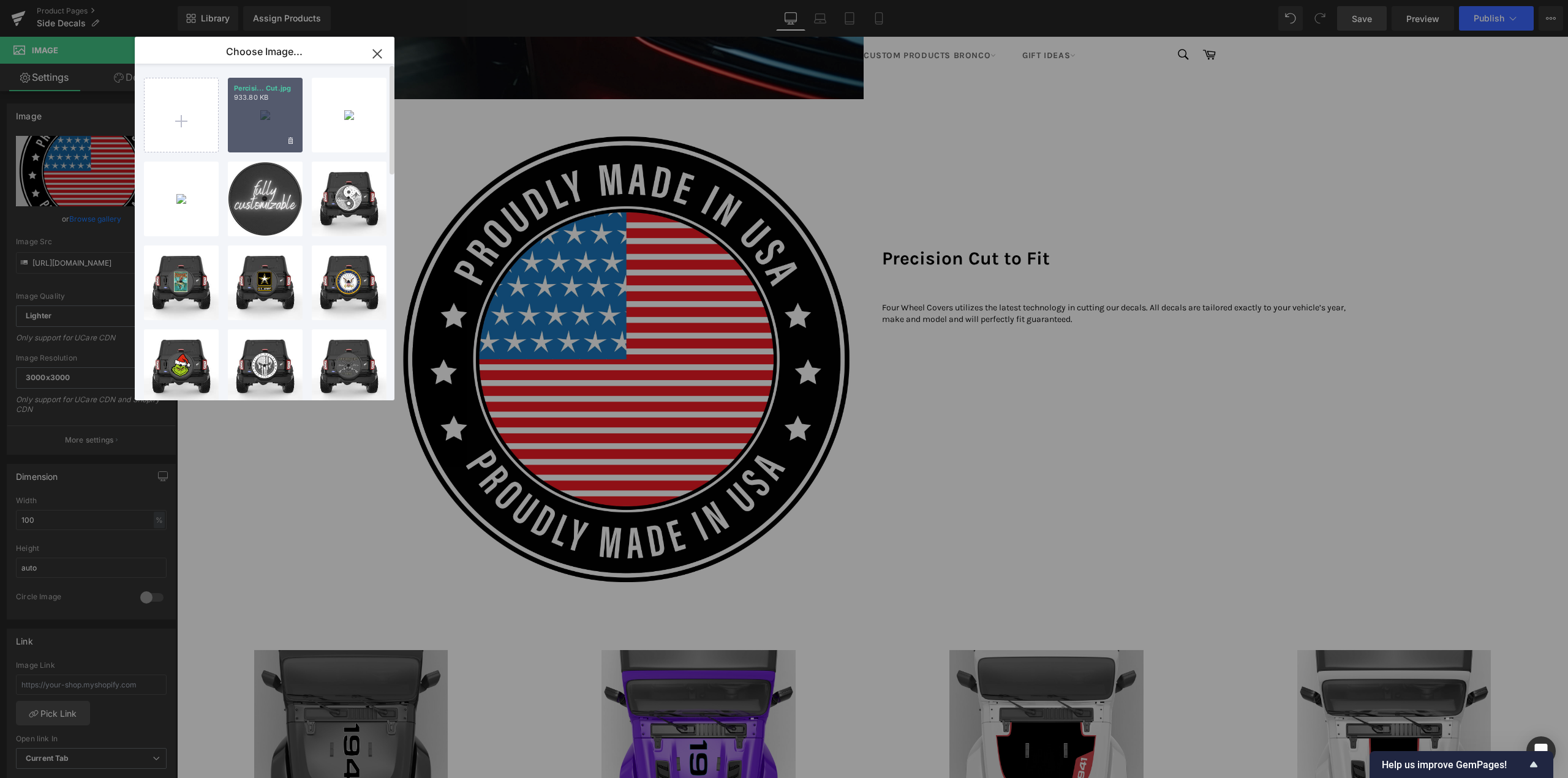
click at [265, 130] on div "Percisi... Cut.jpg 933.80 KB" at bounding box center [265, 115] width 74 height 74
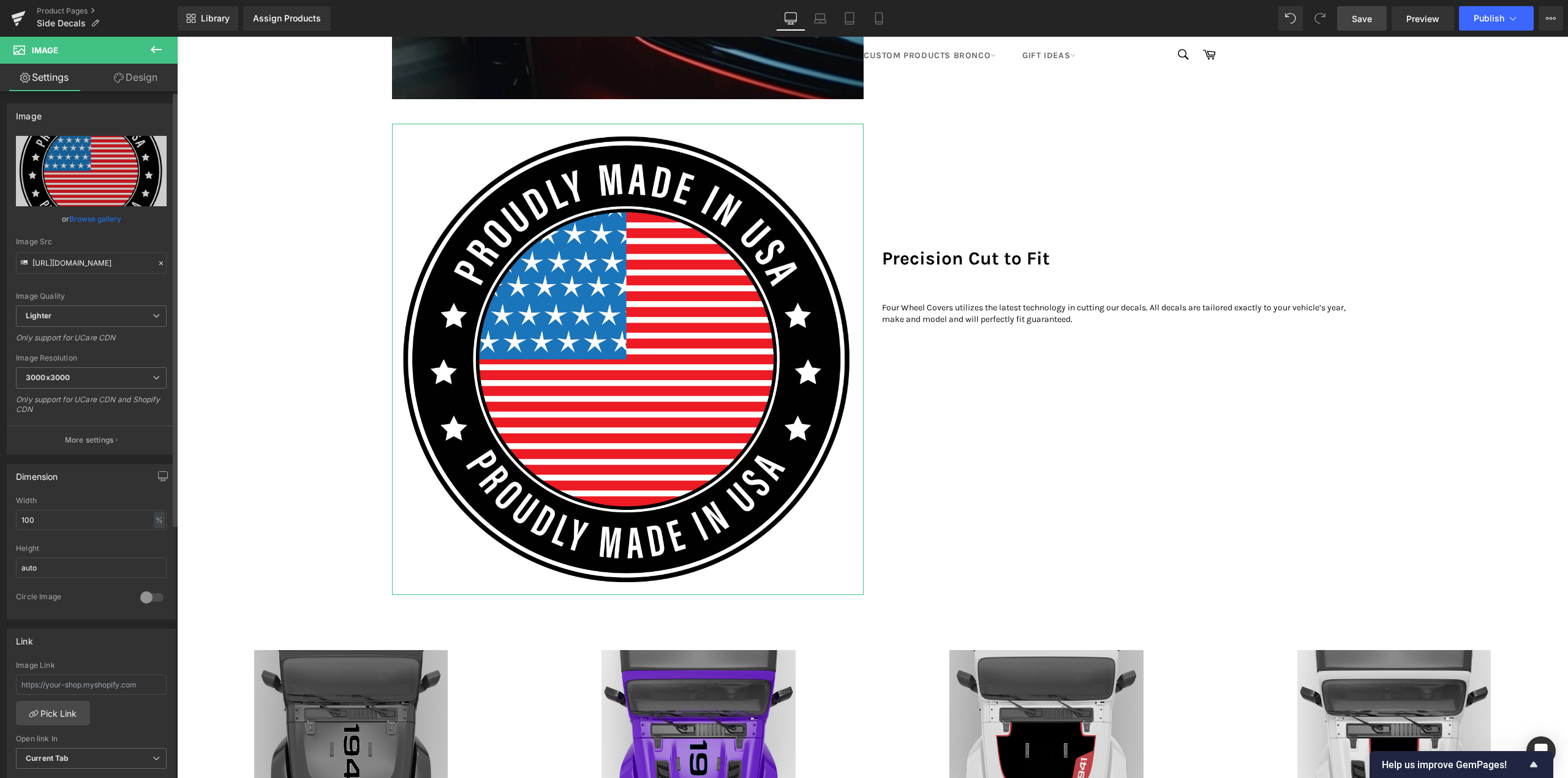
click at [91, 217] on link "Browse gallery" at bounding box center [95, 218] width 52 height 21
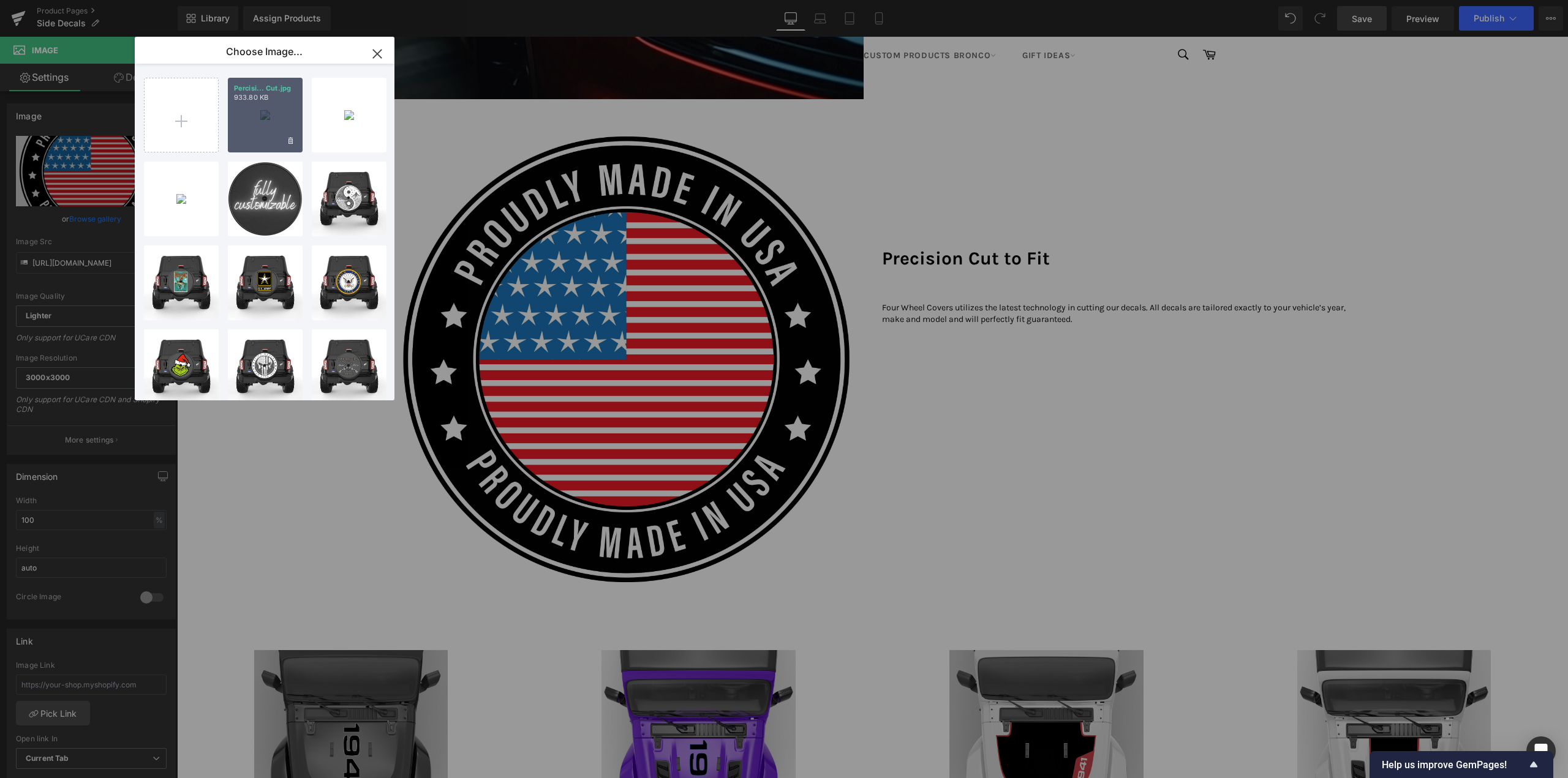
click at [260, 118] on div "Percisi... Cut.jpg 933.80 KB" at bounding box center [265, 115] width 74 height 74
type input "https://ucarecdn.com/d1bfcd93-eff4-4abb-804d-8ef16f2b4dd4/-/format/auto/-/previ…"
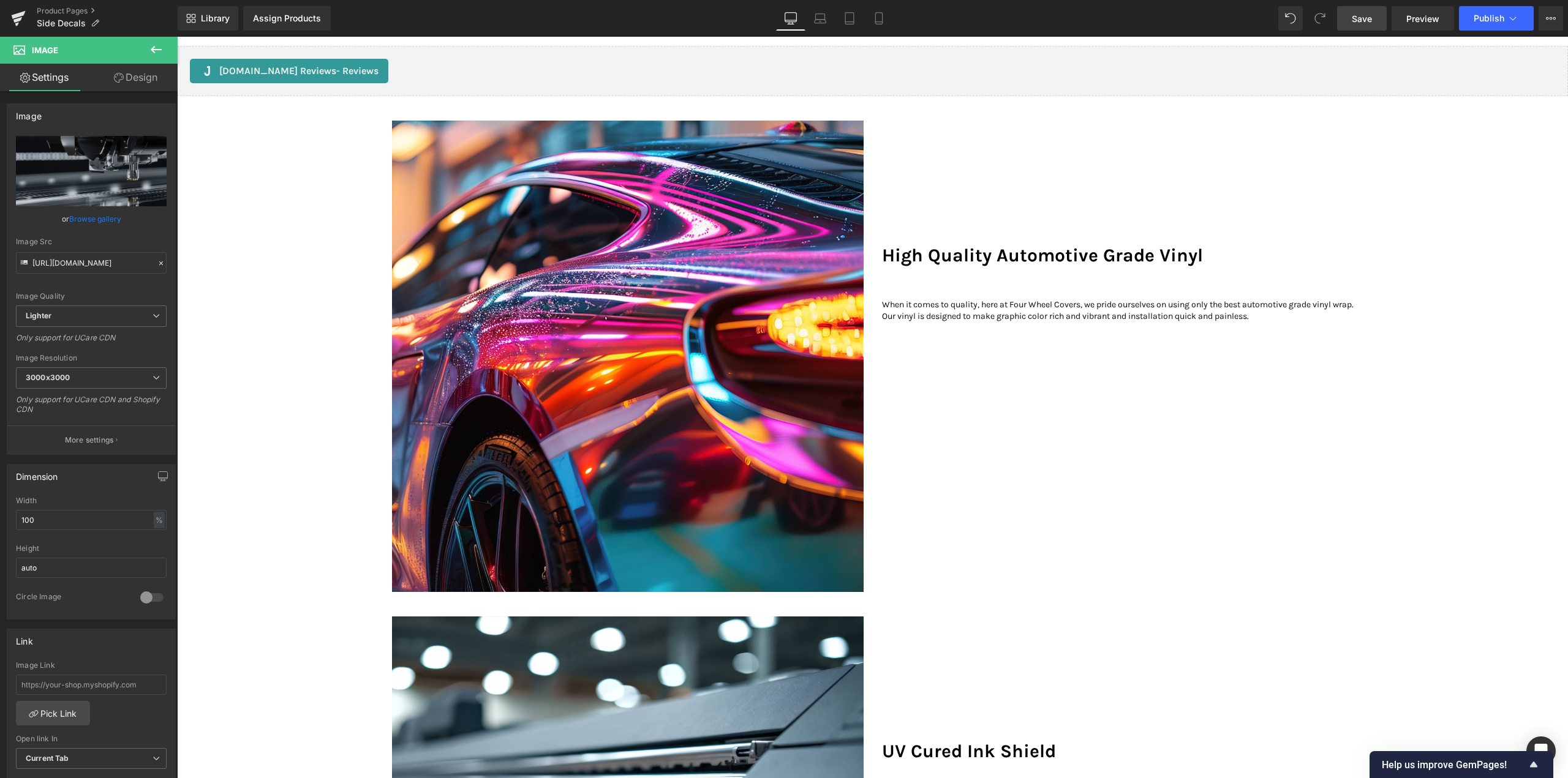
scroll to position [674, 0]
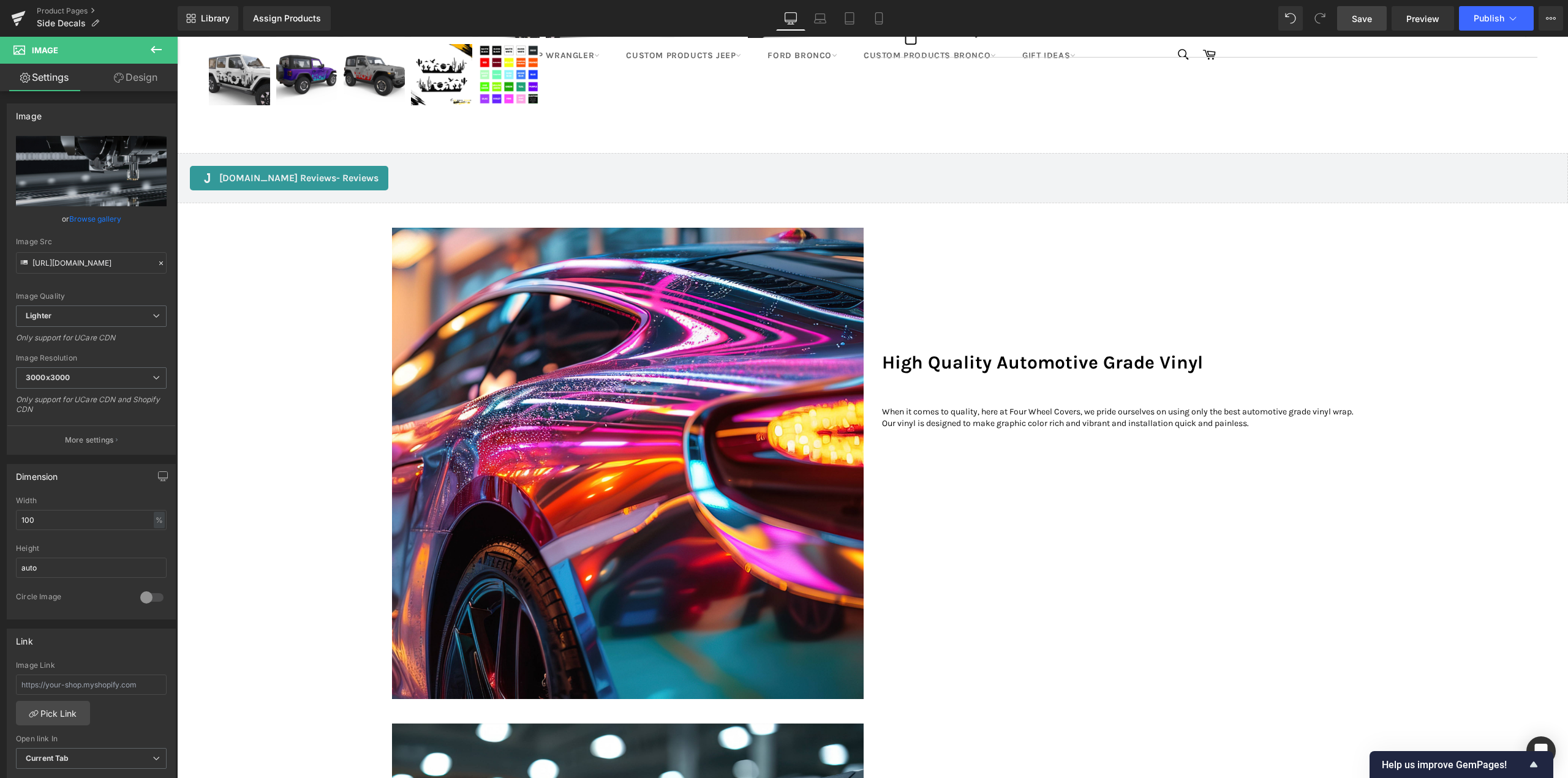
click at [955, 252] on div "High Quality Automotive Grade Vinyl" at bounding box center [1117, 302] width 472 height 147
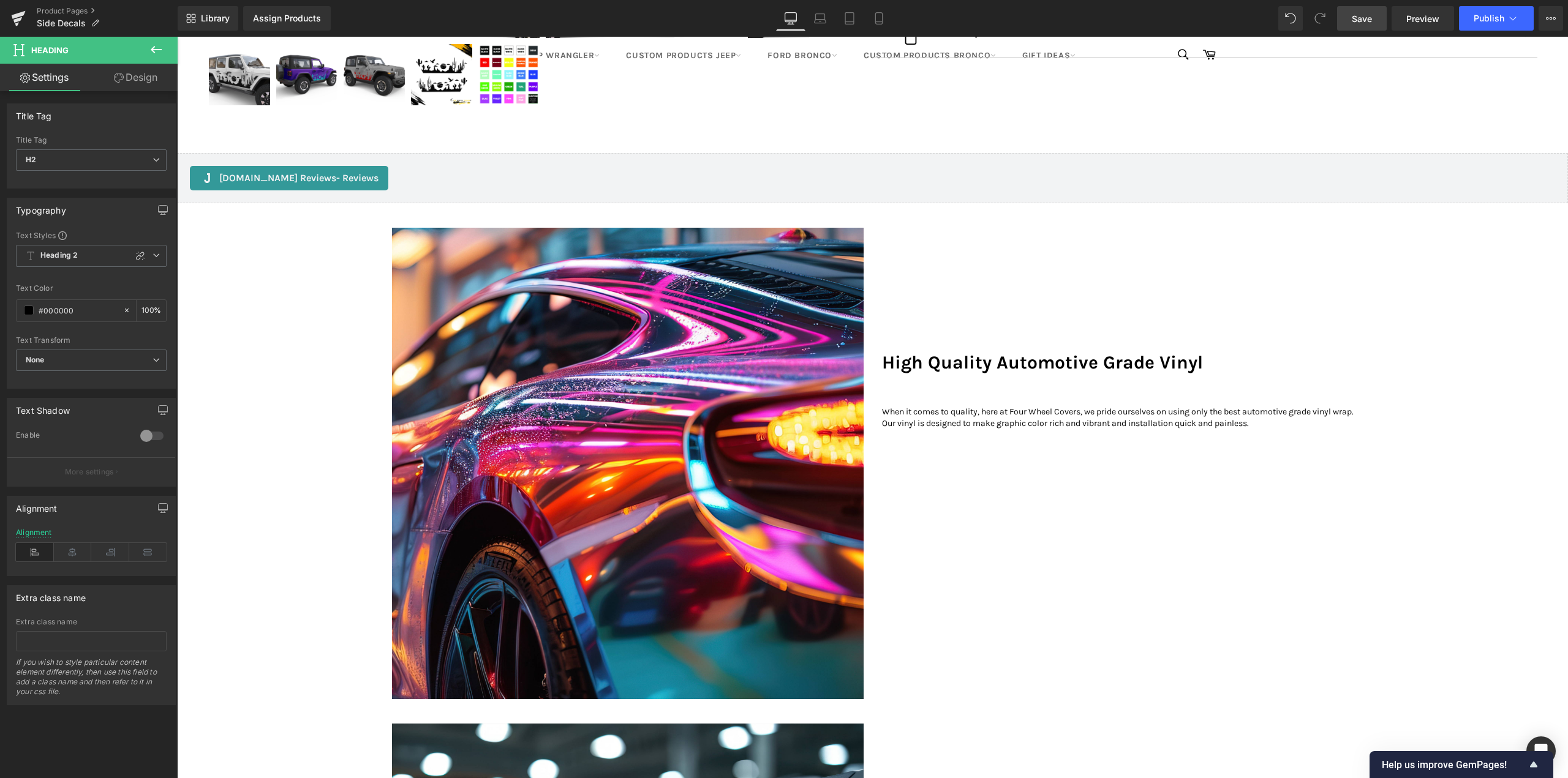
click at [146, 79] on link "Design" at bounding box center [135, 77] width 89 height 28
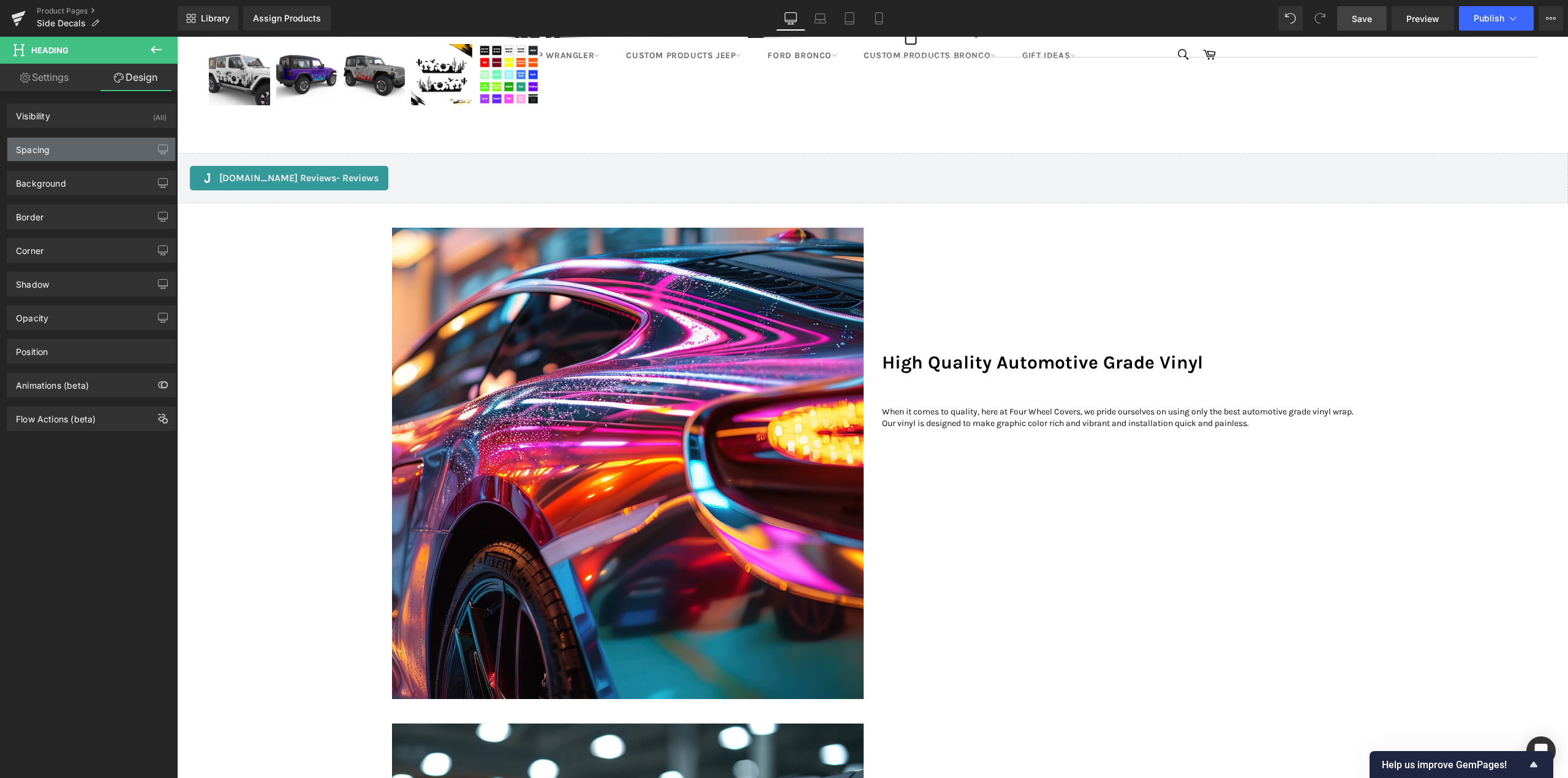
click at [52, 143] on div "Spacing" at bounding box center [91, 149] width 167 height 23
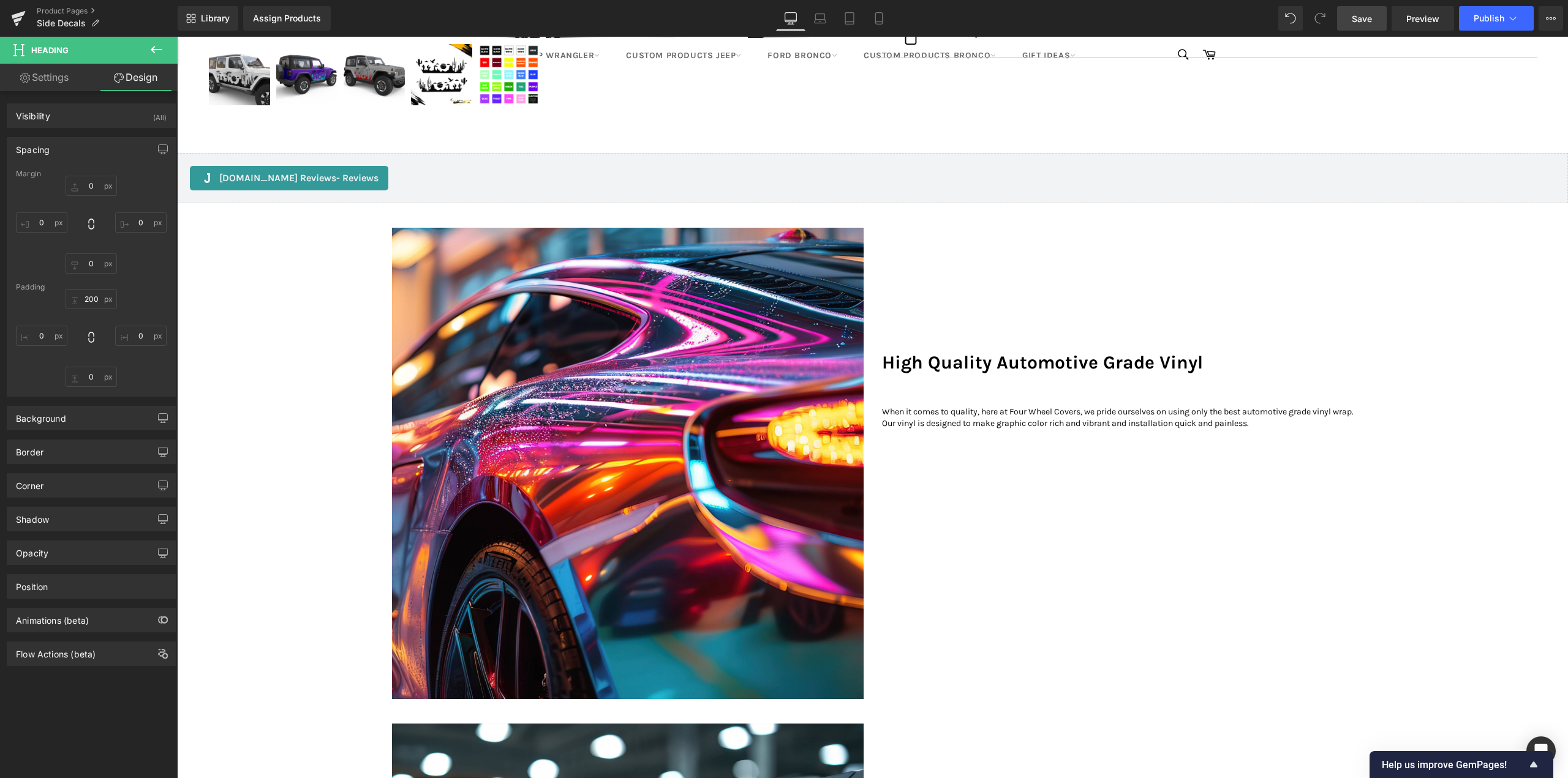
type input "0"
type input "200"
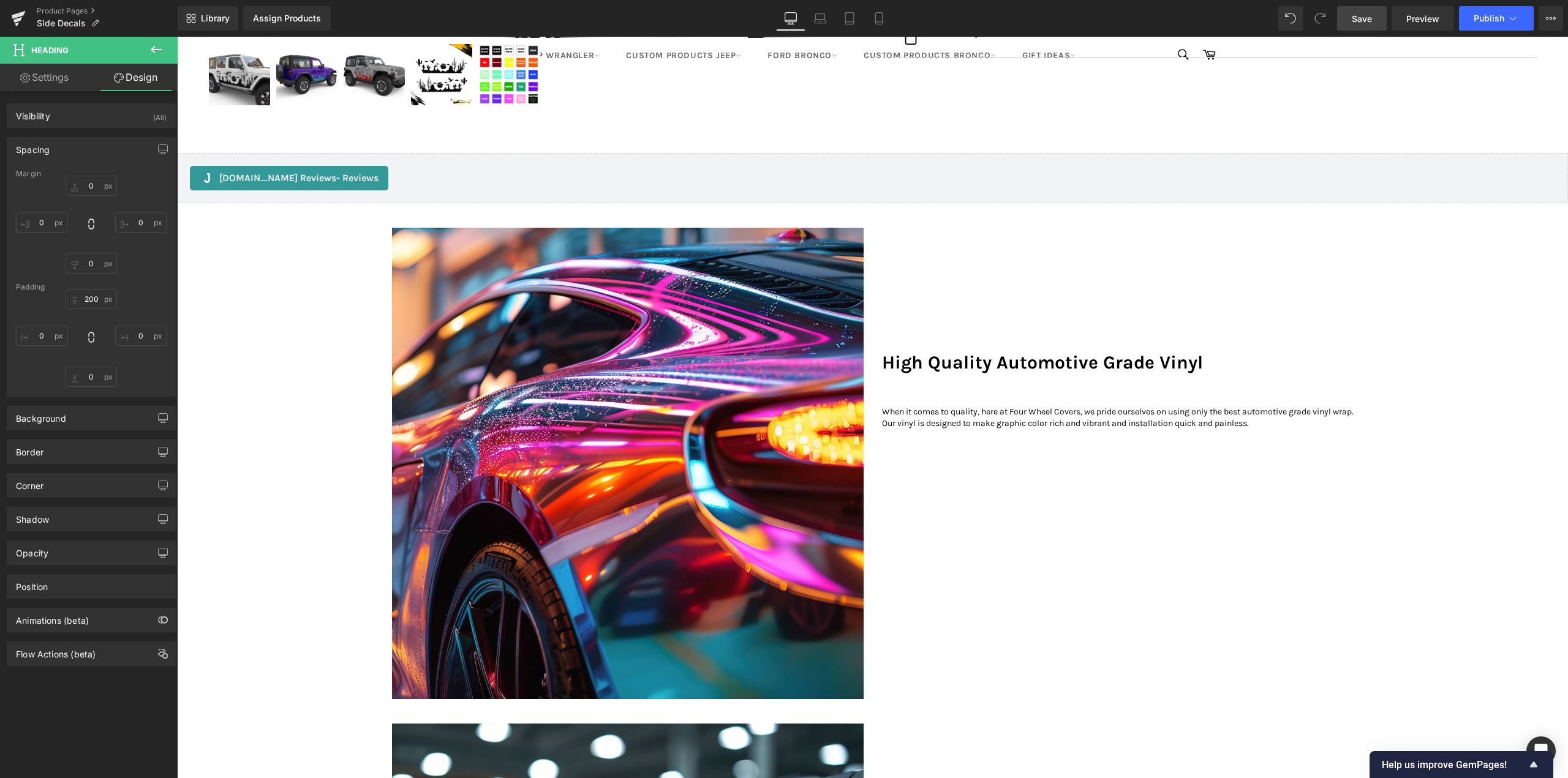
type input "0"
click at [93, 301] on input "200" at bounding box center [91, 299] width 52 height 20
type input "0"
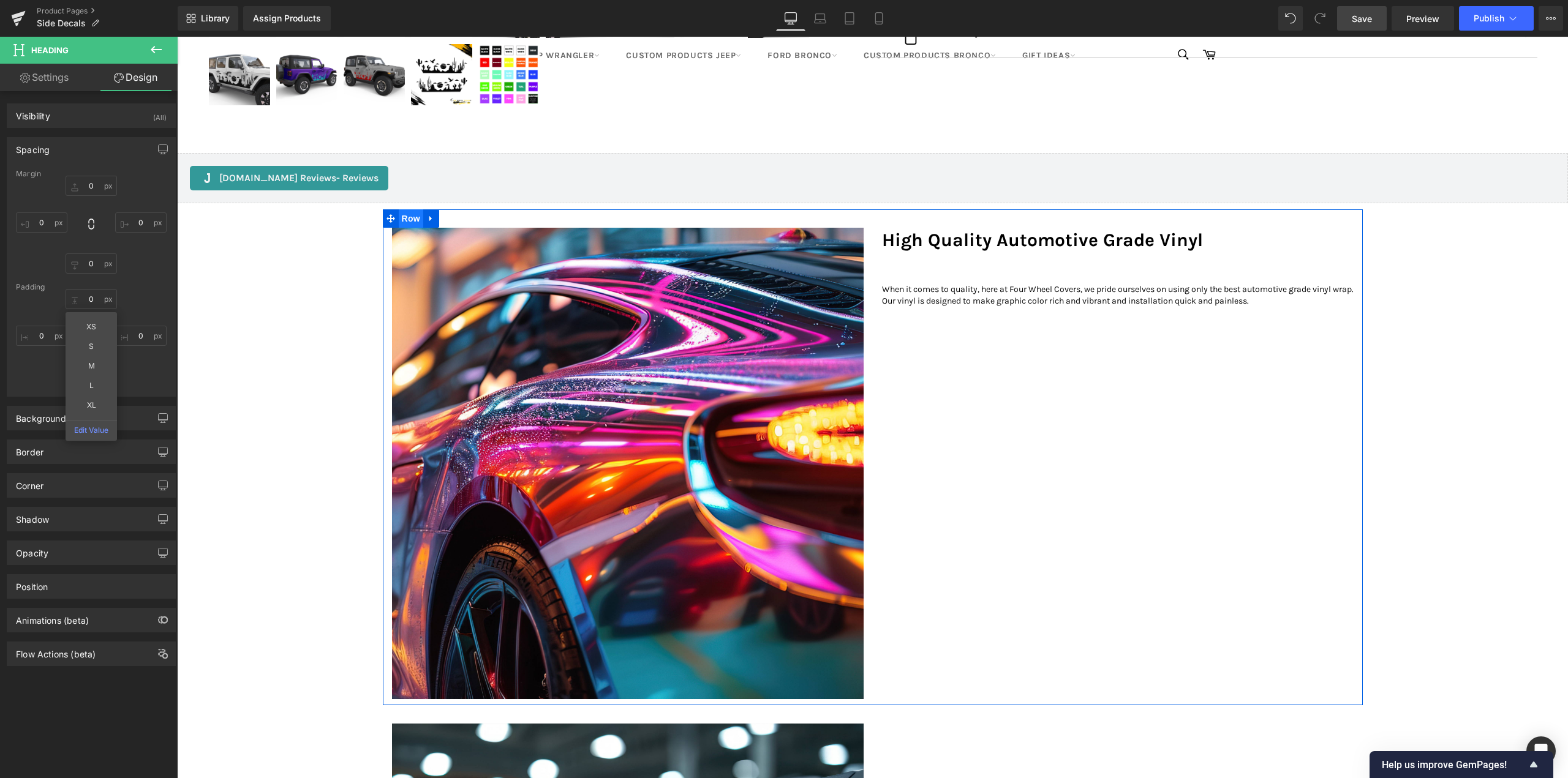
click at [404, 228] on span "Row" at bounding box center [411, 219] width 25 height 18
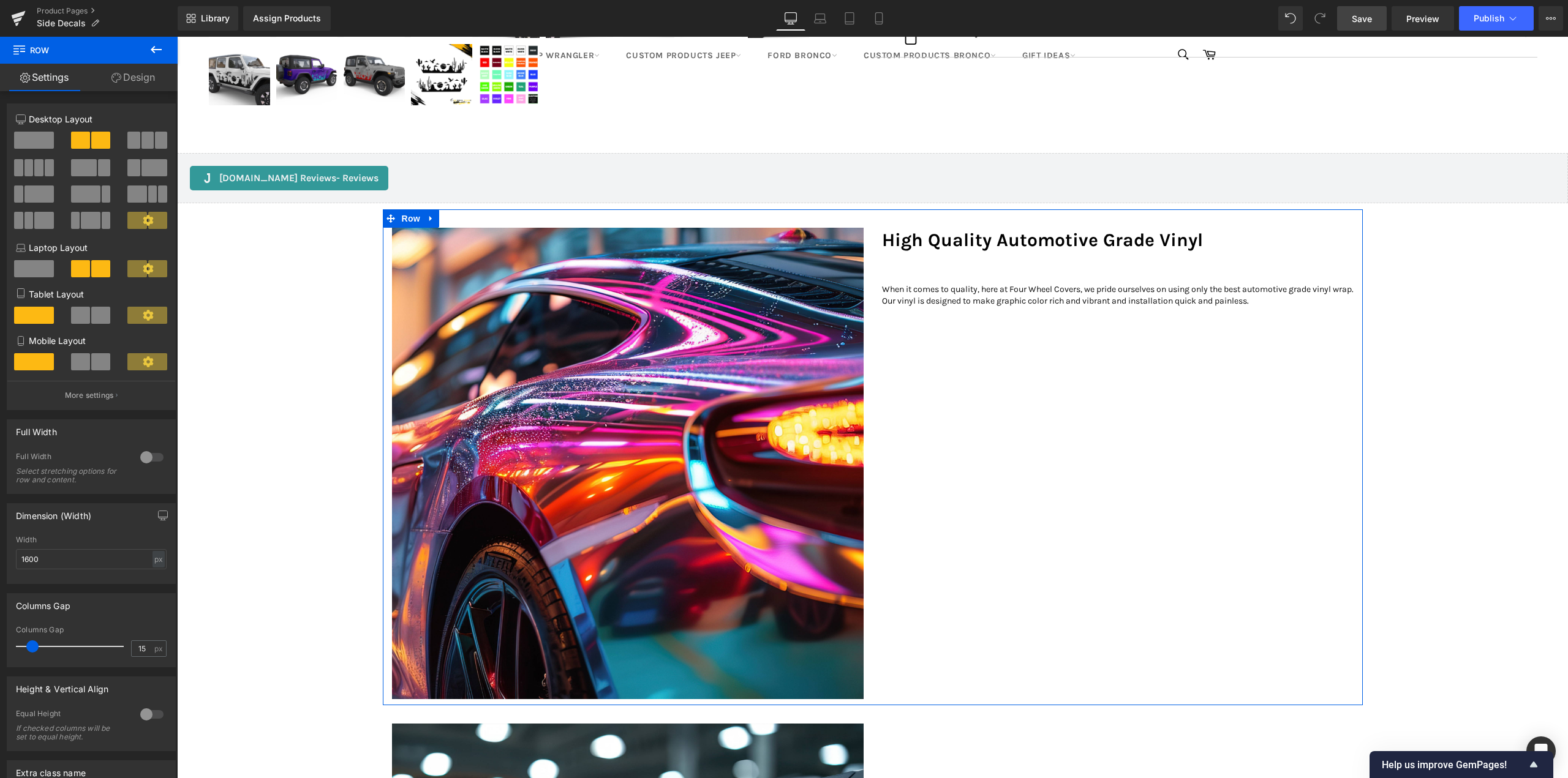
click at [141, 713] on div at bounding box center [152, 715] width 29 height 19
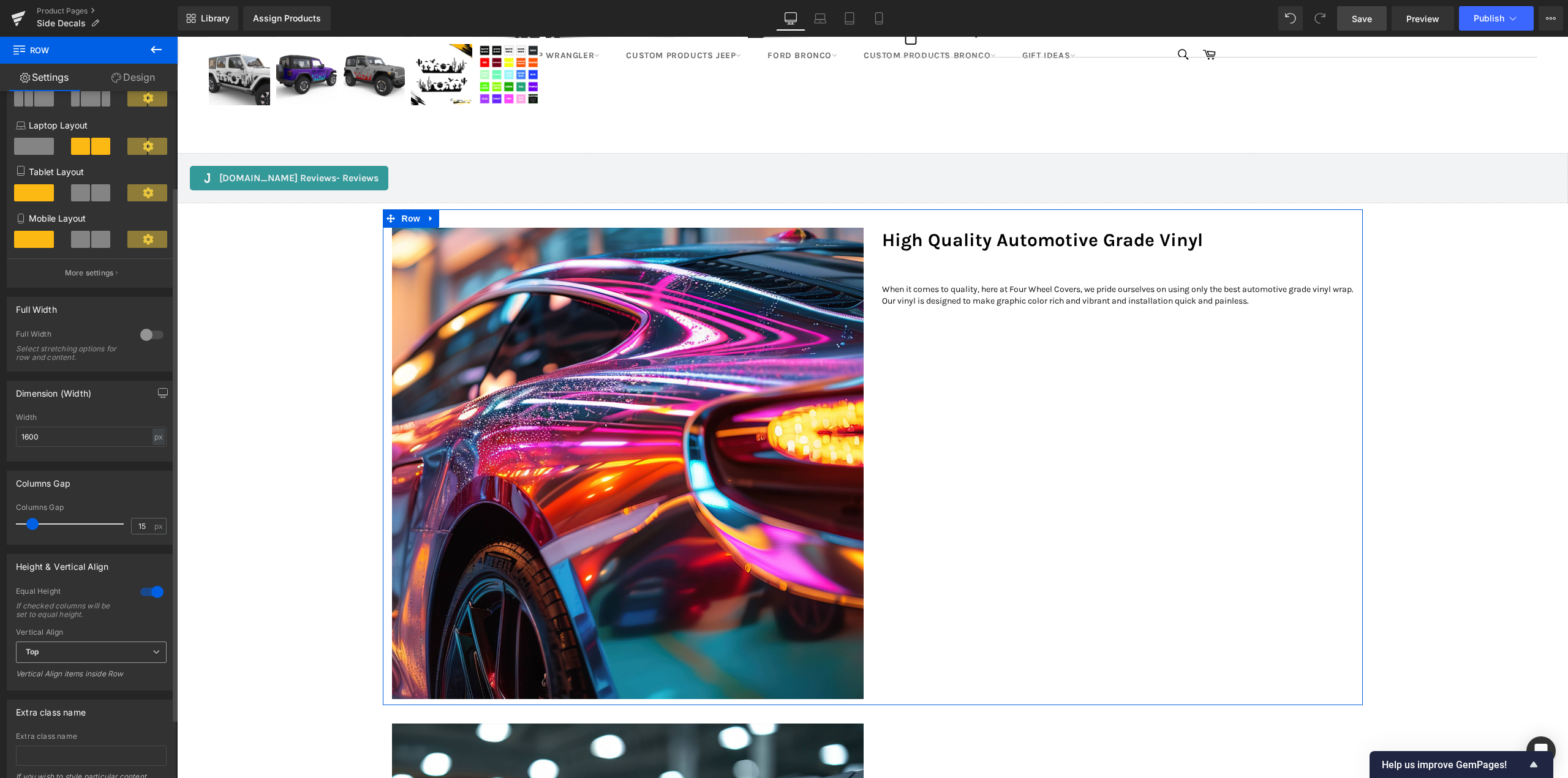
click at [51, 646] on span "Top" at bounding box center [91, 652] width 151 height 21
click at [40, 689] on div "Middle" at bounding box center [46, 692] width 24 height 8
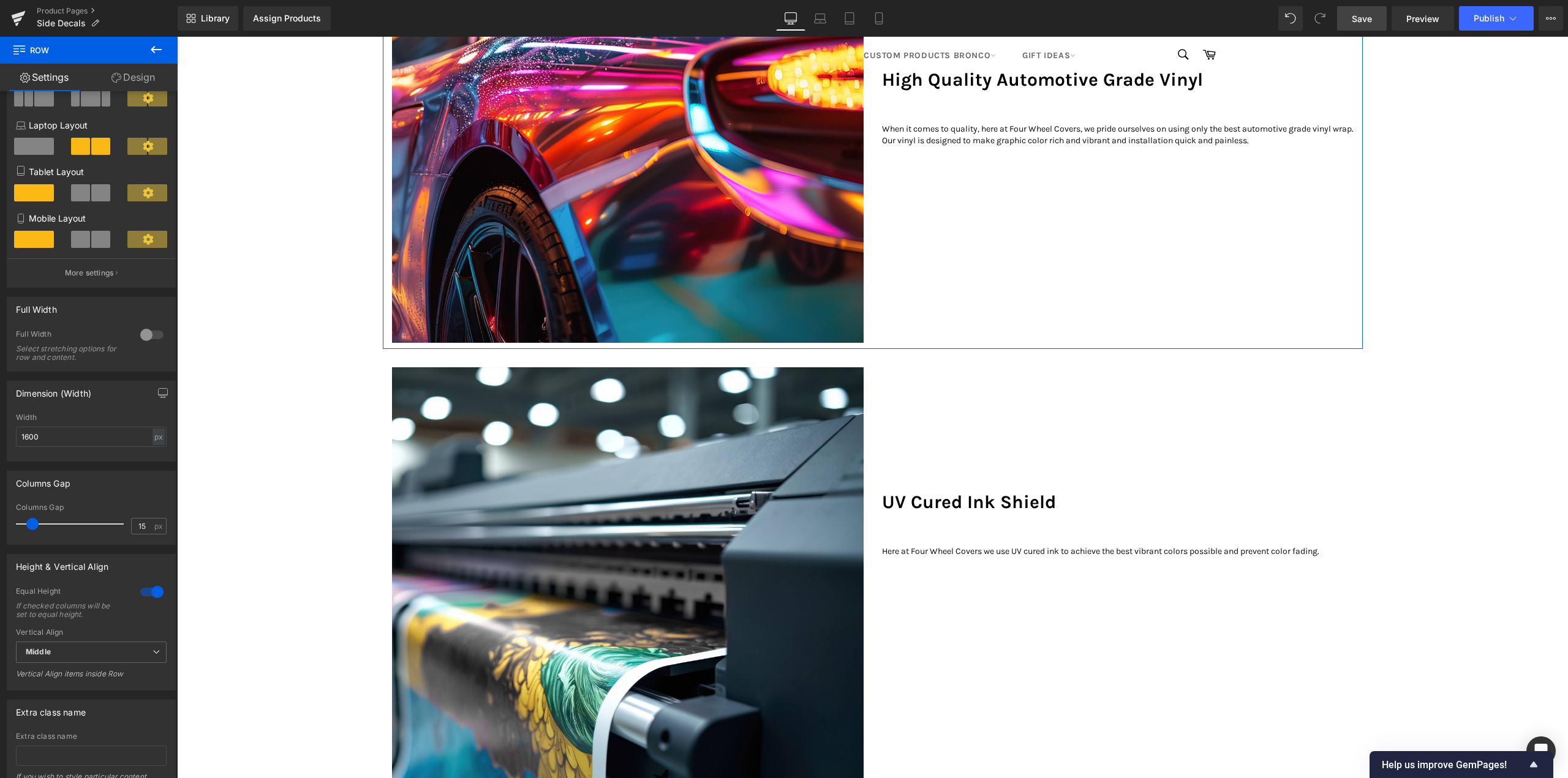
scroll to position [1041, 0]
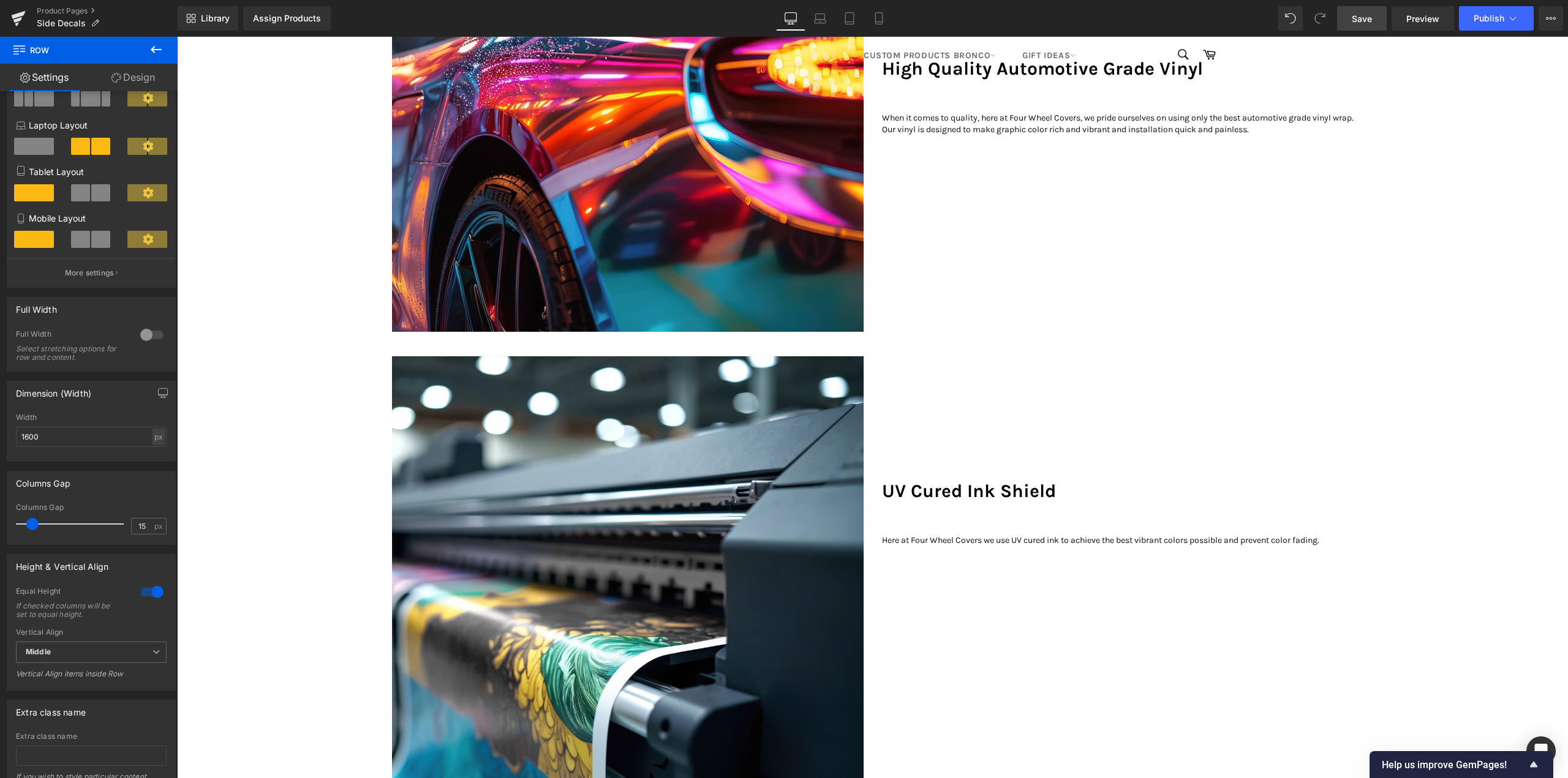
click at [940, 434] on div "UV Cured Ink Shield" at bounding box center [1117, 430] width 472 height 147
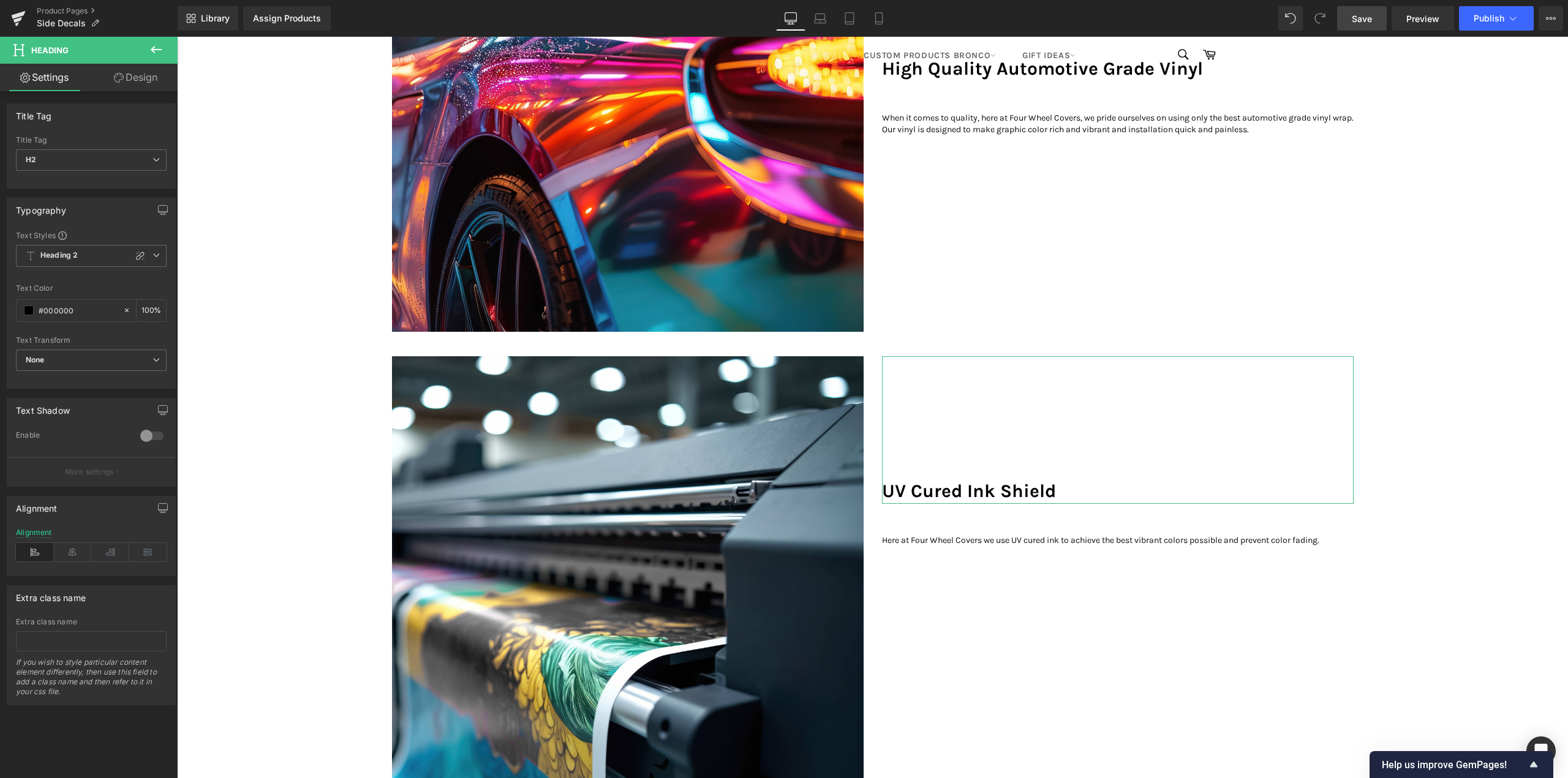
click at [127, 74] on link "Design" at bounding box center [135, 77] width 89 height 28
click at [0, 0] on div "Spacing" at bounding box center [0, 0] width 0 height 0
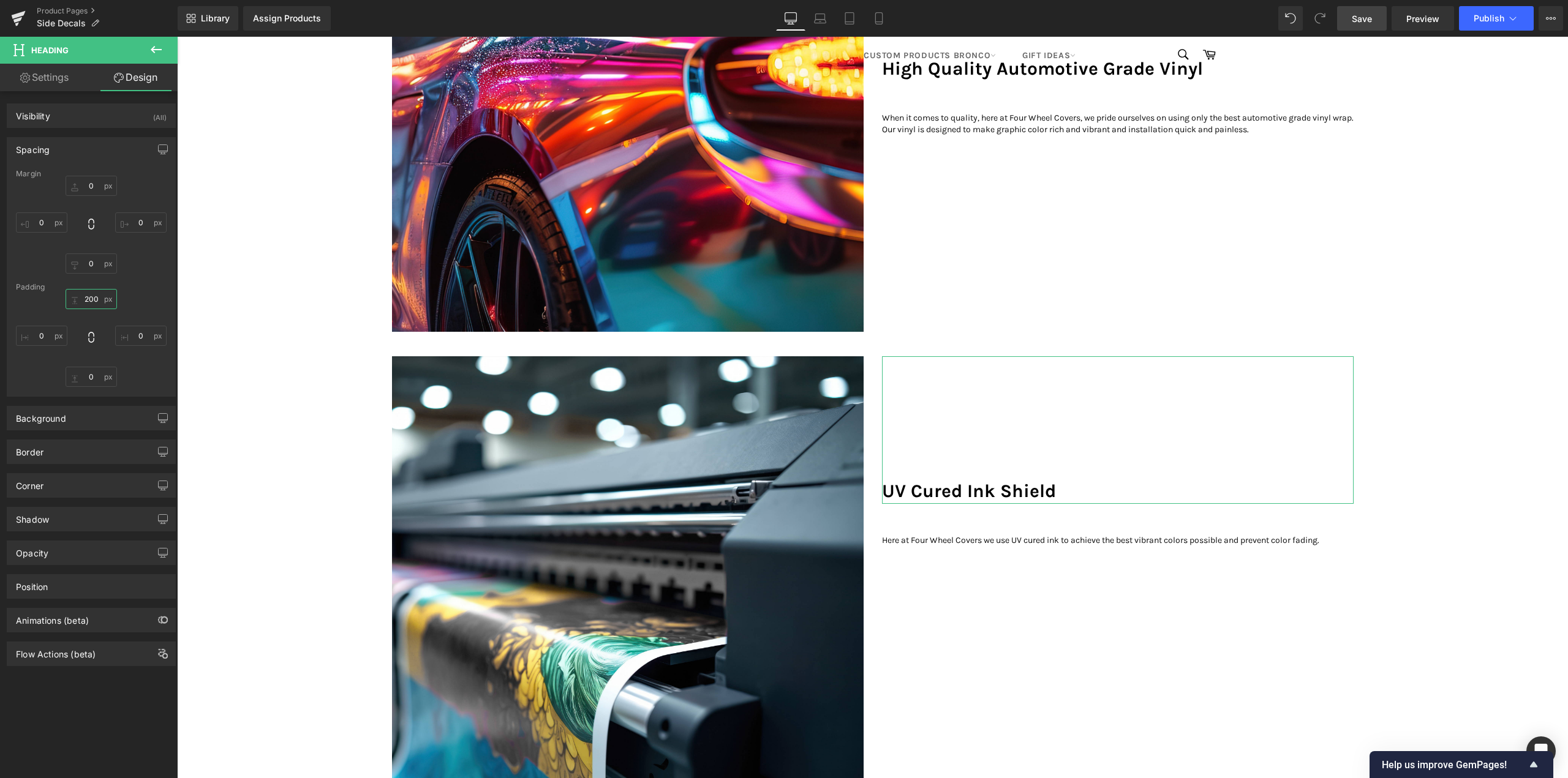
click at [90, 296] on input "200" at bounding box center [91, 299] width 52 height 20
type input "0"
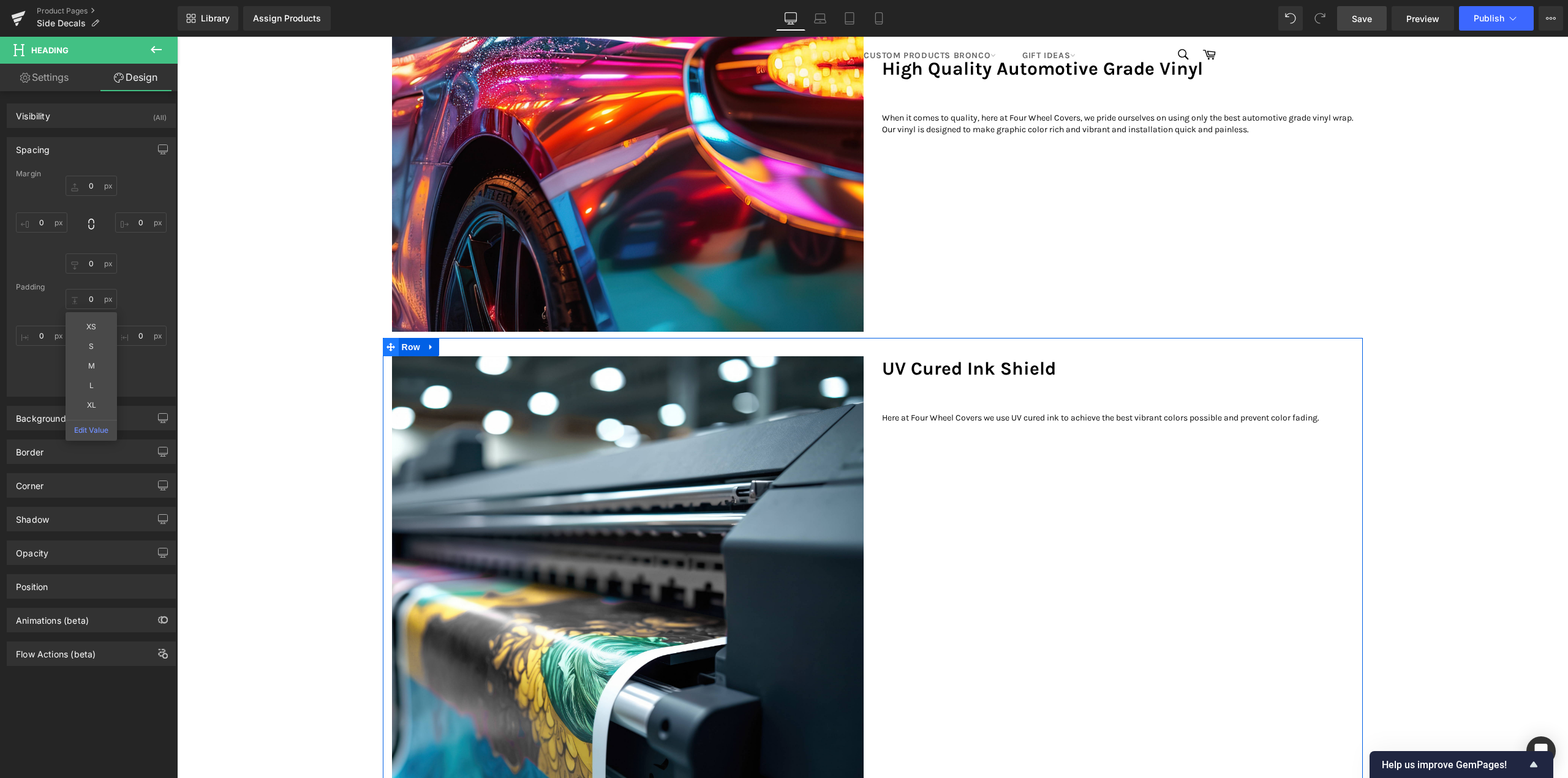
click at [408, 357] on span "Row" at bounding box center [411, 348] width 25 height 18
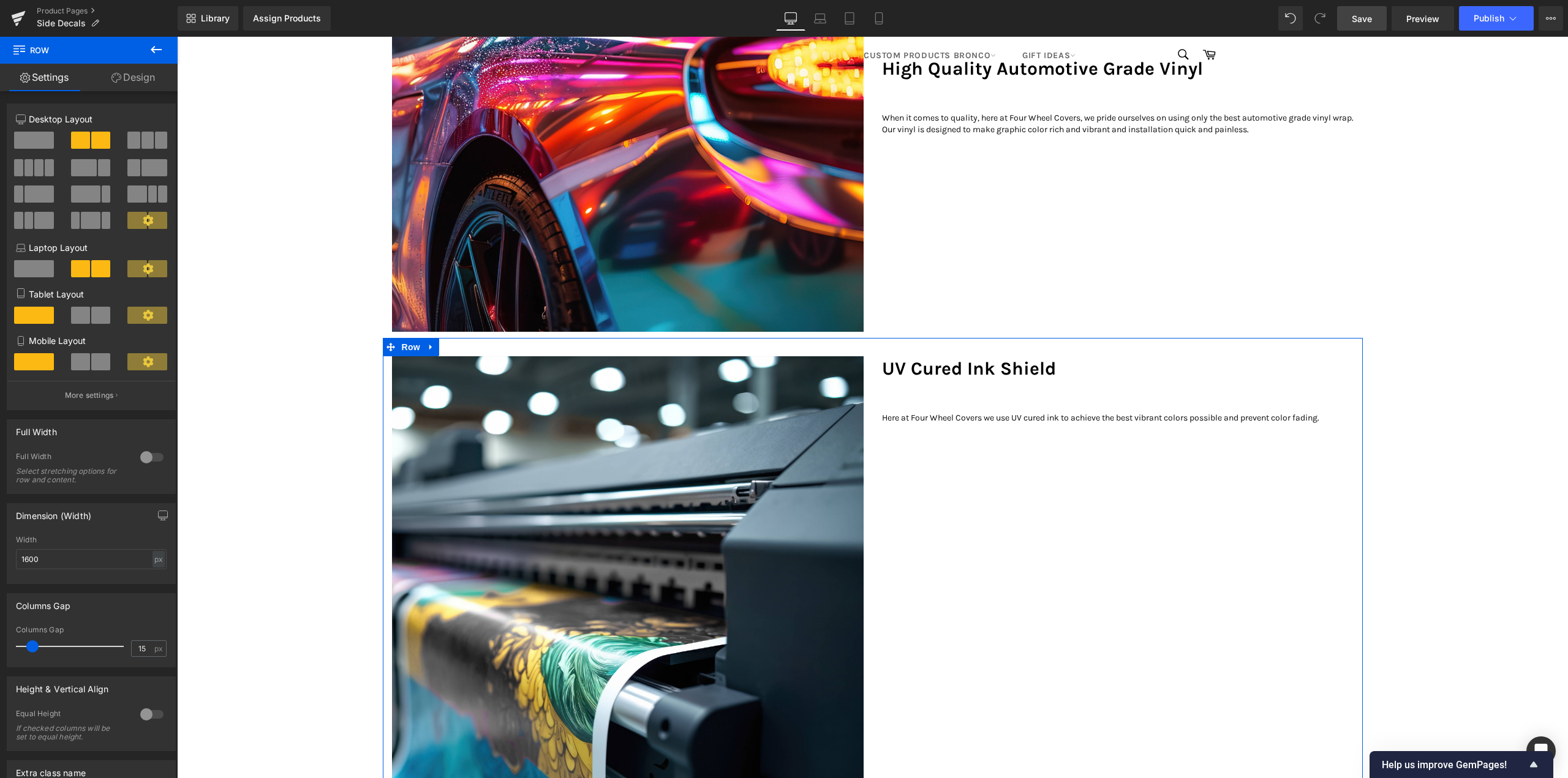
click at [139, 713] on div at bounding box center [152, 715] width 29 height 19
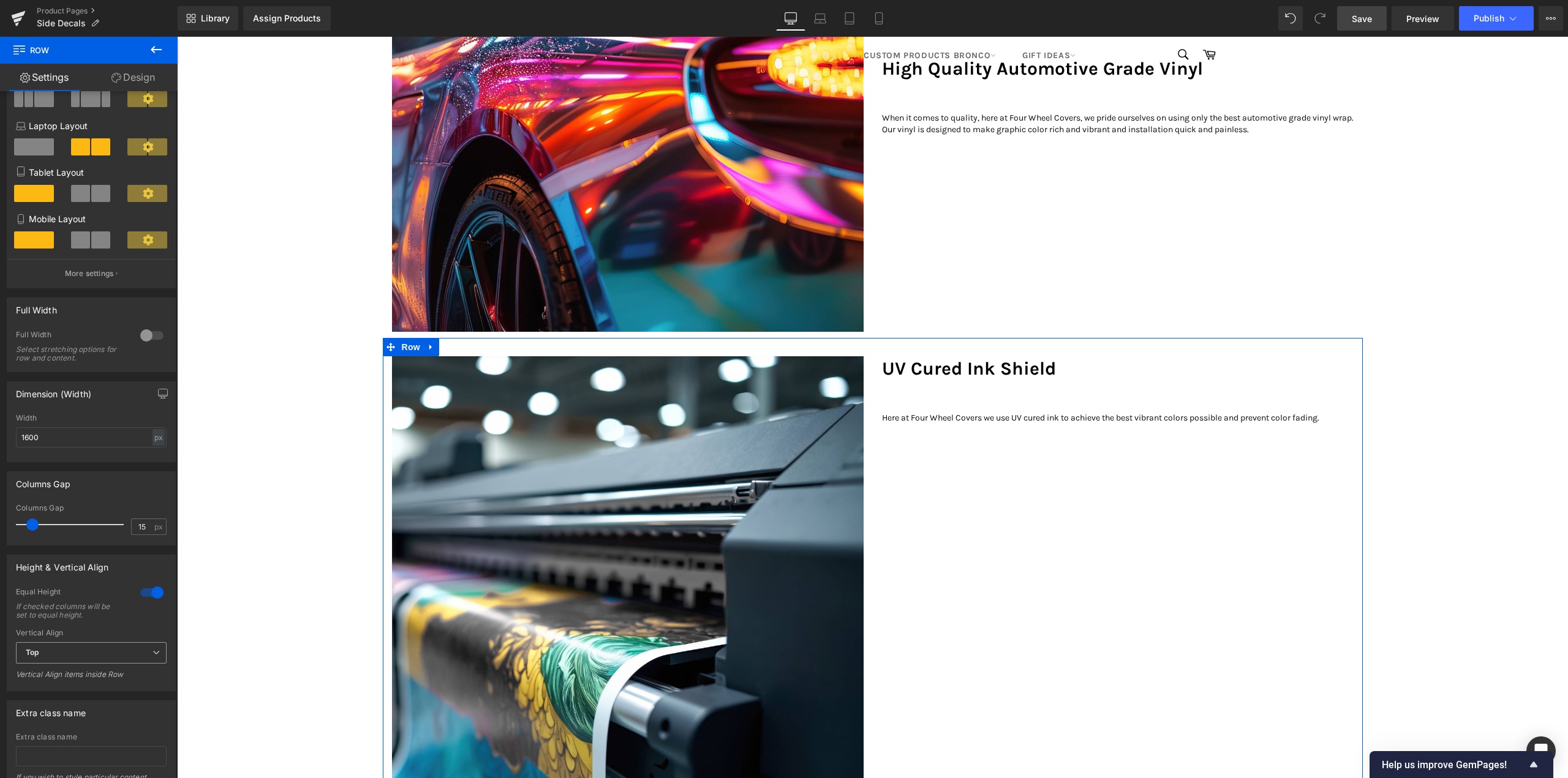
scroll to position [122, 0]
click at [58, 646] on span "Top" at bounding box center [91, 652] width 151 height 21
click at [40, 687] on li "Middle" at bounding box center [88, 692] width 146 height 18
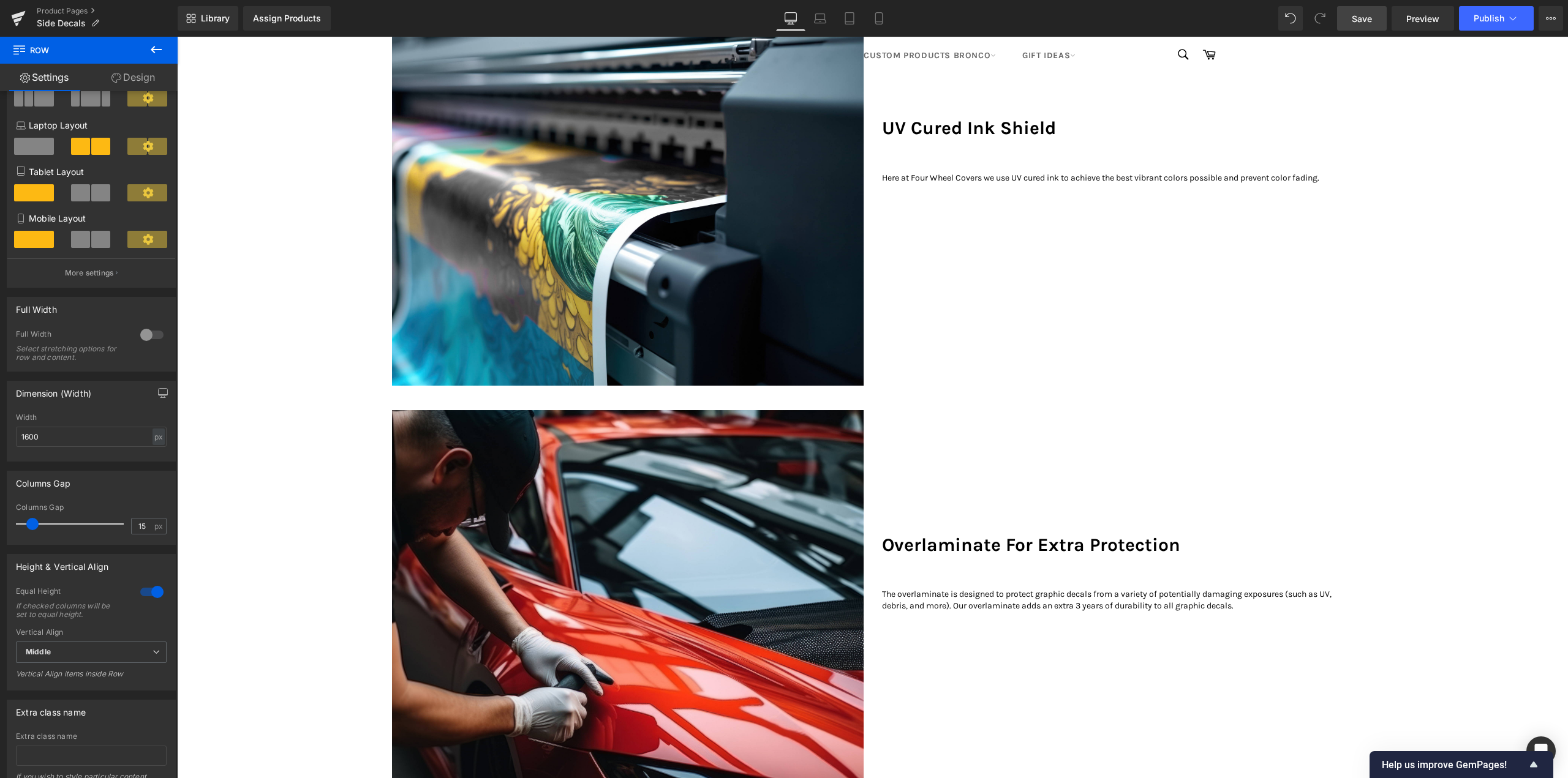
scroll to position [1593, 0]
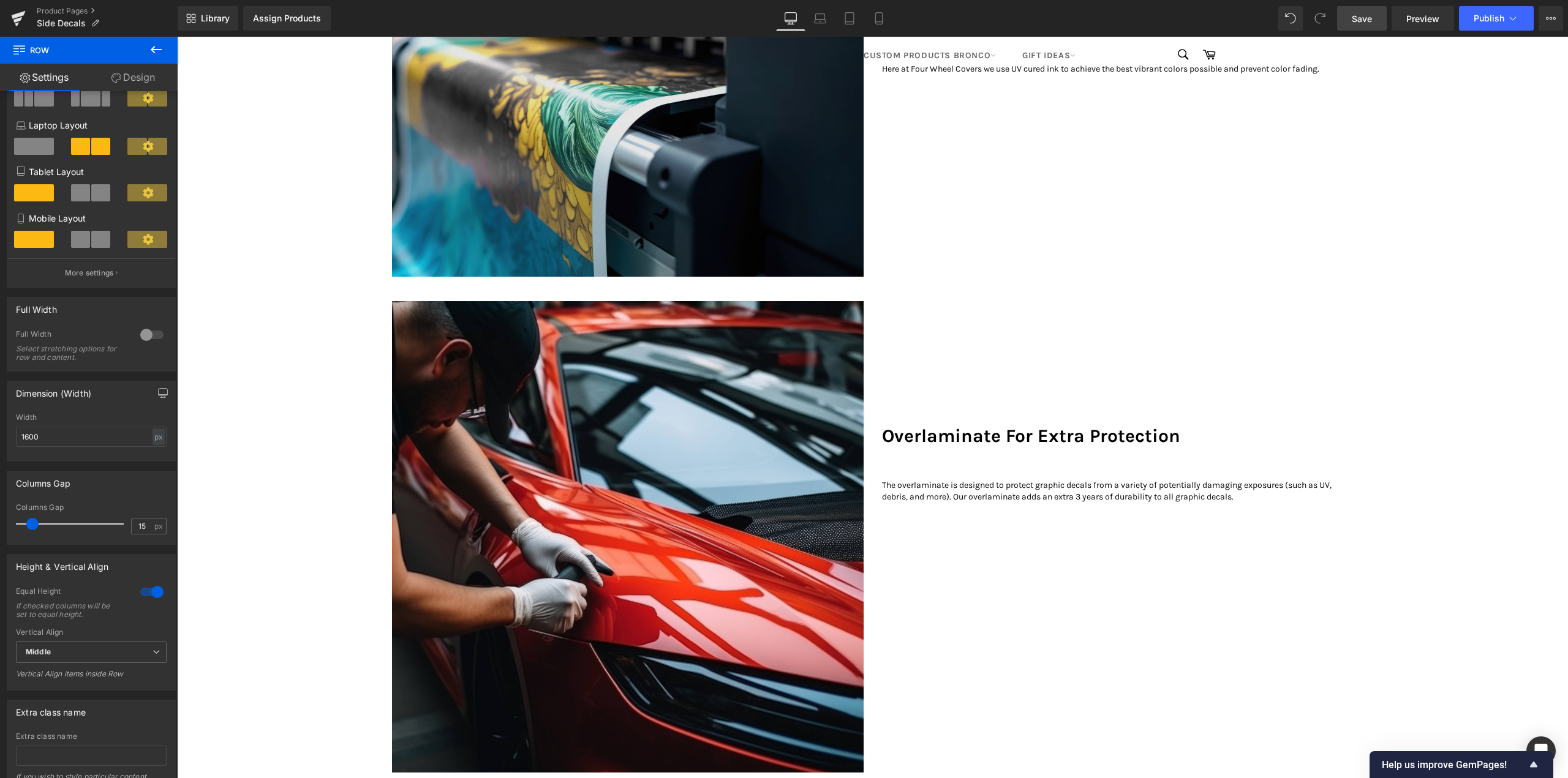
click at [991, 390] on div "Overlaminate For Extra Protection" at bounding box center [1117, 375] width 472 height 147
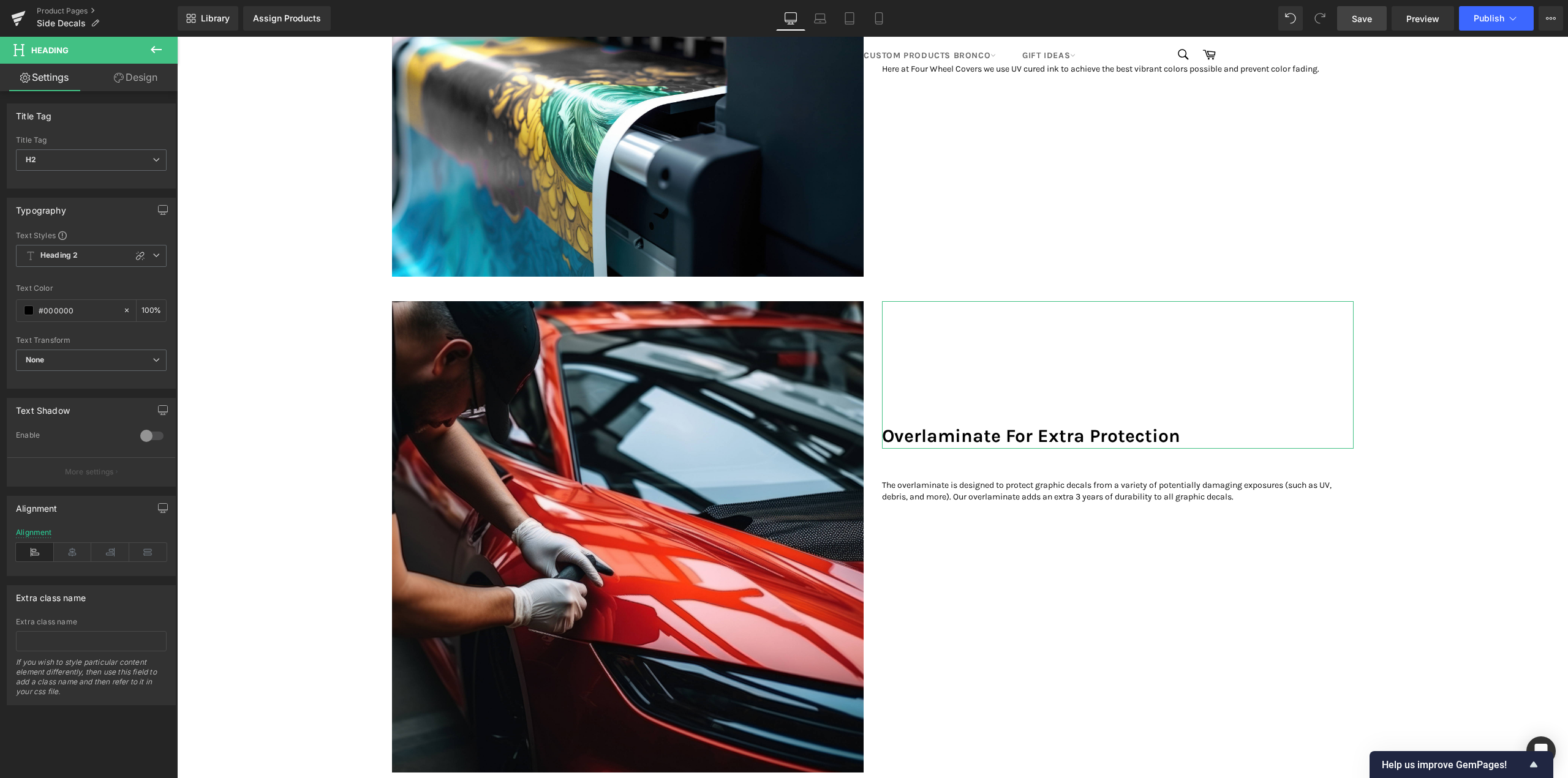
click at [135, 71] on link "Design" at bounding box center [135, 77] width 89 height 28
click at [0, 0] on div "Spacing" at bounding box center [0, 0] width 0 height 0
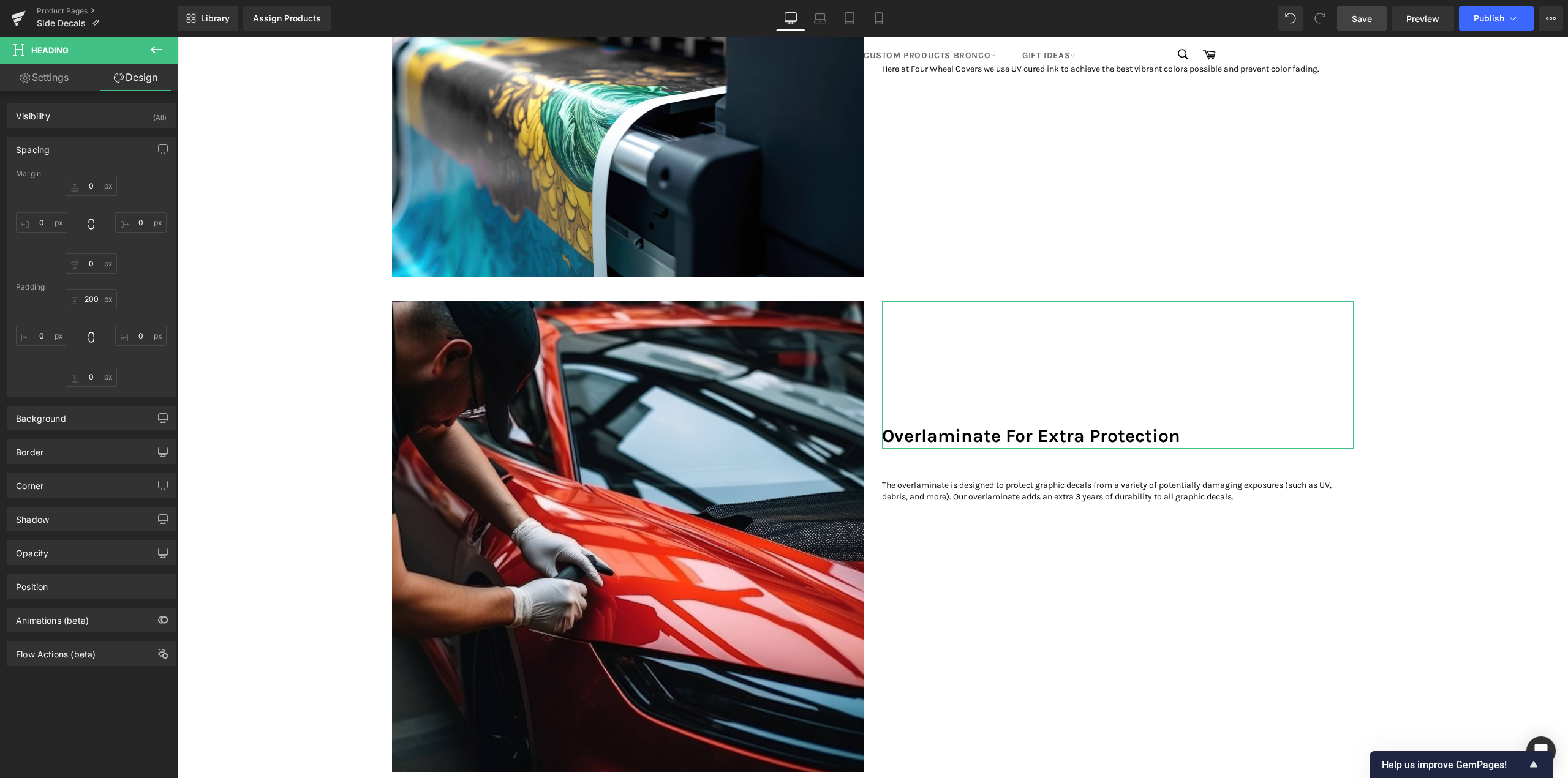
type input "0"
type input "200"
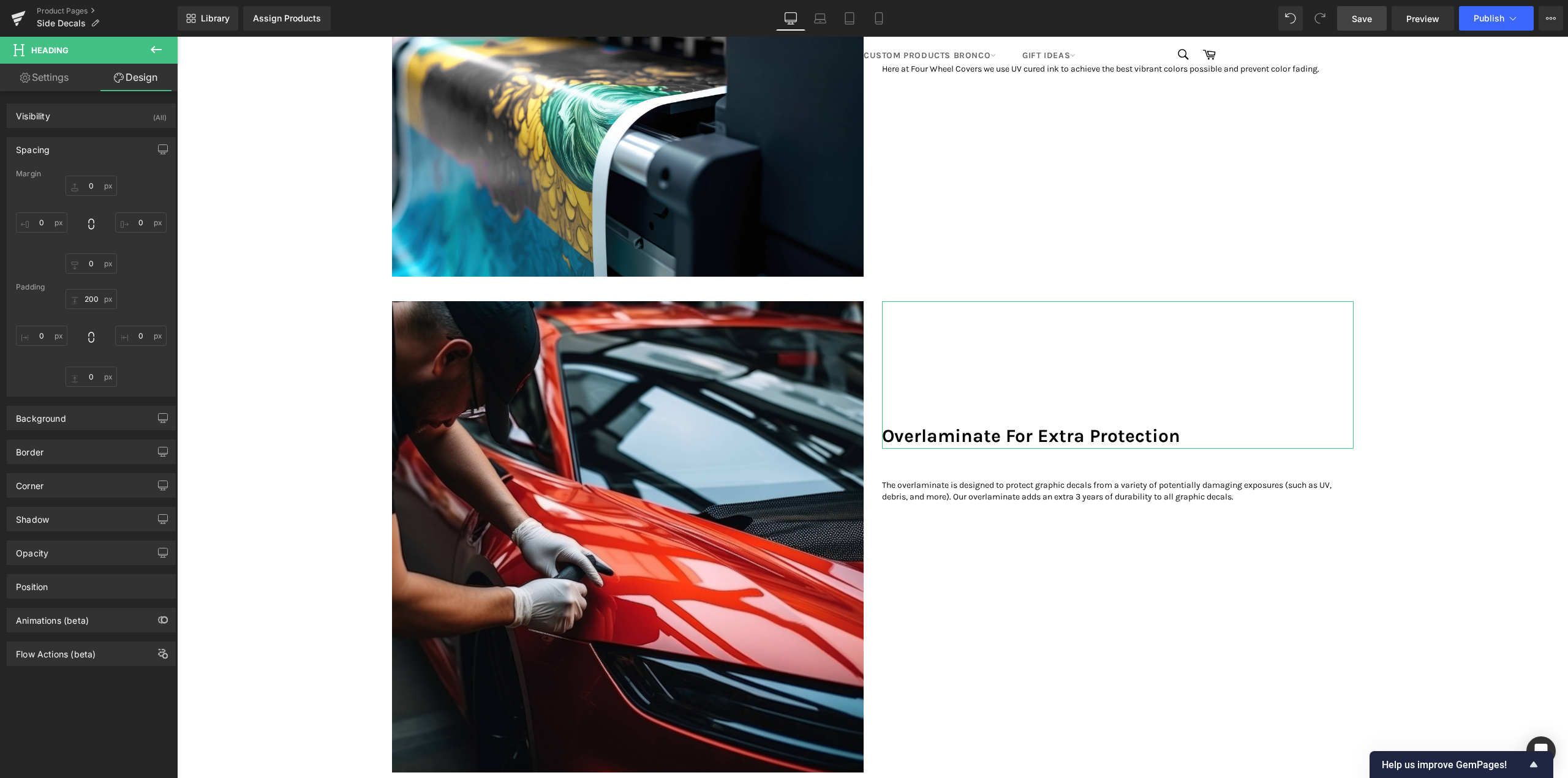
type input "0"
click at [91, 292] on input "200" at bounding box center [91, 299] width 52 height 20
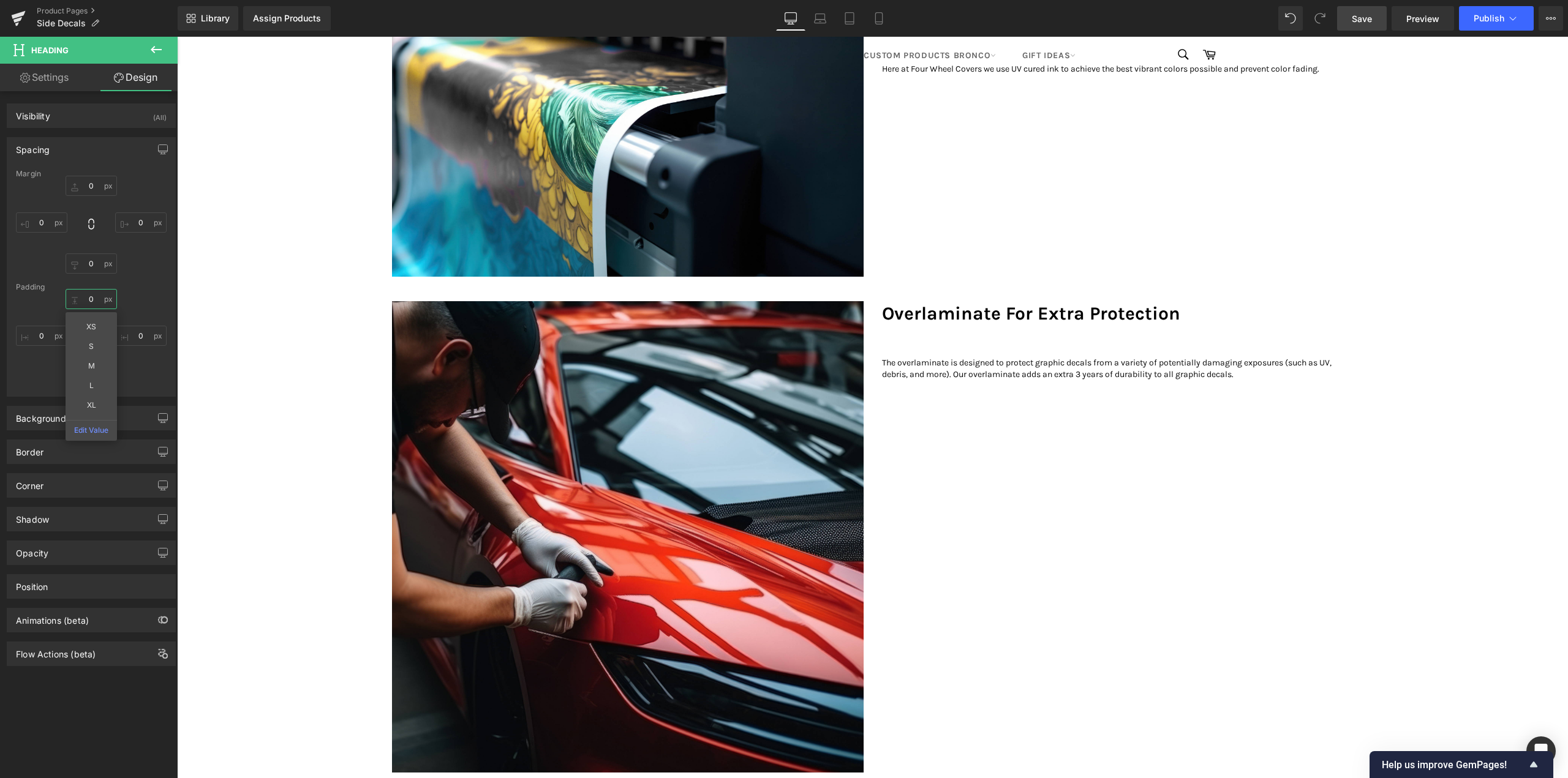
type input "0"
click at [46, 91] on div "Visibility (All) 0|0|0|0 1 Show on Desktop 1 Show on Laptop 1 Show on Tablet 1 …" at bounding box center [91, 378] width 183 height 575
click at [51, 84] on link "Settings" at bounding box center [44, 77] width 89 height 28
type input "100"
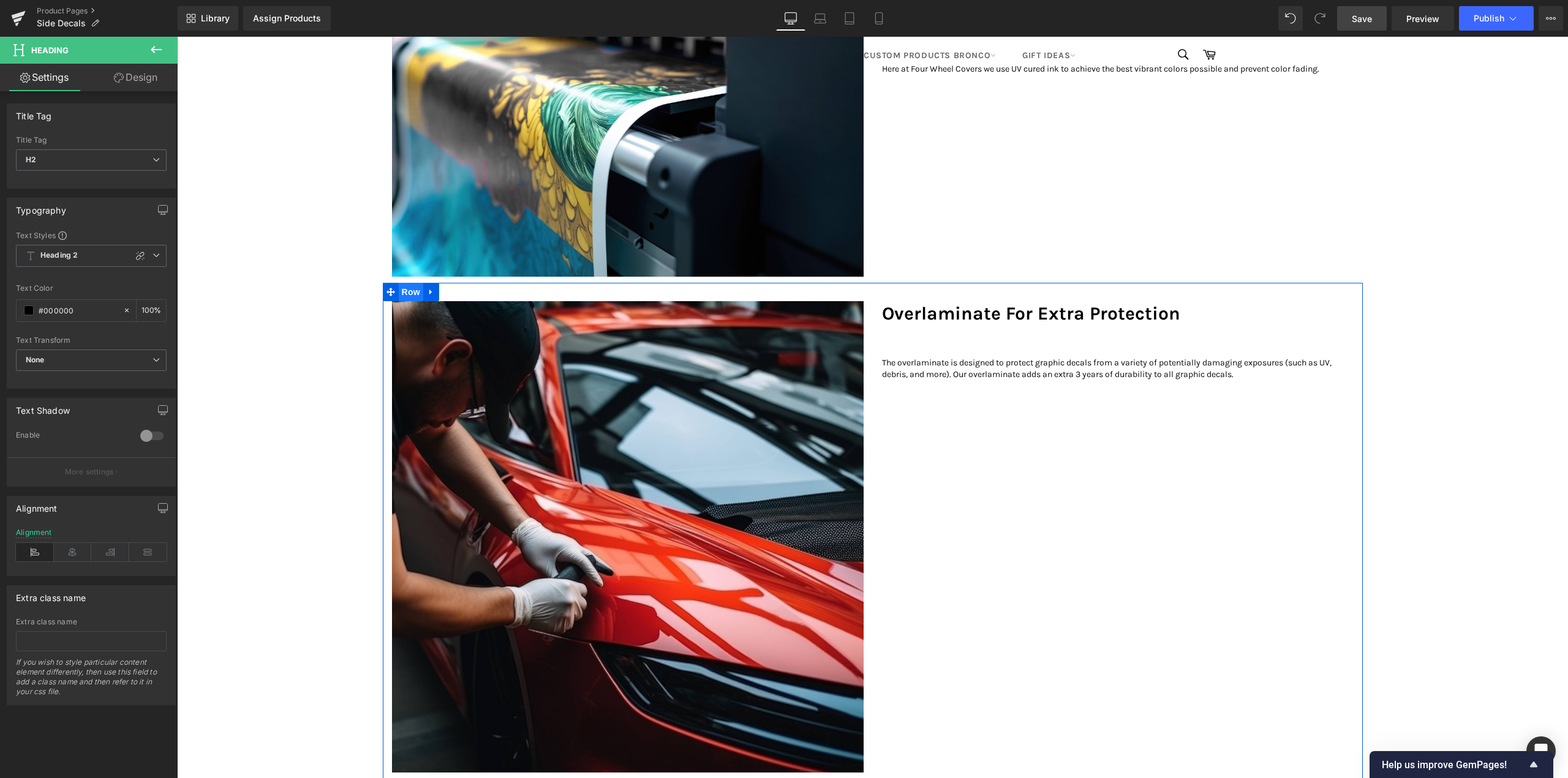
click at [401, 302] on span "Row" at bounding box center [411, 292] width 25 height 18
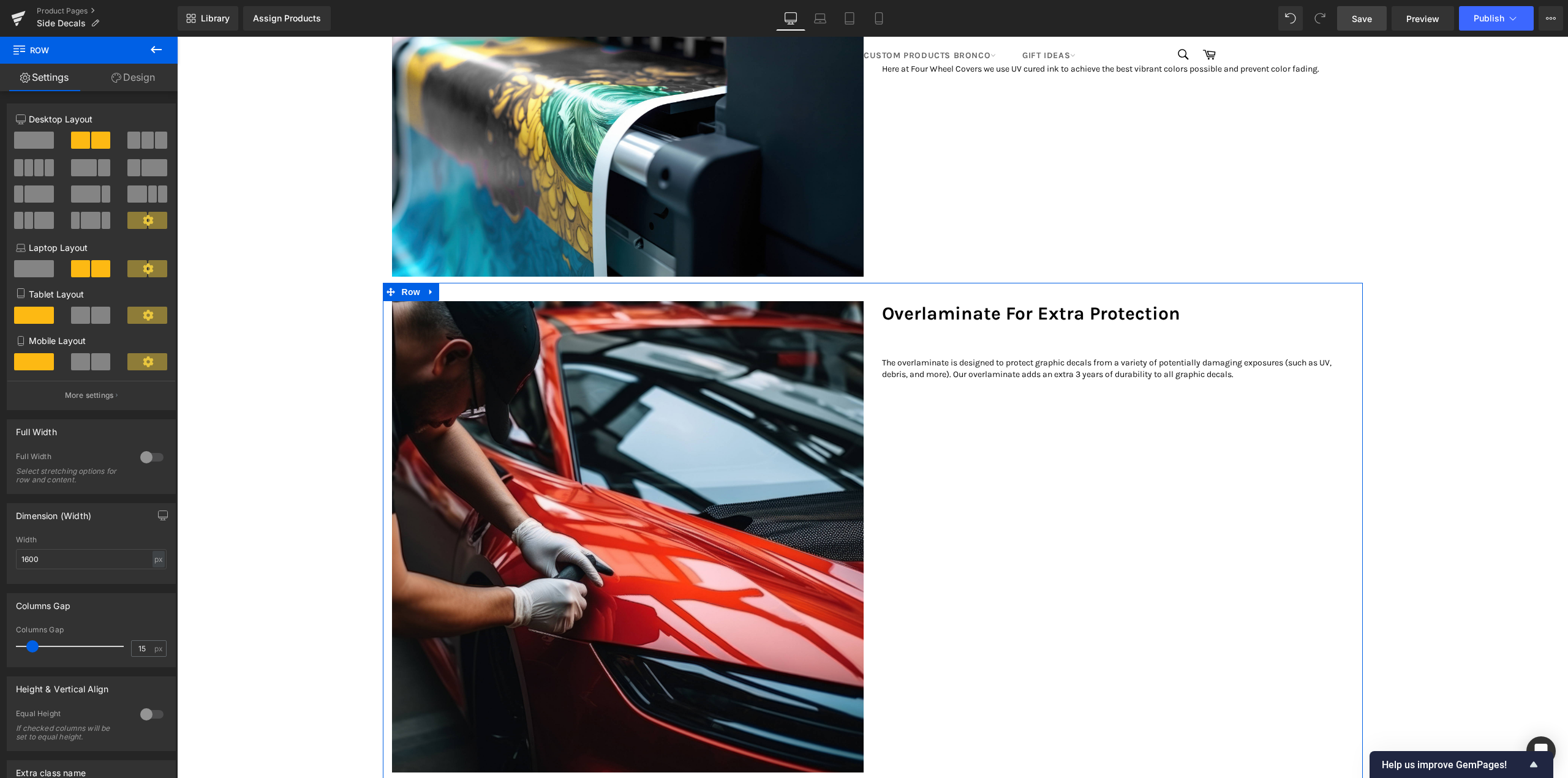
click at [149, 713] on div at bounding box center [152, 715] width 29 height 19
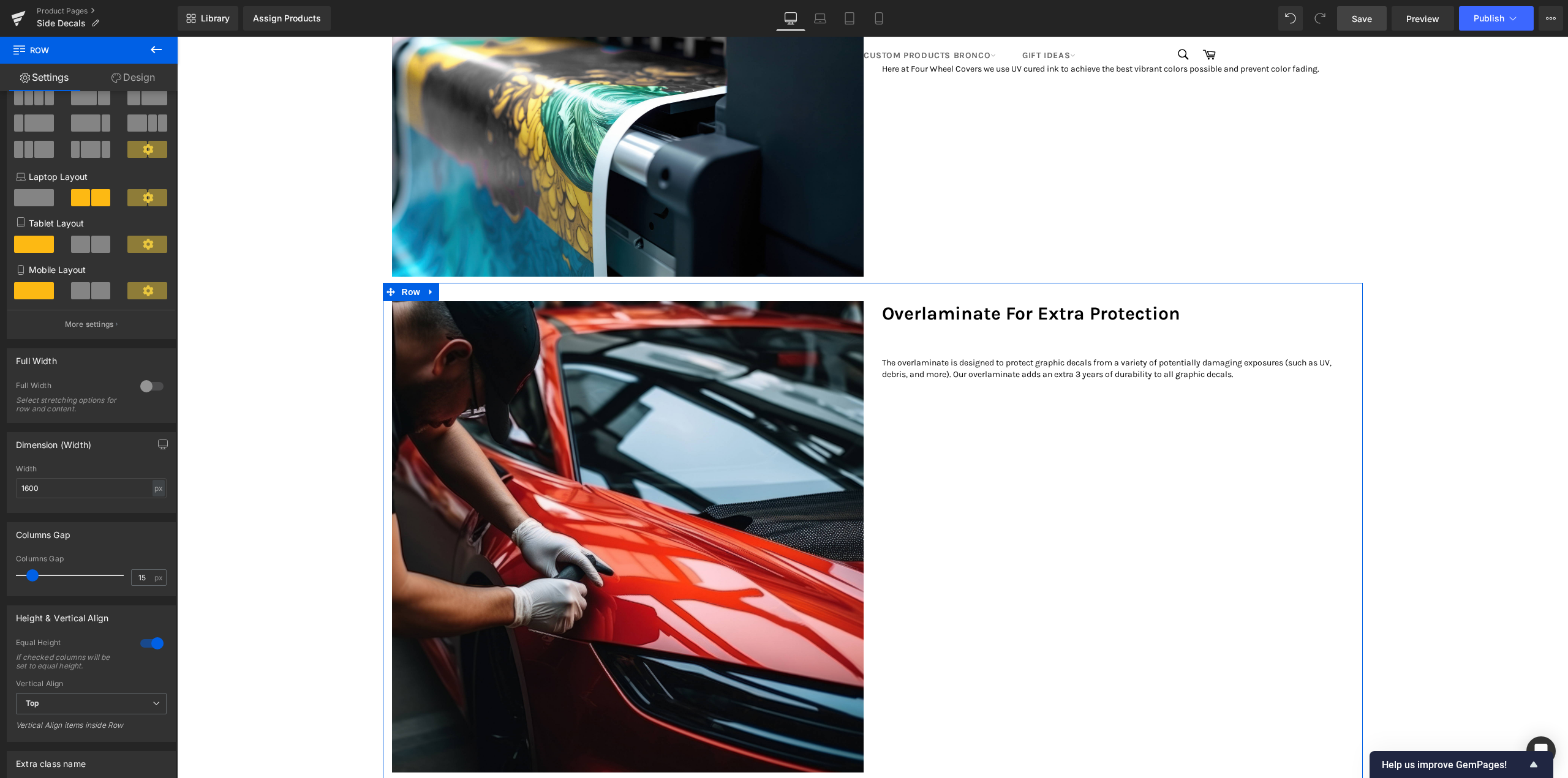
scroll to position [184, 0]
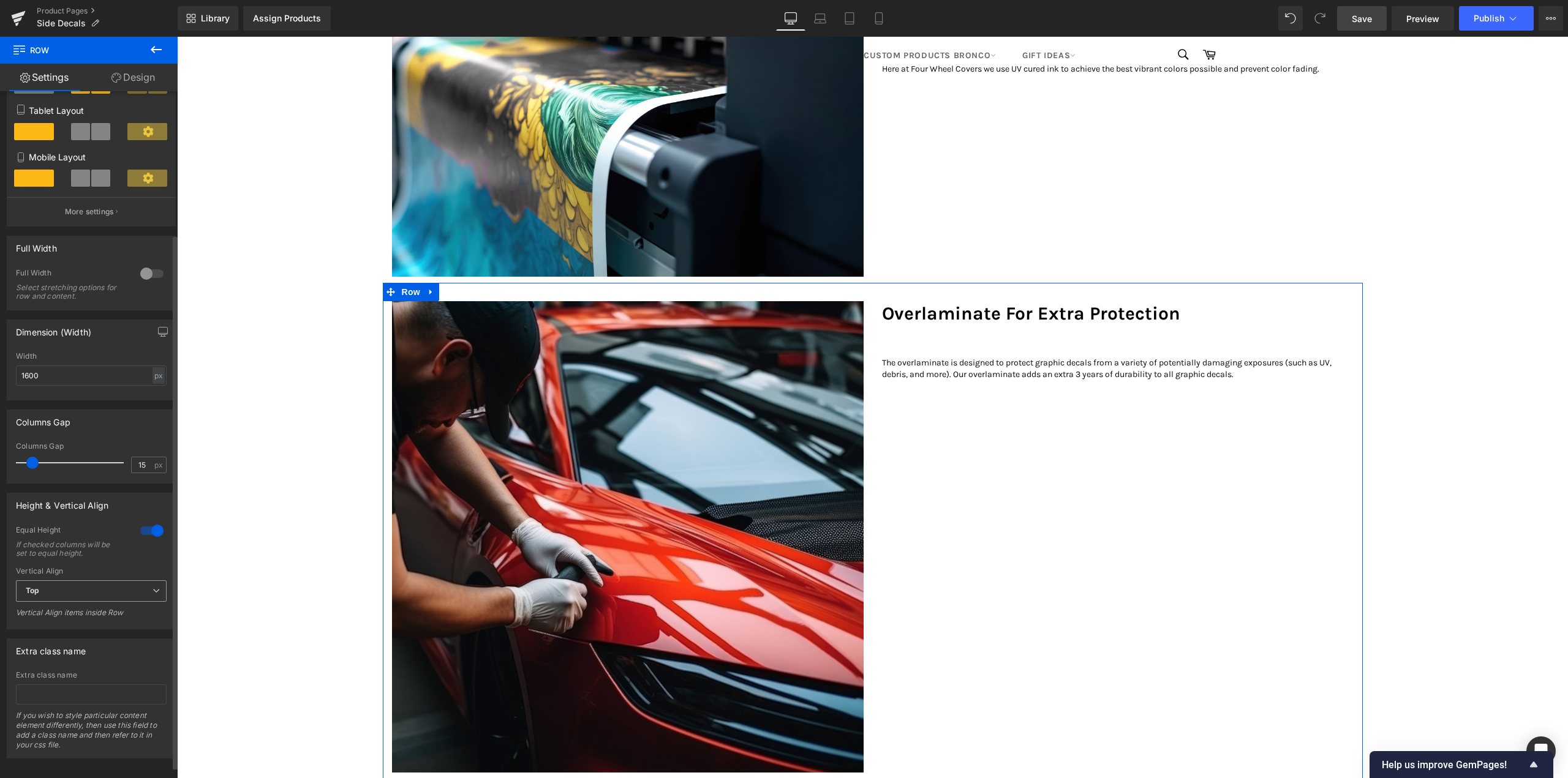
click at [58, 589] on span "Top" at bounding box center [91, 590] width 151 height 21
click at [45, 618] on li "Top" at bounding box center [88, 613] width 146 height 18
click at [67, 592] on span "Top" at bounding box center [91, 590] width 151 height 21
click at [52, 630] on div "Middle" at bounding box center [46, 631] width 24 height 8
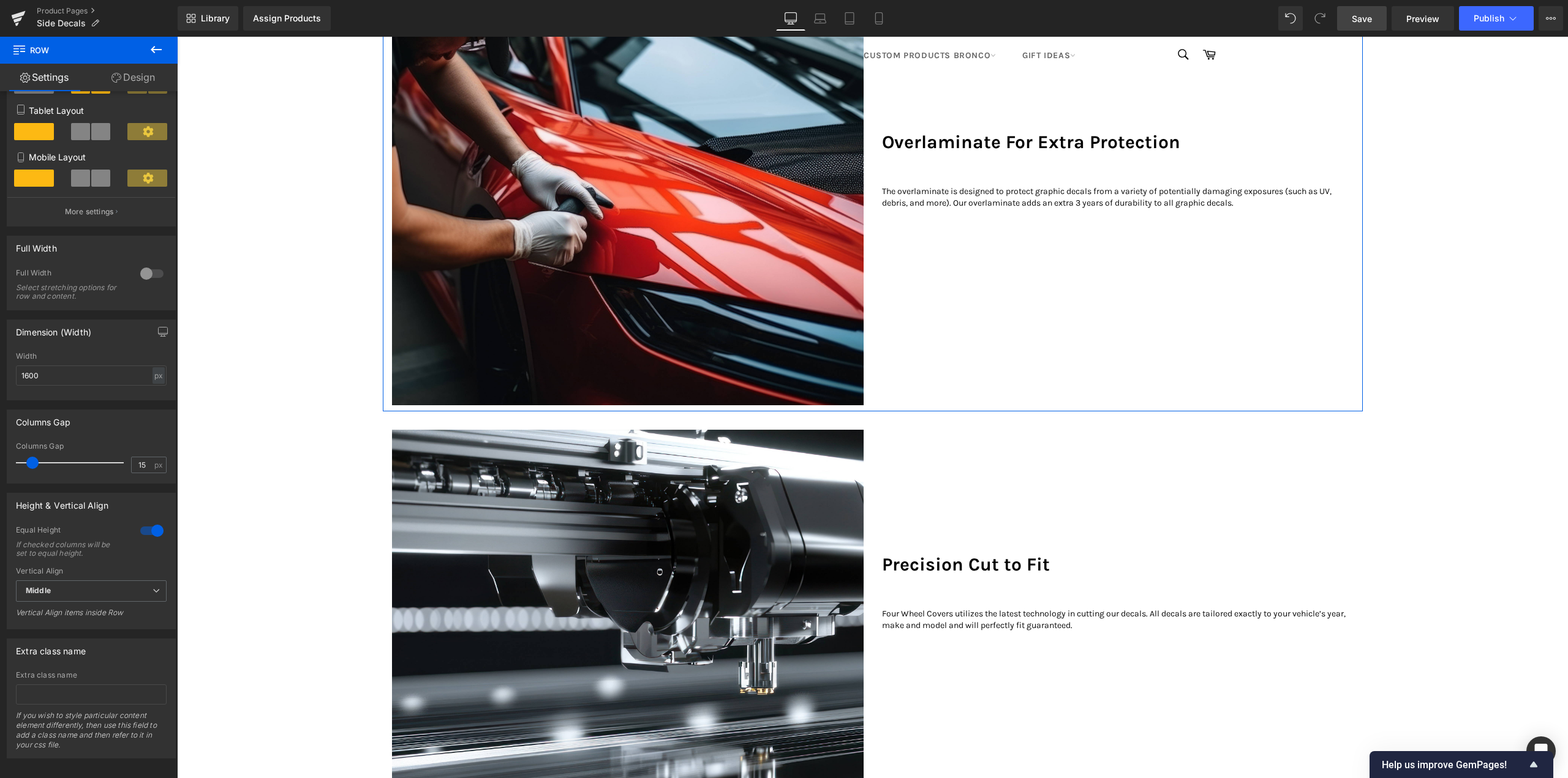
scroll to position [2144, 0]
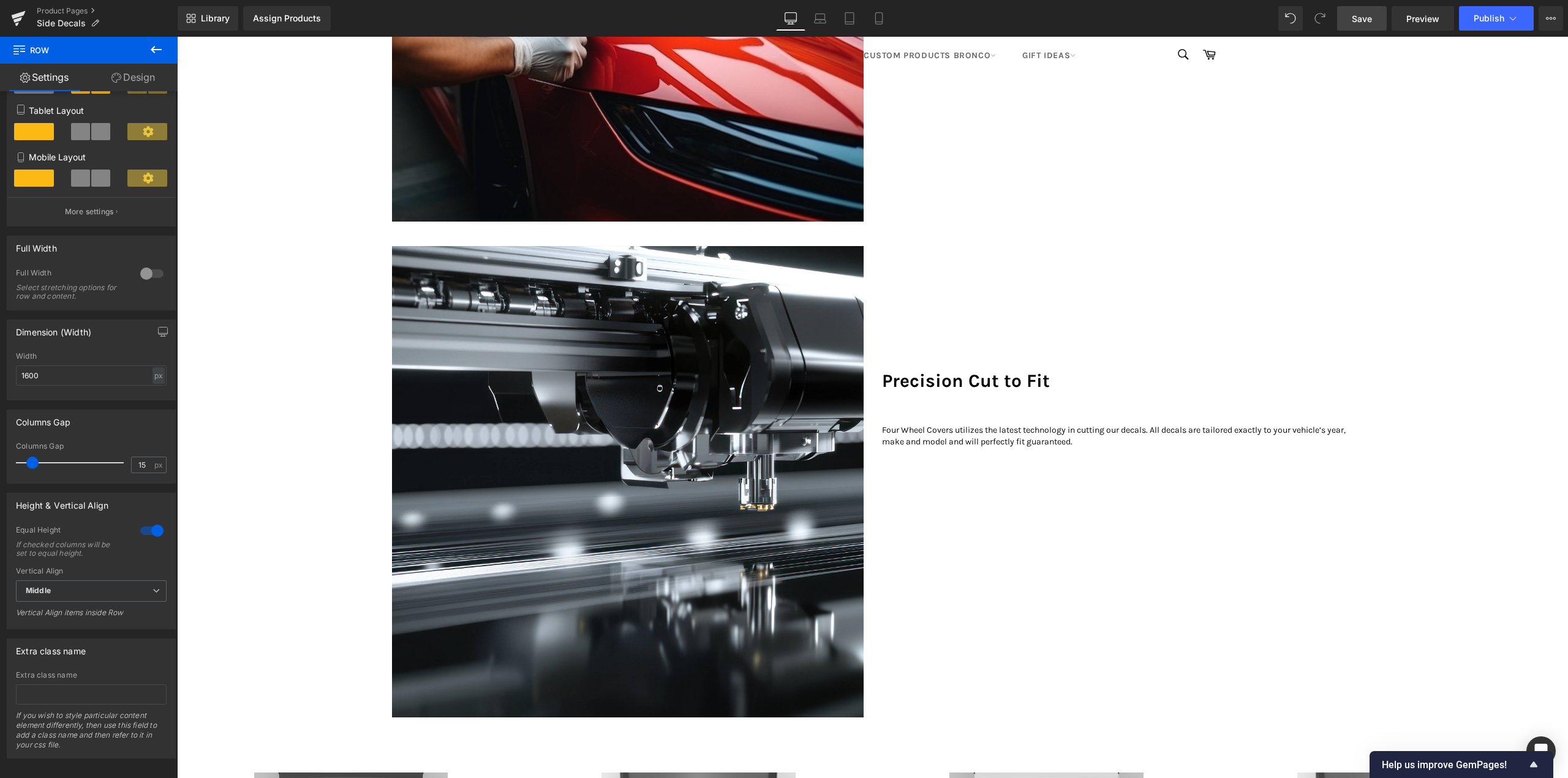
click at [946, 394] on h2 "Precision Cut to Fit" at bounding box center [1117, 381] width 472 height 25
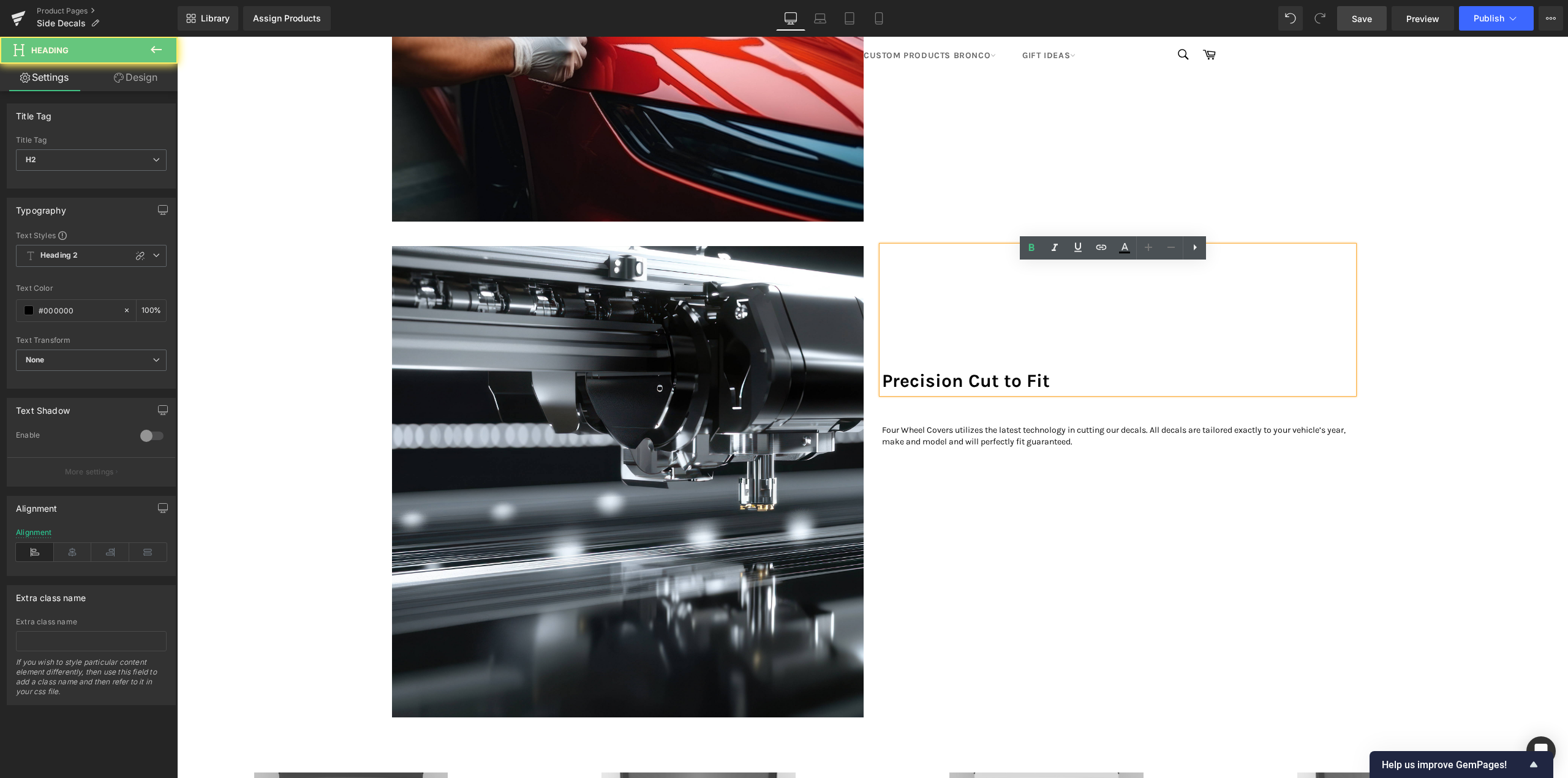
click at [955, 337] on div "Precision Cut to Fit" at bounding box center [1117, 320] width 472 height 147
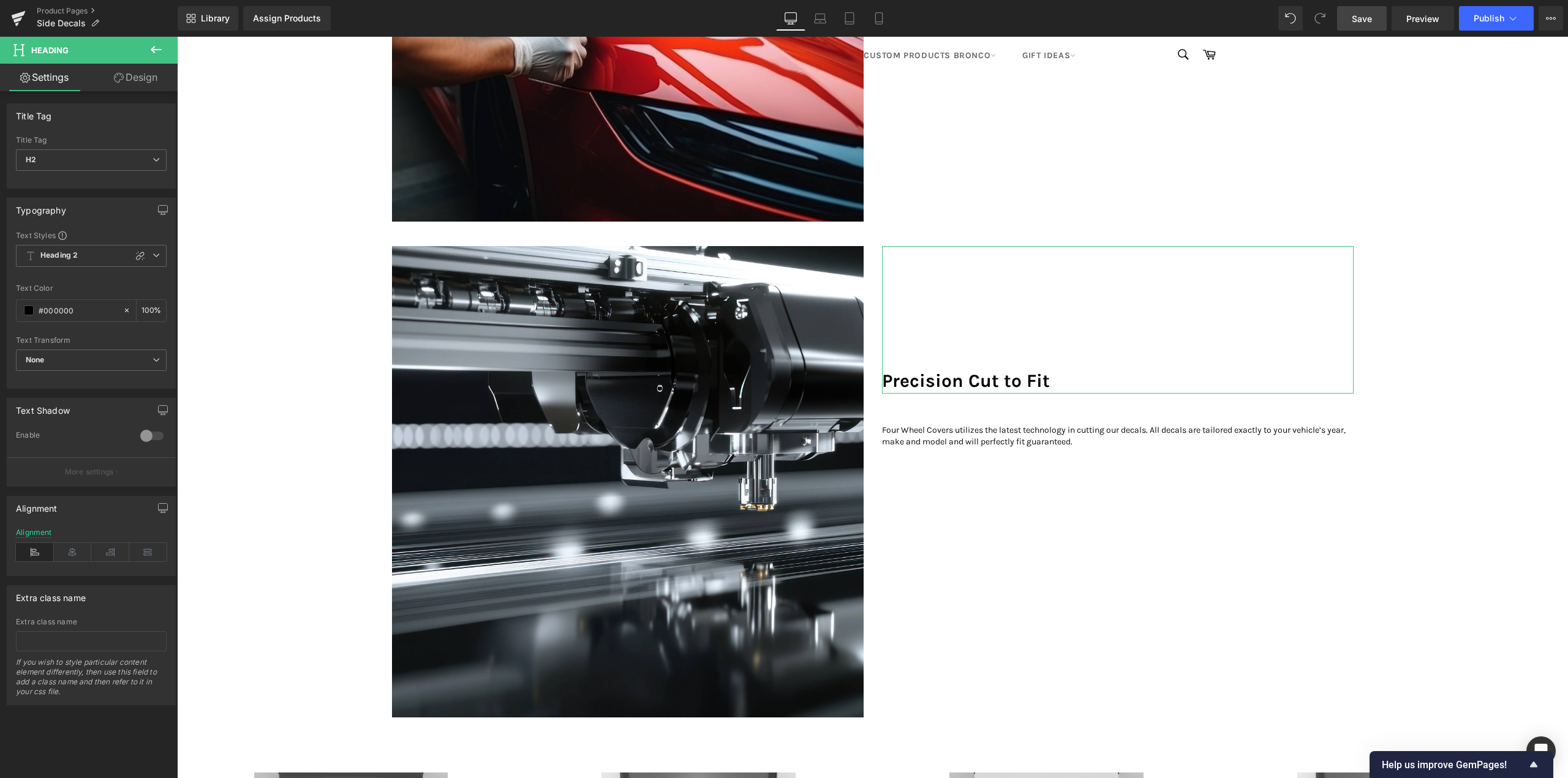
click at [143, 81] on link "Design" at bounding box center [135, 77] width 89 height 28
click at [0, 0] on div "Spacing" at bounding box center [0, 0] width 0 height 0
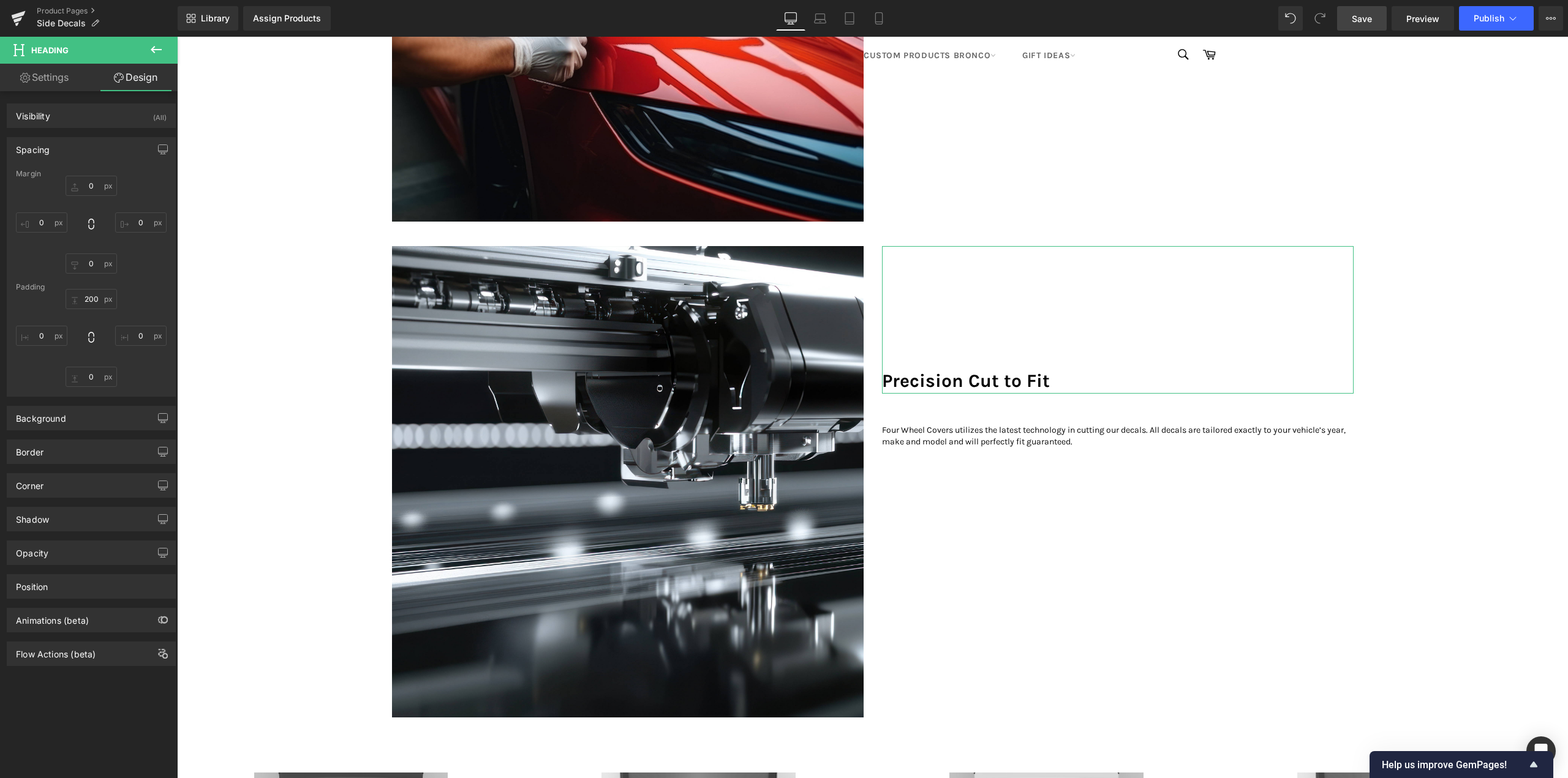
type input "0"
type input "200"
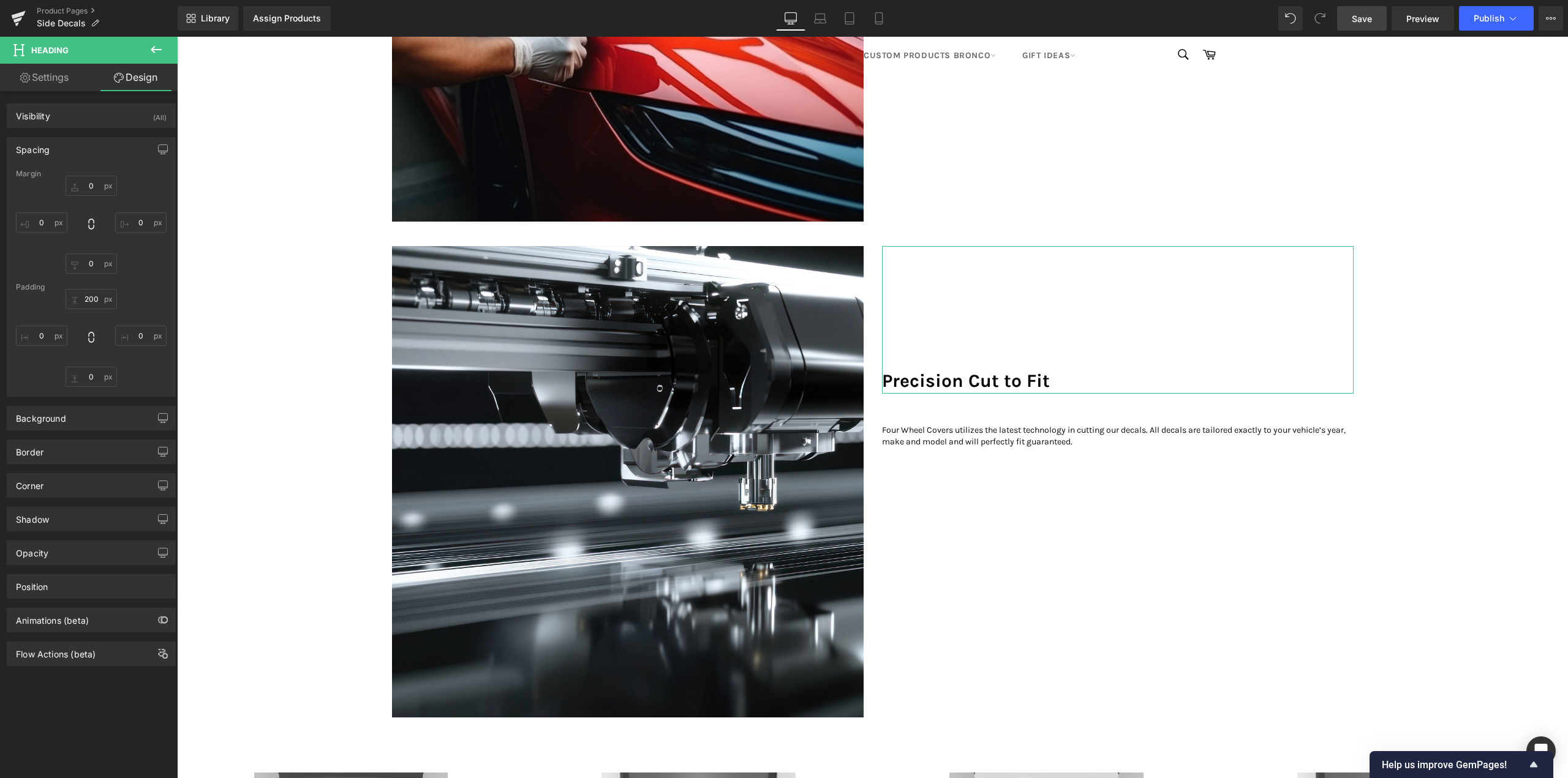
type input "0"
click at [91, 293] on input "200" at bounding box center [91, 299] width 52 height 20
type input "0"
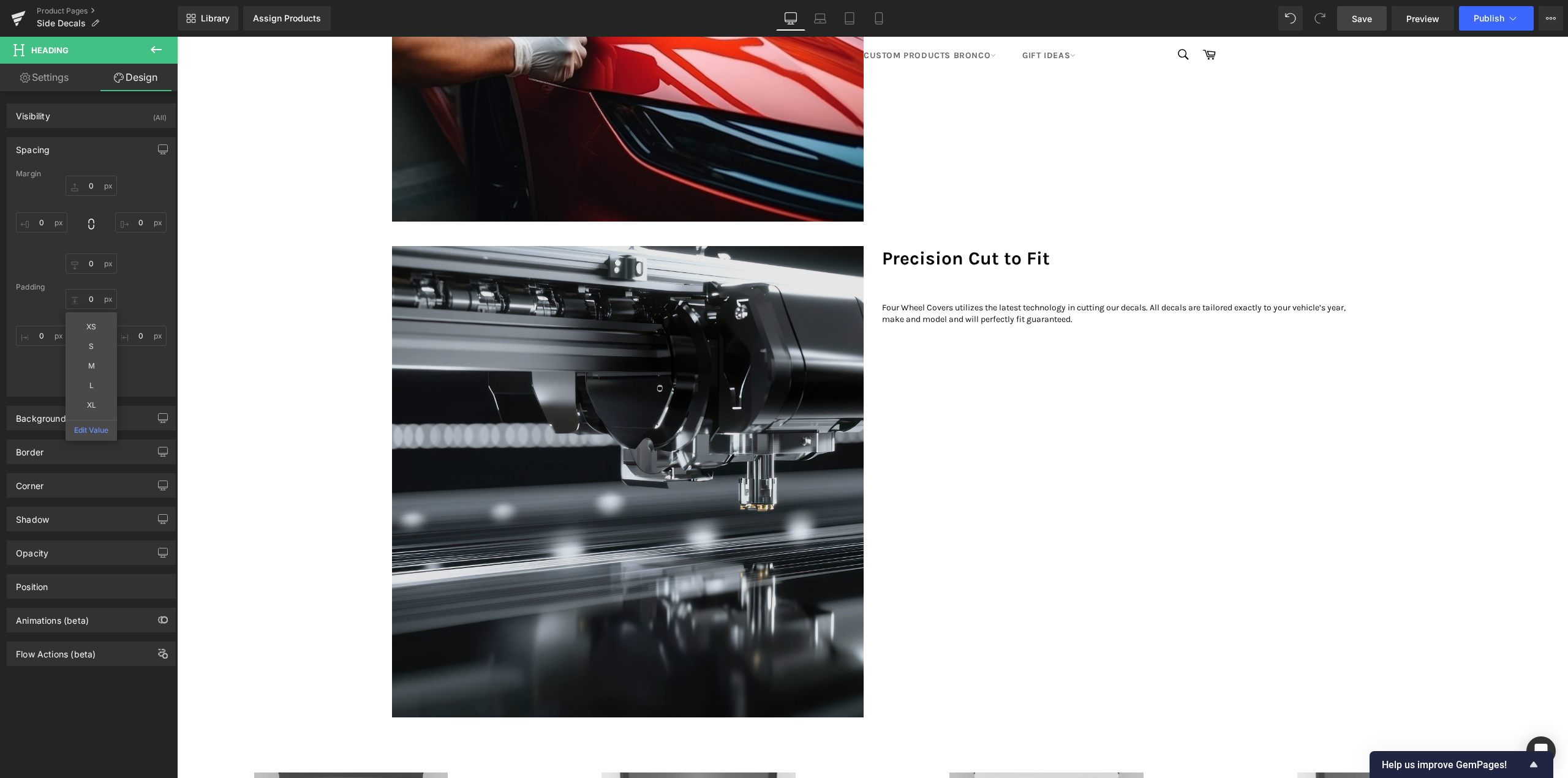
click at [471, 303] on img at bounding box center [627, 482] width 472 height 472
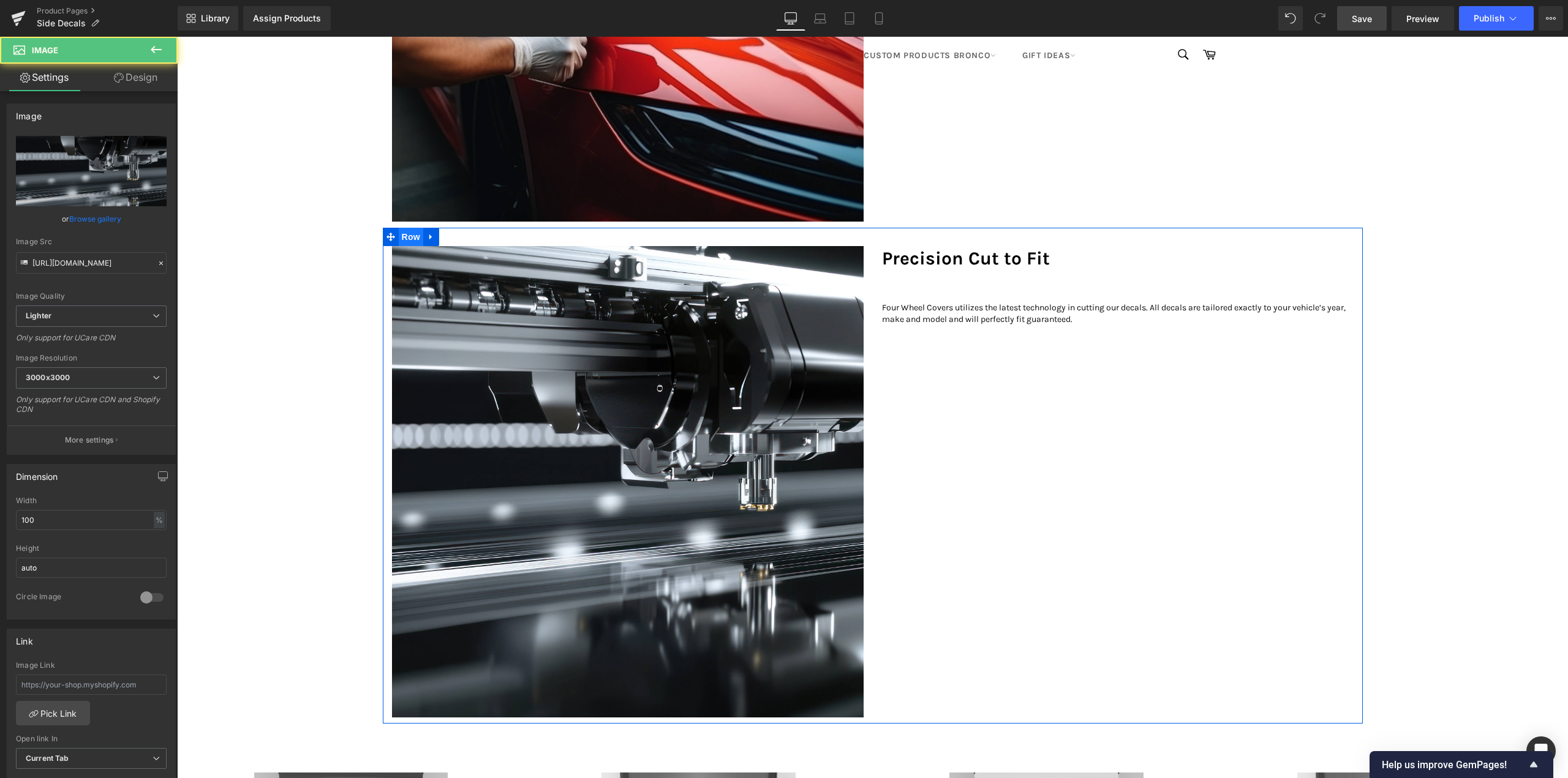
click at [410, 246] on span "Row" at bounding box center [411, 237] width 25 height 18
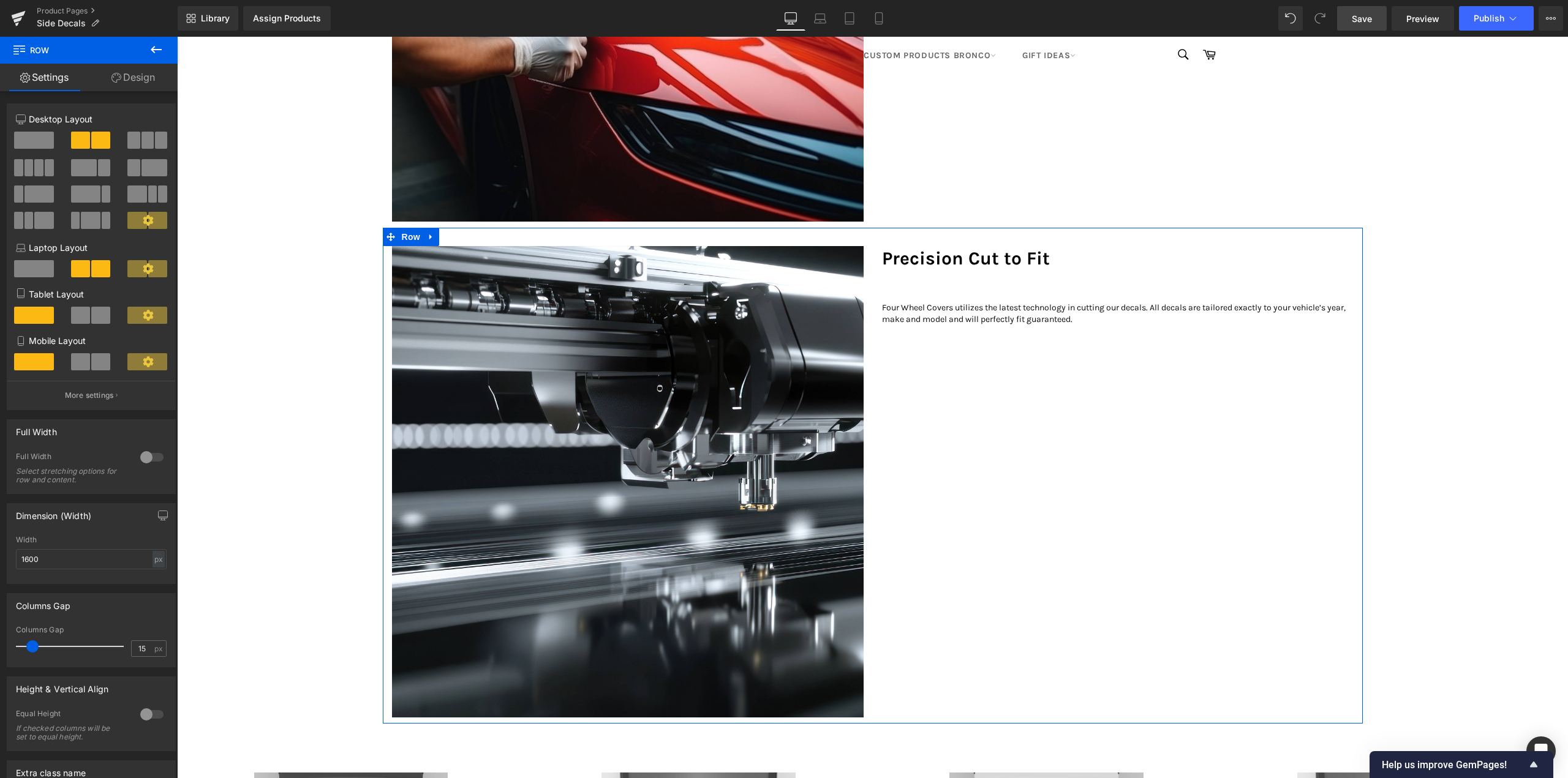
click at [144, 83] on link "Design" at bounding box center [133, 77] width 89 height 28
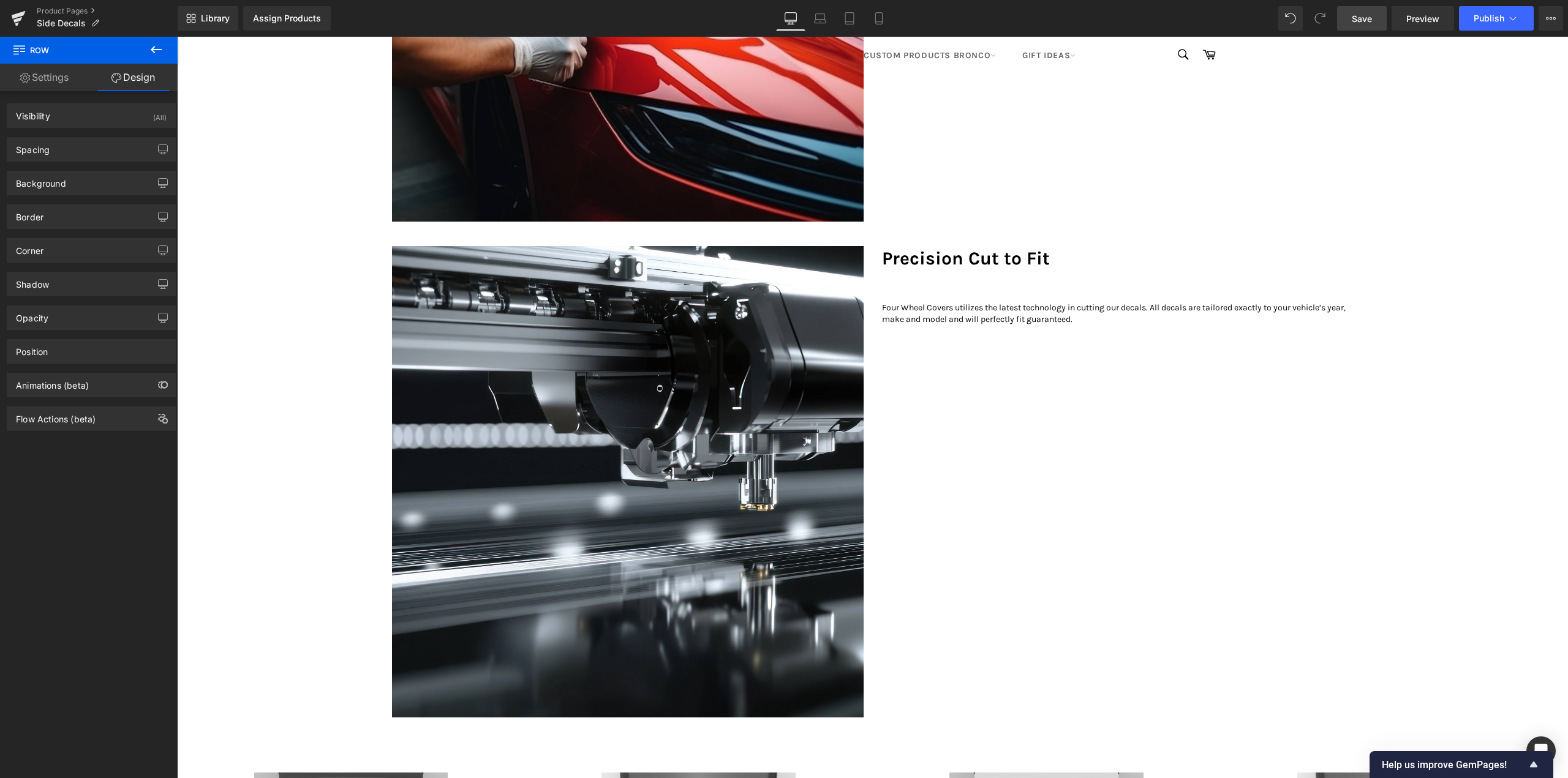
click at [50, 78] on link "Settings" at bounding box center [44, 77] width 89 height 28
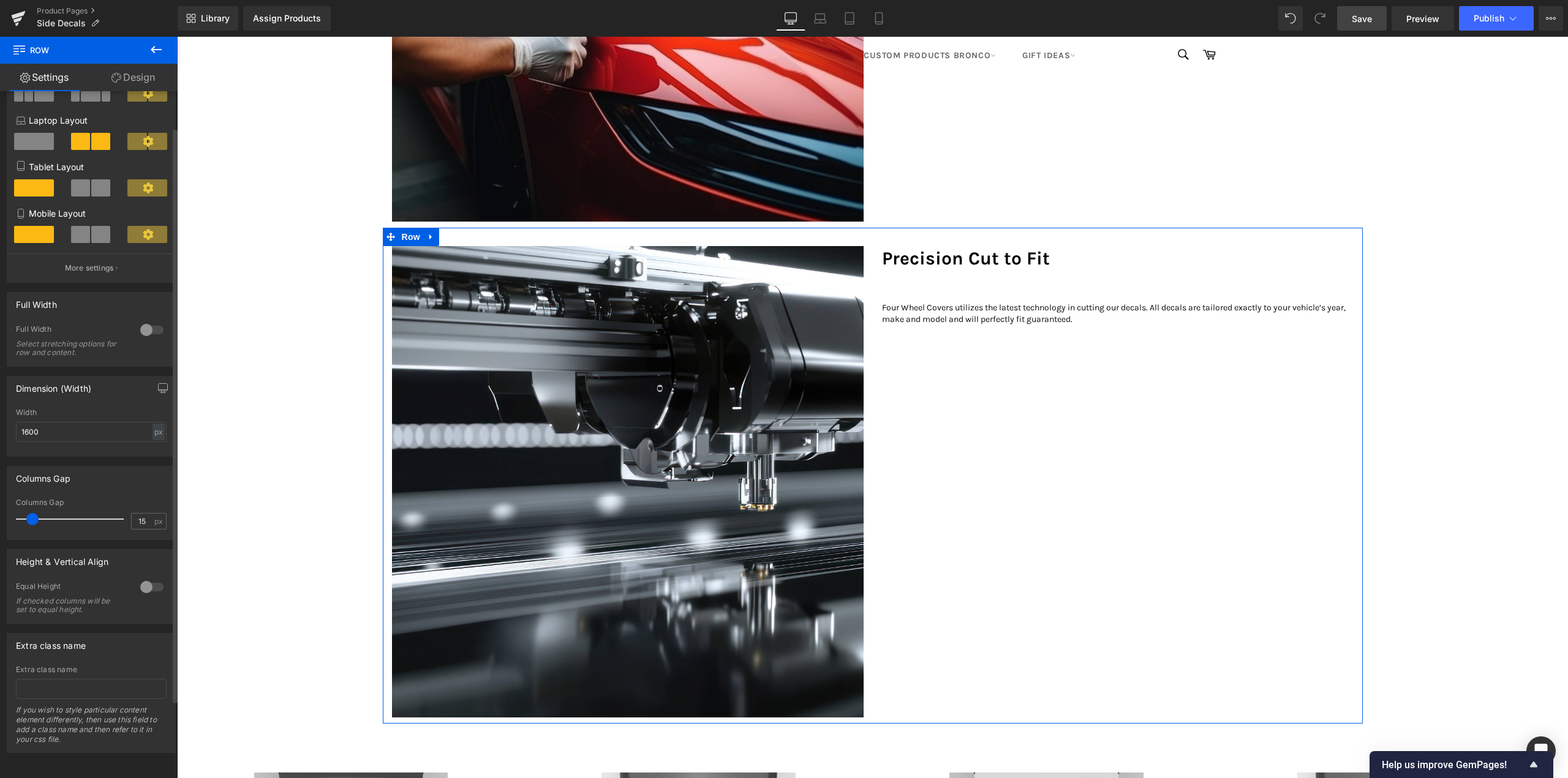
scroll to position [137, 0]
click at [141, 578] on div at bounding box center [152, 587] width 29 height 19
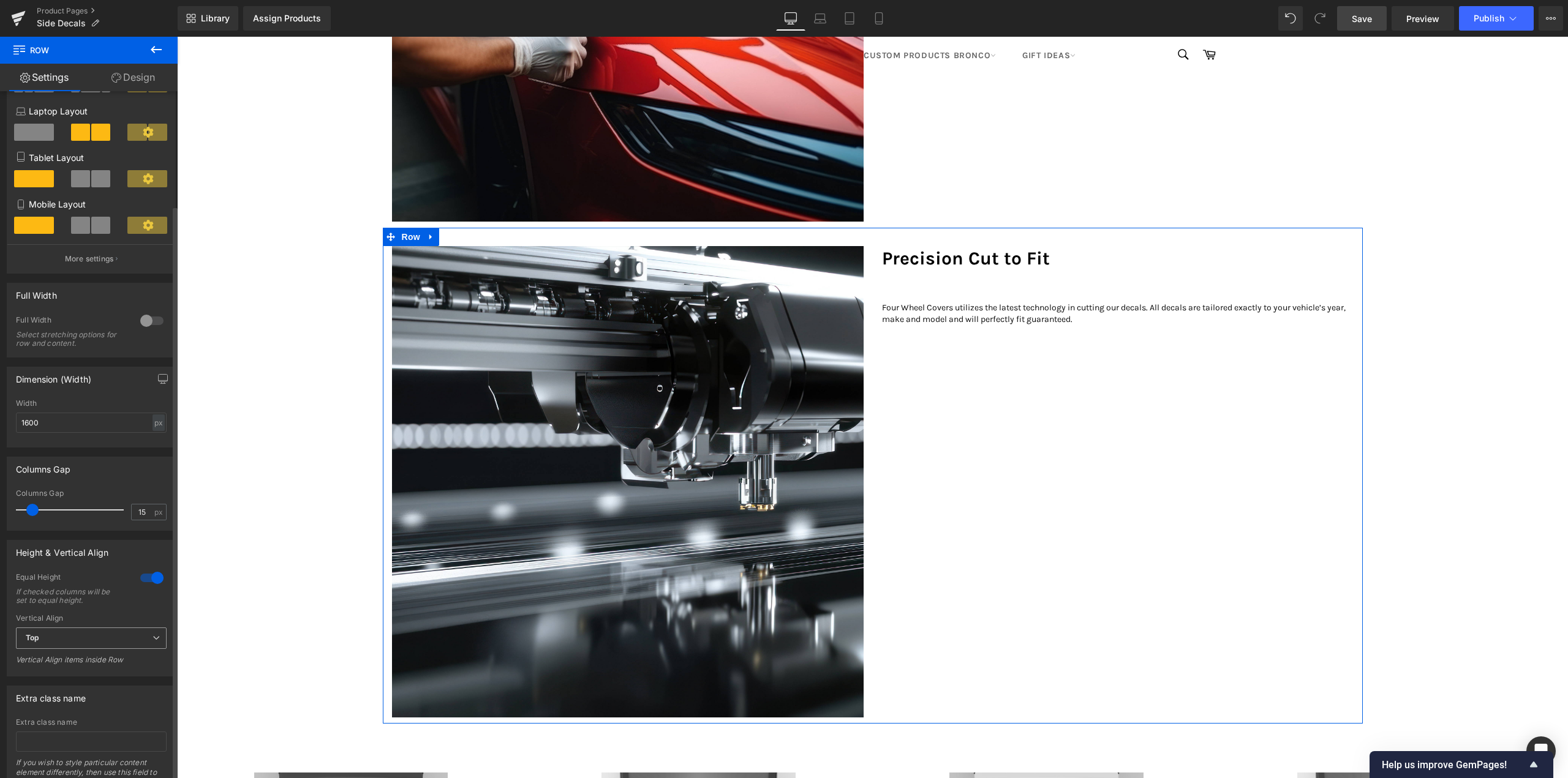
click at [41, 630] on span "Top" at bounding box center [91, 638] width 151 height 21
click at [51, 678] on div "Middle" at bounding box center [46, 678] width 24 height 8
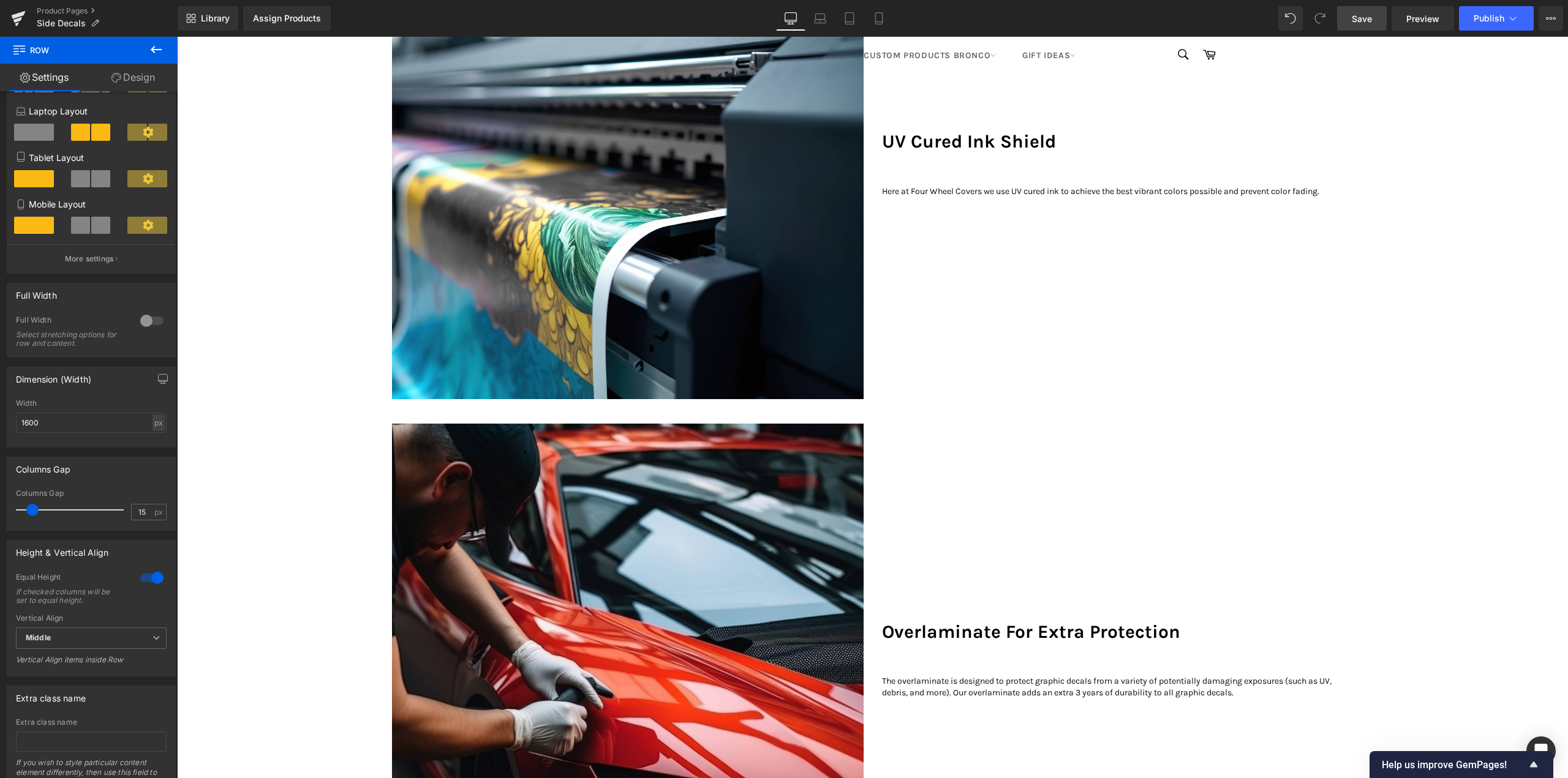
click at [1356, 17] on span "Save" at bounding box center [1362, 18] width 20 height 13
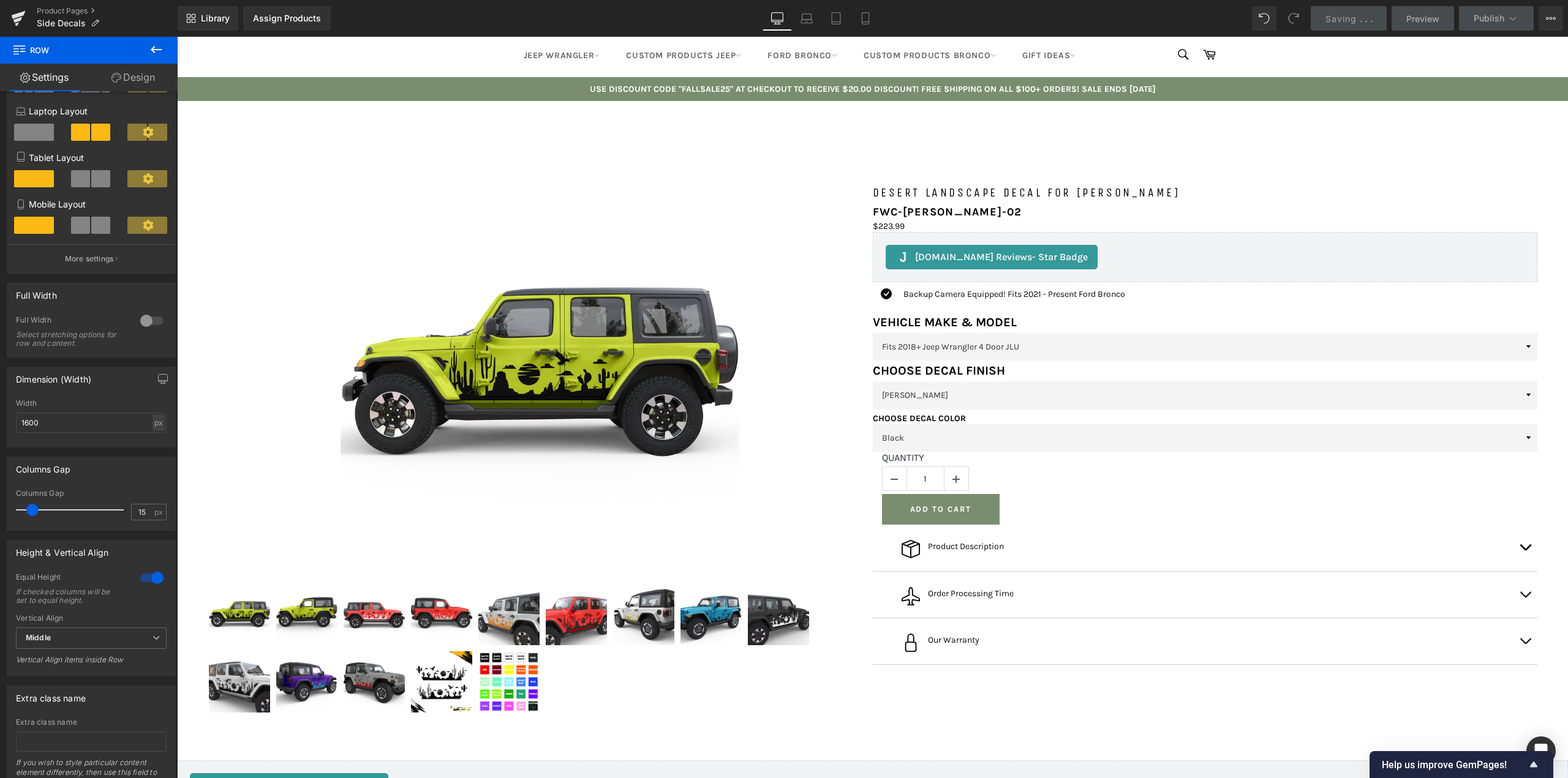
scroll to position [0, 0]
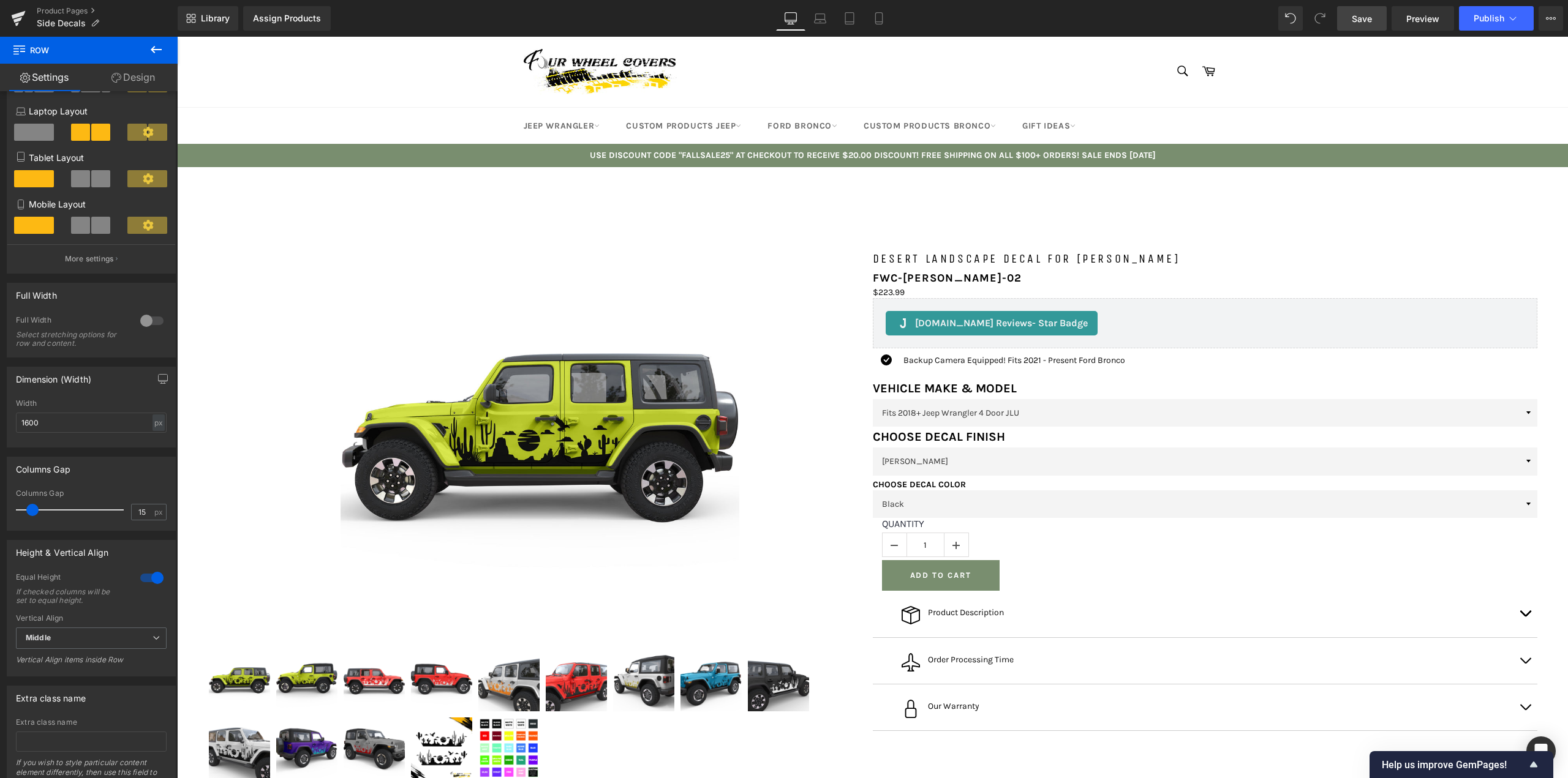
click at [1361, 23] on span "Save" at bounding box center [1362, 18] width 20 height 13
click at [83, 23] on span "Side Decals" at bounding box center [61, 23] width 49 height 10
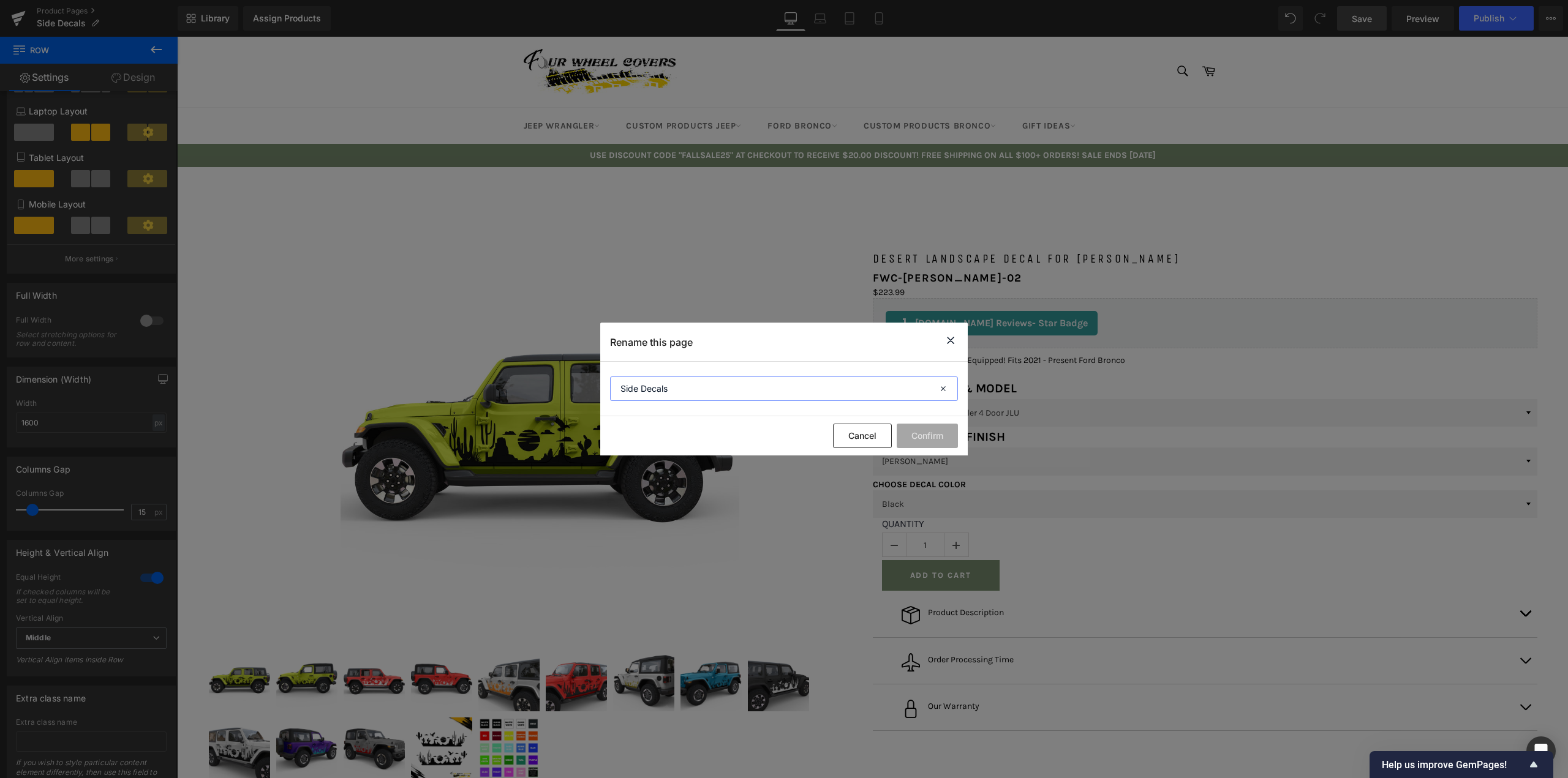
click at [692, 386] on input "Side Decals" at bounding box center [784, 389] width 348 height 25
click at [674, 390] on input "Side Decals" at bounding box center [784, 389] width 348 height 25
click at [637, 394] on input "Side Decals" at bounding box center [784, 389] width 348 height 25
click at [738, 386] on input "Side and Window Decals" at bounding box center [784, 389] width 348 height 25
type input "Side and Window Decals Product Page (Non Perforated)"
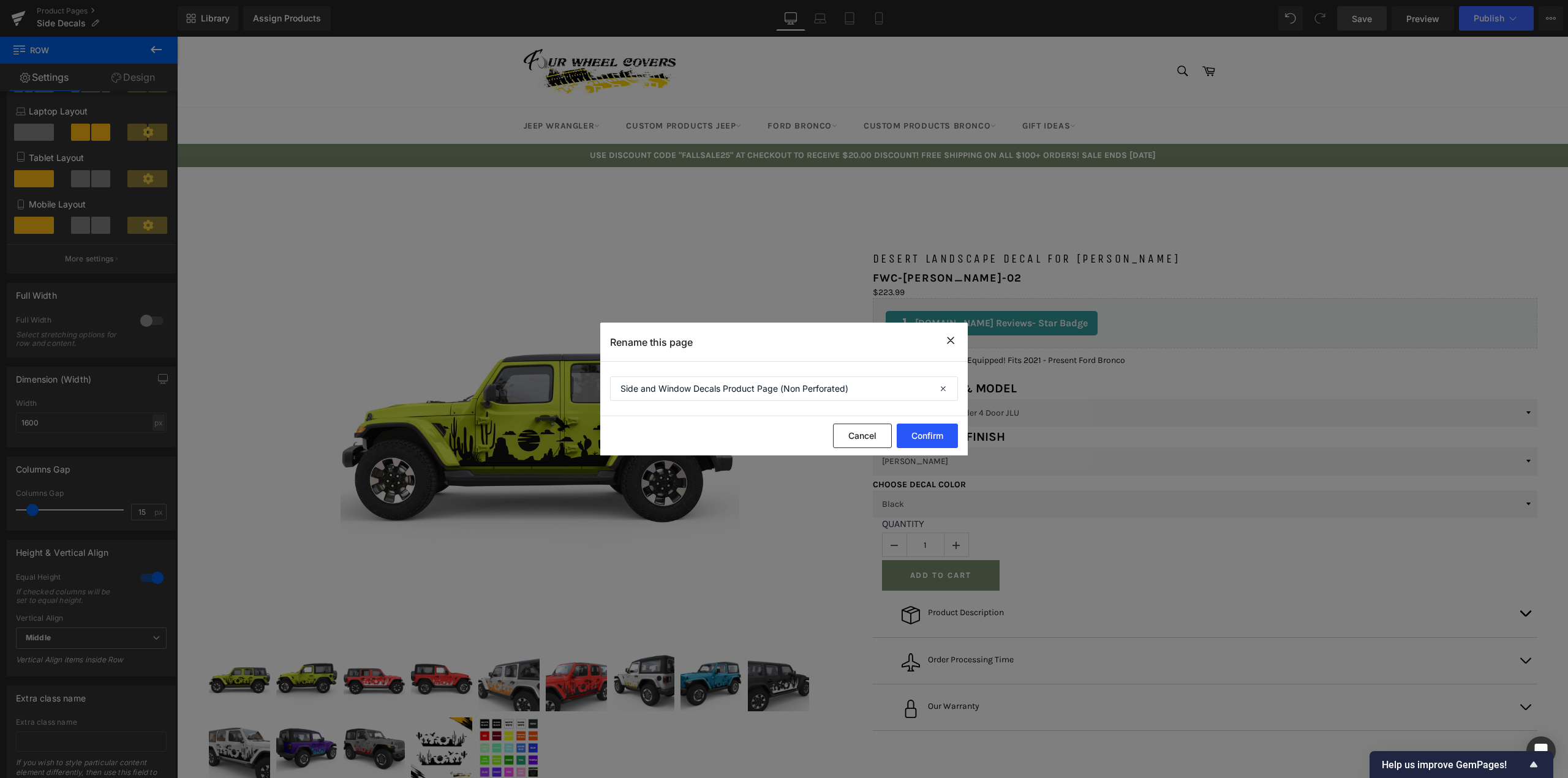
click at [920, 436] on button "Confirm" at bounding box center [927, 436] width 62 height 25
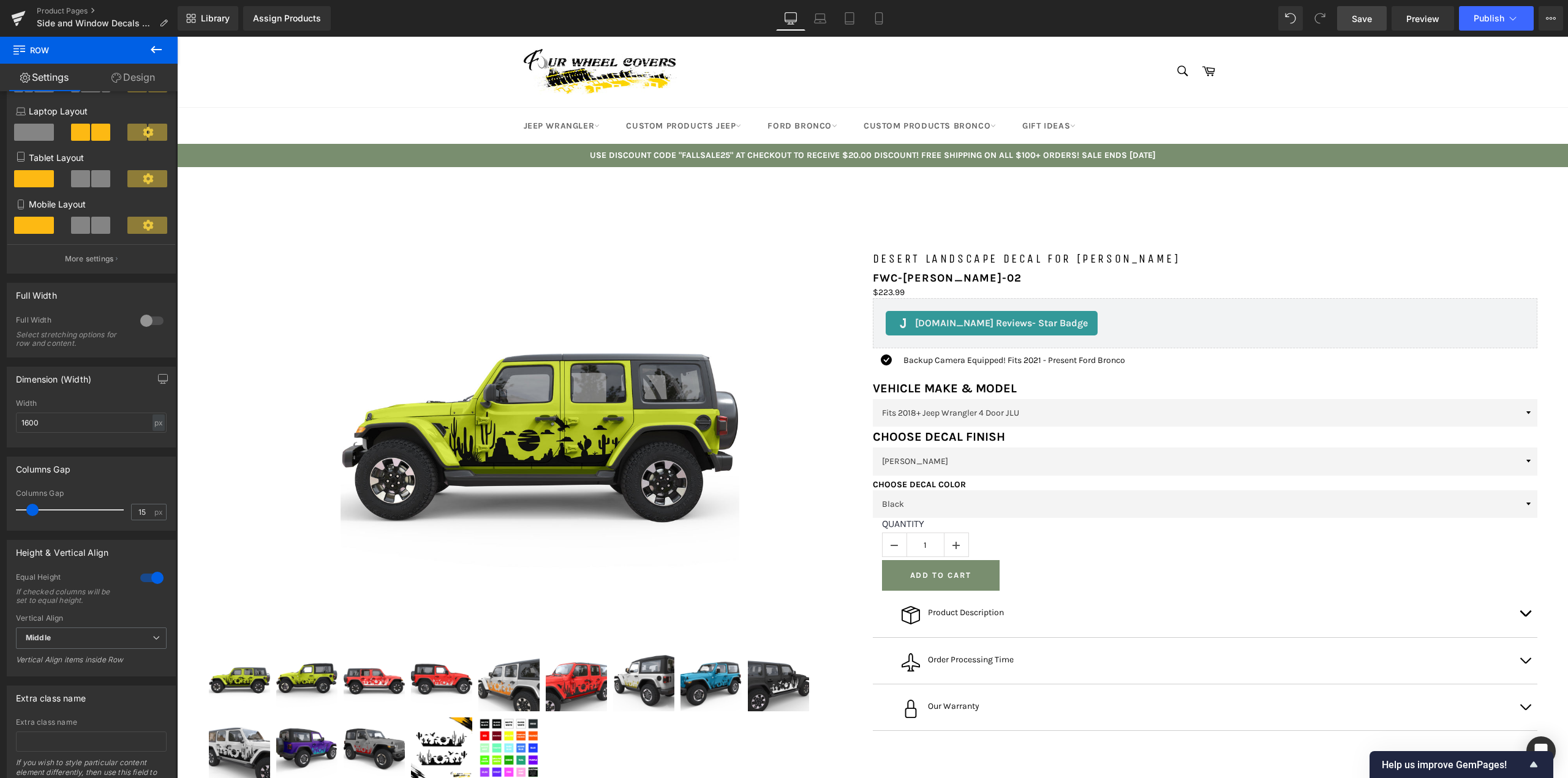
click at [1362, 30] on link "Save" at bounding box center [1362, 18] width 50 height 25
click at [167, 43] on button at bounding box center [156, 50] width 43 height 27
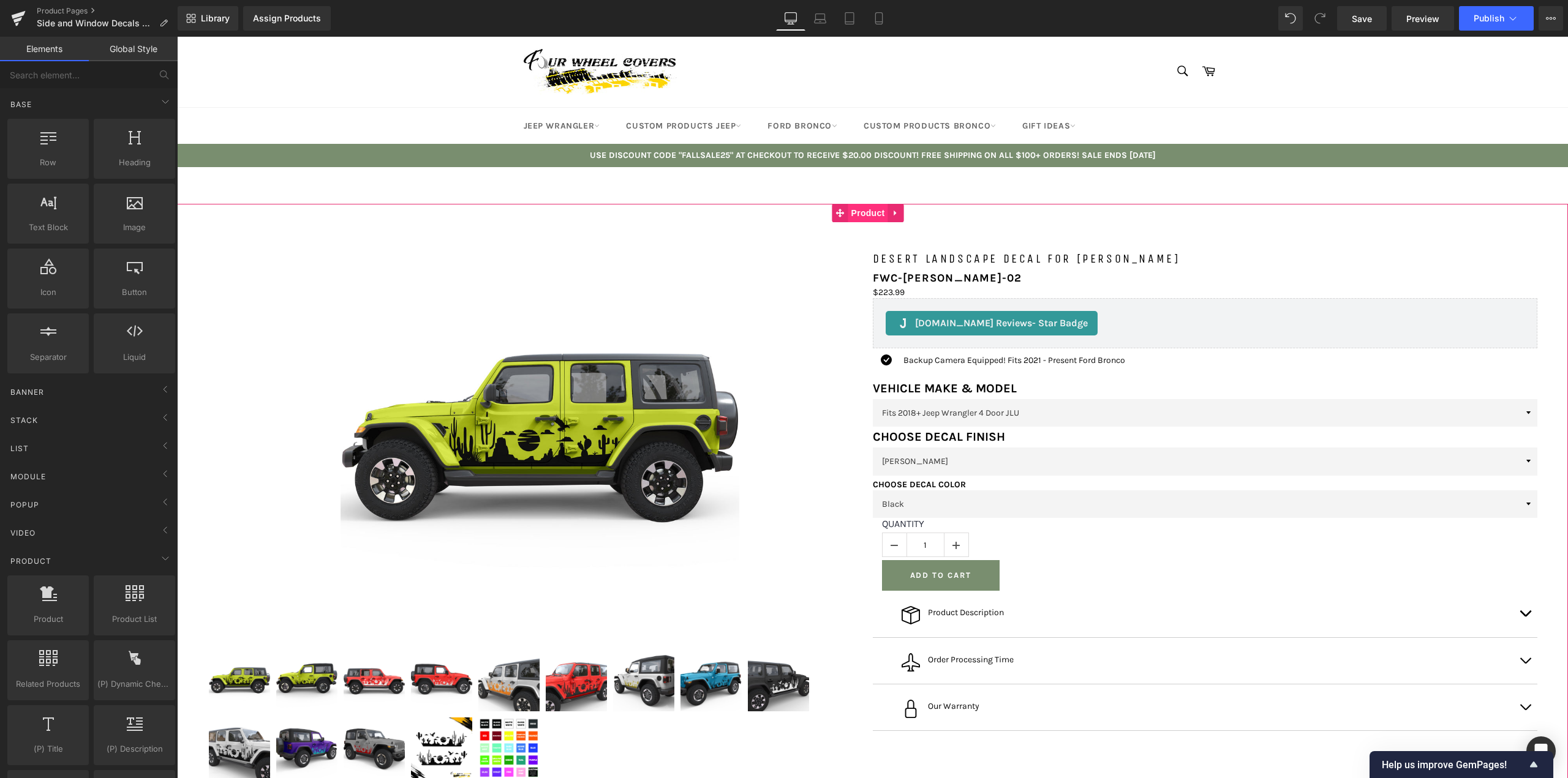
click at [860, 216] on span "Product" at bounding box center [867, 213] width 40 height 18
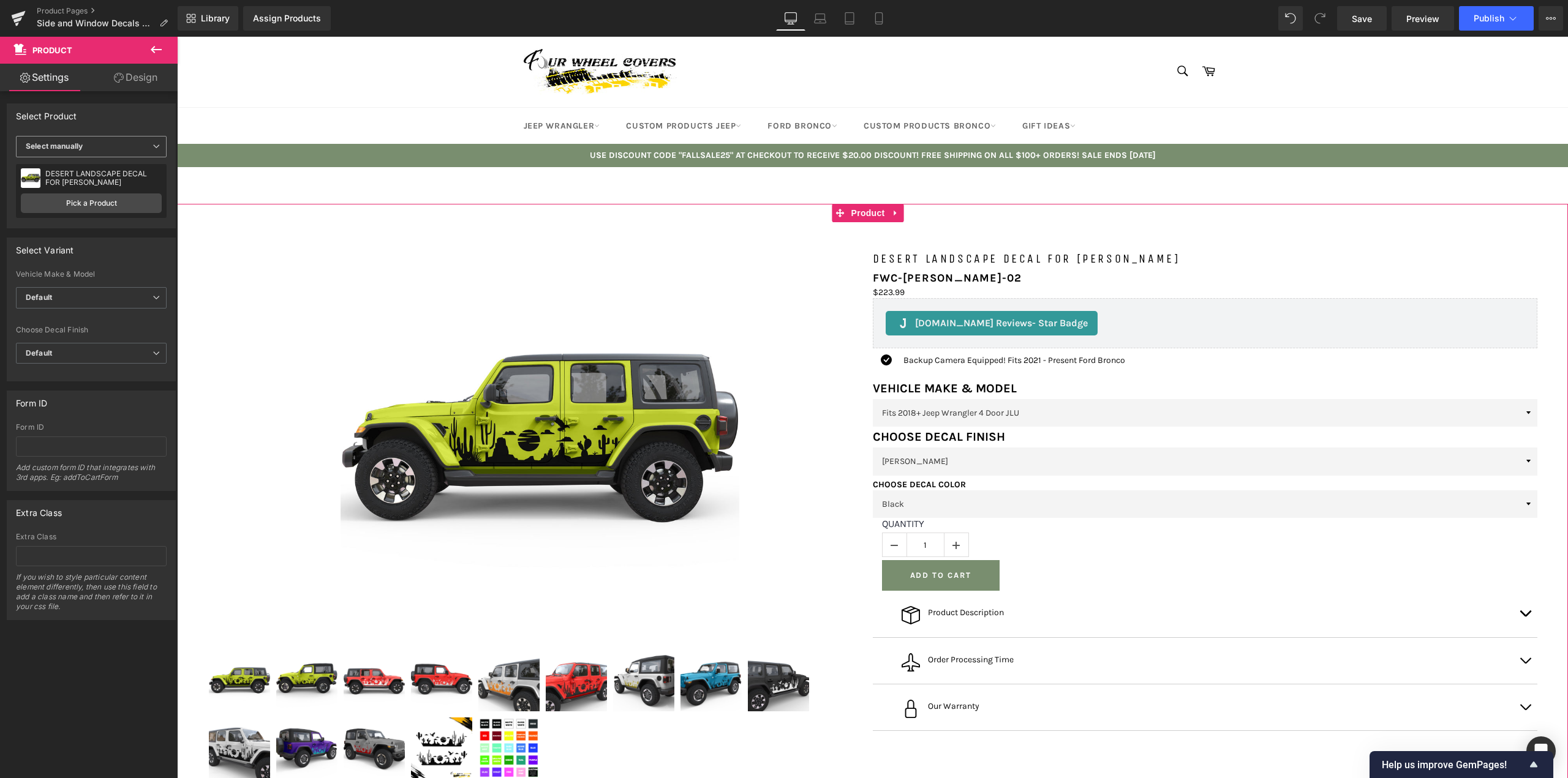
click at [119, 139] on span "Select manually" at bounding box center [91, 146] width 151 height 21
click at [68, 165] on div "Display by assigned product" at bounding box center [84, 166] width 100 height 8
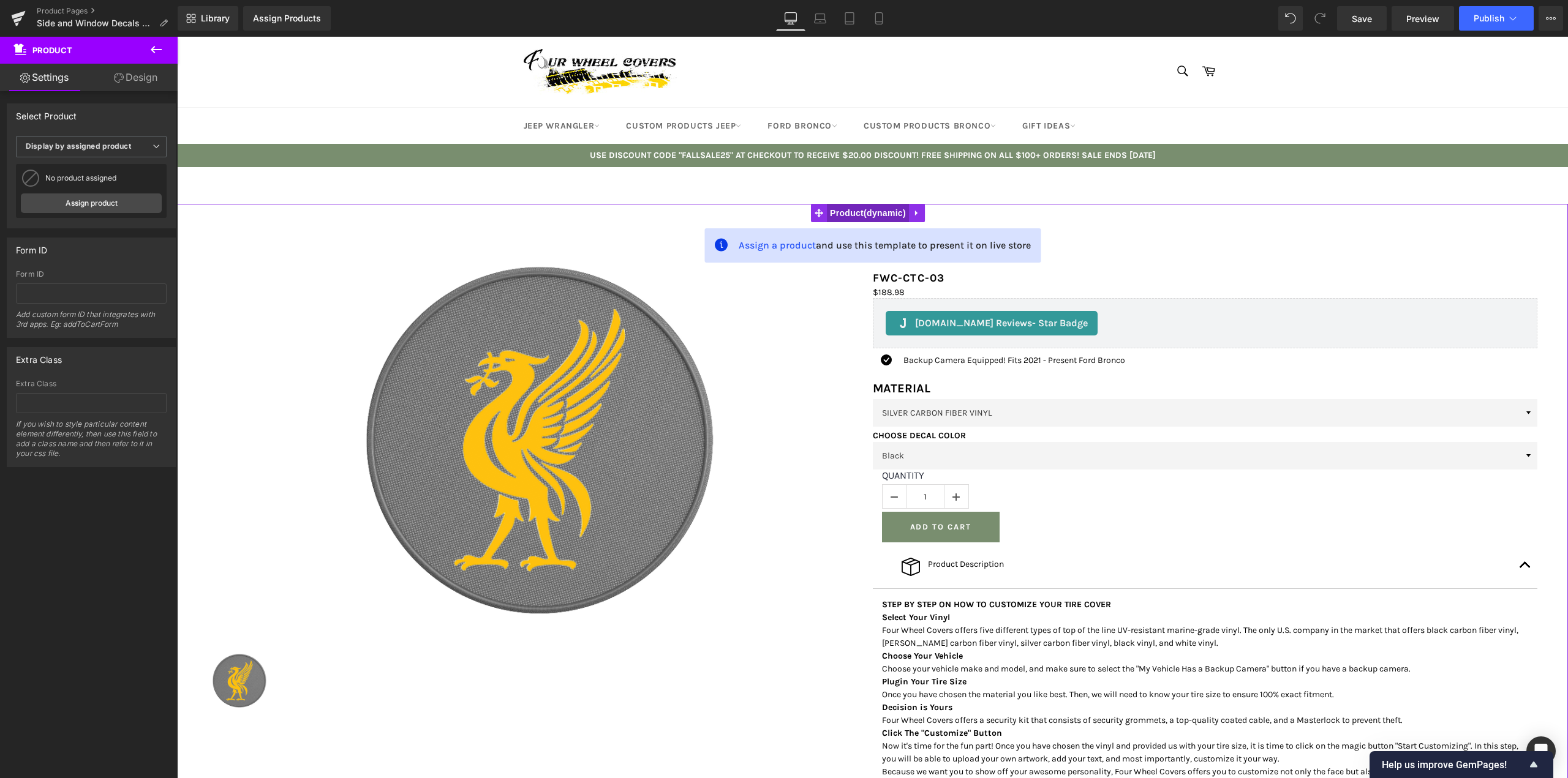
click at [864, 207] on span "Product" at bounding box center [867, 213] width 82 height 18
drag, startPoint x: 1366, startPoint y: 13, endPoint x: 999, endPoint y: 82, distance: 373.4
click at [1366, 13] on span "Save" at bounding box center [1362, 18] width 20 height 13
click at [19, 15] on icon at bounding box center [18, 15] width 14 height 8
